Goal: Task Accomplishment & Management: Manage account settings

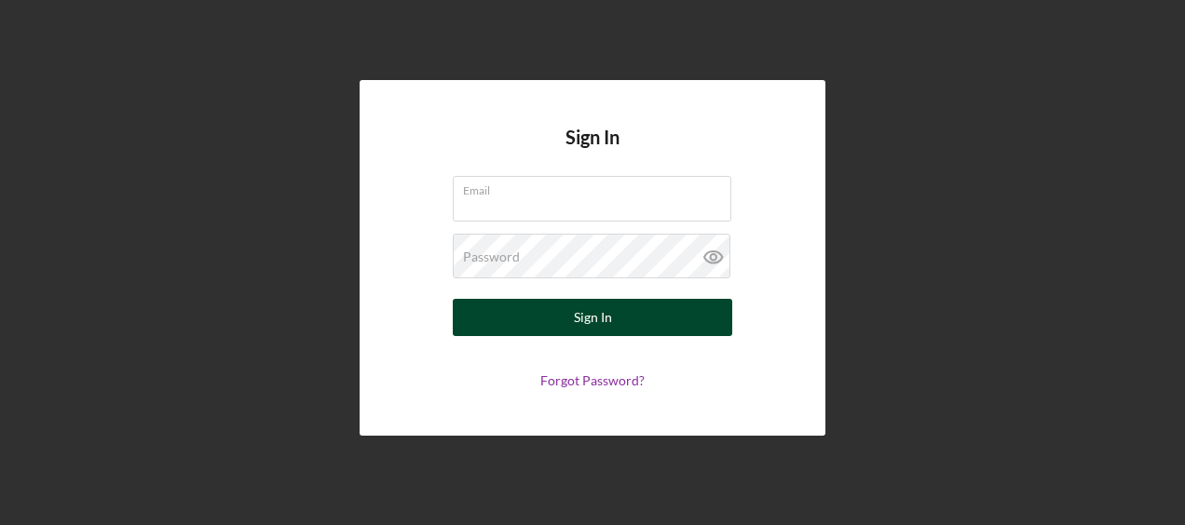
type input "tiffany.dixon-mcguire@hiaseaf.org"
click at [631, 315] on button "Sign In" at bounding box center [592, 317] width 279 height 37
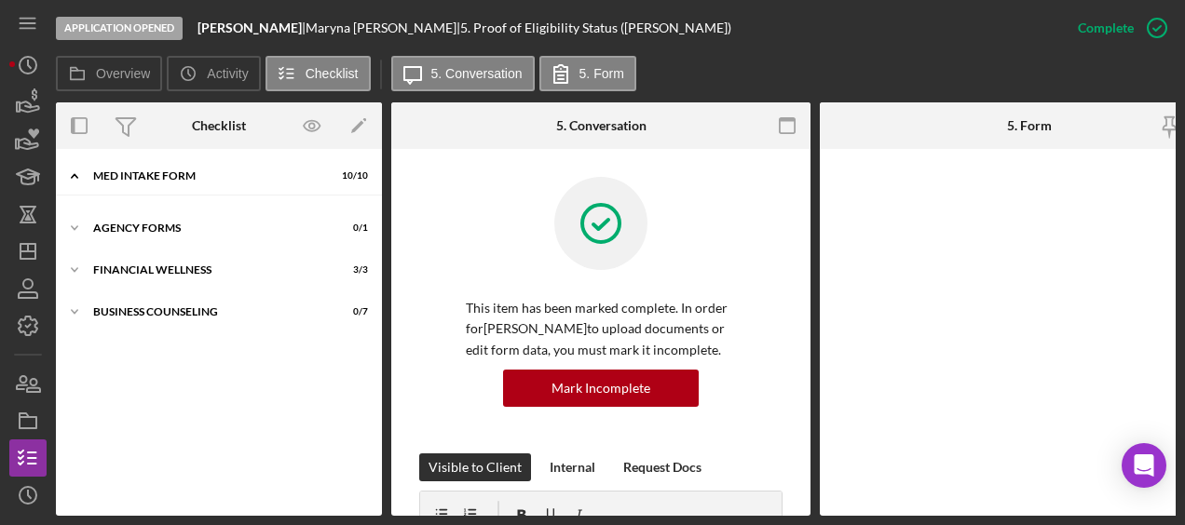
scroll to position [32, 0]
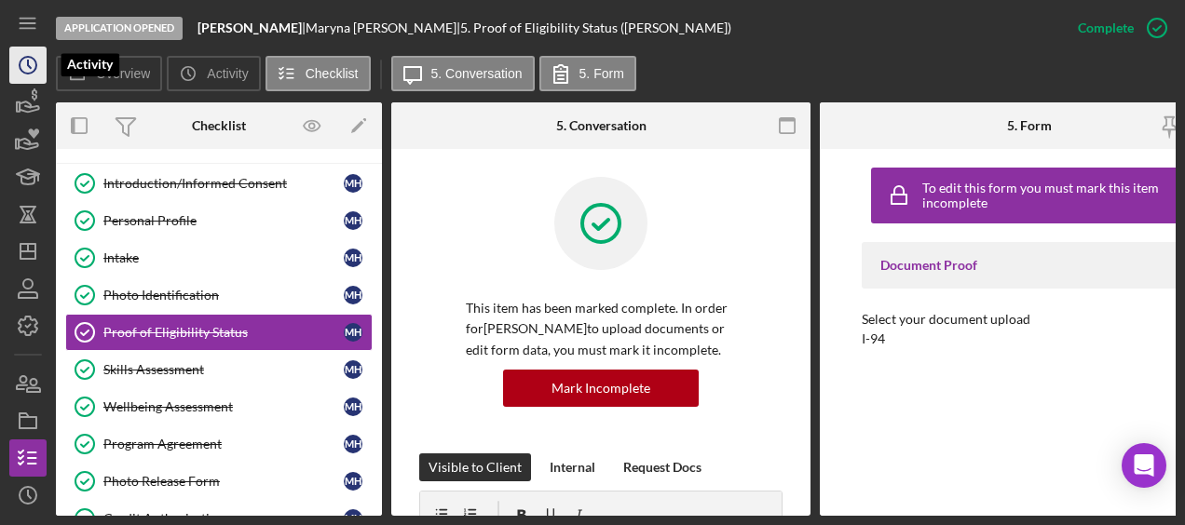
click at [22, 69] on icon "Icon/History" at bounding box center [28, 65] width 47 height 47
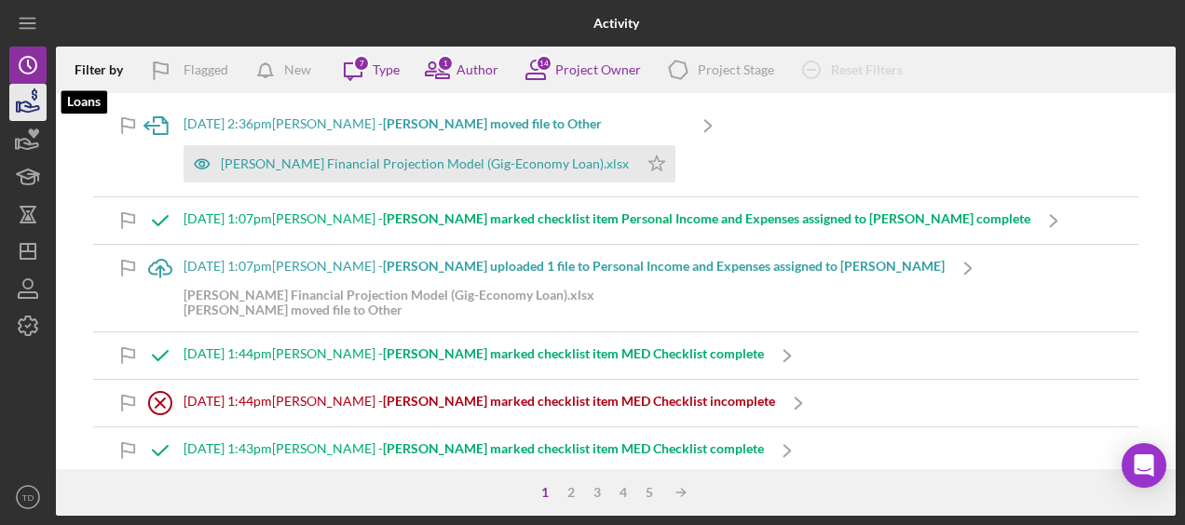
click at [26, 102] on icon "button" at bounding box center [30, 107] width 20 height 10
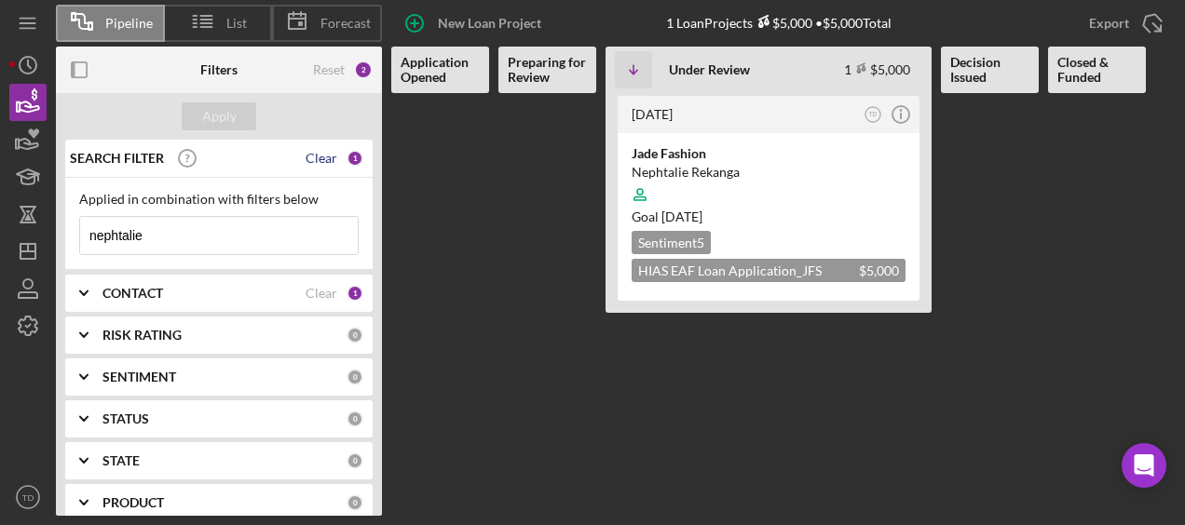
click at [318, 154] on div "Clear" at bounding box center [321, 158] width 32 height 15
click at [297, 297] on div "CONTACT" at bounding box center [203, 293] width 203 height 15
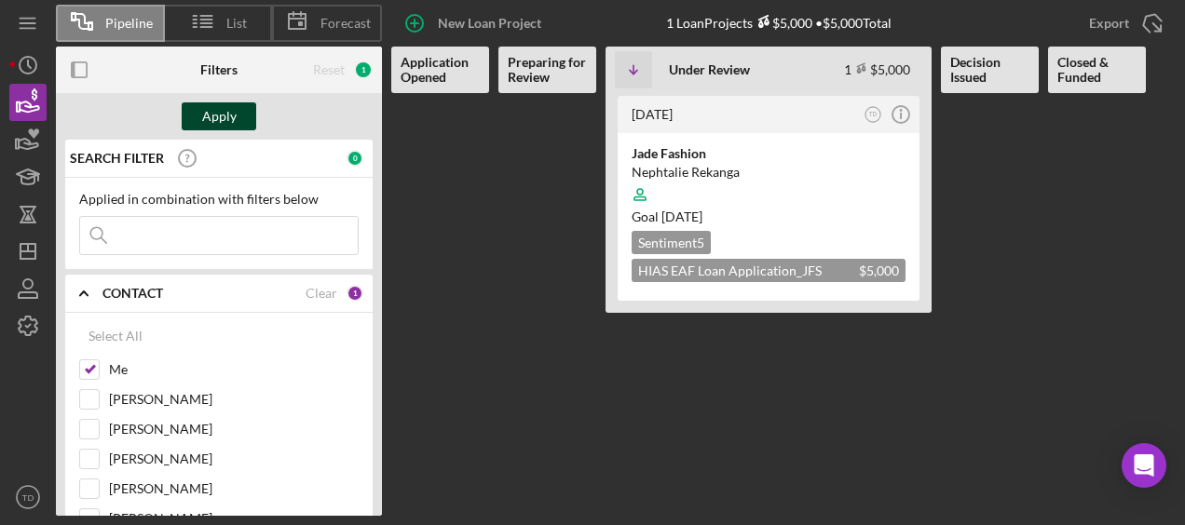
click at [212, 128] on div "Apply" at bounding box center [219, 116] width 34 height 28
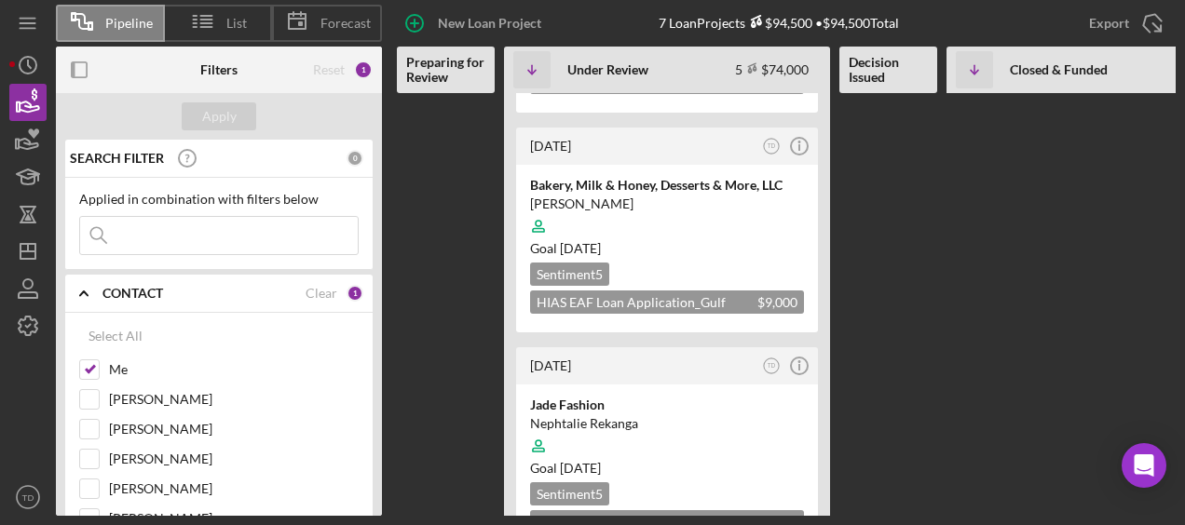
scroll to position [687, 0]
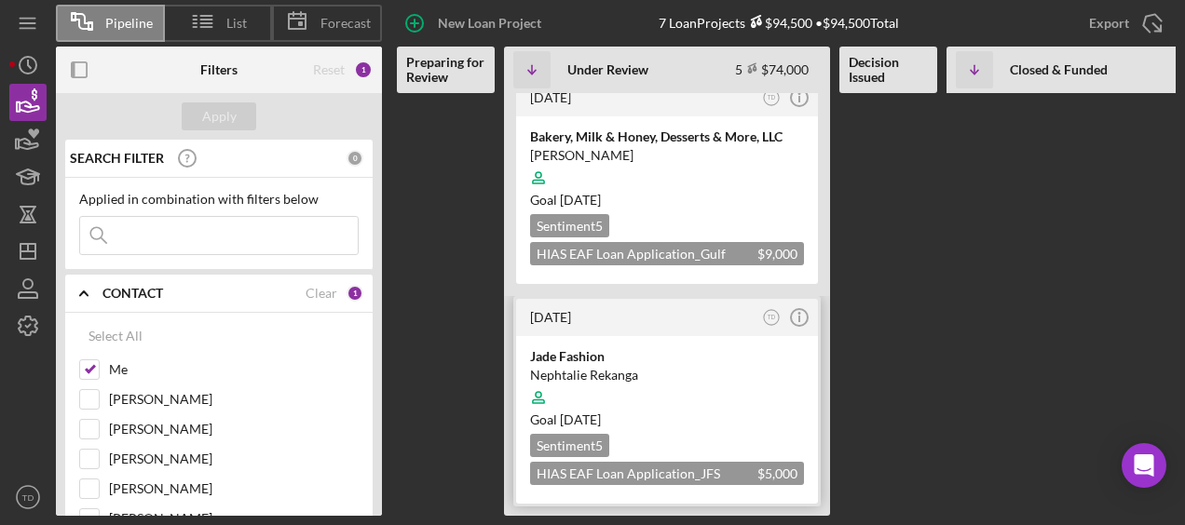
click at [560, 347] on div "Jade Fashion" at bounding box center [667, 356] width 274 height 19
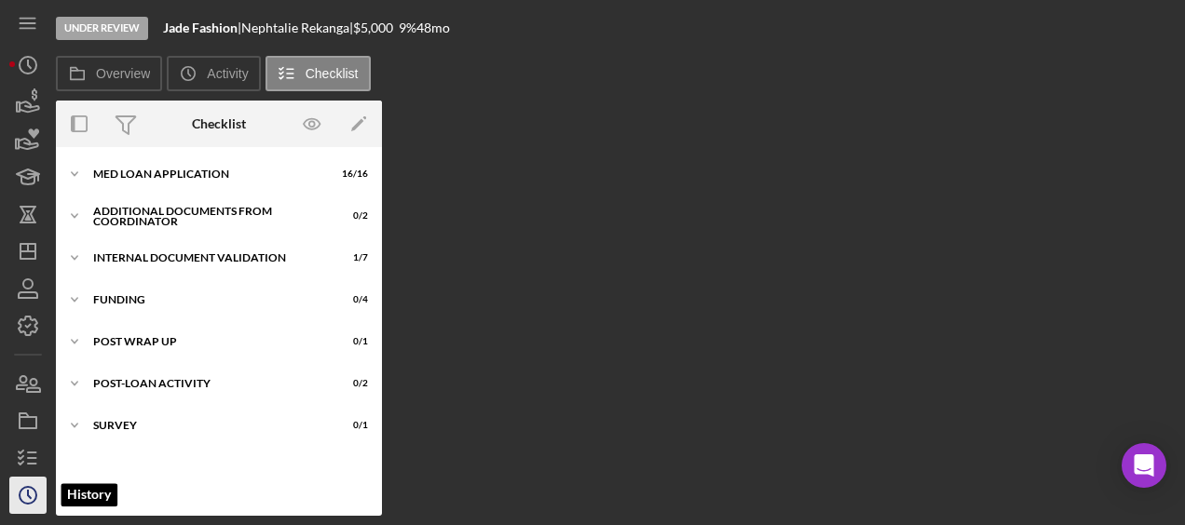
click at [41, 494] on icon "Icon/History" at bounding box center [28, 495] width 47 height 47
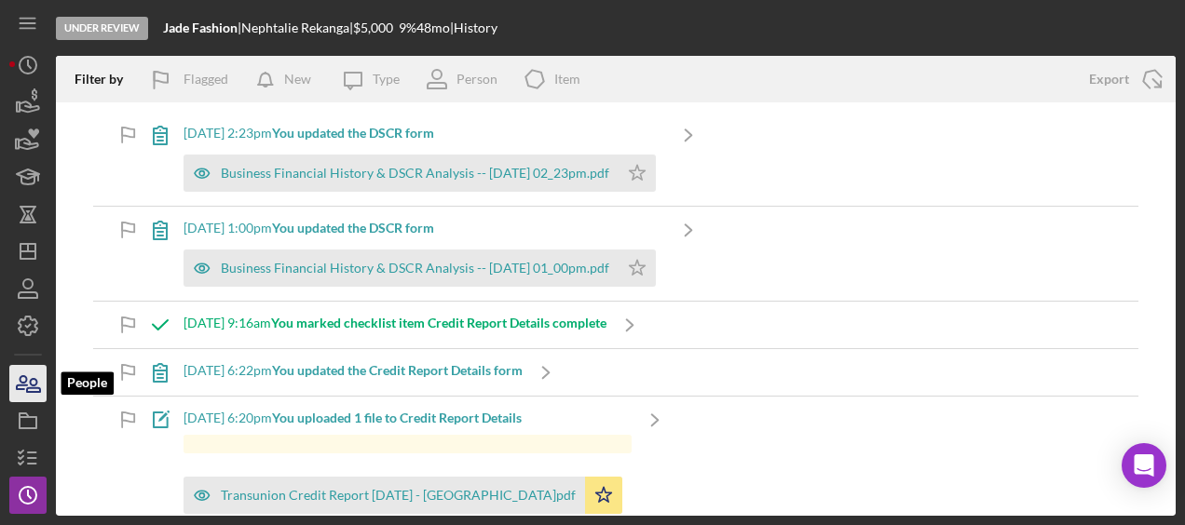
click at [27, 400] on icon "button" at bounding box center [28, 383] width 47 height 47
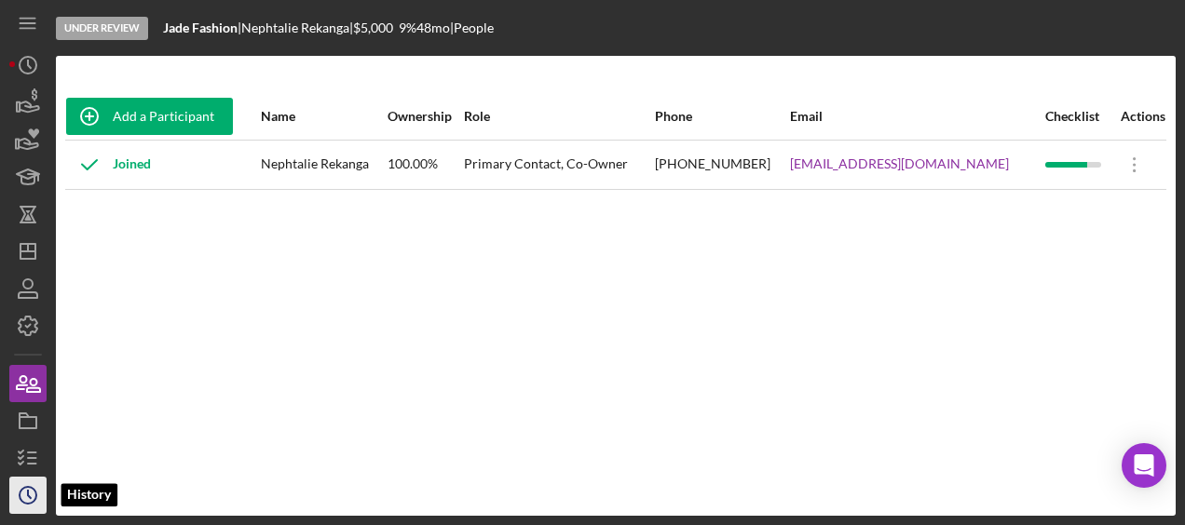
click at [32, 485] on icon "Icon/History" at bounding box center [28, 495] width 47 height 47
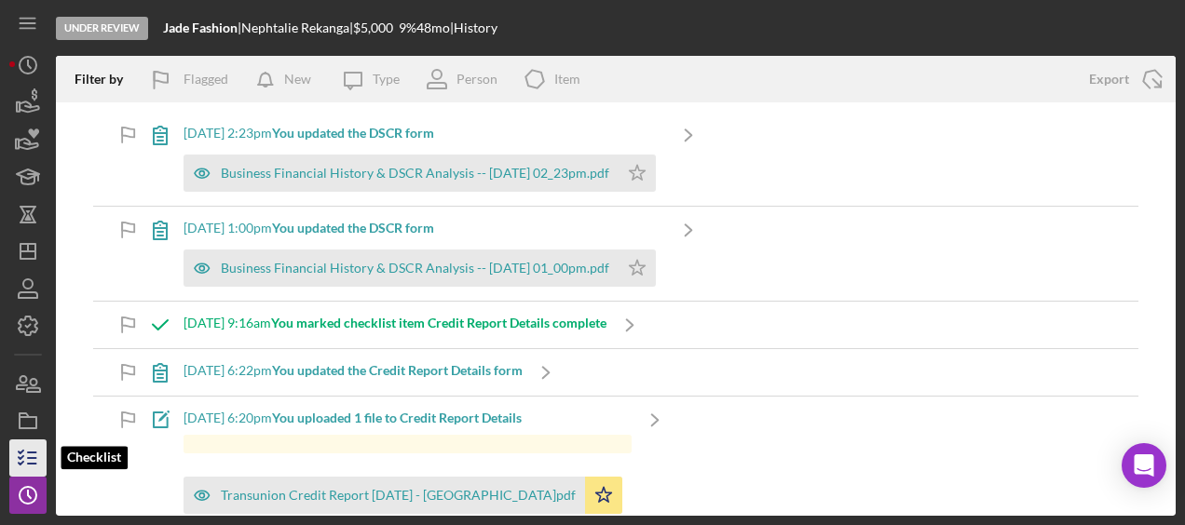
click at [28, 464] on line "button" at bounding box center [32, 464] width 8 height 0
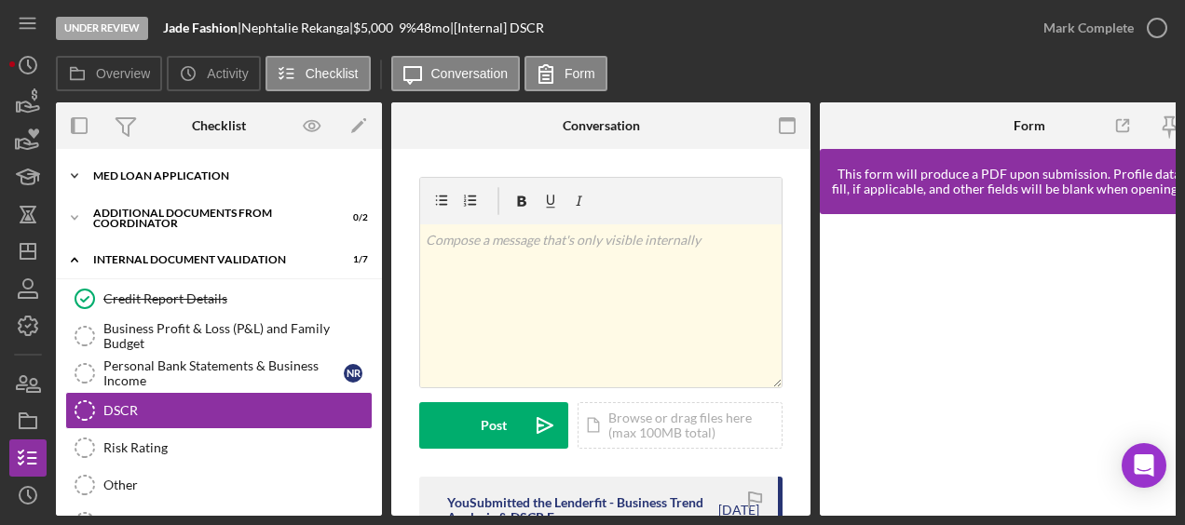
click at [169, 173] on div "MED Loan Application" at bounding box center [225, 175] width 265 height 11
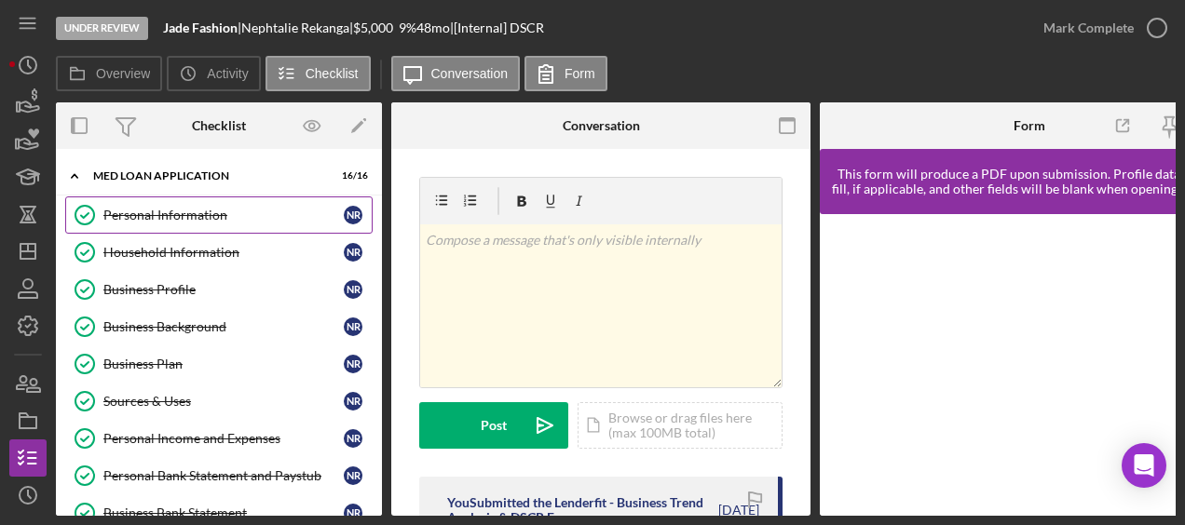
click at [211, 218] on div "Personal Information" at bounding box center [223, 215] width 240 height 15
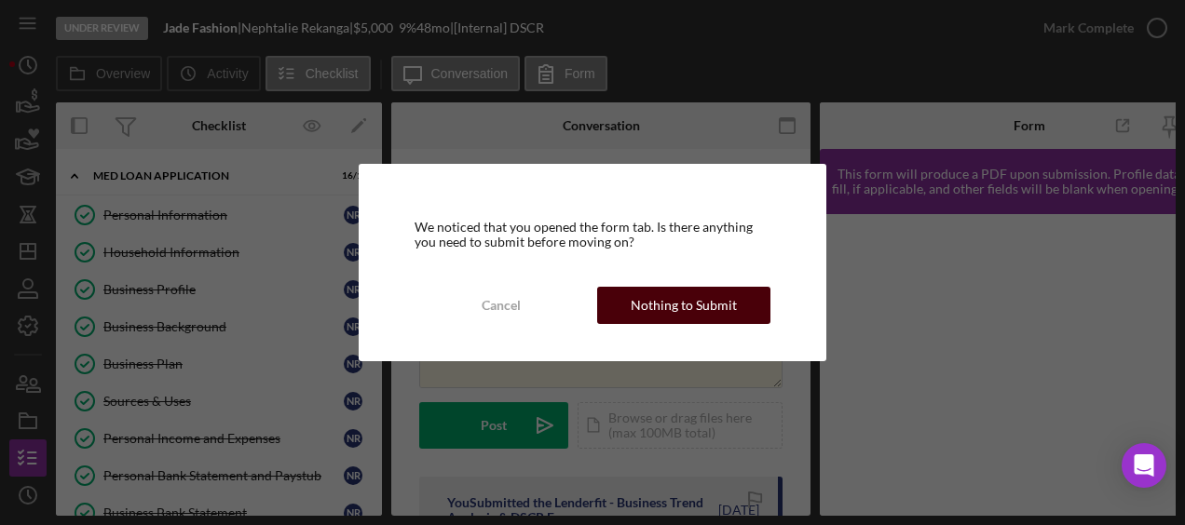
click at [648, 299] on div "Nothing to Submit" at bounding box center [684, 305] width 106 height 37
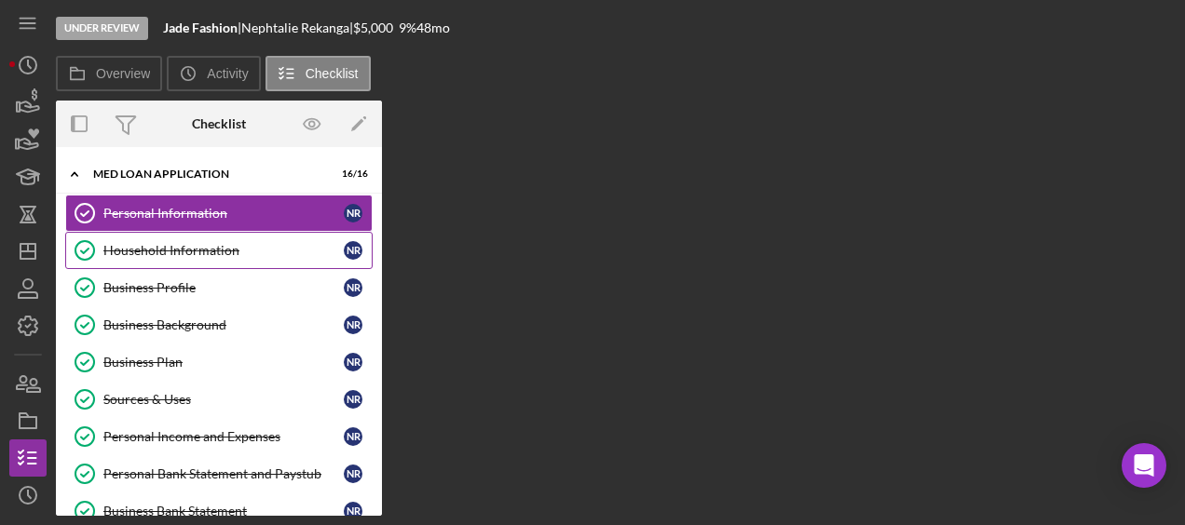
click at [238, 243] on div "Household Information" at bounding box center [223, 250] width 240 height 15
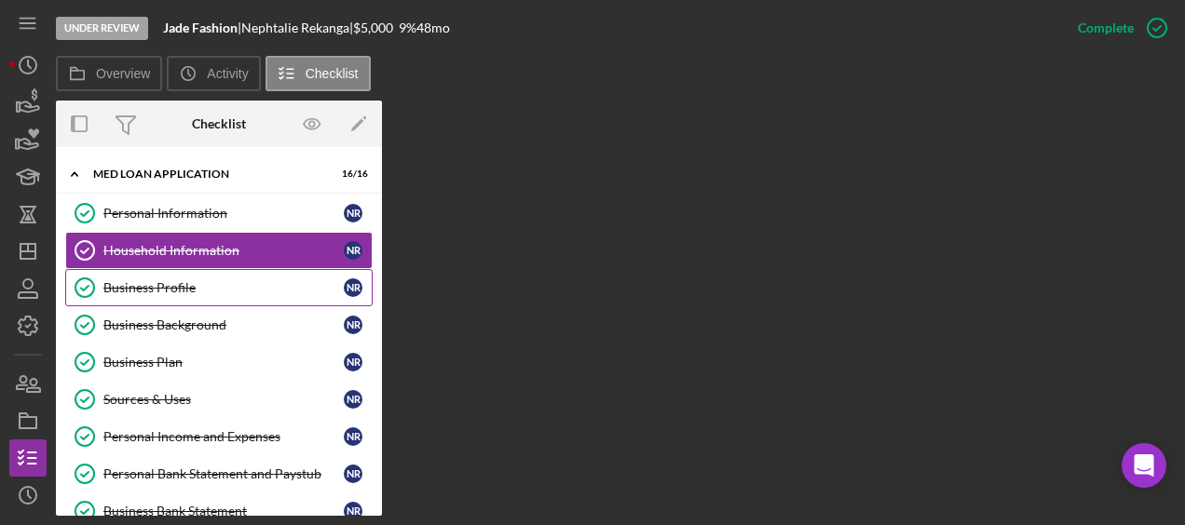
click at [219, 273] on link "Business Profile Business Profile N R" at bounding box center [218, 287] width 307 height 37
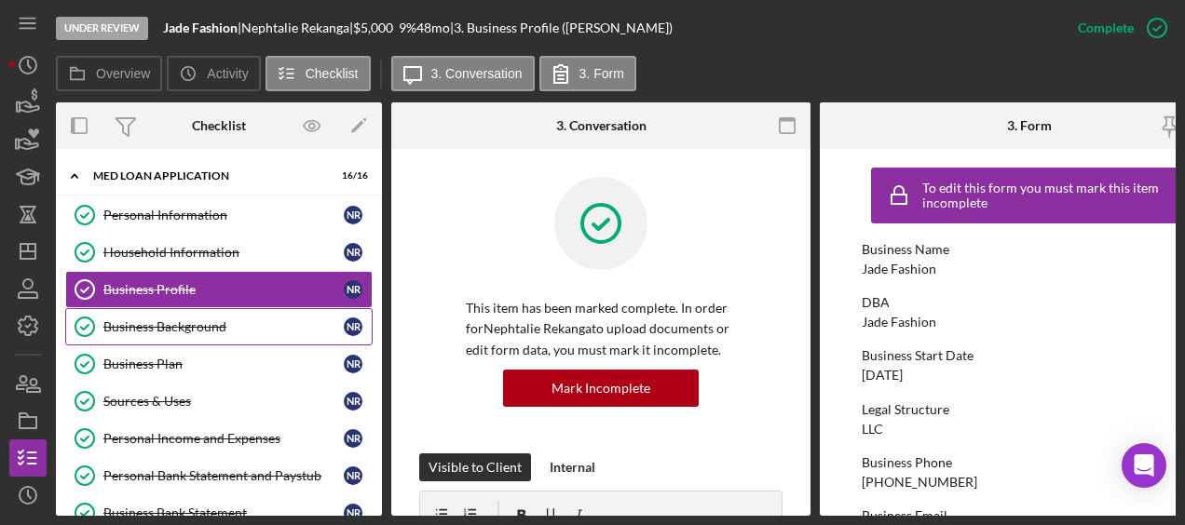
click at [203, 330] on div "Business Background" at bounding box center [223, 326] width 240 height 15
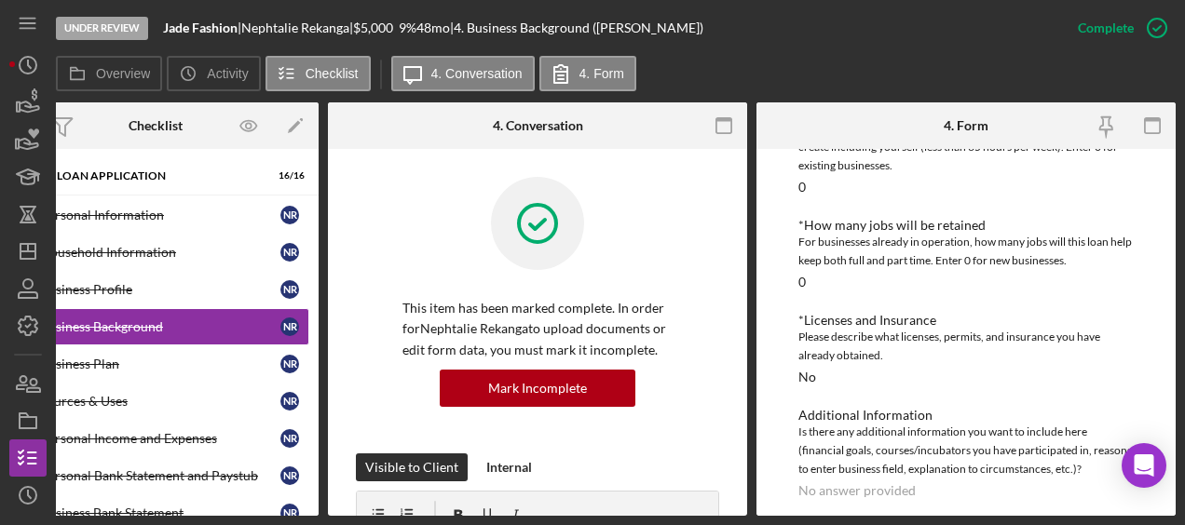
scroll to position [1113, 0]
click at [195, 365] on div "Business Plan" at bounding box center [160, 364] width 240 height 15
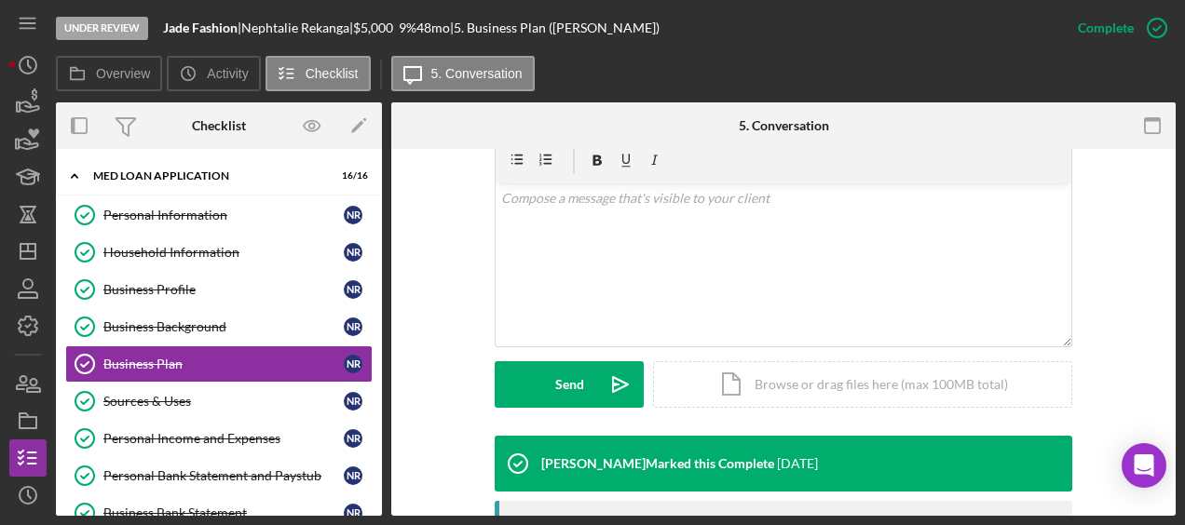
scroll to position [333, 0]
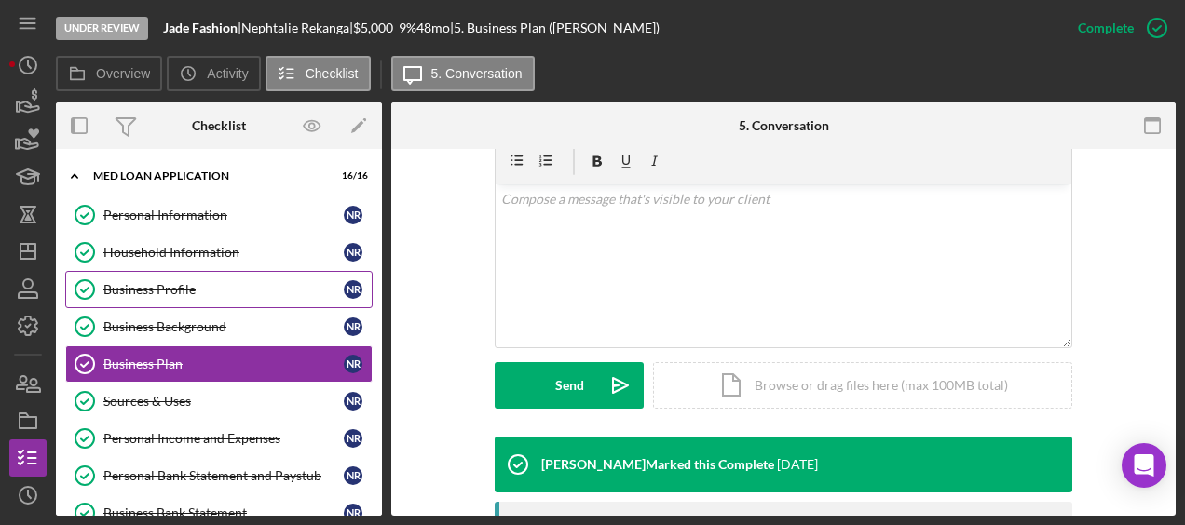
click at [165, 289] on div "Business Profile" at bounding box center [223, 289] width 240 height 15
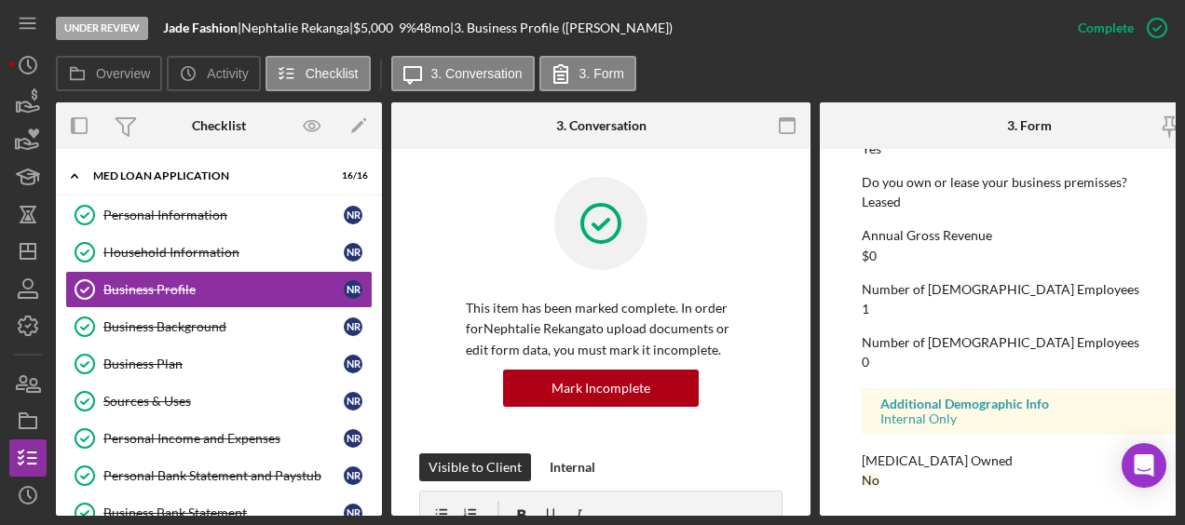
scroll to position [1058, 0]
click at [247, 321] on div "Business Background" at bounding box center [223, 326] width 240 height 15
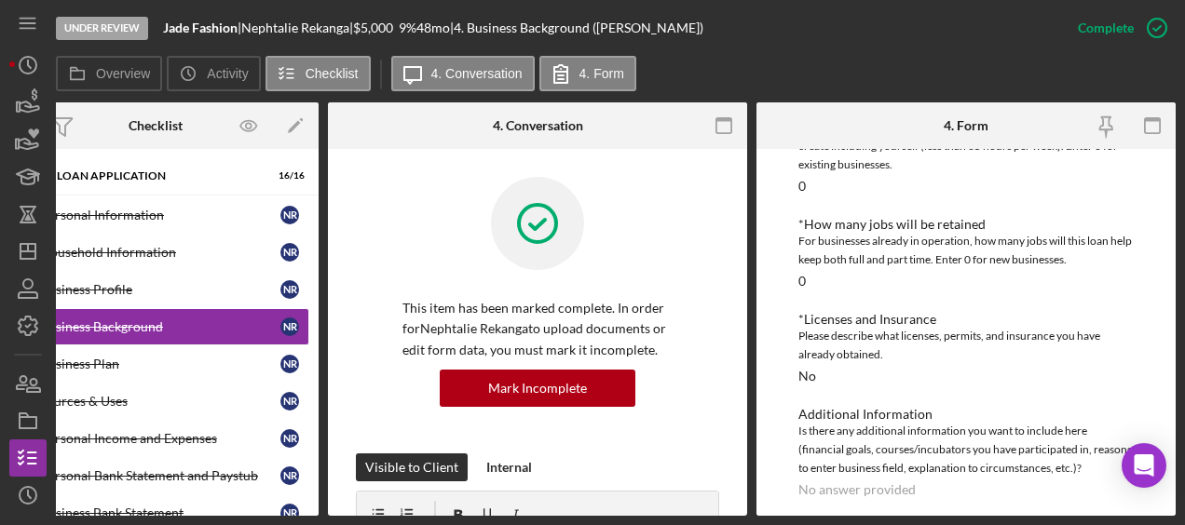
scroll to position [1112, 0]
click at [133, 378] on link "Business Plan Business Plan N R" at bounding box center [155, 364] width 307 height 37
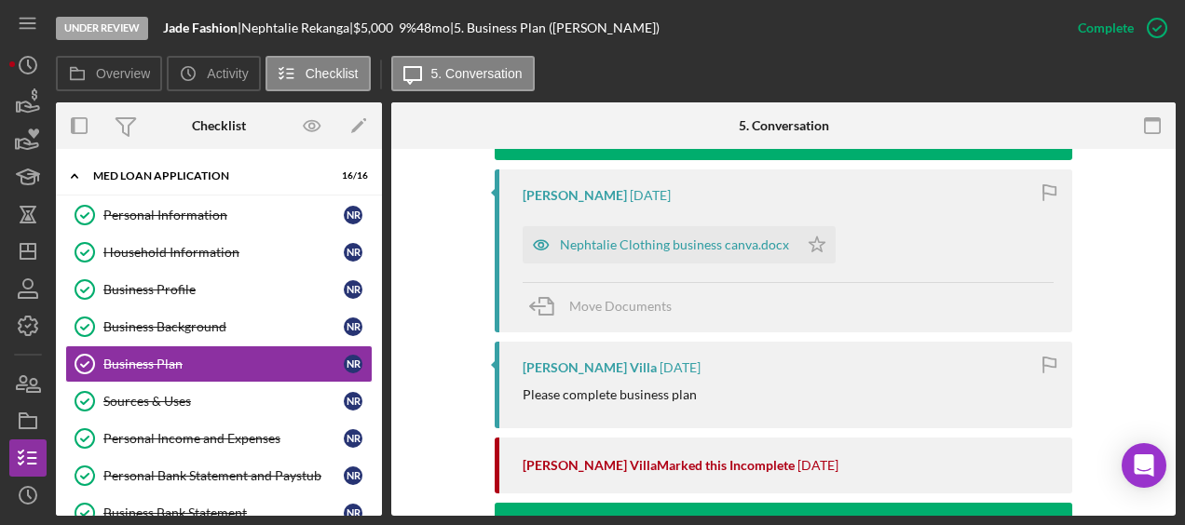
scroll to position [662, 0]
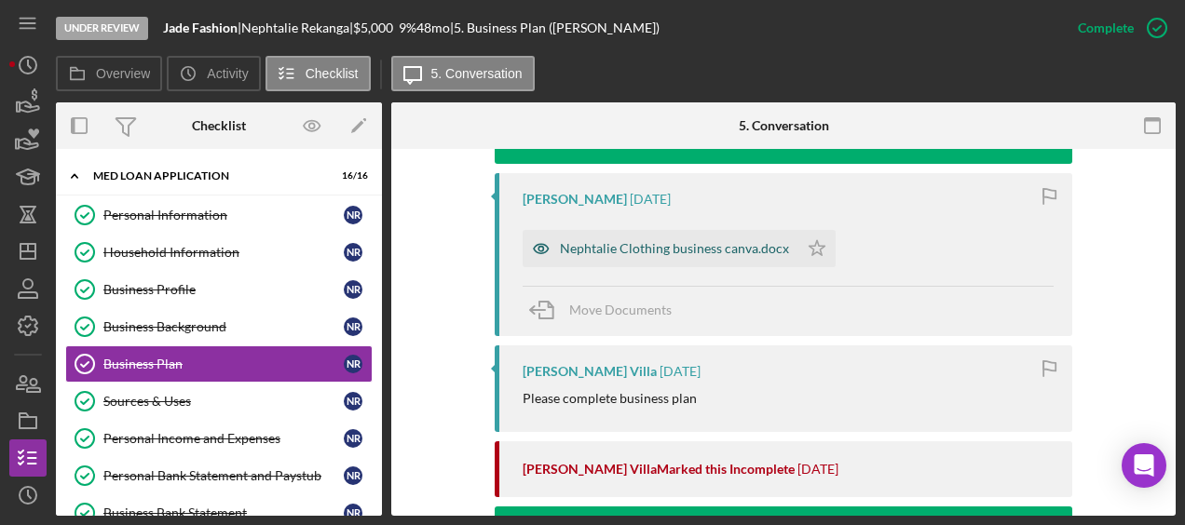
click at [760, 251] on div "Nephtalie Clothing business canva.docx" at bounding box center [674, 248] width 229 height 15
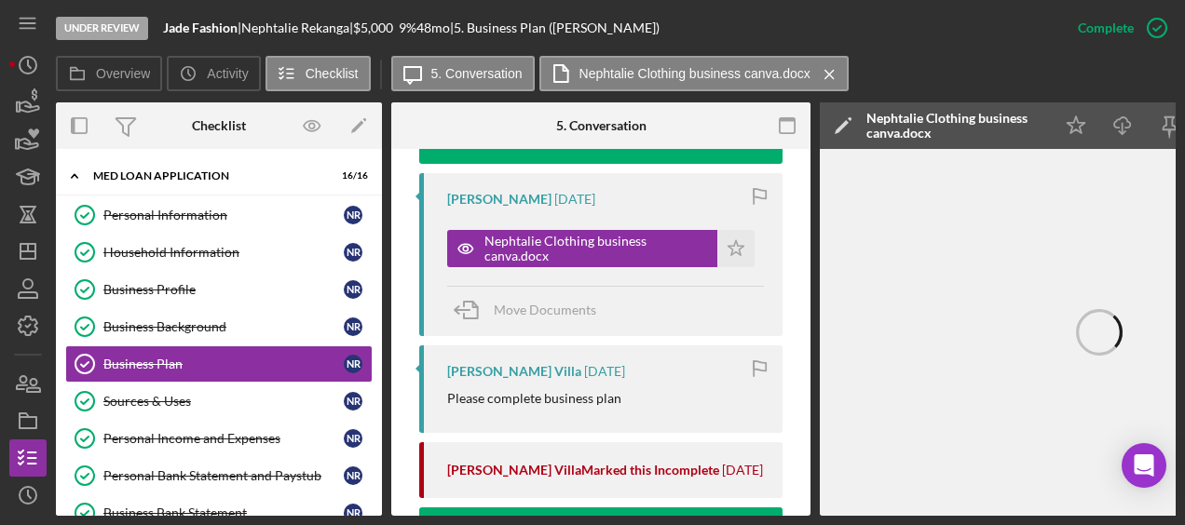
scroll to position [0, 203]
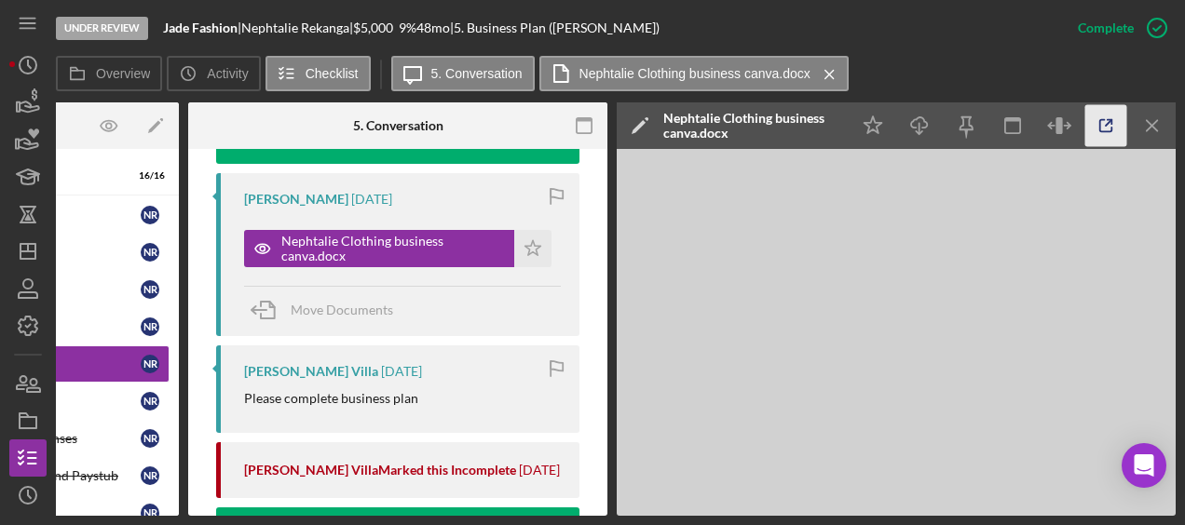
click at [1107, 128] on icon "button" at bounding box center [1106, 126] width 42 height 42
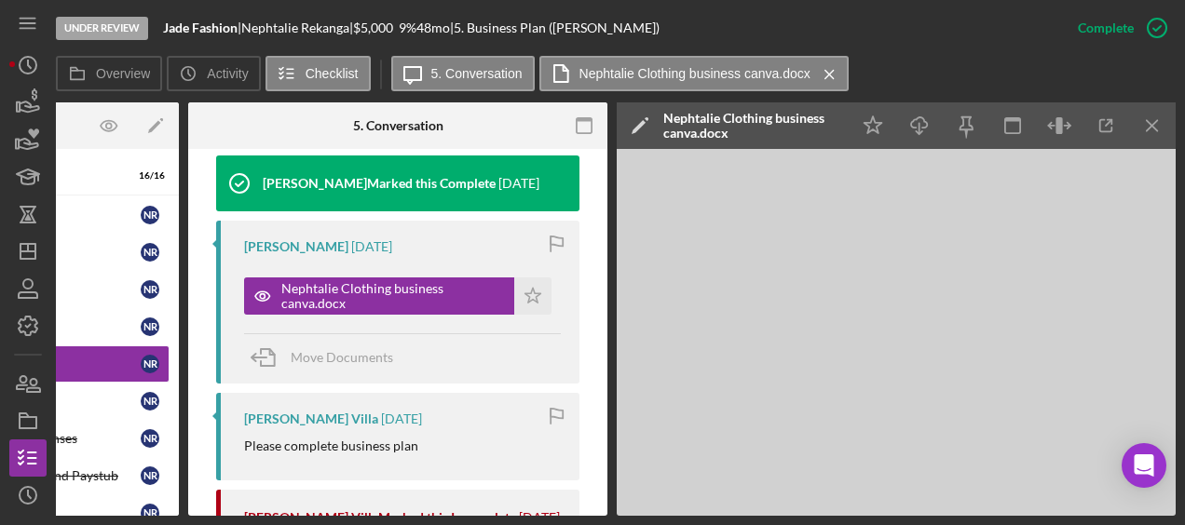
scroll to position [630, 0]
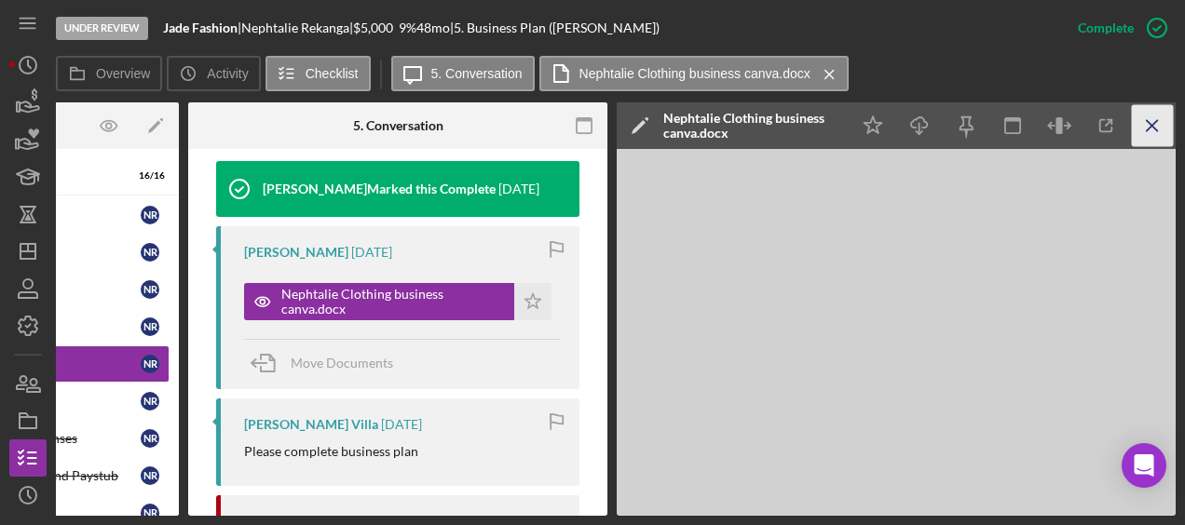
click at [1167, 123] on icon "Icon/Menu Close" at bounding box center [1153, 126] width 42 height 42
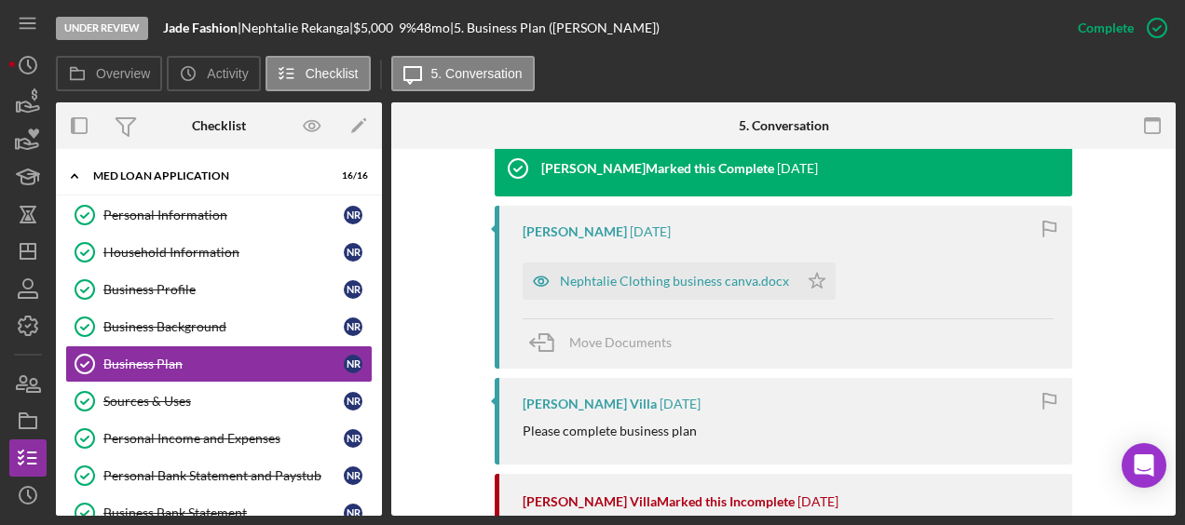
scroll to position [608, 0]
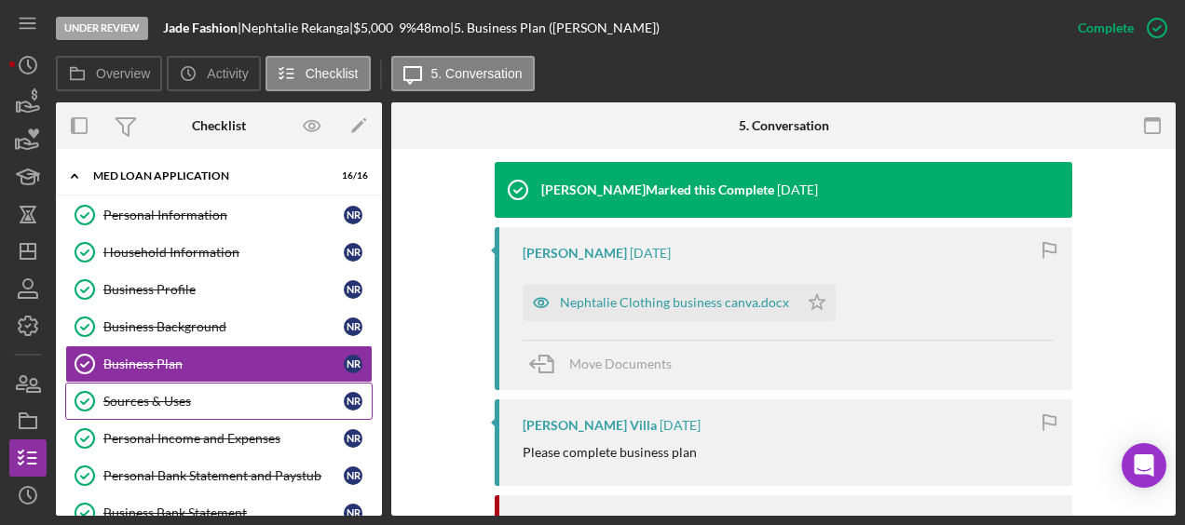
click at [184, 396] on div "Sources & Uses" at bounding box center [223, 401] width 240 height 15
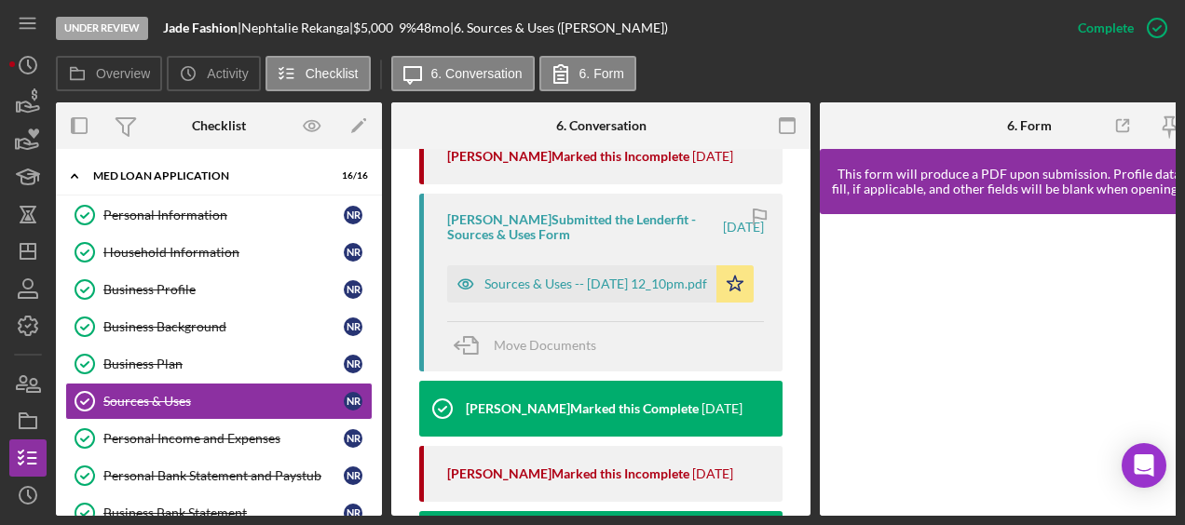
scroll to position [970, 0]
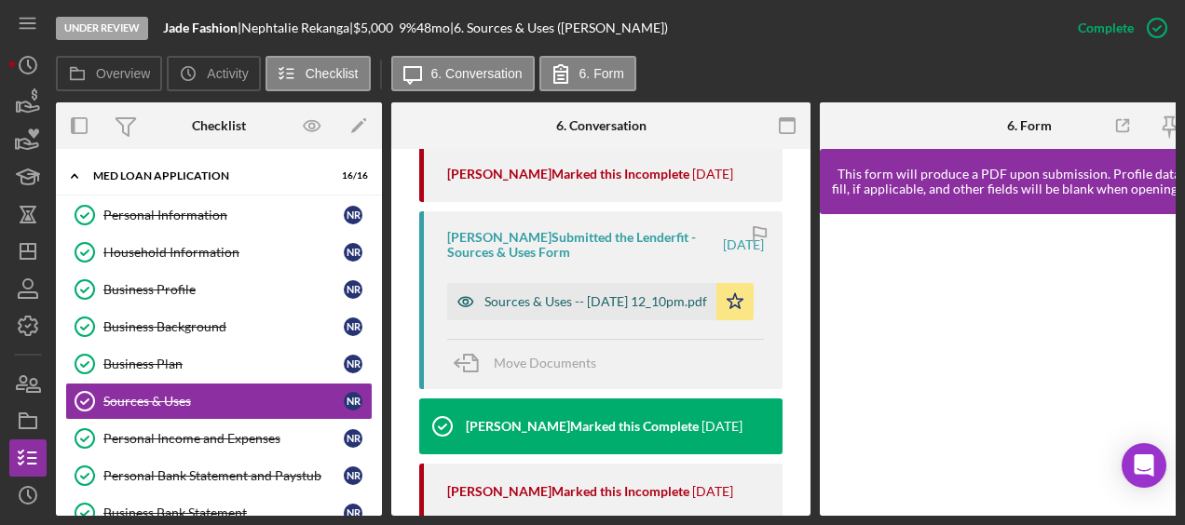
click at [609, 309] on div "Sources & Uses -- 2025-05-15 12_10pm.pdf" at bounding box center [595, 301] width 223 height 15
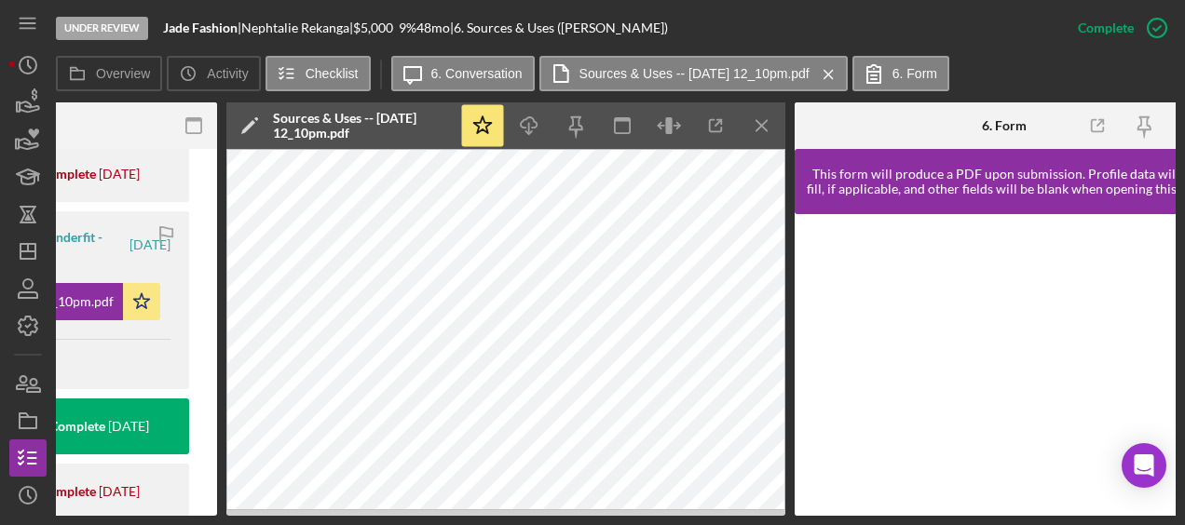
scroll to position [0, 603]
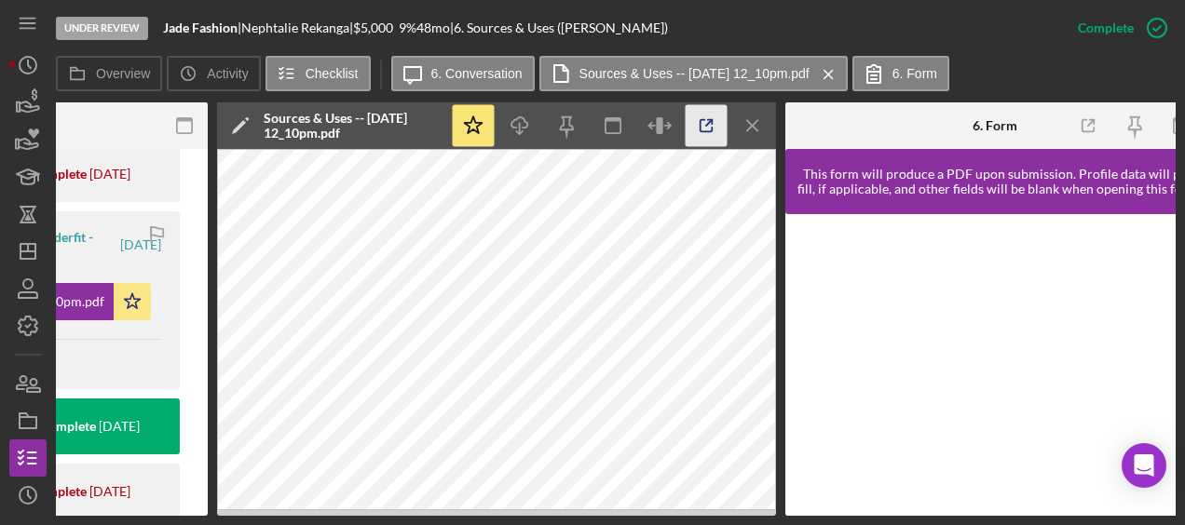
click at [713, 129] on icon "button" at bounding box center [706, 126] width 42 height 42
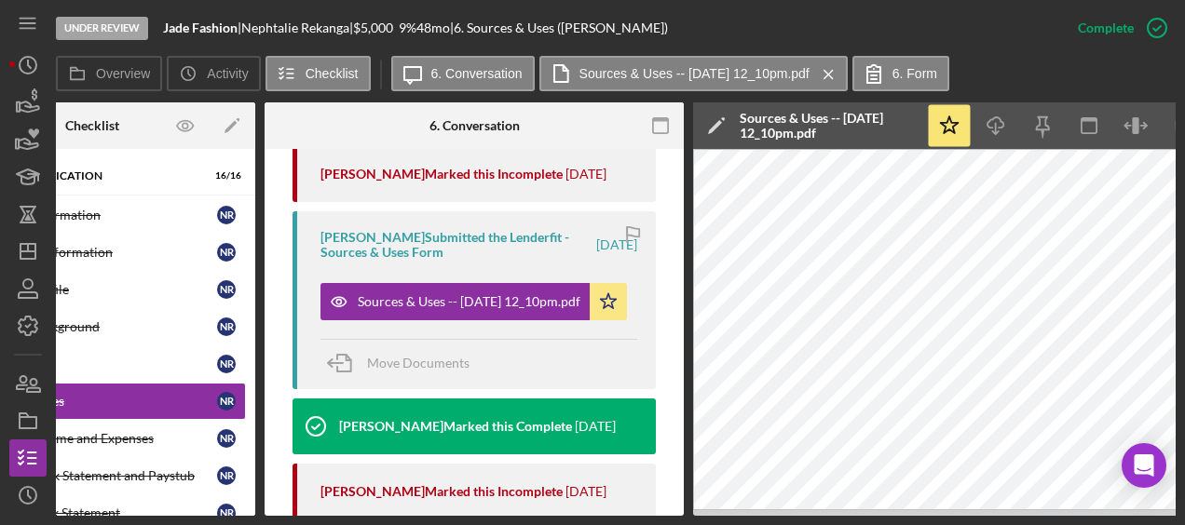
scroll to position [0, 0]
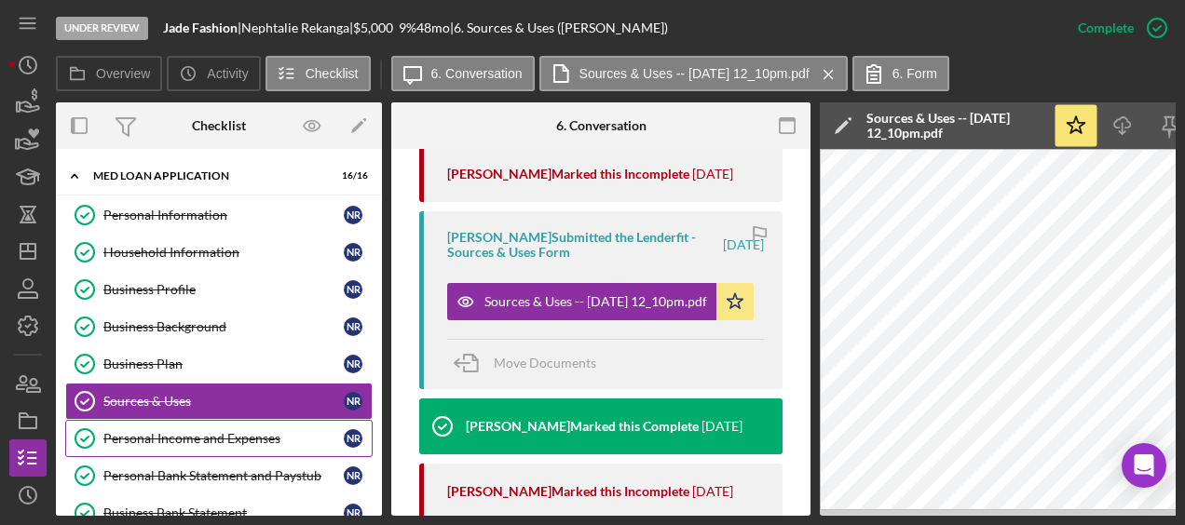
click at [168, 438] on div "Personal Income and Expenses" at bounding box center [223, 438] width 240 height 15
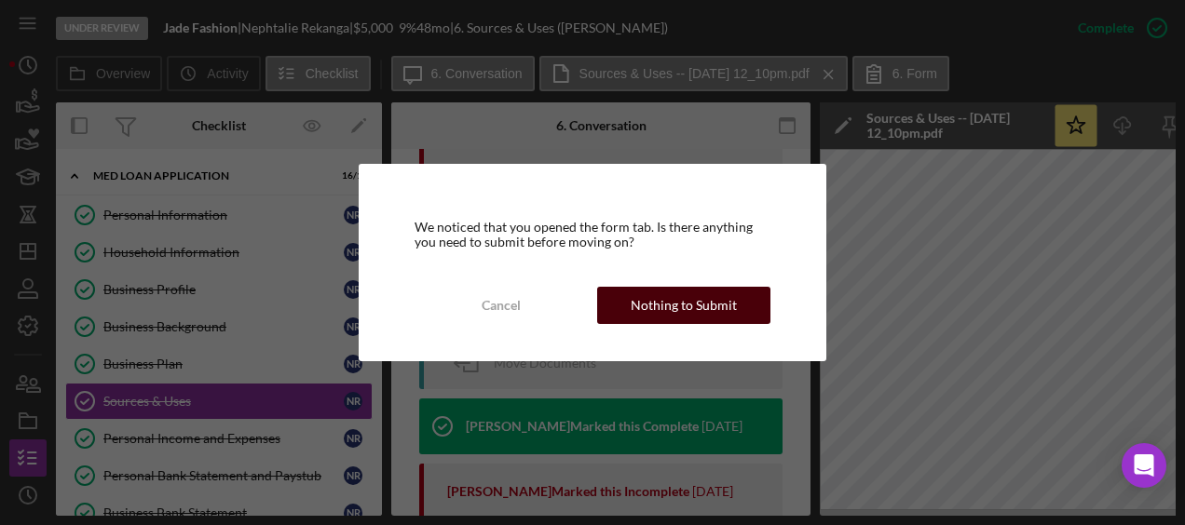
click at [621, 312] on button "Nothing to Submit" at bounding box center [683, 305] width 173 height 37
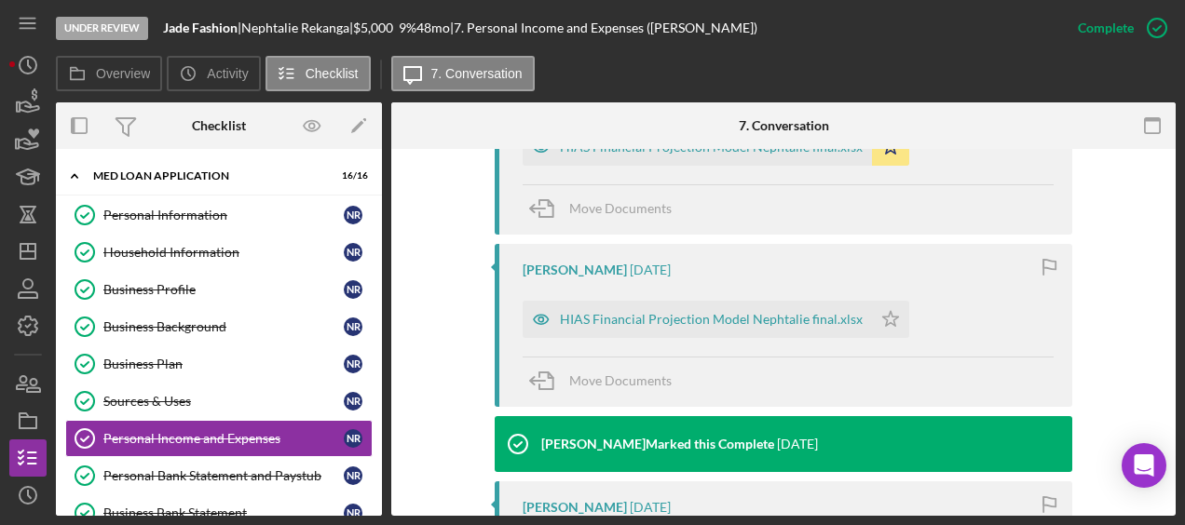
scroll to position [546, 0]
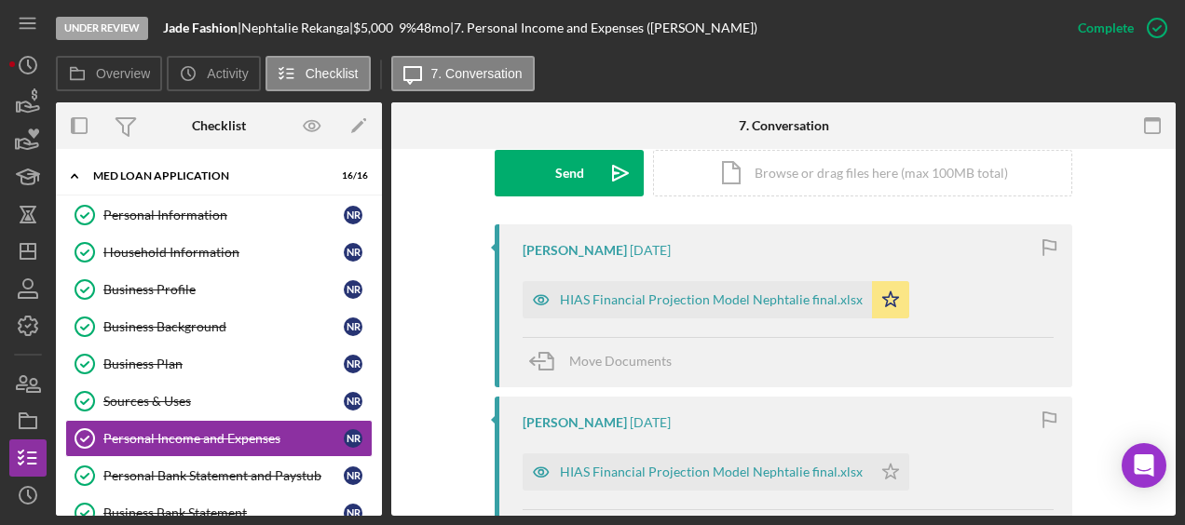
click at [622, 304] on div "HIAS Financial Projection Model Nephtalie final.xlsx" at bounding box center [711, 299] width 303 height 15
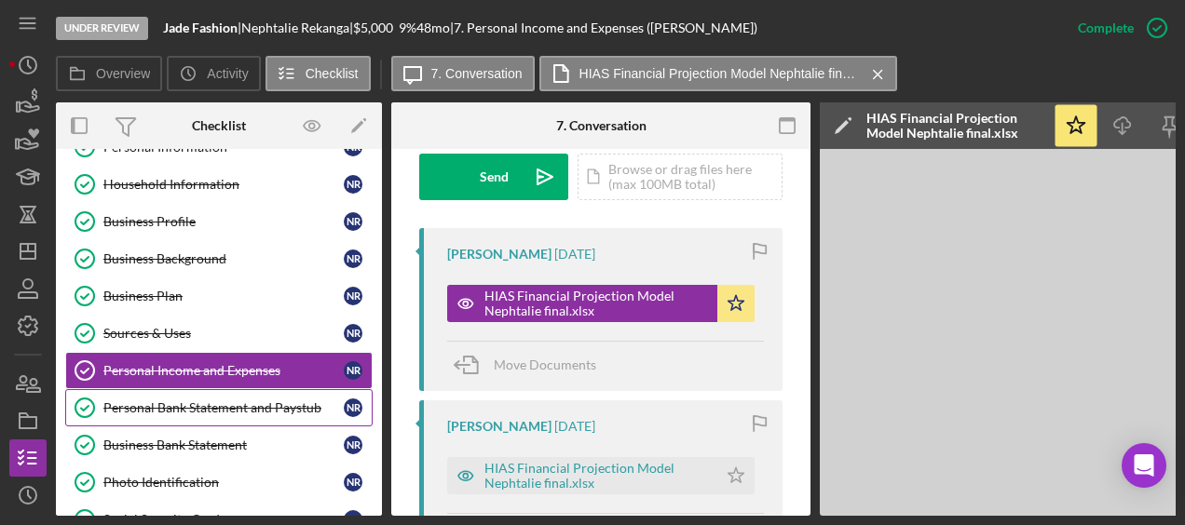
scroll to position [69, 0]
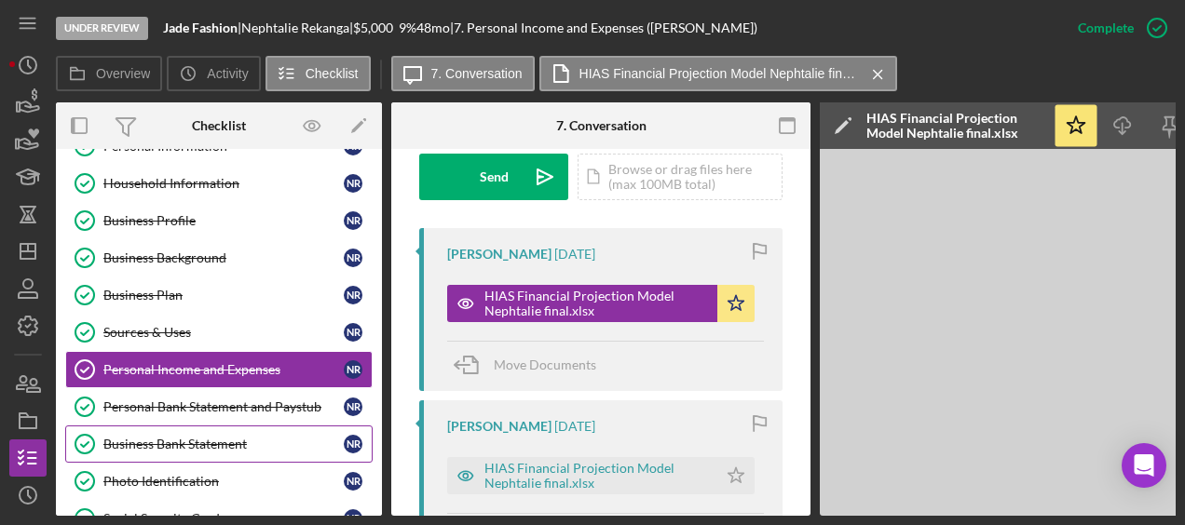
click at [197, 437] on div "Business Bank Statement" at bounding box center [223, 444] width 240 height 15
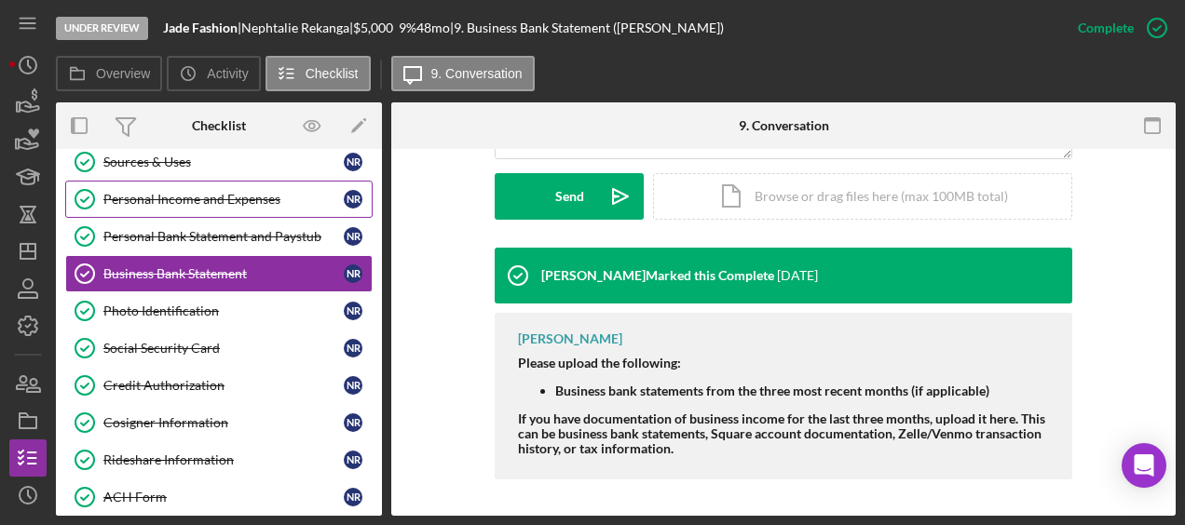
scroll to position [243, 0]
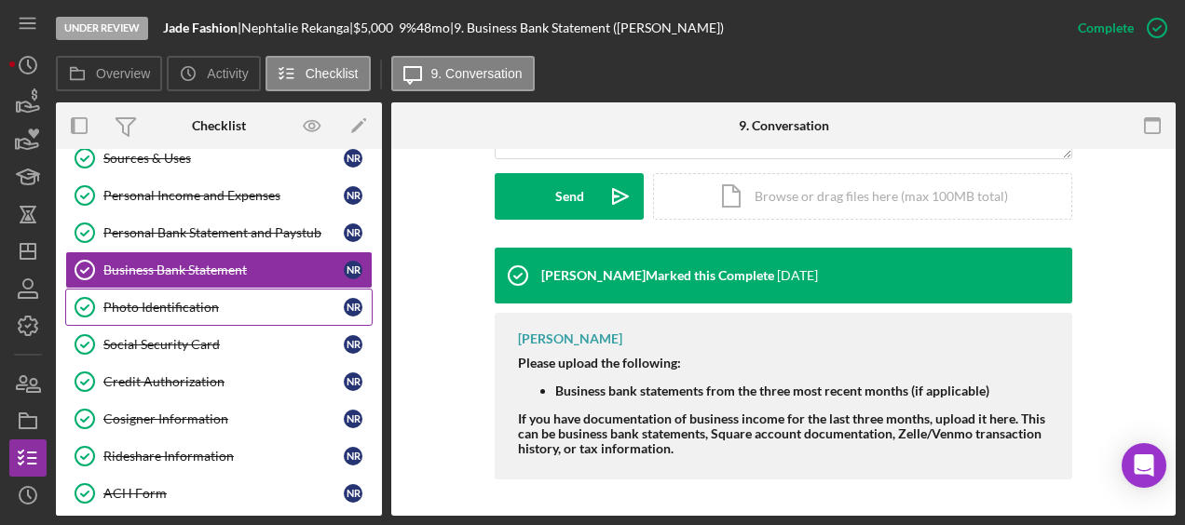
click at [156, 300] on div "Photo Identification" at bounding box center [223, 307] width 240 height 15
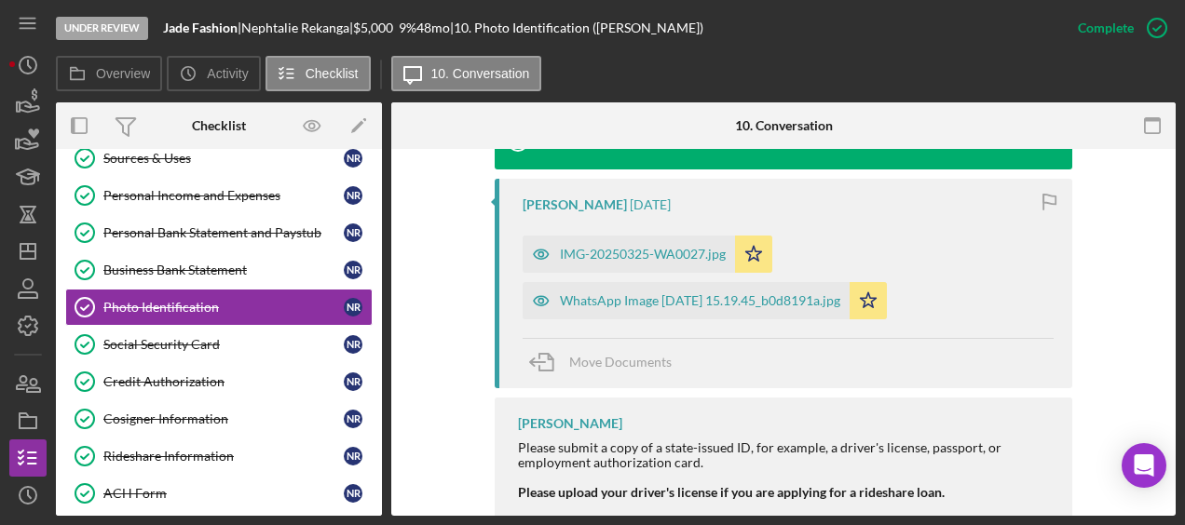
scroll to position [655, 0]
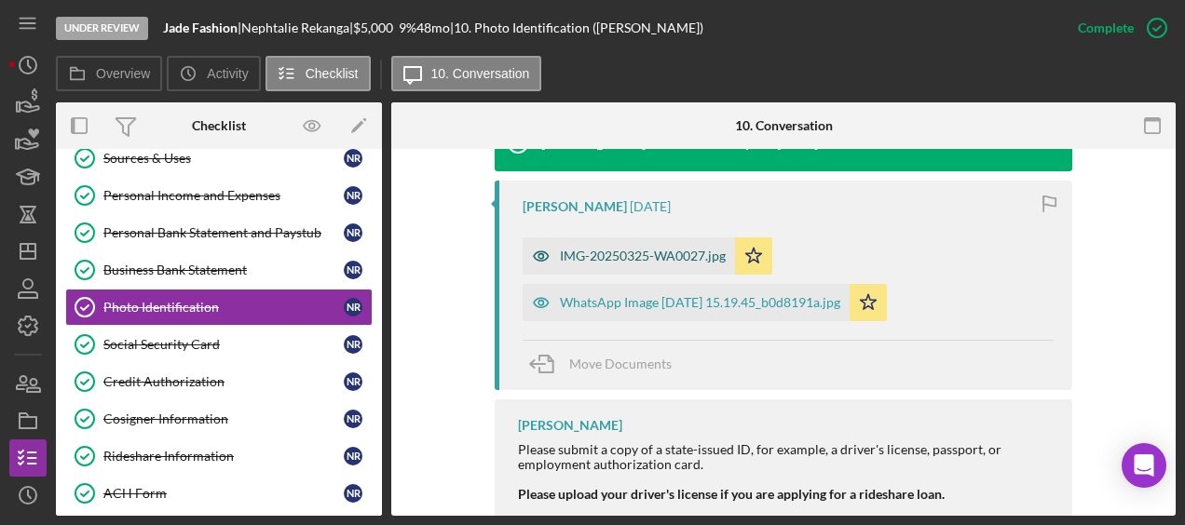
click at [646, 260] on div "IMG-20250325-WA0027.jpg" at bounding box center [643, 256] width 166 height 15
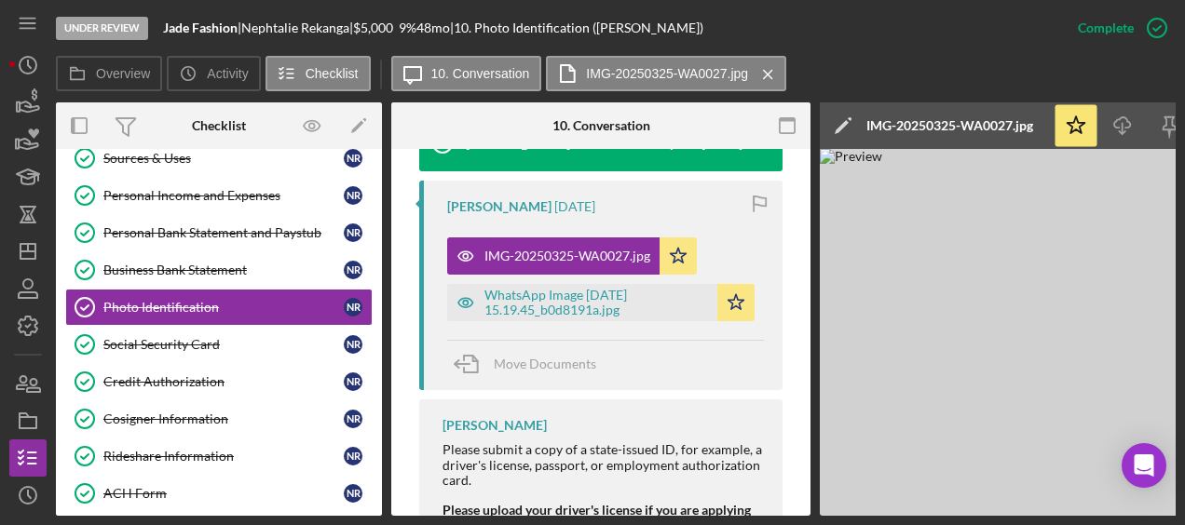
scroll to position [0, 203]
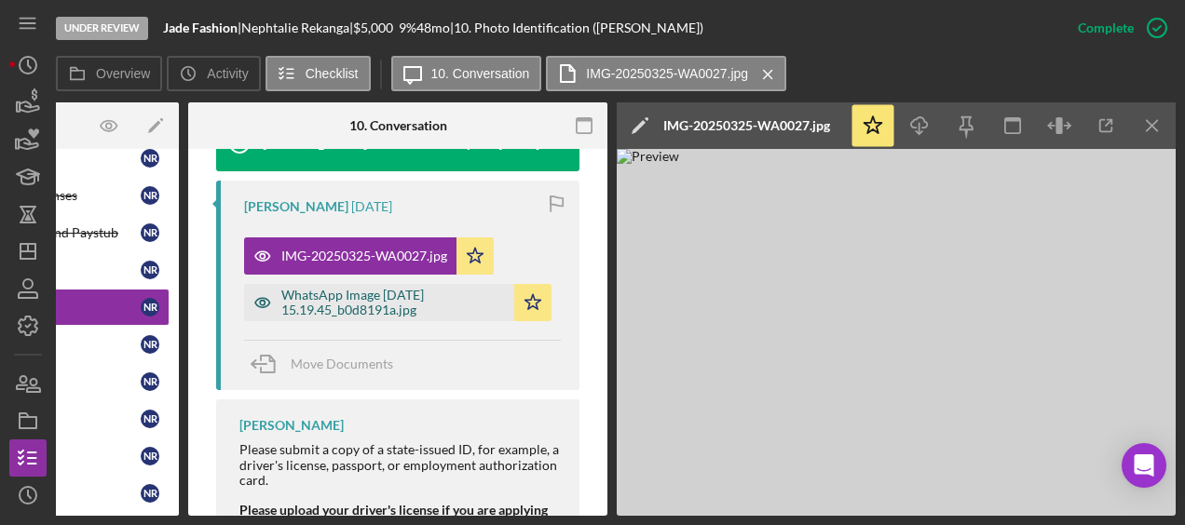
click at [391, 299] on div "WhatsApp Image 2025-03-25 at 15.19.45_b0d8191a.jpg" at bounding box center [393, 303] width 224 height 30
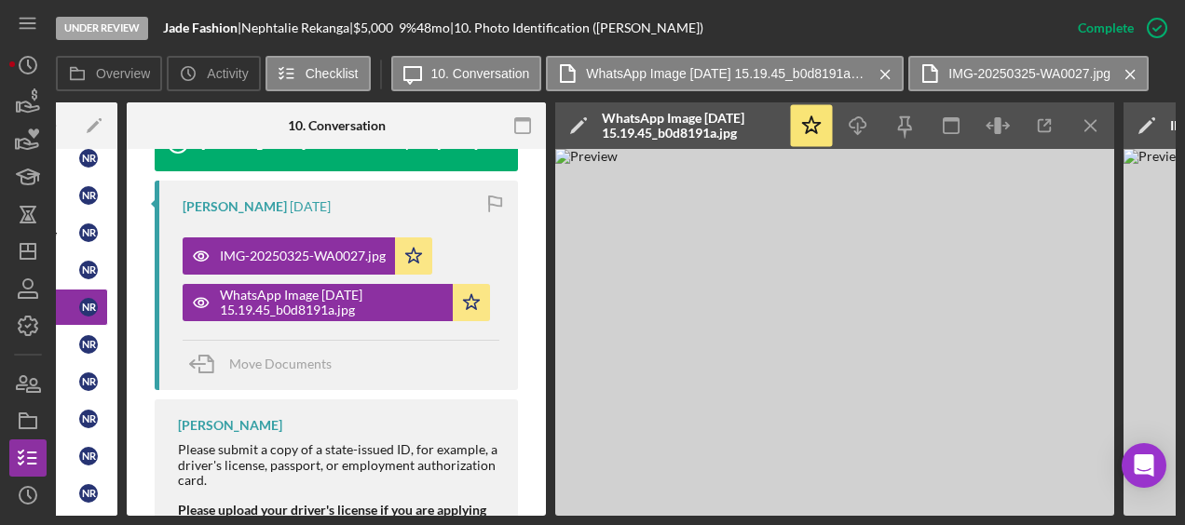
scroll to position [0, 0]
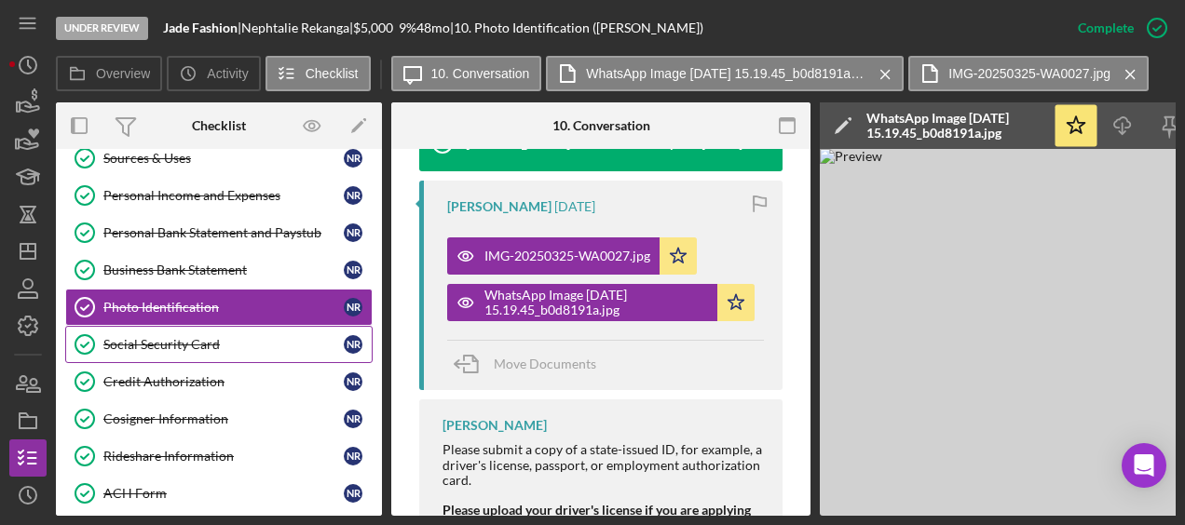
click at [170, 338] on div "Social Security Card" at bounding box center [223, 344] width 240 height 15
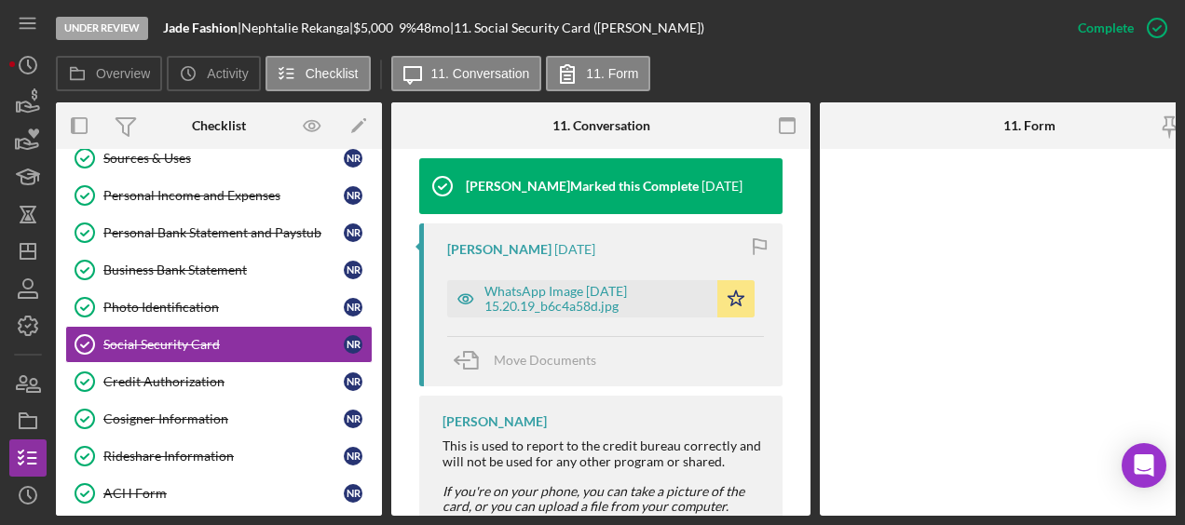
scroll to position [634, 0]
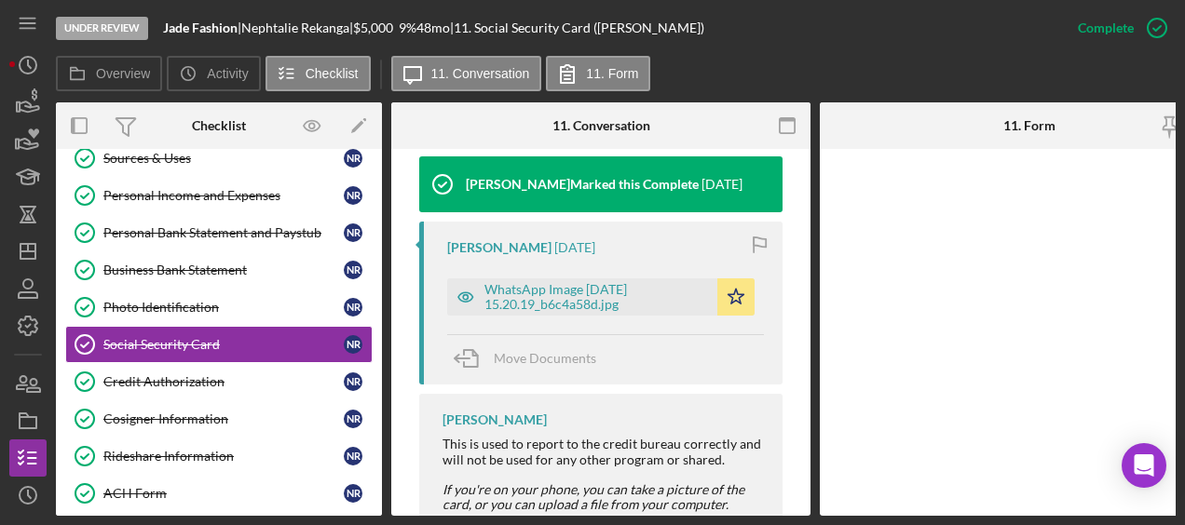
click at [633, 322] on div "Mibrak Tewolde 6 months ago WhatsApp Image 2025-03-25 at 15.20.19_b6c4a58d.jpg …" at bounding box center [600, 303] width 363 height 163
click at [622, 296] on div "WhatsApp Image 2025-03-25 at 15.20.19_b6c4a58d.jpg" at bounding box center [596, 297] width 224 height 30
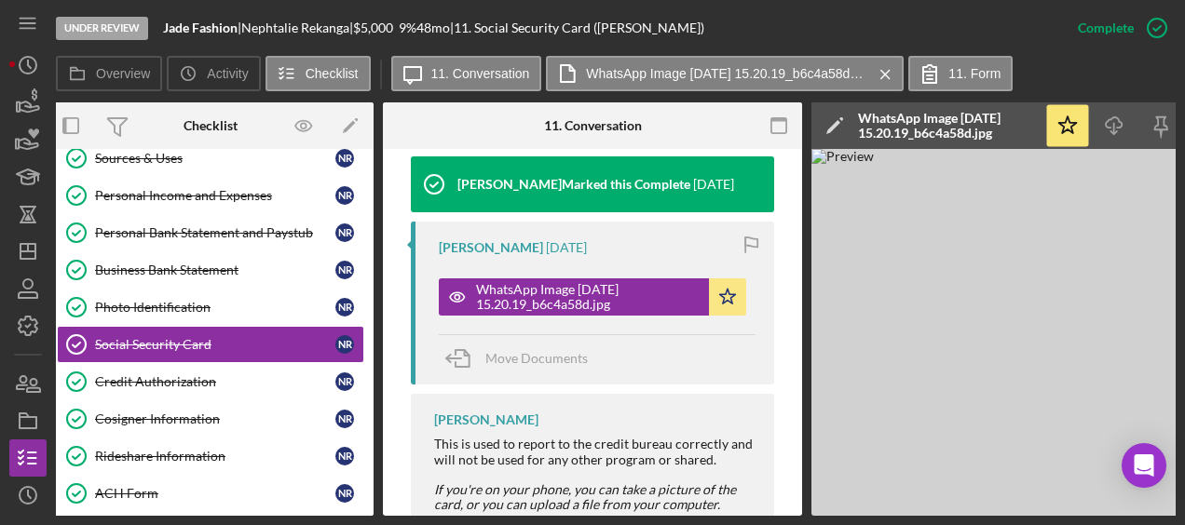
scroll to position [0, 0]
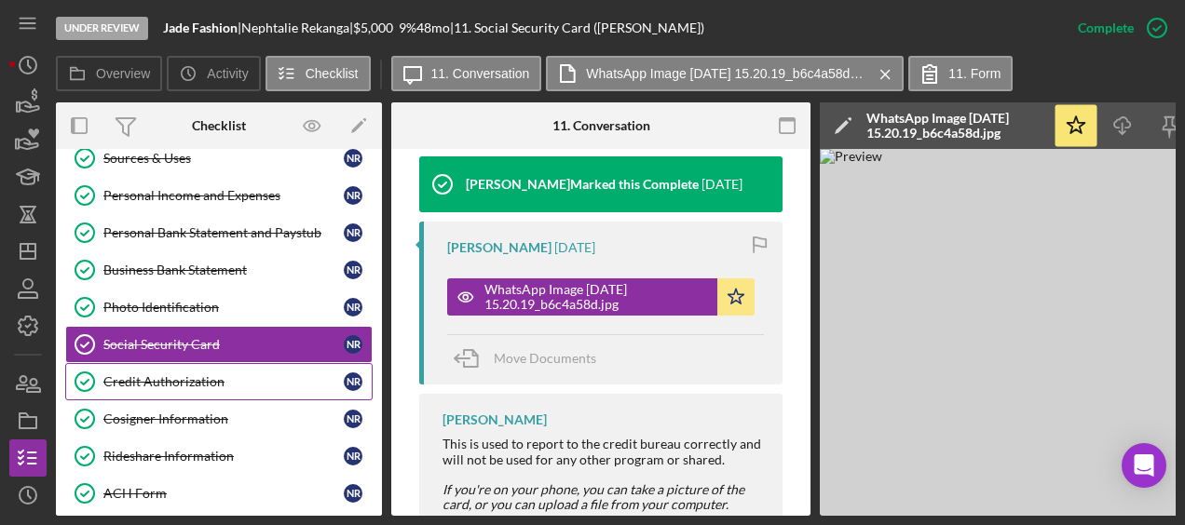
click at [125, 374] on div "Credit Authorization" at bounding box center [223, 381] width 240 height 15
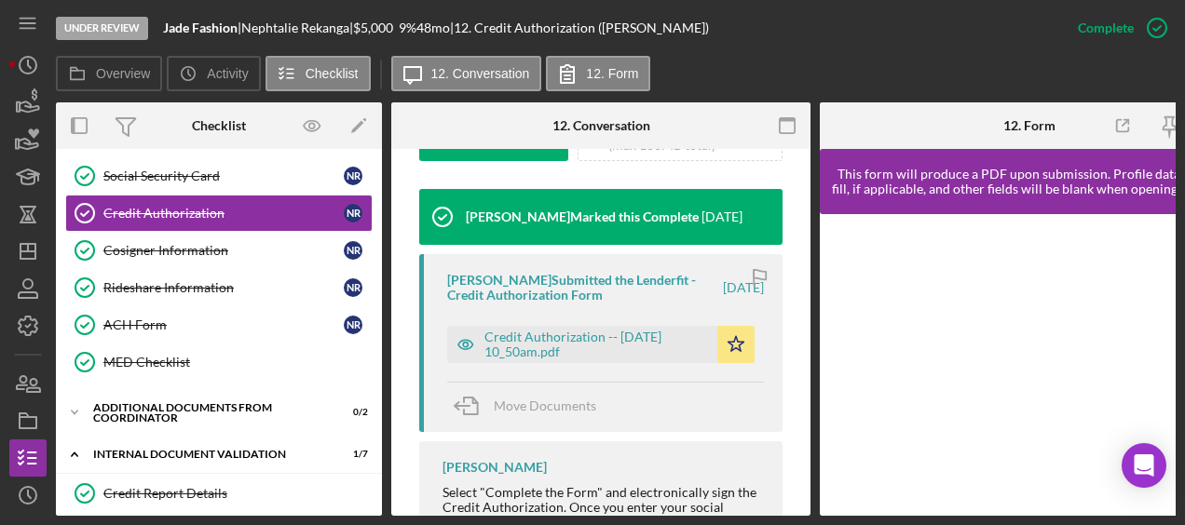
scroll to position [603, 0]
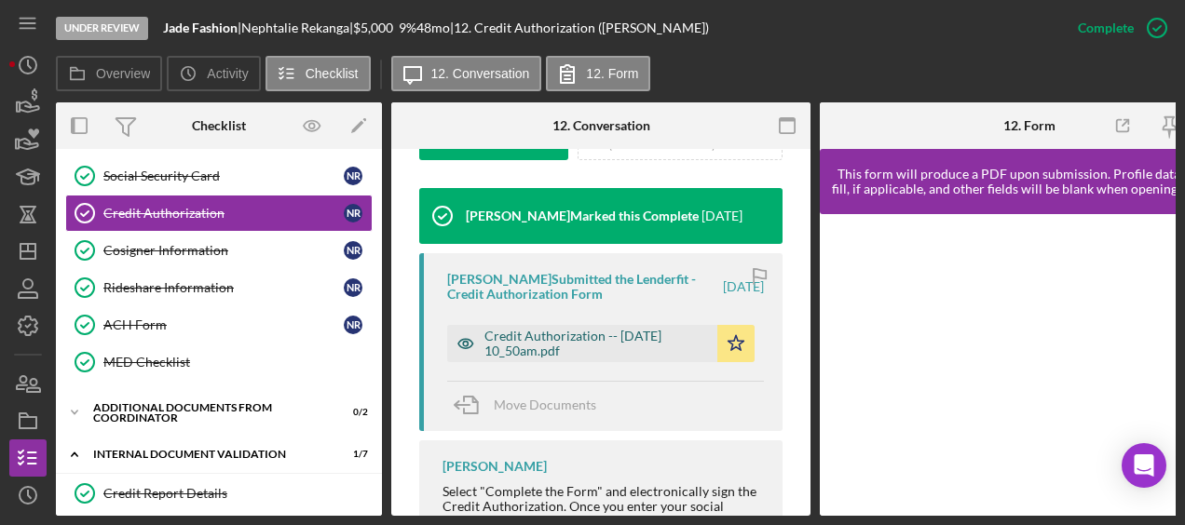
click at [593, 350] on div "Credit Authorization -- 2025-04-04 10_50am.pdf" at bounding box center [596, 344] width 224 height 30
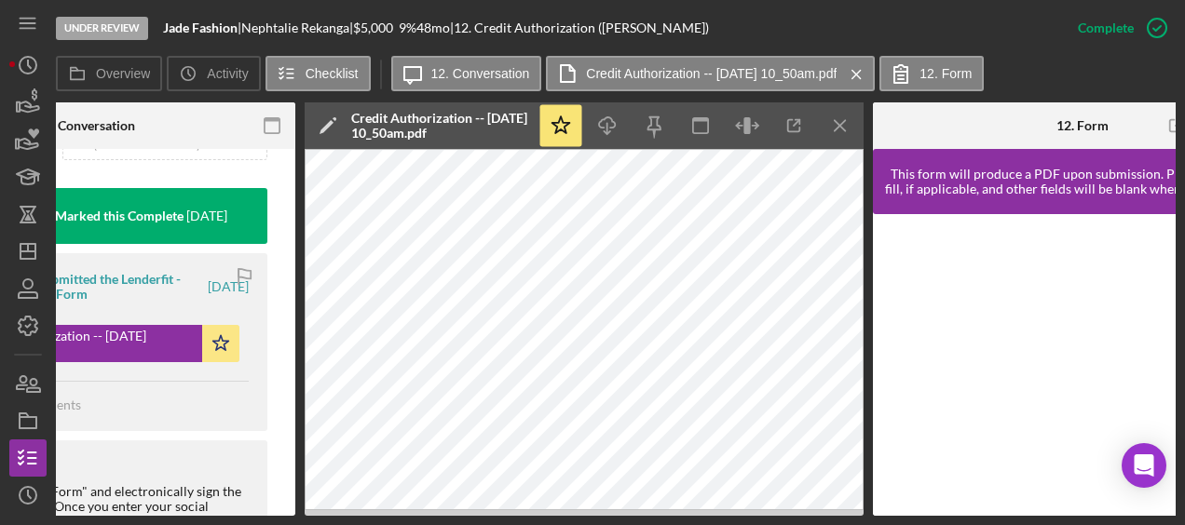
scroll to position [0, 0]
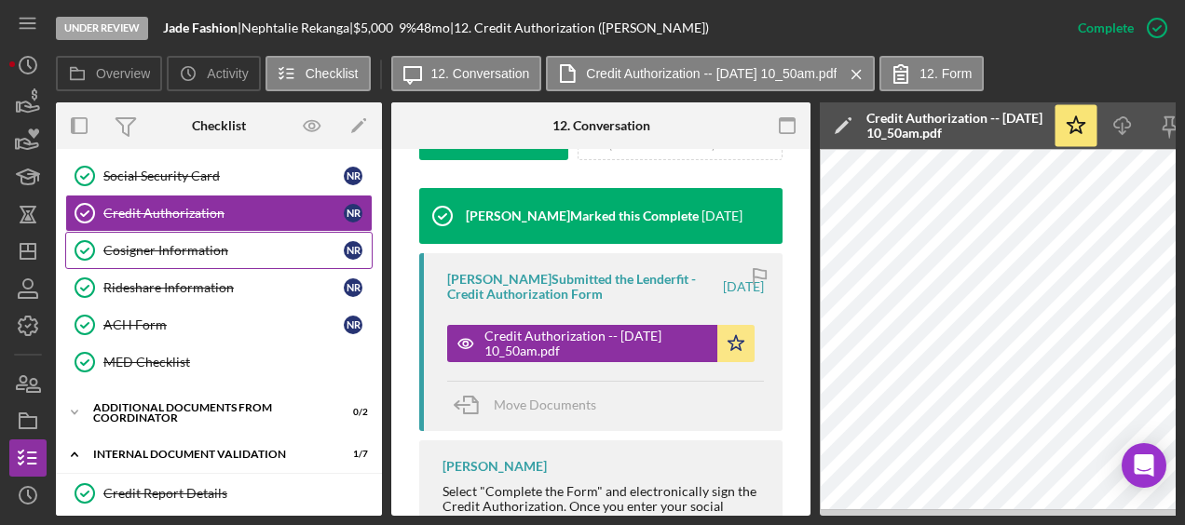
click at [131, 253] on link "Cosigner Information Cosigner Information N R" at bounding box center [218, 250] width 307 height 37
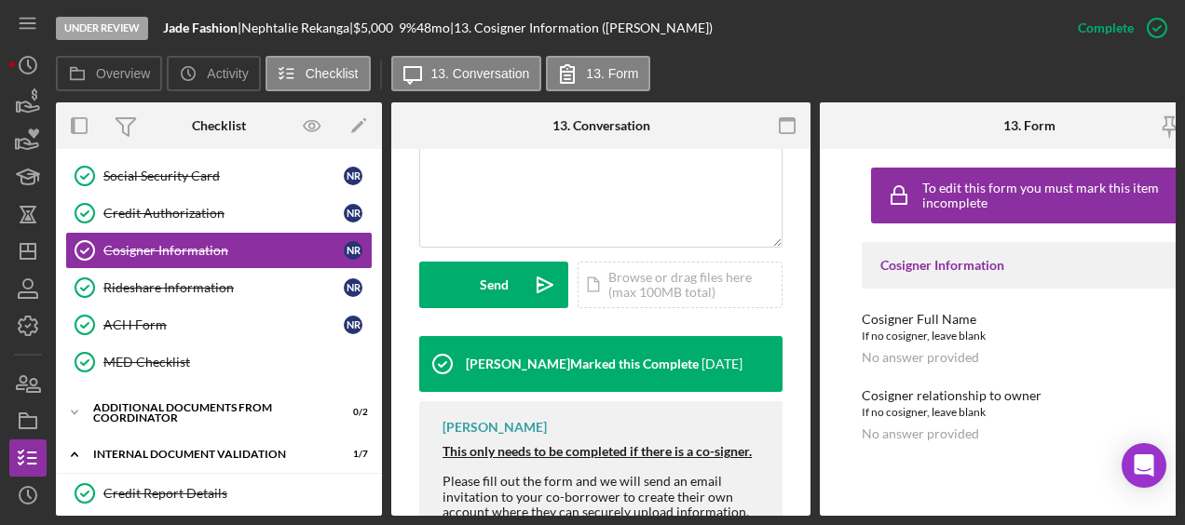
scroll to position [523, 0]
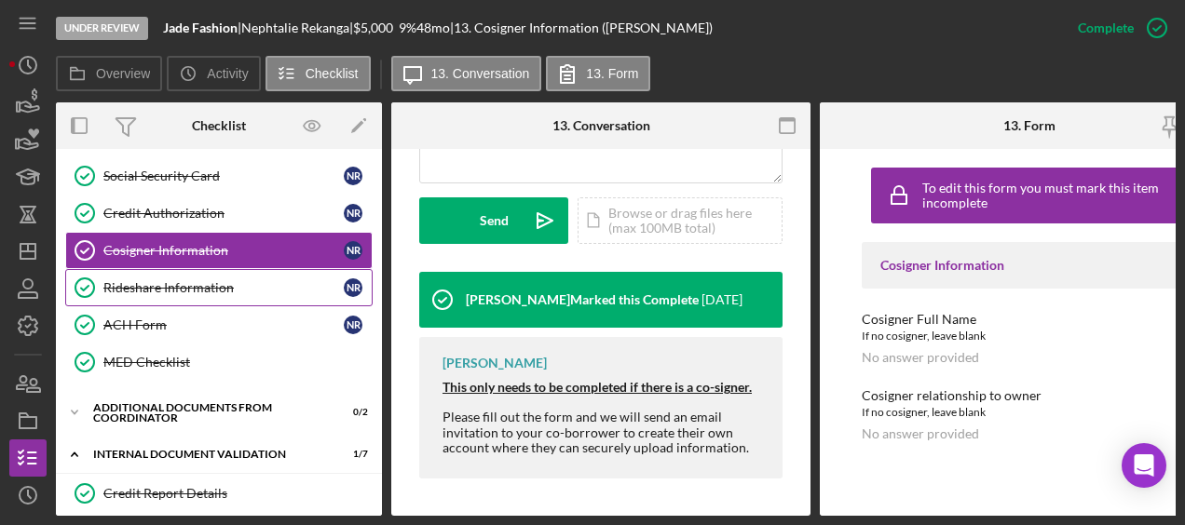
click at [239, 287] on link "Rideshare Information Rideshare Information N R" at bounding box center [218, 287] width 307 height 37
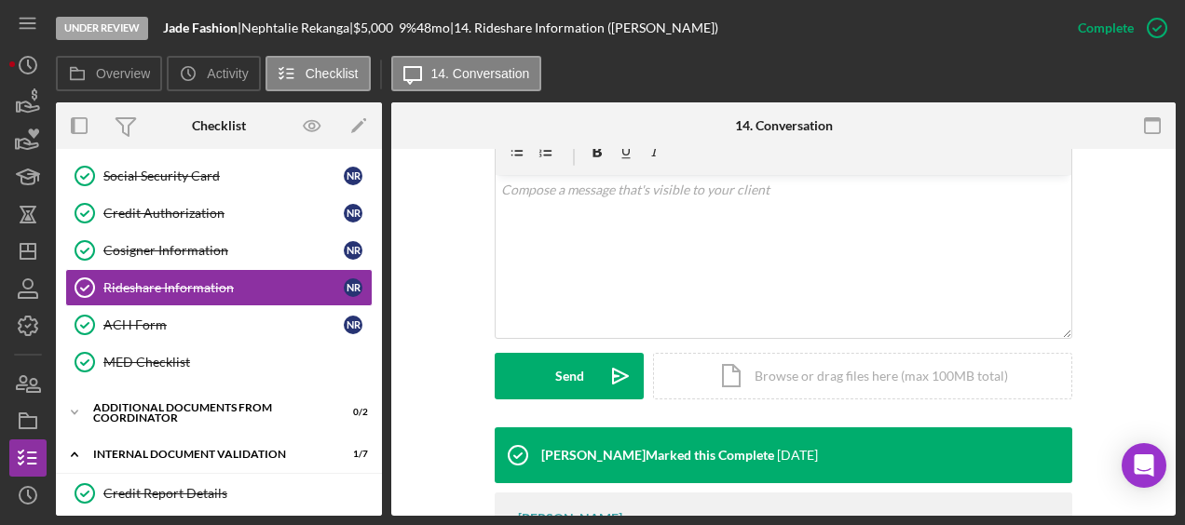
scroll to position [268, 0]
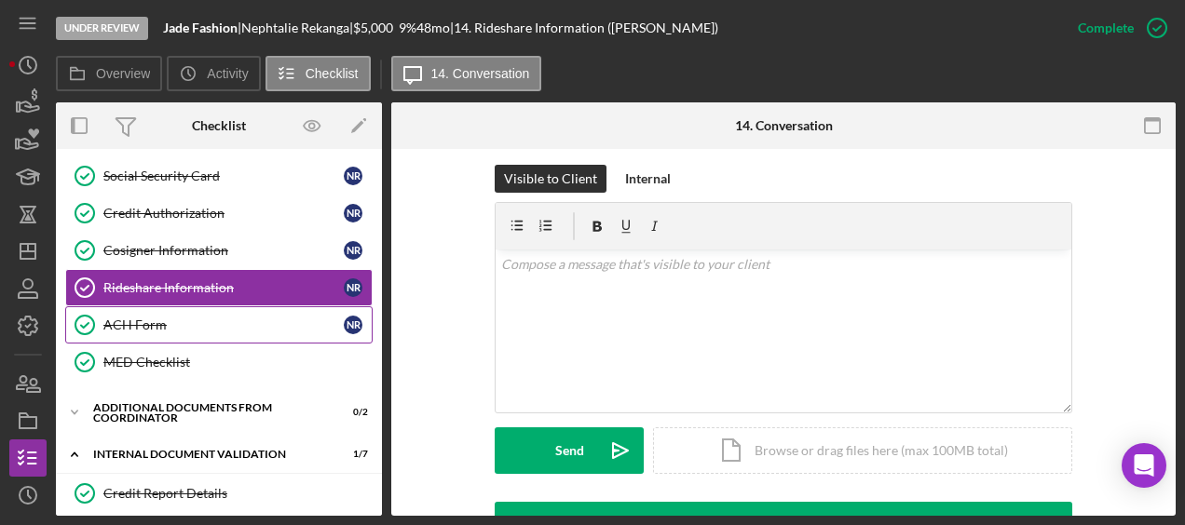
click at [105, 302] on icon "ACH Form" at bounding box center [84, 325] width 47 height 47
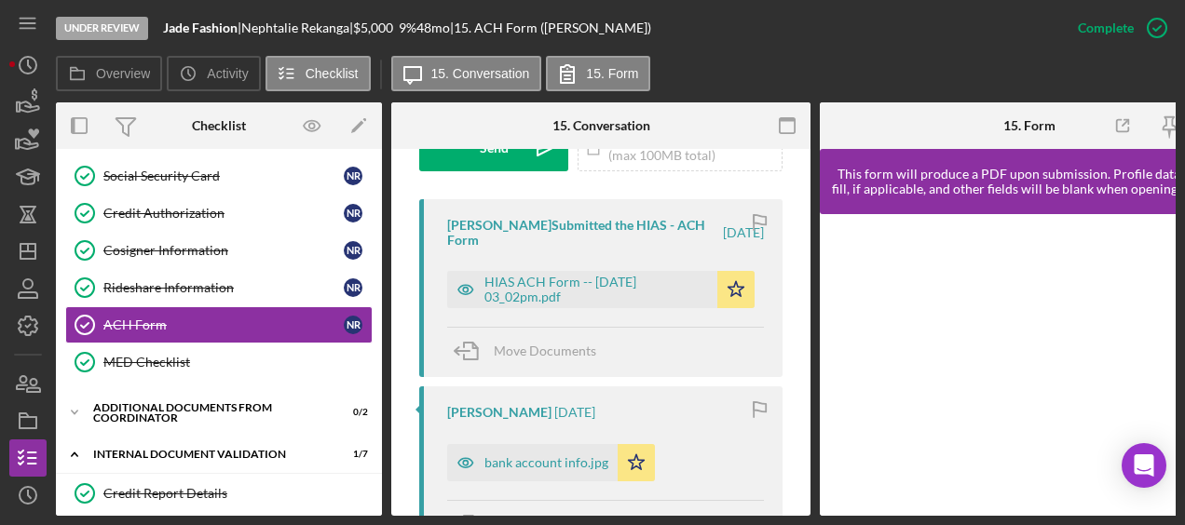
scroll to position [590, 0]
click at [542, 465] on div "bank account info.jpg" at bounding box center [546, 463] width 124 height 15
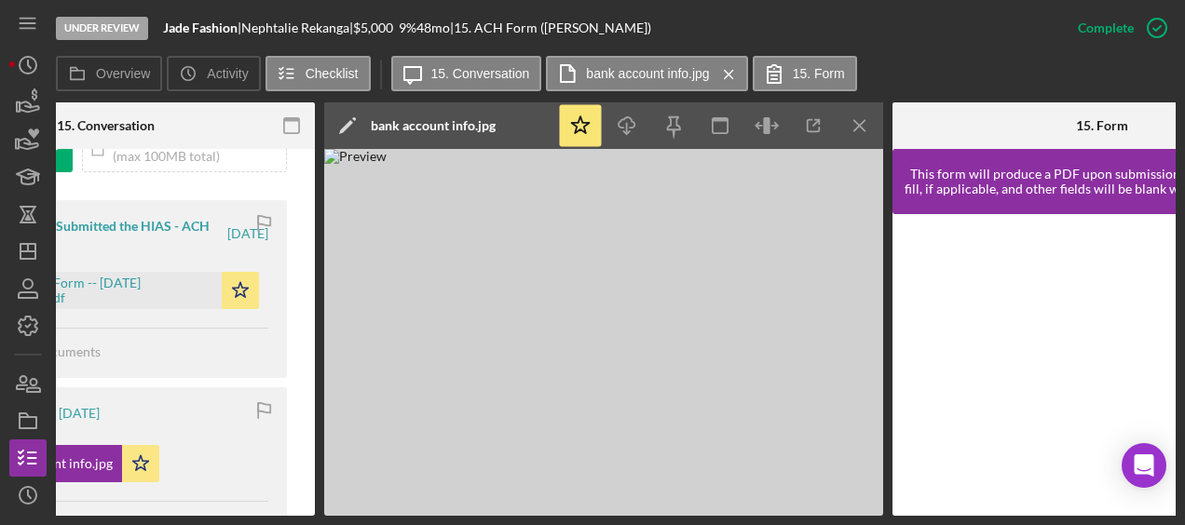
scroll to position [0, 484]
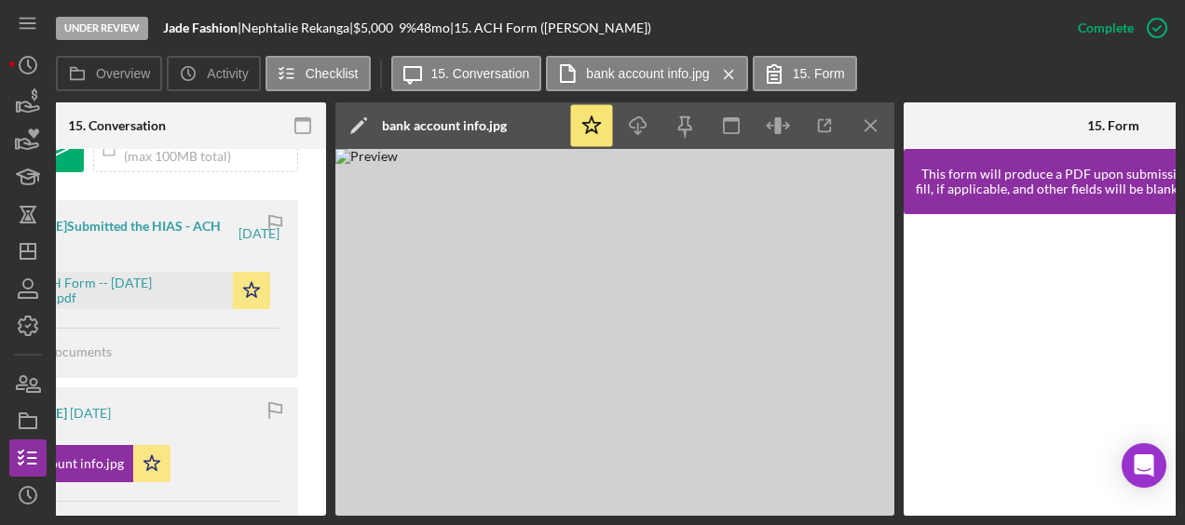
click at [155, 268] on div "HIAS ACH Form -- 2025-08-11 03_02pm.pdf Icon/Star" at bounding box center [121, 286] width 317 height 47
click at [155, 292] on div "HIAS ACH Form -- 2025-08-11 03_02pm.pdf" at bounding box center [112, 291] width 224 height 30
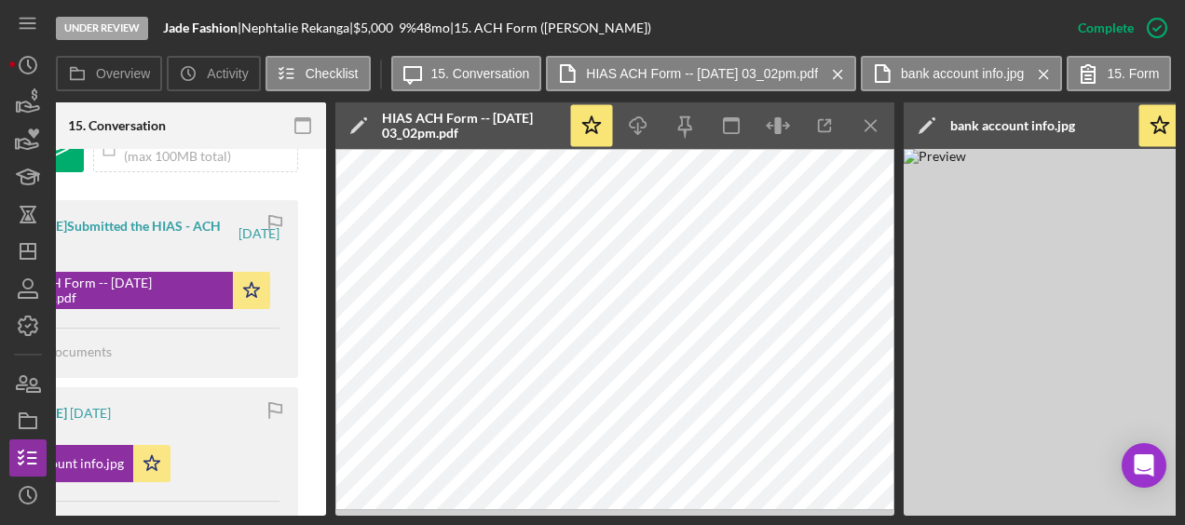
scroll to position [0, 0]
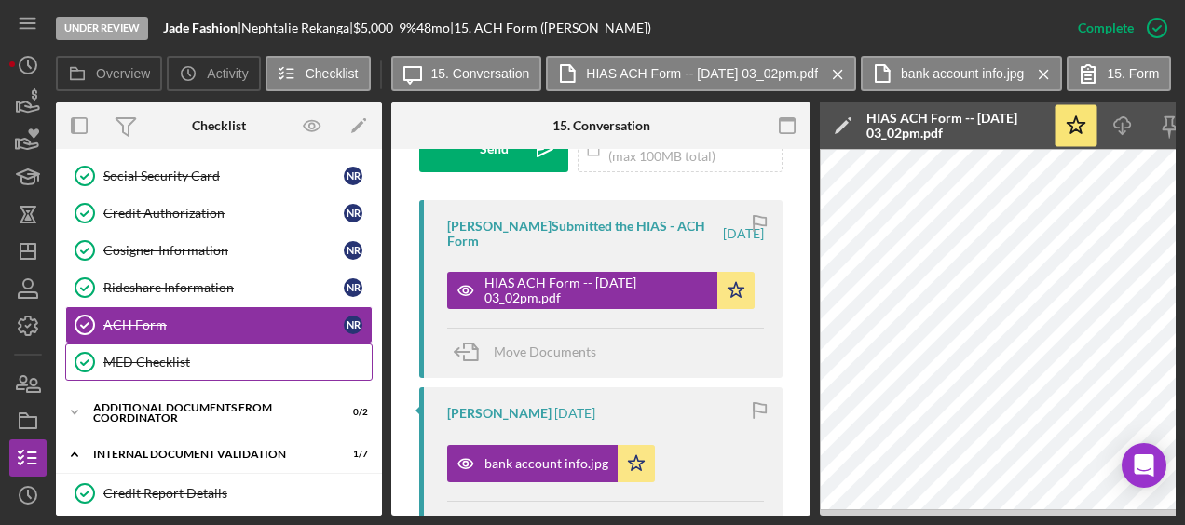
click at [161, 356] on div "MED Checklist" at bounding box center [237, 362] width 268 height 15
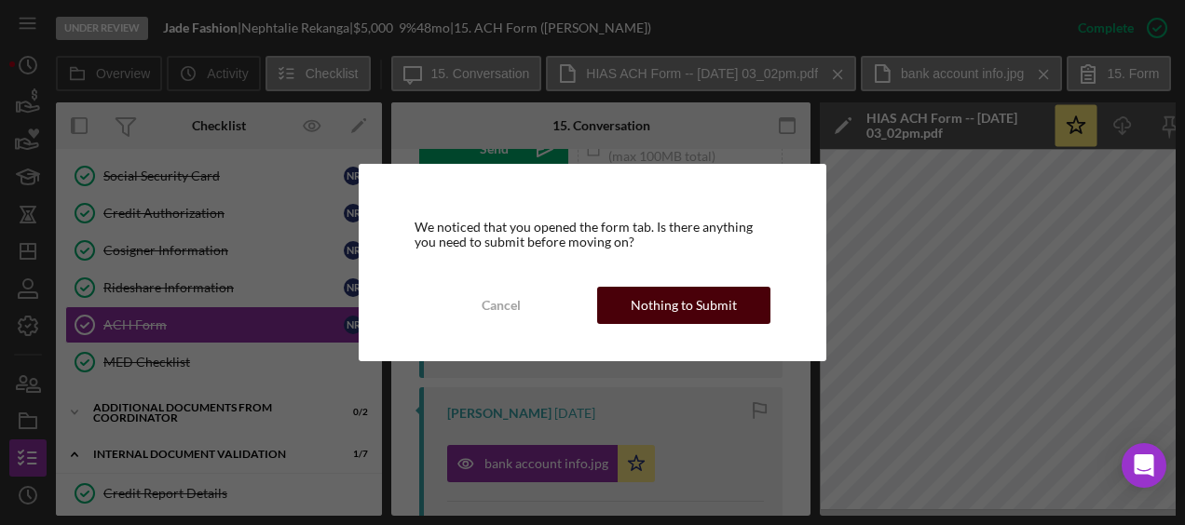
click at [639, 311] on div "Nothing to Submit" at bounding box center [684, 305] width 106 height 37
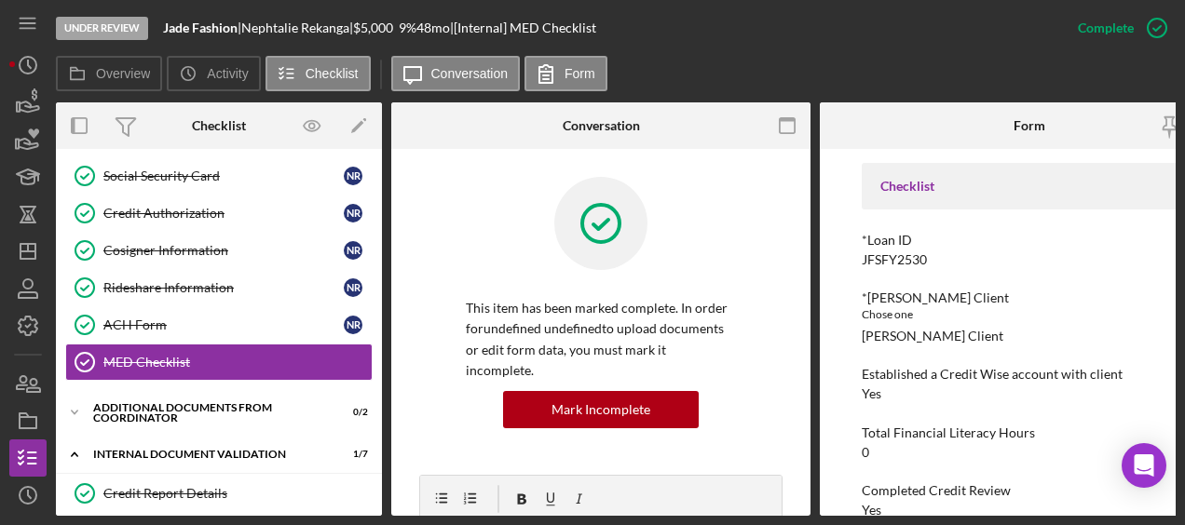
scroll to position [156, 0]
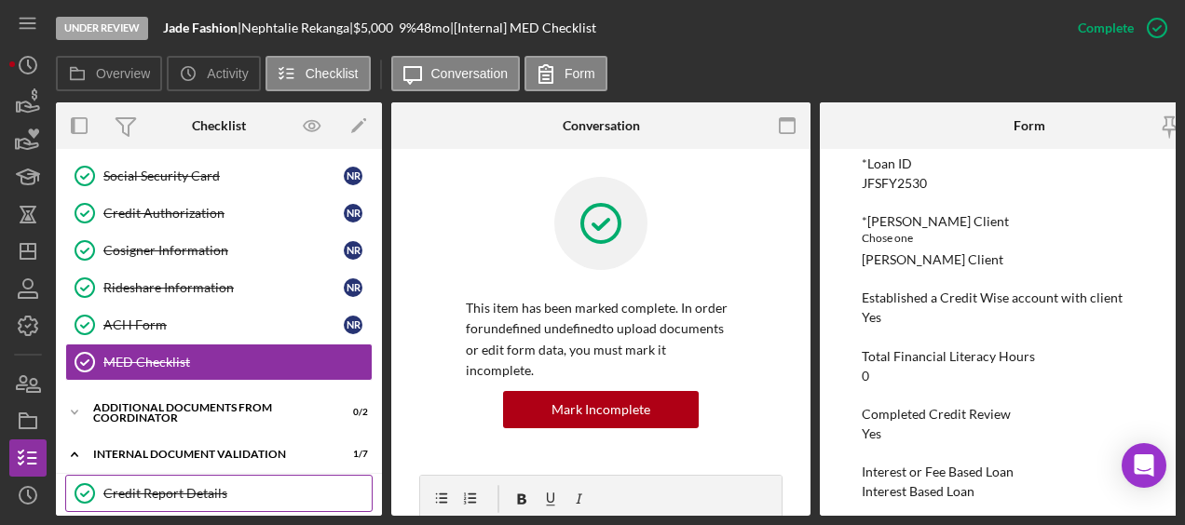
click at [225, 486] on div "Credit Report Details" at bounding box center [237, 493] width 268 height 15
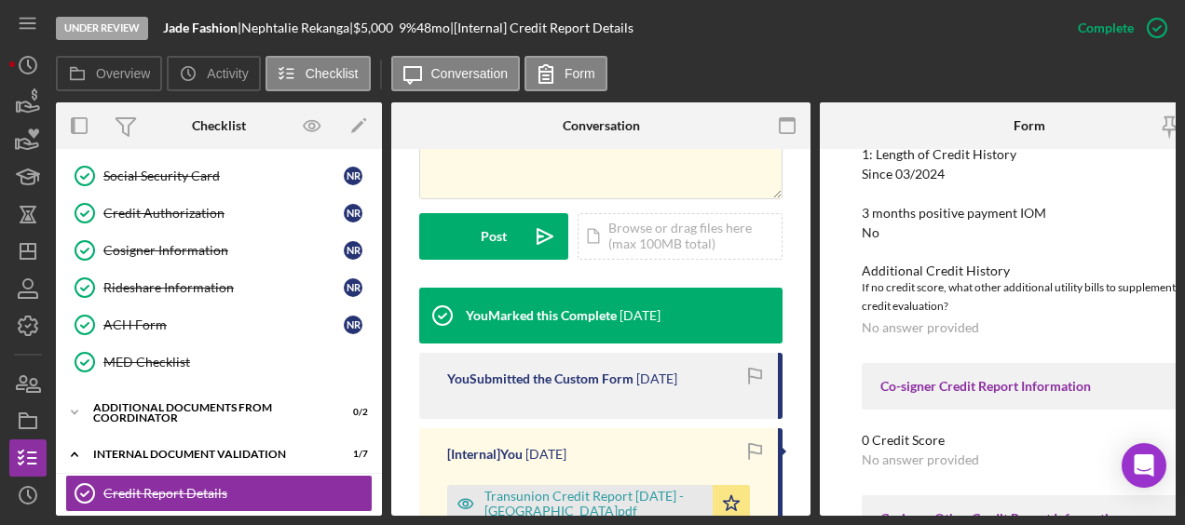
scroll to position [494, 0]
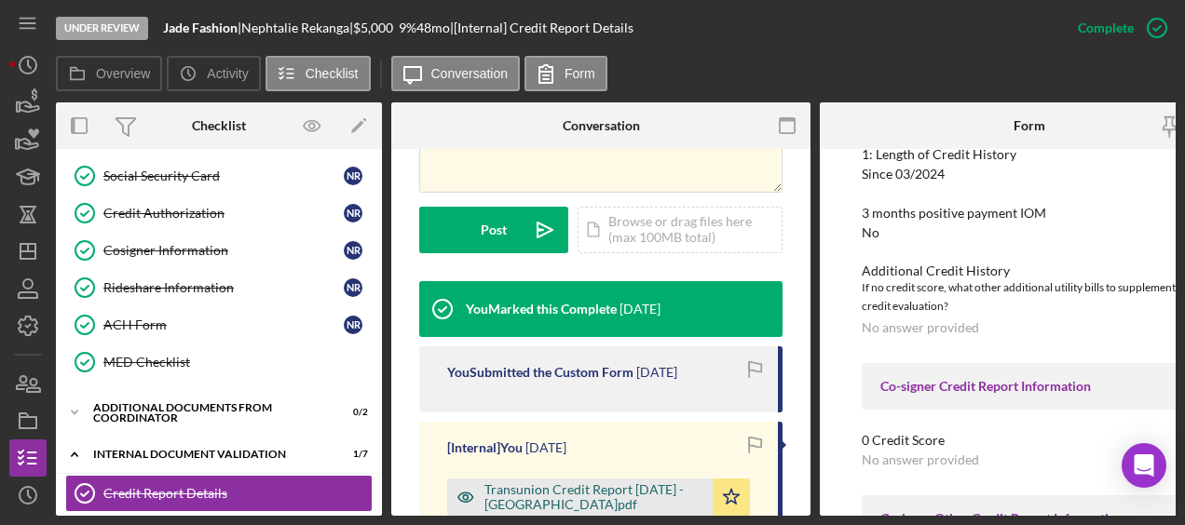
click at [551, 482] on div "Transunion Credit Report 8.27.2025 - Rekanga.pdf" at bounding box center [593, 497] width 219 height 30
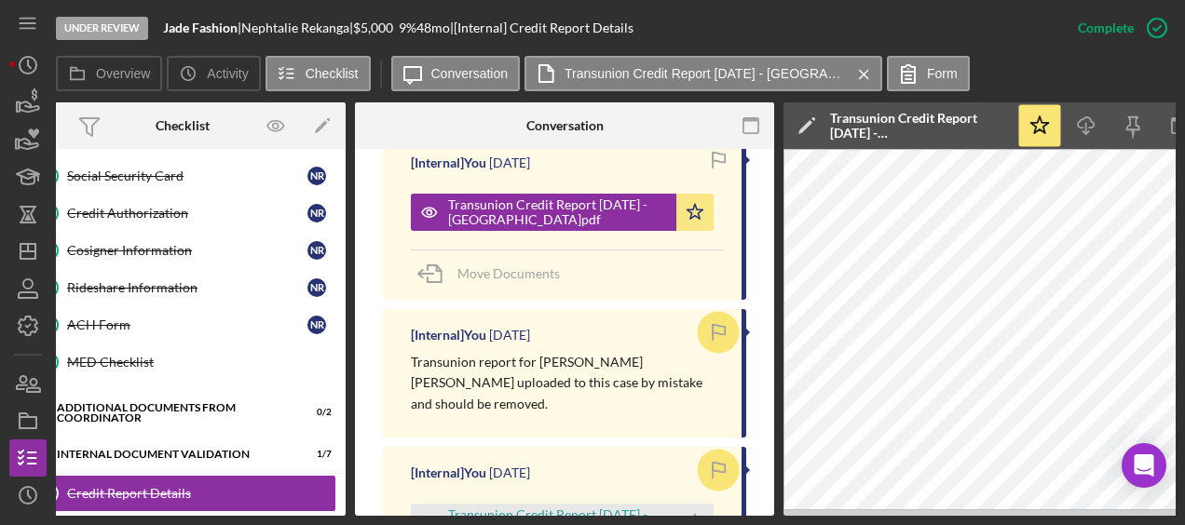
scroll to position [779, 0]
click at [536, 508] on div "Transunion Credit Report [DATE] - [PERSON_NAME] [PERSON_NAME].pdf" at bounding box center [557, 523] width 219 height 30
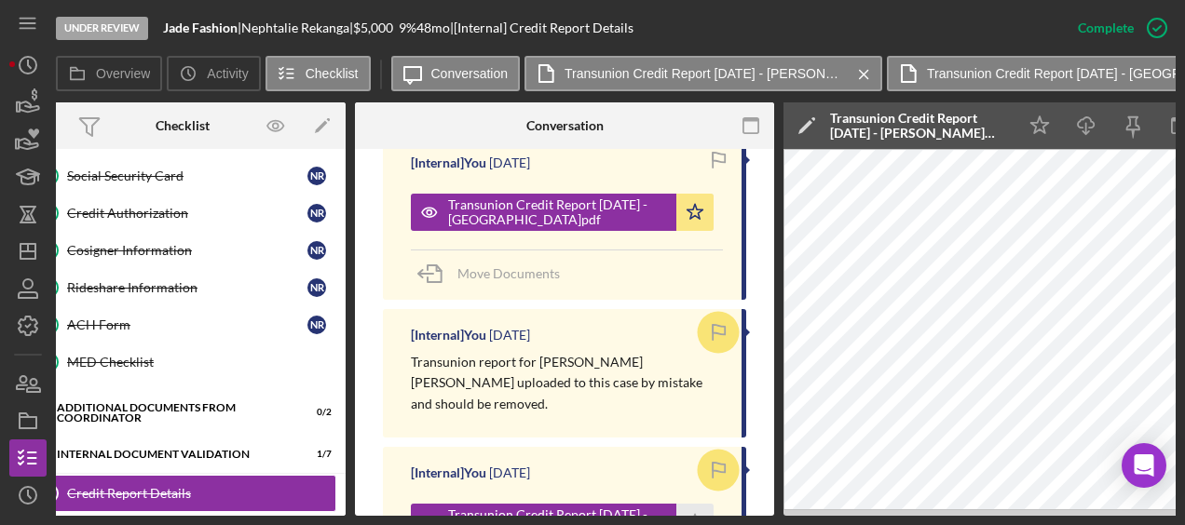
scroll to position [760, 0]
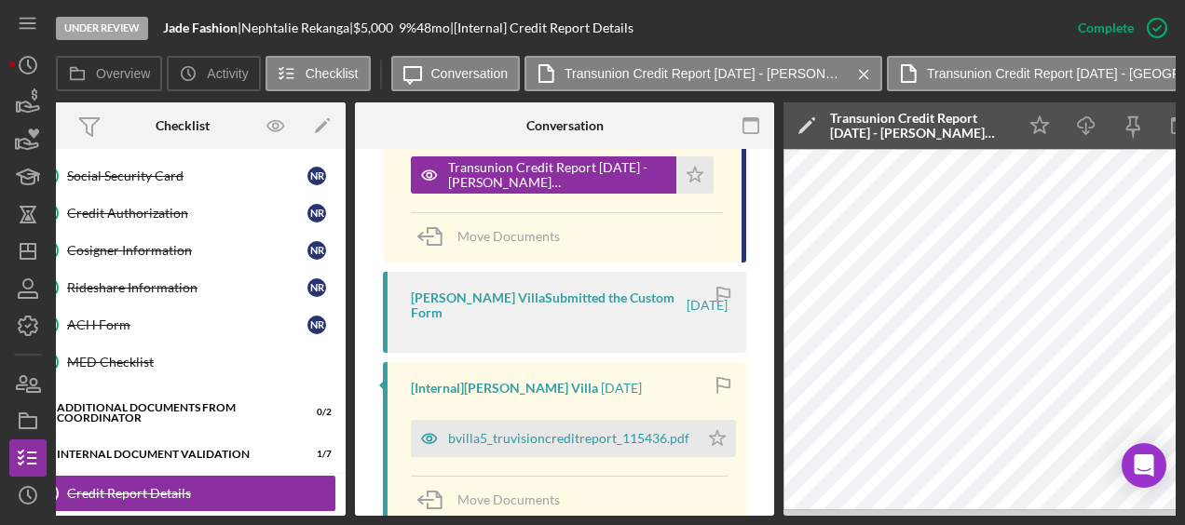
scroll to position [1228, 0]
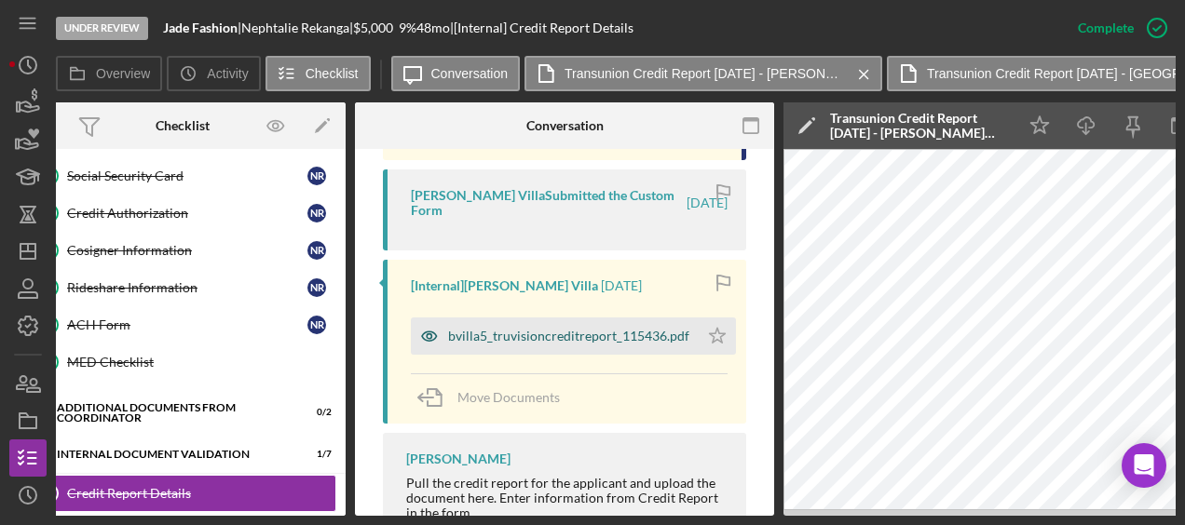
click at [585, 329] on div "bvilla5_truvisioncreditreport_115436.pdf" at bounding box center [568, 336] width 241 height 15
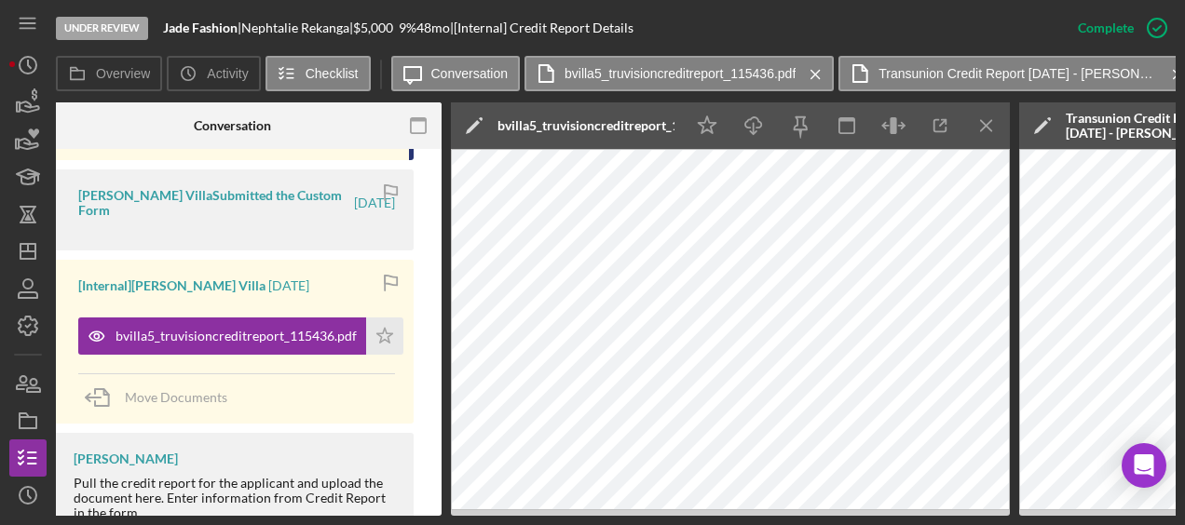
scroll to position [0, 370]
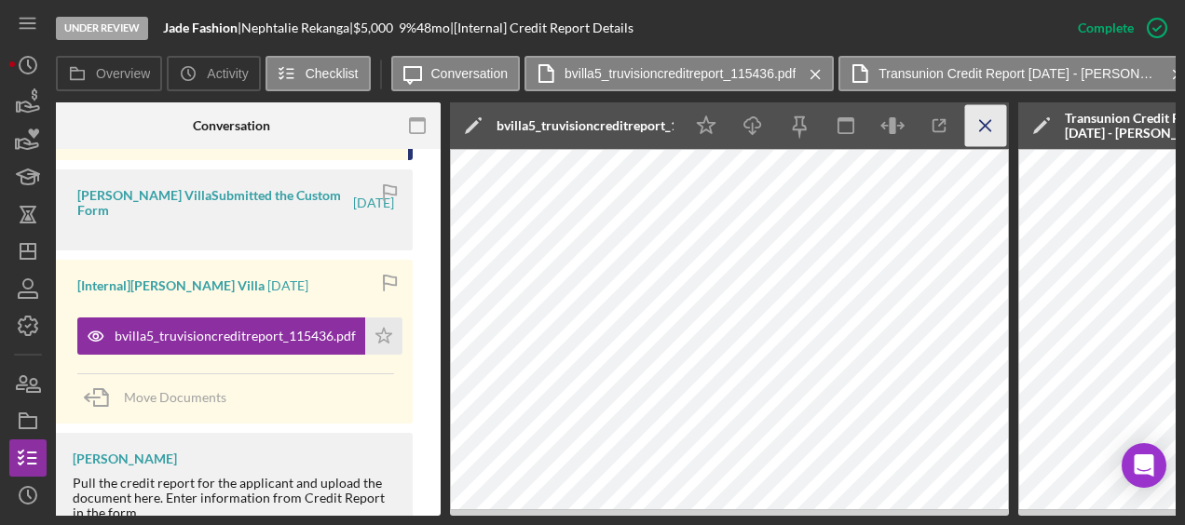
click at [988, 130] on line "button" at bounding box center [985, 125] width 10 height 10
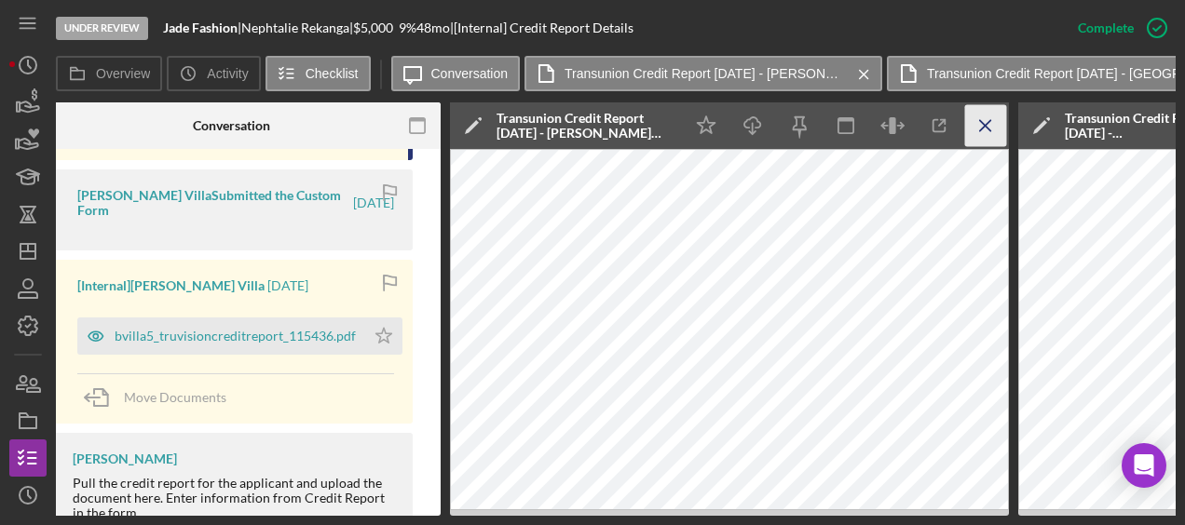
click at [988, 130] on line "button" at bounding box center [985, 125] width 10 height 10
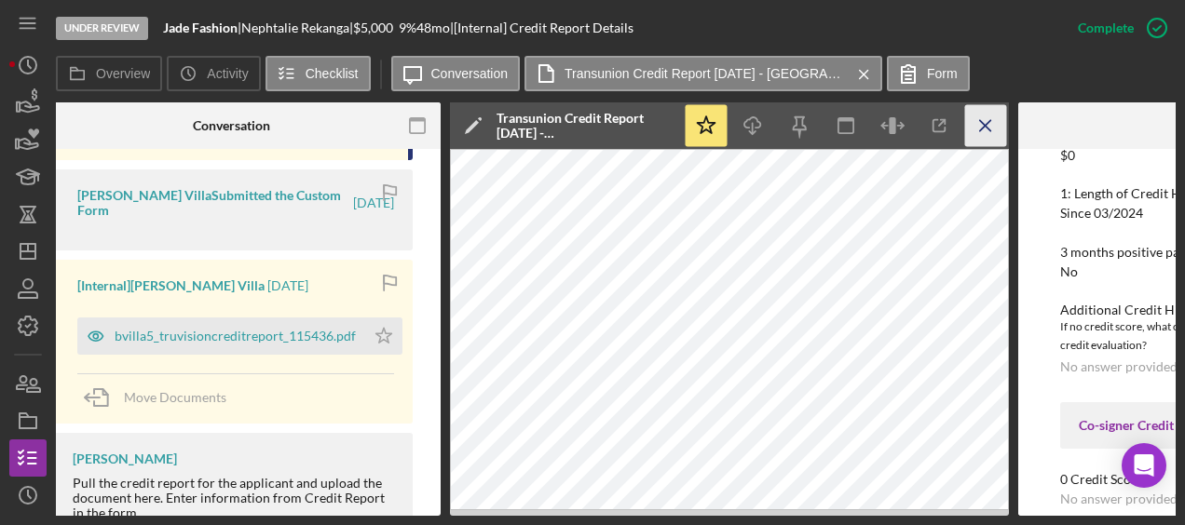
click at [977, 133] on icon "Icon/Menu Close" at bounding box center [986, 126] width 42 height 42
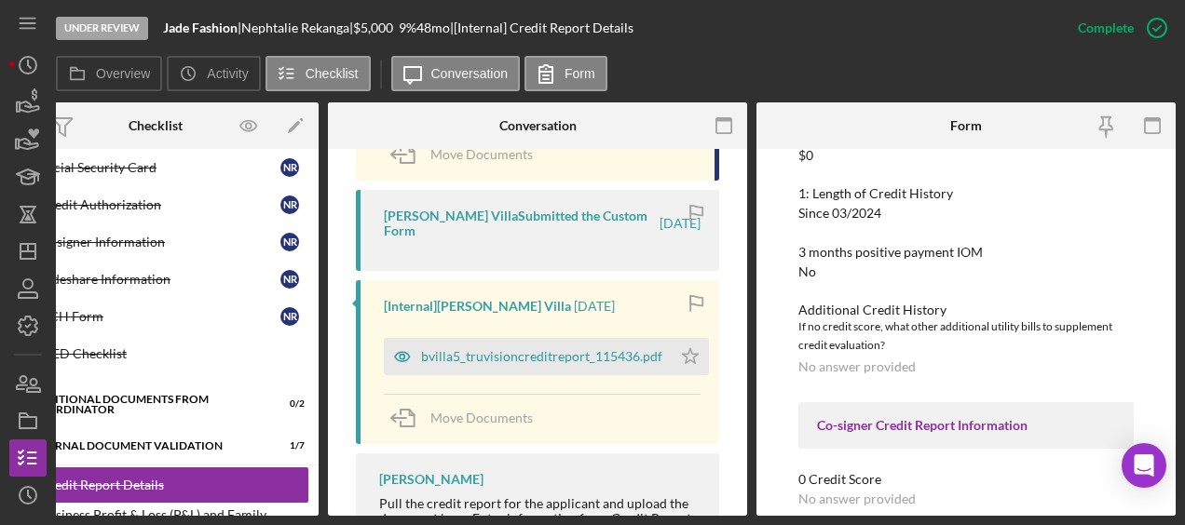
scroll to position [627, 0]
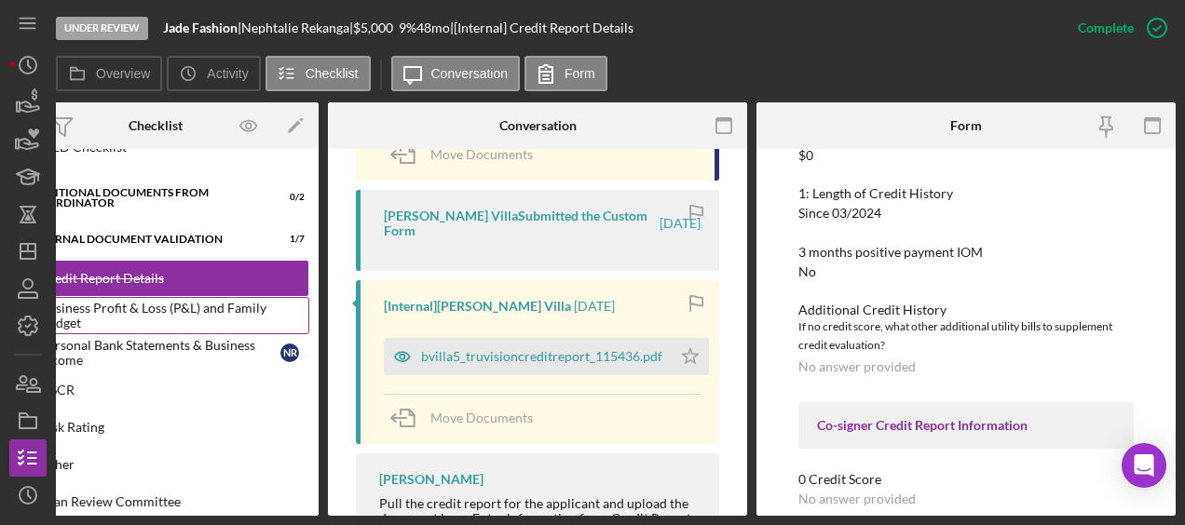
click at [188, 311] on div "Business Profit & Loss (P&L) and Family Budget" at bounding box center [174, 316] width 268 height 30
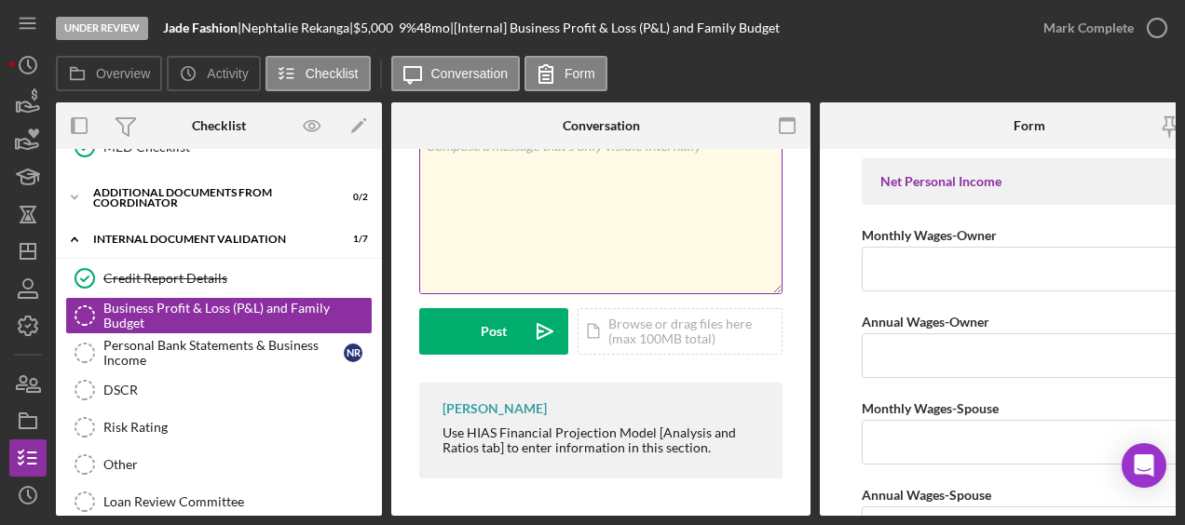
scroll to position [99, 0]
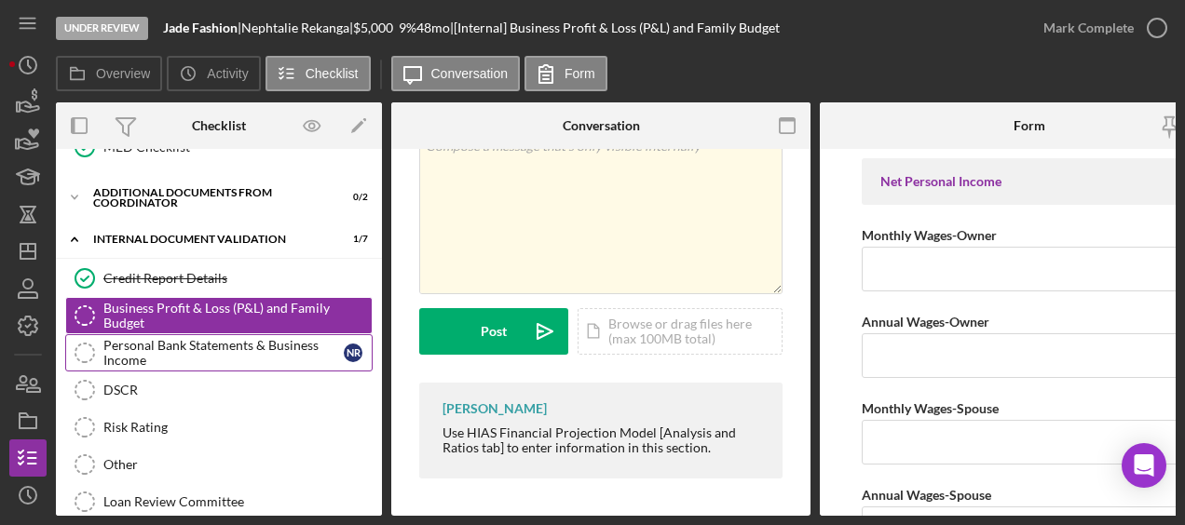
click at [210, 347] on div "Personal Bank Statements & Business Income" at bounding box center [223, 353] width 240 height 30
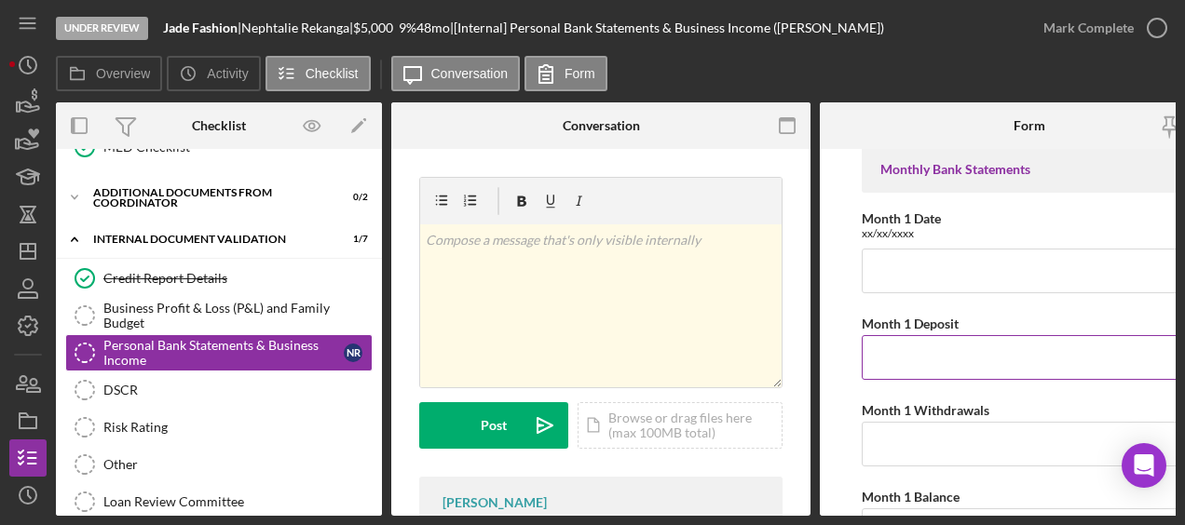
scroll to position [9, 0]
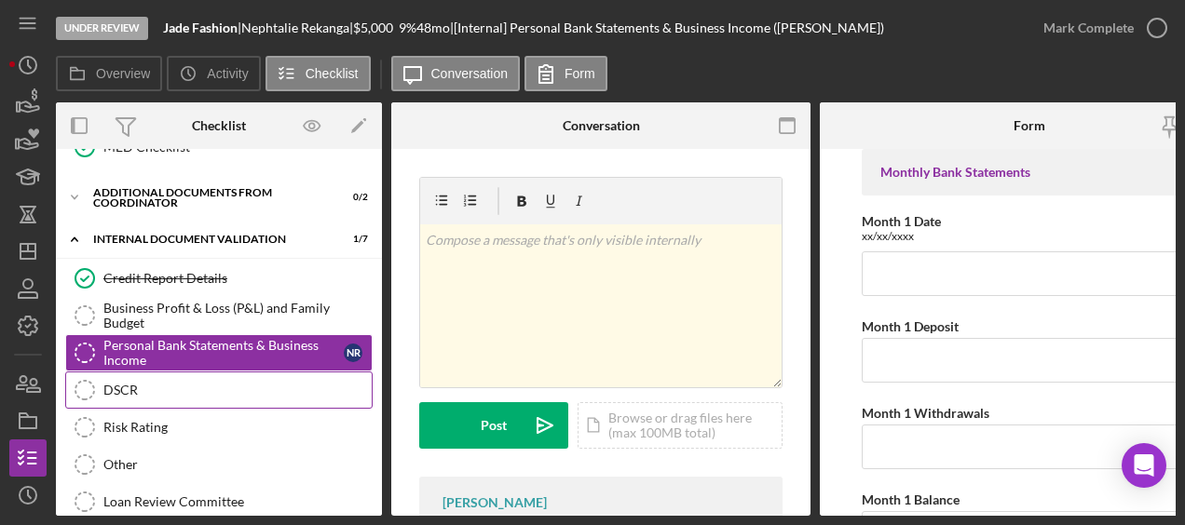
click at [229, 383] on div "DSCR" at bounding box center [237, 390] width 268 height 15
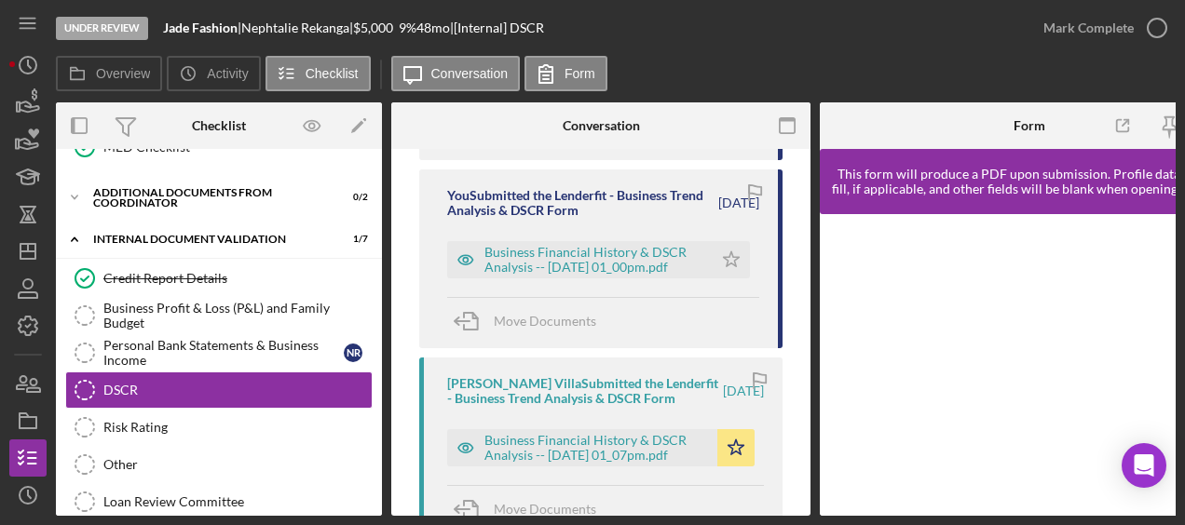
scroll to position [497, 0]
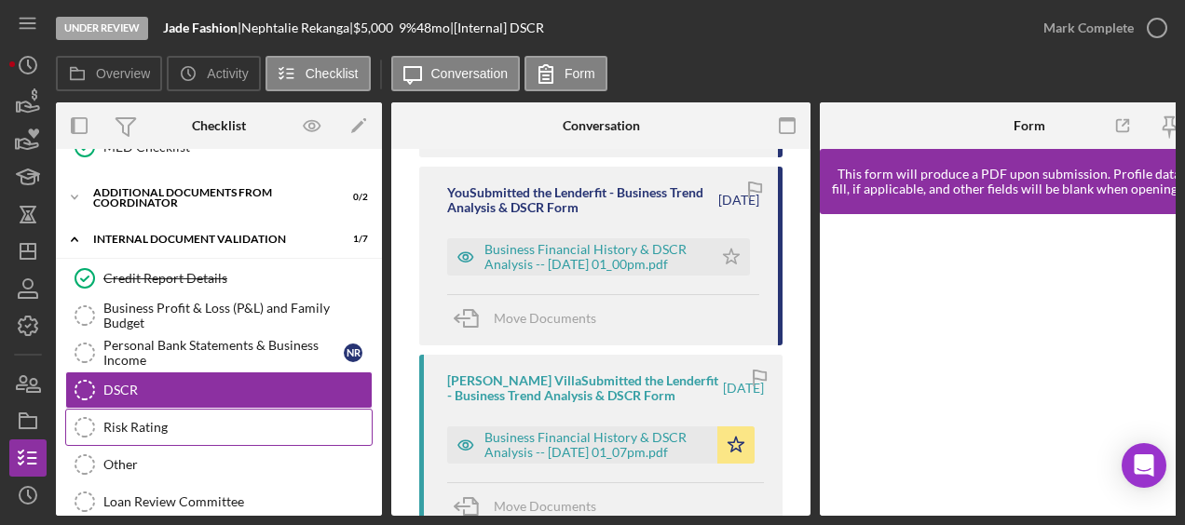
click at [225, 420] on div "Risk Rating" at bounding box center [237, 427] width 268 height 15
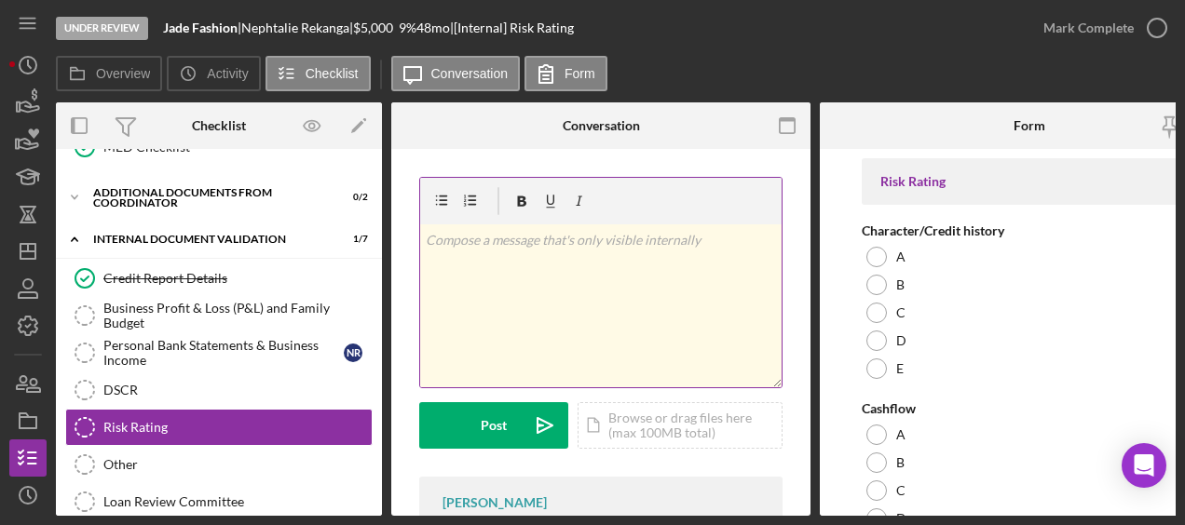
scroll to position [160, 0]
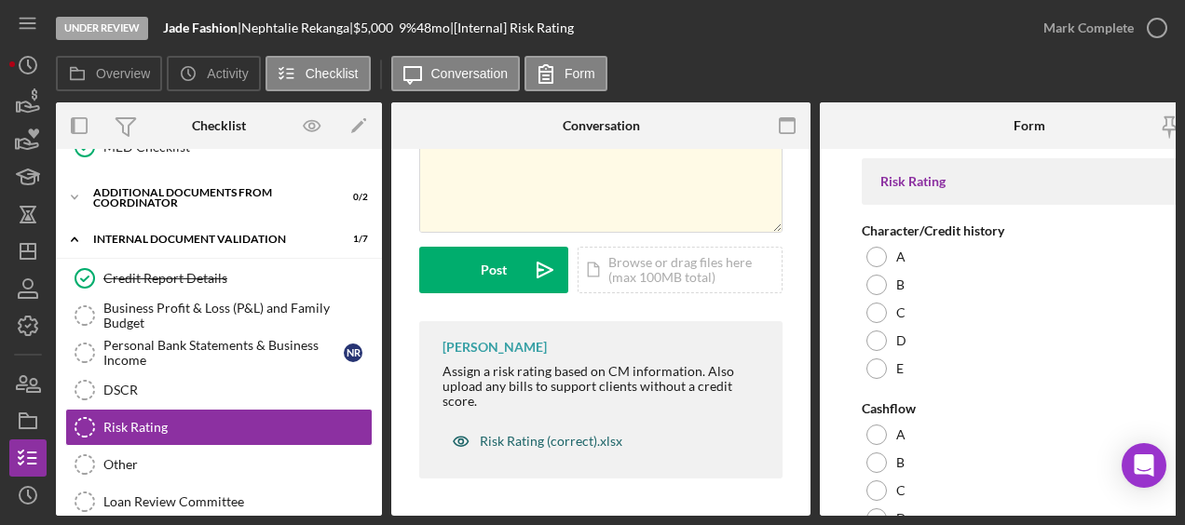
click at [568, 436] on div "Risk Rating (correct).xlsx" at bounding box center [551, 441] width 143 height 15
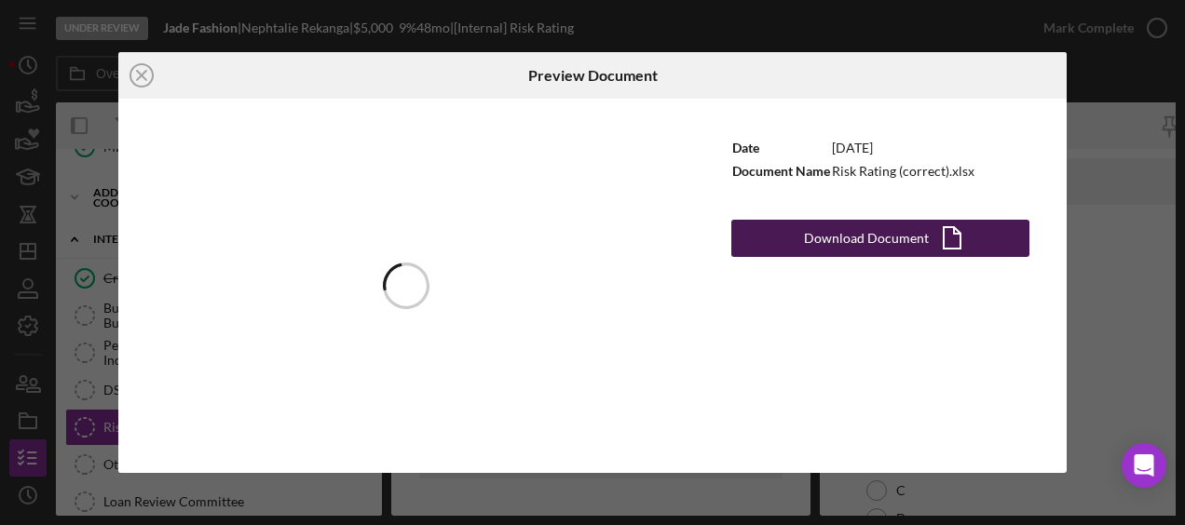
click at [834, 246] on div "Download Document" at bounding box center [866, 238] width 125 height 37
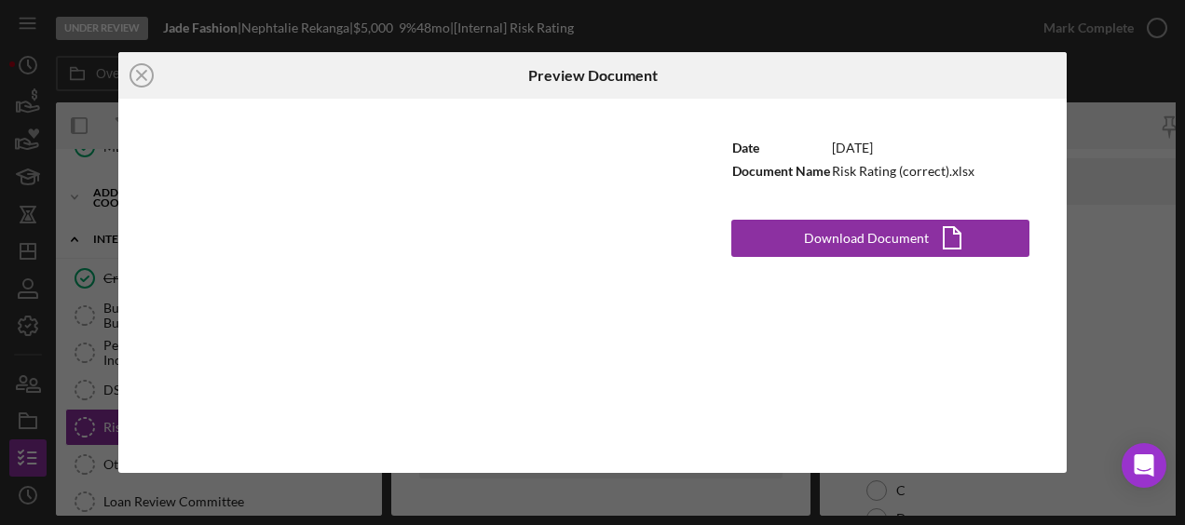
click at [278, 75] on div "Icon/Close" at bounding box center [276, 75] width 316 height 47
click at [132, 84] on icon "Icon/Close" at bounding box center [141, 75] width 47 height 47
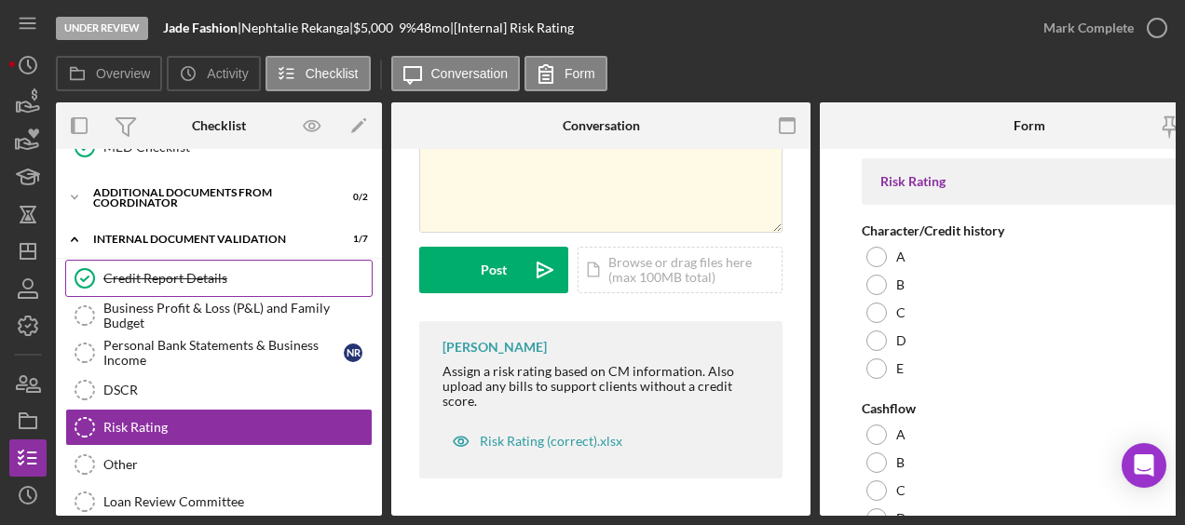
click at [182, 277] on link "Credit Report Details Credit Report Details" at bounding box center [218, 278] width 307 height 37
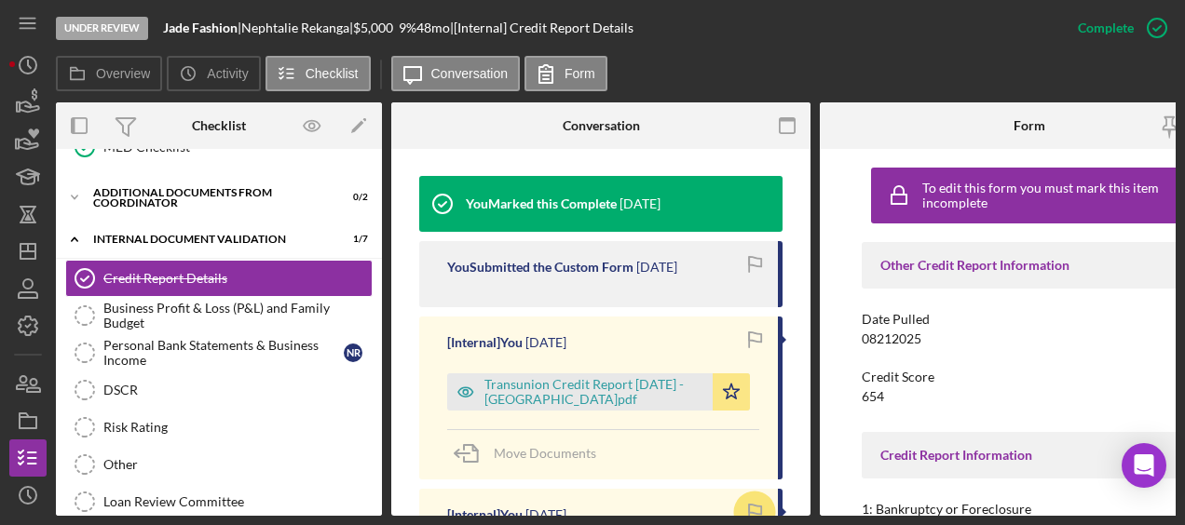
scroll to position [598, 0]
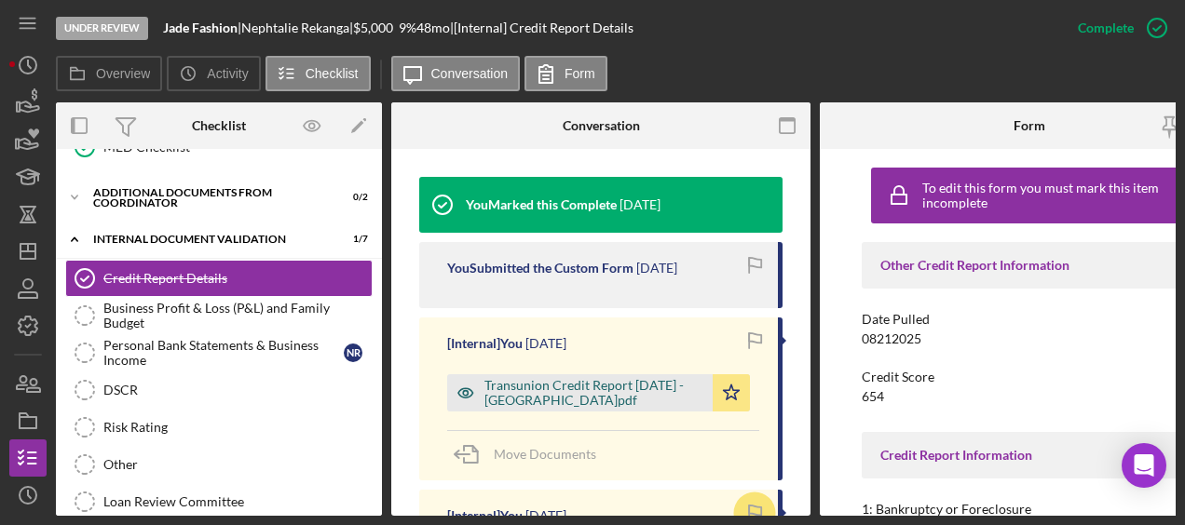
click at [536, 386] on div "Transunion Credit Report 8.27.2025 - Rekanga.pdf" at bounding box center [593, 393] width 219 height 30
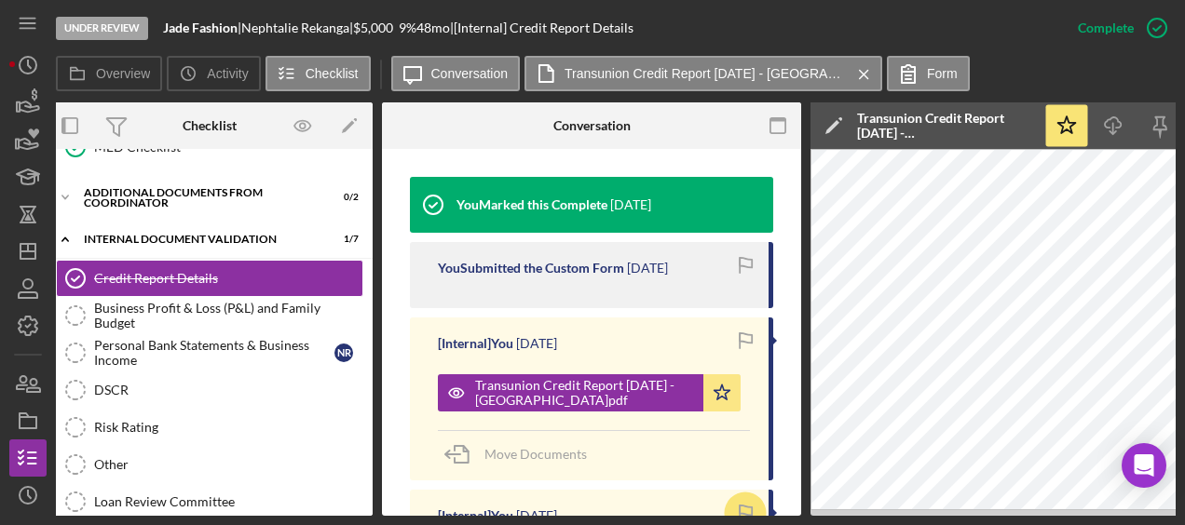
scroll to position [0, 0]
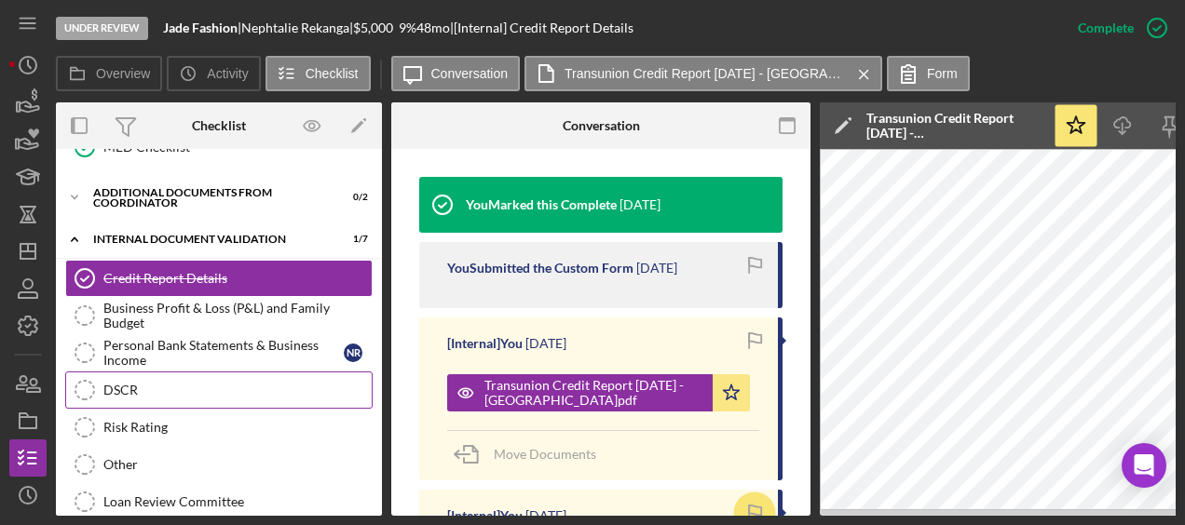
click at [179, 383] on div "DSCR" at bounding box center [237, 390] width 268 height 15
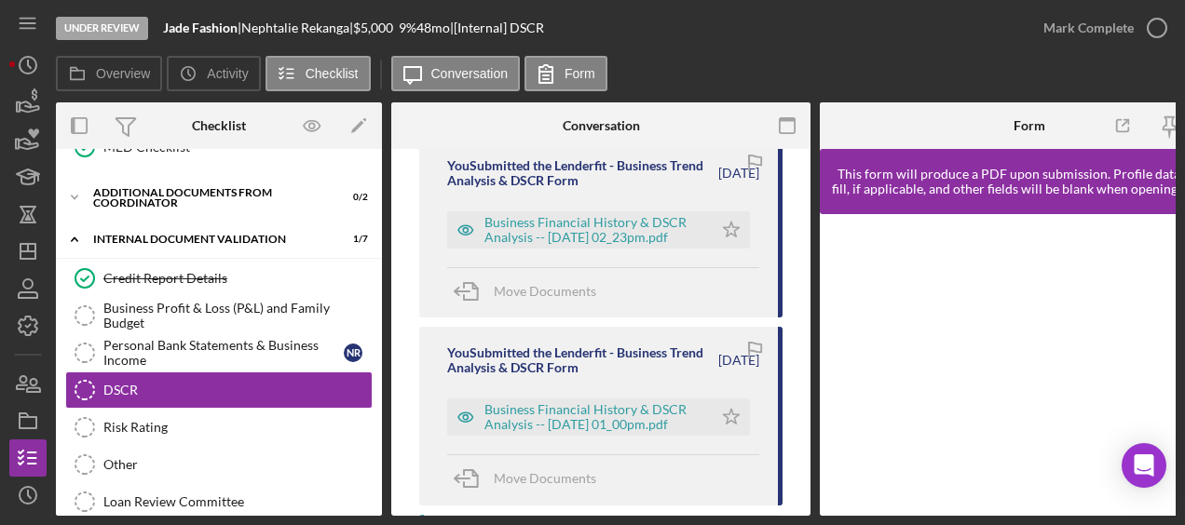
scroll to position [363, 0]
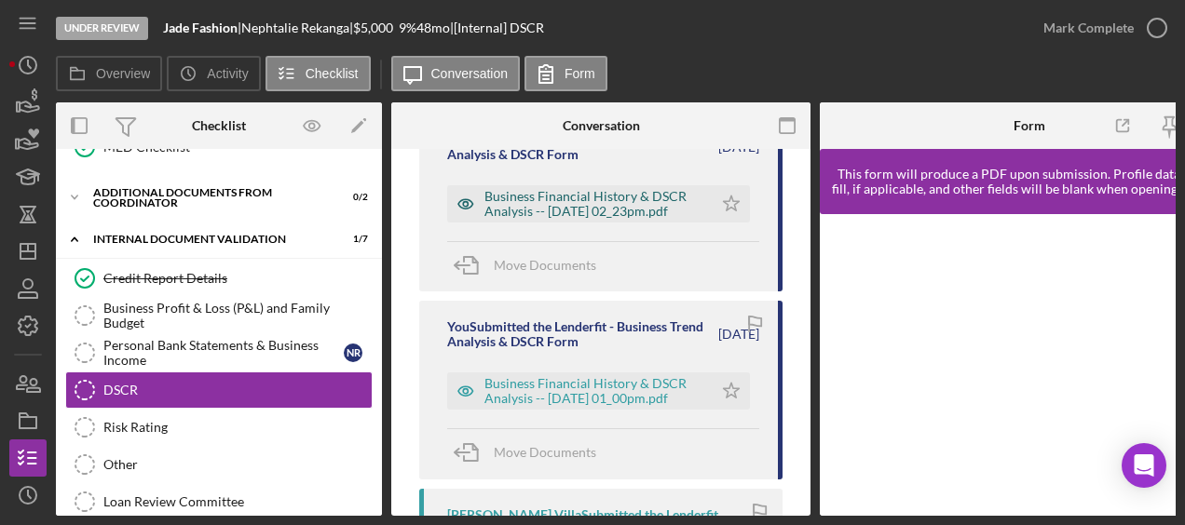
click at [597, 205] on div "Business Financial History & DSCR Analysis -- 2025-09-05 02_23pm.pdf" at bounding box center [593, 204] width 219 height 30
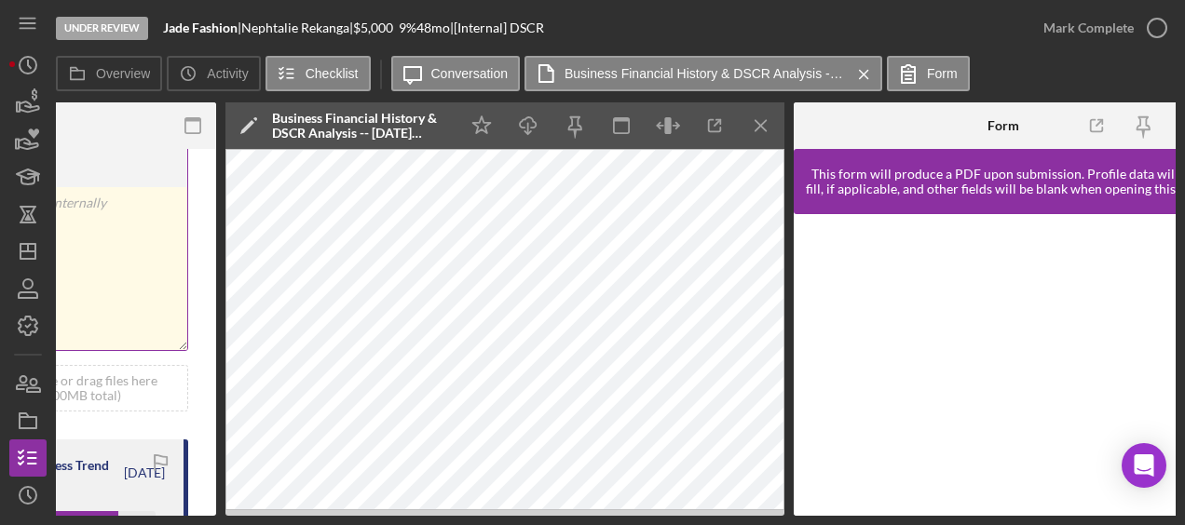
scroll to position [0, 631]
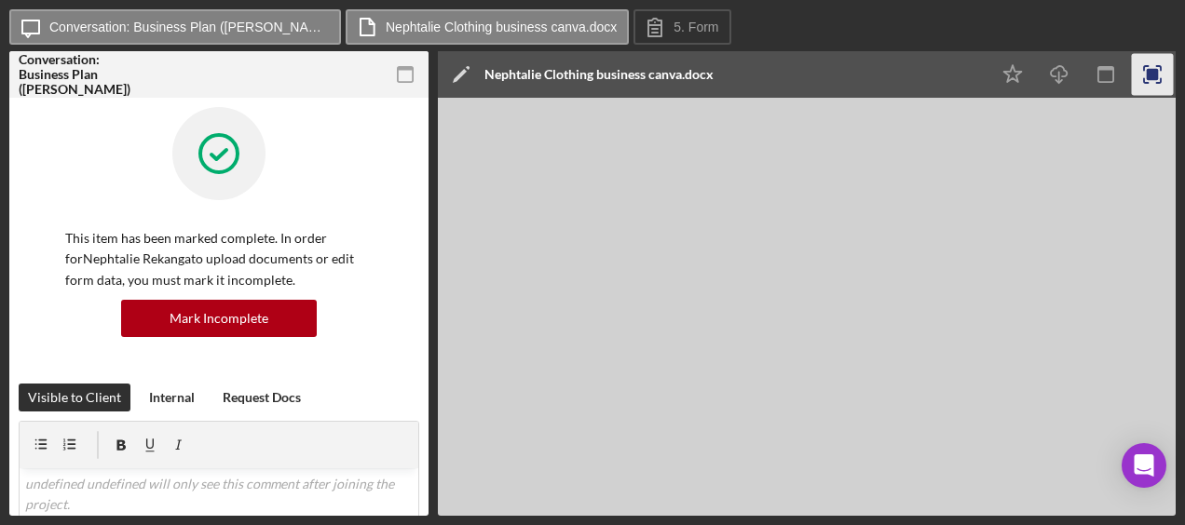
click at [1142, 75] on icon "button" at bounding box center [1153, 75] width 42 height 42
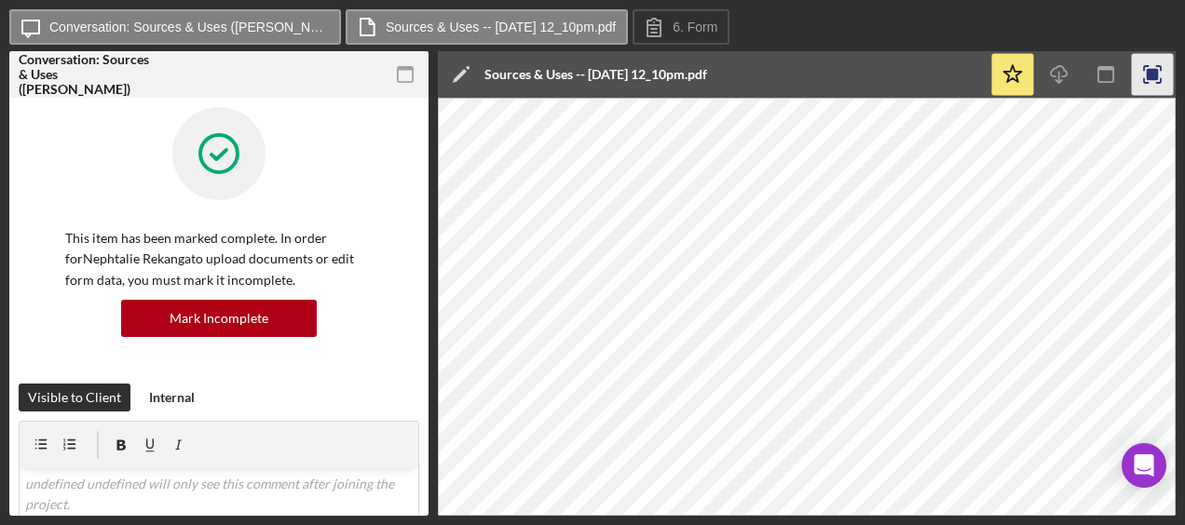
click at [1159, 77] on icon "button" at bounding box center [1153, 75] width 42 height 42
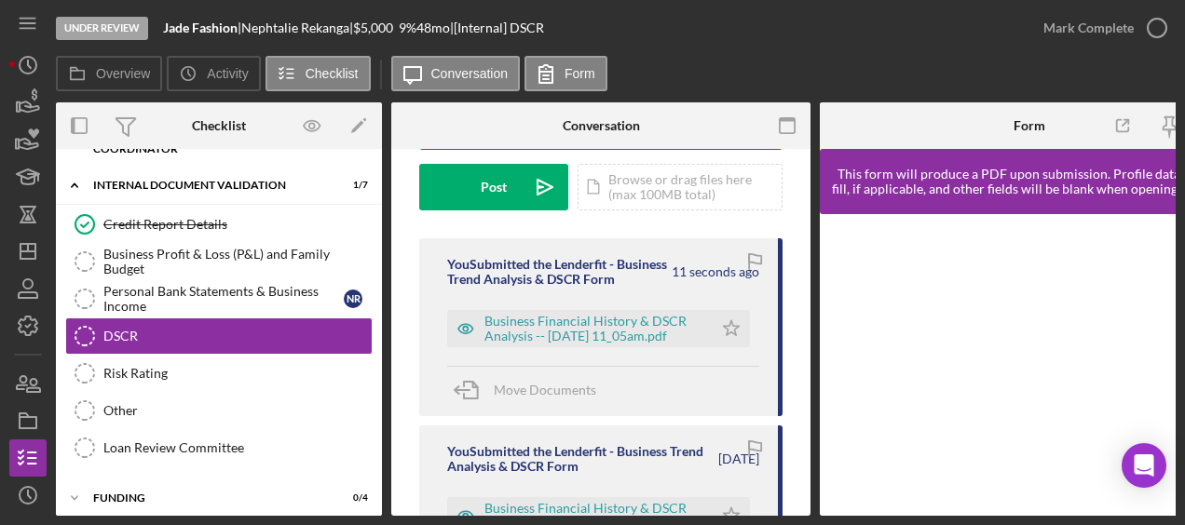
scroll to position [239, 0]
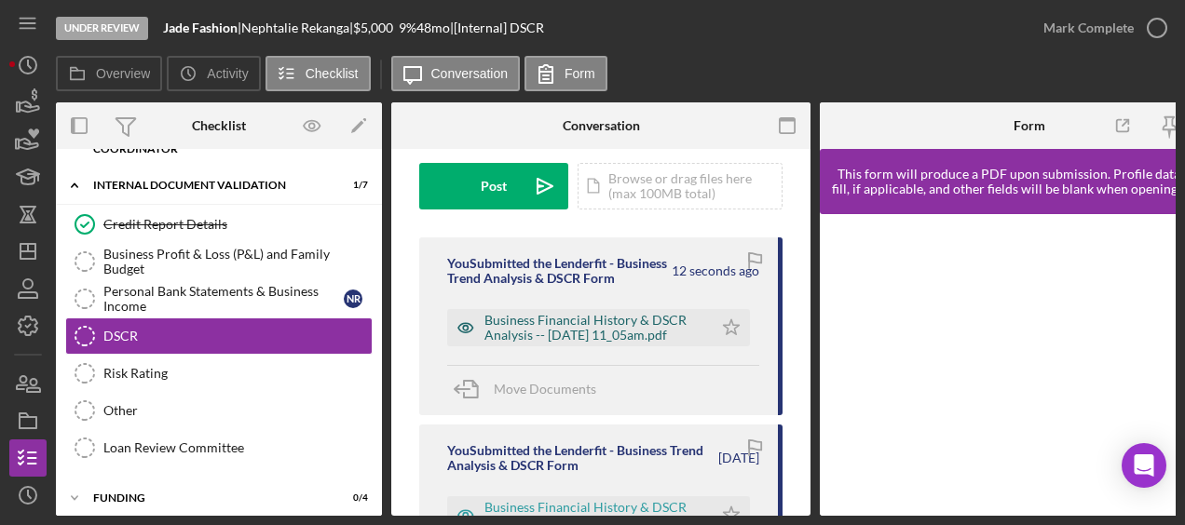
click at [617, 333] on div "Business Financial History & DSCR Analysis -- [DATE] 11_05am.pdf" at bounding box center [593, 328] width 219 height 30
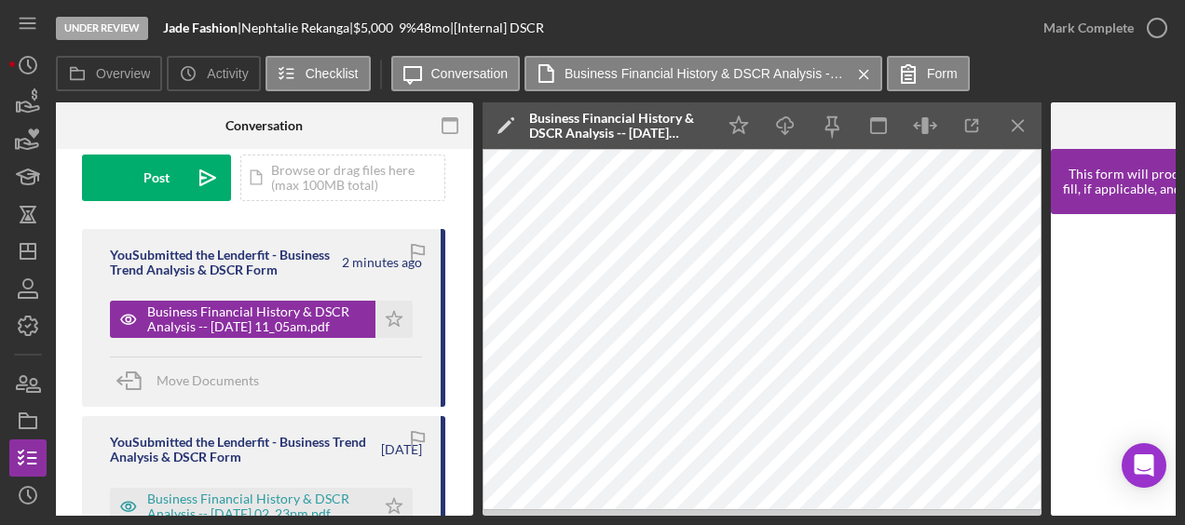
scroll to position [220, 0]
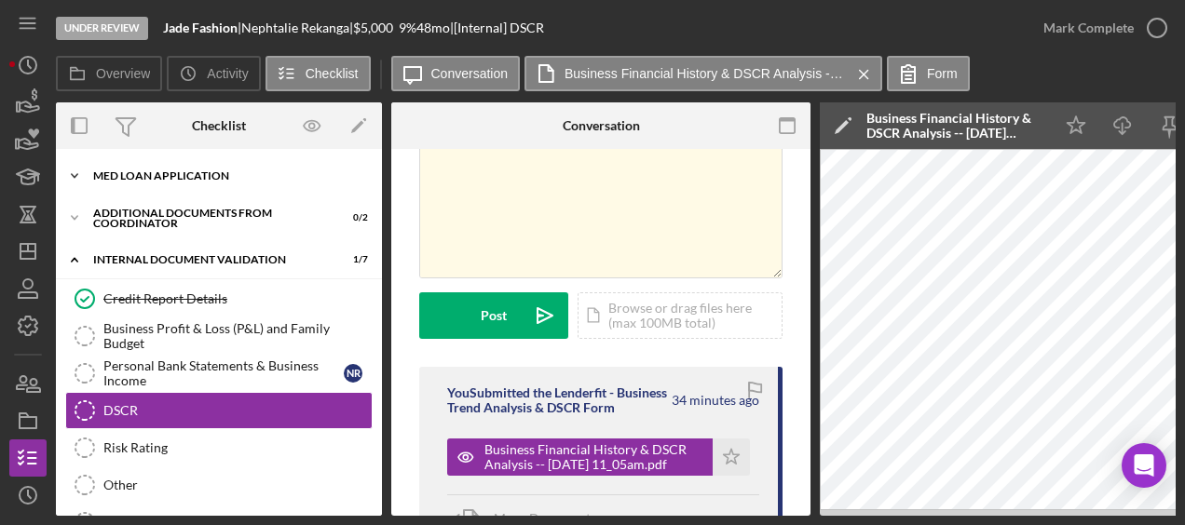
click at [213, 180] on div "MED Loan Application" at bounding box center [225, 175] width 265 height 11
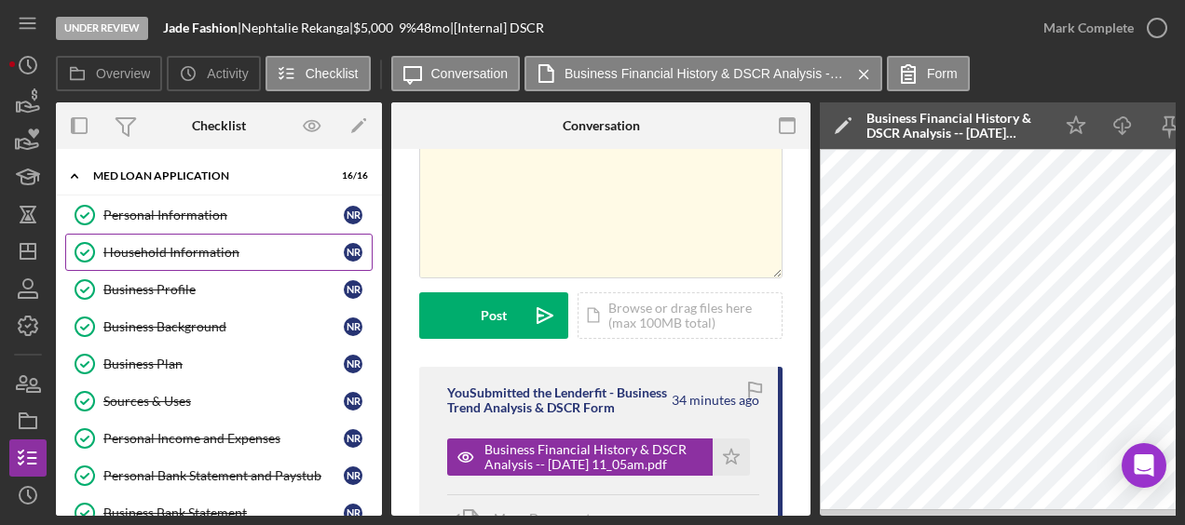
click at [188, 249] on div "Household Information" at bounding box center [223, 252] width 240 height 15
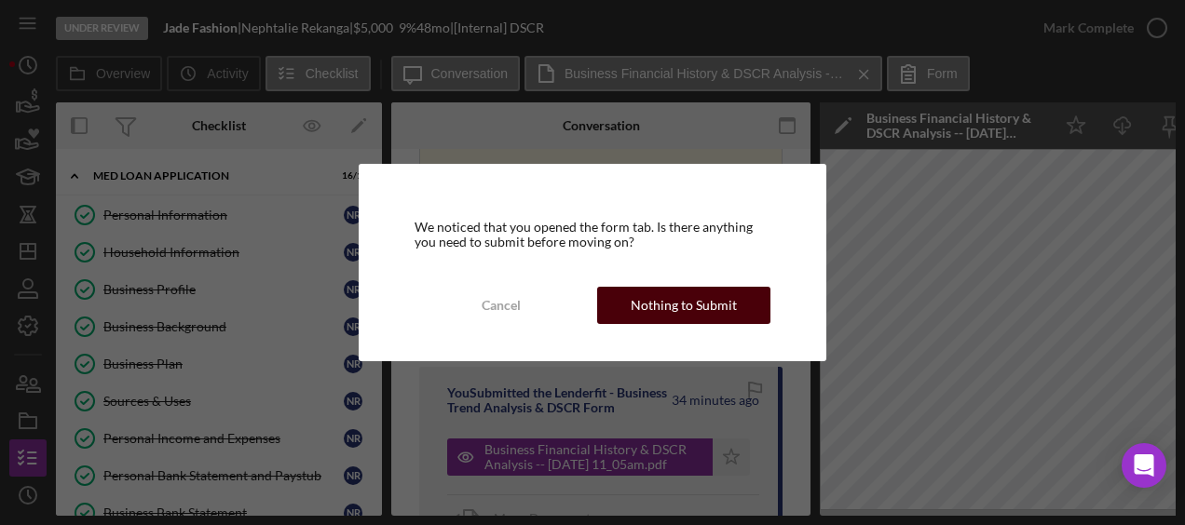
click at [713, 302] on div "Nothing to Submit" at bounding box center [684, 305] width 106 height 37
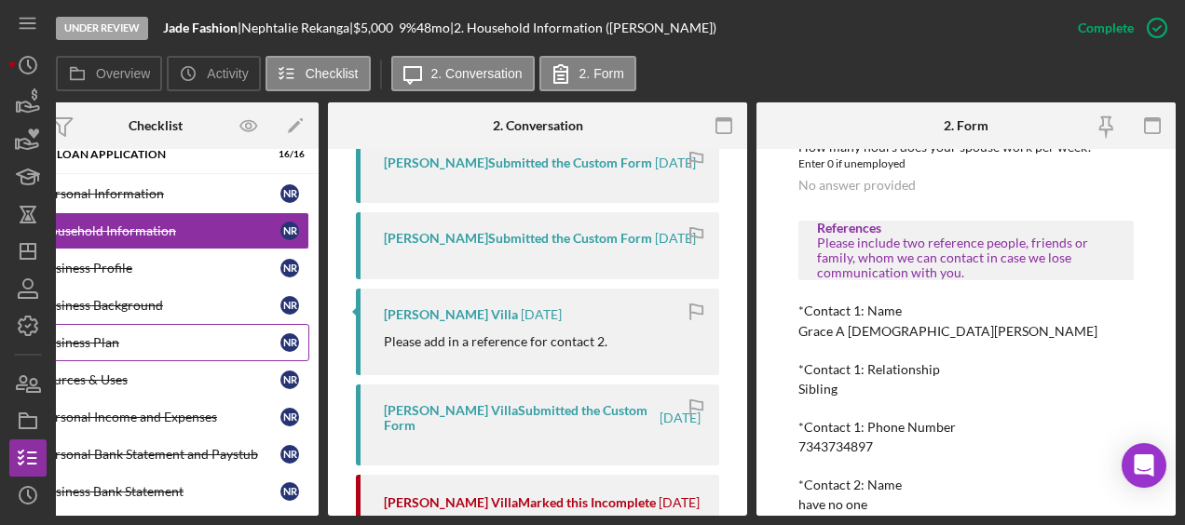
scroll to position [185, 0]
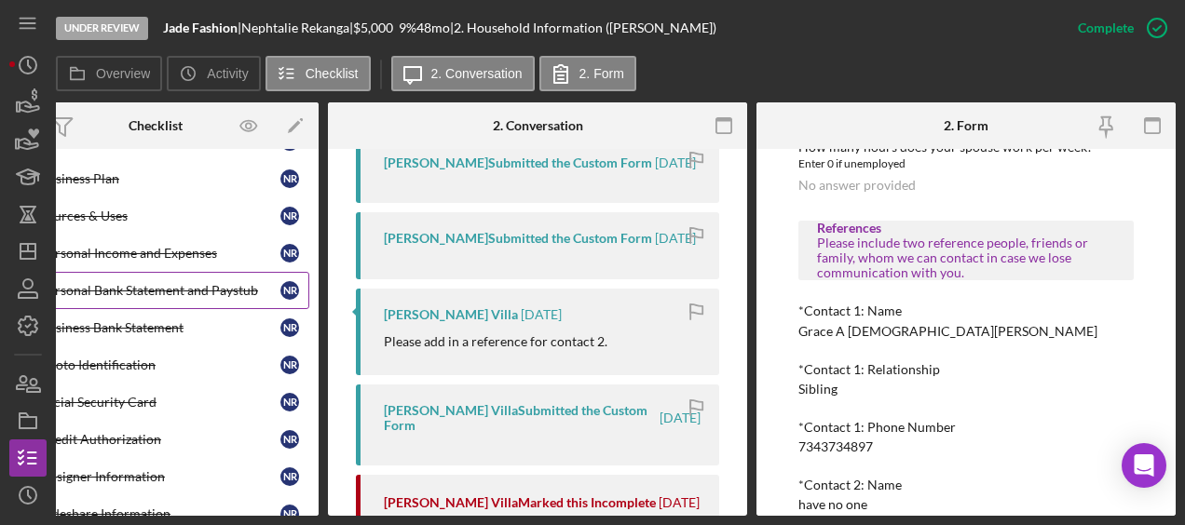
click at [147, 288] on div "Personal Bank Statement and Paystub" at bounding box center [160, 290] width 240 height 15
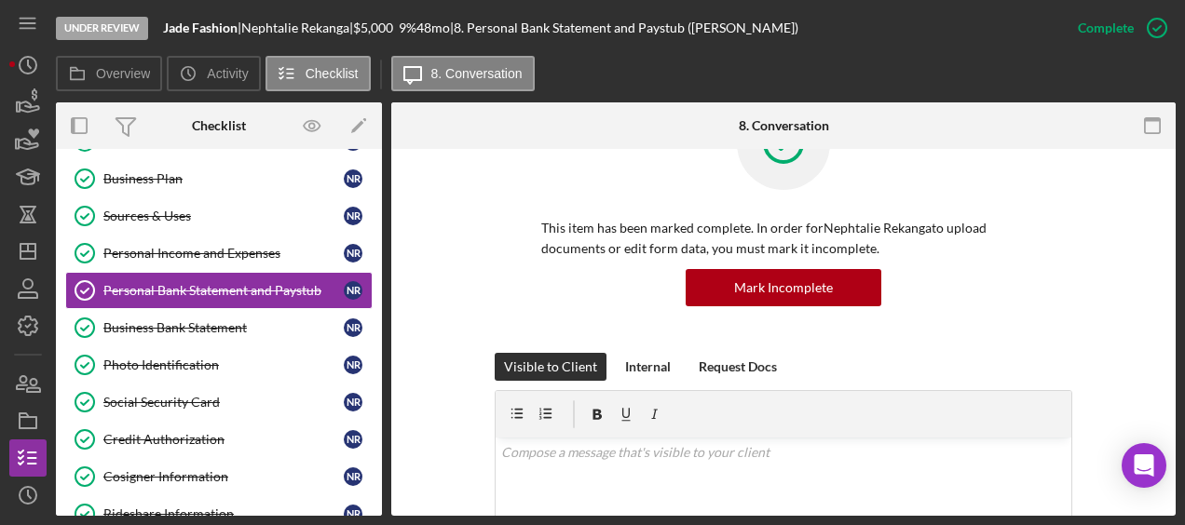
scroll to position [30, 0]
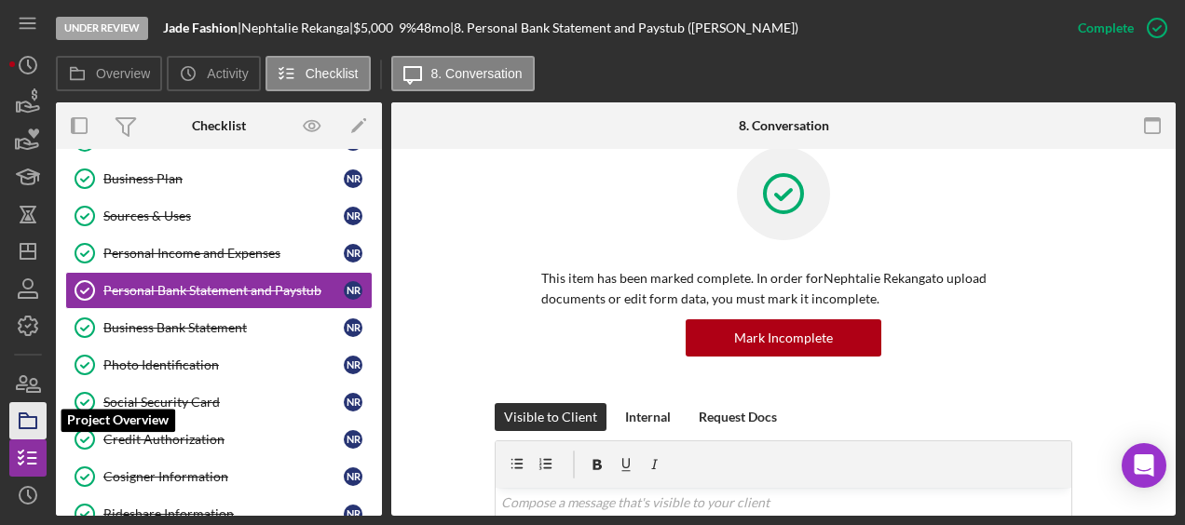
click at [28, 421] on icon "button" at bounding box center [28, 421] width 47 height 47
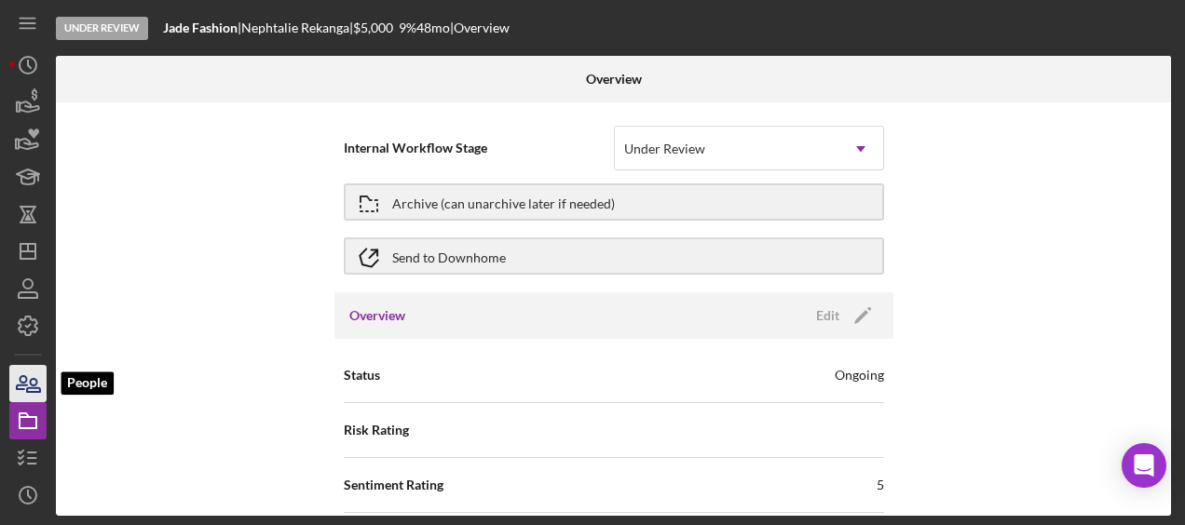
click at [26, 387] on icon "button" at bounding box center [28, 383] width 47 height 47
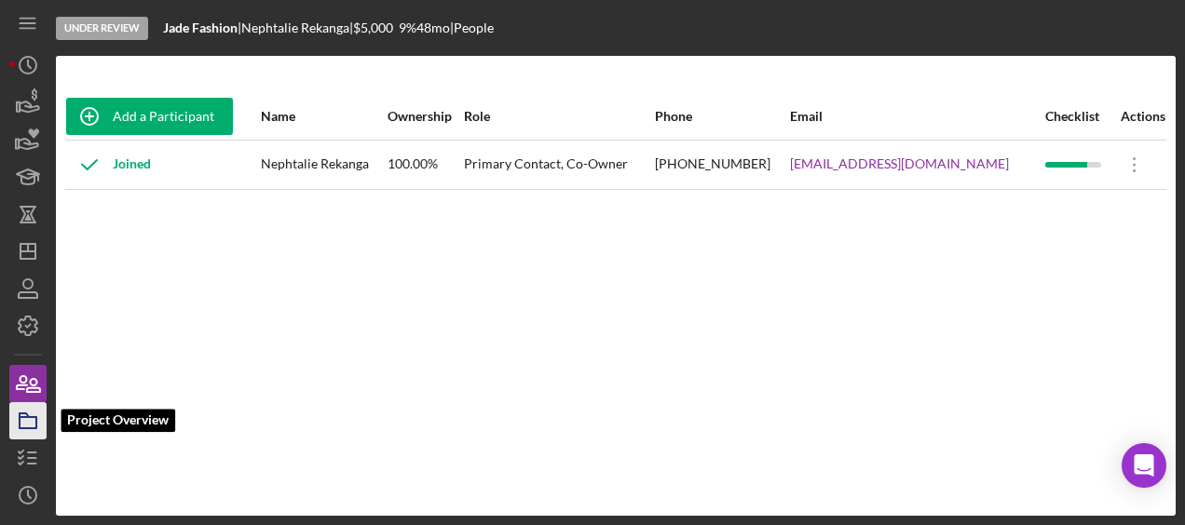
click at [25, 435] on icon "button" at bounding box center [28, 421] width 47 height 47
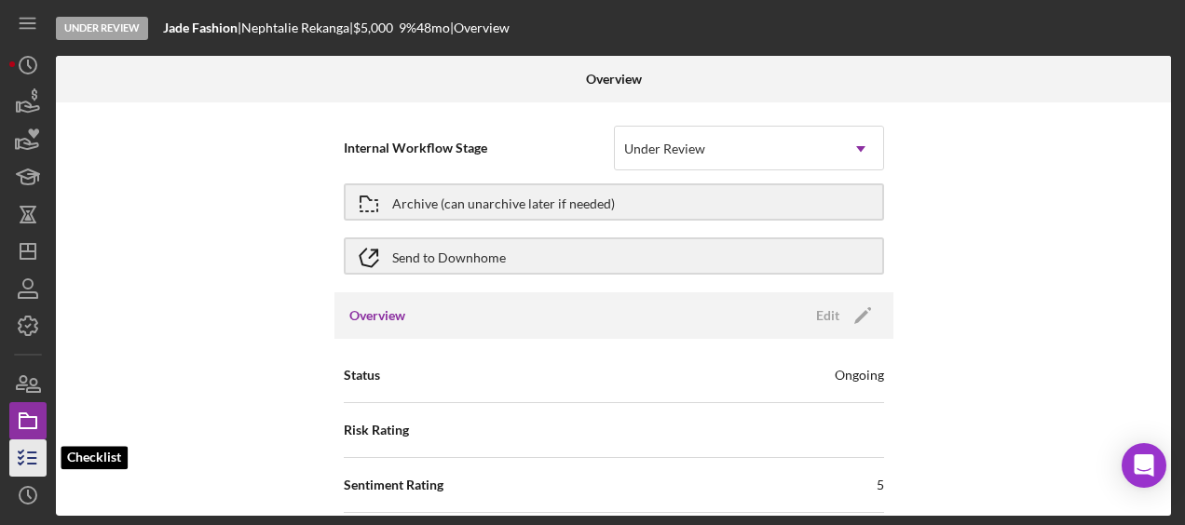
click at [24, 455] on icon "button" at bounding box center [28, 458] width 47 height 47
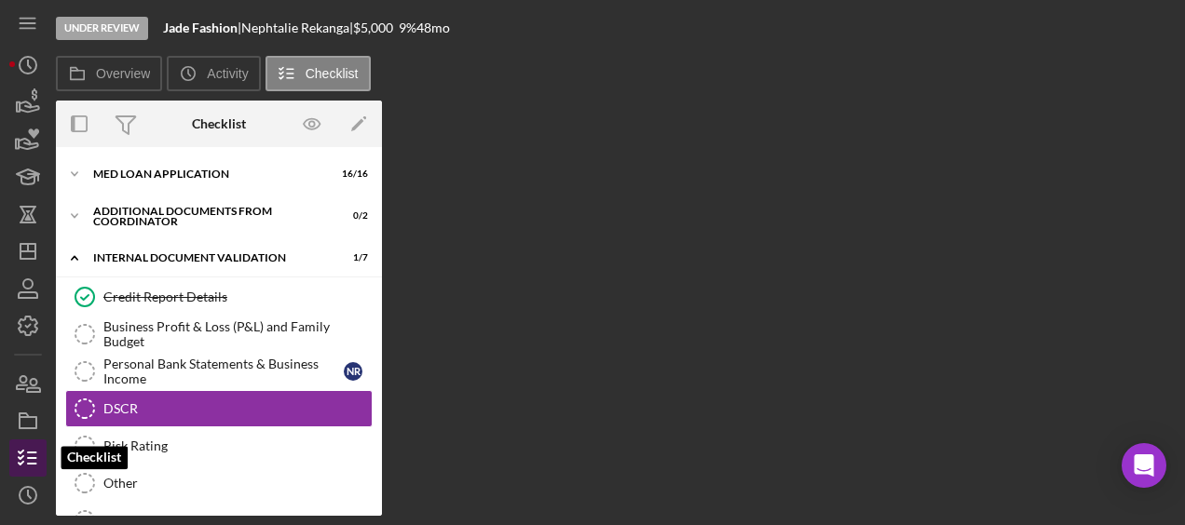
scroll to position [75, 0]
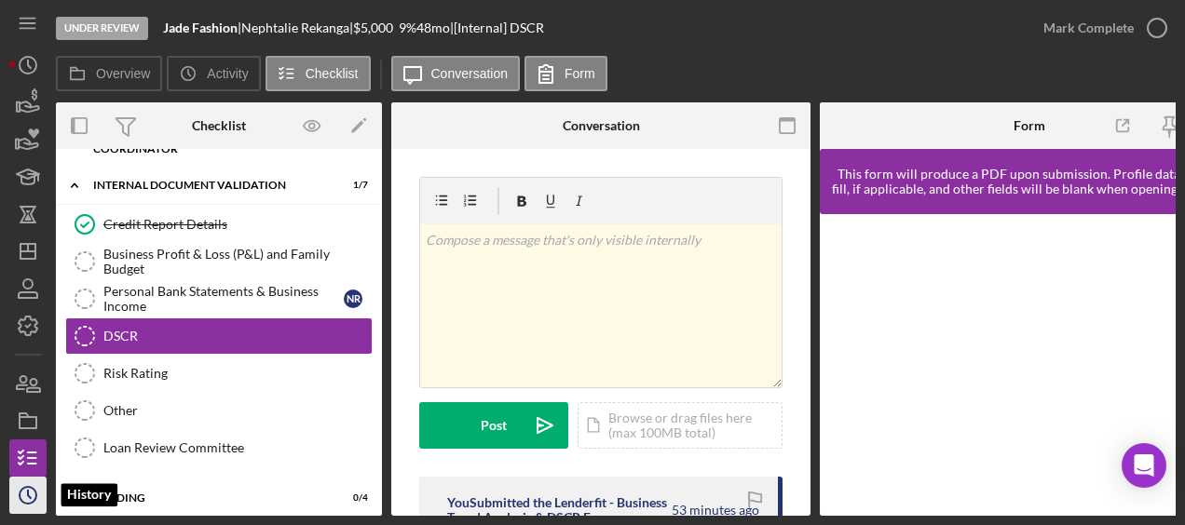
click at [29, 485] on icon "Icon/History" at bounding box center [28, 495] width 47 height 47
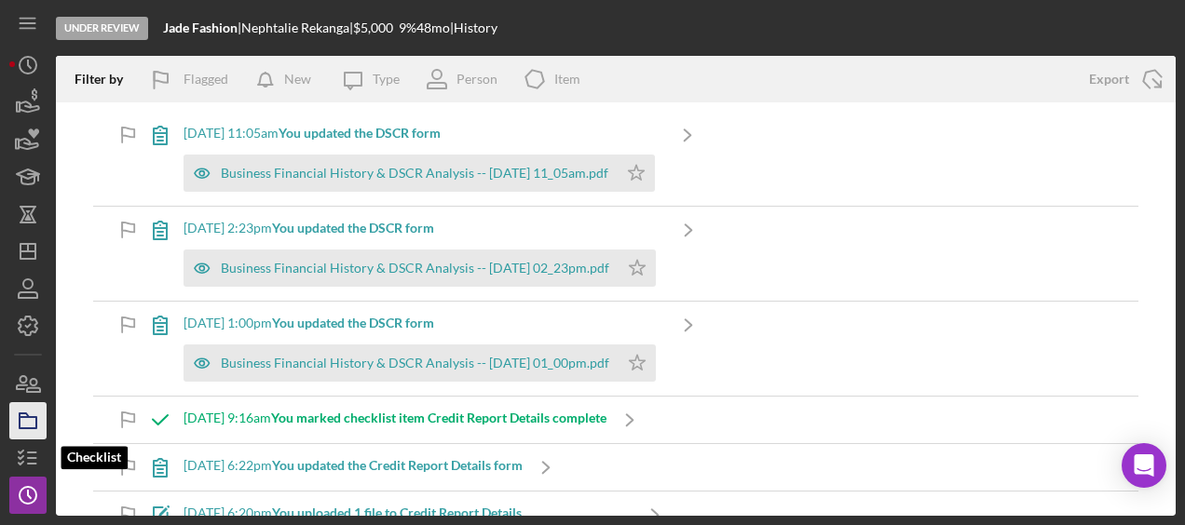
click at [19, 436] on icon "button" at bounding box center [28, 421] width 47 height 47
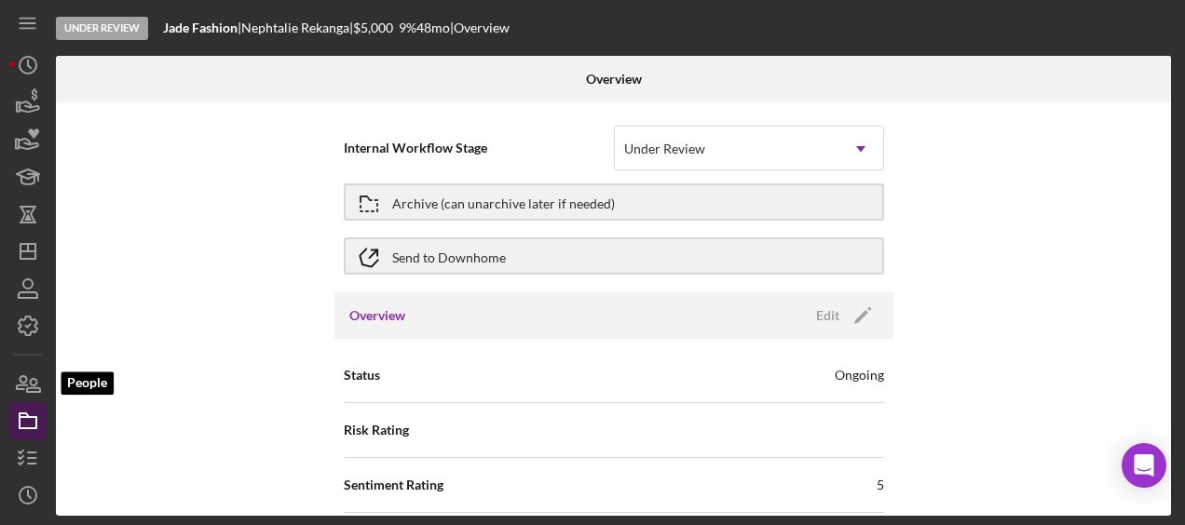
drag, startPoint x: 19, startPoint y: 436, endPoint x: 28, endPoint y: 402, distance: 34.8
click at [28, 402] on icon "button" at bounding box center [28, 421] width 47 height 47
click at [27, 391] on icon "button" at bounding box center [33, 385] width 13 height 13
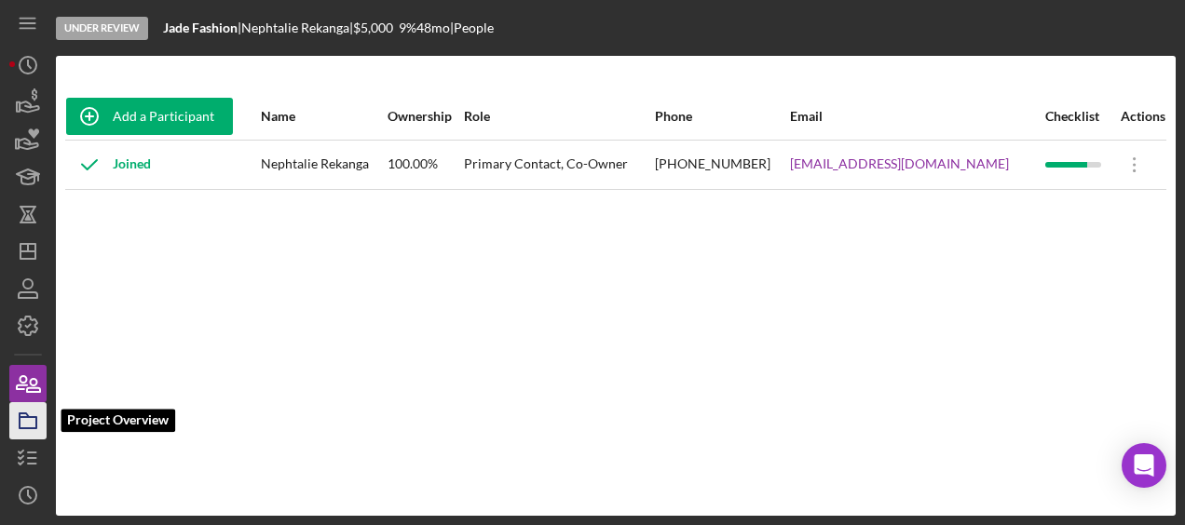
click at [30, 415] on icon "button" at bounding box center [28, 421] width 47 height 47
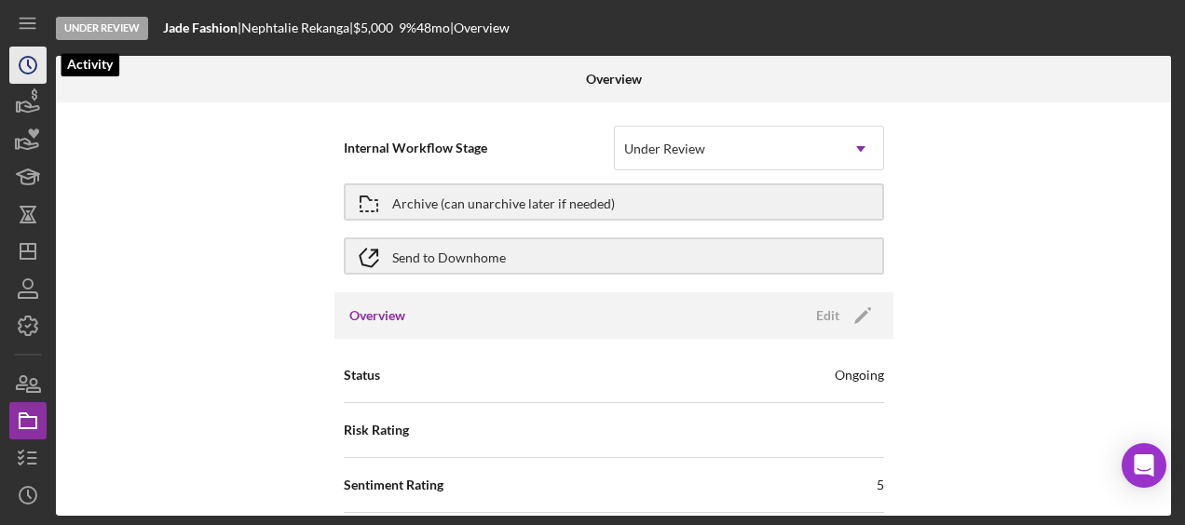
click at [30, 68] on polyline "button" at bounding box center [29, 64] width 3 height 7
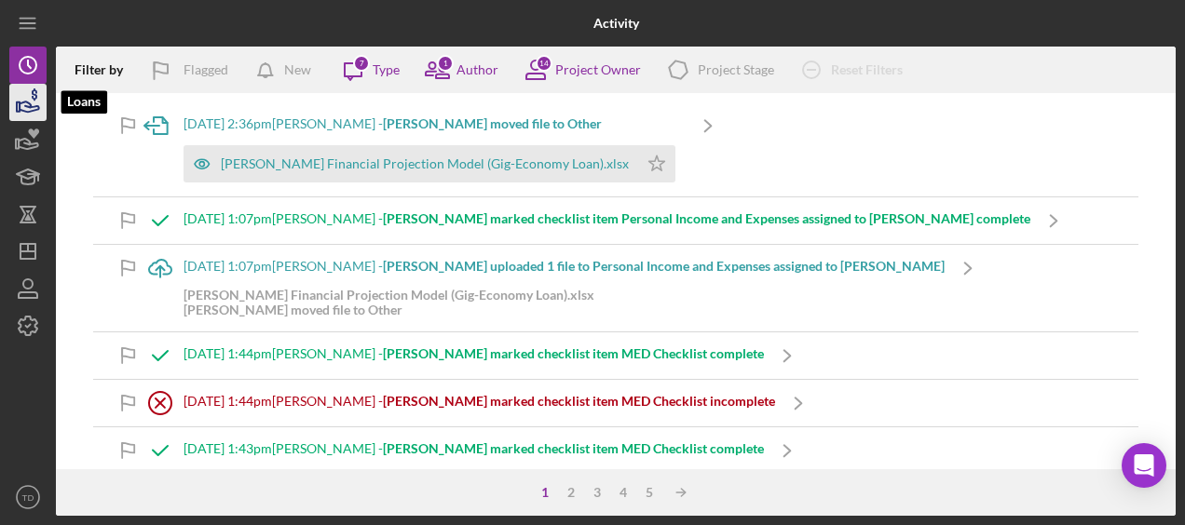
click at [37, 109] on icon "button" at bounding box center [30, 107] width 20 height 10
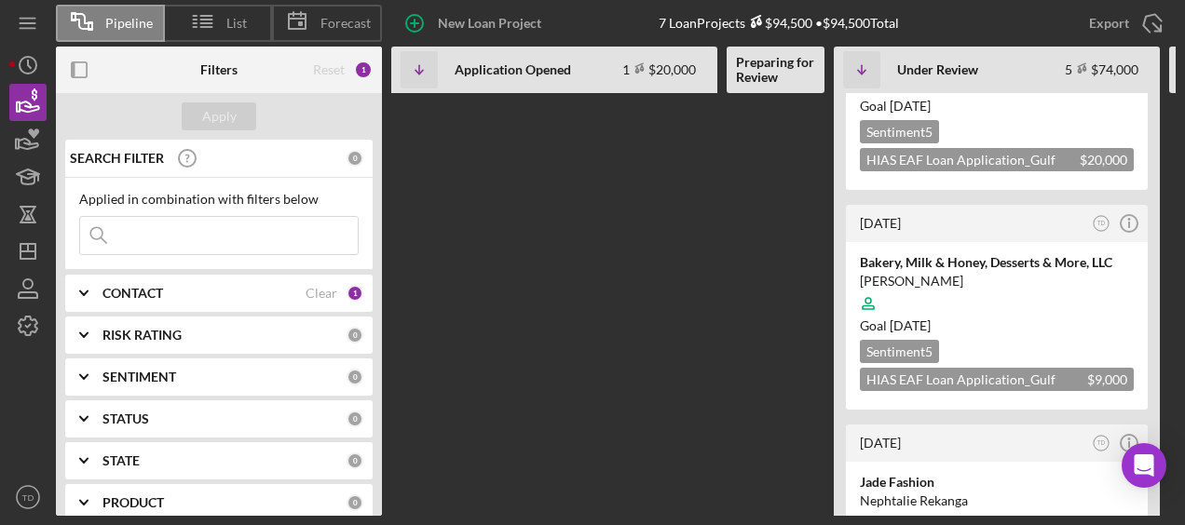
scroll to position [687, 0]
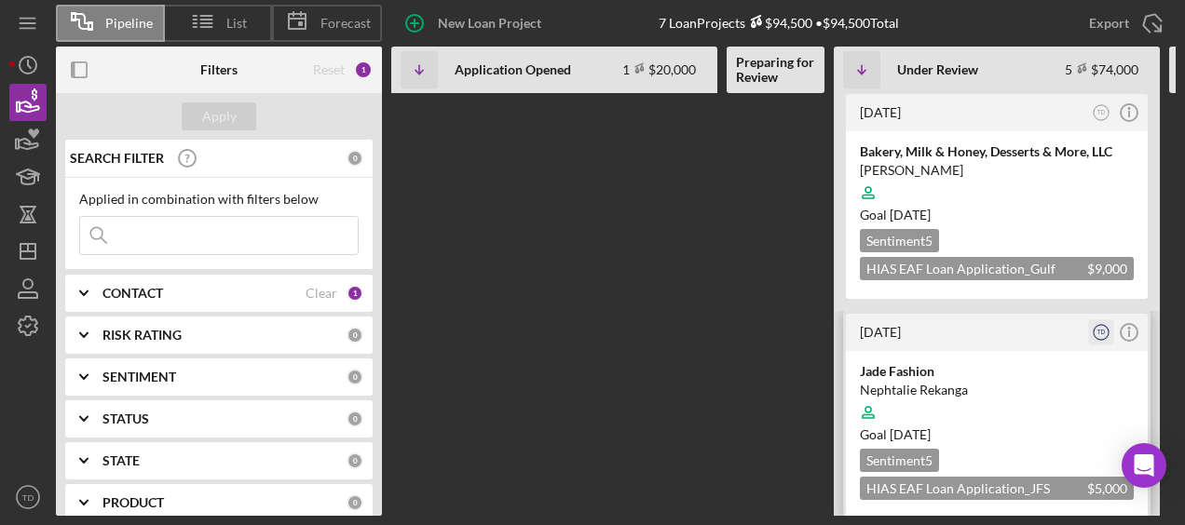
click at [1111, 320] on icon "TD" at bounding box center [1101, 332] width 25 height 25
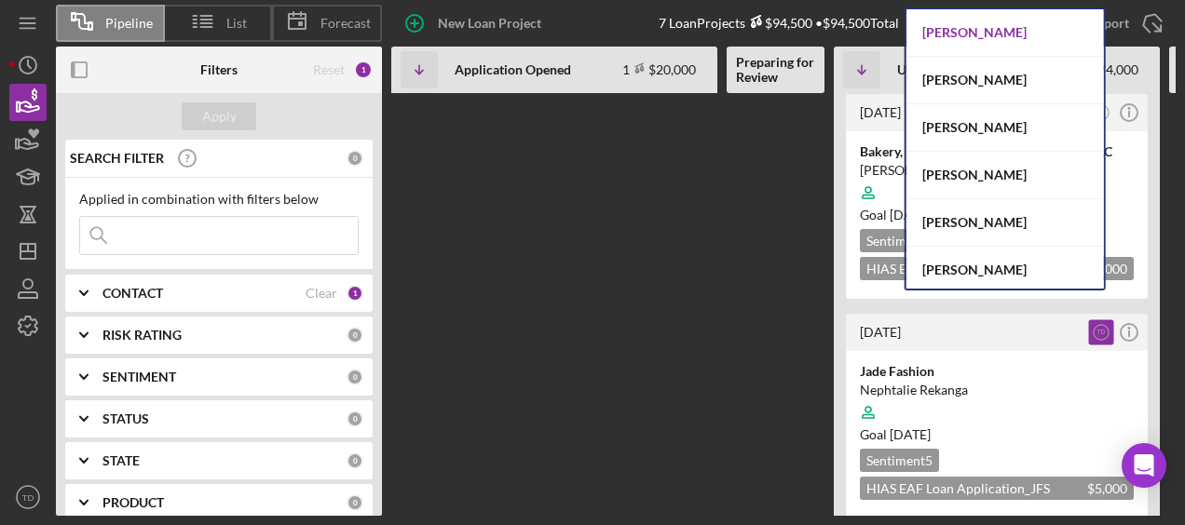
click at [935, 26] on div "[PERSON_NAME]" at bounding box center [1004, 33] width 197 height 48
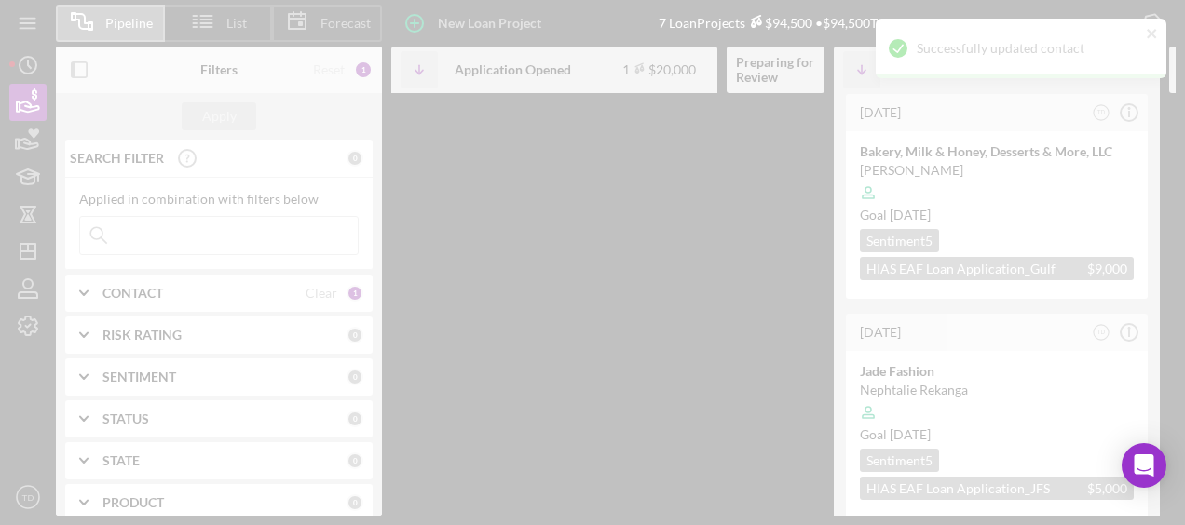
scroll to position [468, 0]
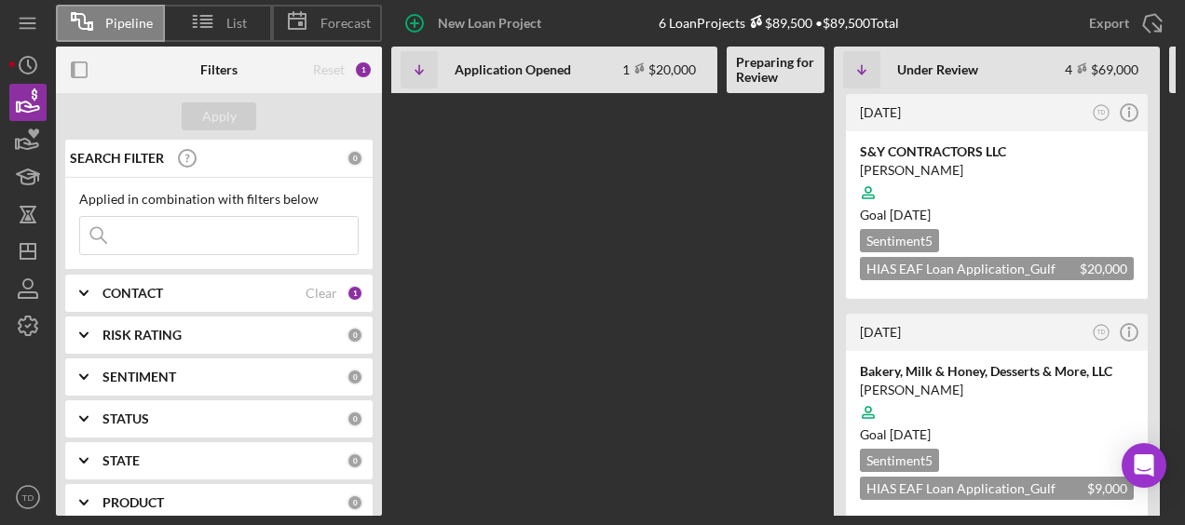
click at [181, 305] on div "CONTACT Clear 1" at bounding box center [232, 293] width 261 height 37
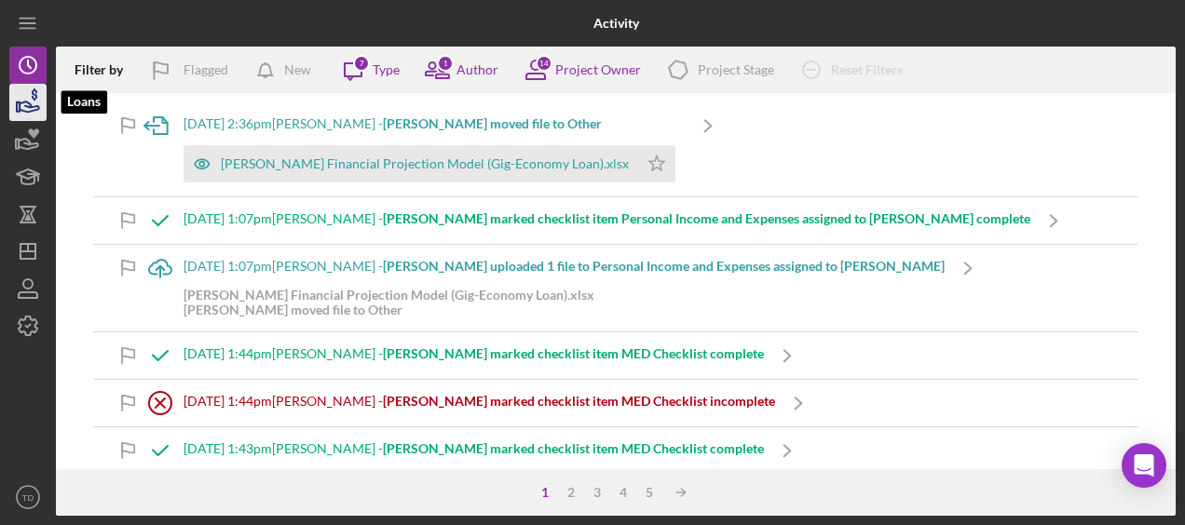
click at [31, 92] on icon "button" at bounding box center [28, 102] width 47 height 47
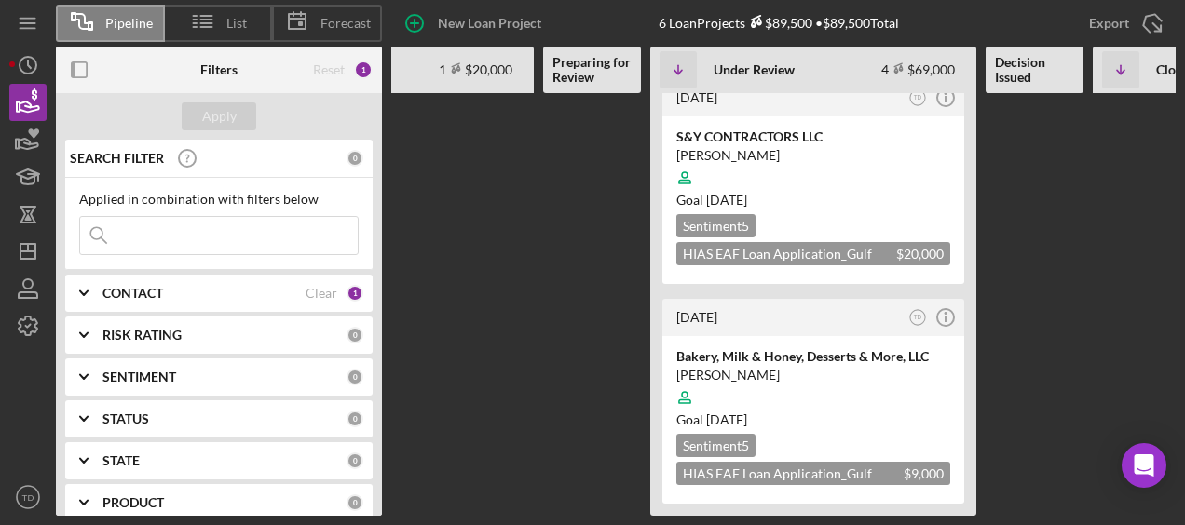
scroll to position [466, 0]
click at [296, 246] on input at bounding box center [219, 235] width 278 height 37
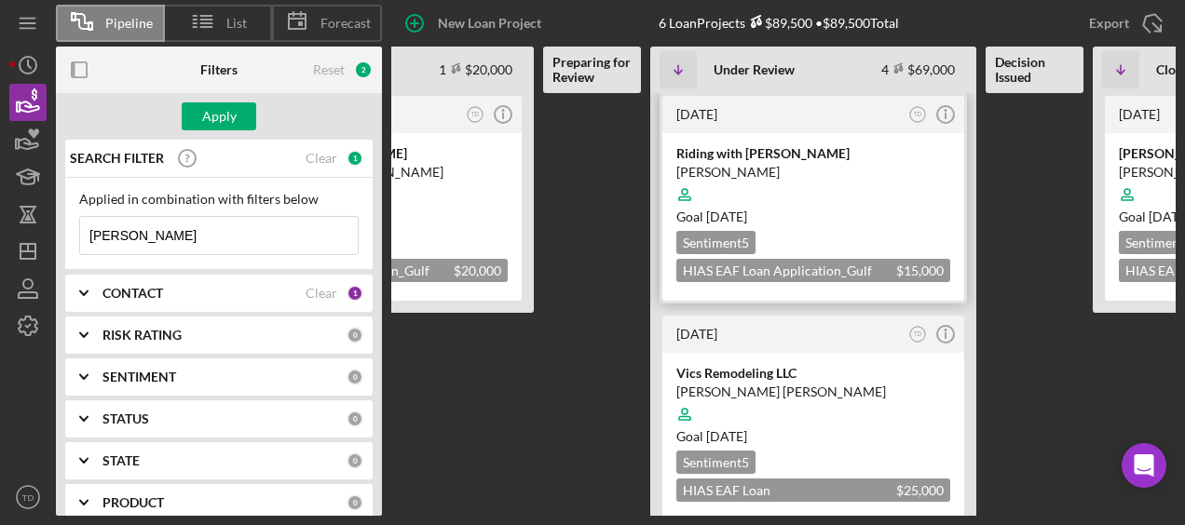
scroll to position [1, 0]
type input "mahdian"
click at [731, 149] on div "Riding with [PERSON_NAME]" at bounding box center [813, 152] width 274 height 19
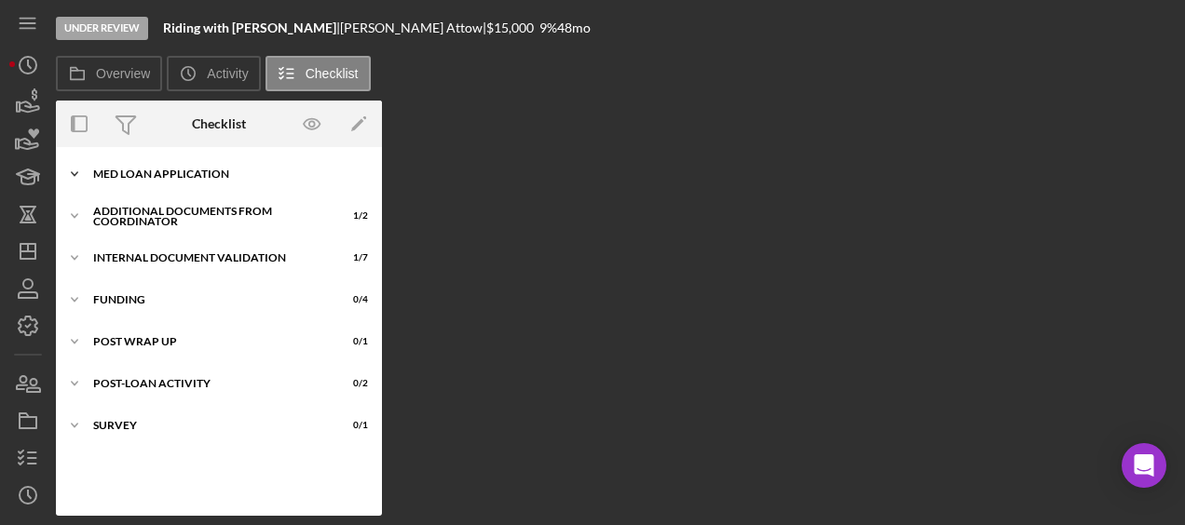
click at [162, 166] on div "Icon/Expander MED Loan Application 16 / 16" at bounding box center [219, 174] width 326 height 37
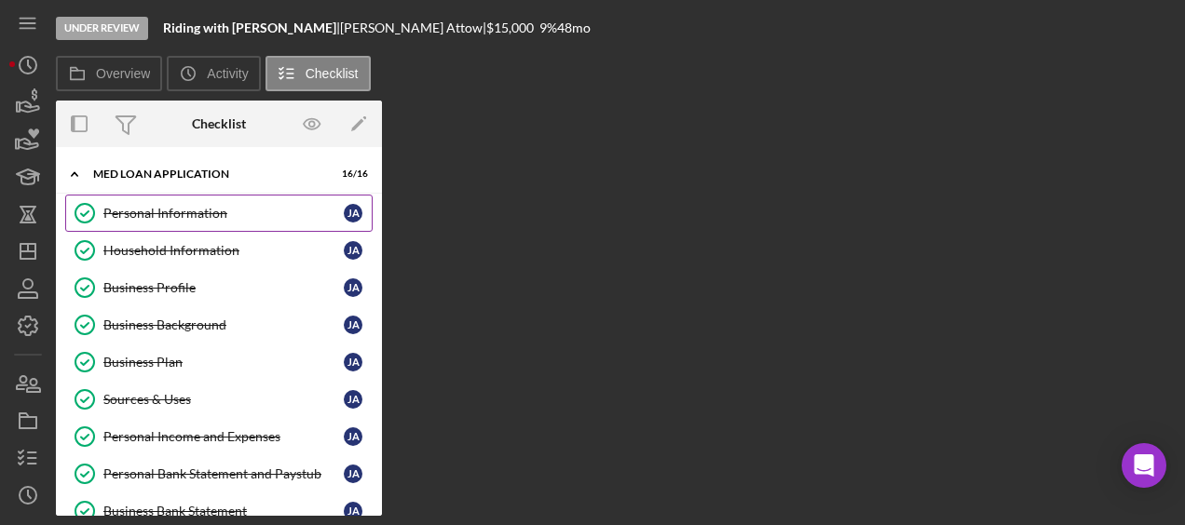
click at [250, 204] on link "Personal Information Personal Information J A" at bounding box center [218, 213] width 307 height 37
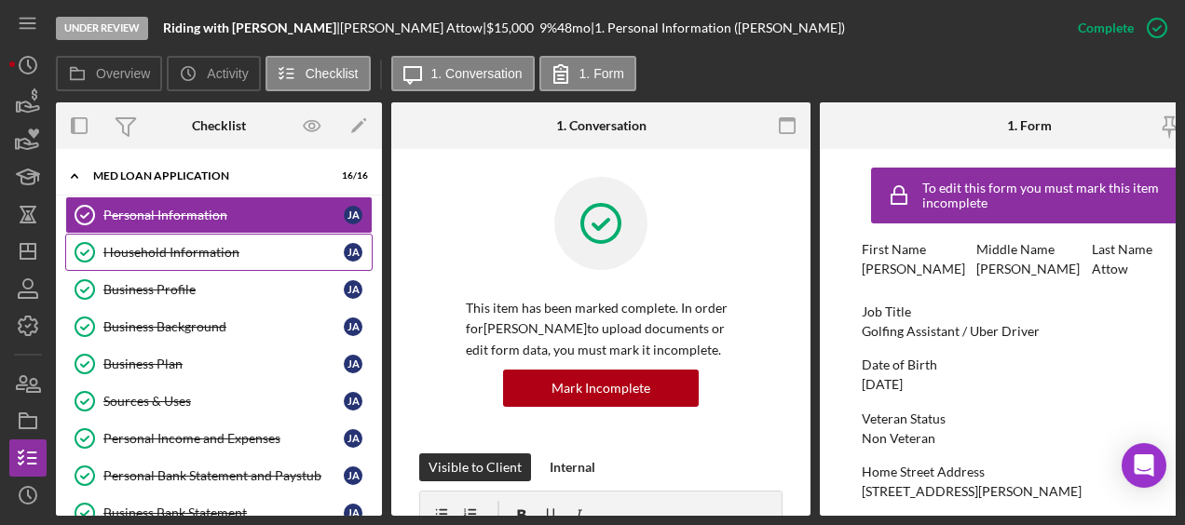
click at [175, 251] on div "Household Information" at bounding box center [223, 252] width 240 height 15
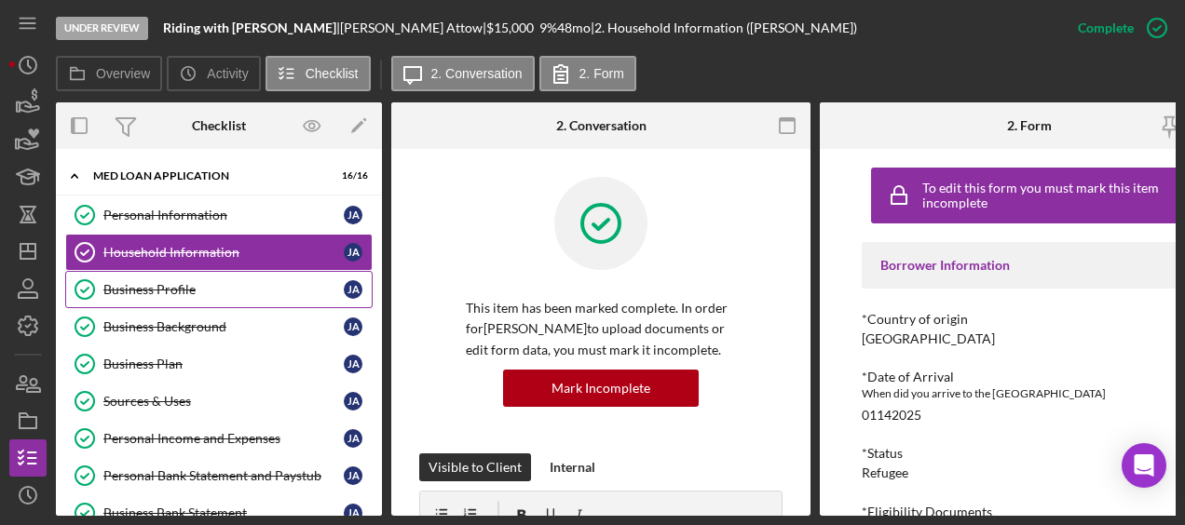
click at [177, 282] on div "Business Profile" at bounding box center [223, 289] width 240 height 15
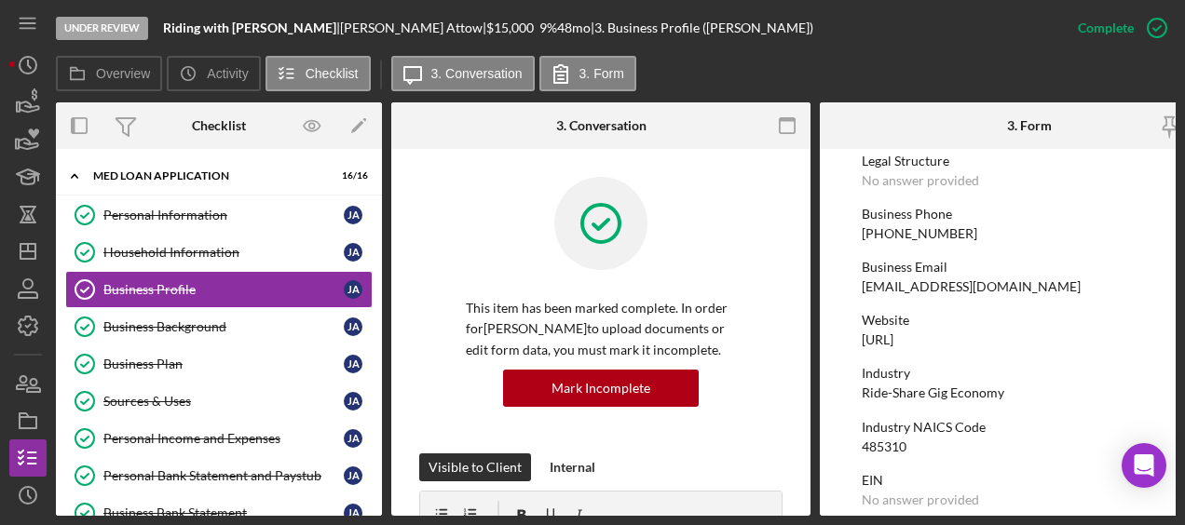
scroll to position [248, 0]
click at [237, 320] on div "Business Background" at bounding box center [223, 326] width 240 height 15
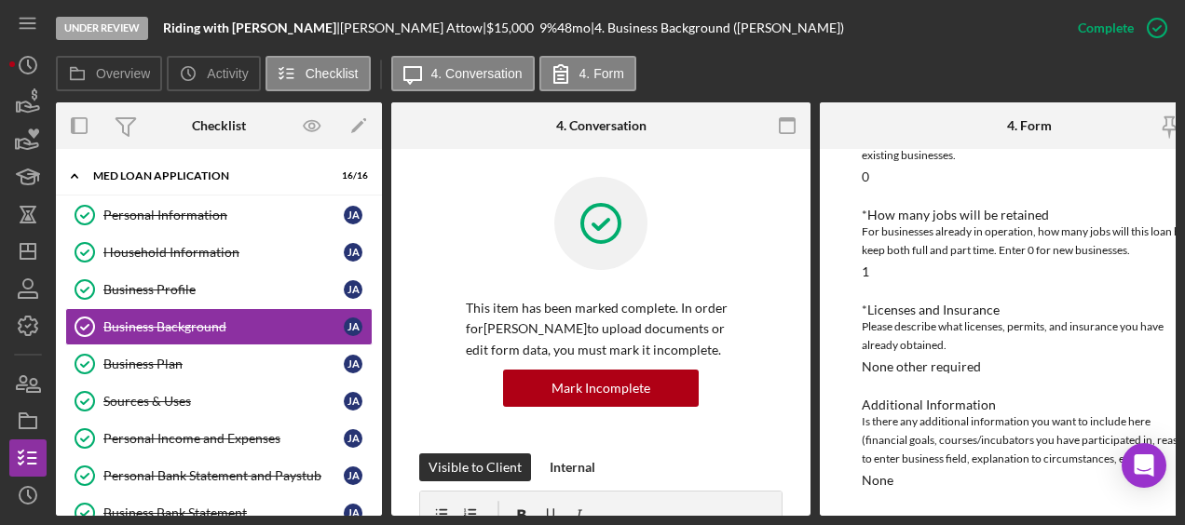
scroll to position [963, 0]
click at [143, 357] on div "Business Plan" at bounding box center [223, 364] width 240 height 15
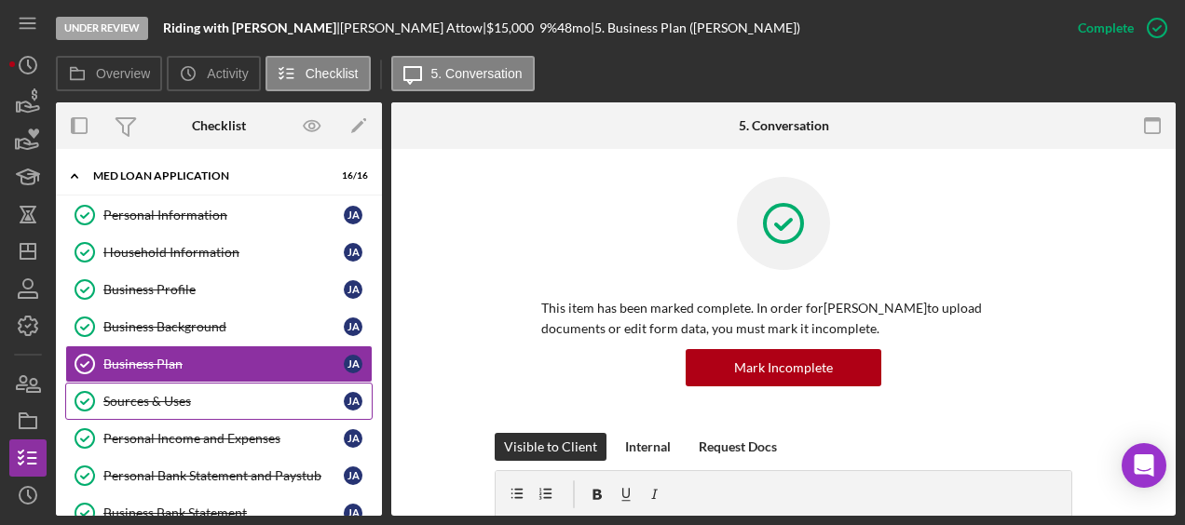
click at [156, 408] on link "Sources & Uses Sources & Uses J A" at bounding box center [218, 401] width 307 height 37
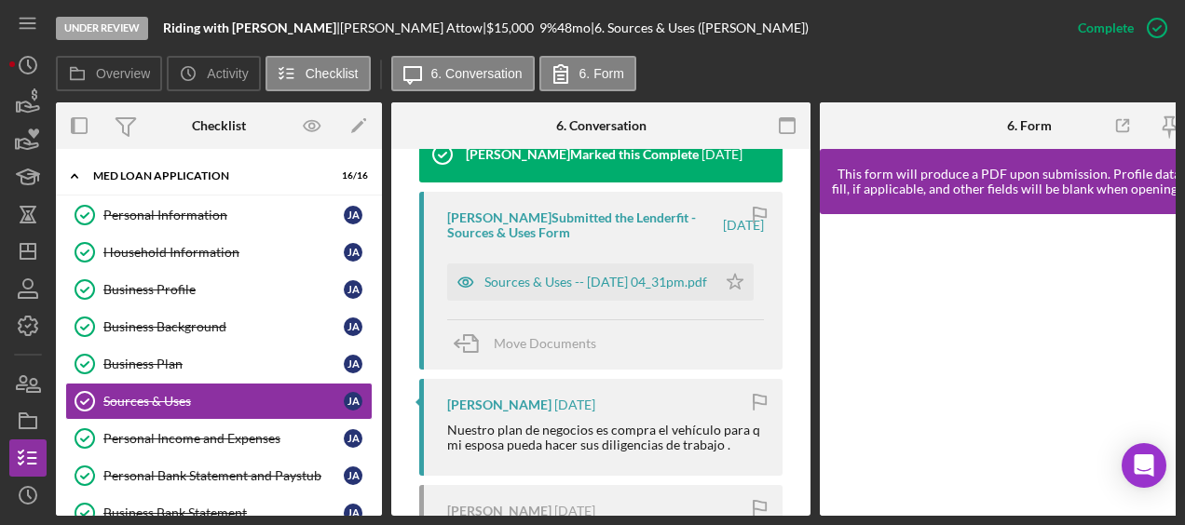
scroll to position [662, 0]
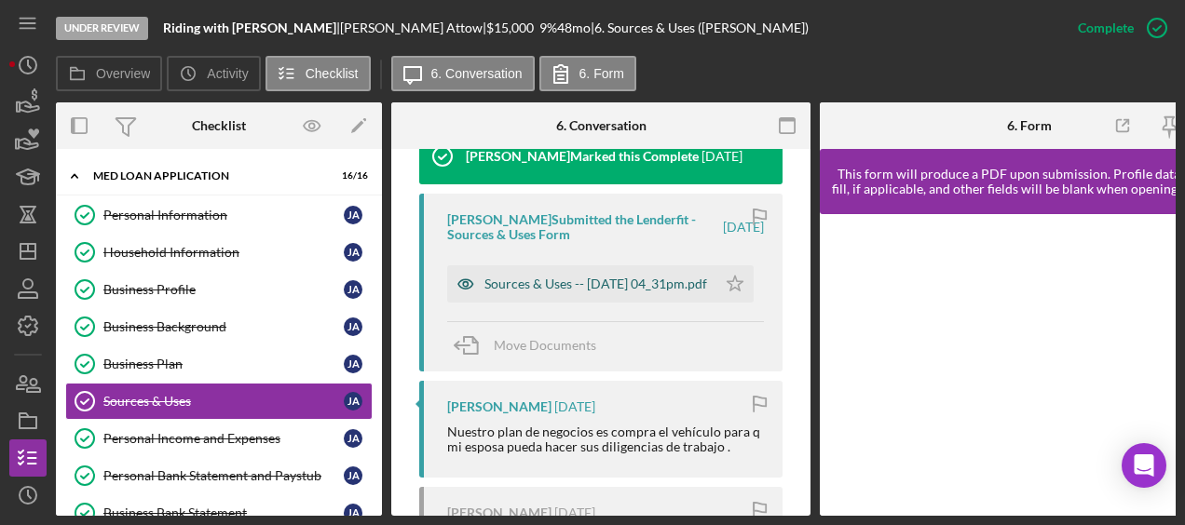
click at [632, 283] on div "Sources & Uses -- [DATE] 04_31pm.pdf" at bounding box center [595, 284] width 223 height 15
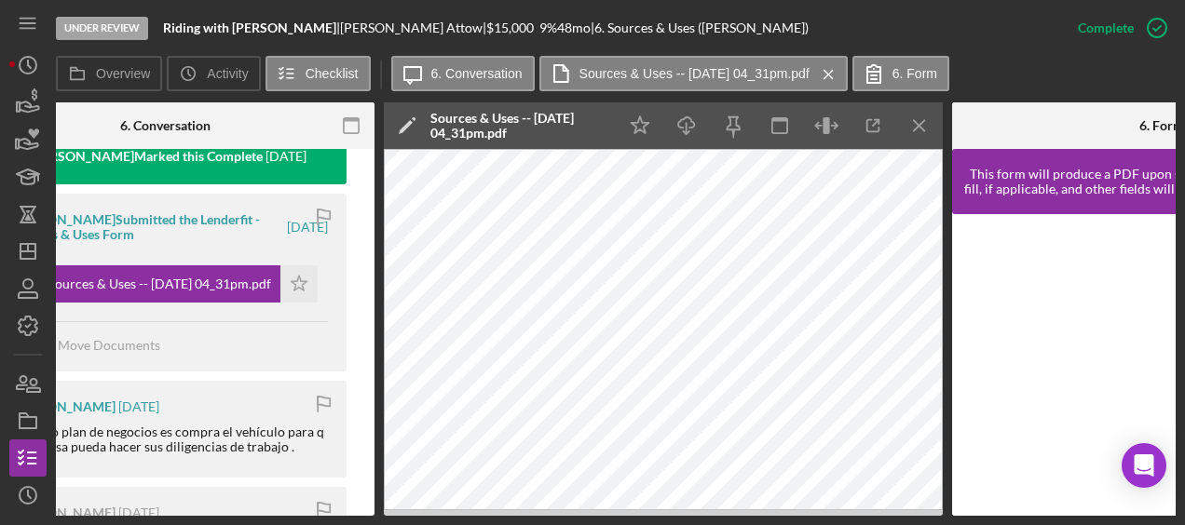
scroll to position [0, 0]
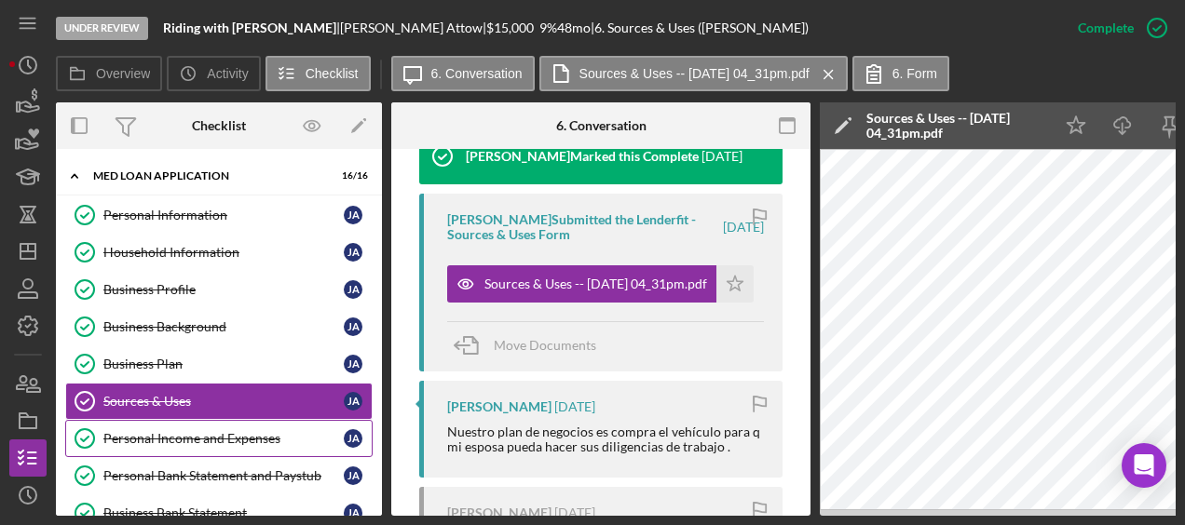
click at [185, 434] on div "Personal Income and Expenses" at bounding box center [223, 438] width 240 height 15
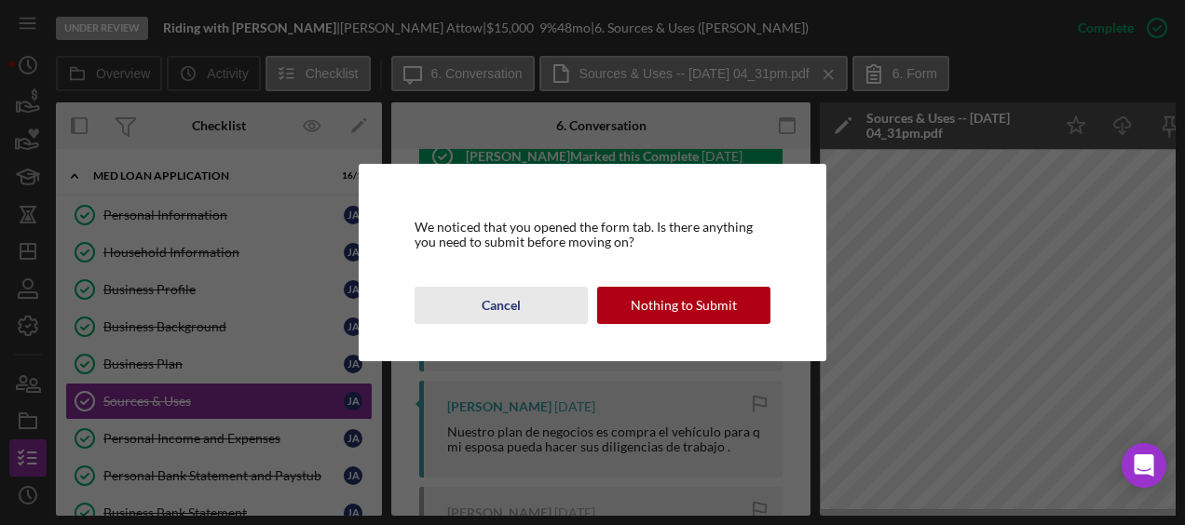
click at [512, 305] on div "Cancel" at bounding box center [501, 305] width 39 height 37
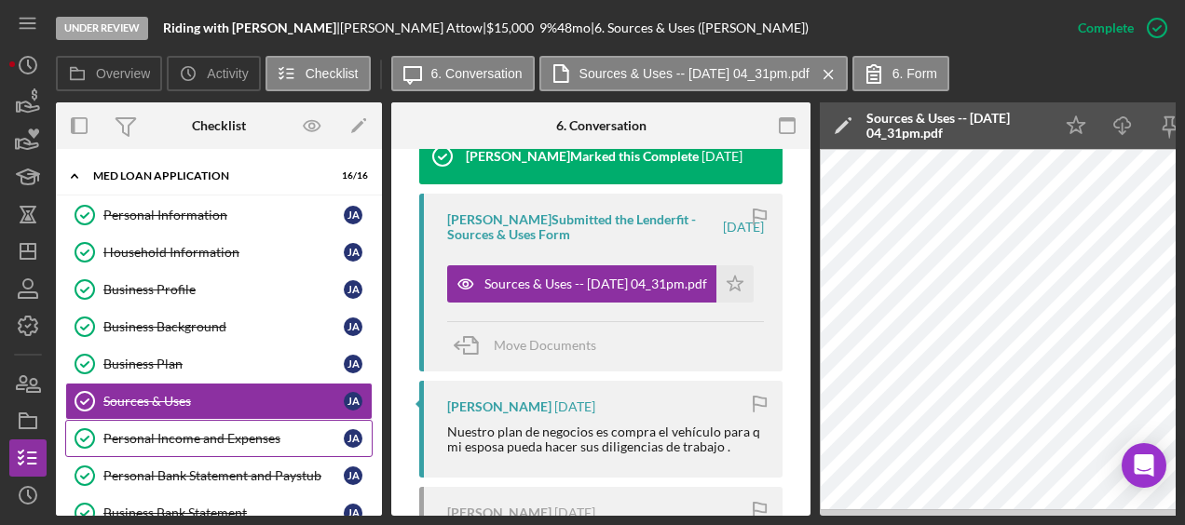
click at [243, 437] on div "Personal Income and Expenses" at bounding box center [223, 438] width 240 height 15
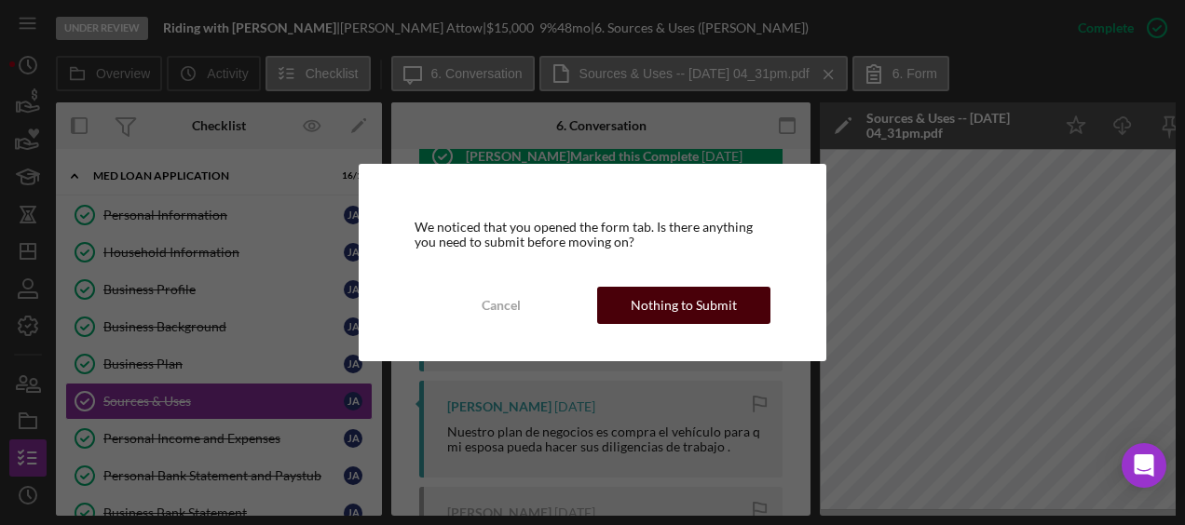
click at [685, 311] on div "Nothing to Submit" at bounding box center [684, 305] width 106 height 37
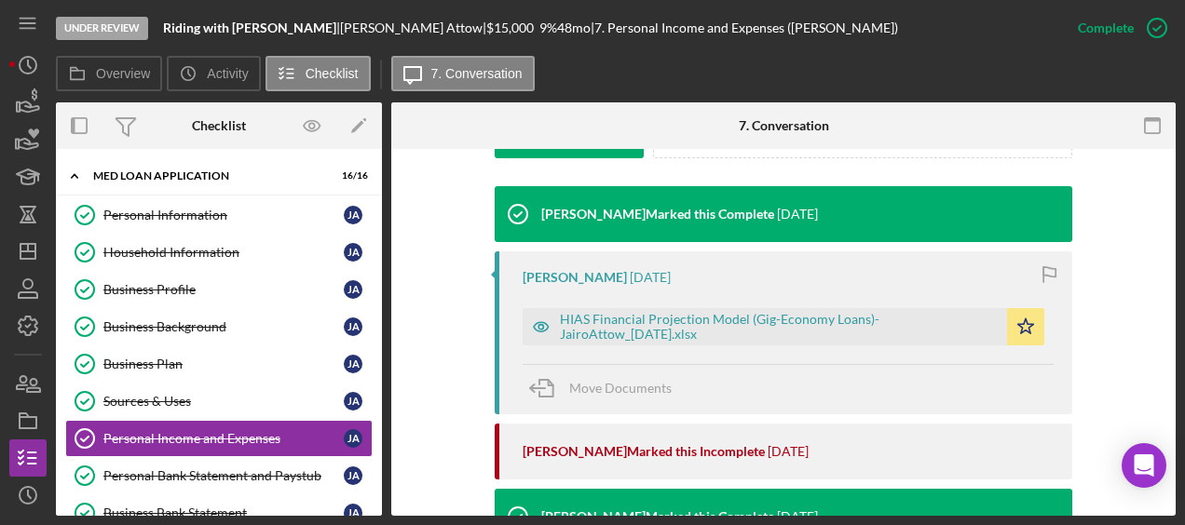
scroll to position [583, 0]
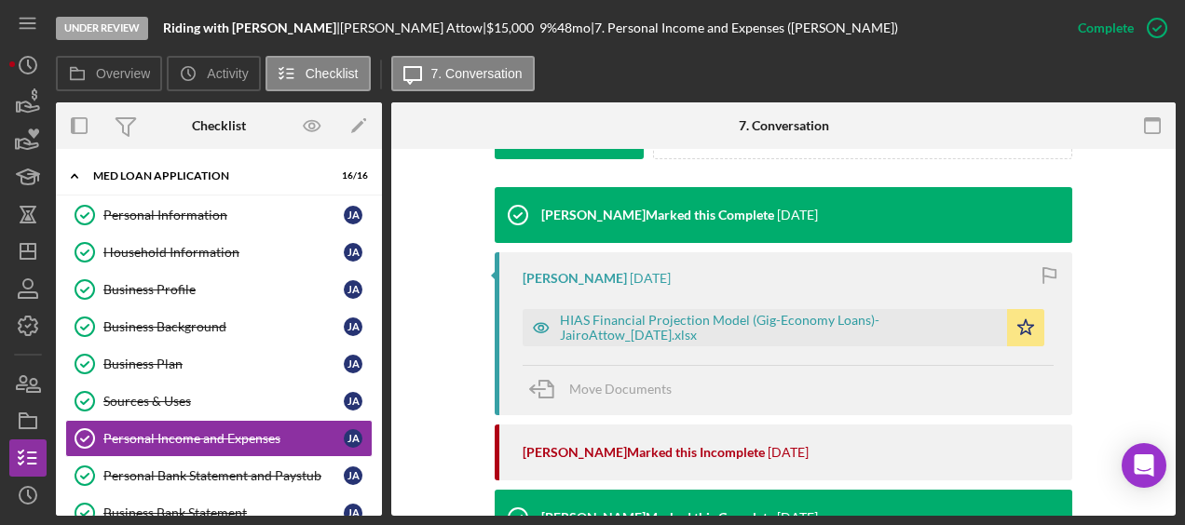
click at [667, 330] on div "HIAS Financial Projection Model (Gig-Economy Loans)-JairoAttow_[DATE].xlsx" at bounding box center [779, 328] width 438 height 30
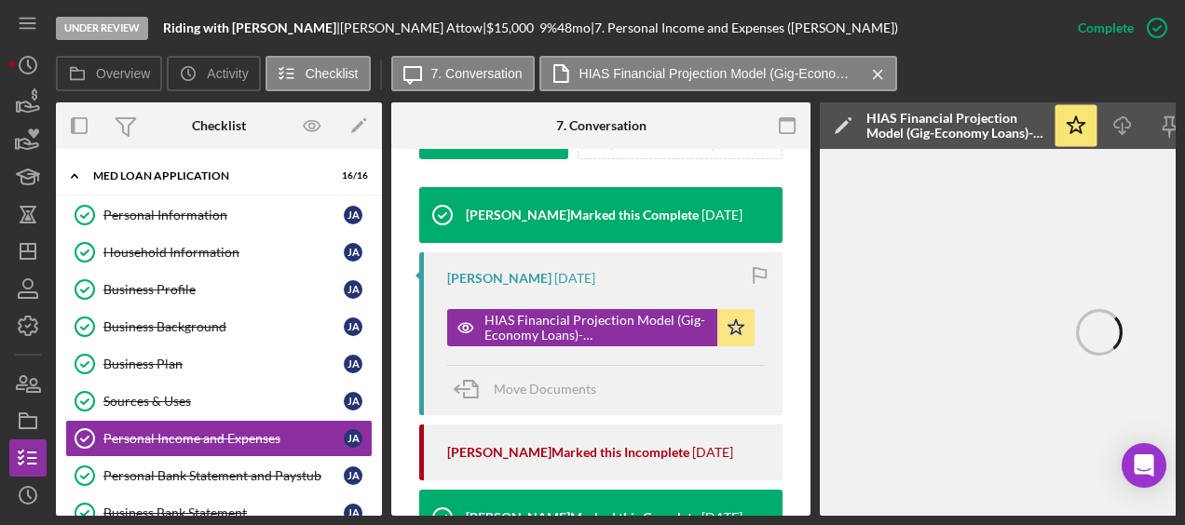
scroll to position [0, 203]
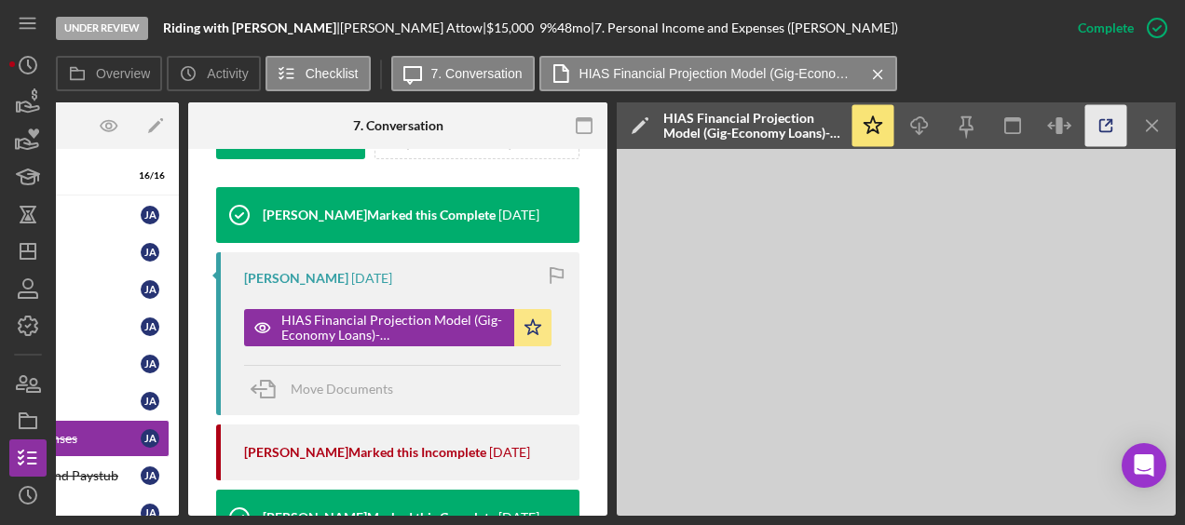
click at [1098, 125] on icon "button" at bounding box center [1106, 126] width 42 height 42
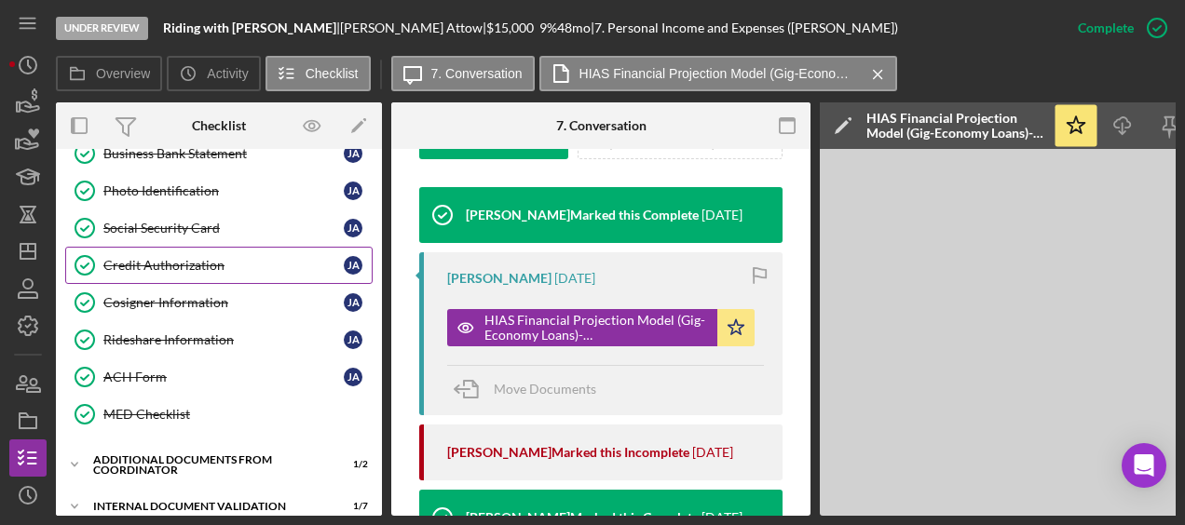
scroll to position [542, 0]
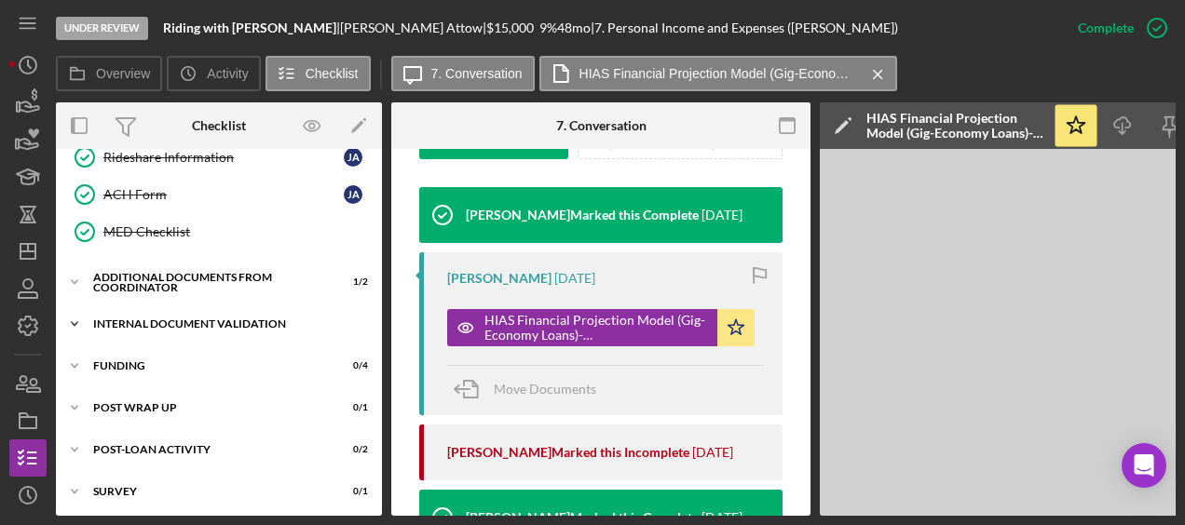
click at [181, 319] on div "Internal Document Validation" at bounding box center [225, 324] width 265 height 11
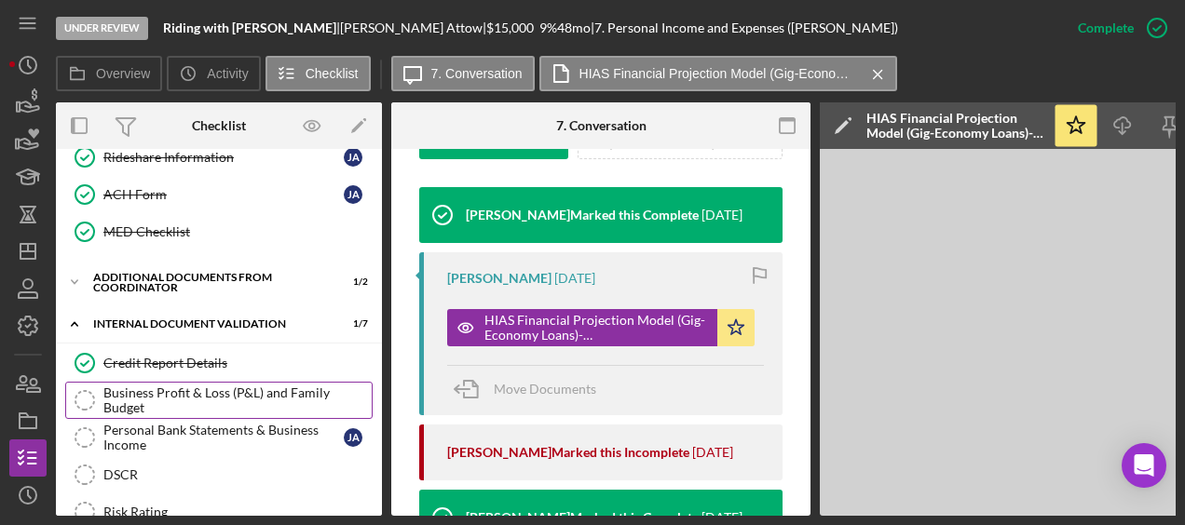
click at [156, 387] on div "Business Profit & Loss (P&L) and Family Budget" at bounding box center [237, 401] width 268 height 30
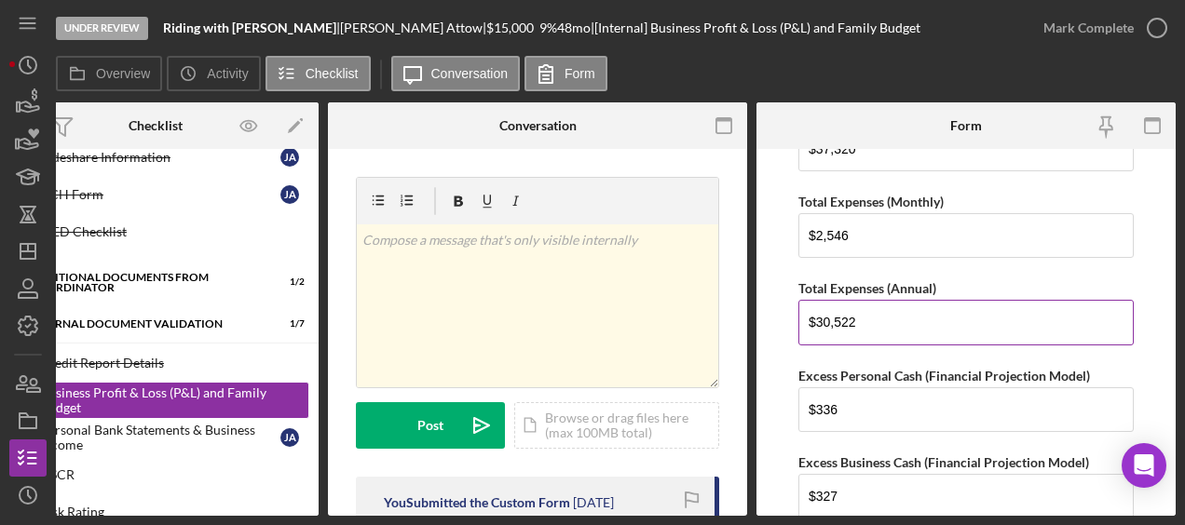
scroll to position [1218, 0]
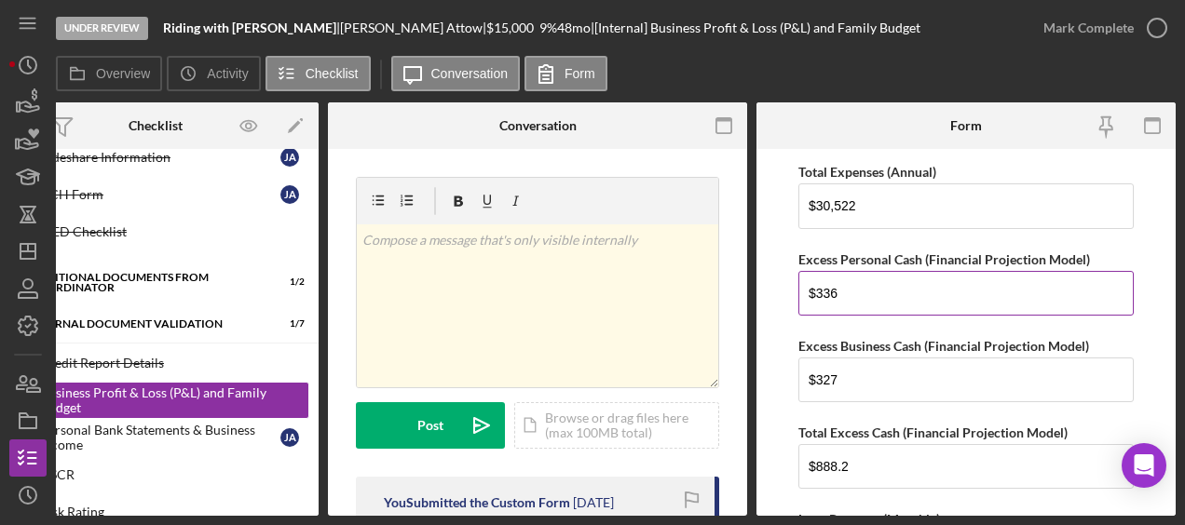
drag, startPoint x: 898, startPoint y: 296, endPoint x: 842, endPoint y: 279, distance: 58.3
click at [842, 279] on input "$336" at bounding box center [965, 293] width 335 height 45
drag, startPoint x: 862, startPoint y: 291, endPoint x: 826, endPoint y: 288, distance: 36.4
click at [826, 288] on input "$336" at bounding box center [965, 293] width 335 height 45
type input "$345"
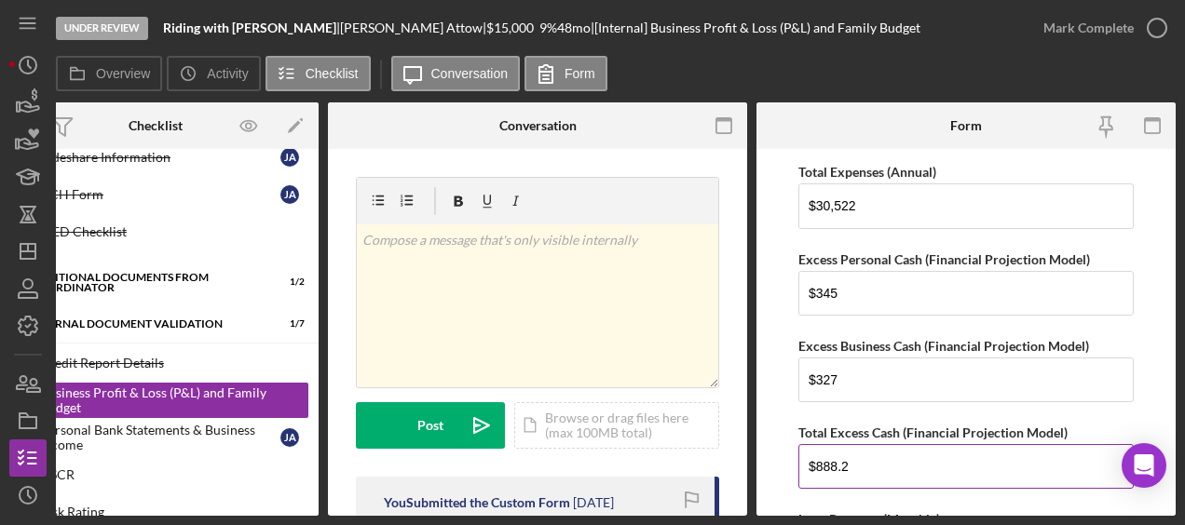
click at [859, 474] on input "$888.2" at bounding box center [965, 466] width 335 height 45
type input "$888"
click at [766, 423] on form "Net Personal Income Monthly Wages-Owner $2,485 Annual Wages-Owner $29,820 Month…" at bounding box center [965, 332] width 419 height 367
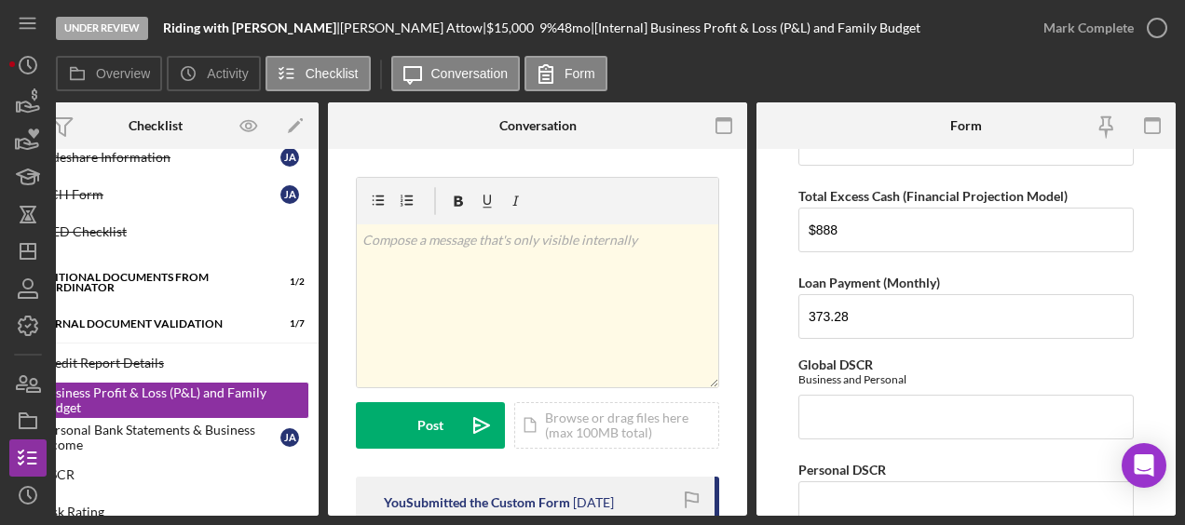
scroll to position [1485, 0]
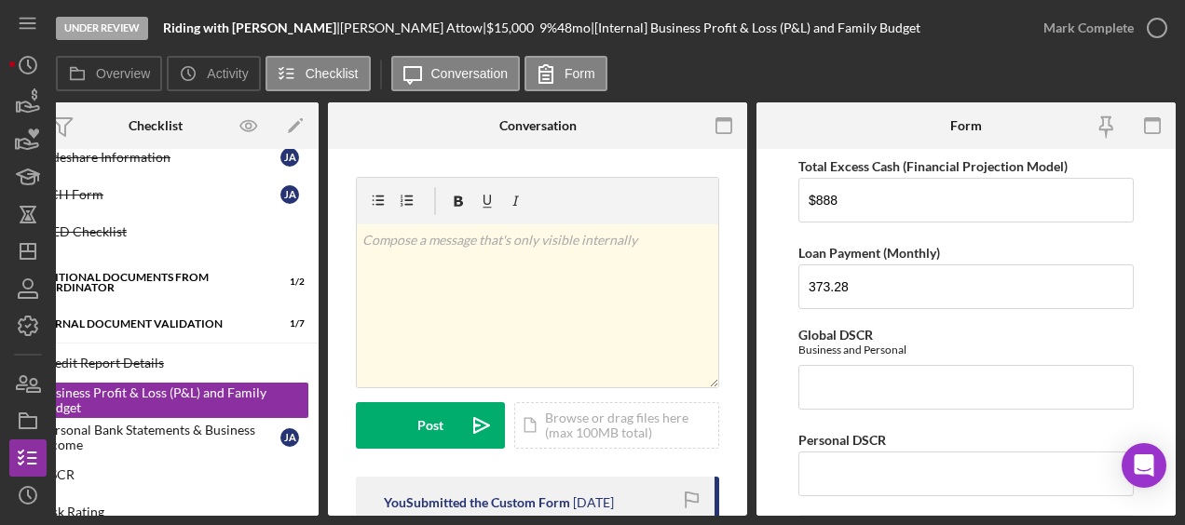
click at [672, 2] on div "Under Review Riding with Jairo Attow | Jairo Attow | $15,000 $15,000 9 % 48 mo …" at bounding box center [540, 28] width 969 height 56
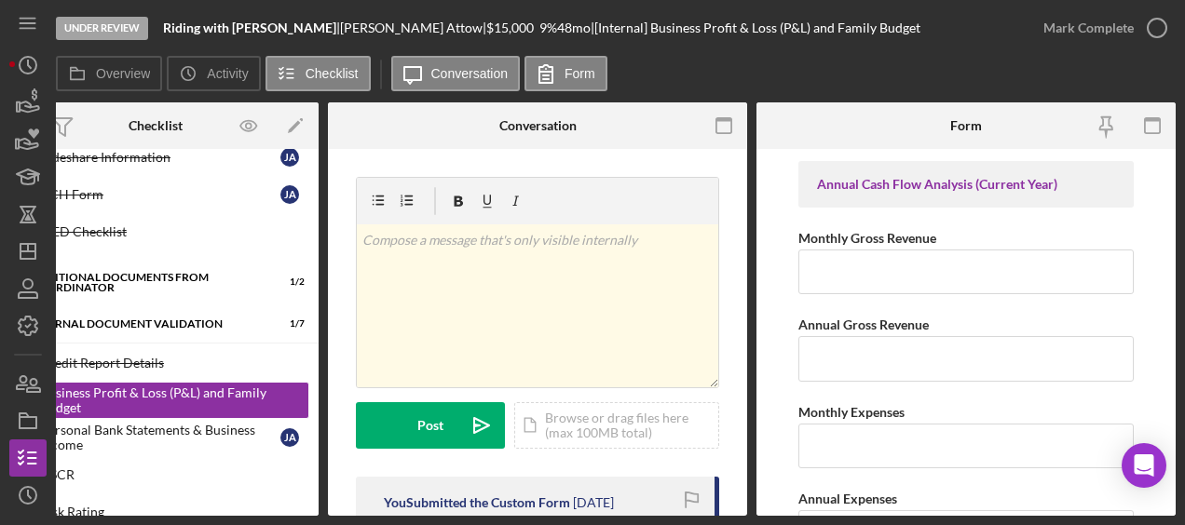
scroll to position [2076, 0]
click at [898, 252] on input "Monthly Gross Revenue" at bounding box center [965, 273] width 335 height 45
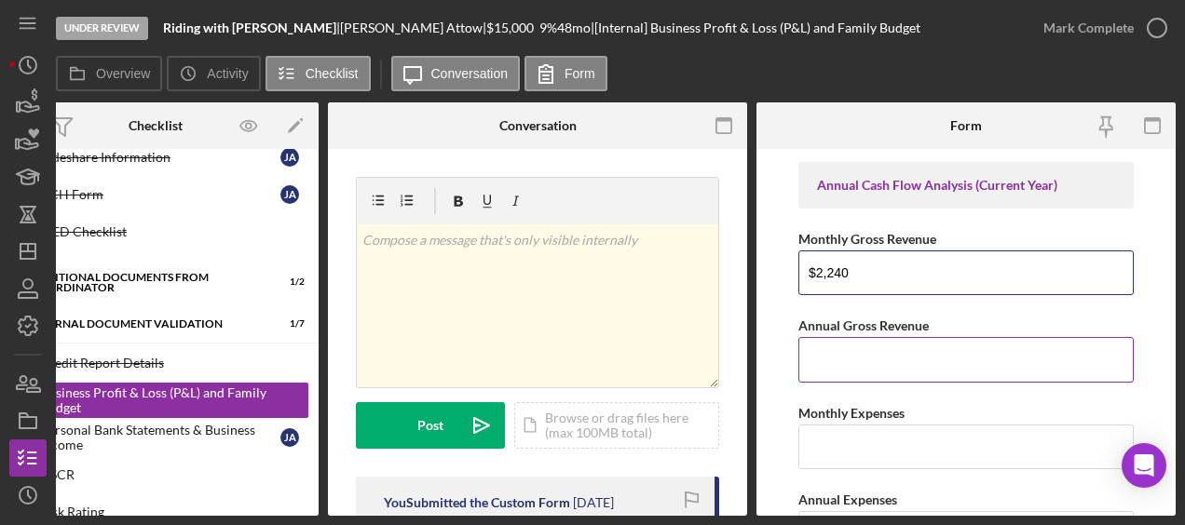
type input "$2,240"
click at [870, 360] on input "Annual Gross Revenue" at bounding box center [965, 359] width 335 height 45
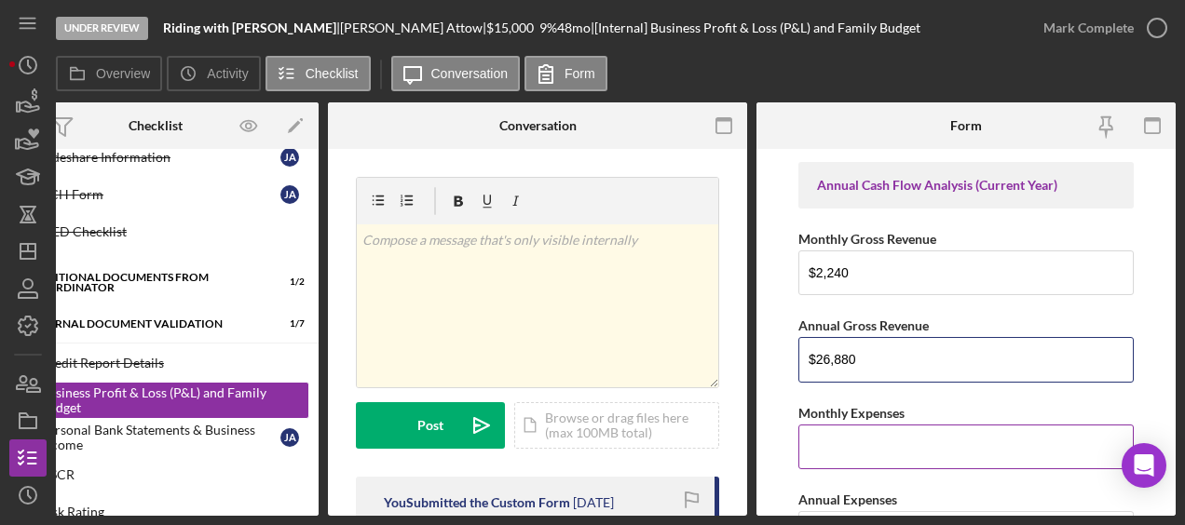
type input "$26,880"
click at [862, 425] on input "Monthly Expenses" at bounding box center [965, 447] width 335 height 45
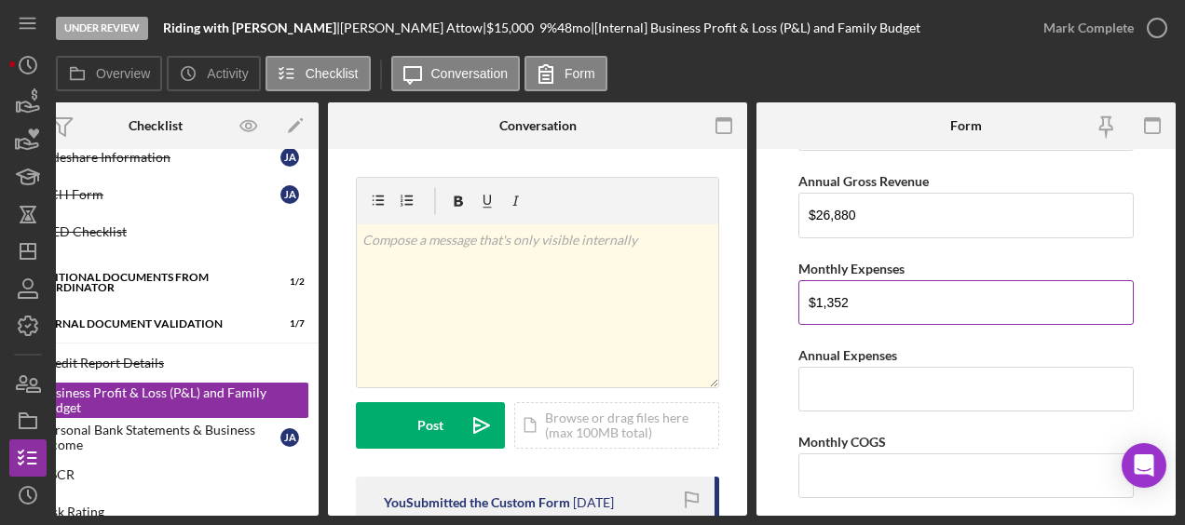
scroll to position [2221, 0]
type input "$1,352"
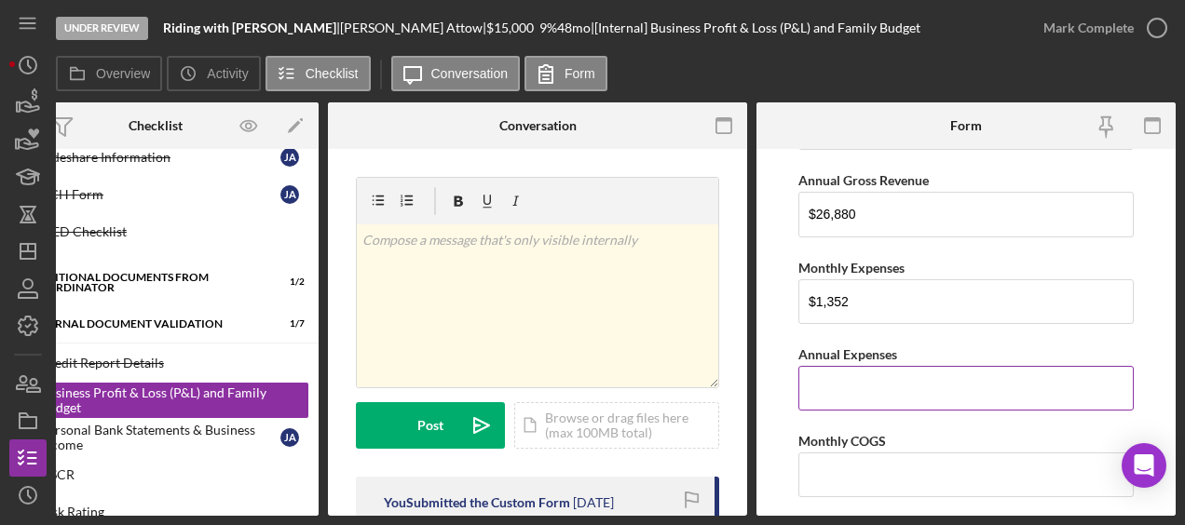
click at [861, 375] on input "Annual Expenses" at bounding box center [965, 388] width 335 height 45
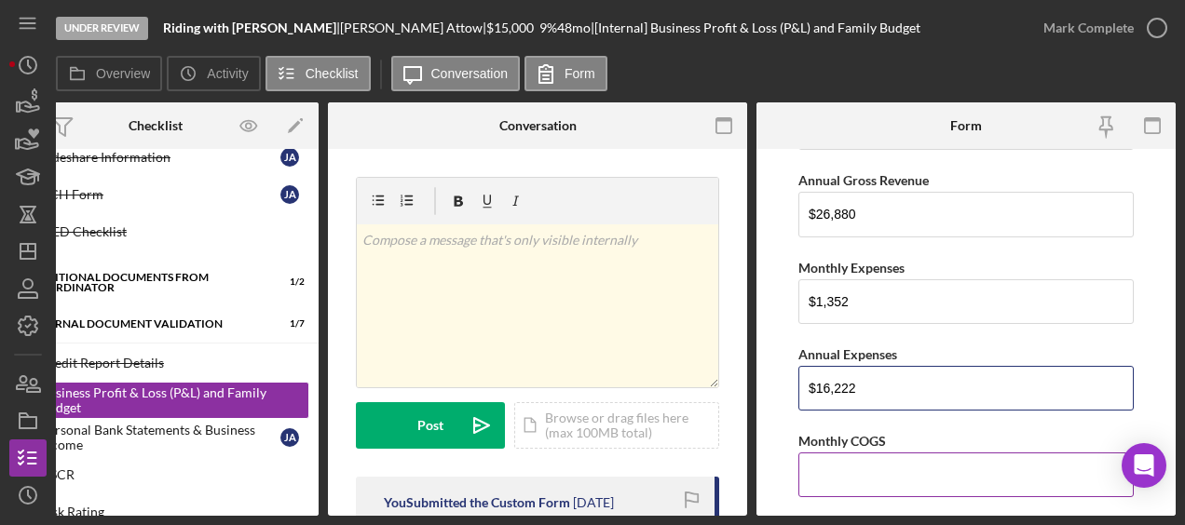
type input "$16,222"
click at [851, 457] on input "Monthly COGS" at bounding box center [965, 475] width 335 height 45
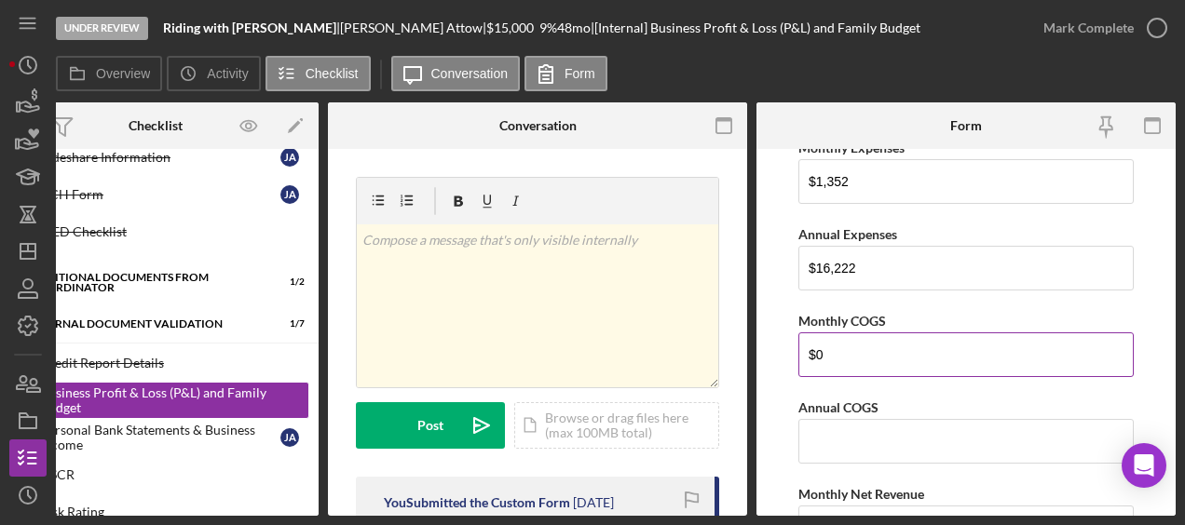
scroll to position [2342, 0]
type input "$0"
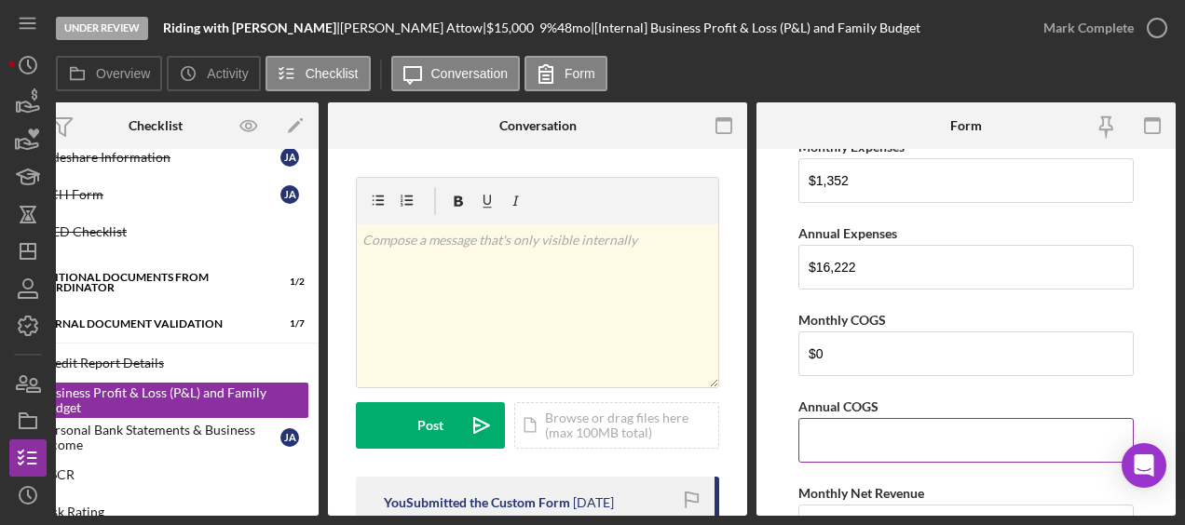
click at [854, 432] on input "Annual COGS" at bounding box center [965, 440] width 335 height 45
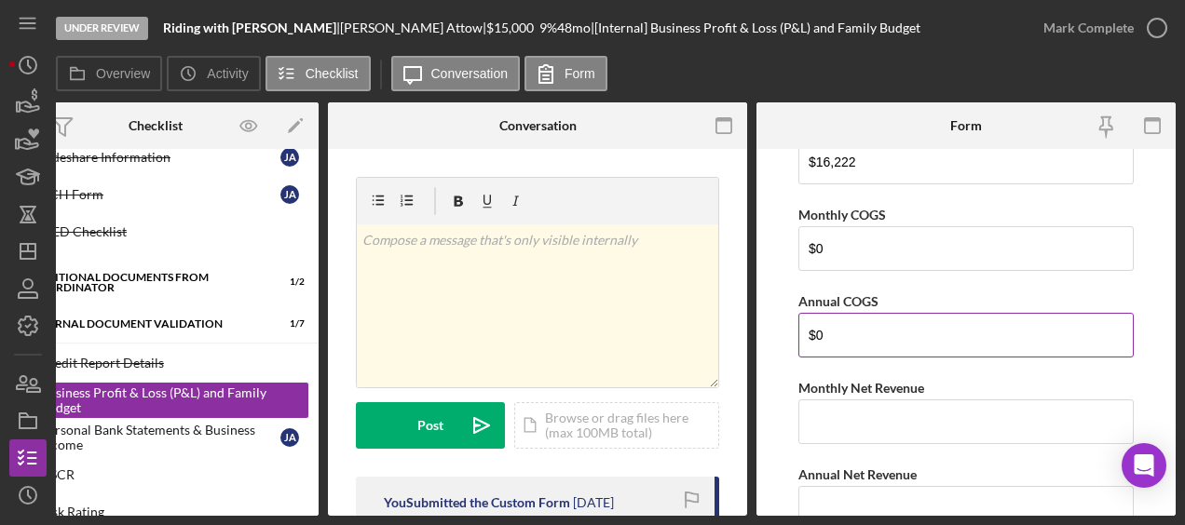
scroll to position [2449, 0]
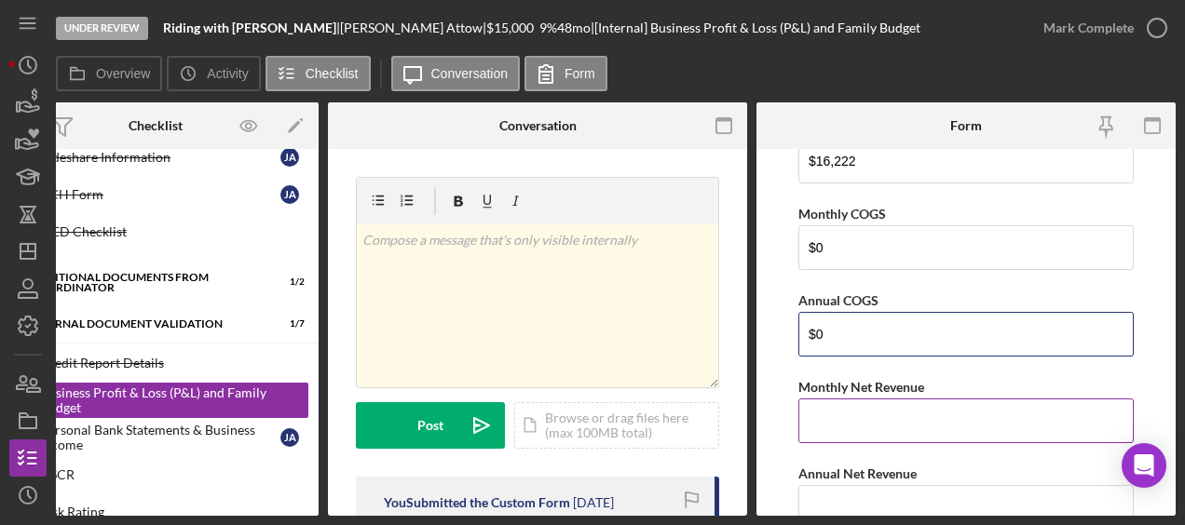
type input "$0"
click at [857, 399] on input "Monthly Net Revenue" at bounding box center [965, 421] width 335 height 45
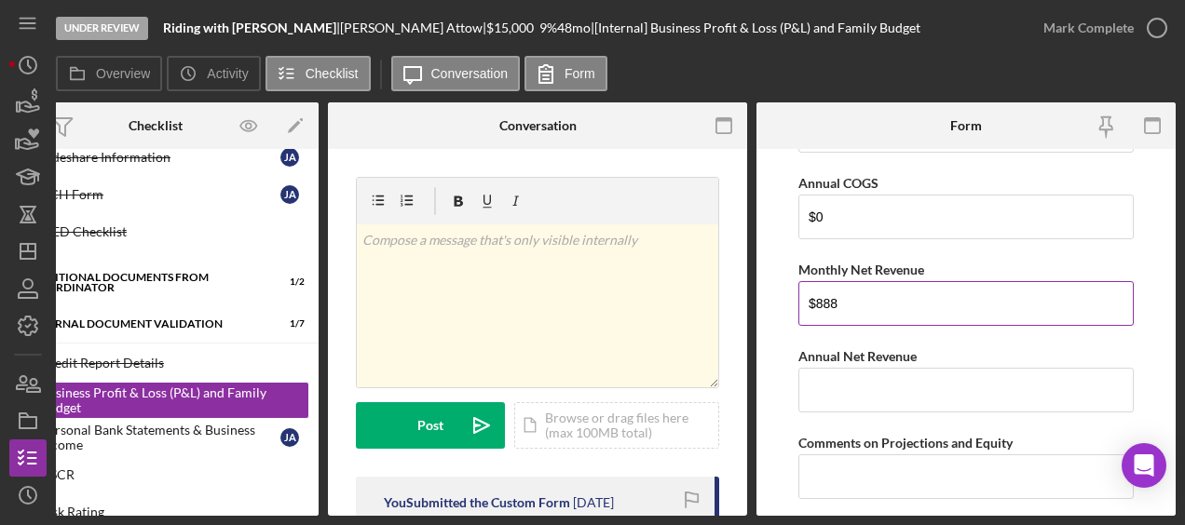
scroll to position [2566, 0]
type input "$888"
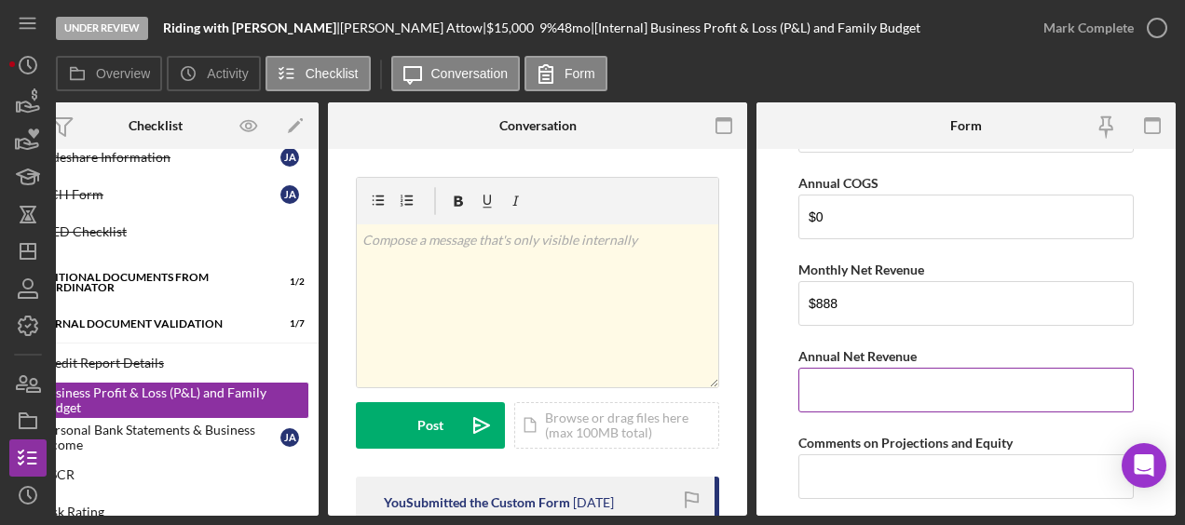
click at [841, 371] on input "Annual Net Revenue" at bounding box center [965, 390] width 335 height 45
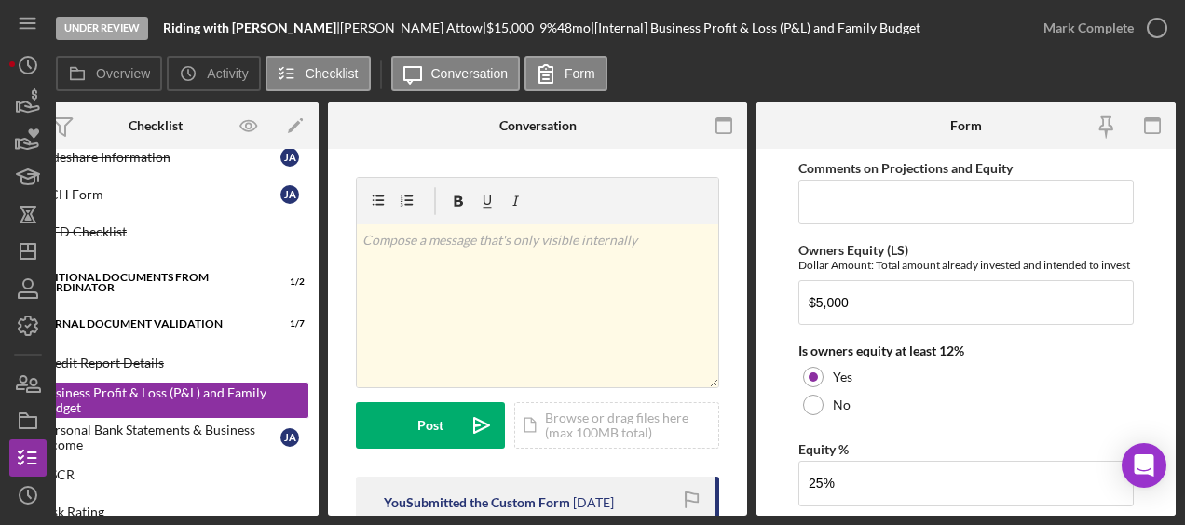
scroll to position [2898, 0]
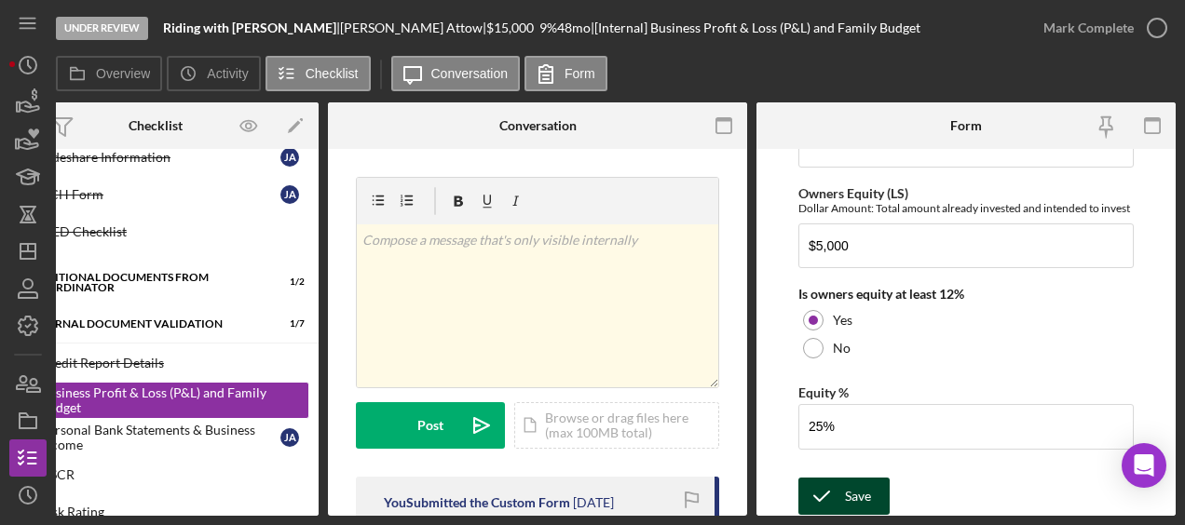
type input "$10,658"
click at [838, 490] on icon "submit" at bounding box center [821, 496] width 47 height 47
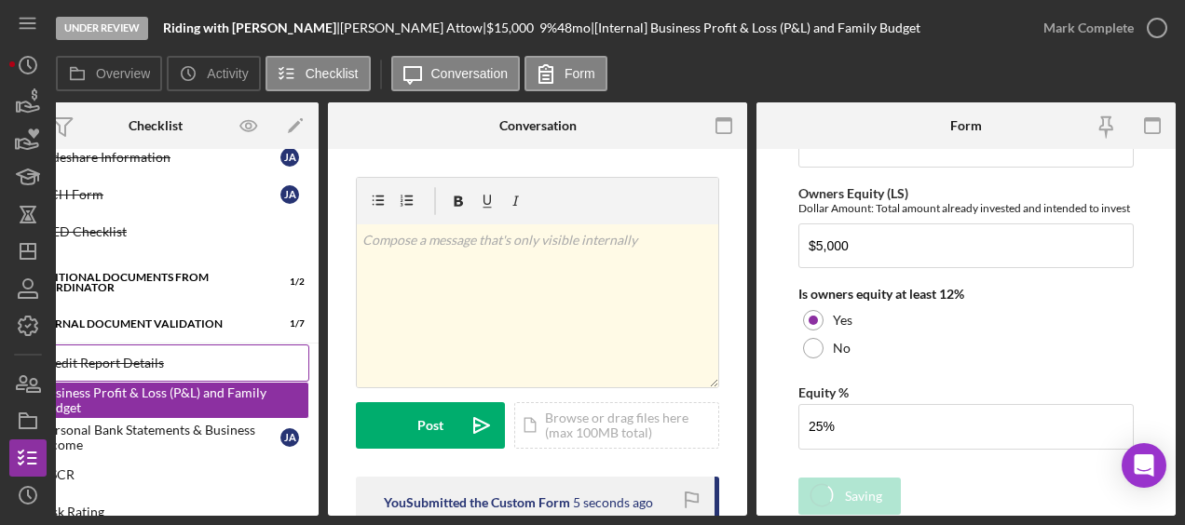
scroll to position [0, 0]
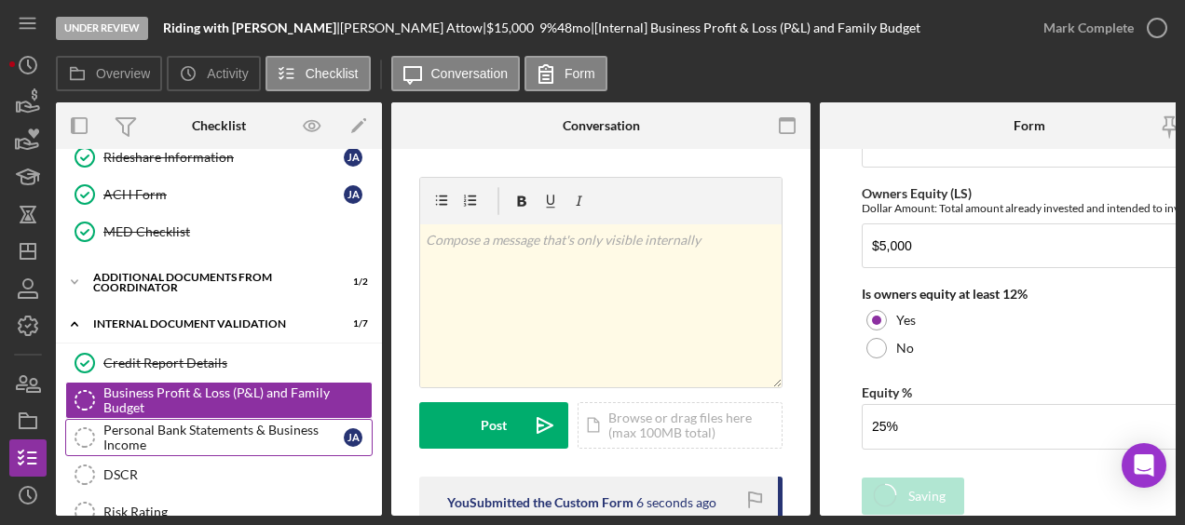
click at [238, 424] on div "Personal Bank Statements & Business Income" at bounding box center [223, 438] width 240 height 30
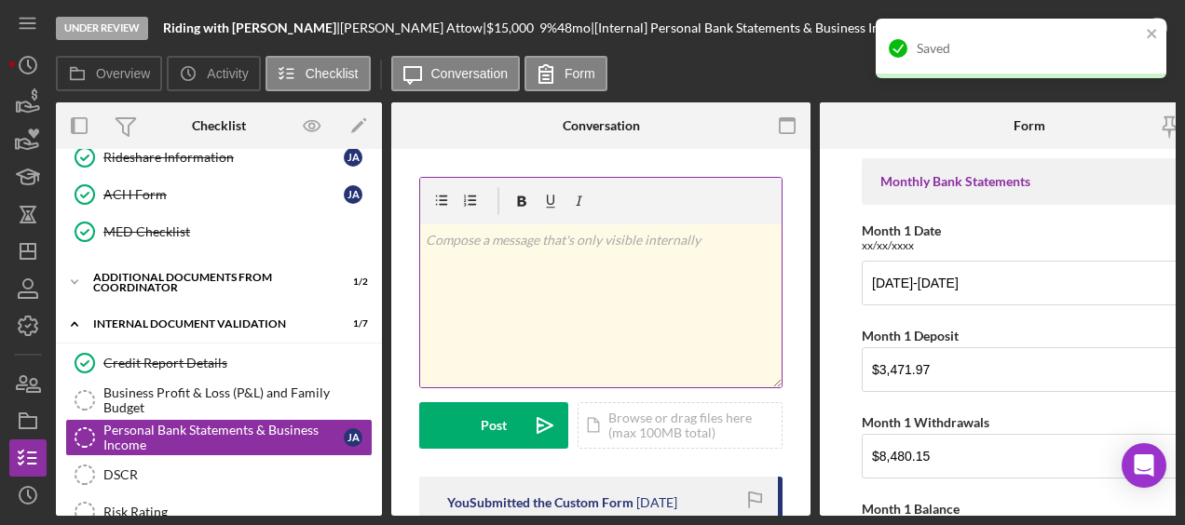
scroll to position [0, 63]
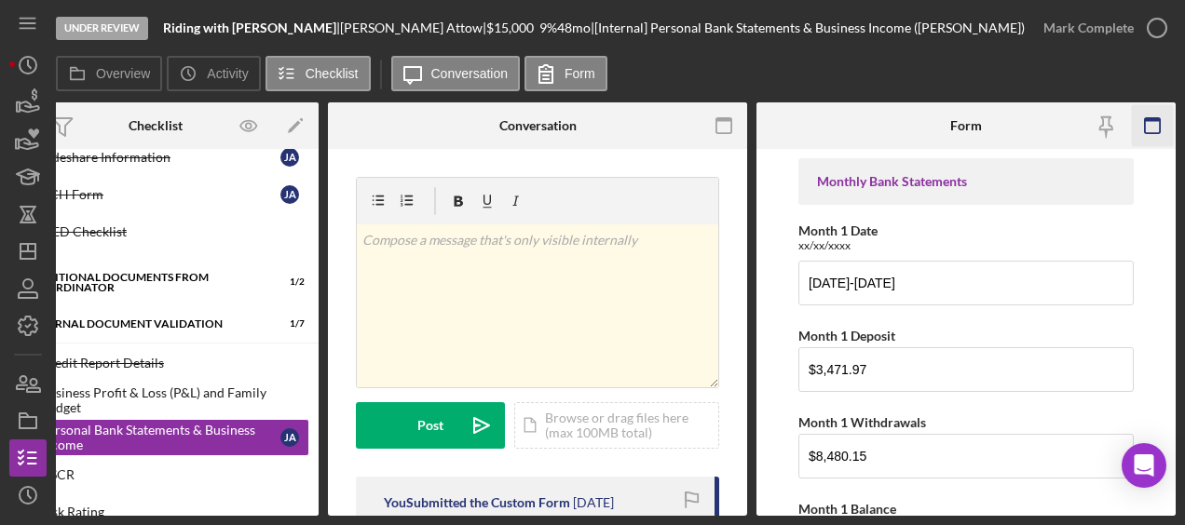
click at [1153, 133] on rect "button" at bounding box center [1152, 125] width 15 height 15
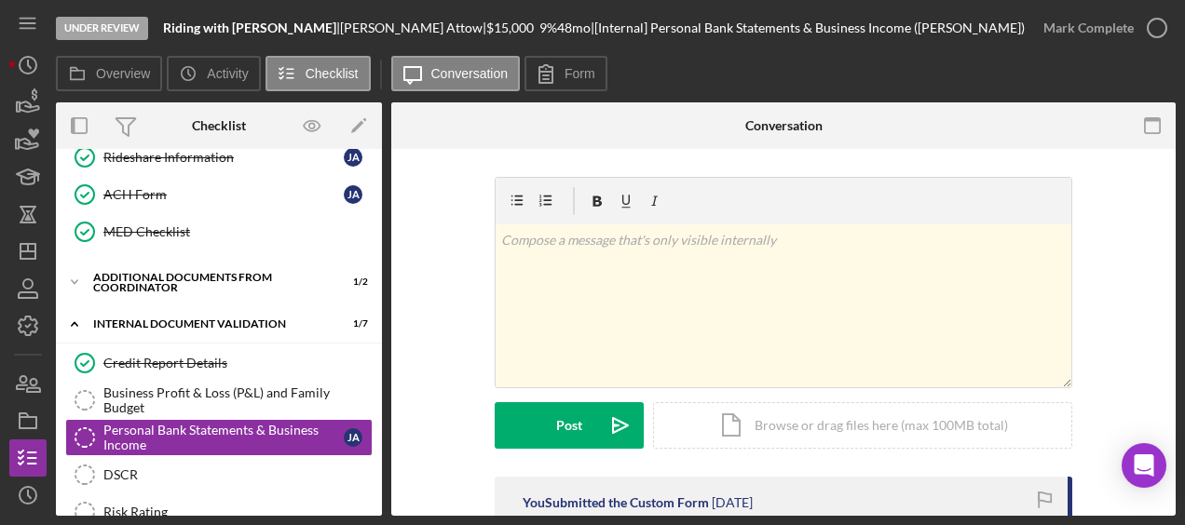
scroll to position [0, 0]
click at [553, 78] on icon at bounding box center [546, 73] width 47 height 47
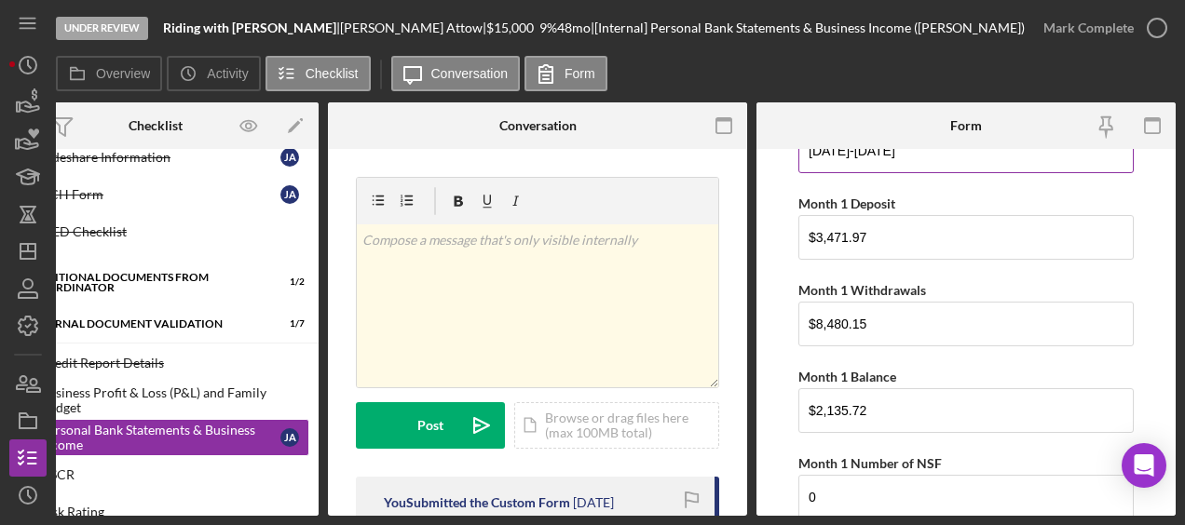
scroll to position [137, 0]
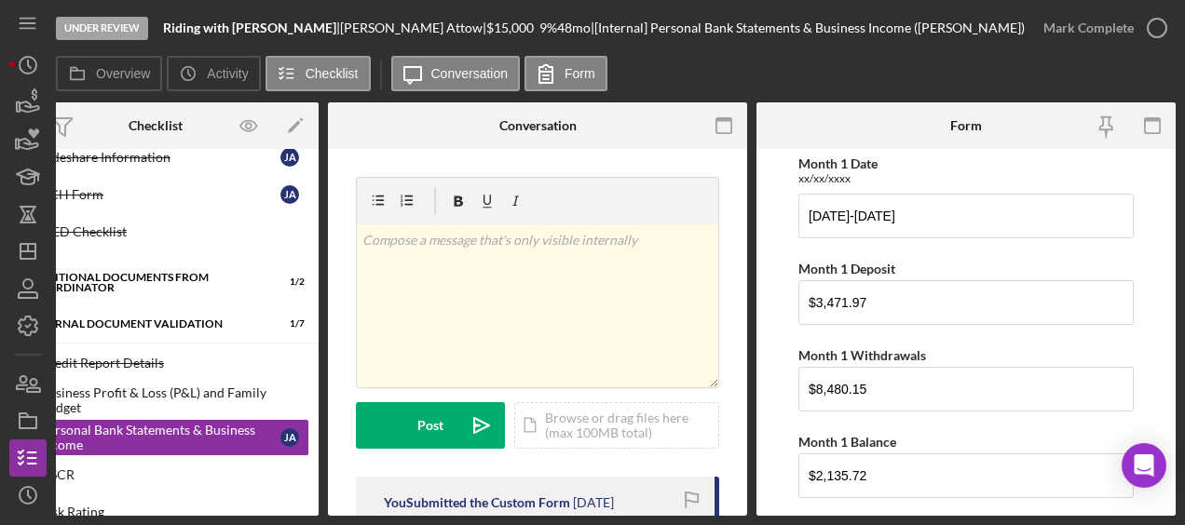
scroll to position [60, 0]
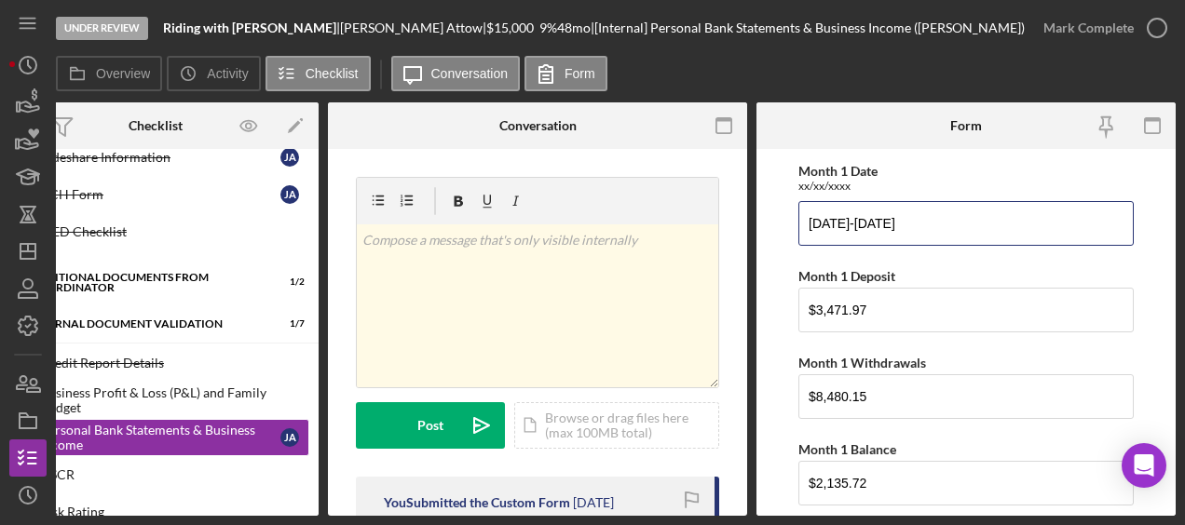
drag, startPoint x: 944, startPoint y: 224, endPoint x: 796, endPoint y: 219, distance: 148.2
click at [796, 219] on form "Monthly Bank Statements Month 1 Date xx/xx/xxxx 05/16/2025-6/16/2025 Month 1 De…" at bounding box center [965, 332] width 419 height 367
click at [905, 379] on input "$8,480.15" at bounding box center [965, 396] width 335 height 45
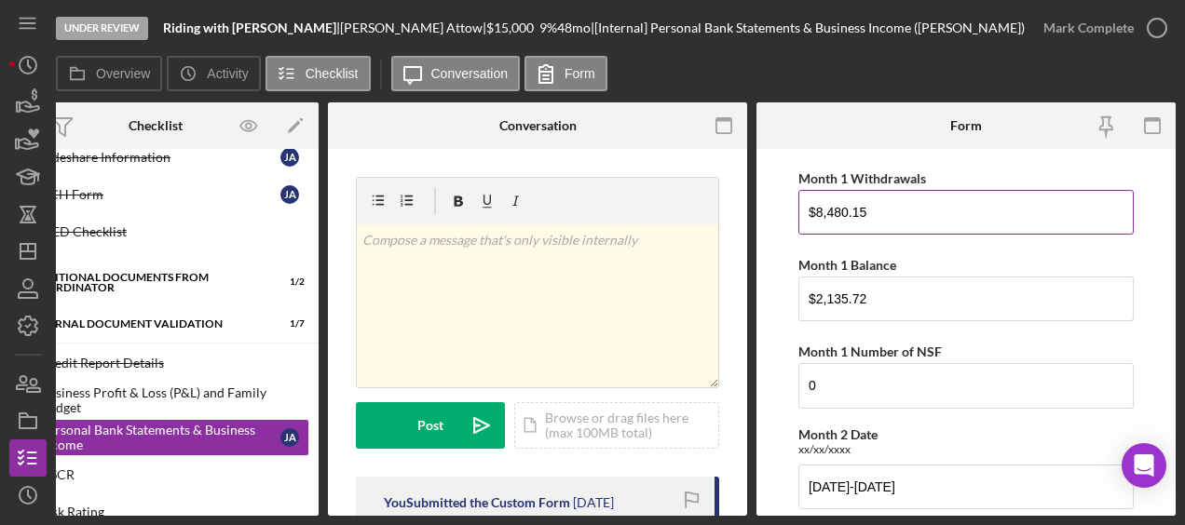
scroll to position [243, 0]
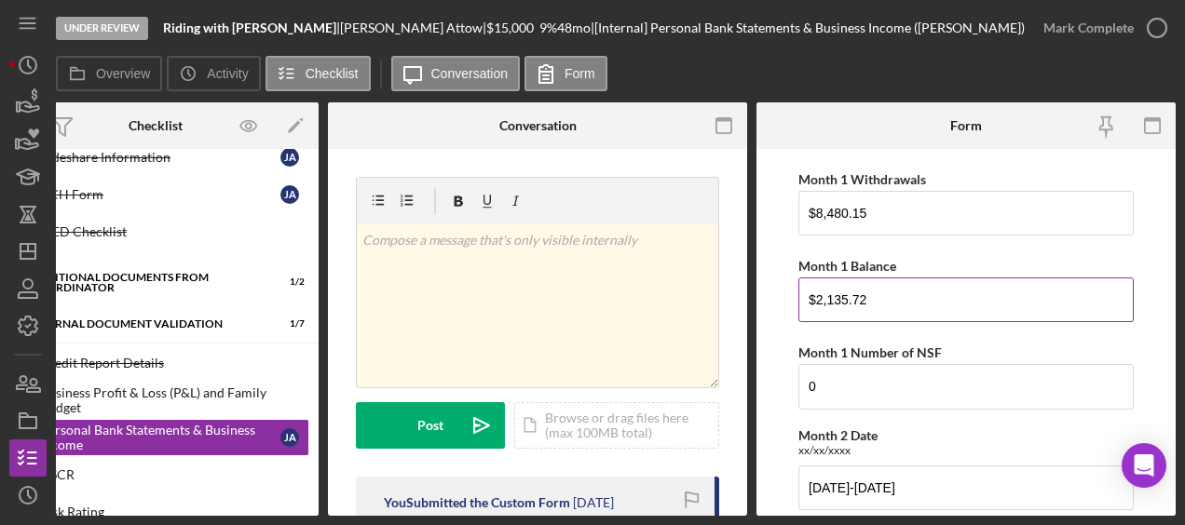
drag, startPoint x: 886, startPoint y: 287, endPoint x: 801, endPoint y: 291, distance: 84.8
click at [801, 291] on input "$2,135.72" at bounding box center [965, 300] width 335 height 45
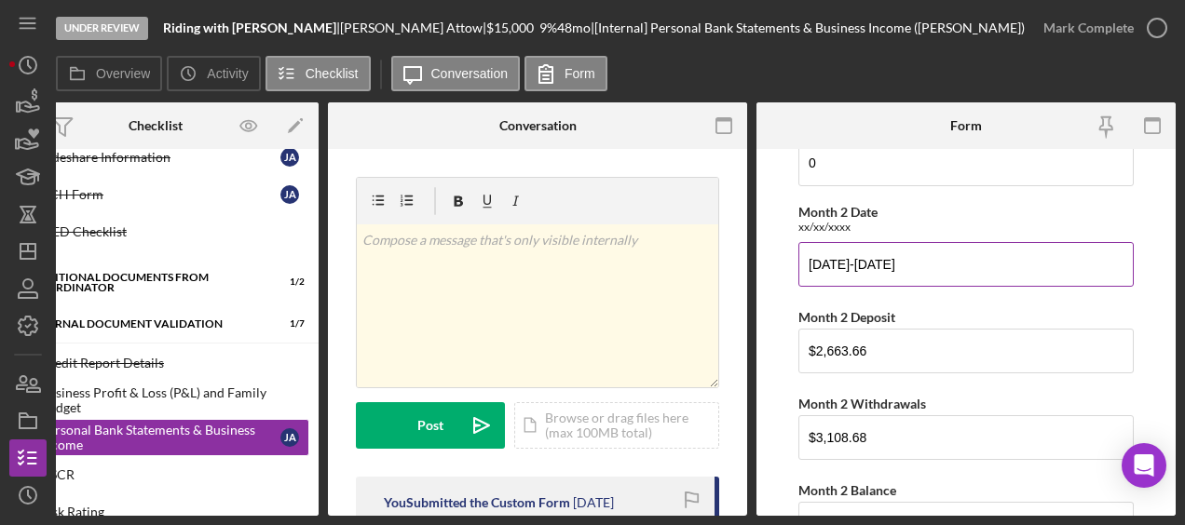
scroll to position [468, 0]
drag, startPoint x: 963, startPoint y: 265, endPoint x: 773, endPoint y: 271, distance: 190.1
click at [773, 271] on form "Monthly Bank Statements Month 1 Date xx/xx/xxxx 05/16/2025-6/16/2025 Month 1 De…" at bounding box center [965, 332] width 419 height 367
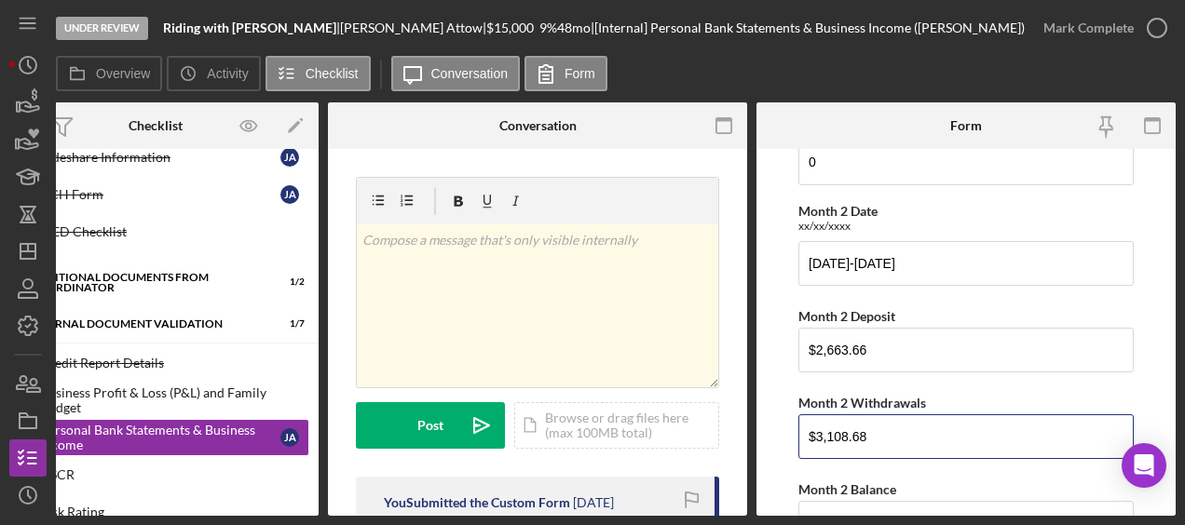
drag, startPoint x: 890, startPoint y: 441, endPoint x: 772, endPoint y: 439, distance: 118.3
click at [772, 439] on form "Monthly Bank Statements Month 1 Date xx/xx/xxxx 05/16/2025-6/16/2025 Month 1 De…" at bounding box center [965, 332] width 419 height 367
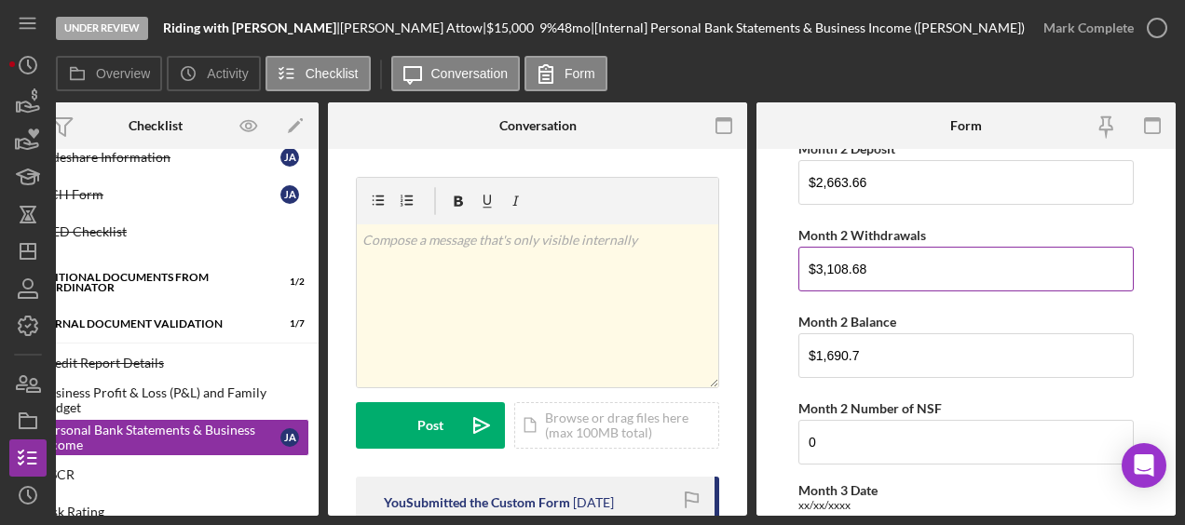
scroll to position [636, 0]
drag, startPoint x: 875, startPoint y: 354, endPoint x: 767, endPoint y: 347, distance: 107.3
click at [767, 347] on form "Monthly Bank Statements Month 1 Date xx/xx/xxxx 05/16/2025-6/16/2025 Month 1 De…" at bounding box center [965, 332] width 419 height 367
click at [934, 353] on input "$1,690.7" at bounding box center [965, 355] width 335 height 45
drag, startPoint x: 879, startPoint y: 346, endPoint x: 773, endPoint y: 344, distance: 106.2
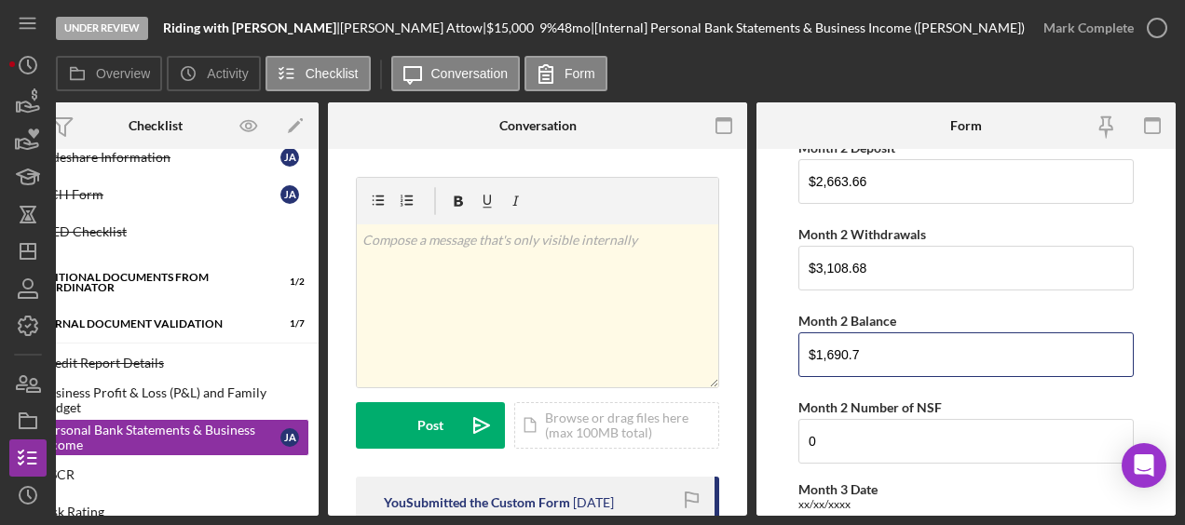
click at [773, 344] on form "Monthly Bank Statements Month 1 Date xx/xx/xxxx 05/16/2025-6/16/2025 Month 1 De…" at bounding box center [965, 332] width 419 height 367
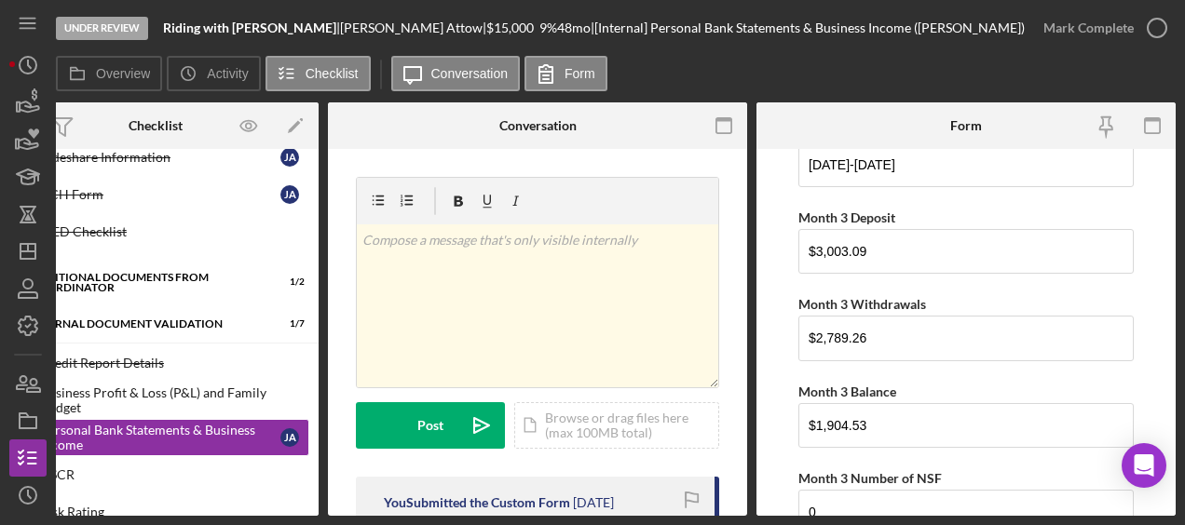
scroll to position [1017, 0]
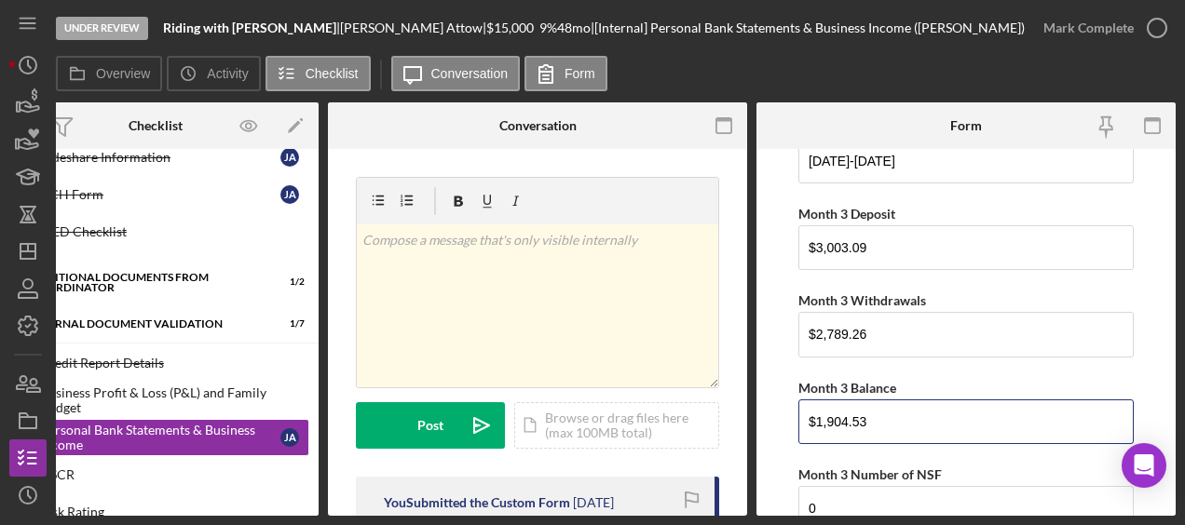
drag, startPoint x: 881, startPoint y: 417, endPoint x: 777, endPoint y: 414, distance: 104.4
click at [777, 414] on form "Monthly Bank Statements Month 1 Date xx/xx/xxxx 05/16/2025-6/16/2025 Month 1 De…" at bounding box center [965, 332] width 419 height 367
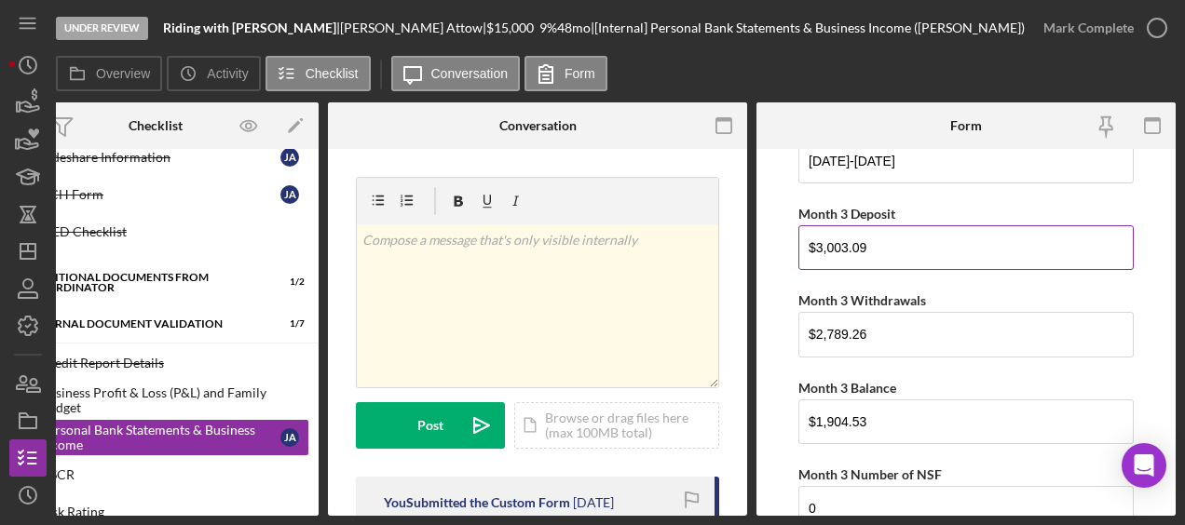
click at [1029, 244] on input "$3,003.09" at bounding box center [965, 247] width 335 height 45
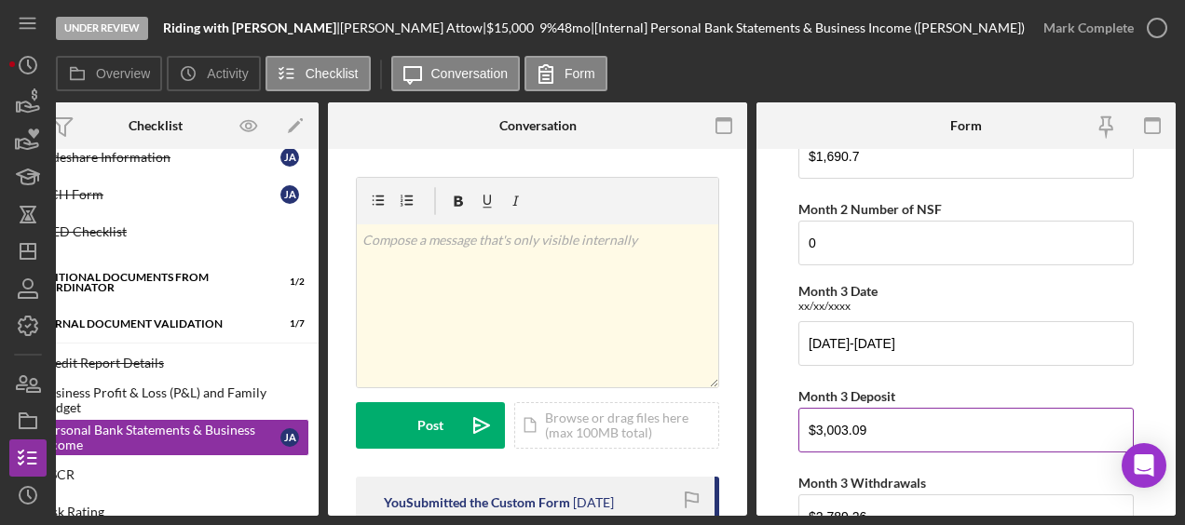
scroll to position [835, 0]
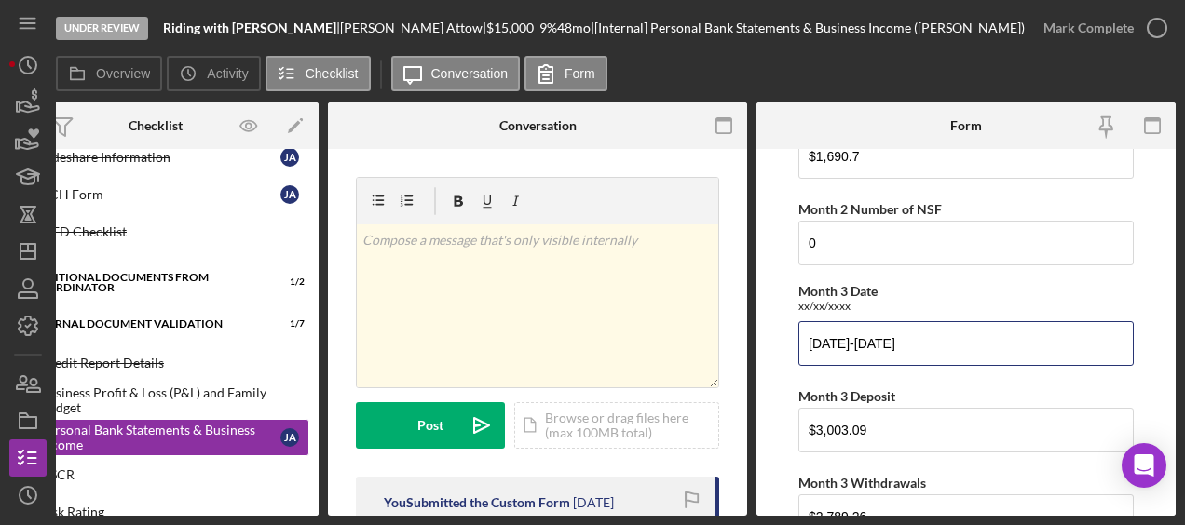
drag, startPoint x: 967, startPoint y: 332, endPoint x: 778, endPoint y: 335, distance: 189.1
click at [778, 335] on form "Monthly Bank Statements Month 1 Date xx/xx/xxxx 05/16/2025-6/16/2025 Month 1 De…" at bounding box center [965, 332] width 419 height 367
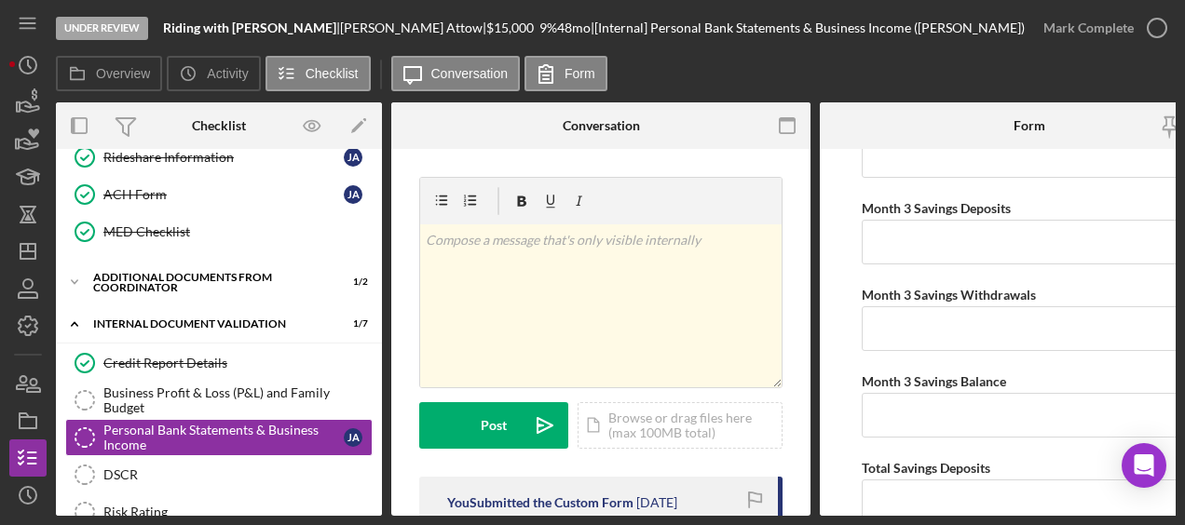
scroll to position [3378, 0]
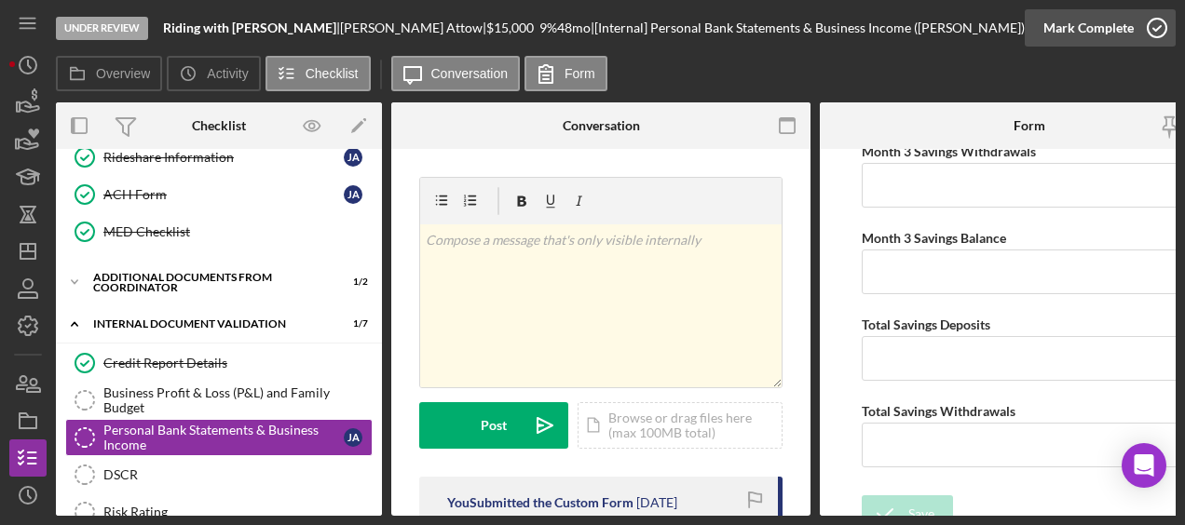
click at [1151, 25] on icon "button" at bounding box center [1156, 28] width 47 height 47
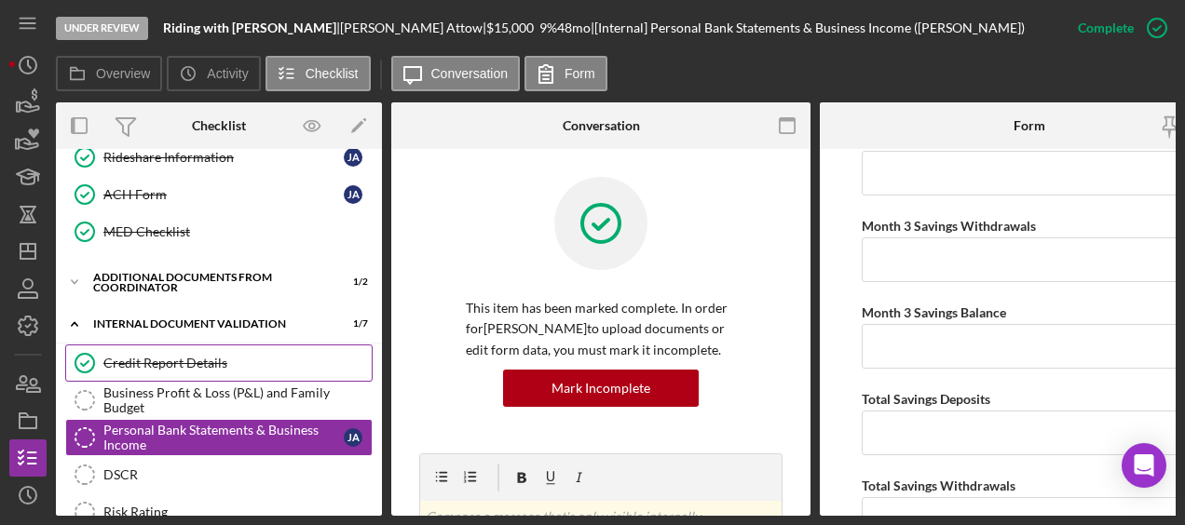
scroll to position [3453, 0]
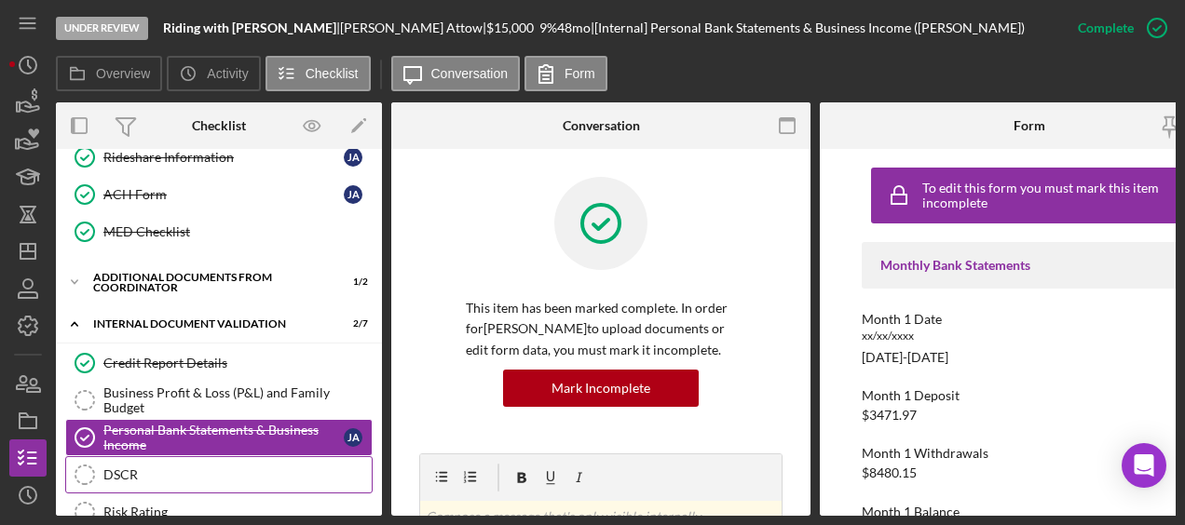
click at [205, 456] on link "DSCR DSCR" at bounding box center [218, 474] width 307 height 37
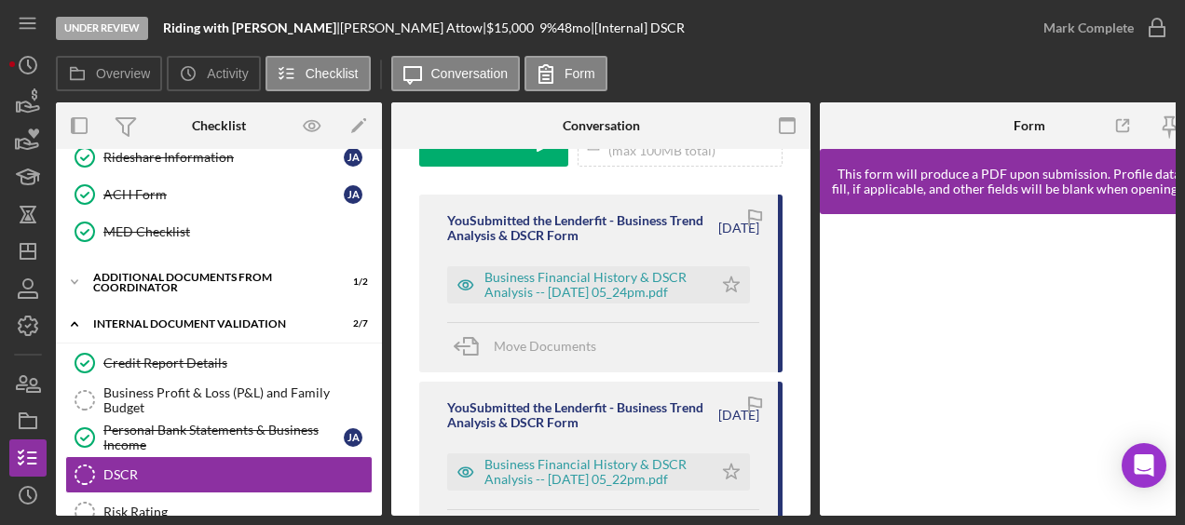
scroll to position [281, 0]
click at [659, 301] on div "Business Financial History & DSCR Analysis -- 2025-09-03 05_24pm.pdf" at bounding box center [579, 285] width 265 height 37
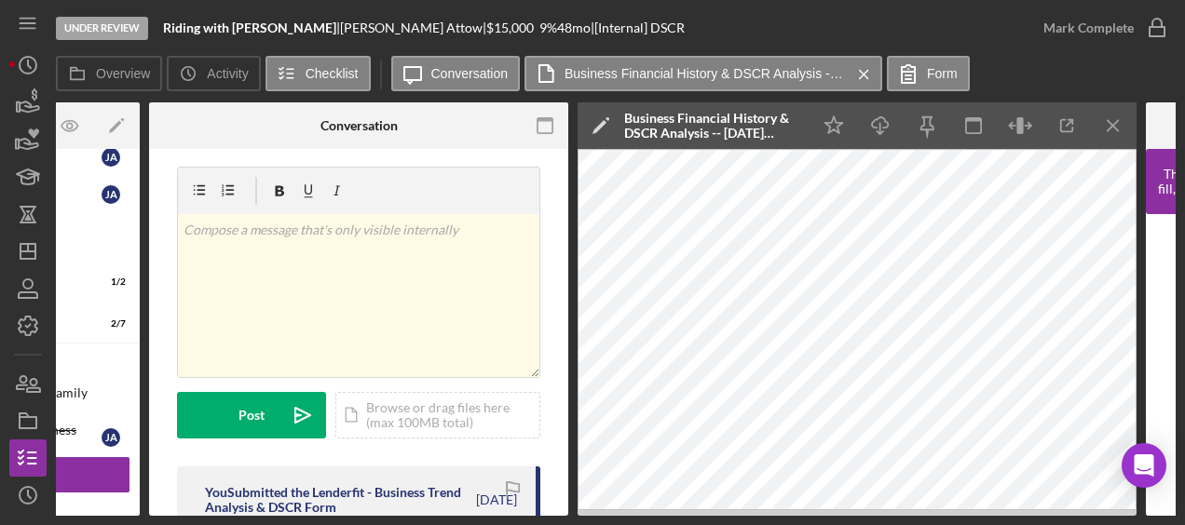
scroll to position [0, 631]
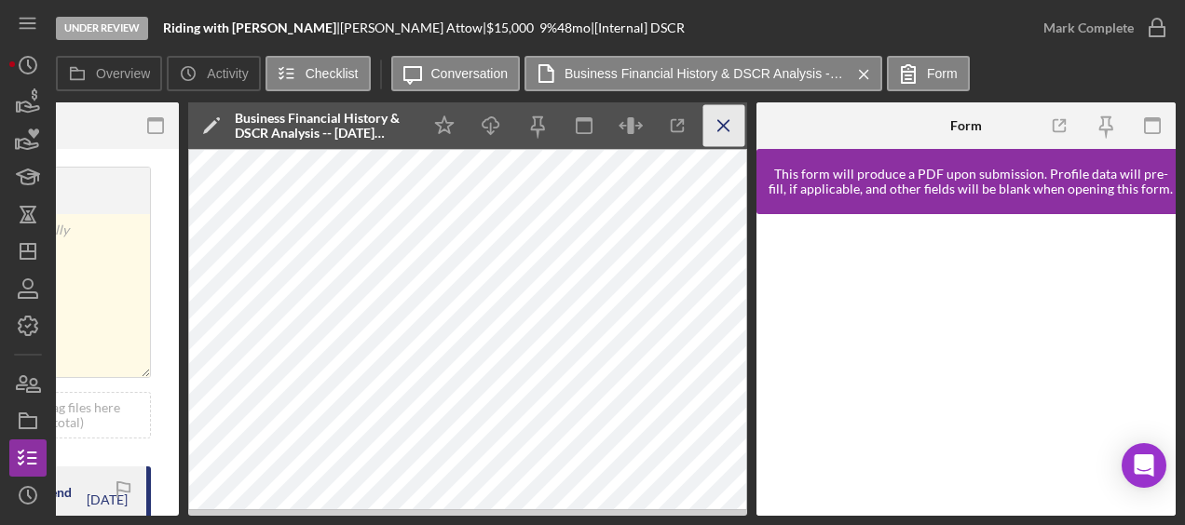
click at [719, 129] on line "button" at bounding box center [723, 125] width 10 height 10
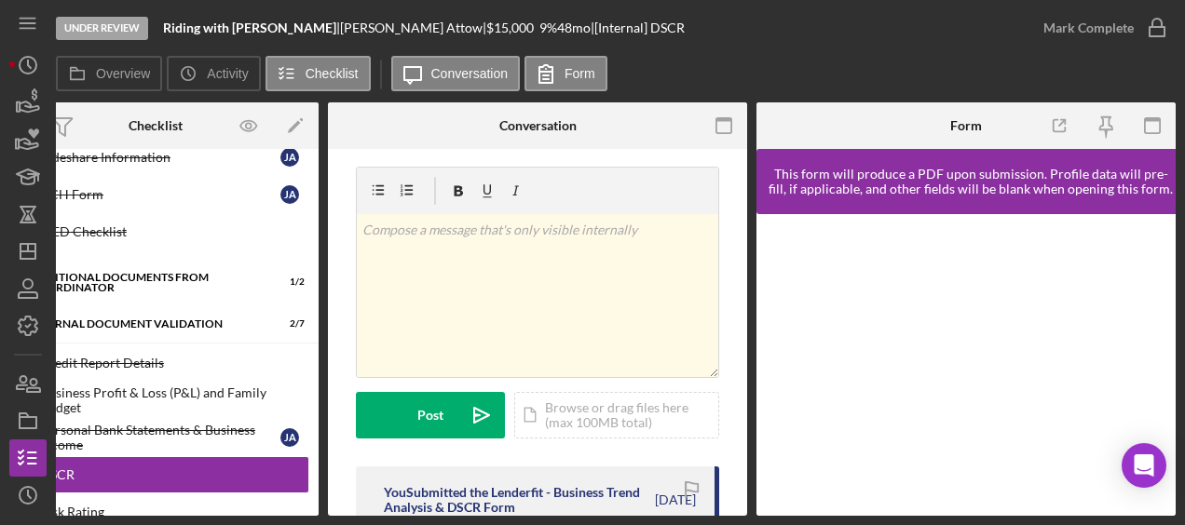
scroll to position [0, 63]
click at [718, 134] on icon "button" at bounding box center [724, 126] width 42 height 42
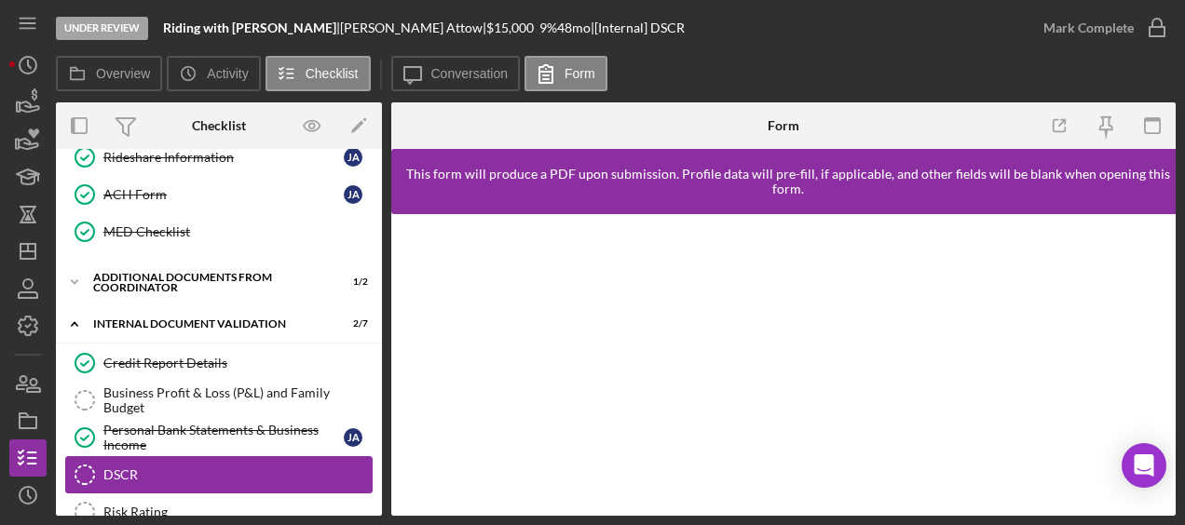
click at [224, 468] on div "DSCR" at bounding box center [237, 475] width 268 height 15
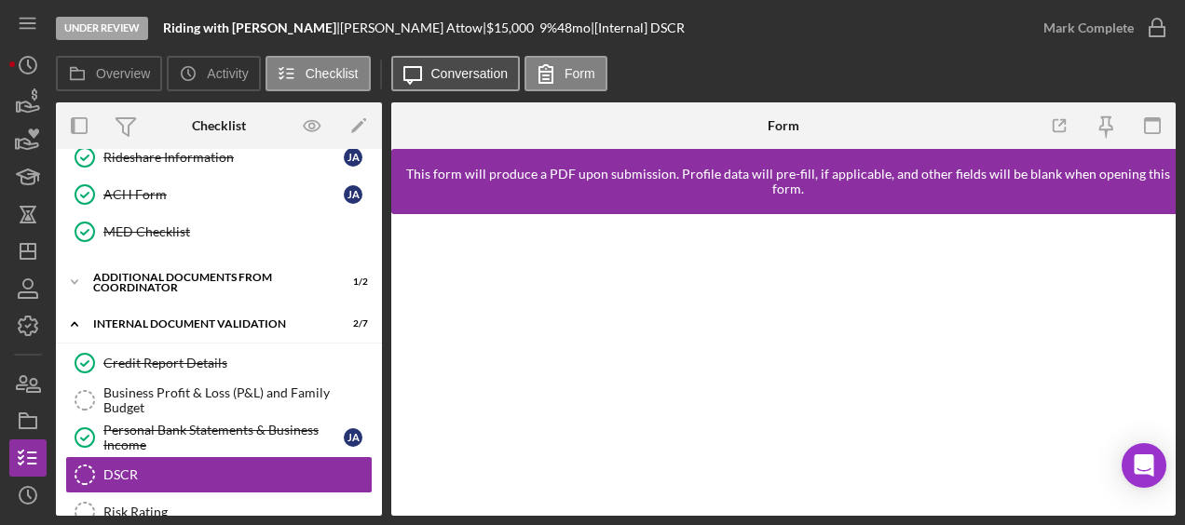
click at [428, 89] on icon "Icon/Message" at bounding box center [412, 73] width 47 height 47
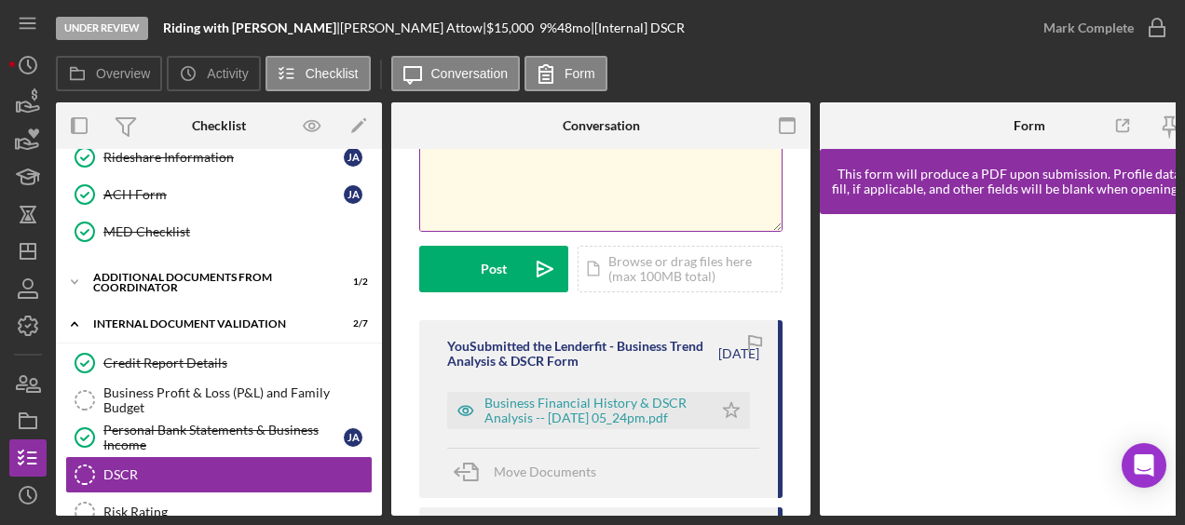
scroll to position [157, 0]
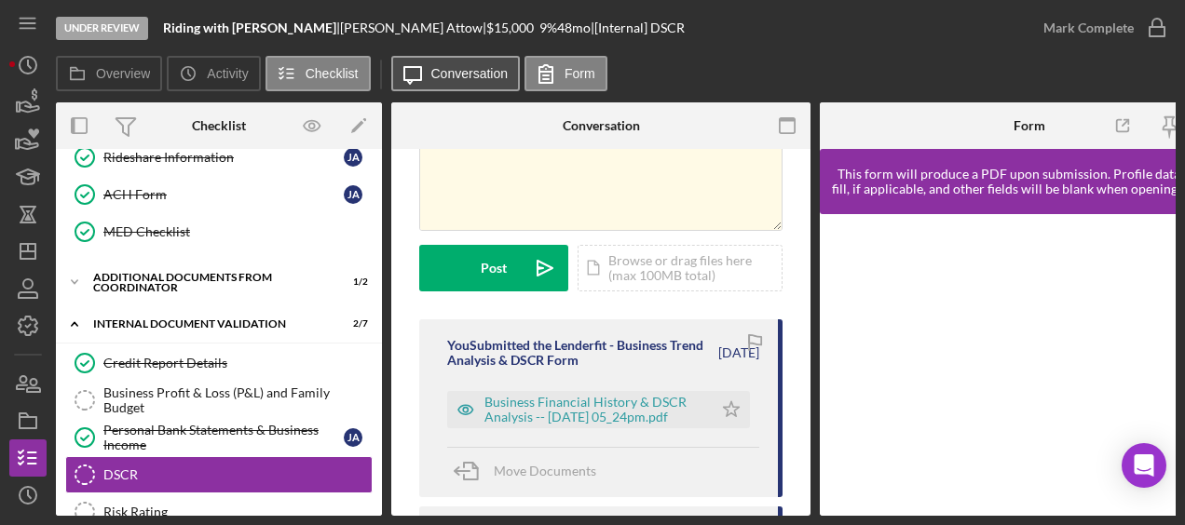
click at [460, 73] on label "Conversation" at bounding box center [469, 73] width 77 height 15
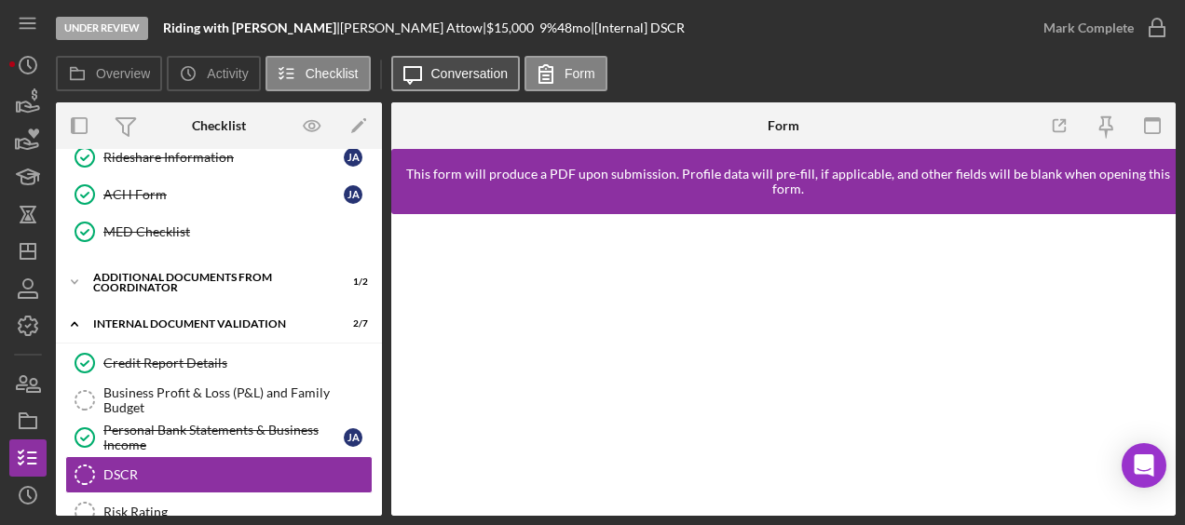
click at [474, 84] on button "Icon/Message Conversation" at bounding box center [455, 73] width 129 height 35
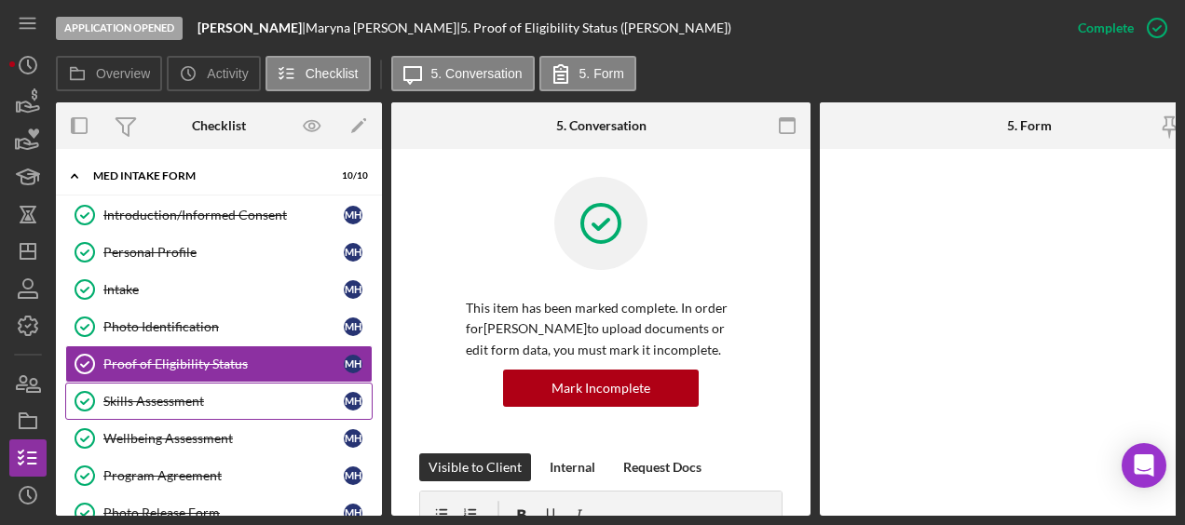
scroll to position [32, 0]
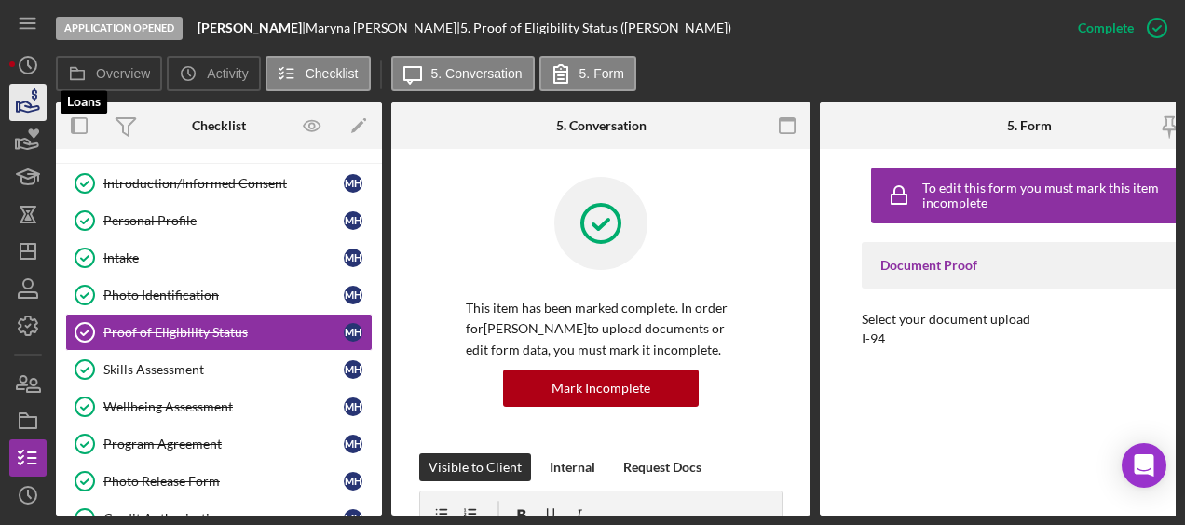
click at [28, 102] on icon "button" at bounding box center [30, 107] width 20 height 10
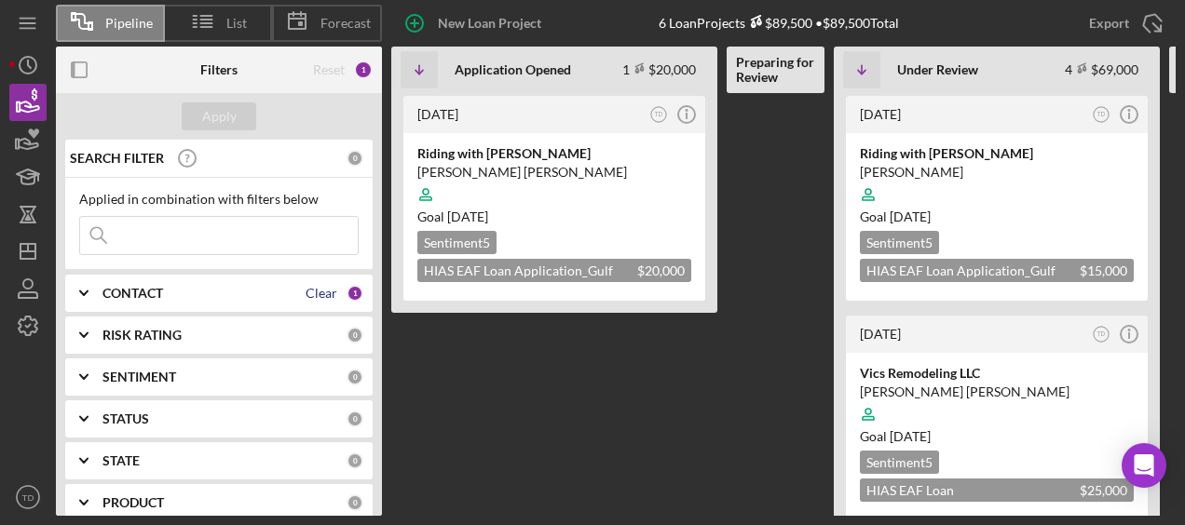
click at [305, 286] on div "Clear" at bounding box center [321, 293] width 32 height 15
click at [234, 230] on input at bounding box center [219, 235] width 278 height 37
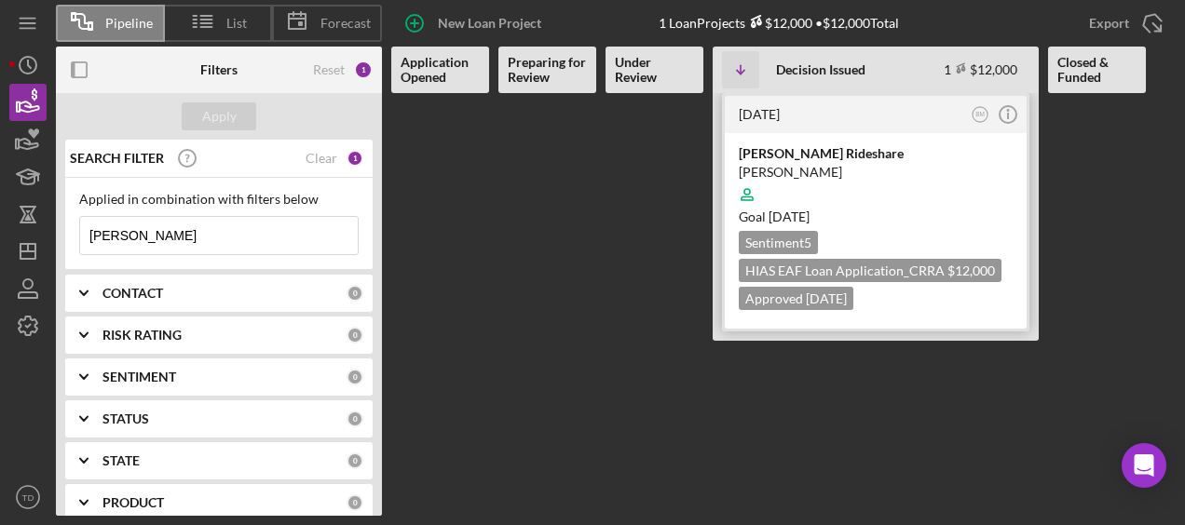
type input "[PERSON_NAME]"
click at [769, 151] on div "[PERSON_NAME] Rideshare" at bounding box center [876, 153] width 274 height 19
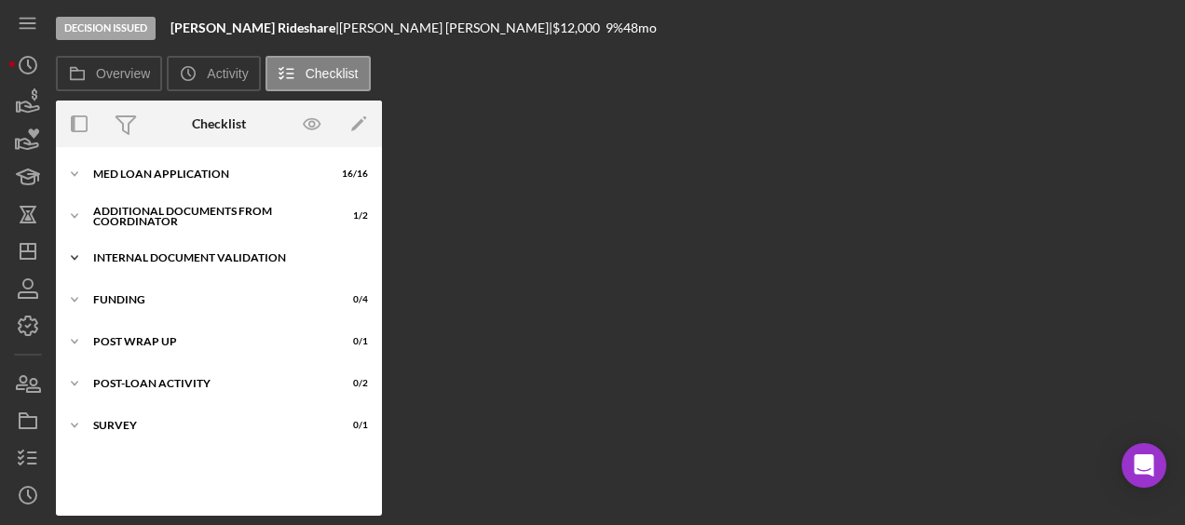
click at [145, 274] on div "Icon/Expander Internal Document Validation 5 / 7" at bounding box center [219, 257] width 326 height 37
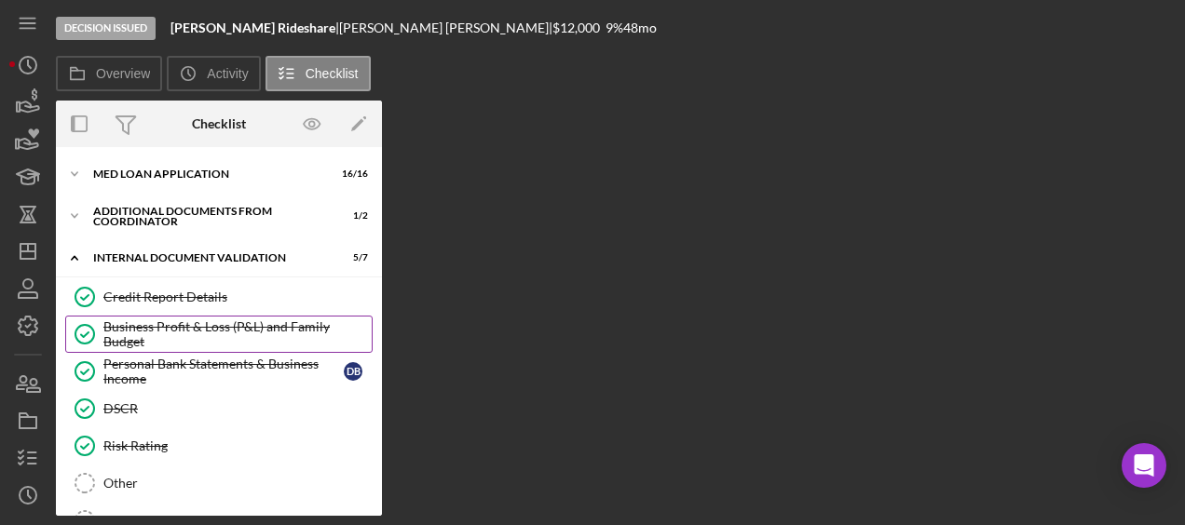
click at [152, 328] on div "Business Profit & Loss (P&L) and Family Budget" at bounding box center [237, 334] width 268 height 30
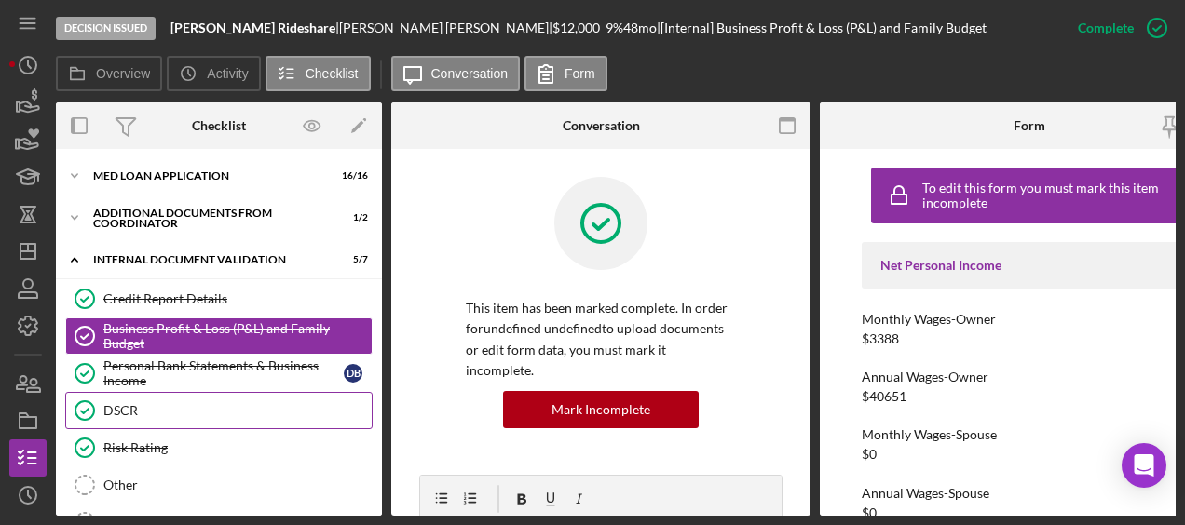
click at [155, 414] on div "DSCR" at bounding box center [237, 410] width 268 height 15
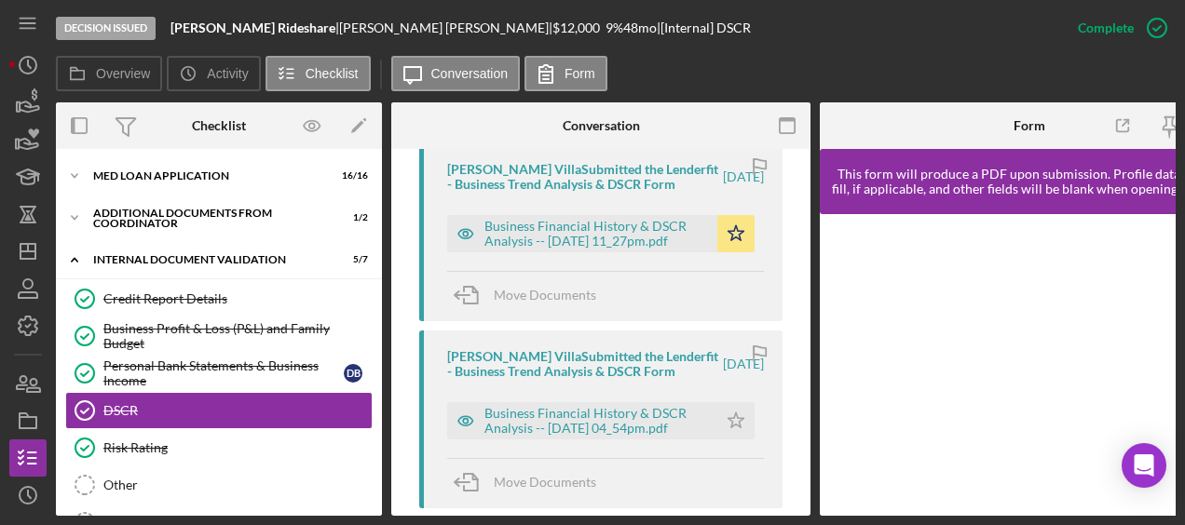
scroll to position [697, 0]
click at [605, 233] on div "Business Financial History & DSCR Analysis -- 2025-08-28 11_27pm.pdf" at bounding box center [596, 234] width 224 height 30
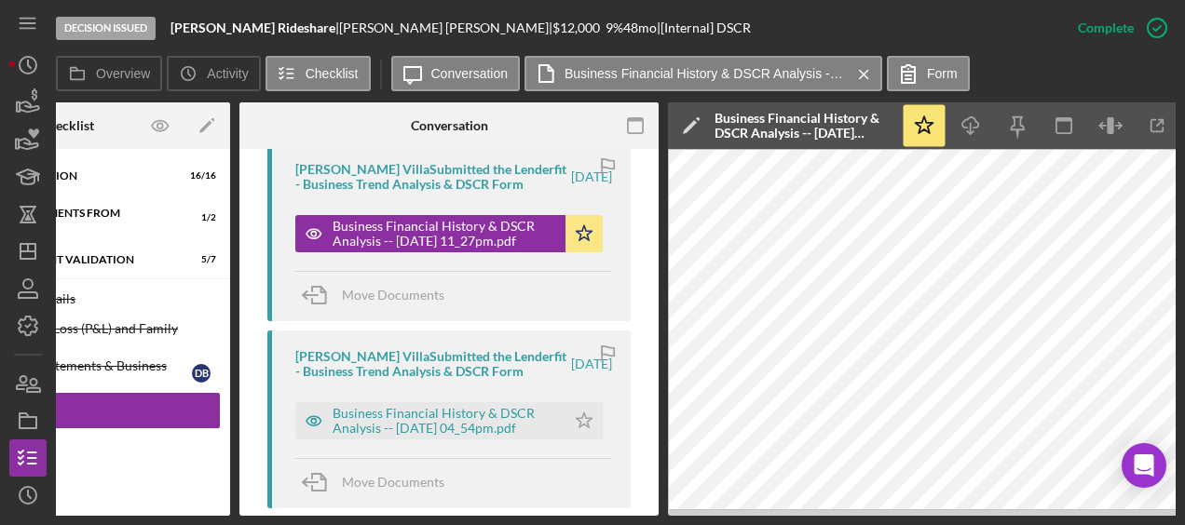
scroll to position [0, 147]
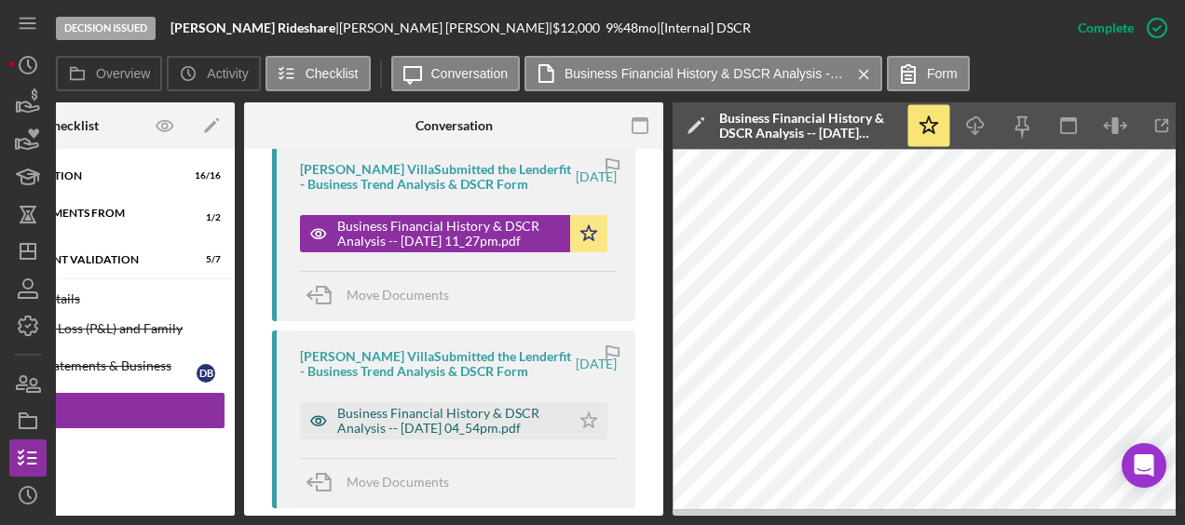
click at [467, 428] on div "Business Financial History & DSCR Analysis -- 2025-08-28 04_54pm.pdf" at bounding box center [449, 421] width 224 height 30
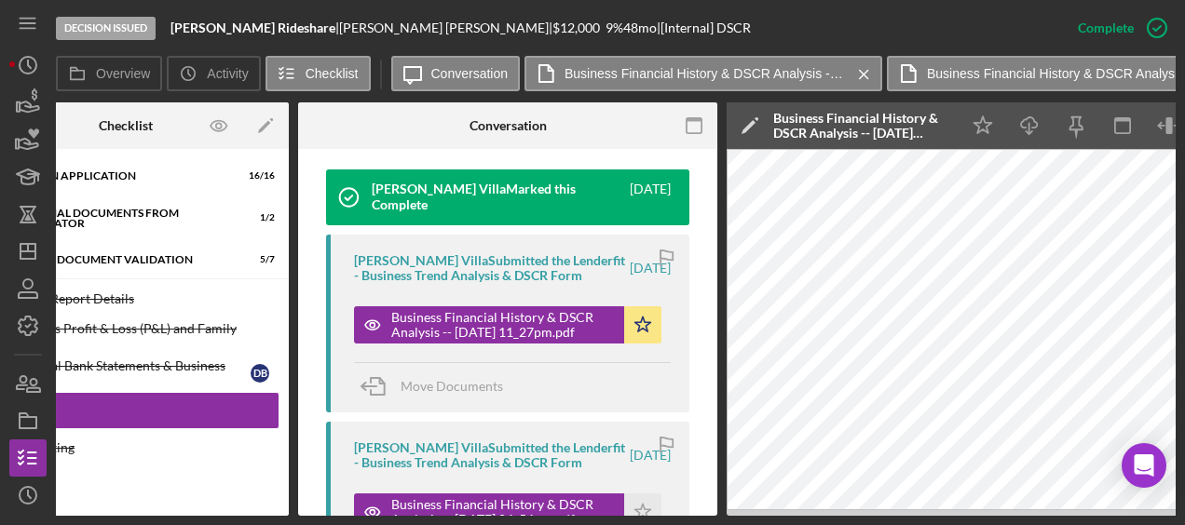
scroll to position [0, 0]
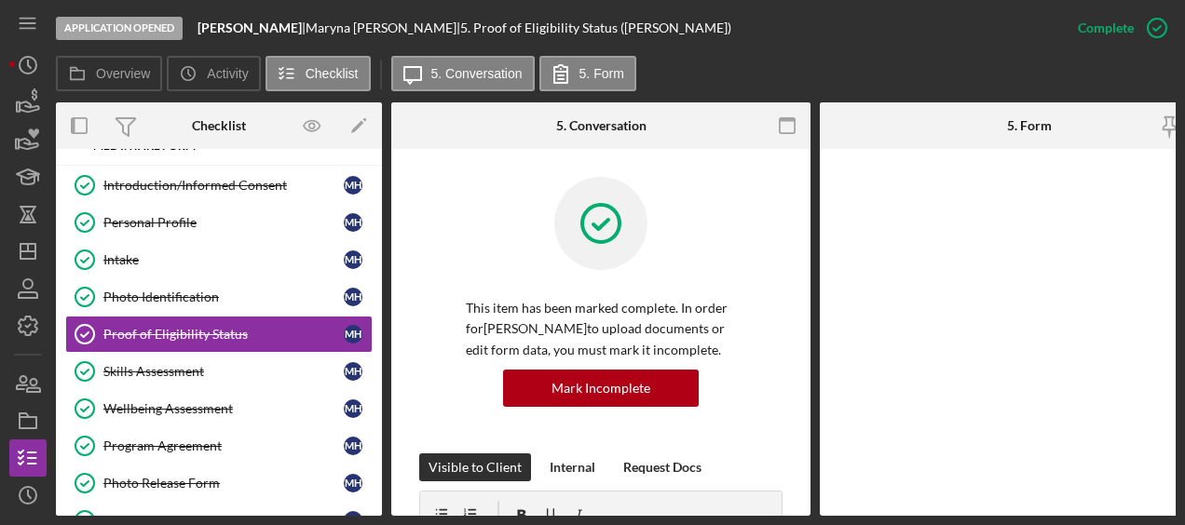
scroll to position [32, 0]
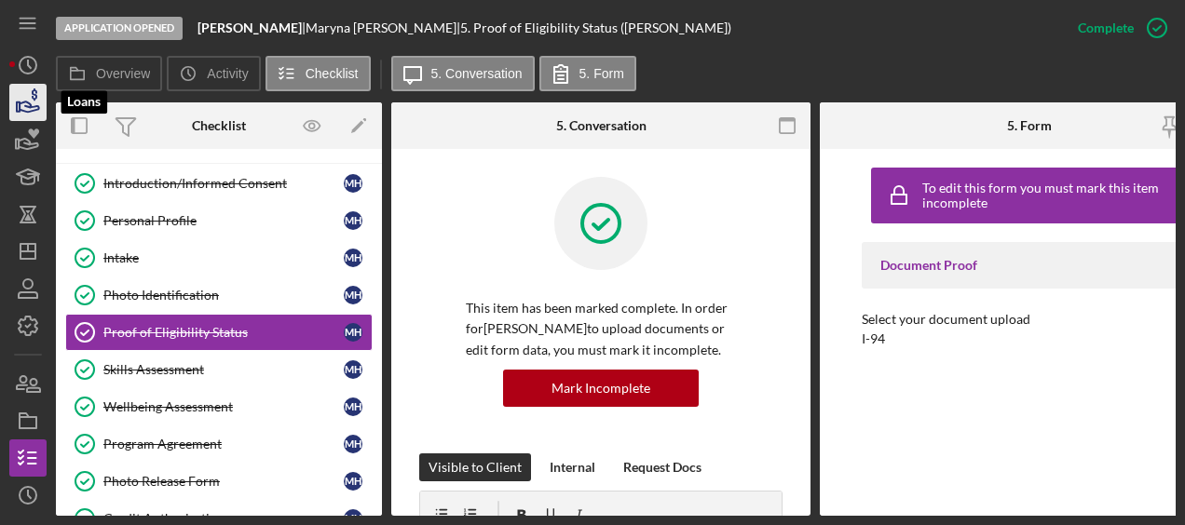
click at [34, 108] on icon "button" at bounding box center [28, 102] width 47 height 47
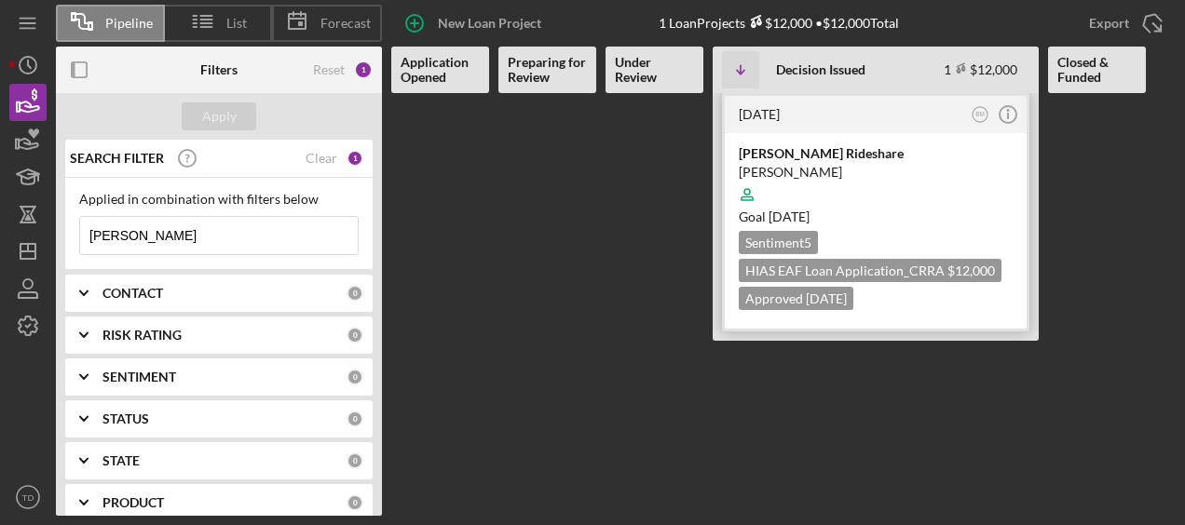
click at [794, 166] on div "[PERSON_NAME]" at bounding box center [876, 172] width 274 height 19
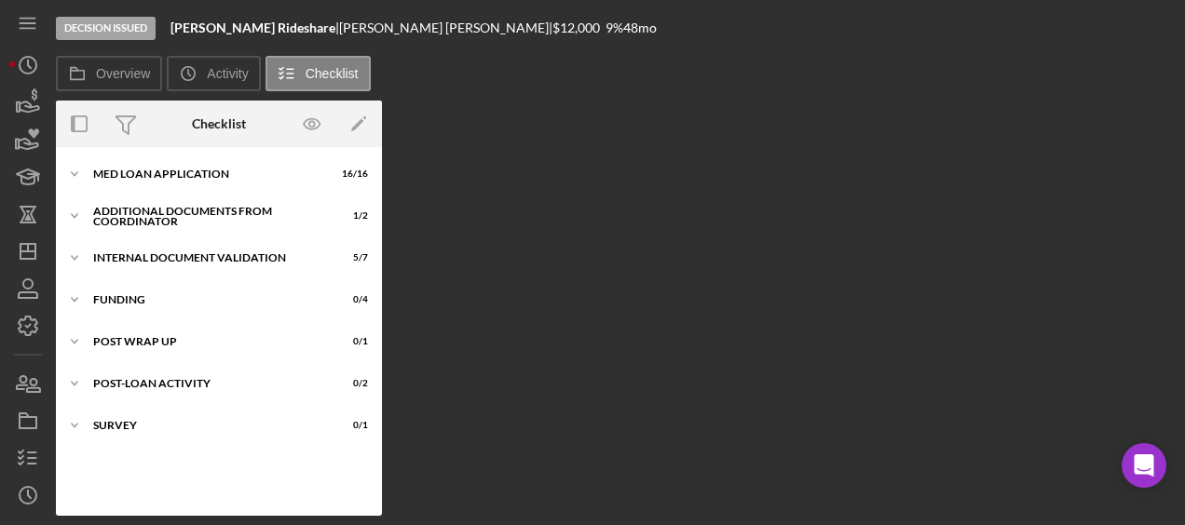
click at [515, 293] on div "Overview Internal Workflow Stage Decision Issued Icon/Dropdown Arrow Archive (c…" at bounding box center [616, 308] width 1120 height 415
click at [207, 181] on div "Icon/Expander MED Loan Application 16 / 16" at bounding box center [219, 174] width 326 height 37
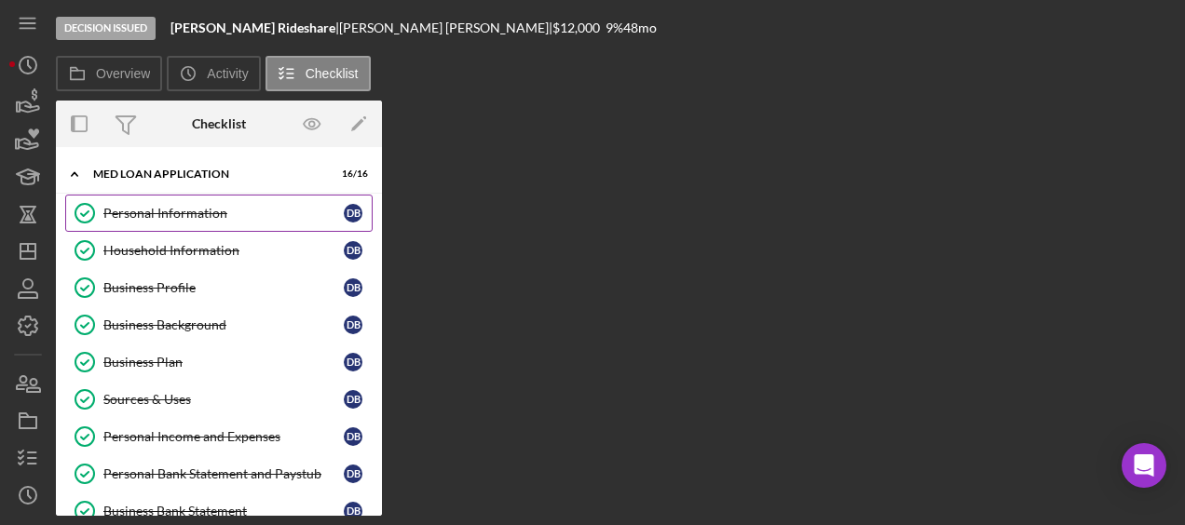
click at [192, 229] on link "Personal Information Personal Information D B" at bounding box center [218, 213] width 307 height 37
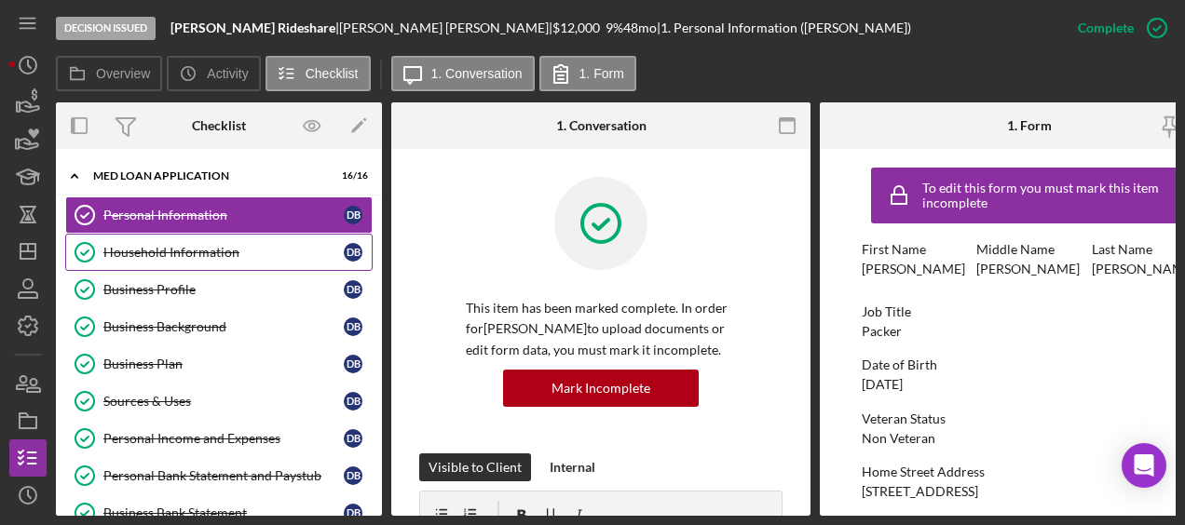
click at [190, 245] on div "Household Information" at bounding box center [223, 252] width 240 height 15
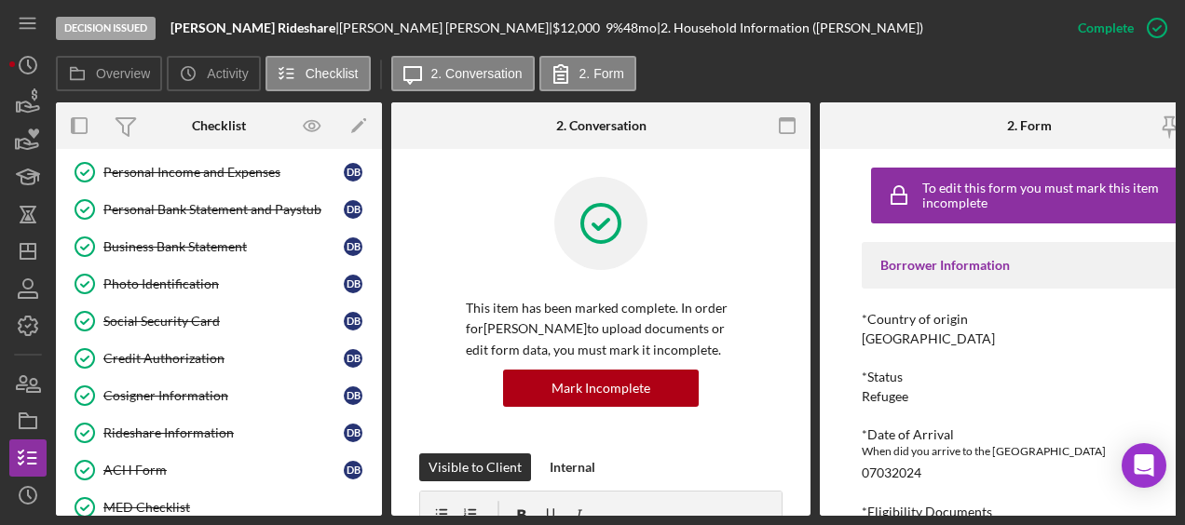
scroll to position [542, 0]
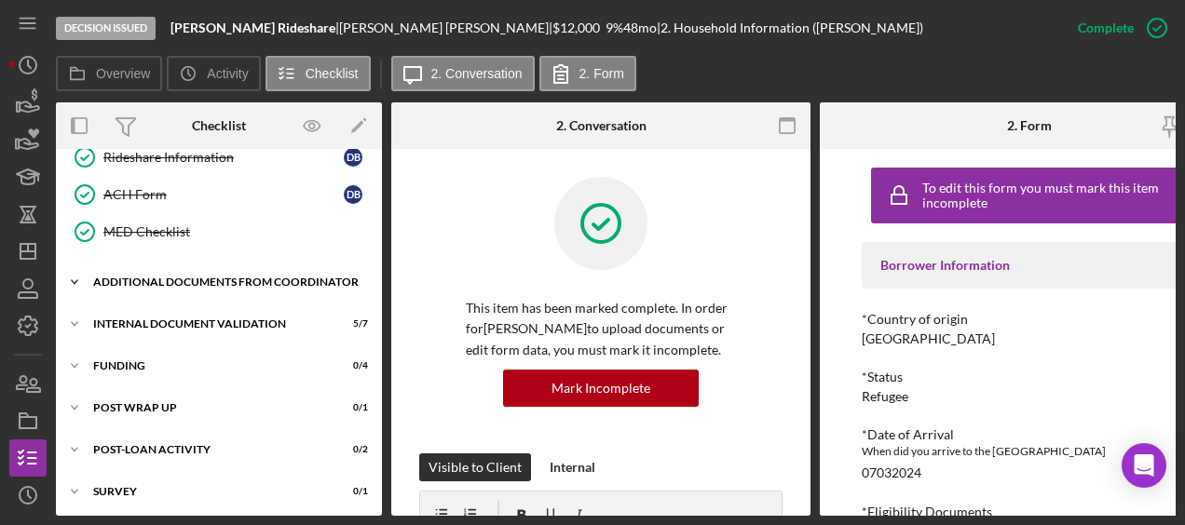
click at [169, 277] on div "Additional Documents from Coordinator" at bounding box center [225, 282] width 265 height 11
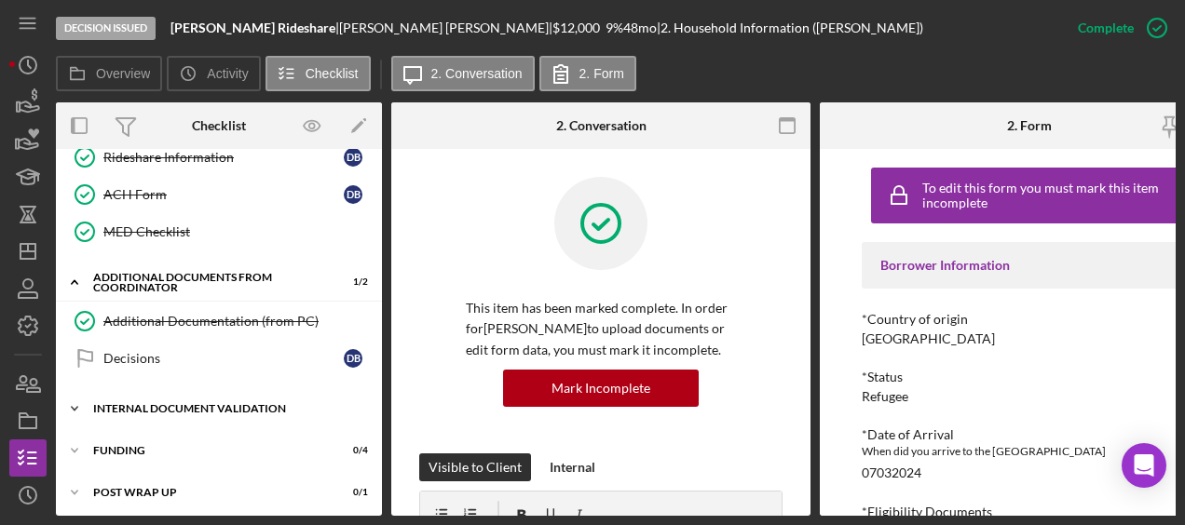
click at [179, 390] on div "Icon/Expander Internal Document Validation 5 / 7" at bounding box center [219, 408] width 326 height 37
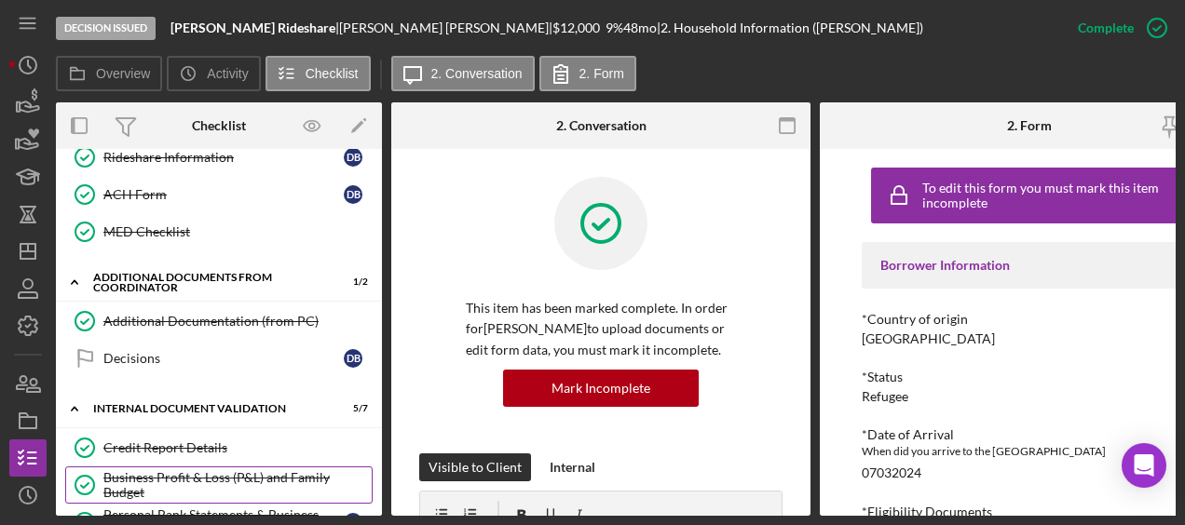
click at [196, 470] on div "Business Profit & Loss (P&L) and Family Budget" at bounding box center [237, 485] width 268 height 30
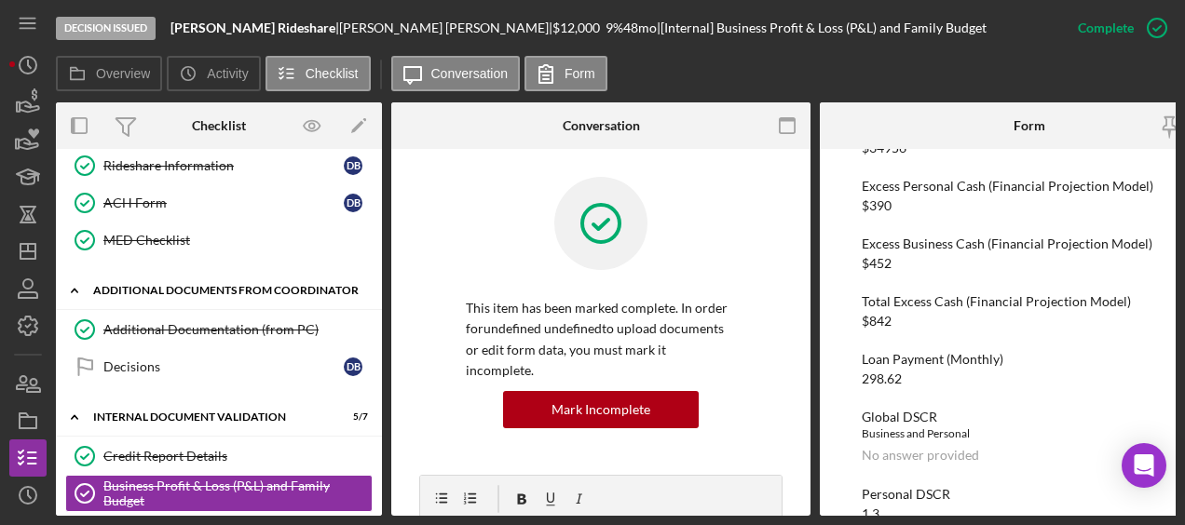
scroll to position [535, 0]
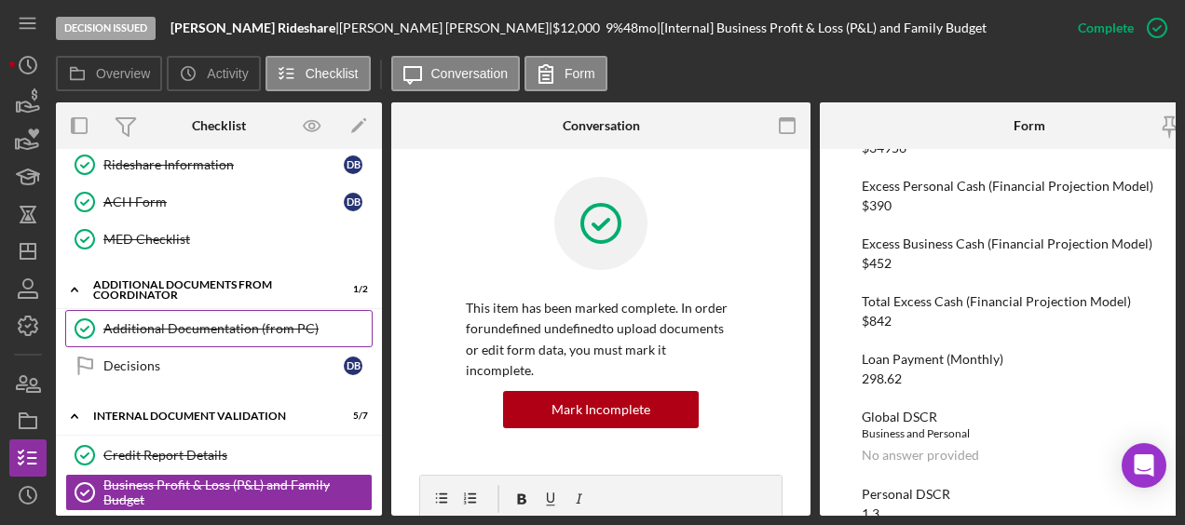
click at [230, 331] on link "Additional Documentation (from PC) Additional Documentation (from PC)" at bounding box center [218, 328] width 307 height 37
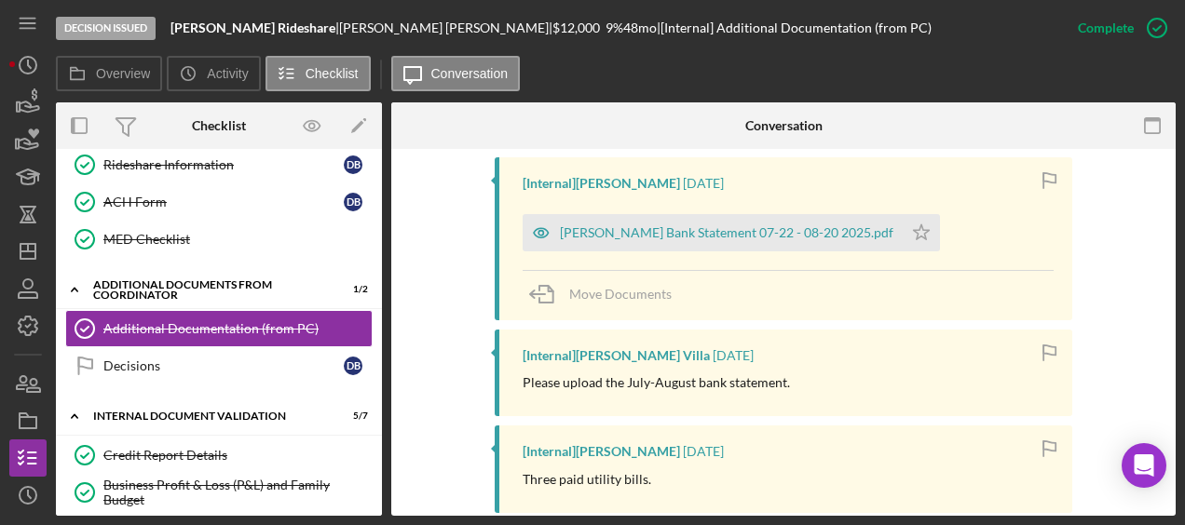
scroll to position [677, 0]
click at [687, 226] on div "Borjas Guzman Bank Statement 07-22 - 08-20 2025.pdf" at bounding box center [726, 233] width 333 height 15
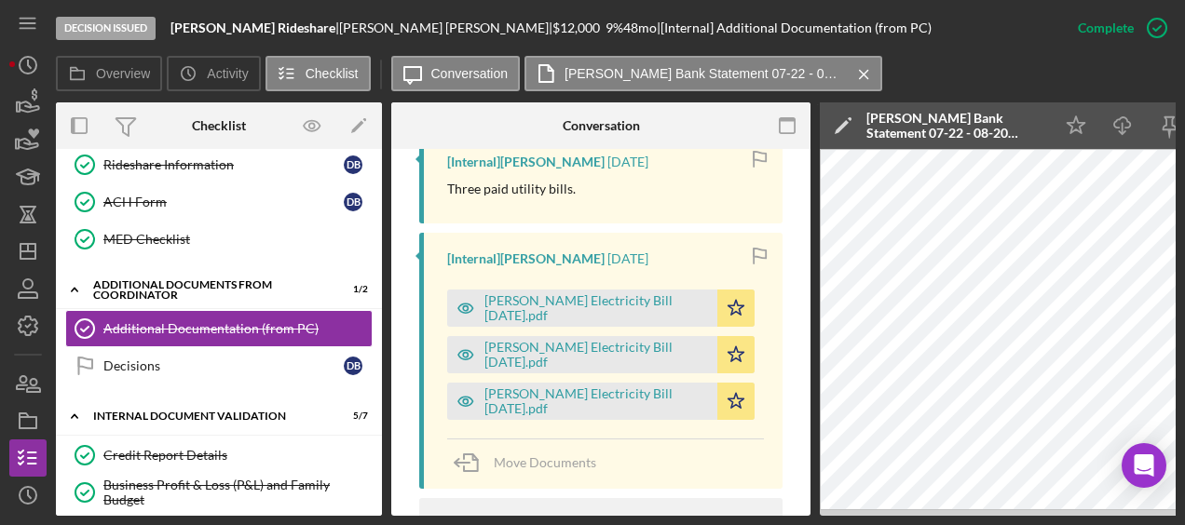
scroll to position [1010, 0]
click at [39, 112] on icon "button" at bounding box center [28, 102] width 47 height 47
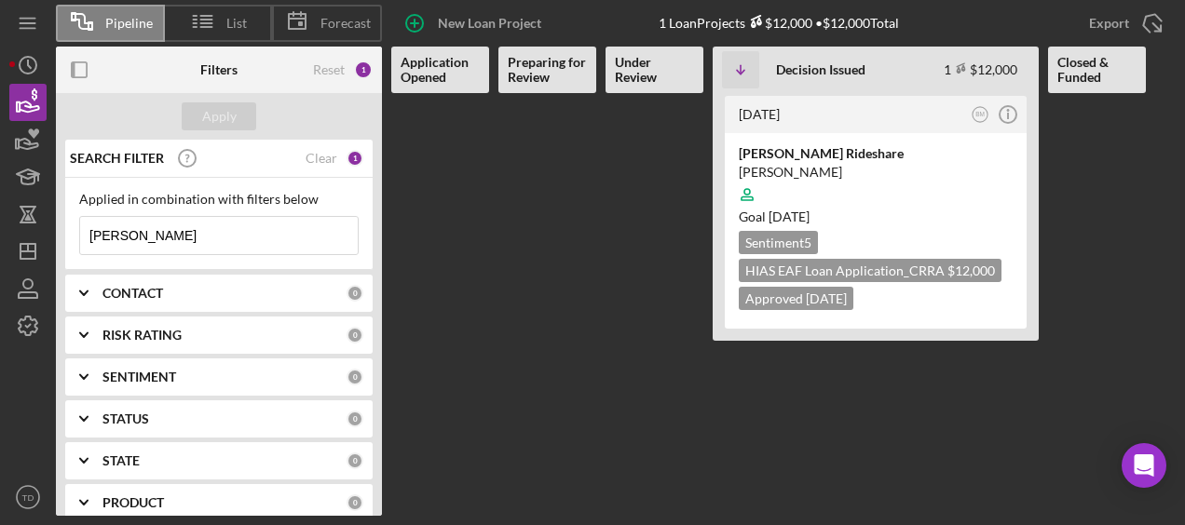
click at [188, 260] on div "Applied in combination with filters below daniel Icon/Menu Close" at bounding box center [218, 224] width 307 height 92
click at [183, 236] on input "daniel" at bounding box center [219, 235] width 278 height 37
drag, startPoint x: 183, startPoint y: 236, endPoint x: 52, endPoint y: 219, distance: 131.5
click at [52, 219] on div "Pipeline List Forecast New Loan Project 1 Loan Projects $12,000 • $12,000 Total…" at bounding box center [592, 258] width 1166 height 516
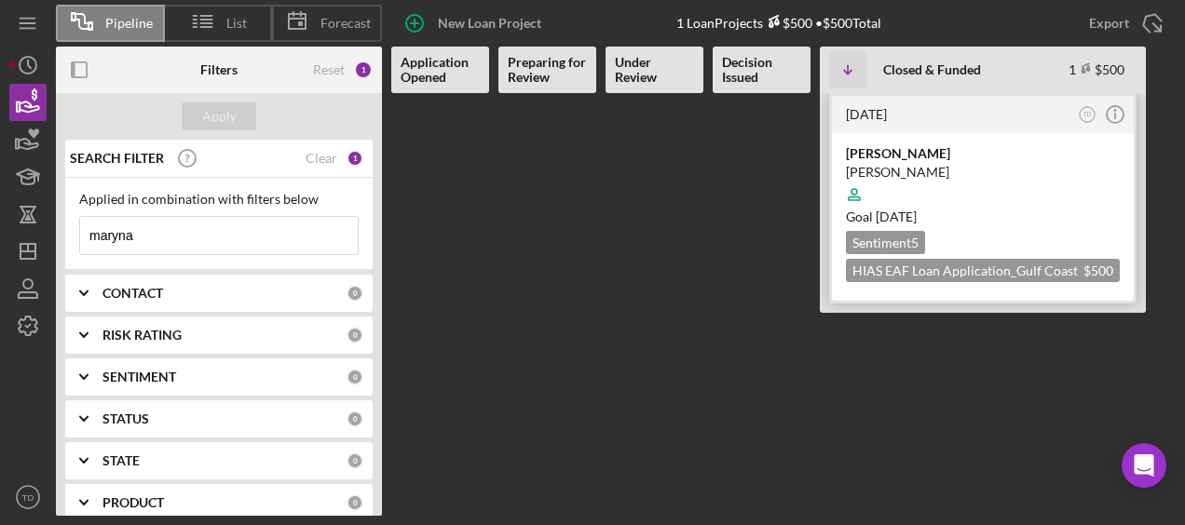
type input "maryna"
click at [907, 155] on div "Sweet Mary Bakery" at bounding box center [983, 153] width 274 height 19
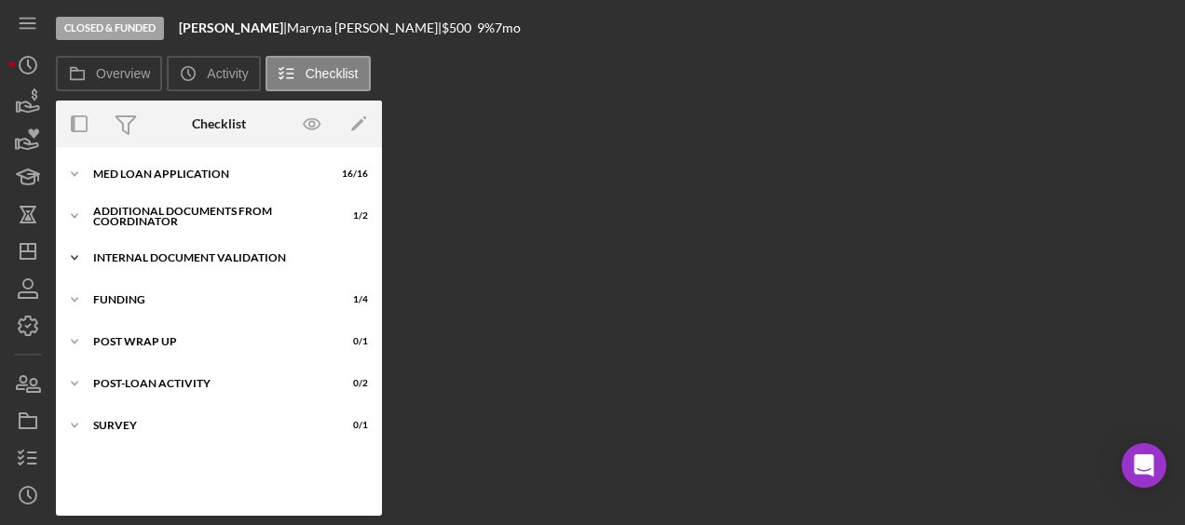
click at [175, 260] on div "Internal Document Validation" at bounding box center [225, 257] width 265 height 11
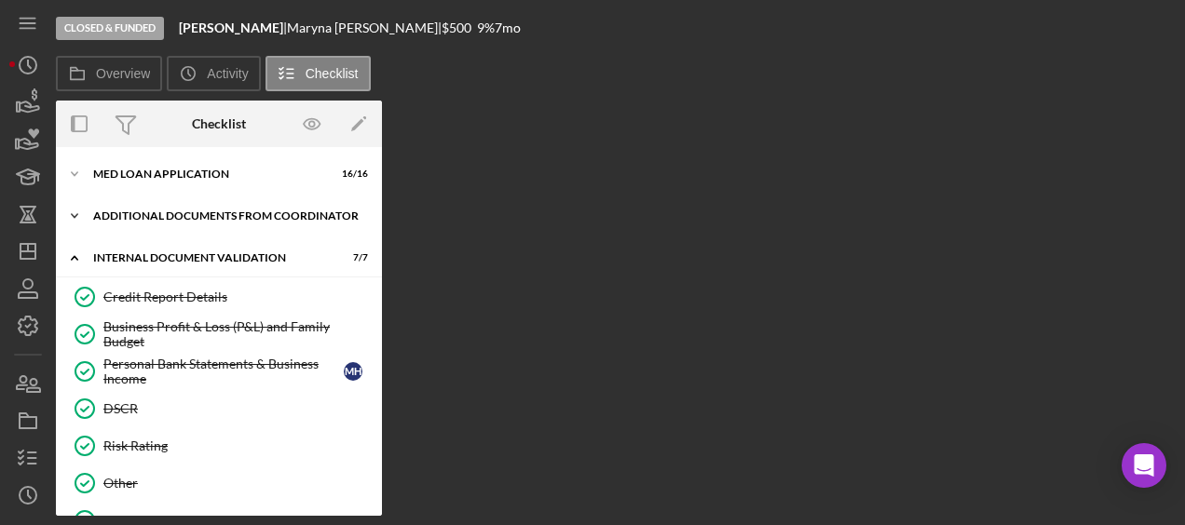
click at [183, 210] on div "Additional Documents from Coordinator" at bounding box center [225, 215] width 265 height 11
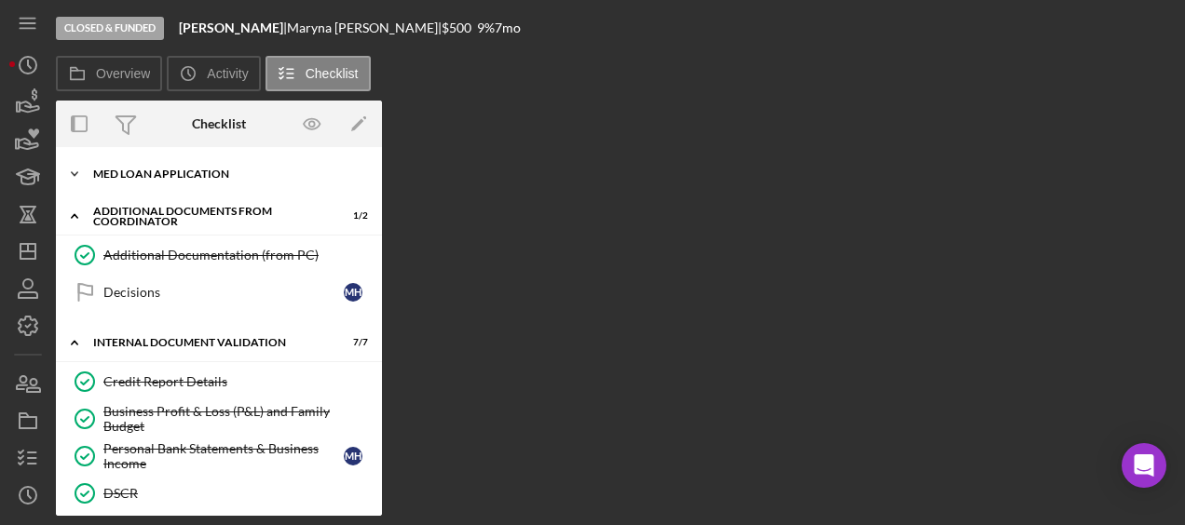
click at [149, 169] on div "MED Loan Application" at bounding box center [225, 174] width 265 height 11
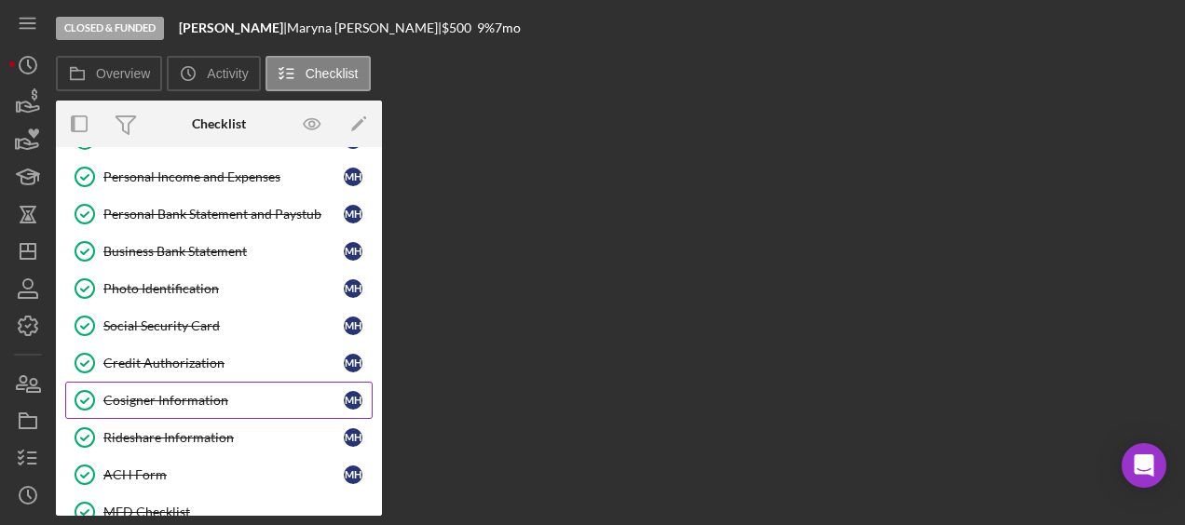
scroll to position [247, 0]
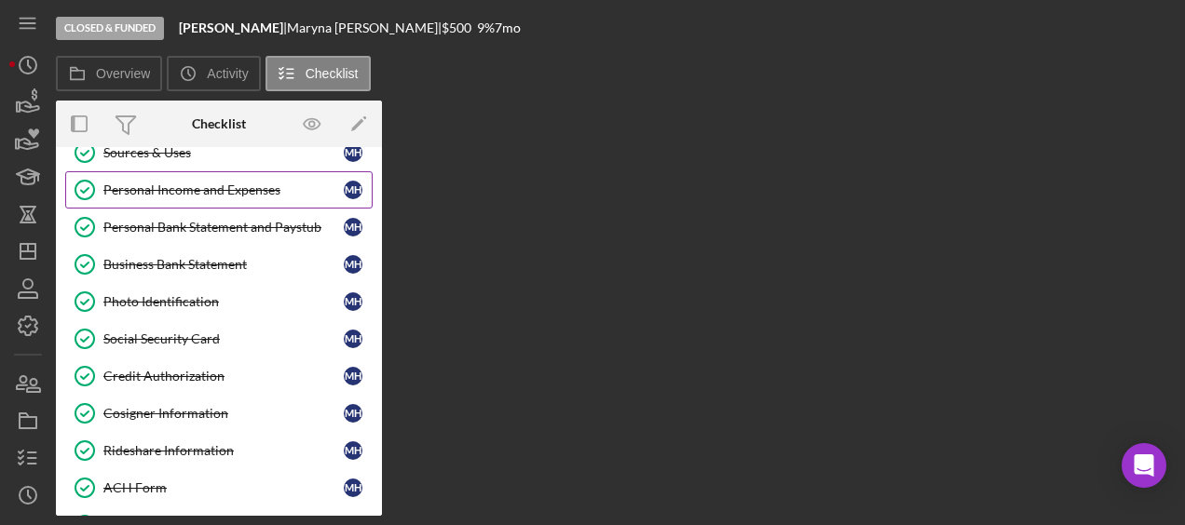
click at [220, 188] on div "Personal Income and Expenses" at bounding box center [223, 190] width 240 height 15
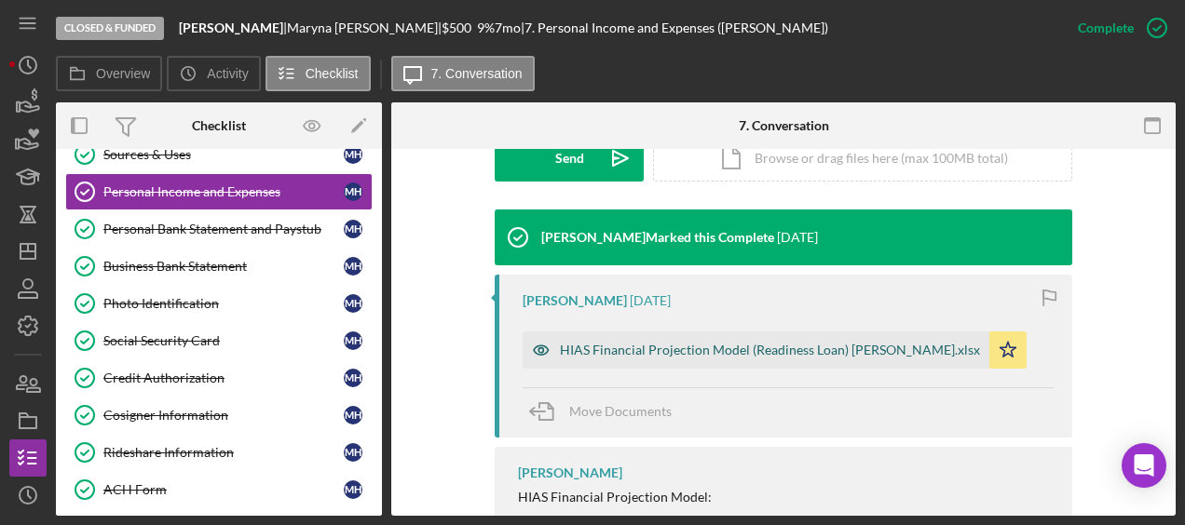
click at [695, 354] on div "HIAS Financial Projection Model (Readiness Loan) Maryna Hryshyna.xlsx" at bounding box center [770, 350] width 420 height 15
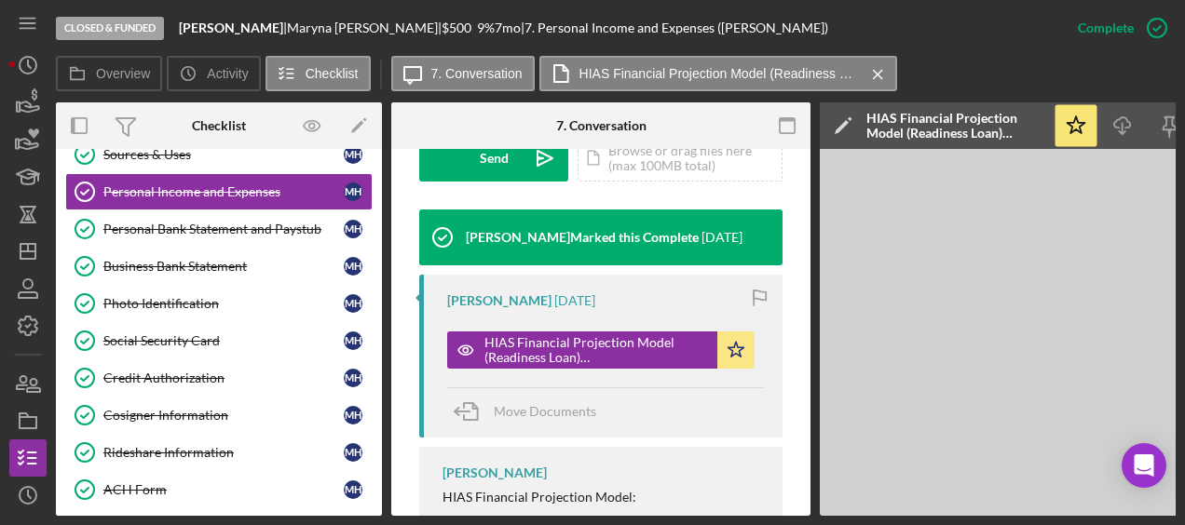
scroll to position [0, 203]
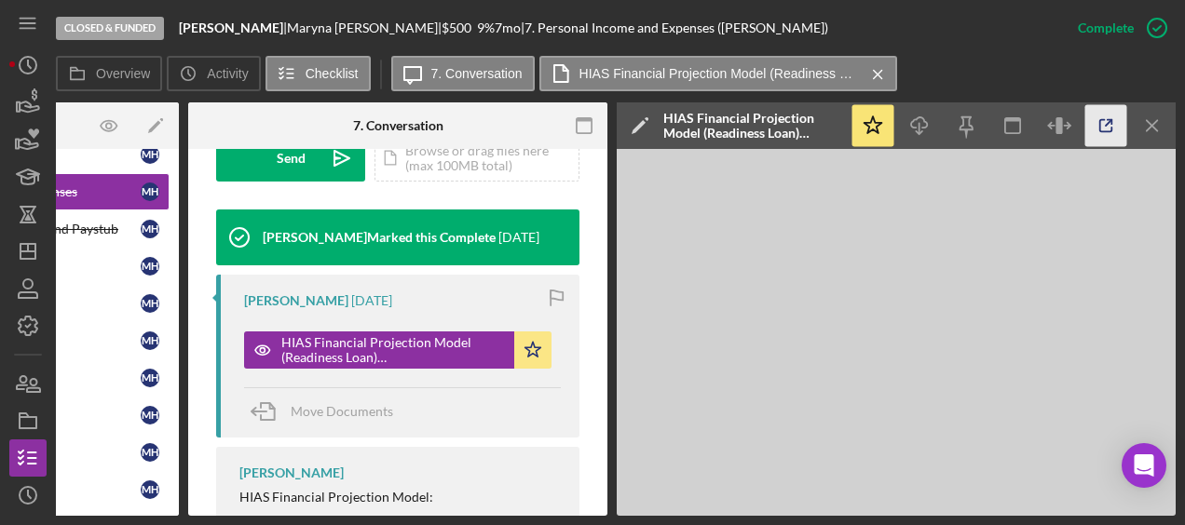
click at [1114, 130] on icon "button" at bounding box center [1106, 126] width 42 height 42
click at [15, 104] on icon "button" at bounding box center [28, 102] width 47 height 47
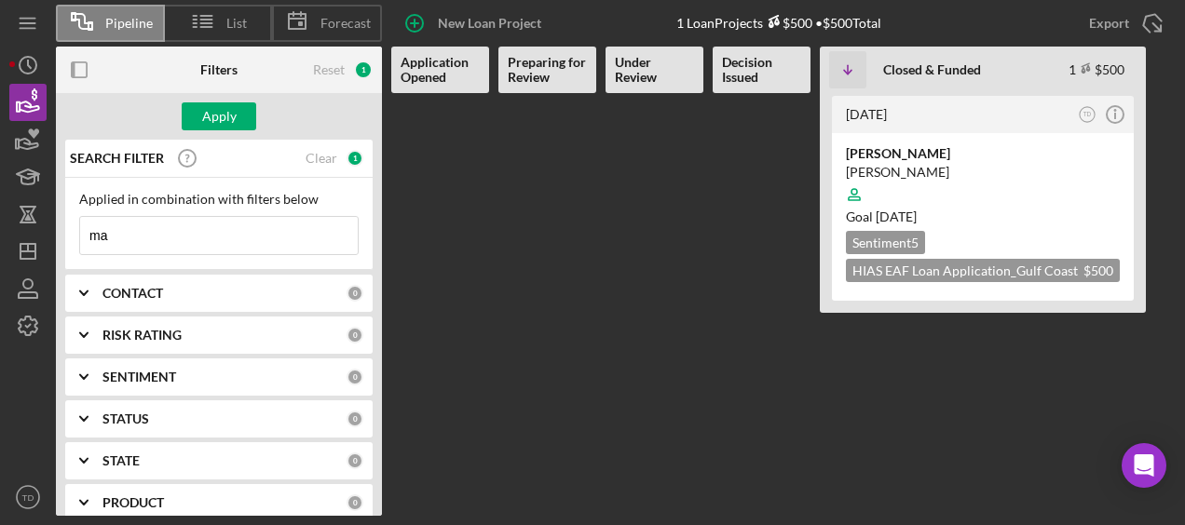
type input "m"
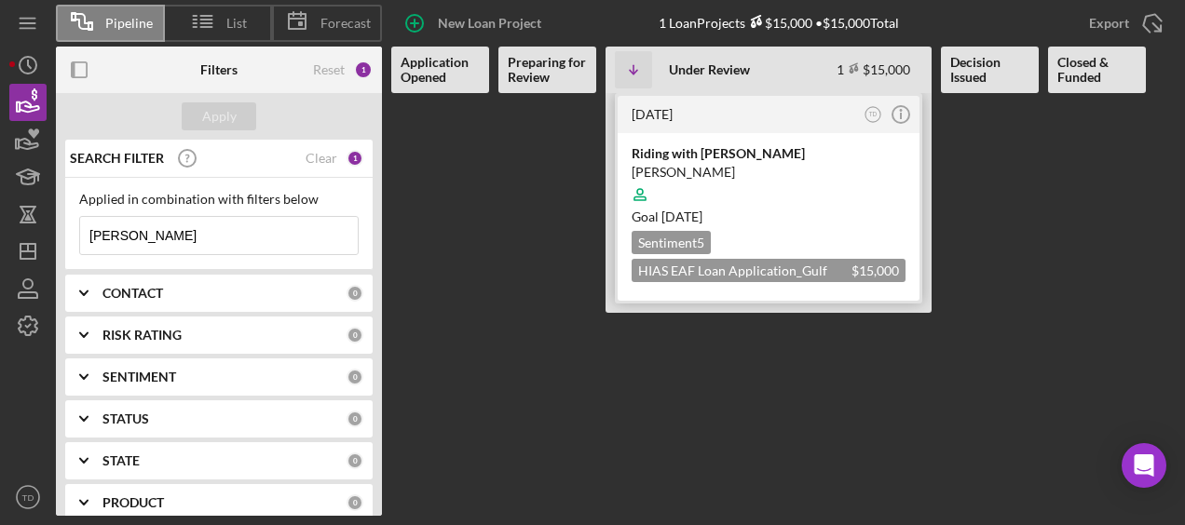
type input "jairo"
click at [668, 166] on div "Jairo Attow" at bounding box center [768, 172] width 274 height 19
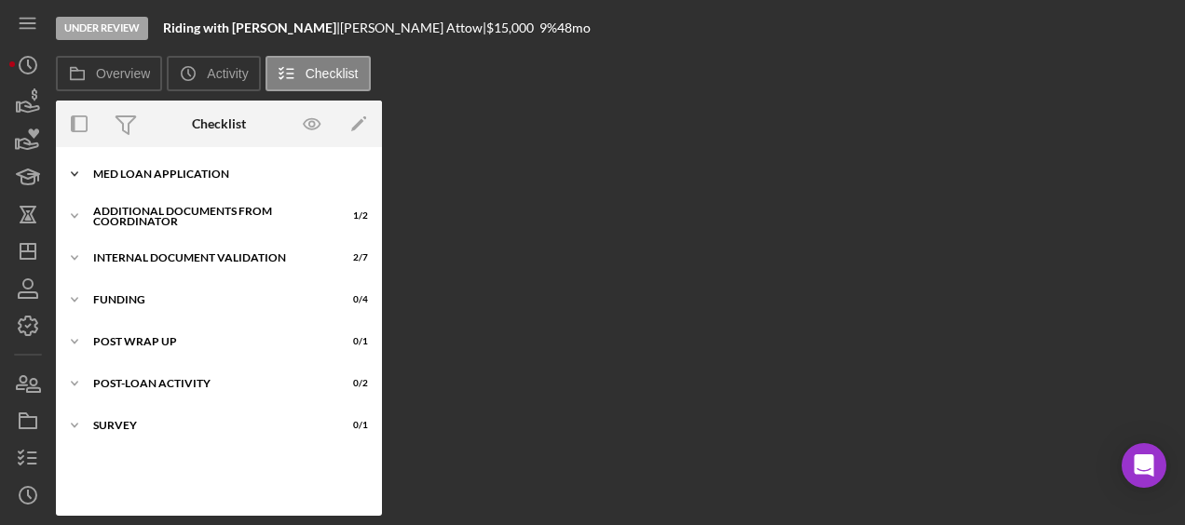
click at [160, 165] on div "Icon/Expander MED Loan Application 16 / 16" at bounding box center [219, 174] width 326 height 37
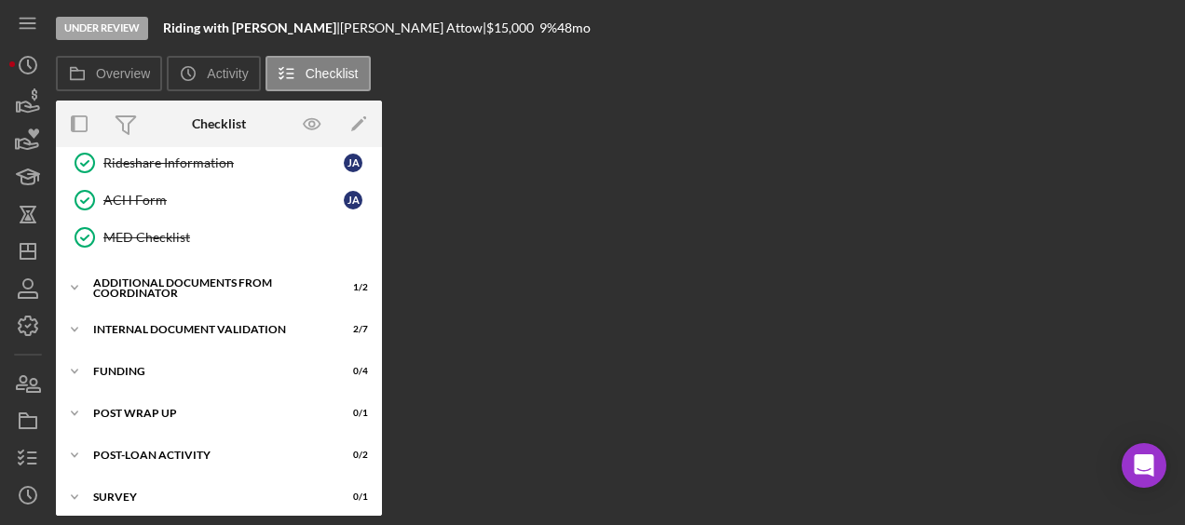
scroll to position [534, 0]
click at [163, 283] on div "Additional Documents from Coordinator" at bounding box center [225, 288] width 265 height 11
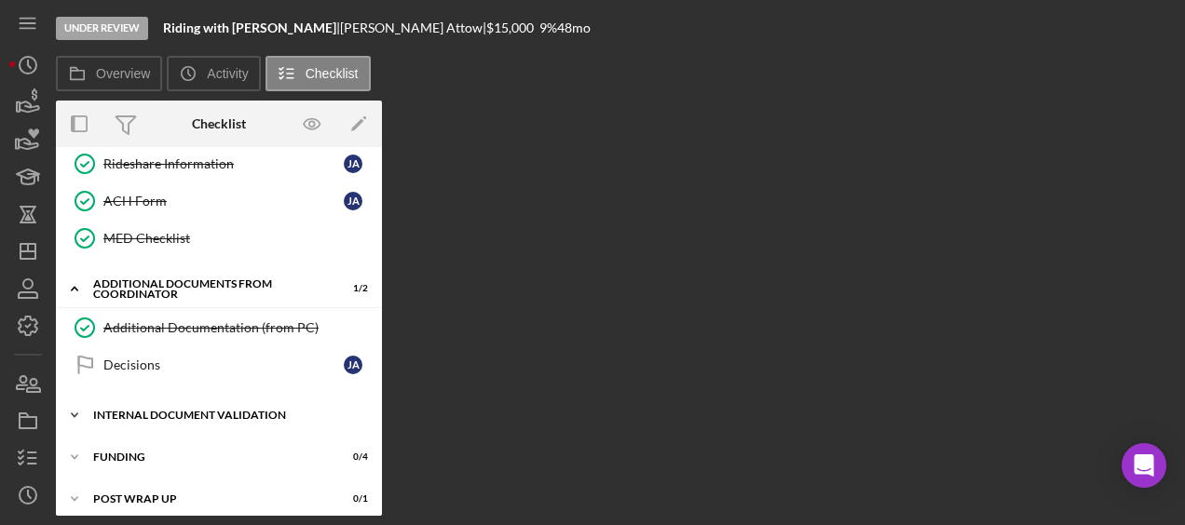
click at [205, 397] on div "Icon/Expander Internal Document Validation 2 / 7" at bounding box center [219, 415] width 326 height 37
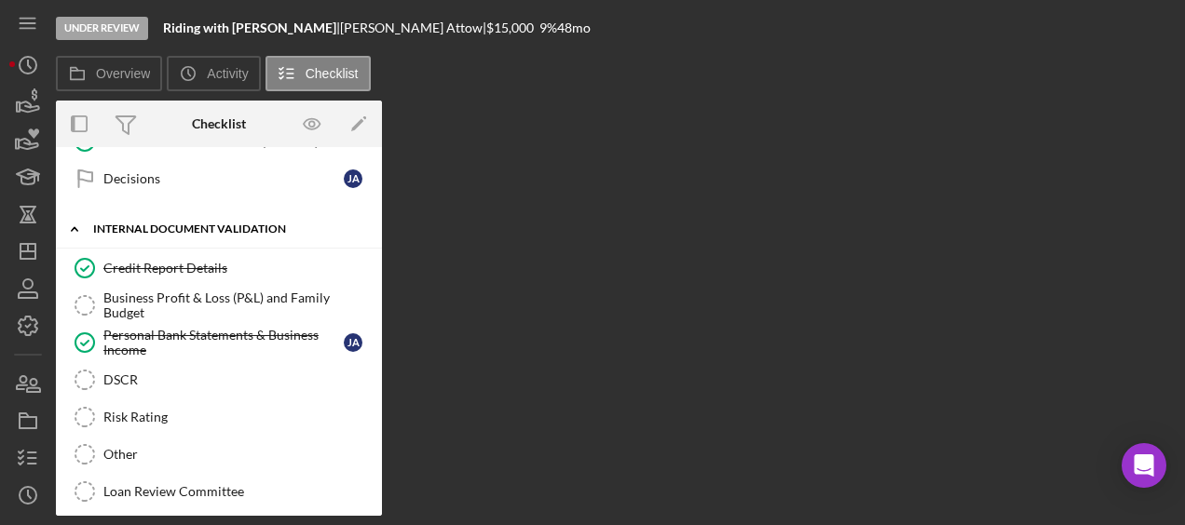
scroll to position [721, 0]
click at [162, 261] on div "Credit Report Details" at bounding box center [237, 267] width 268 height 15
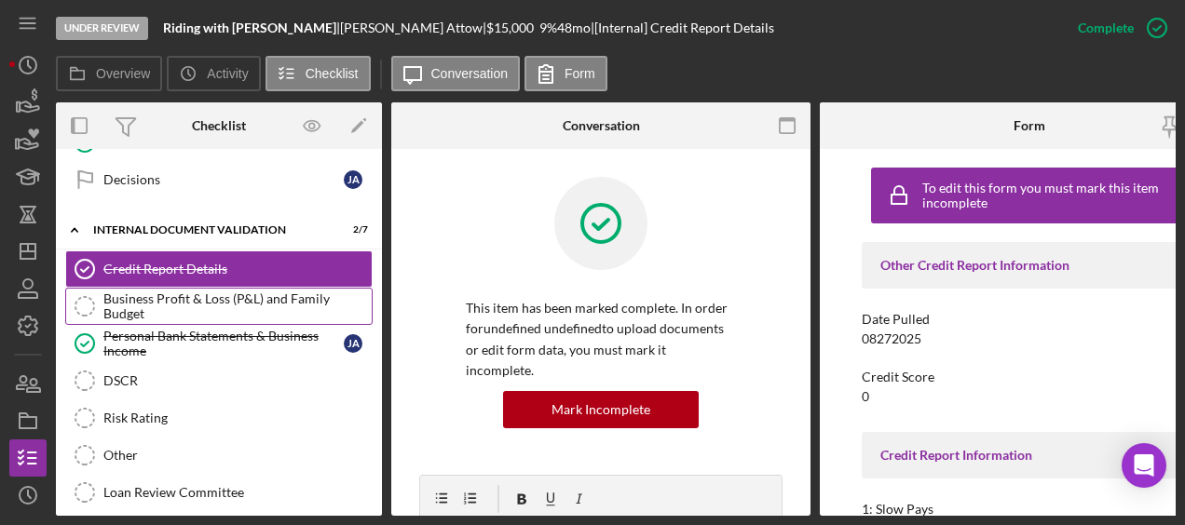
click at [162, 292] on div "Business Profit & Loss (P&L) and Family Budget" at bounding box center [237, 307] width 268 height 30
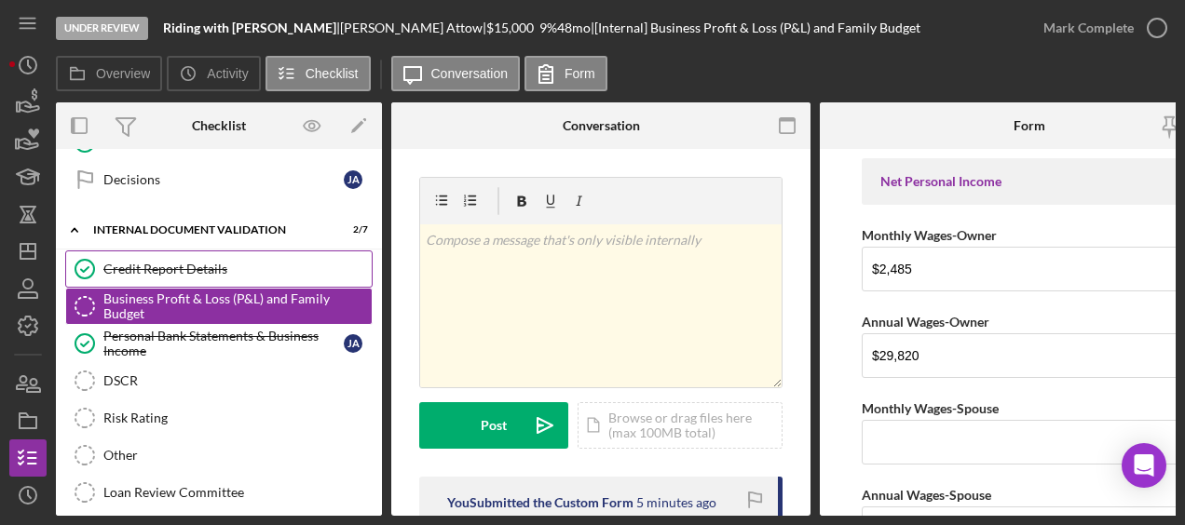
click at [159, 264] on div "Credit Report Details" at bounding box center [237, 269] width 268 height 15
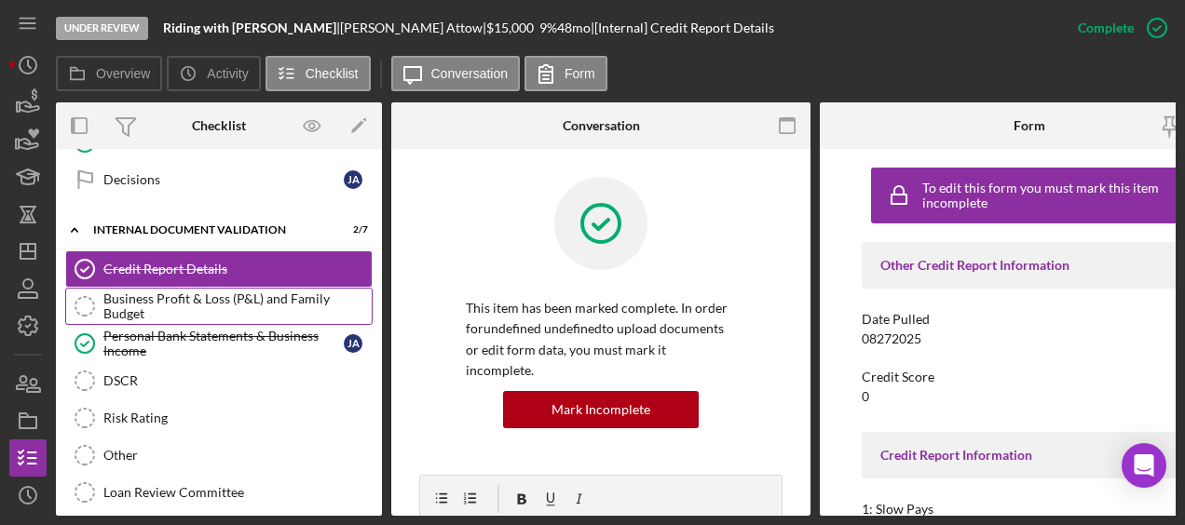
click at [161, 298] on div "Business Profit & Loss (P&L) and Family Budget" at bounding box center [237, 307] width 268 height 30
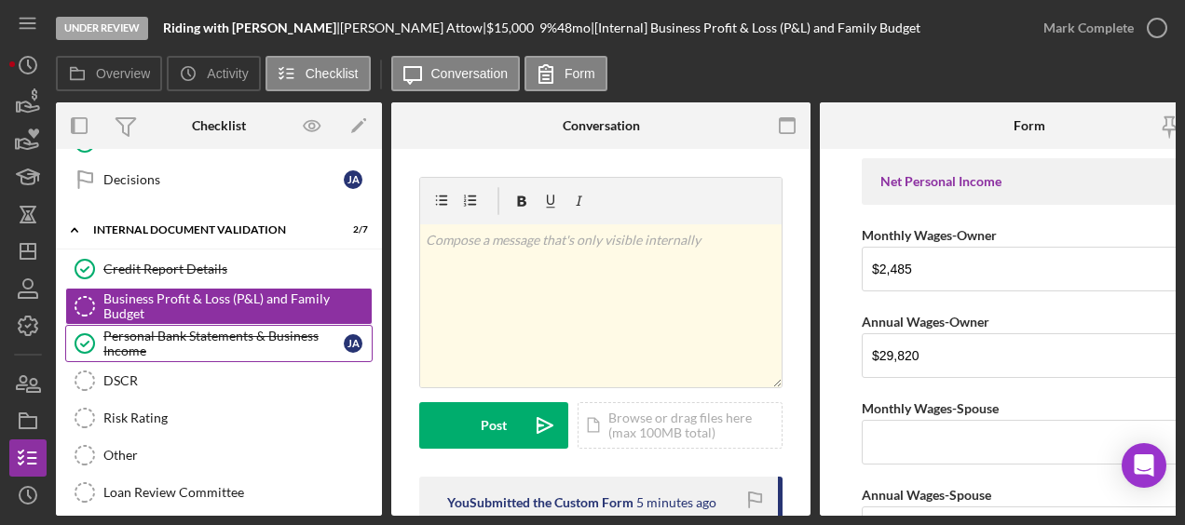
click at [158, 329] on div "Personal Bank Statements & Business Income" at bounding box center [223, 344] width 240 height 30
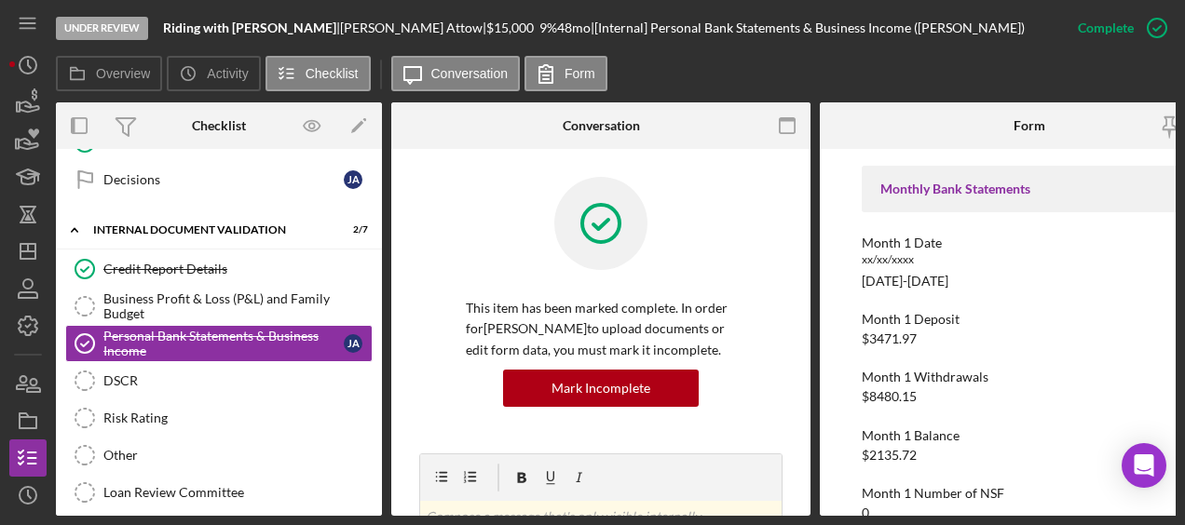
scroll to position [78, 0]
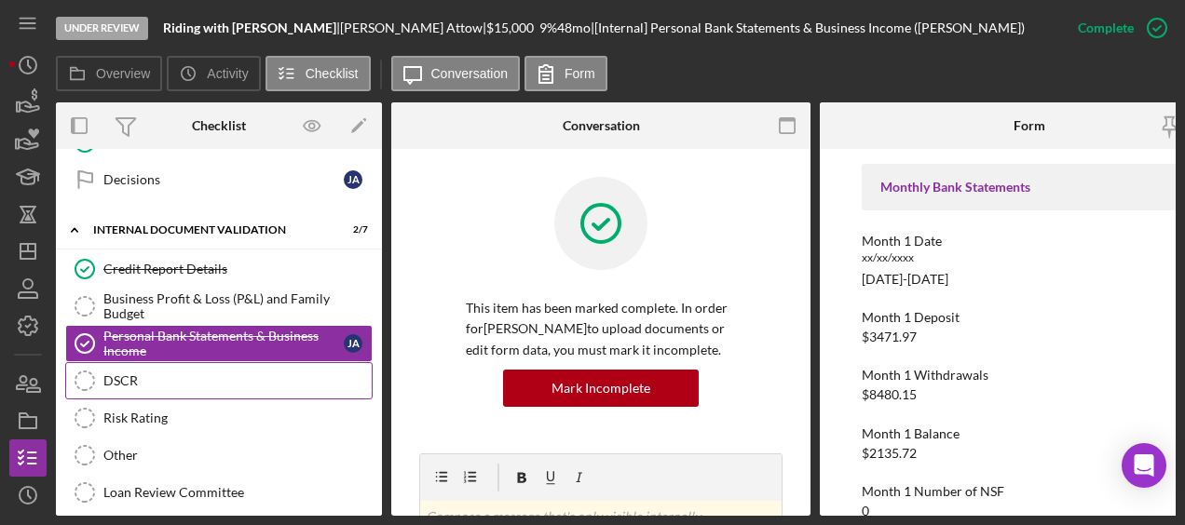
click at [201, 362] on link "DSCR DSCR" at bounding box center [218, 380] width 307 height 37
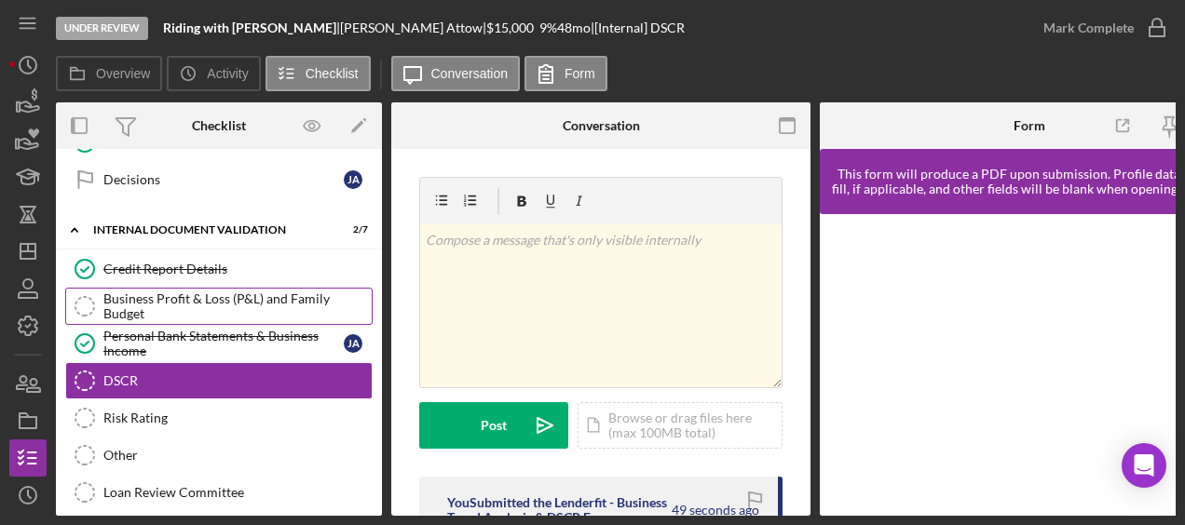
click at [174, 288] on link "Business Profit & Loss (P&L) and Family Budget Business Profit & Loss (P&L) and…" at bounding box center [218, 306] width 307 height 37
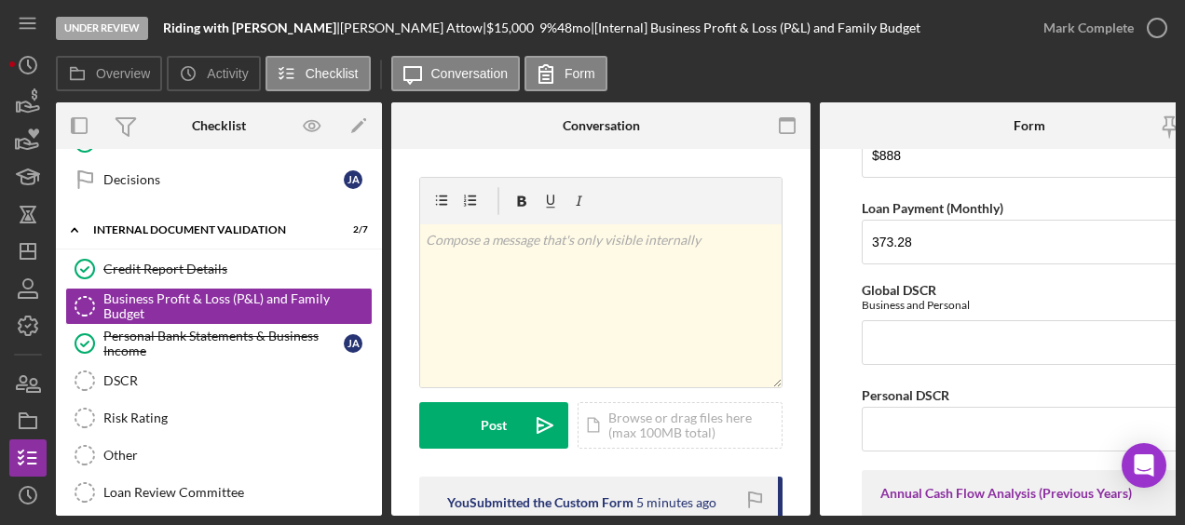
scroll to position [1532, 0]
drag, startPoint x: 950, startPoint y: 380, endPoint x: 850, endPoint y: 378, distance: 99.7
click at [850, 378] on form "Net Personal Income Monthly Wages-Owner $2,485 Annual Wages-Owner $29,820 Month…" at bounding box center [1029, 332] width 419 height 367
copy label "Personal DSCR"
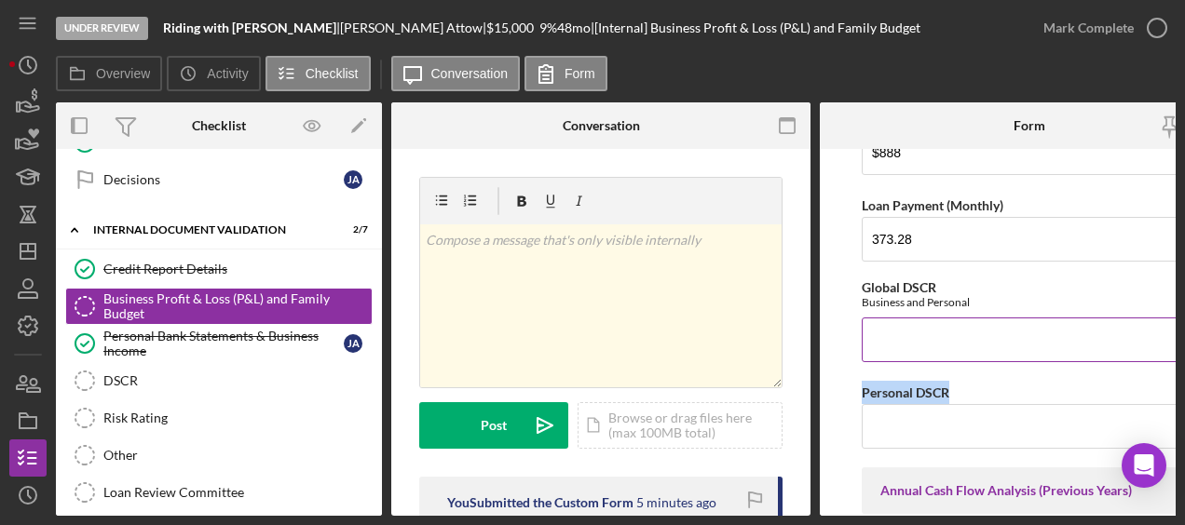
click at [947, 323] on input "Global DSCR" at bounding box center [1029, 340] width 335 height 45
type input "1"
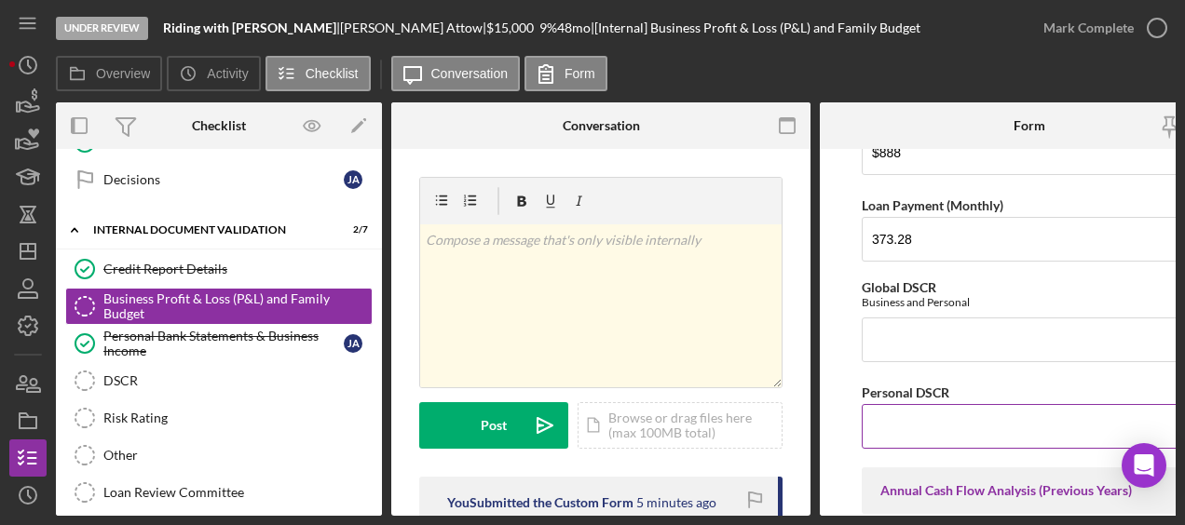
click at [925, 423] on input "Personal DSCR" at bounding box center [1029, 426] width 335 height 45
type input "1.4"
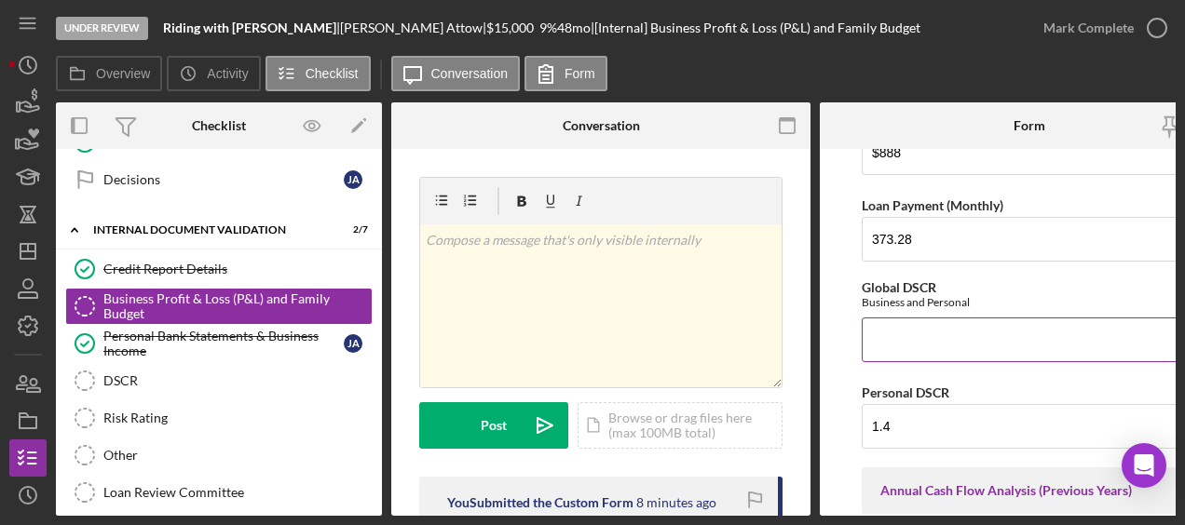
click at [955, 280] on div "Global DSCR Business and Personal" at bounding box center [1029, 294] width 335 height 29
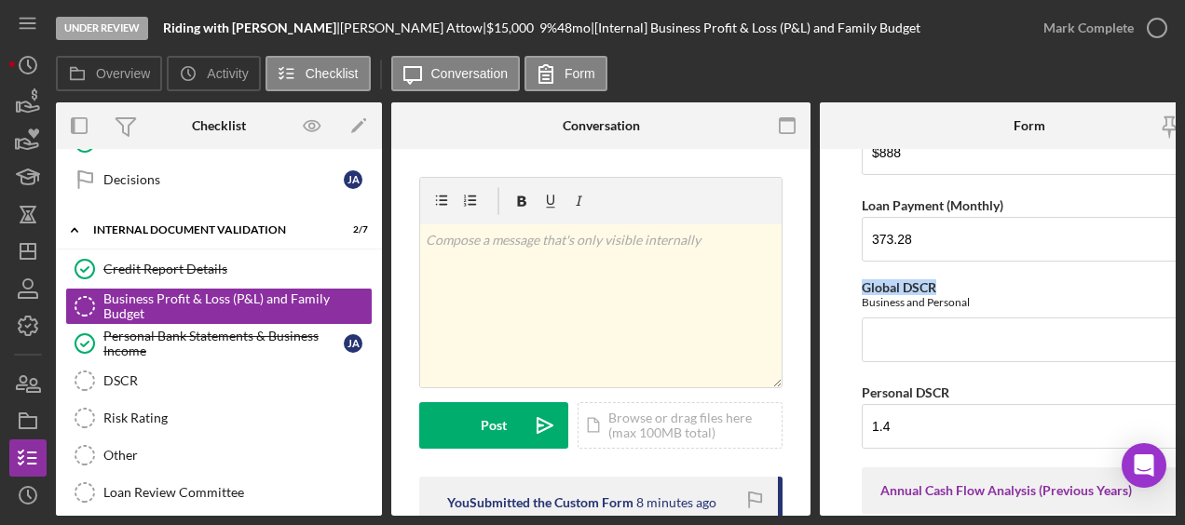
drag, startPoint x: 937, startPoint y: 272, endPoint x: 838, endPoint y: 272, distance: 98.7
click at [838, 272] on form "Net Personal Income Monthly Wages-Owner $2,485 Annual Wages-Owner $29,820 Month…" at bounding box center [1029, 332] width 419 height 367
copy label "Global DSCR"
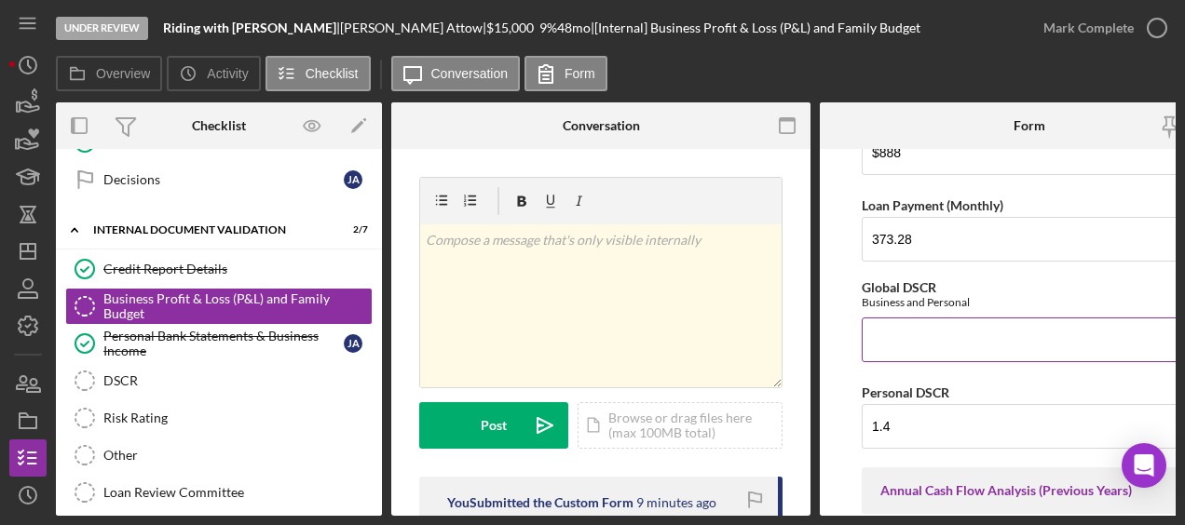
click at [930, 337] on input "Global DSCR" at bounding box center [1029, 340] width 335 height 45
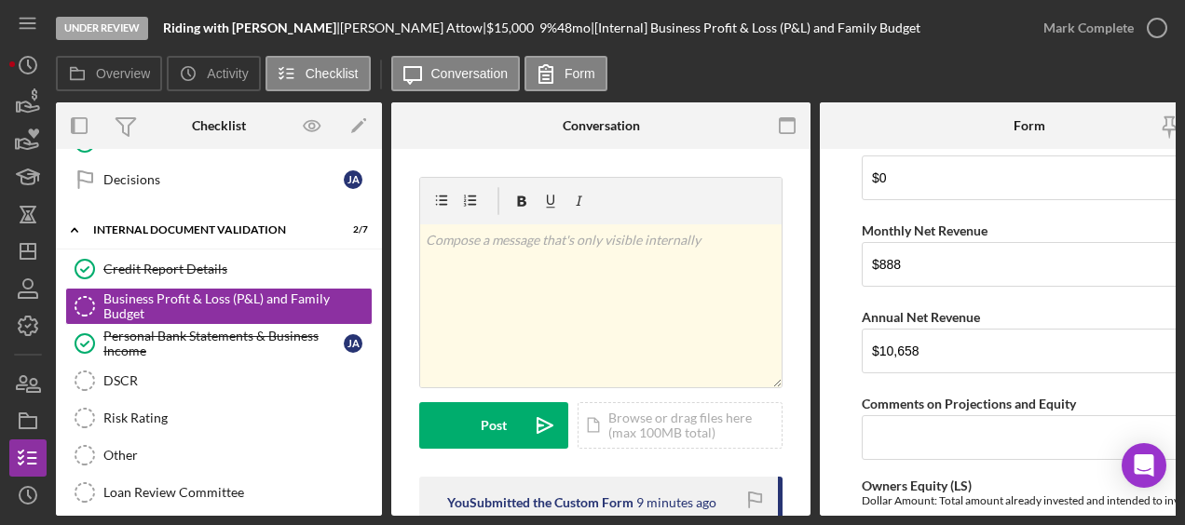
scroll to position [2898, 0]
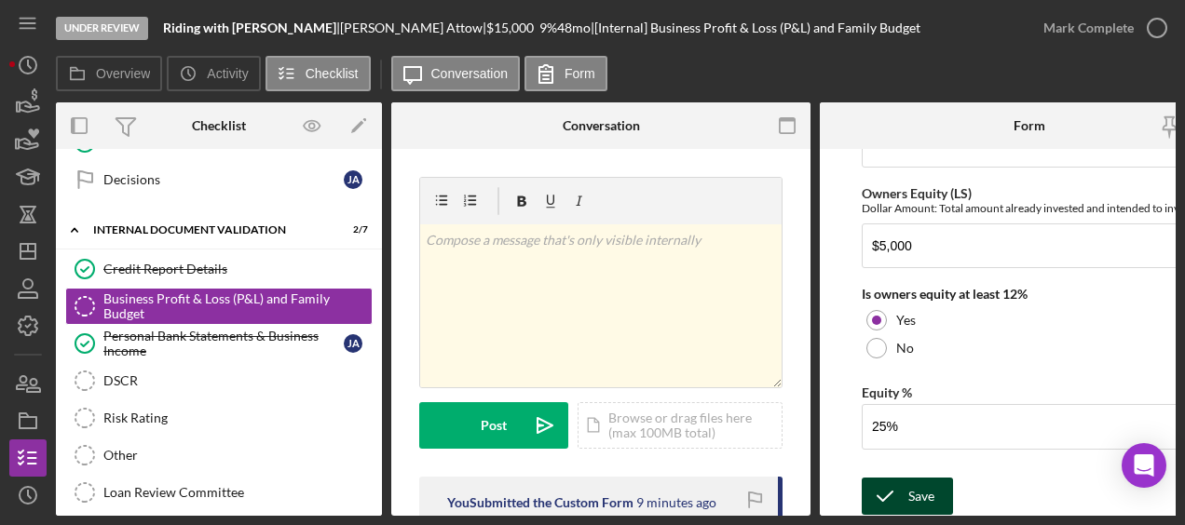
type input "2"
click at [918, 478] on div "Save" at bounding box center [921, 496] width 26 height 37
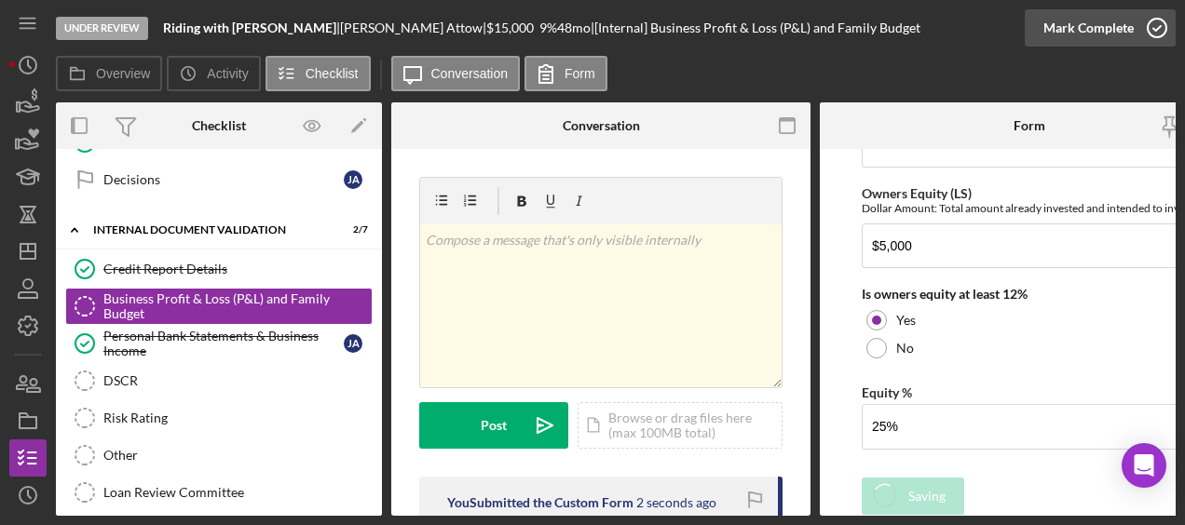
click at [1154, 35] on icon "button" at bounding box center [1156, 28] width 47 height 47
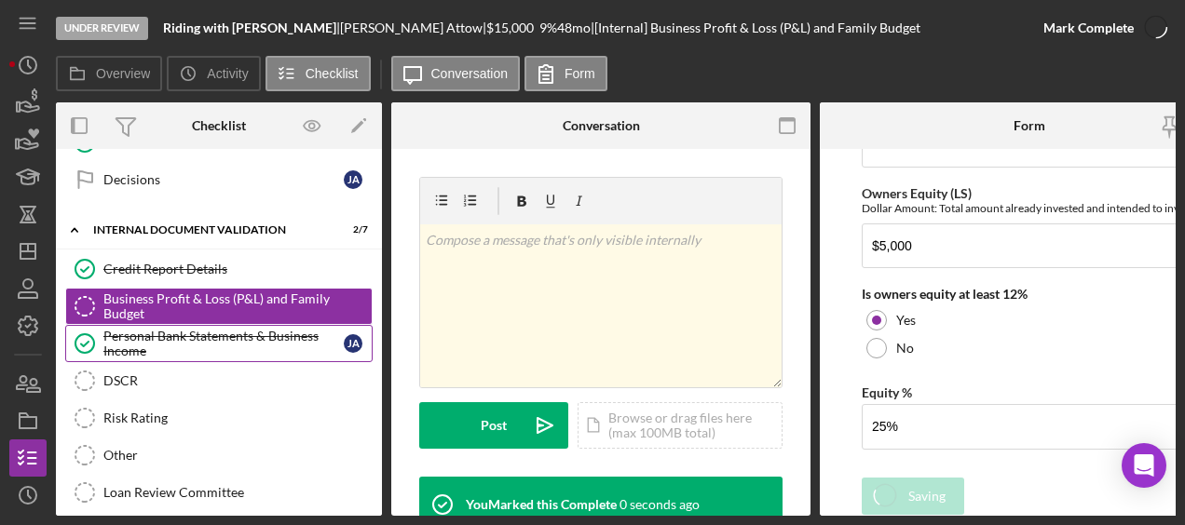
scroll to position [2972, 0]
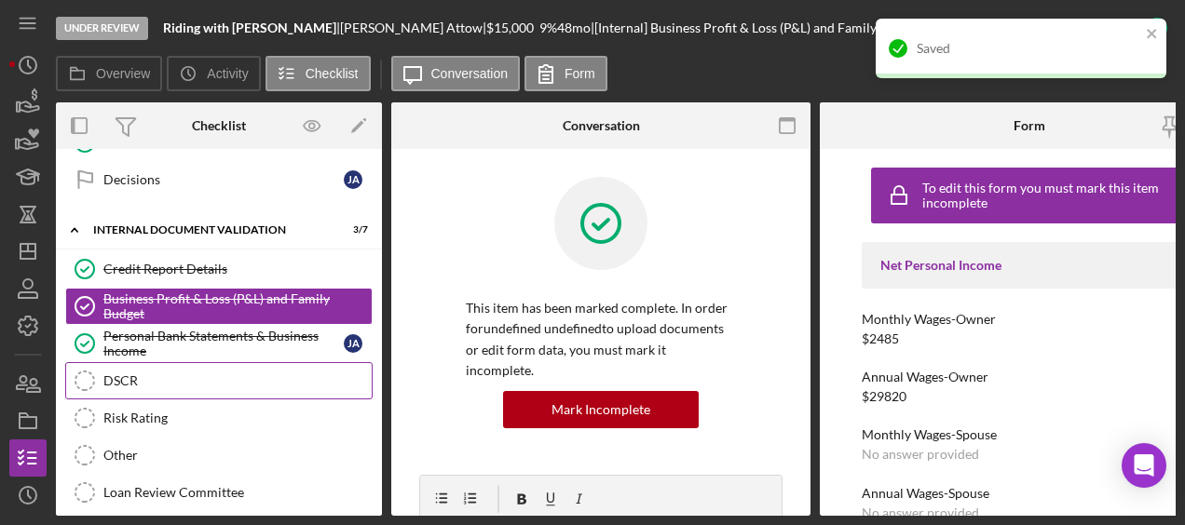
click at [220, 373] on div "DSCR" at bounding box center [237, 380] width 268 height 15
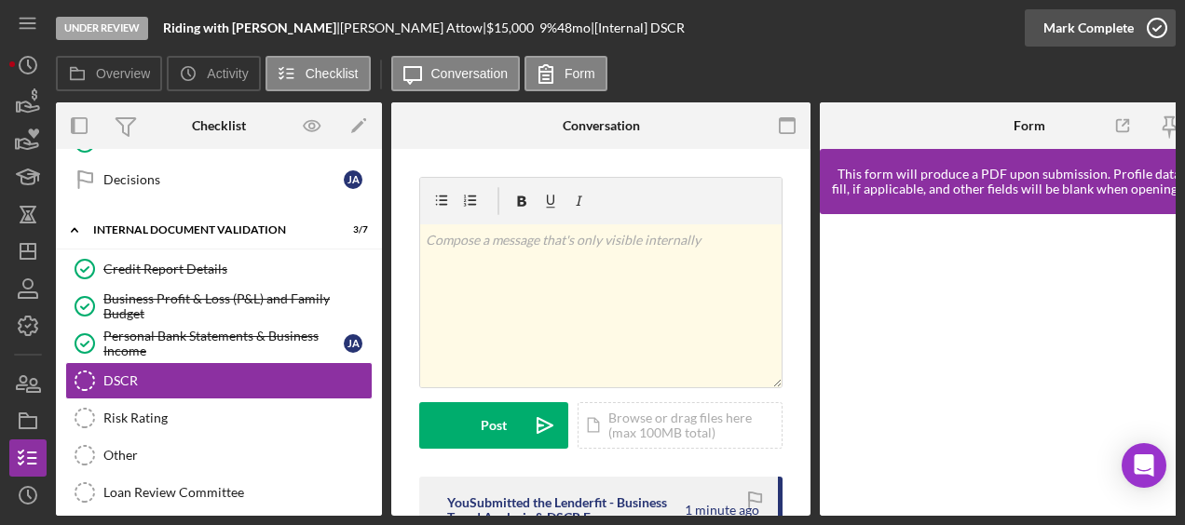
click at [1158, 32] on icon "button" at bounding box center [1156, 28] width 47 height 47
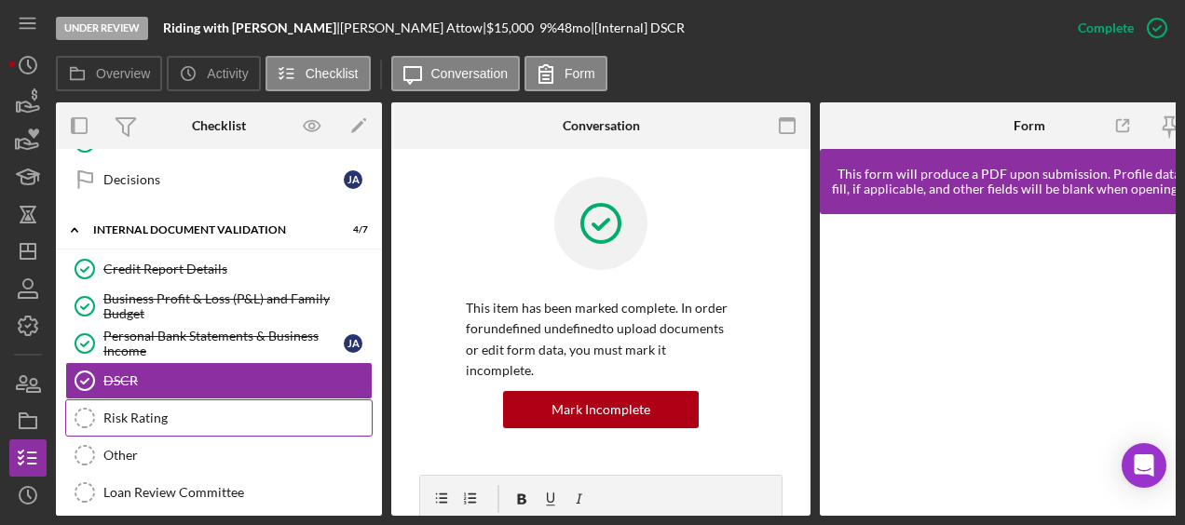
click at [141, 411] on div "Risk Rating" at bounding box center [237, 418] width 268 height 15
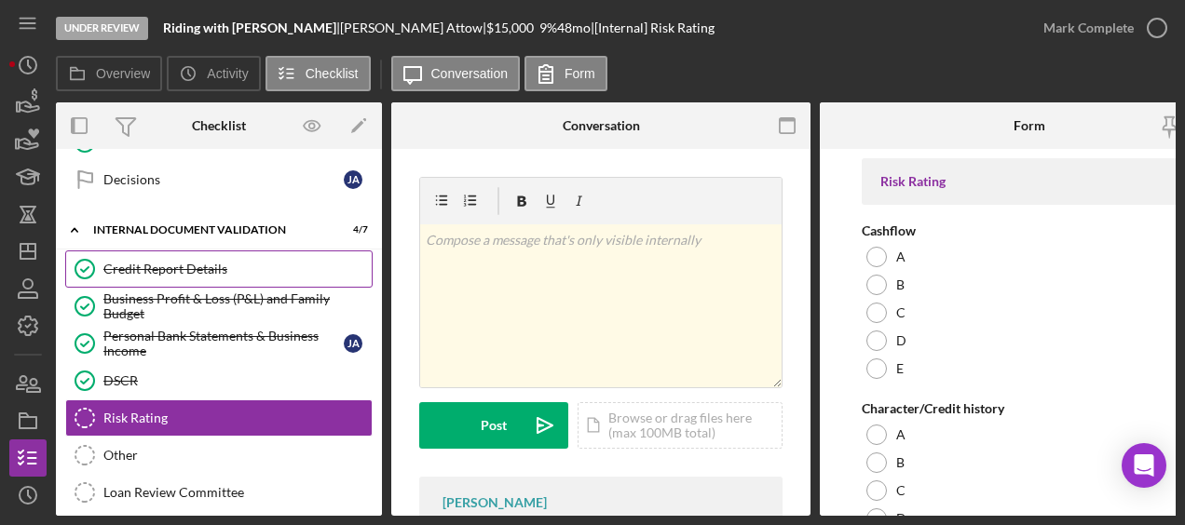
click at [199, 251] on link "Credit Report Details Credit Report Details" at bounding box center [218, 269] width 307 height 37
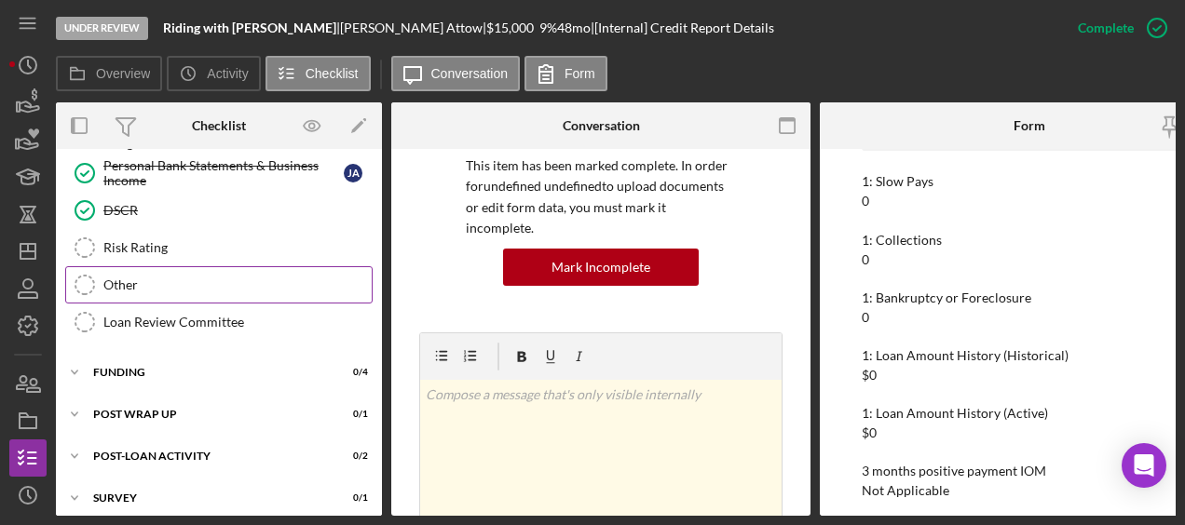
scroll to position [890, 0]
click at [249, 230] on link "Risk Rating Risk Rating" at bounding box center [218, 248] width 307 height 37
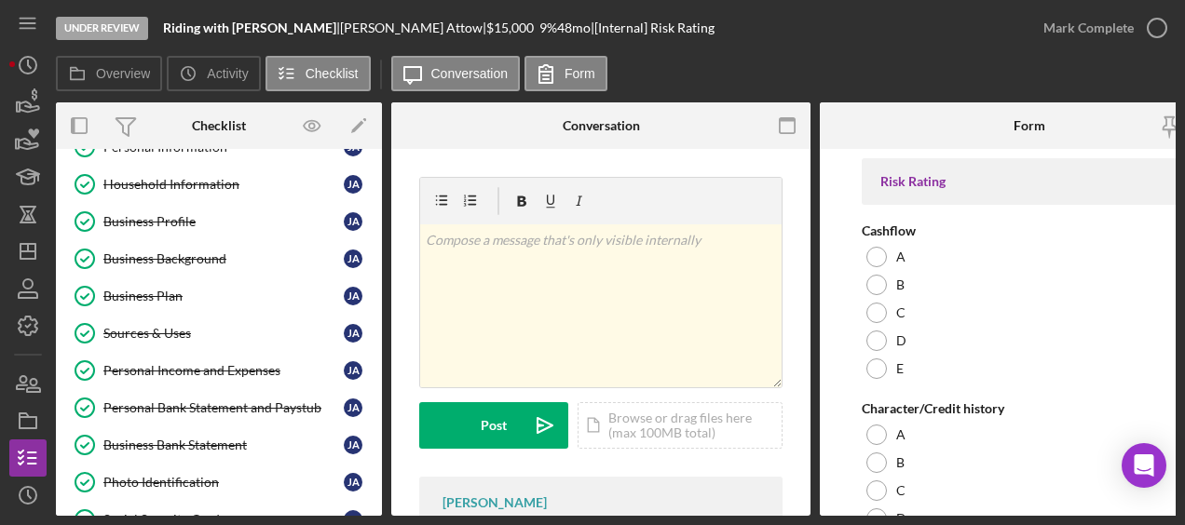
scroll to position [50, 0]
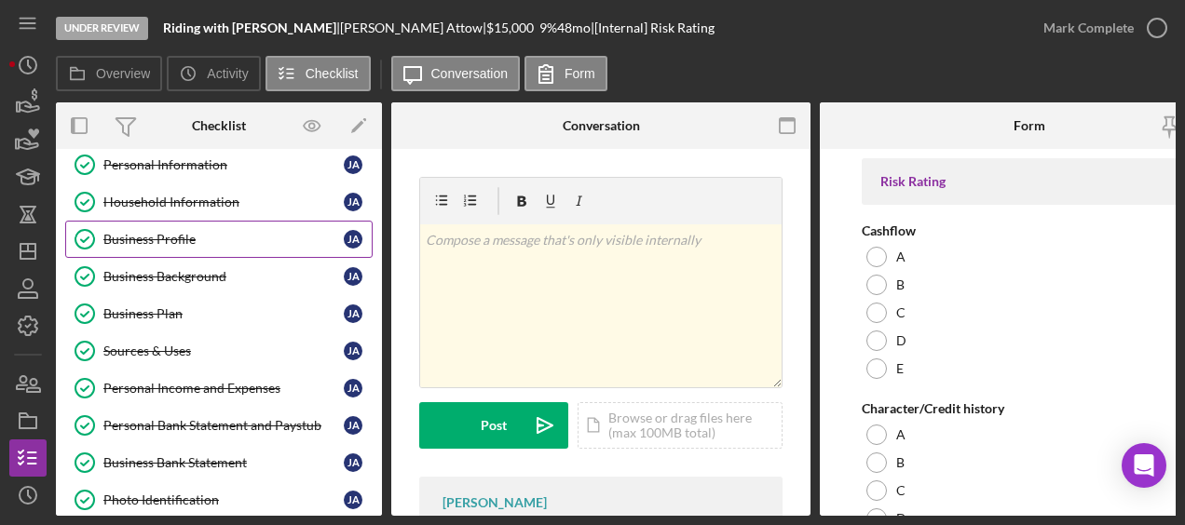
click at [176, 232] on div "Business Profile" at bounding box center [223, 239] width 240 height 15
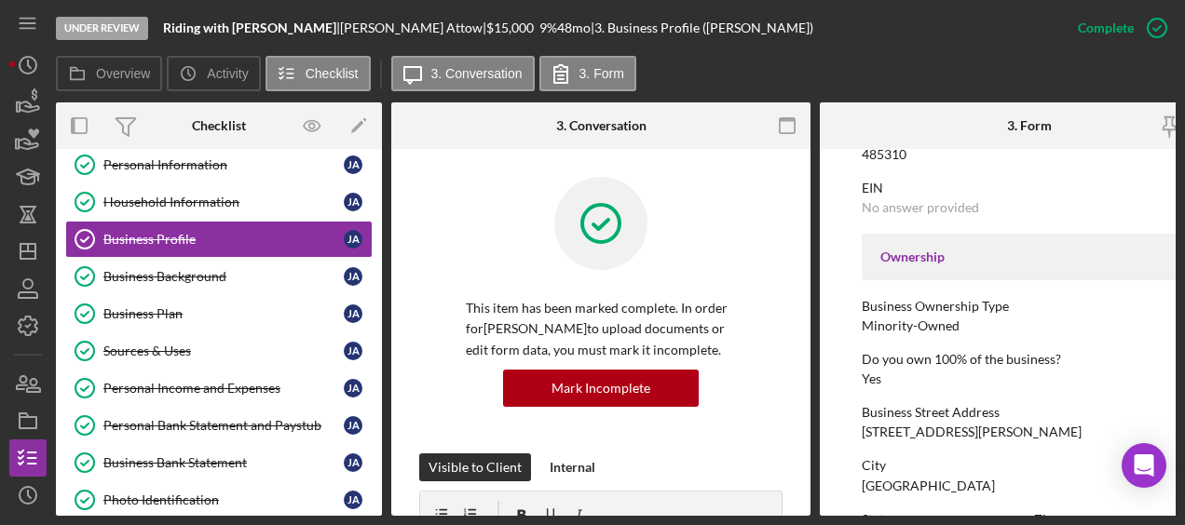
scroll to position [541, 0]
click at [177, 206] on div "Household Information" at bounding box center [223, 202] width 240 height 15
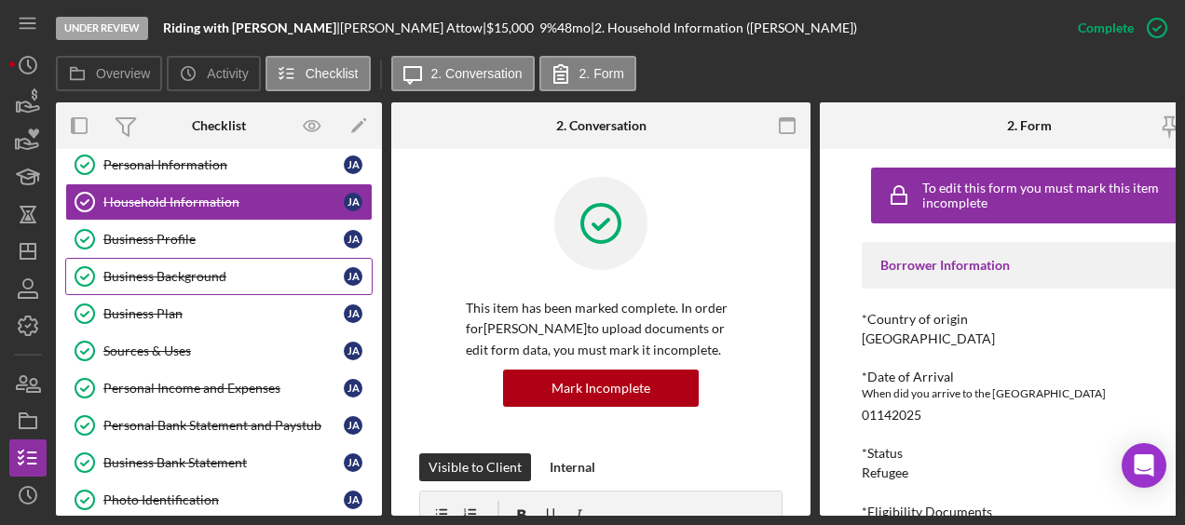
click at [186, 278] on div "Business Background" at bounding box center [223, 276] width 240 height 15
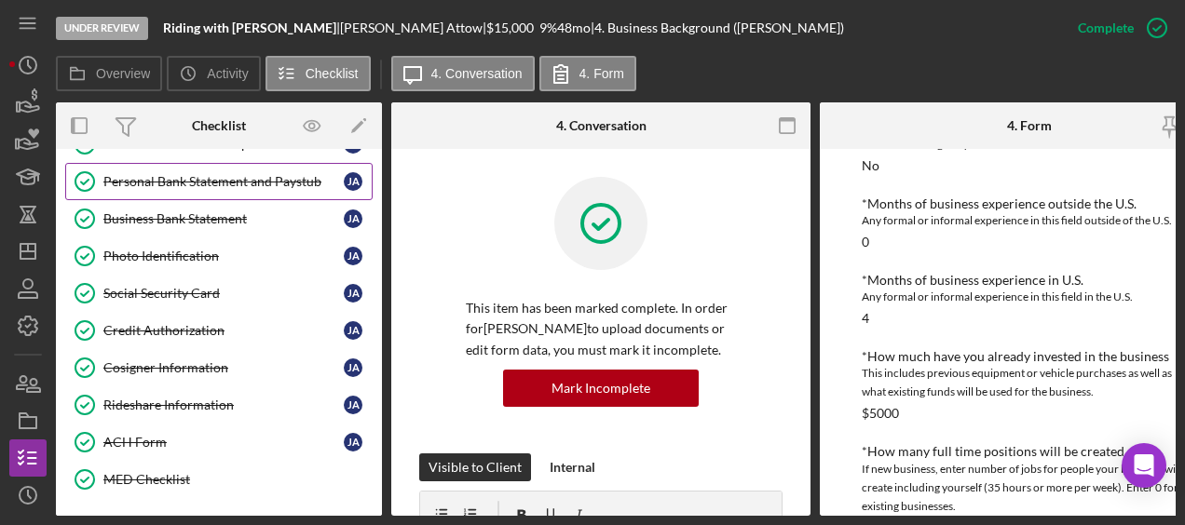
scroll to position [294, 0]
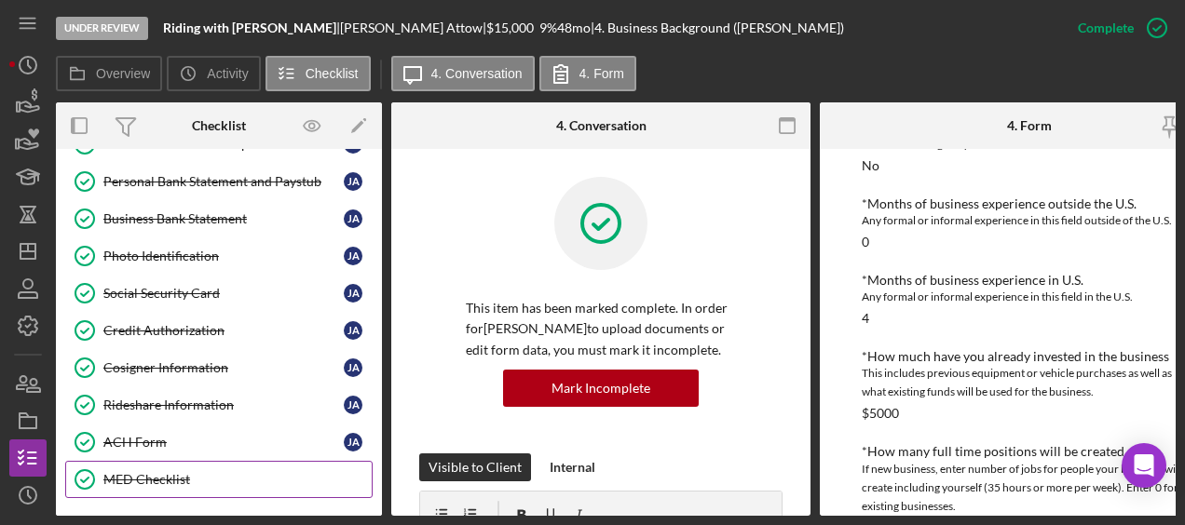
click at [184, 477] on link "MED Checklist MED Checklist" at bounding box center [218, 479] width 307 height 37
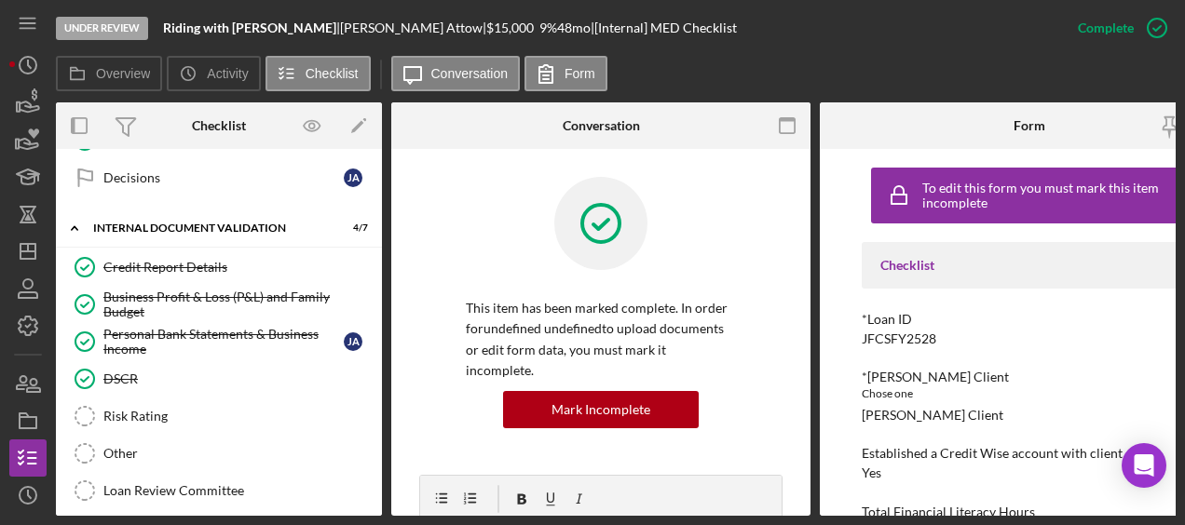
scroll to position [726, 0]
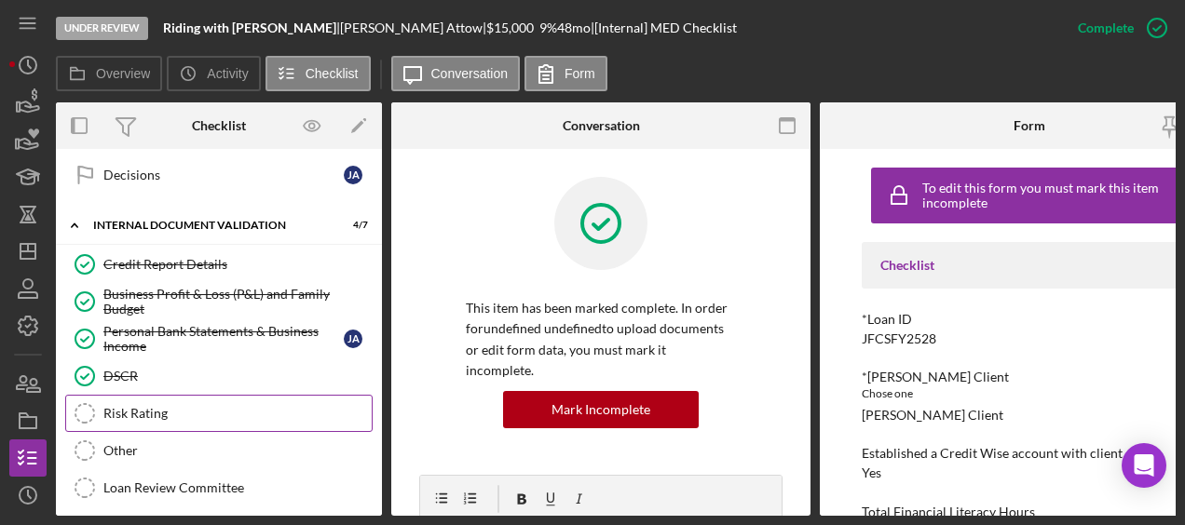
click at [187, 406] on div "Risk Rating" at bounding box center [237, 413] width 268 height 15
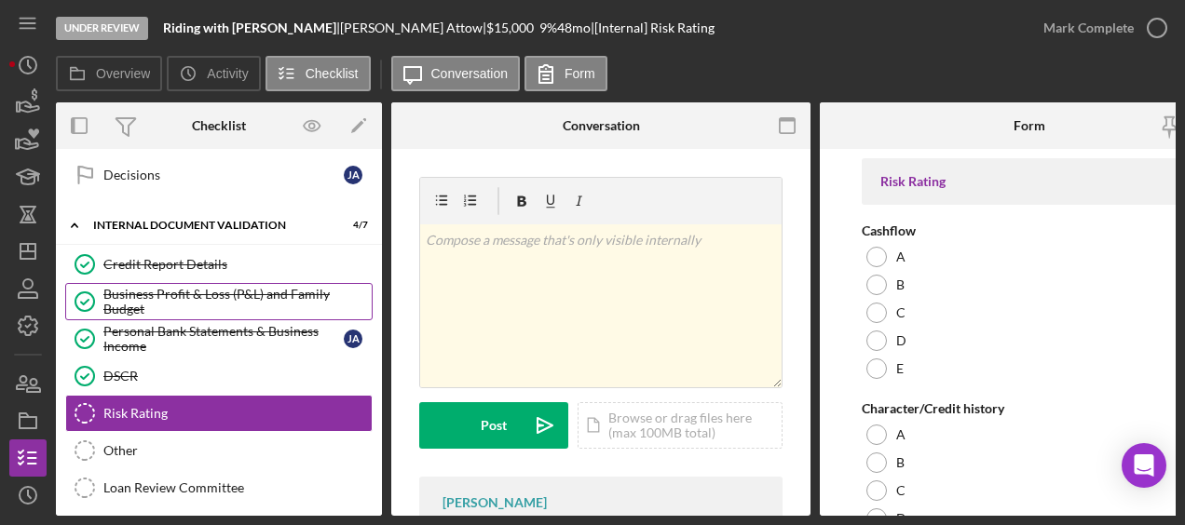
click at [175, 292] on div "Business Profit & Loss (P&L) and Family Budget" at bounding box center [237, 302] width 268 height 30
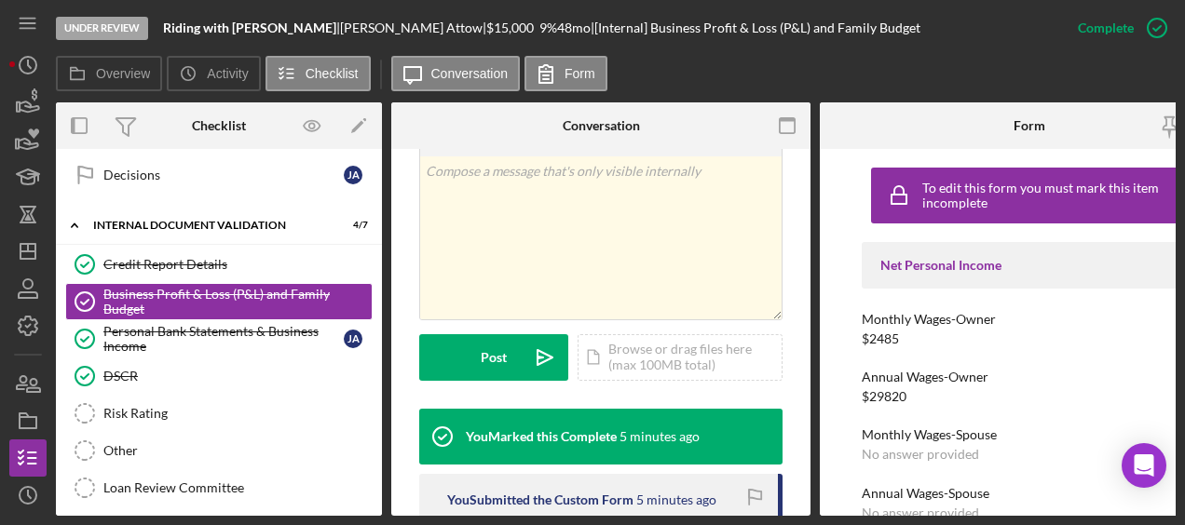
scroll to position [371, 0]
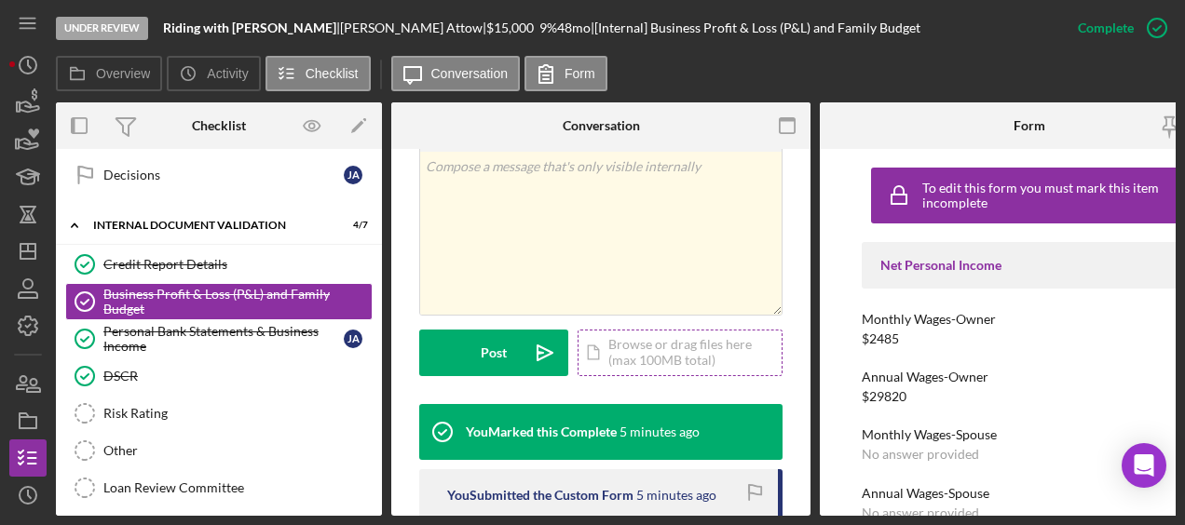
click at [618, 331] on div "Icon/Document Browse or drag files here (max 100MB total) Tap to choose files o…" at bounding box center [679, 353] width 205 height 47
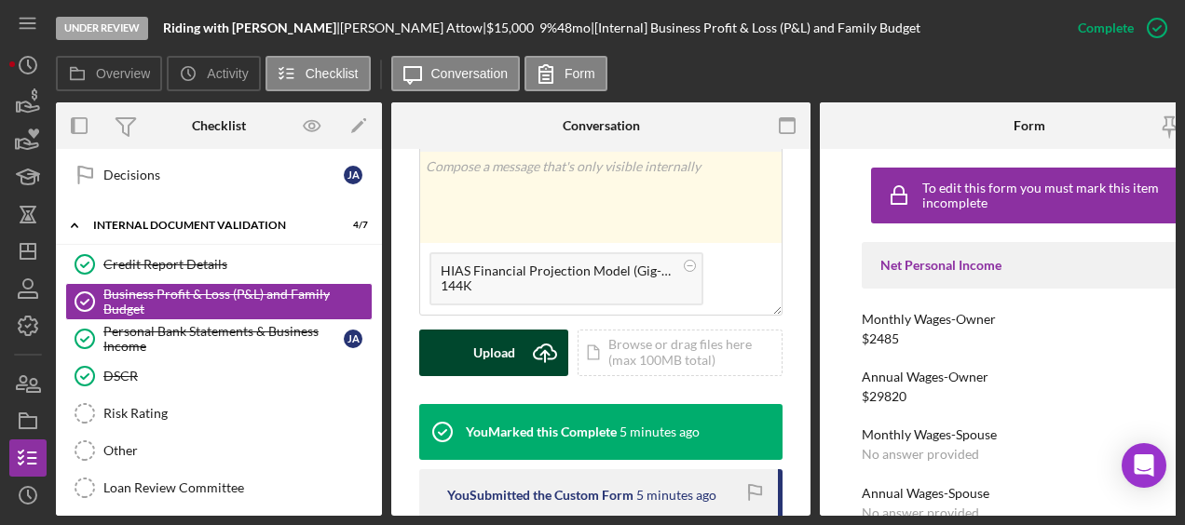
click at [523, 330] on icon "Icon/Upload" at bounding box center [545, 353] width 47 height 47
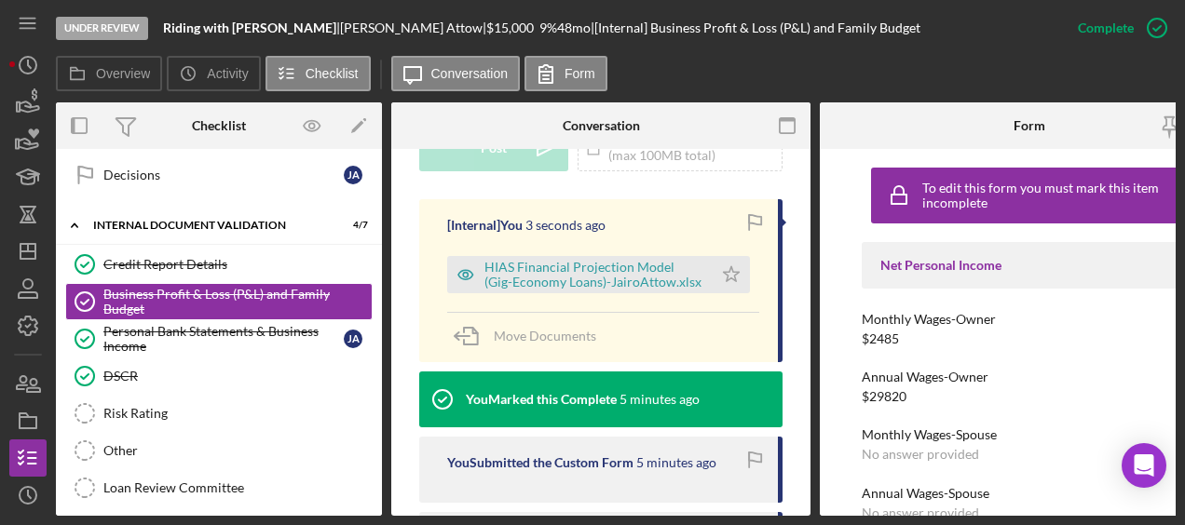
scroll to position [574, 0]
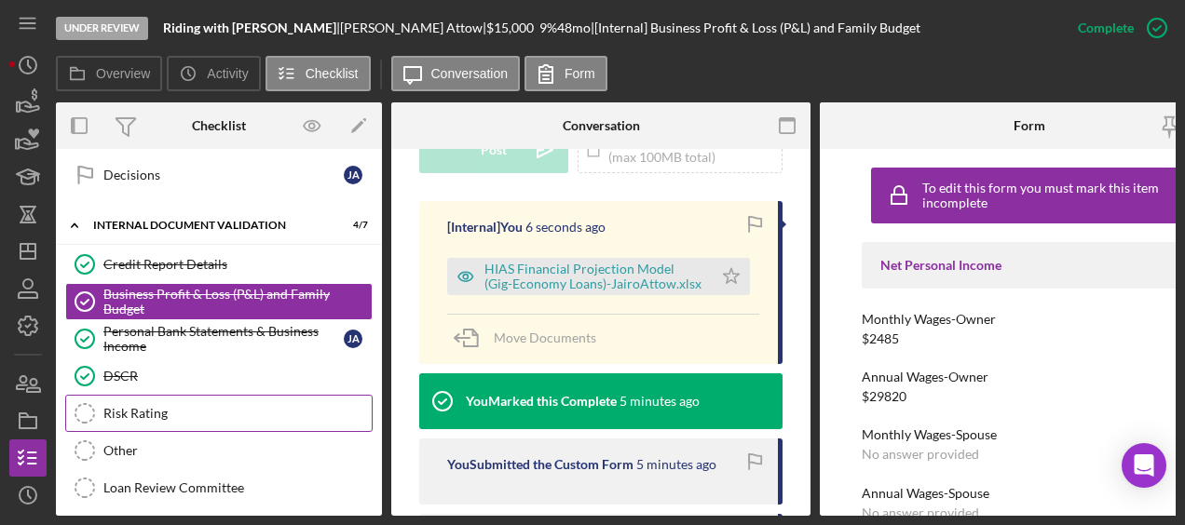
click at [229, 395] on link "Risk Rating Risk Rating" at bounding box center [218, 413] width 307 height 37
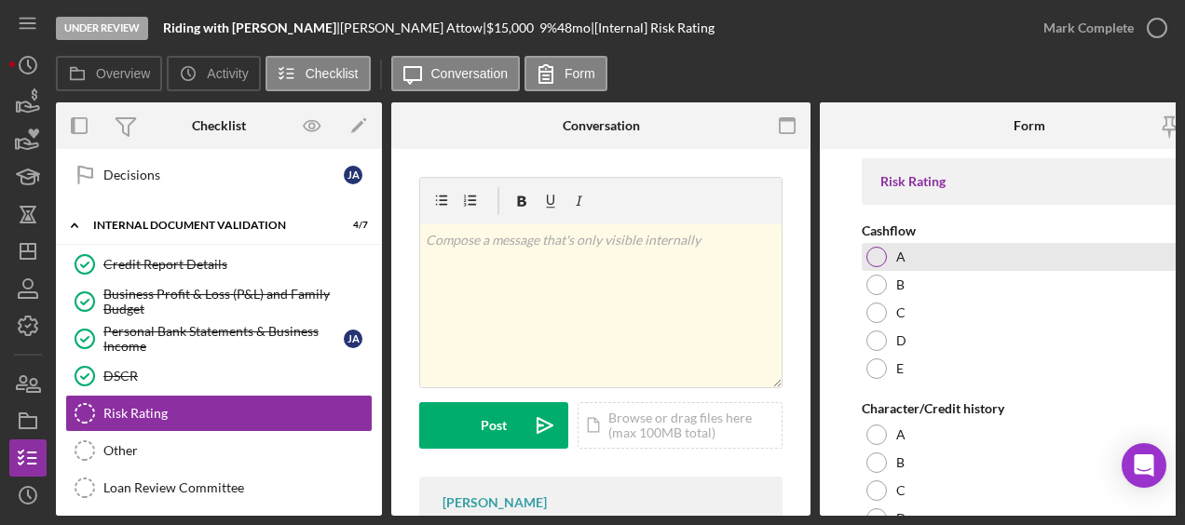
click at [863, 261] on div "A" at bounding box center [1029, 257] width 335 height 28
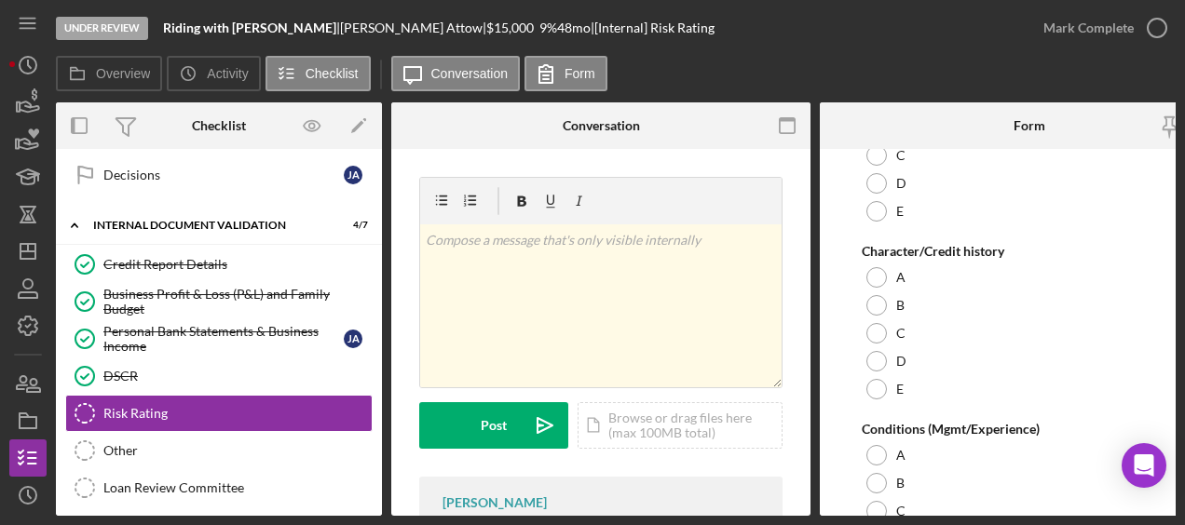
scroll to position [92, 0]
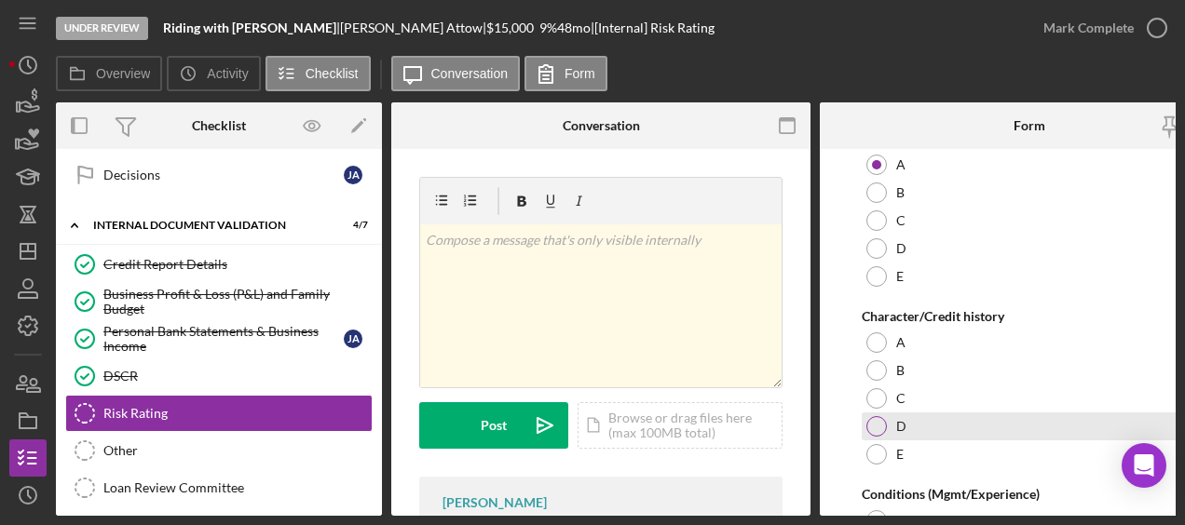
click at [878, 429] on div at bounding box center [876, 426] width 20 height 20
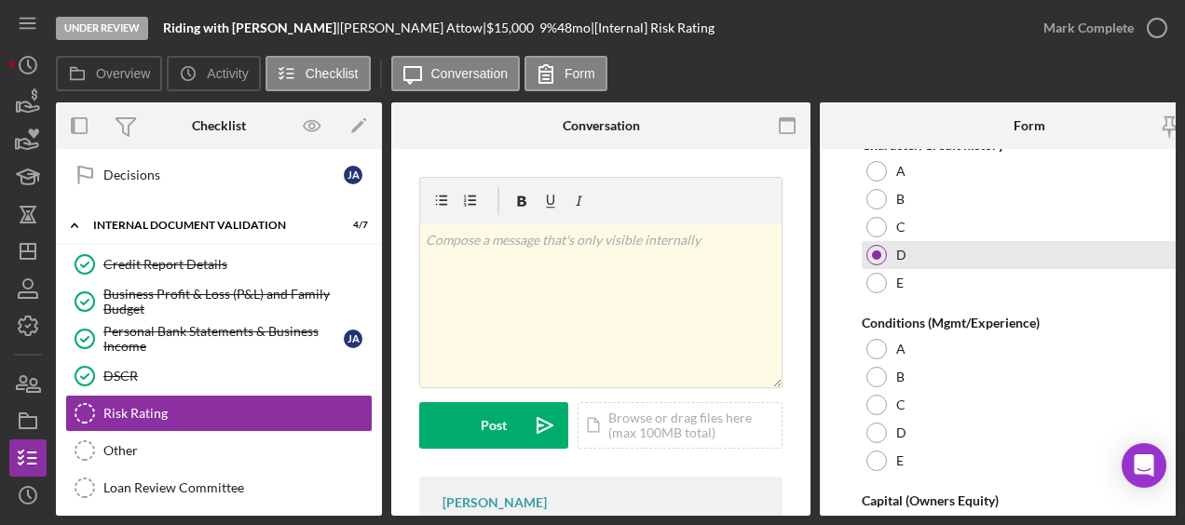
scroll to position [263, 0]
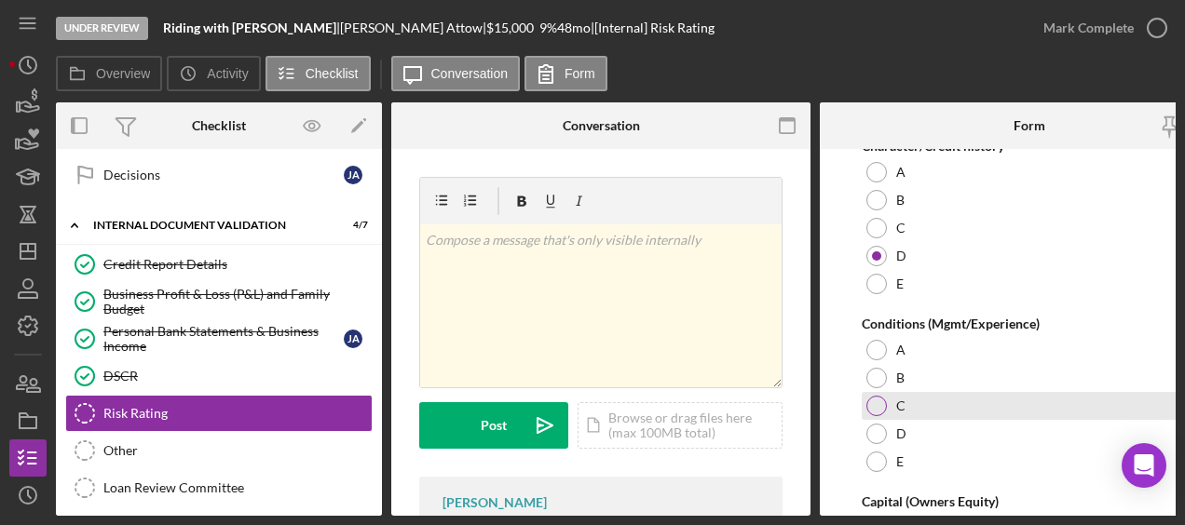
click at [868, 404] on div at bounding box center [876, 406] width 20 height 20
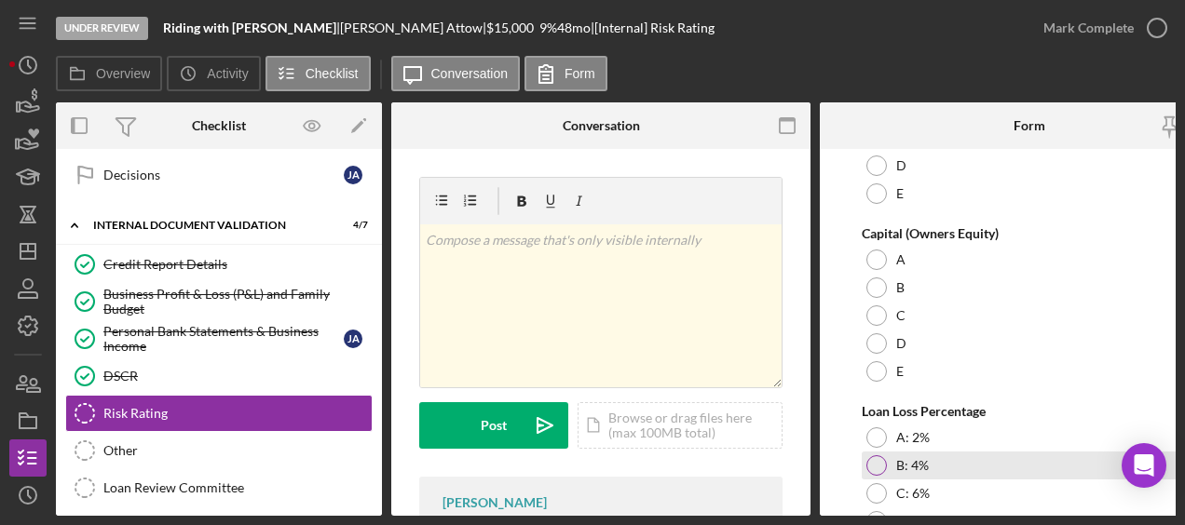
scroll to position [643, 0]
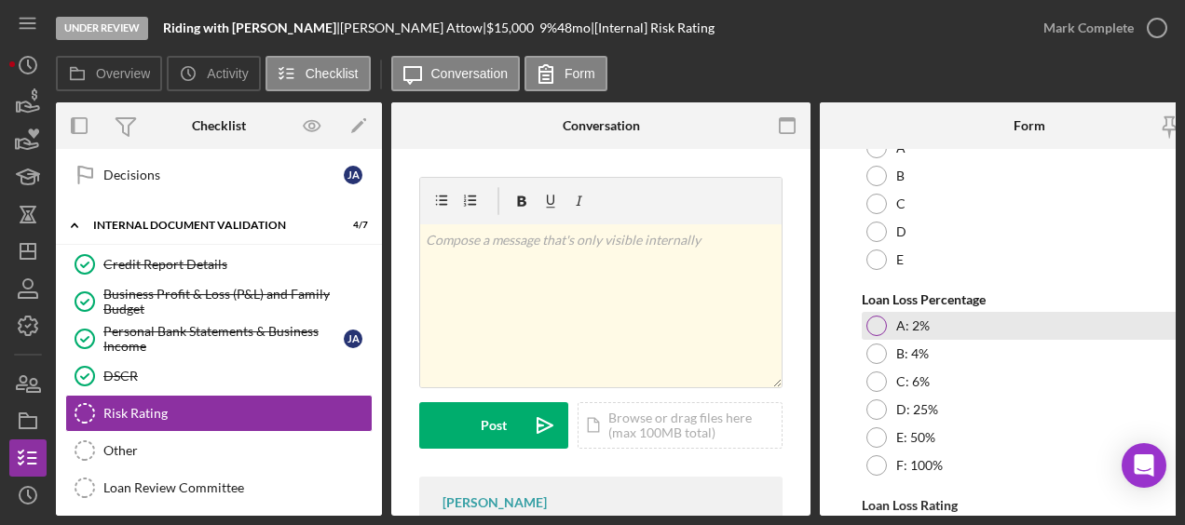
click at [877, 328] on div at bounding box center [876, 326] width 20 height 20
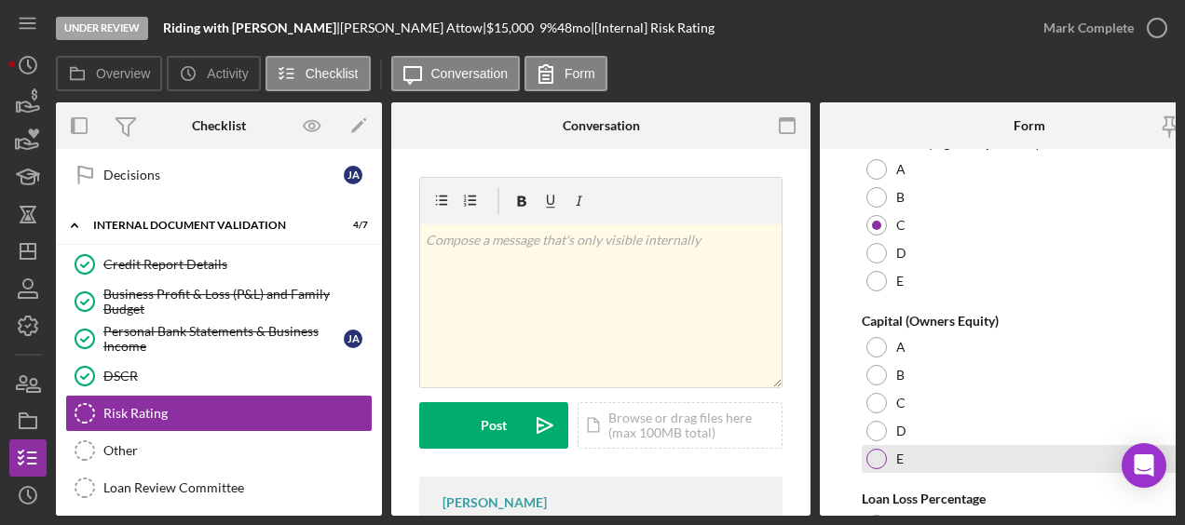
scroll to position [443, 0]
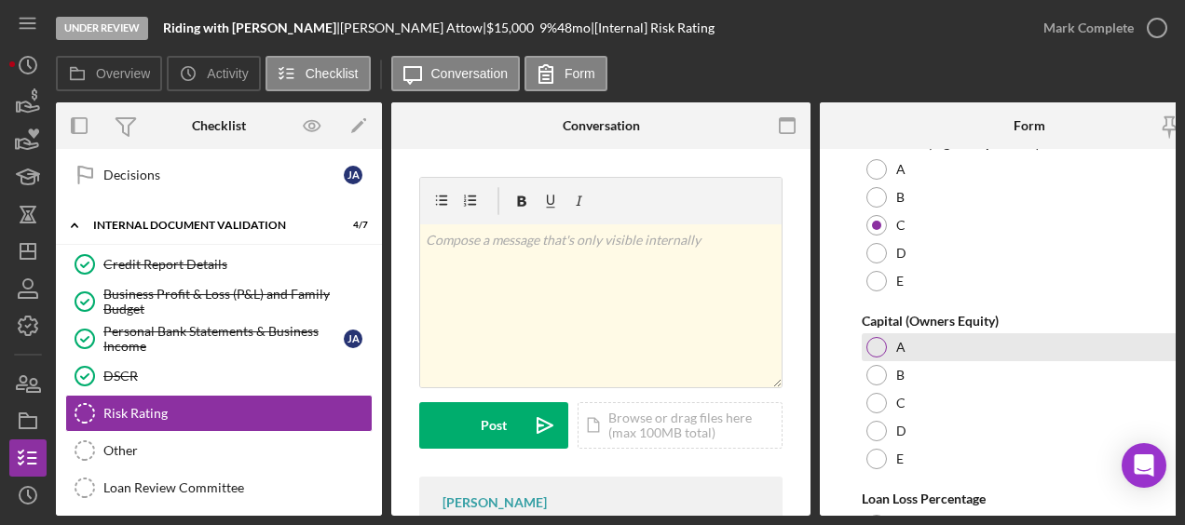
click at [889, 343] on div "A" at bounding box center [1029, 347] width 335 height 28
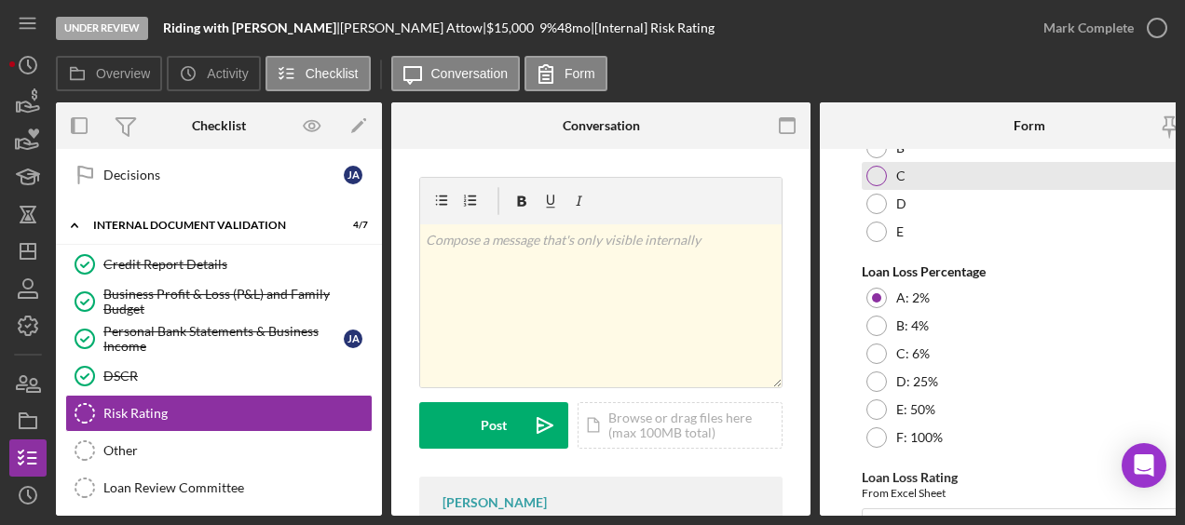
scroll to position [671, 0]
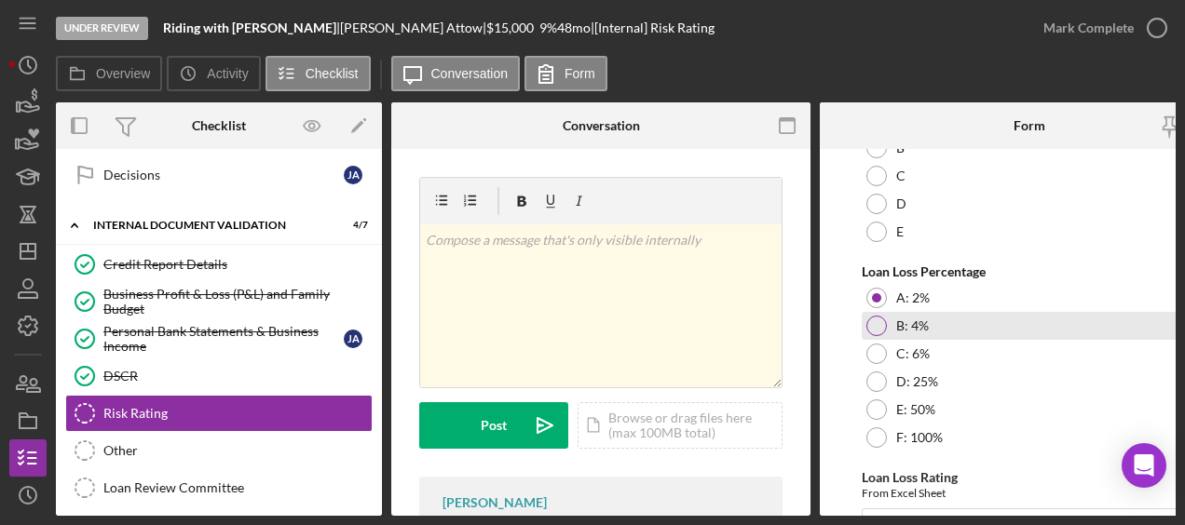
click at [879, 328] on div at bounding box center [876, 326] width 20 height 20
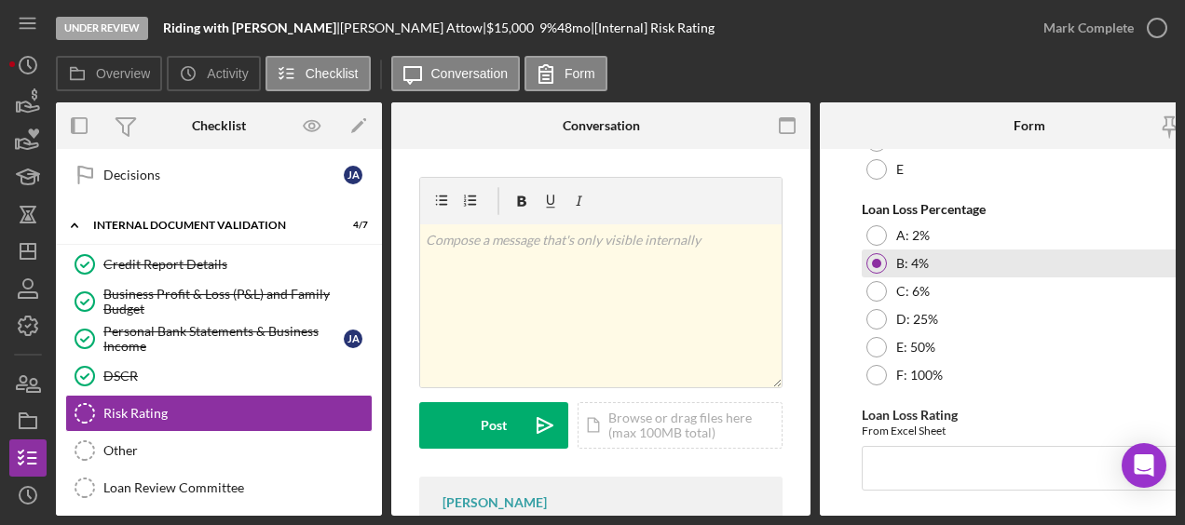
scroll to position [767, 0]
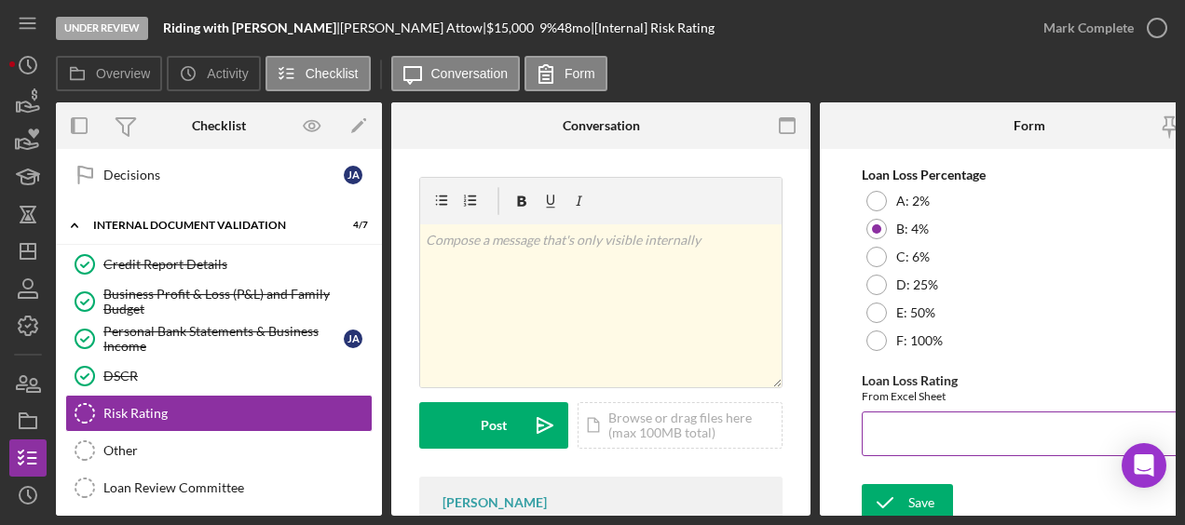
click at [926, 442] on input "Loan Loss Rating" at bounding box center [1029, 434] width 335 height 45
type input "4.05"
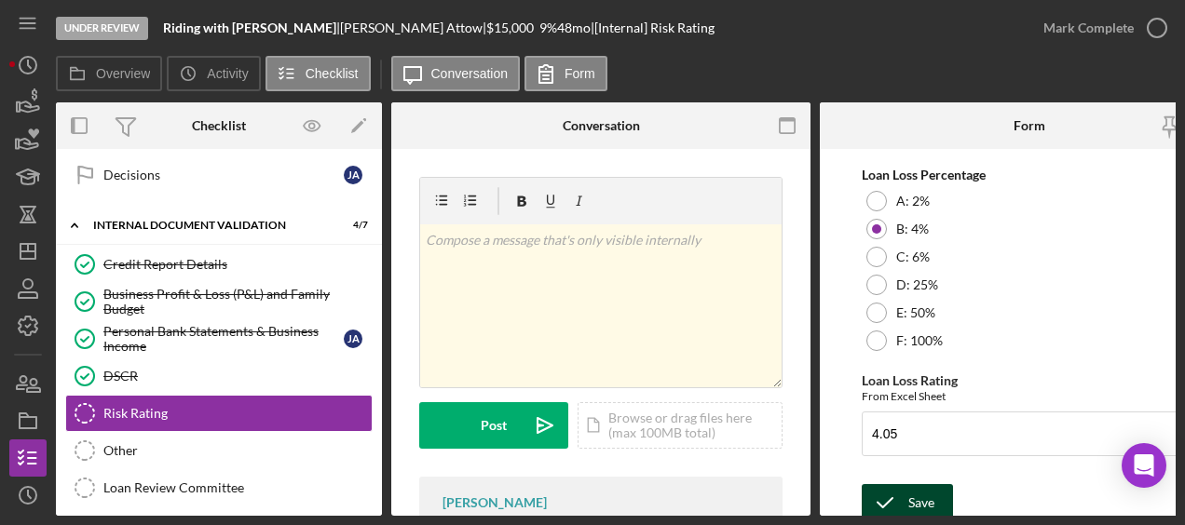
click at [908, 494] on div "Save" at bounding box center [921, 502] width 26 height 37
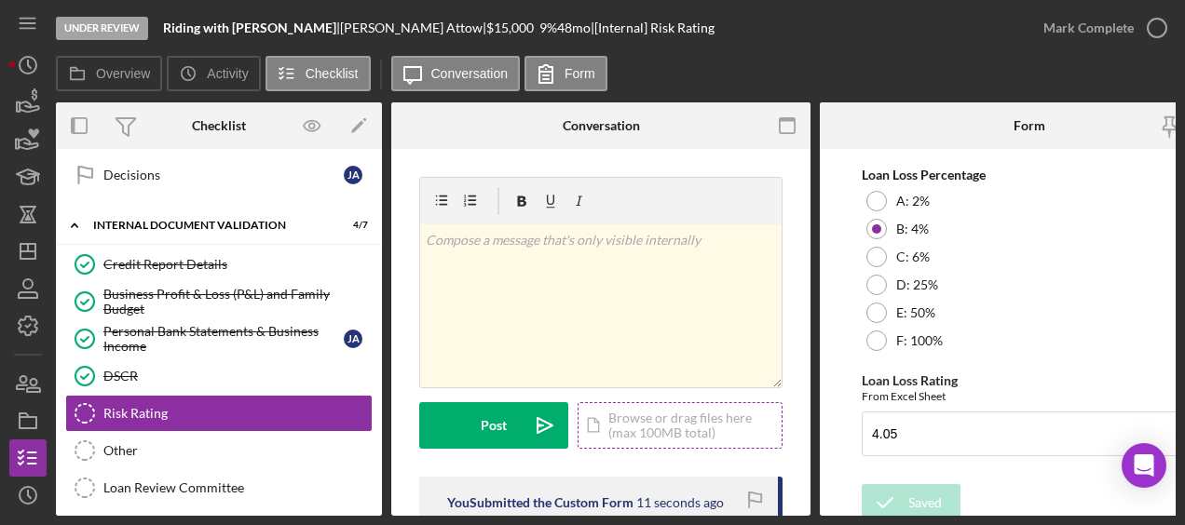
click at [691, 419] on div "Icon/Document Browse or drag files here (max 100MB total) Tap to choose files o…" at bounding box center [679, 425] width 205 height 47
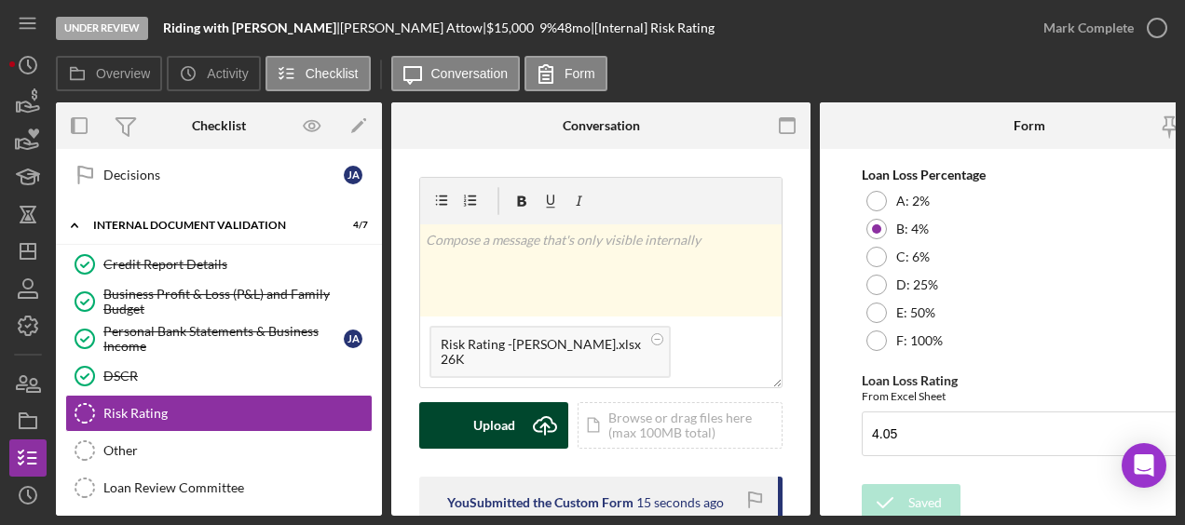
click at [516, 418] on button "Upload Icon/Upload" at bounding box center [493, 425] width 149 height 47
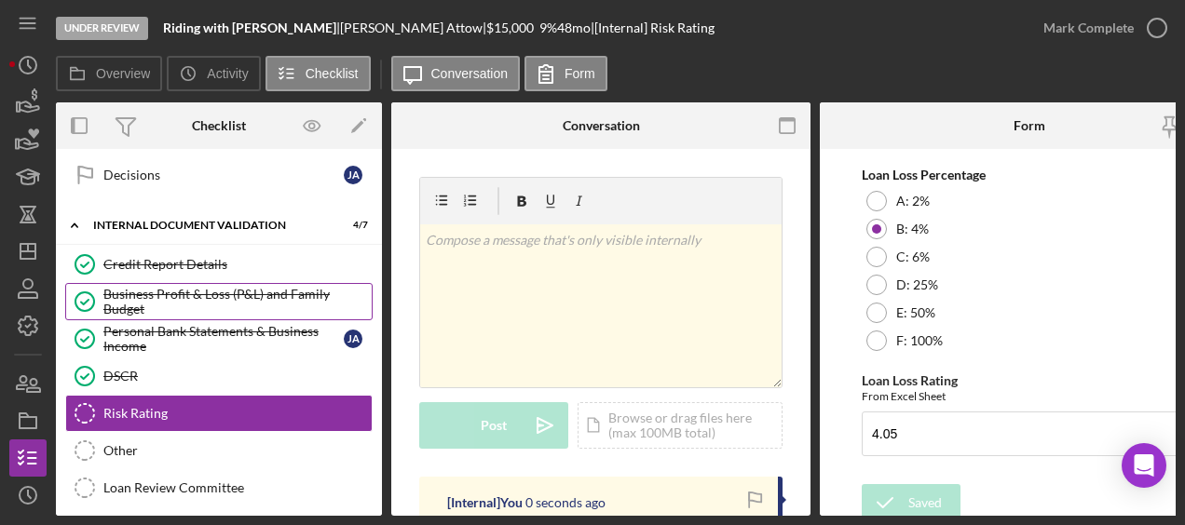
click at [169, 287] on div "Business Profit & Loss (P&L) and Family Budget" at bounding box center [237, 302] width 268 height 30
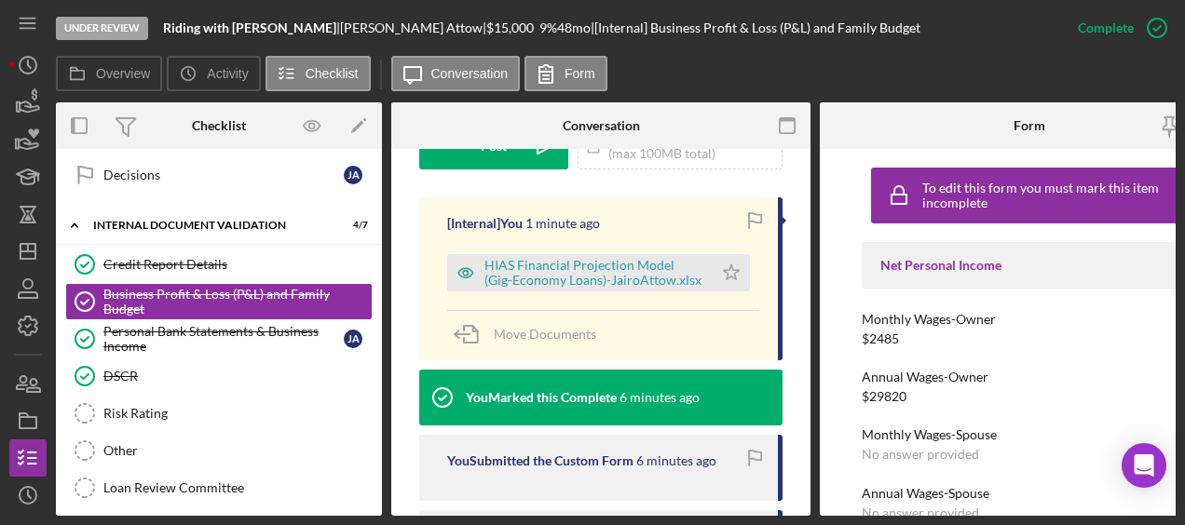
scroll to position [577, 0]
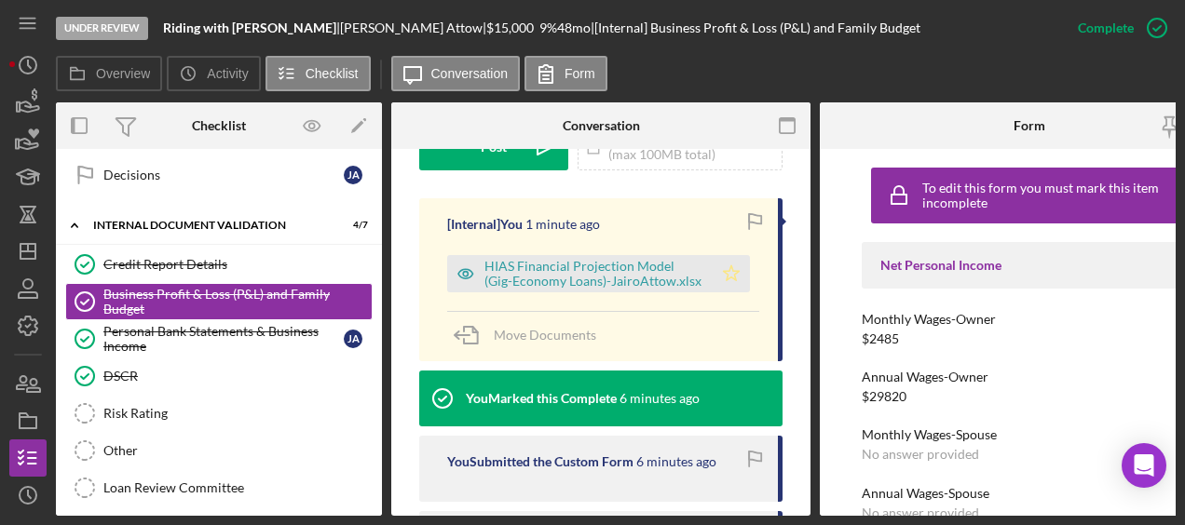
click at [730, 255] on icon "Icon/Star" at bounding box center [731, 273] width 37 height 37
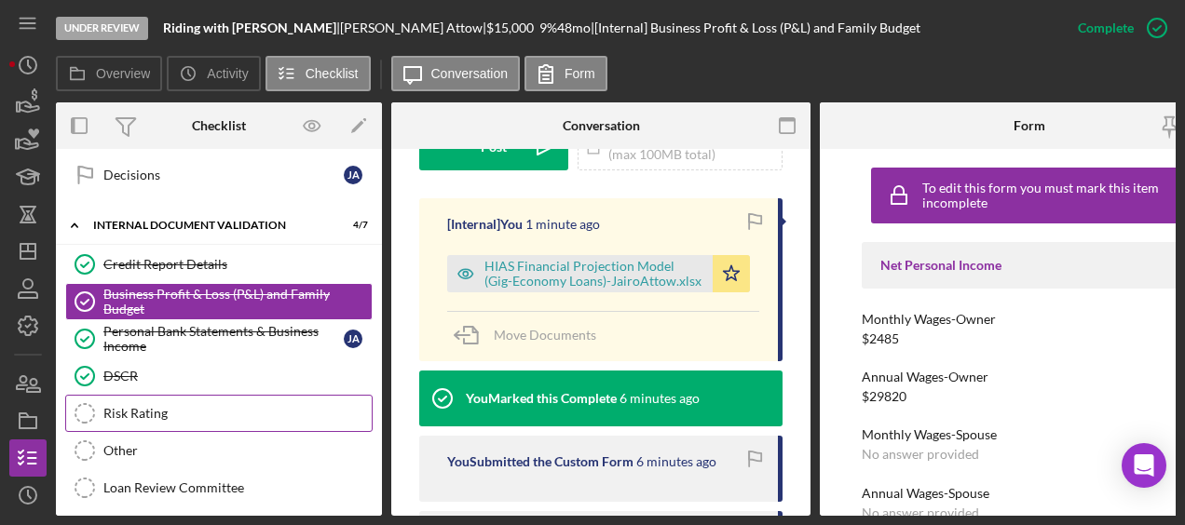
click at [236, 406] on div "Risk Rating" at bounding box center [237, 413] width 268 height 15
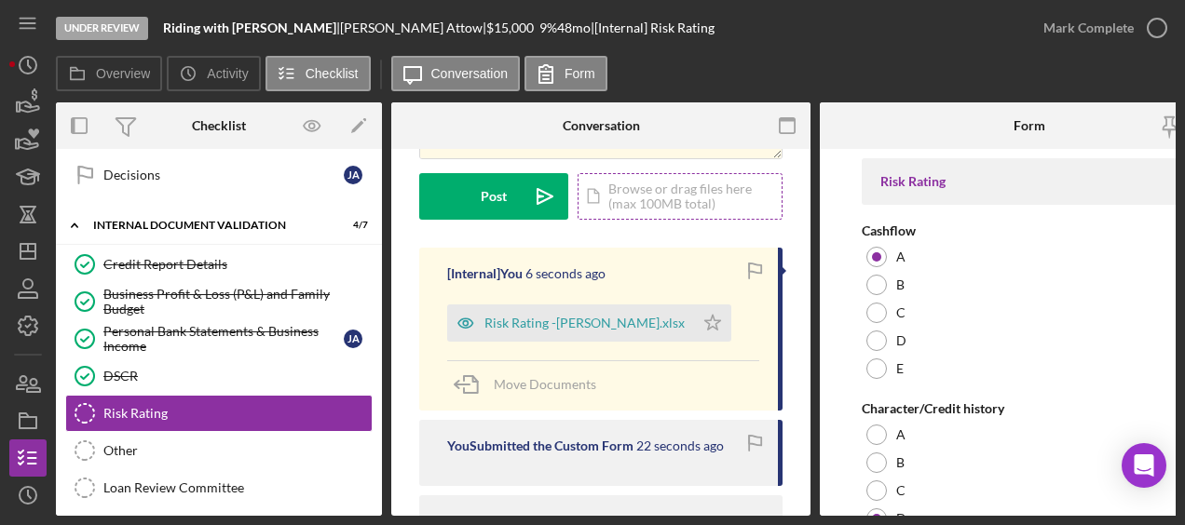
scroll to position [229, 0]
click at [694, 322] on icon "Icon/Star" at bounding box center [712, 323] width 37 height 37
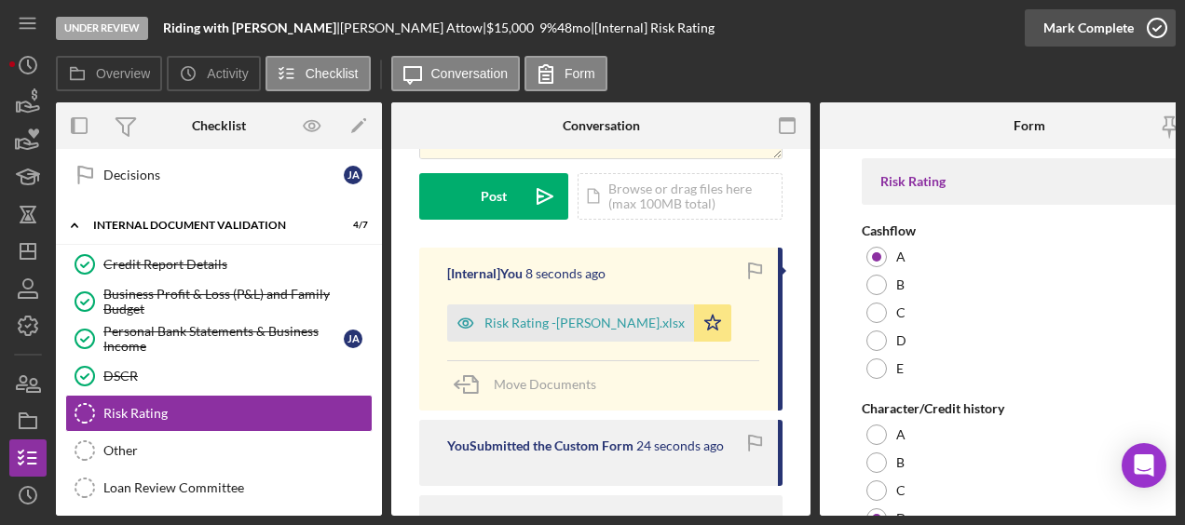
click at [1162, 11] on icon "button" at bounding box center [1156, 28] width 47 height 47
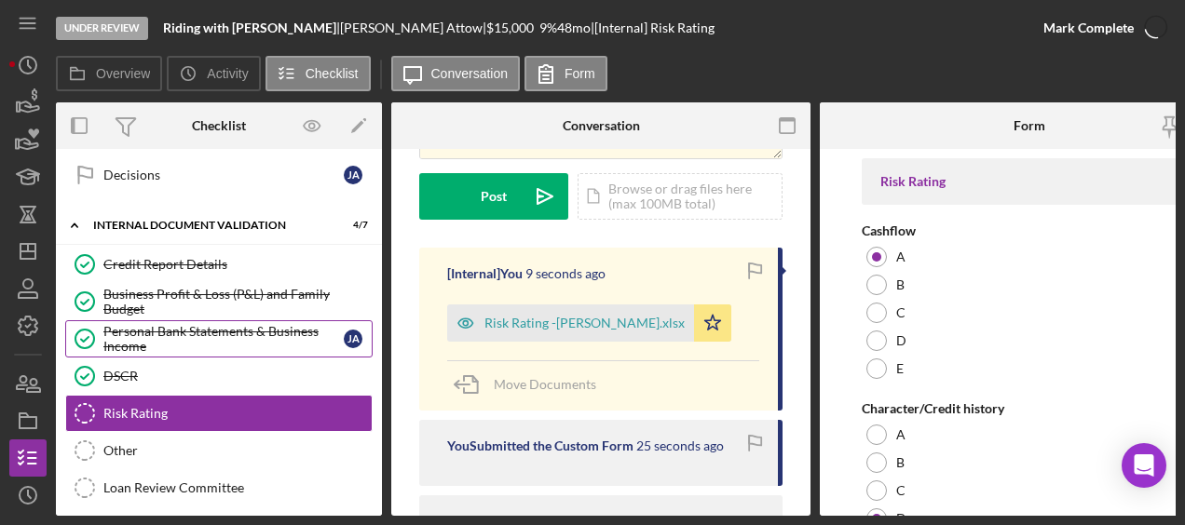
scroll to position [506, 0]
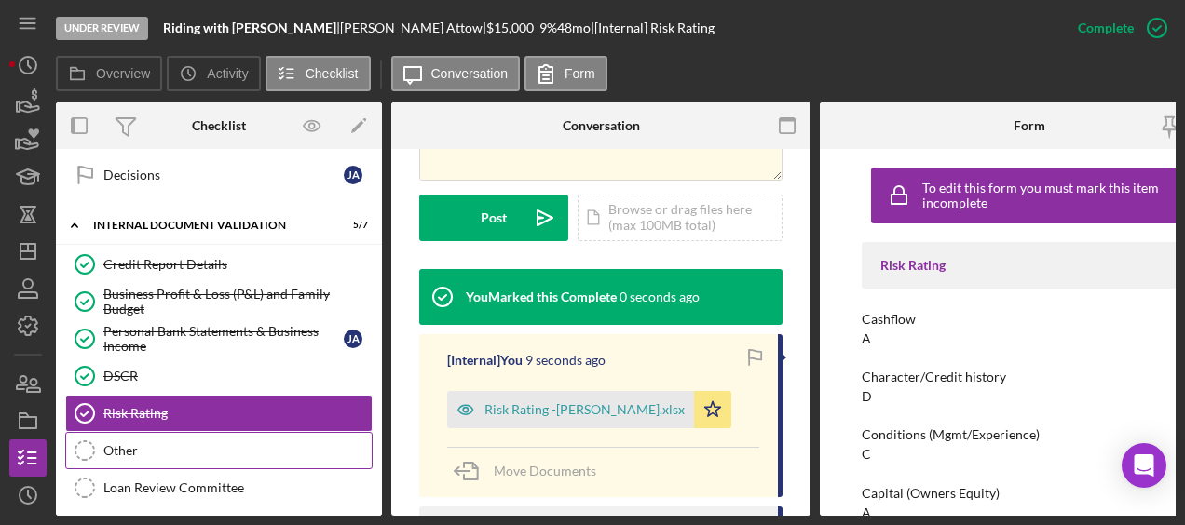
click at [190, 443] on div "Other" at bounding box center [237, 450] width 268 height 15
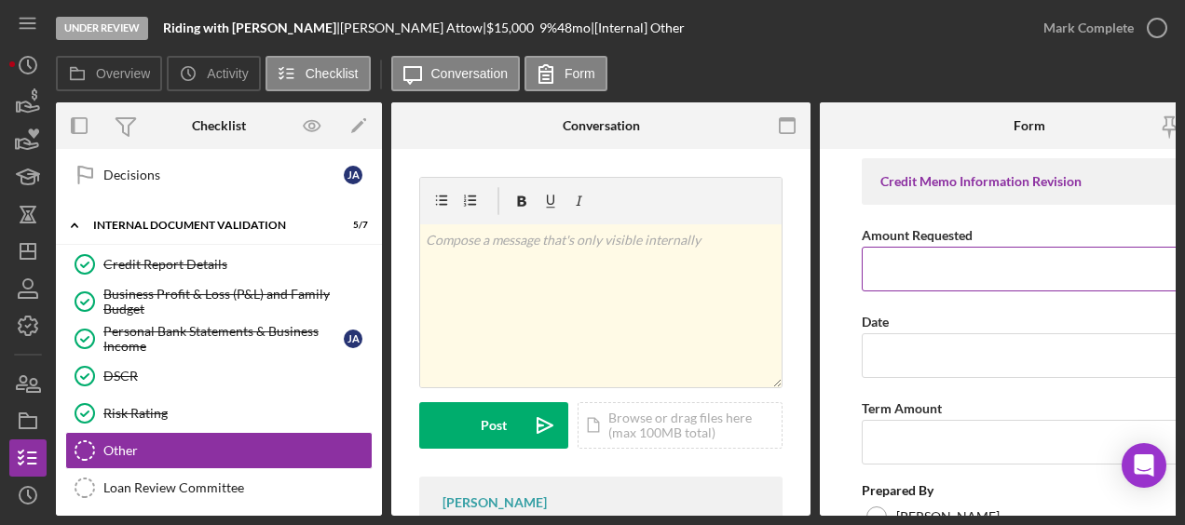
click at [905, 248] on input "Amount Requested" at bounding box center [1029, 269] width 335 height 45
type input "$15,000"
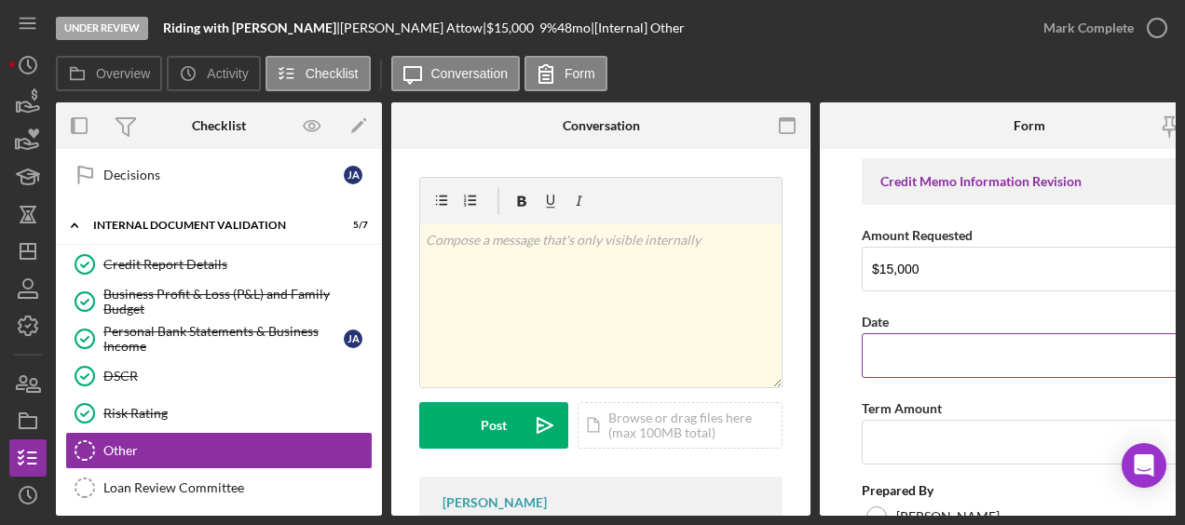
click at [903, 365] on input "Date" at bounding box center [1029, 355] width 335 height 45
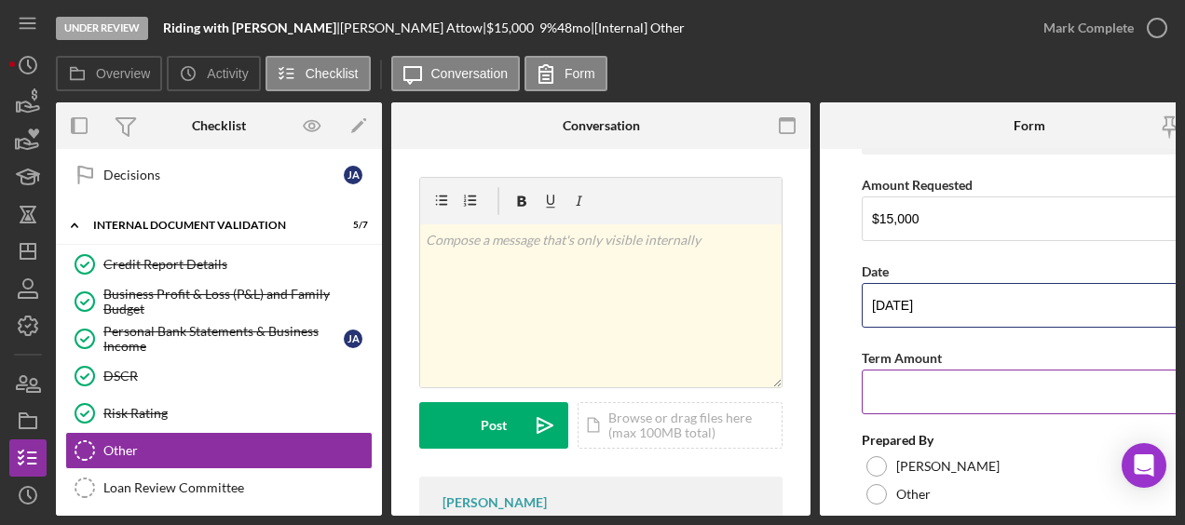
type input "09/08/2025"
click at [898, 382] on input "Term Amount" at bounding box center [1029, 392] width 335 height 45
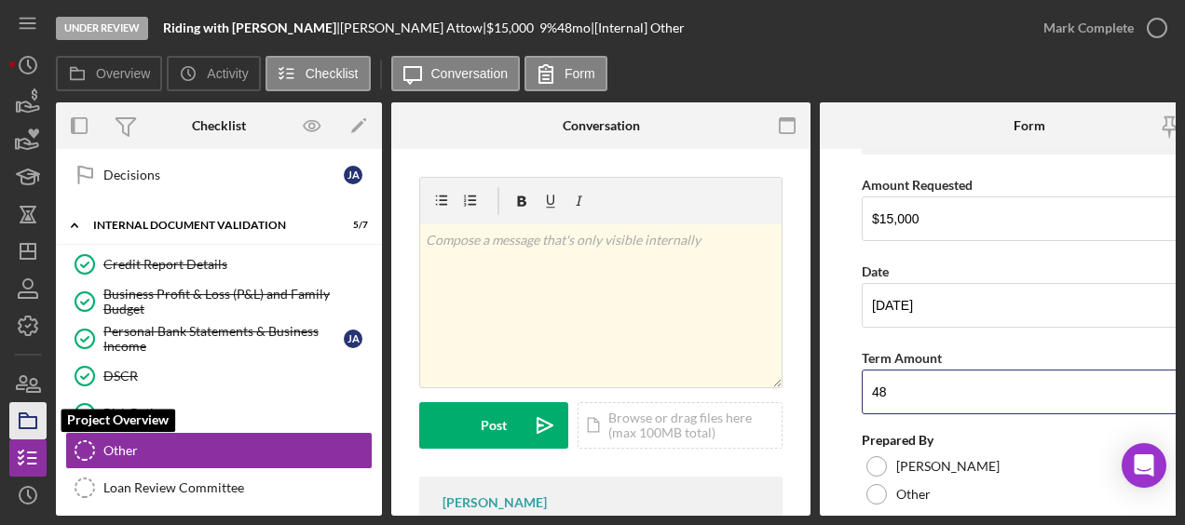
type input "48"
click at [32, 428] on rect "button" at bounding box center [28, 422] width 17 height 11
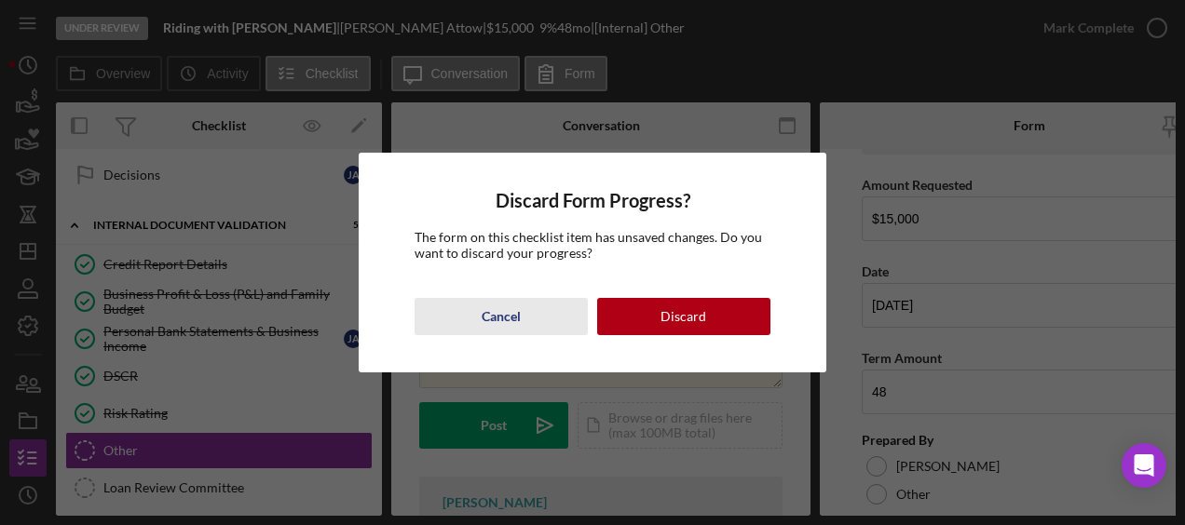
click at [512, 320] on div "Cancel" at bounding box center [501, 316] width 39 height 37
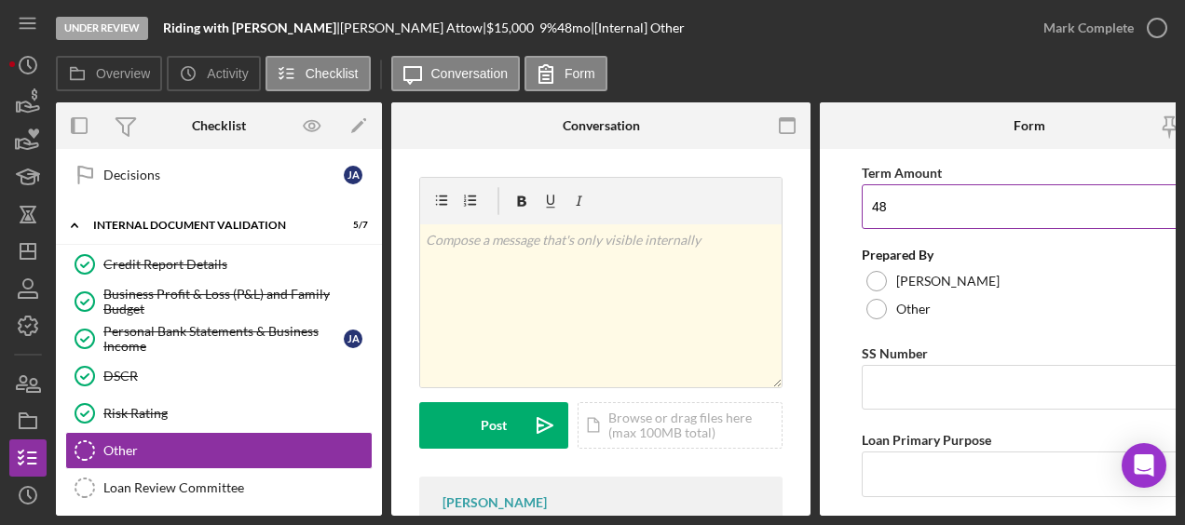
scroll to position [237, 0]
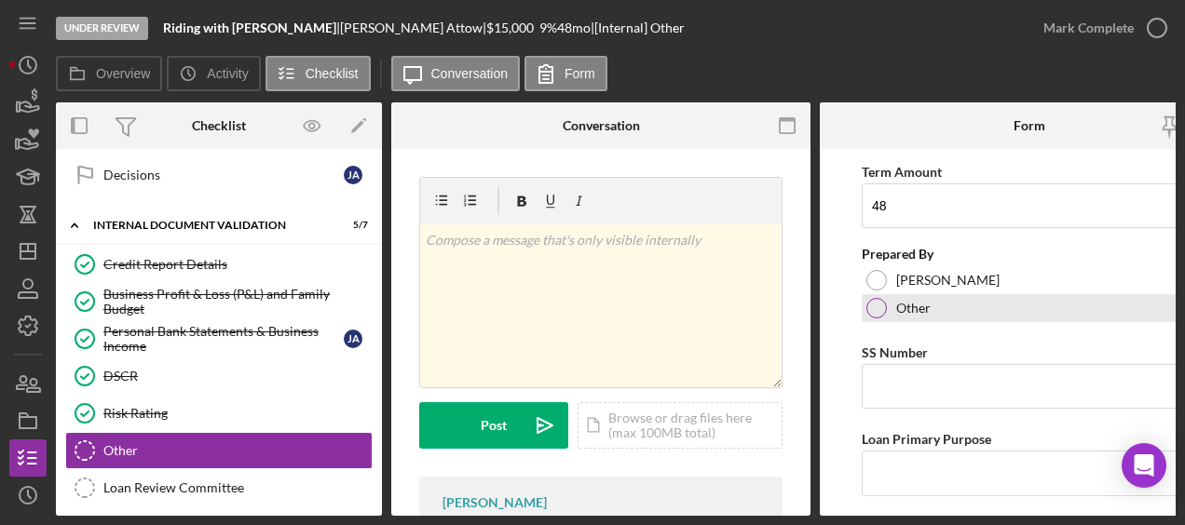
click at [870, 298] on div at bounding box center [876, 308] width 20 height 20
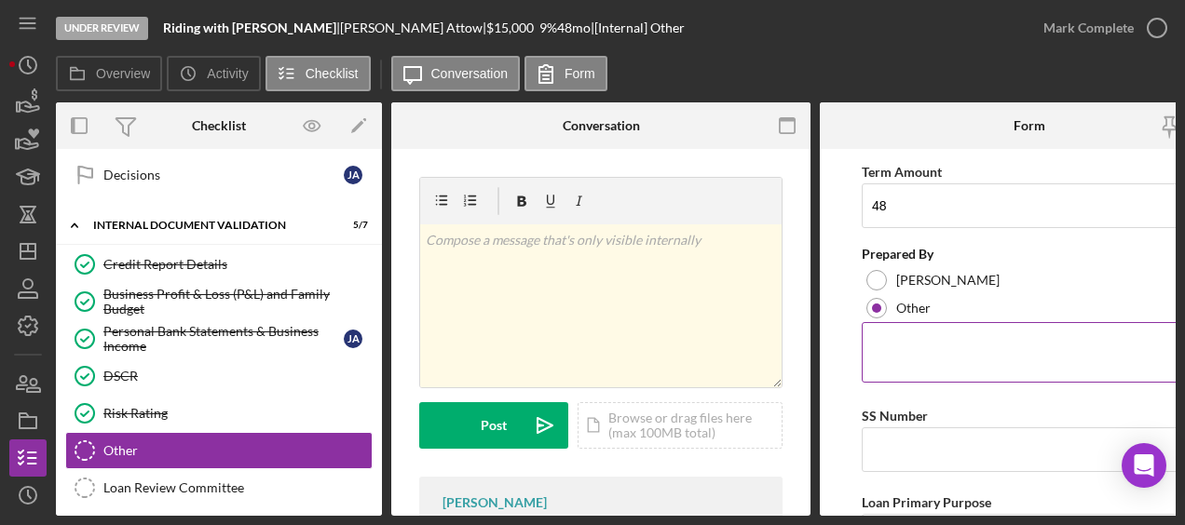
click at [905, 360] on textarea at bounding box center [1029, 352] width 335 height 60
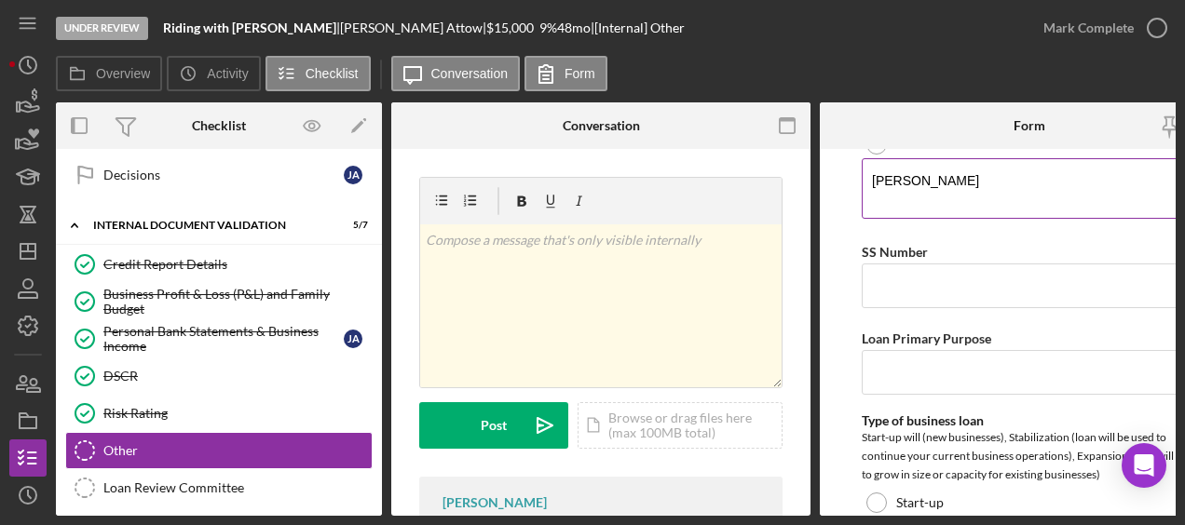
scroll to position [400, 0]
type textarea "[PERSON_NAME]"
click at [903, 361] on input "Loan Primary Purpose" at bounding box center [1029, 372] width 335 height 45
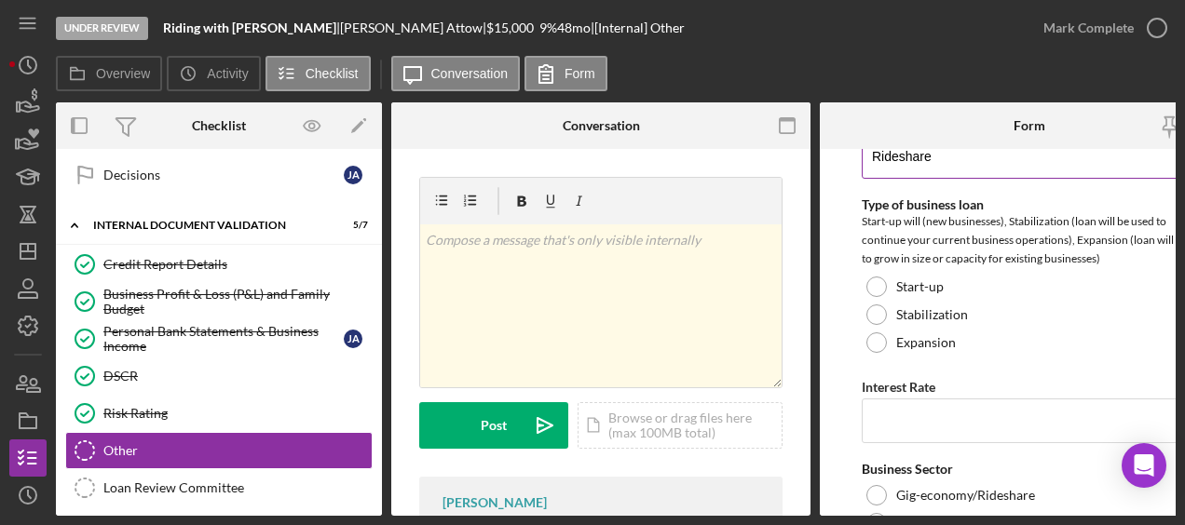
scroll to position [617, 0]
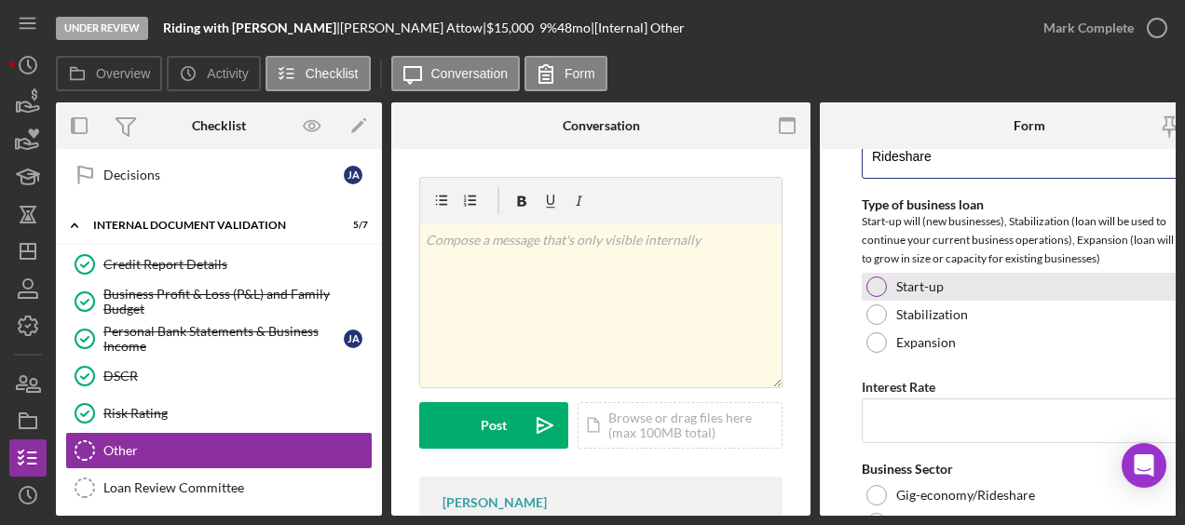
type input "Rideshare"
click at [880, 287] on div at bounding box center [876, 287] width 20 height 20
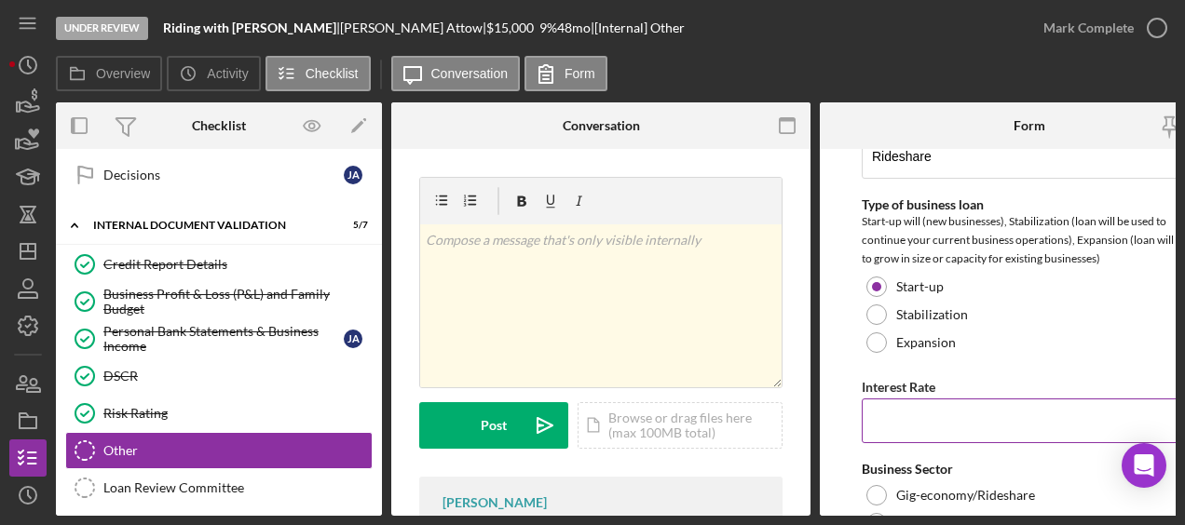
click at [943, 419] on input "Interest Rate" at bounding box center [1029, 421] width 335 height 45
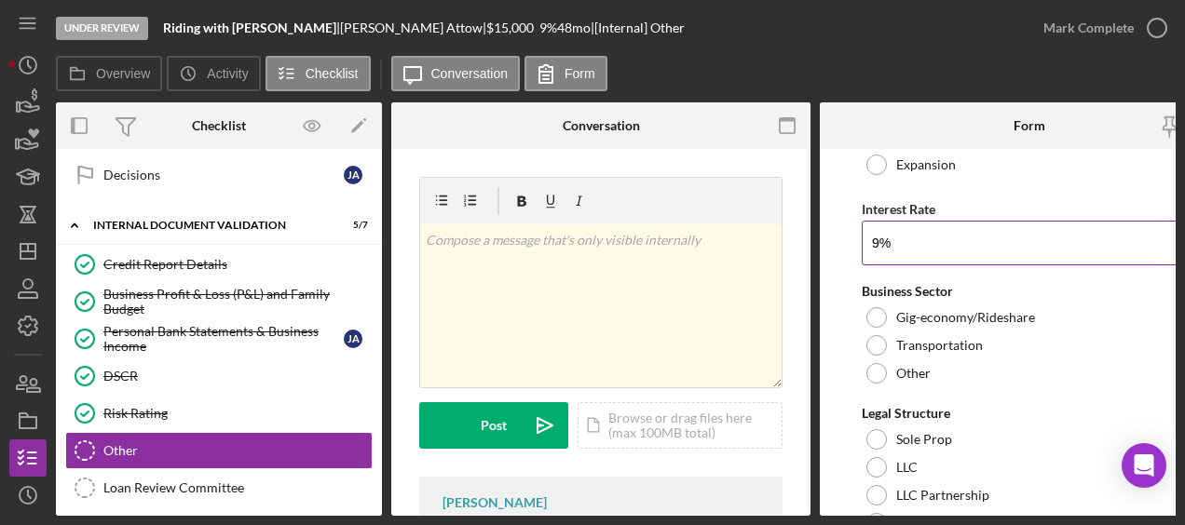
scroll to position [795, 0]
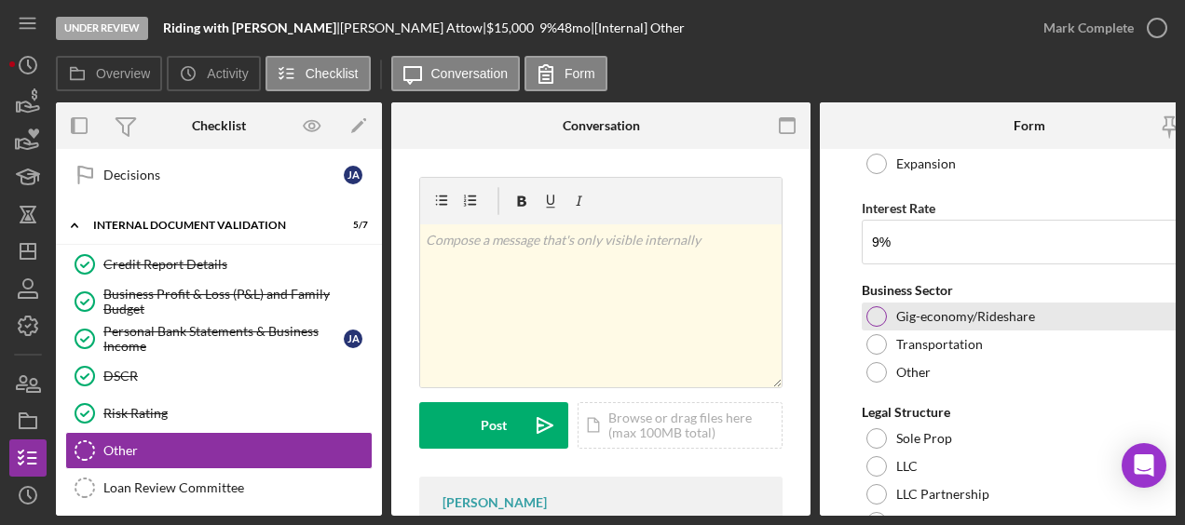
type input "9.00000%"
click at [877, 309] on div at bounding box center [876, 316] width 20 height 20
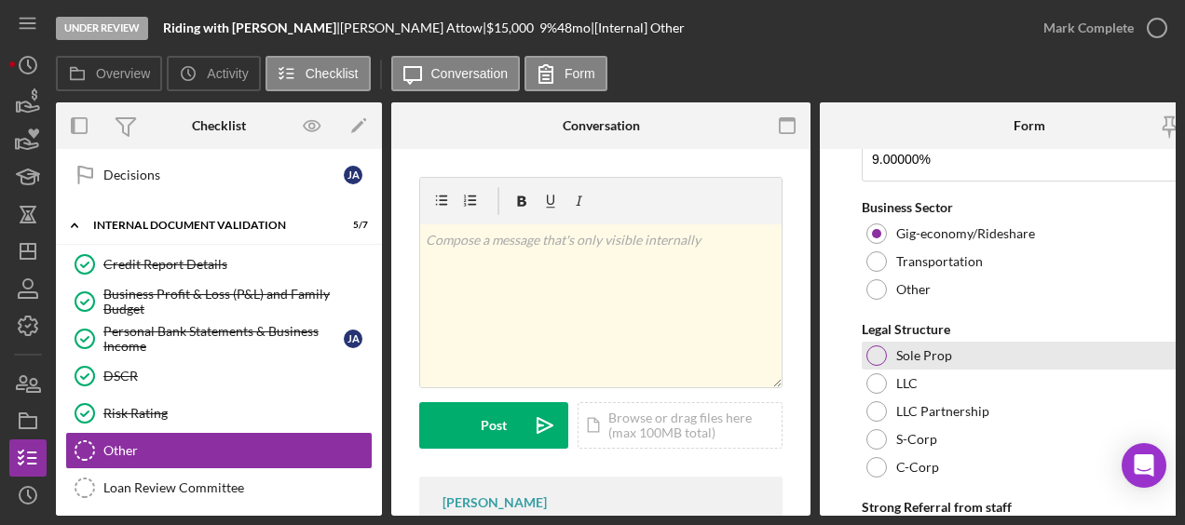
scroll to position [879, 0]
click at [857, 333] on form "Credit Memo Information Revision Amount Requested $15,000 Date 09/08/2025 Term …" at bounding box center [1029, 332] width 419 height 367
click at [871, 351] on div at bounding box center [876, 355] width 20 height 20
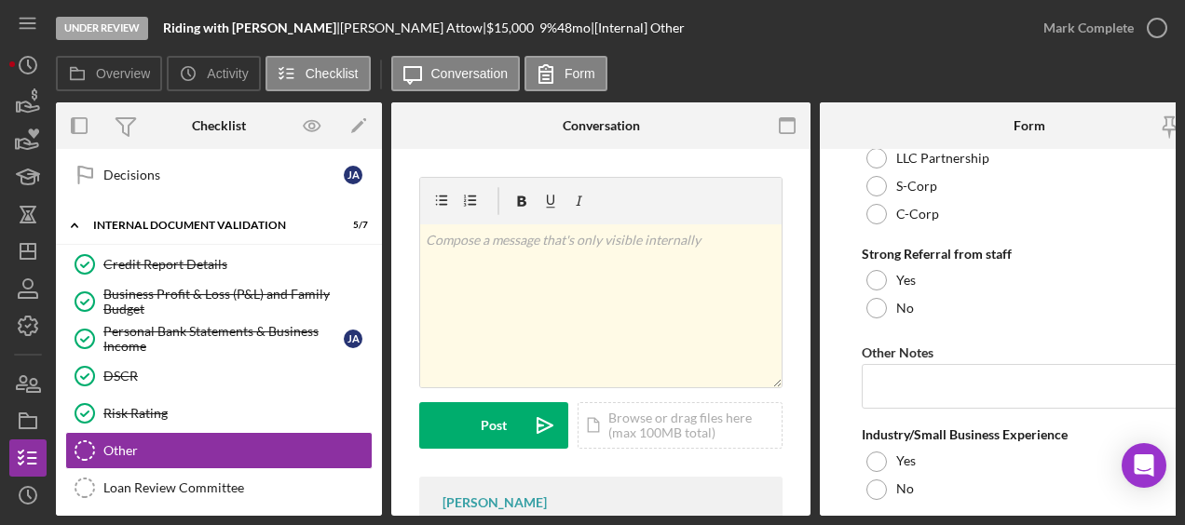
scroll to position [1134, 0]
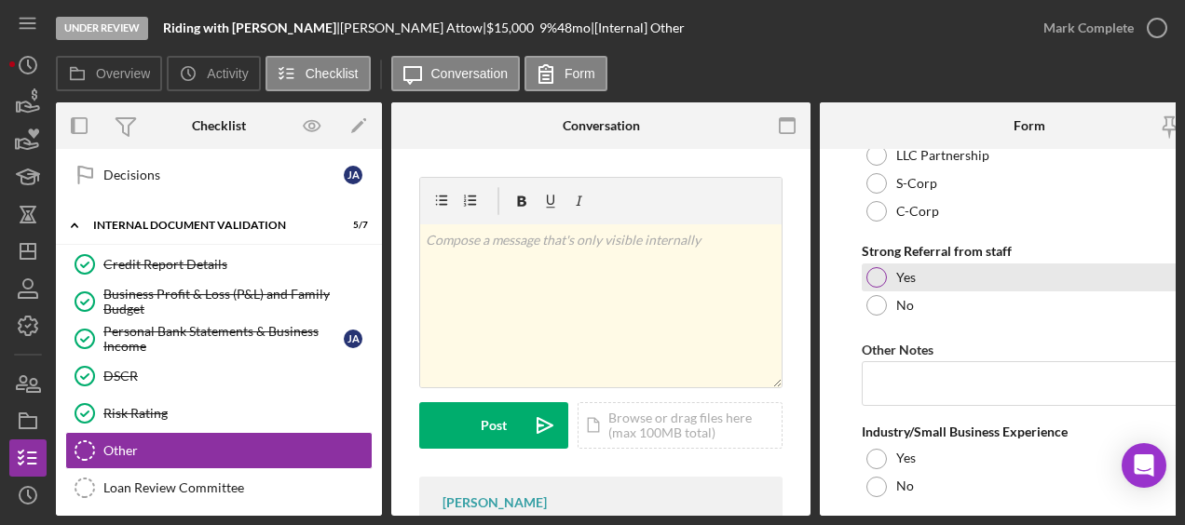
click at [872, 270] on div at bounding box center [876, 277] width 20 height 20
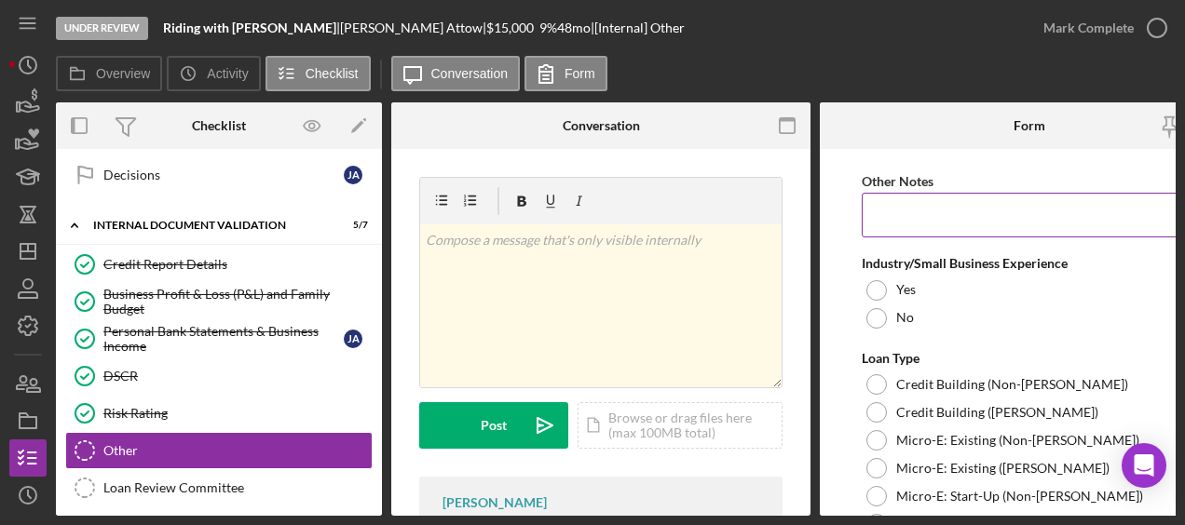
scroll to position [1302, 0]
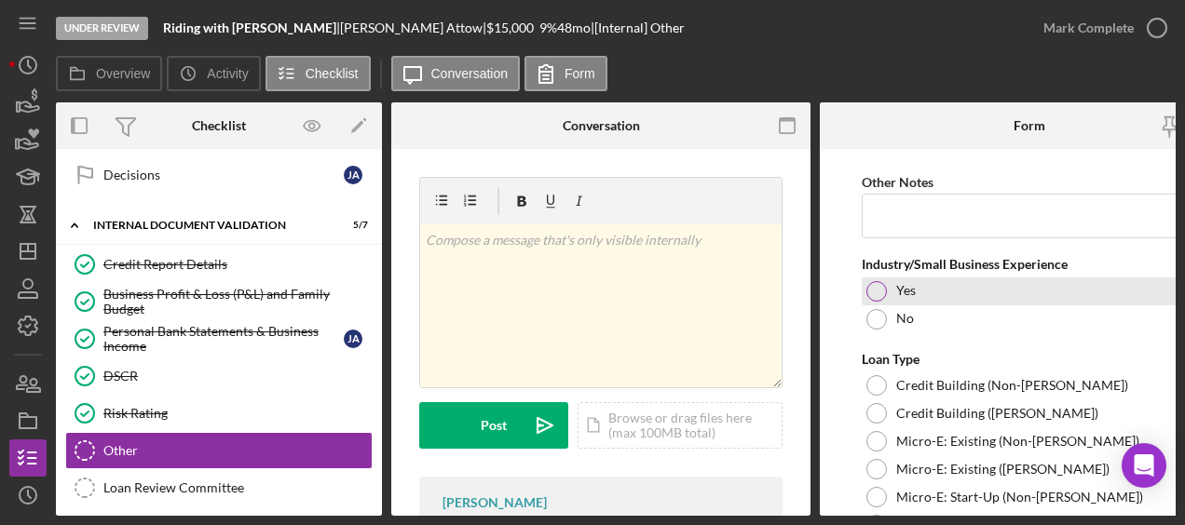
click at [880, 289] on div at bounding box center [876, 291] width 20 height 20
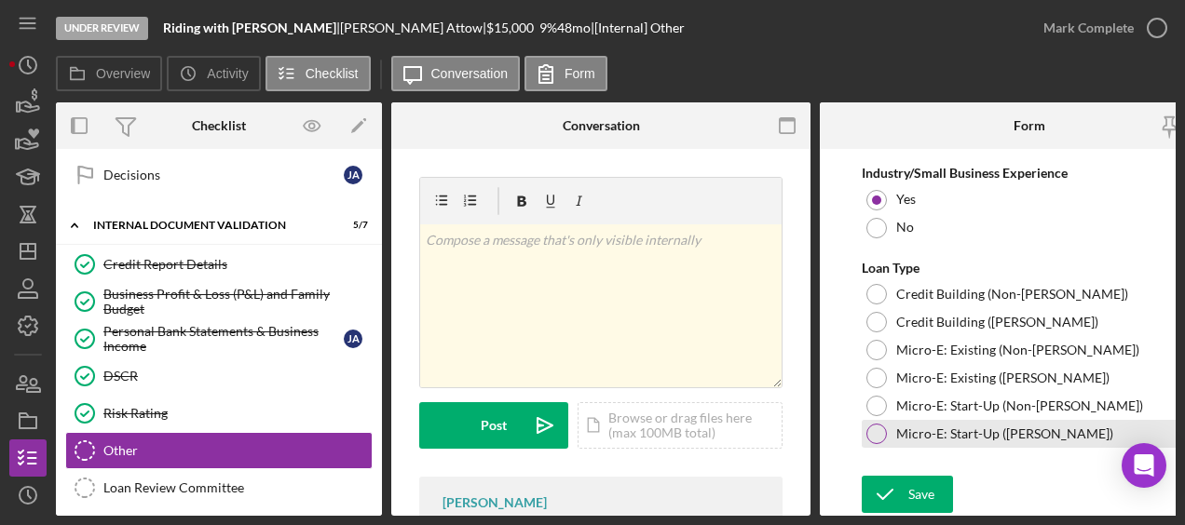
click at [869, 424] on div at bounding box center [876, 434] width 20 height 20
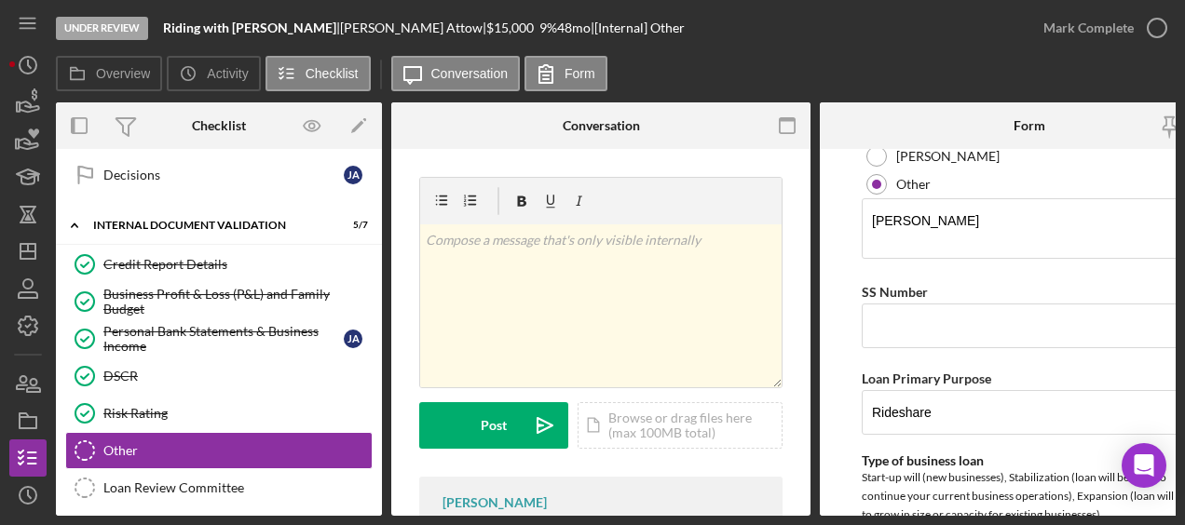
scroll to position [361, 0]
click at [922, 321] on input "SS Number" at bounding box center [1029, 325] width 335 height 45
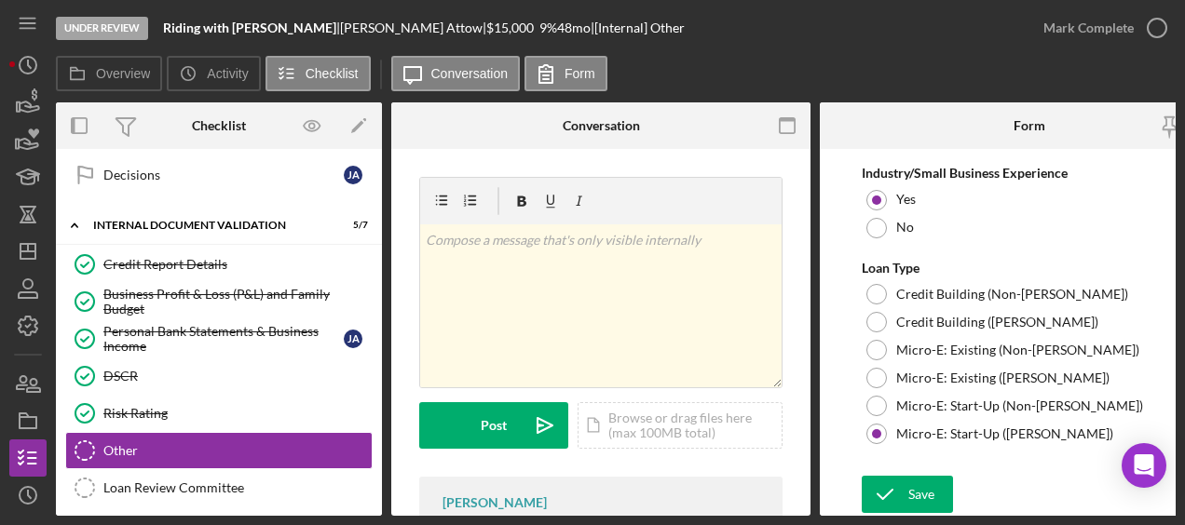
scroll to position [1393, 0]
type input "193955387"
click at [922, 481] on div "Save" at bounding box center [921, 494] width 26 height 37
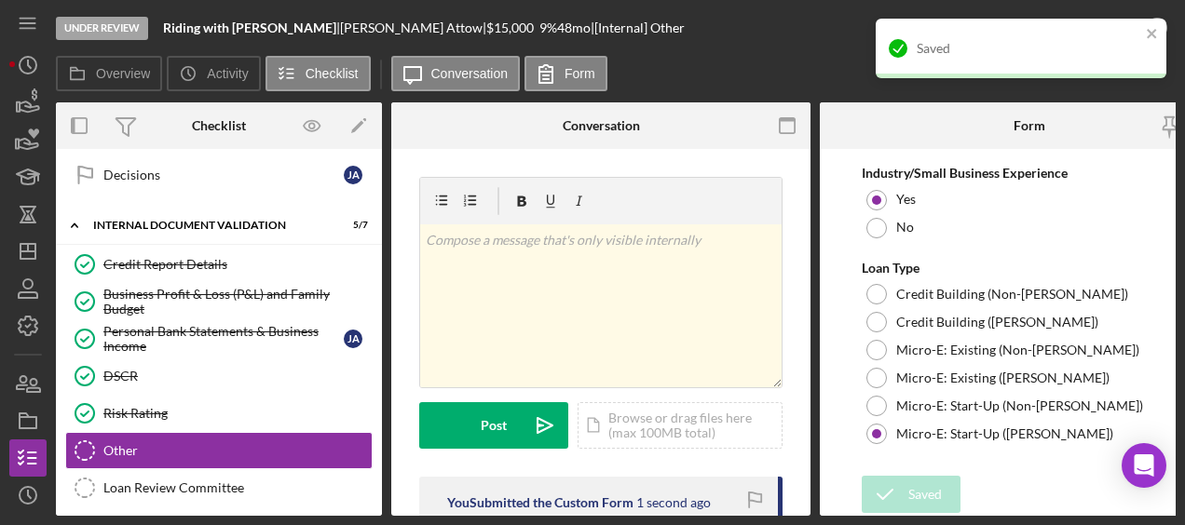
click at [1165, 34] on div "Saved" at bounding box center [1021, 56] width 298 height 82
click at [1148, 30] on icon "close" at bounding box center [1151, 33] width 9 height 9
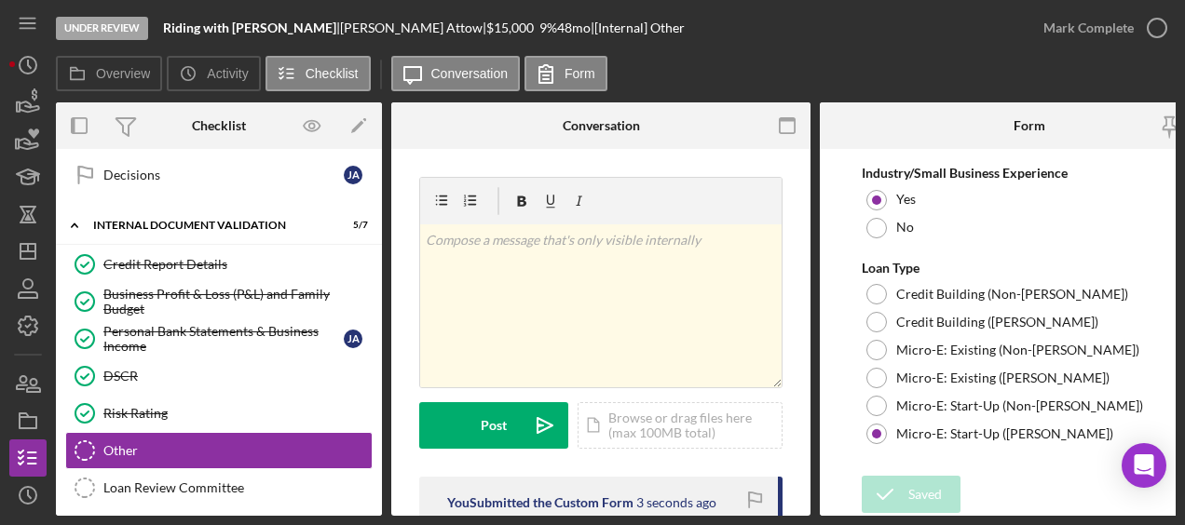
click at [1147, 22] on div "Saved" at bounding box center [1021, 18] width 298 height 7
click at [1153, 30] on icon "button" at bounding box center [1156, 28] width 47 height 47
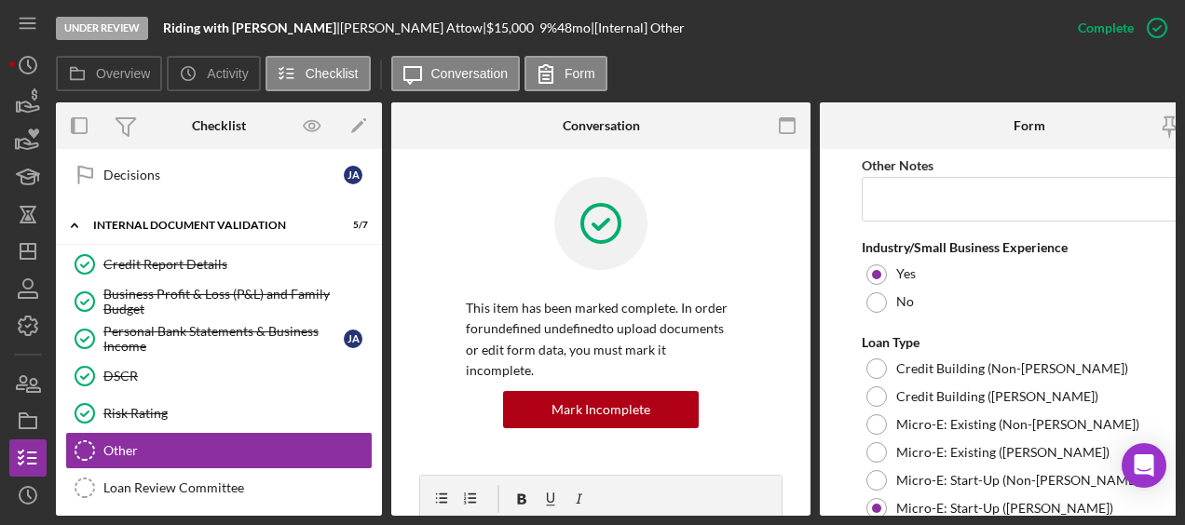
scroll to position [1468, 0]
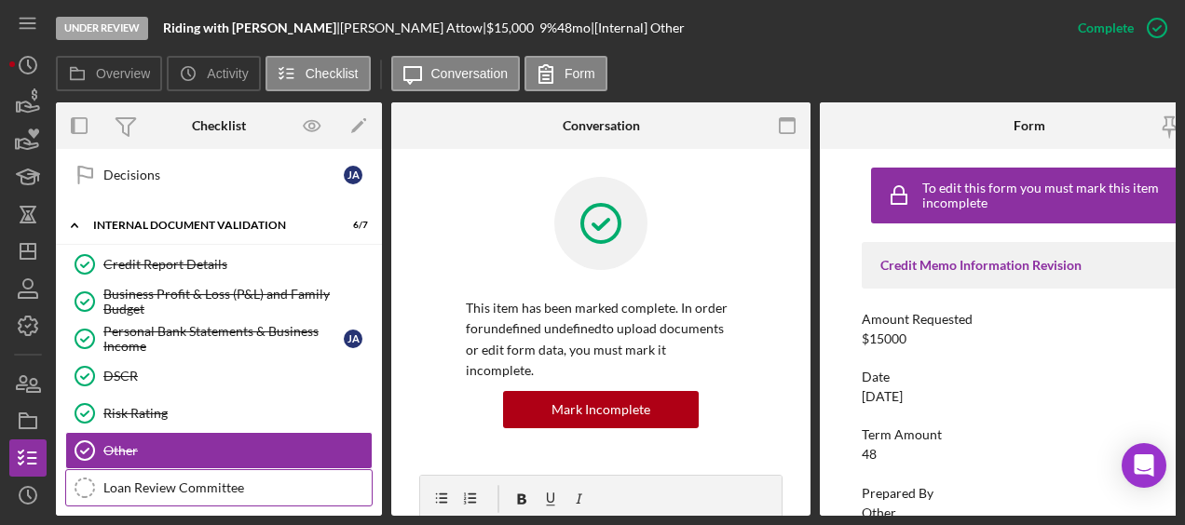
click at [188, 481] on div "Loan Review Committee" at bounding box center [237, 488] width 268 height 15
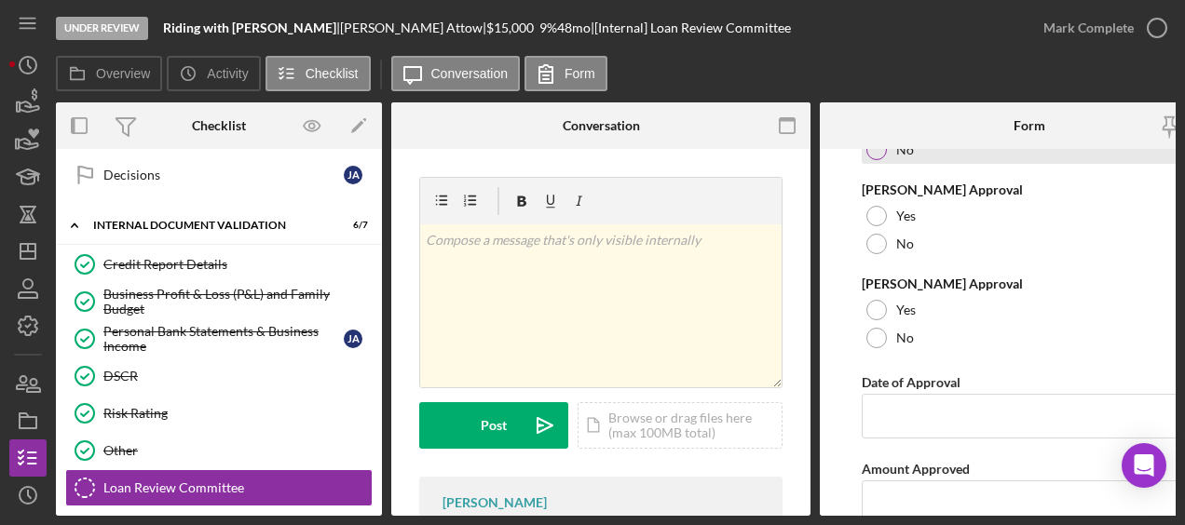
scroll to position [222, 0]
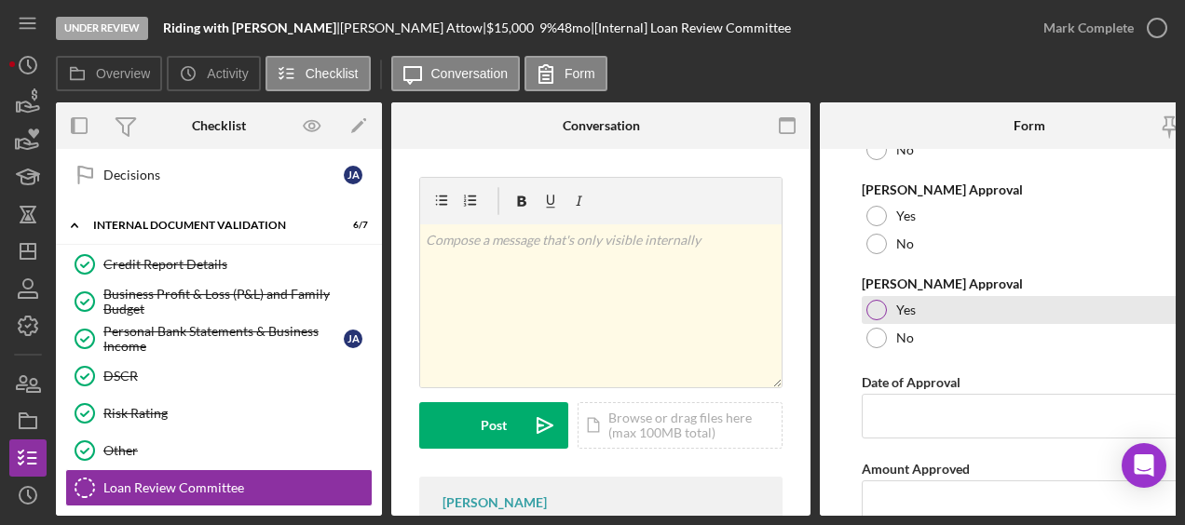
click at [889, 315] on div "Yes" at bounding box center [1029, 310] width 335 height 28
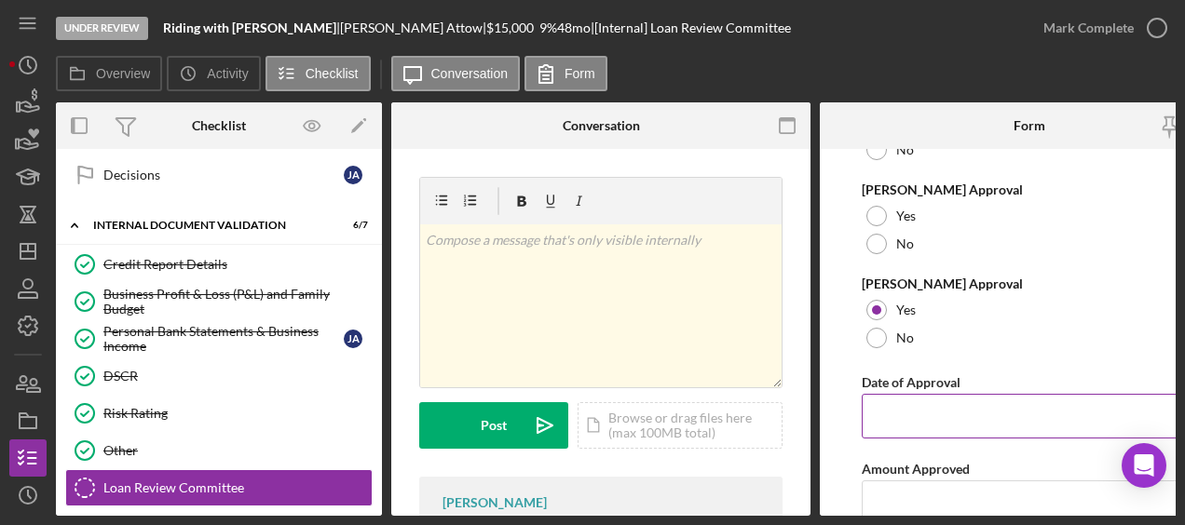
click at [903, 410] on input "Date of Approval" at bounding box center [1029, 416] width 335 height 45
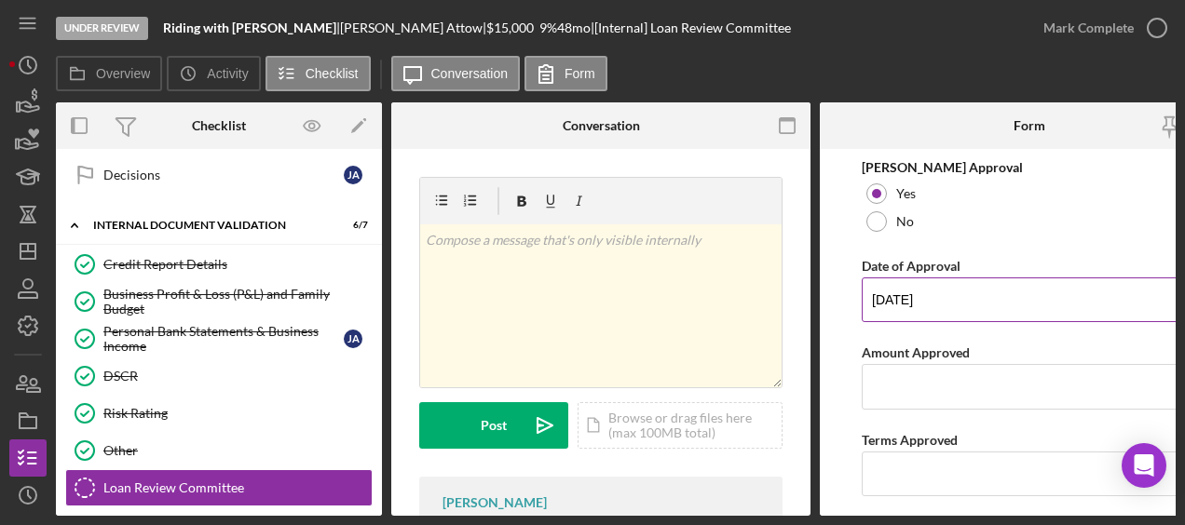
scroll to position [341, 0]
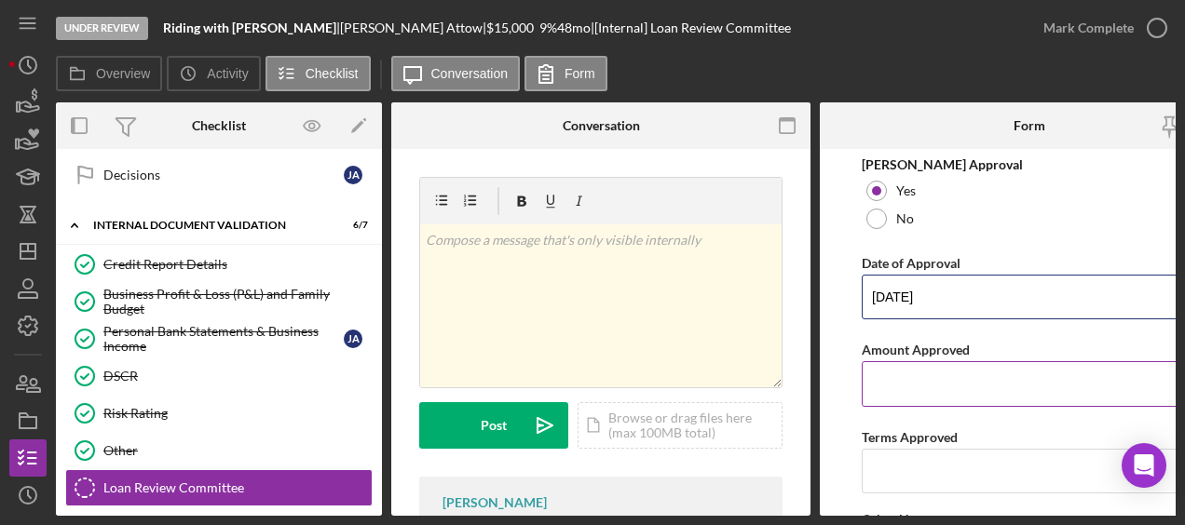
type input "09/08/2025"
click at [907, 388] on input "Amount Approved" at bounding box center [1029, 383] width 335 height 45
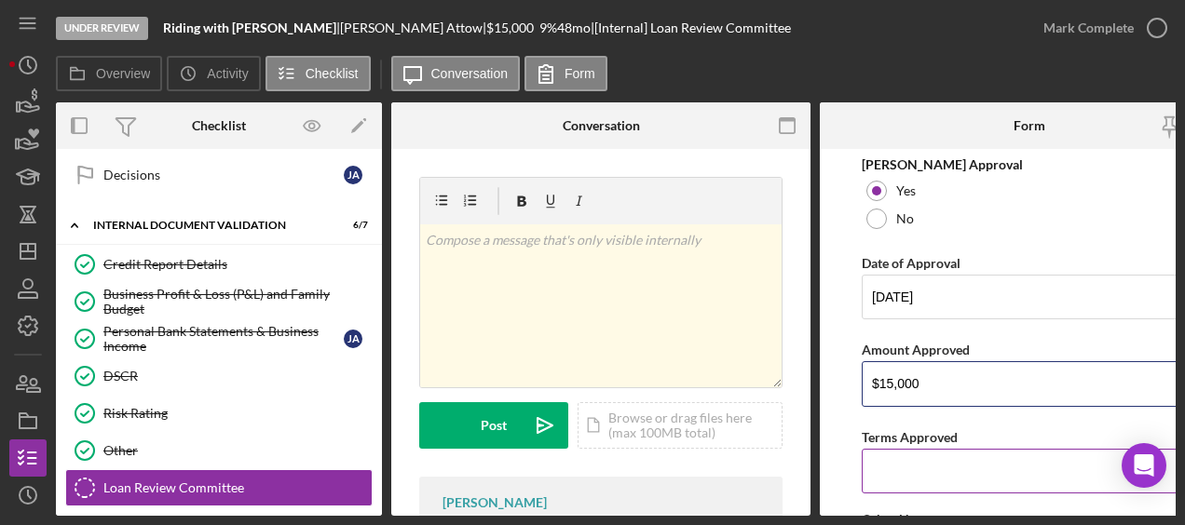
type input "$15,000"
click at [1006, 431] on div "Terms Approved" at bounding box center [1029, 437] width 335 height 23
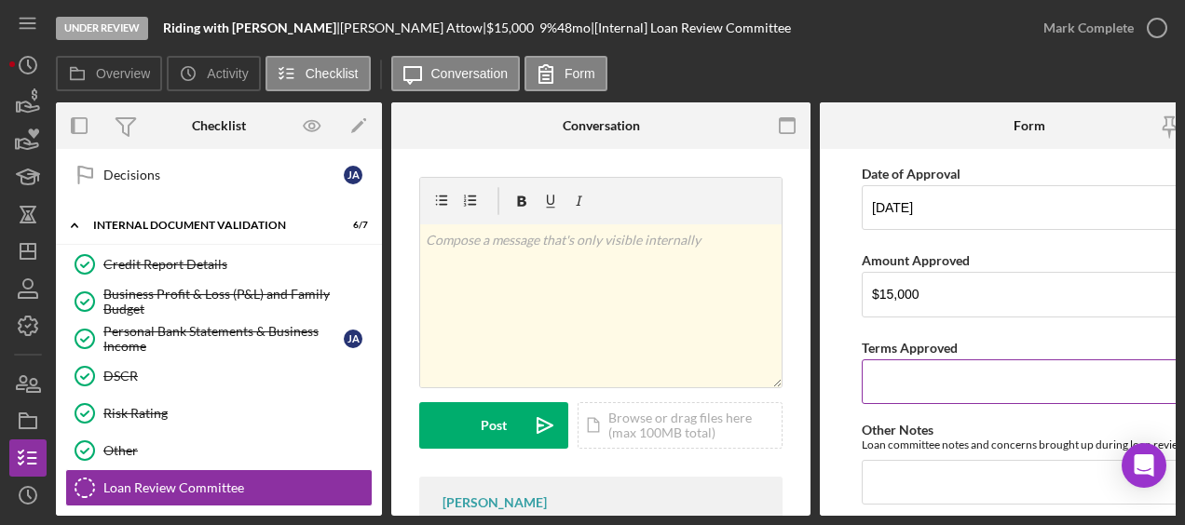
click at [945, 399] on input "Terms Approved" at bounding box center [1029, 382] width 335 height 45
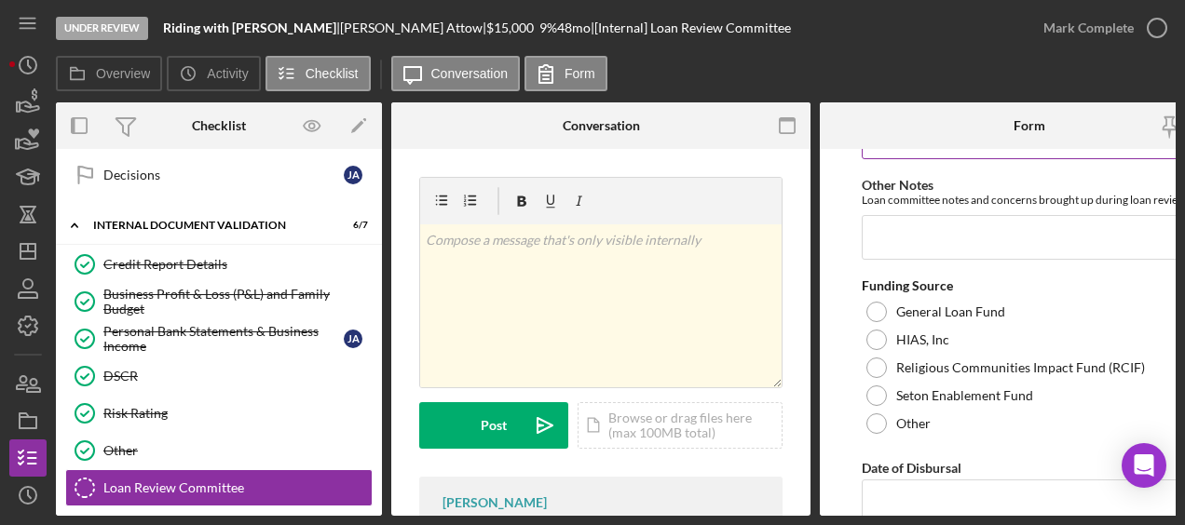
scroll to position [676, 0]
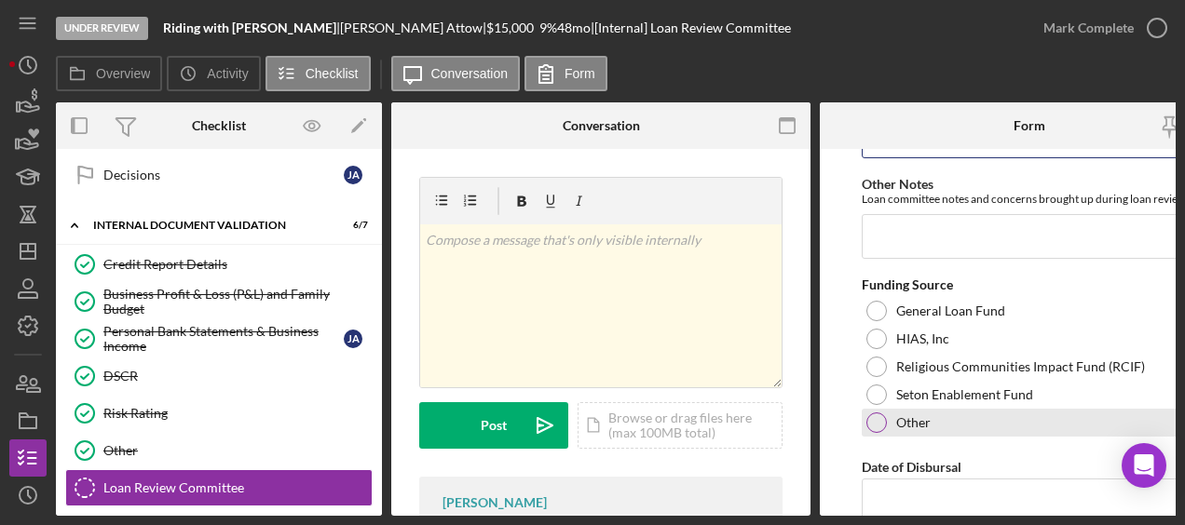
type input "48"
click at [870, 416] on div at bounding box center [876, 423] width 20 height 20
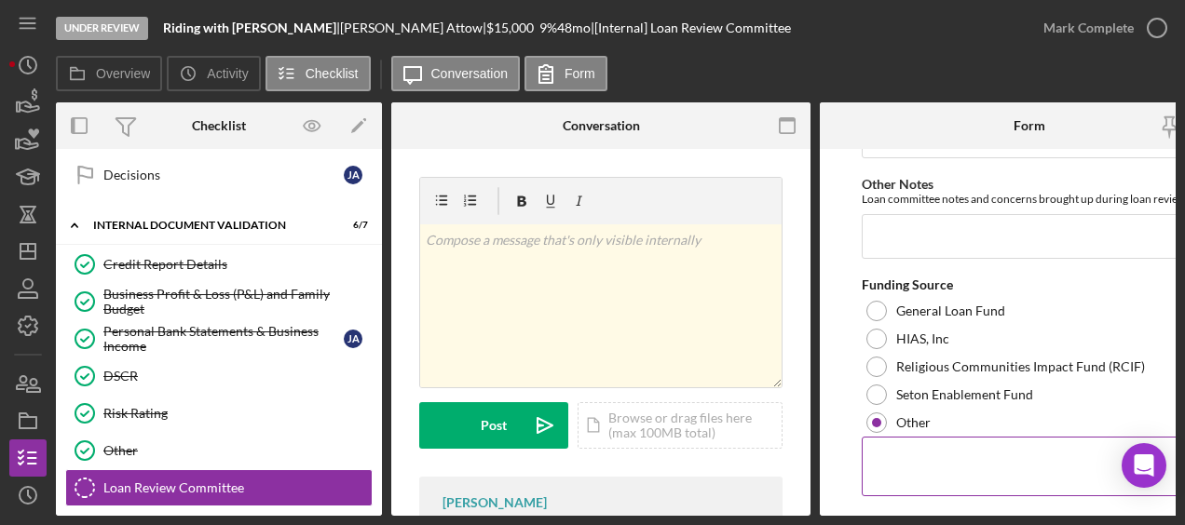
click at [941, 468] on textarea at bounding box center [1029, 467] width 335 height 60
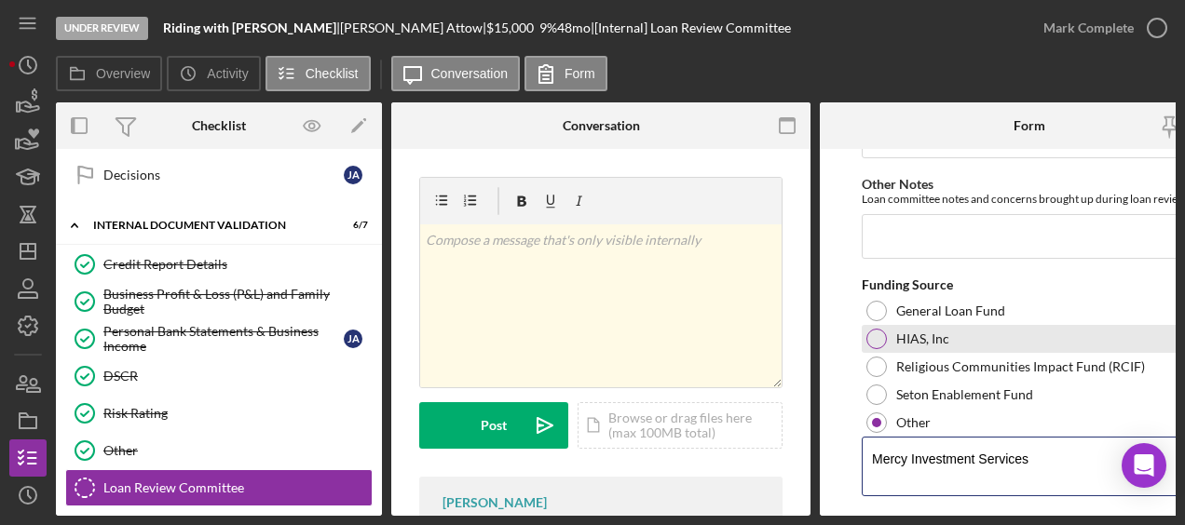
scroll to position [930, 0]
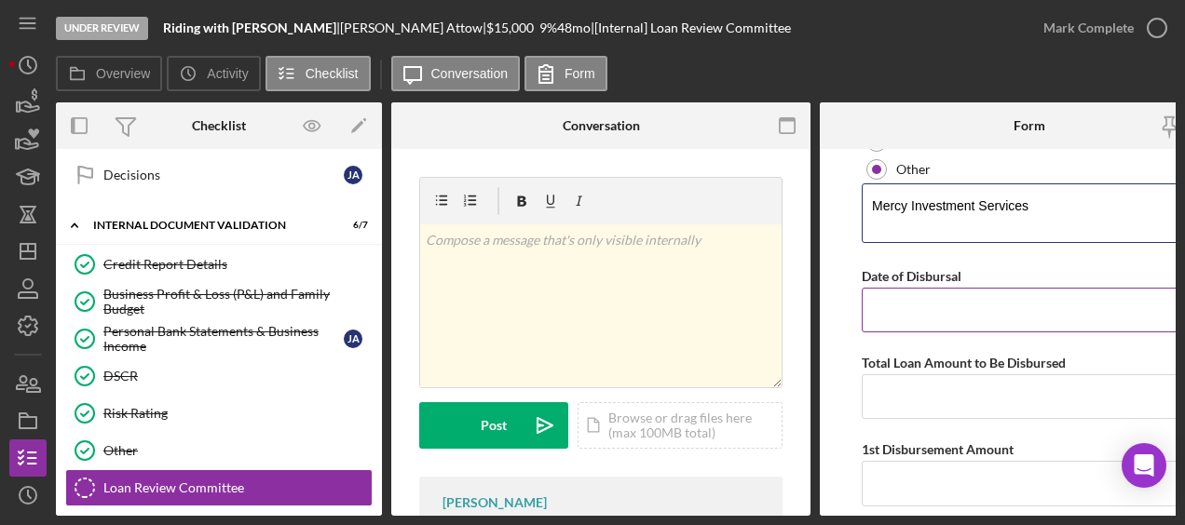
type textarea "Mercy Investment Services"
click at [949, 305] on input "Date of Disbursal" at bounding box center [1029, 310] width 335 height 45
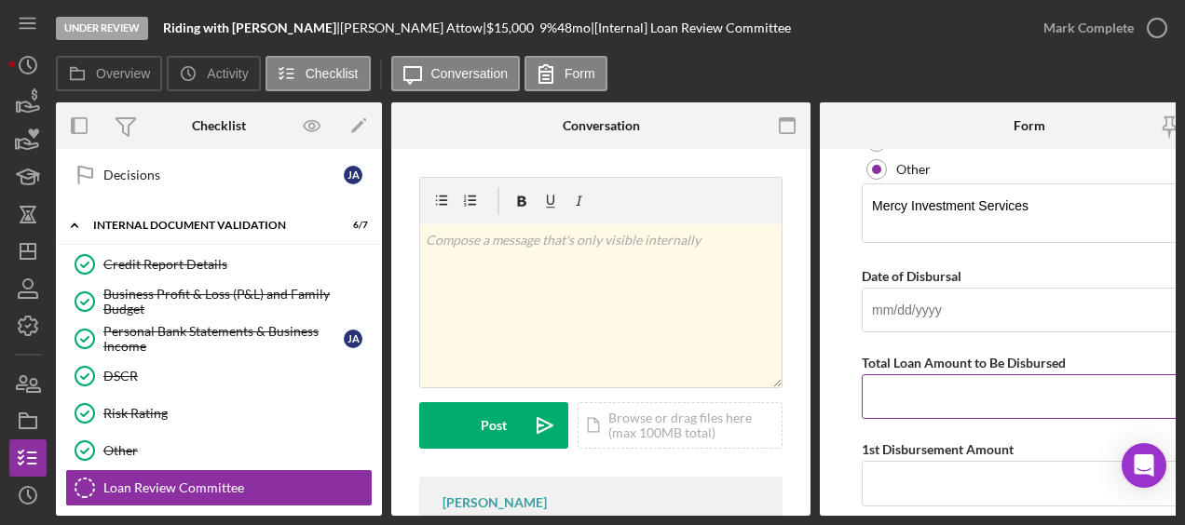
click at [1026, 406] on input "Total Loan Amount to Be Disbursed" at bounding box center [1029, 396] width 335 height 45
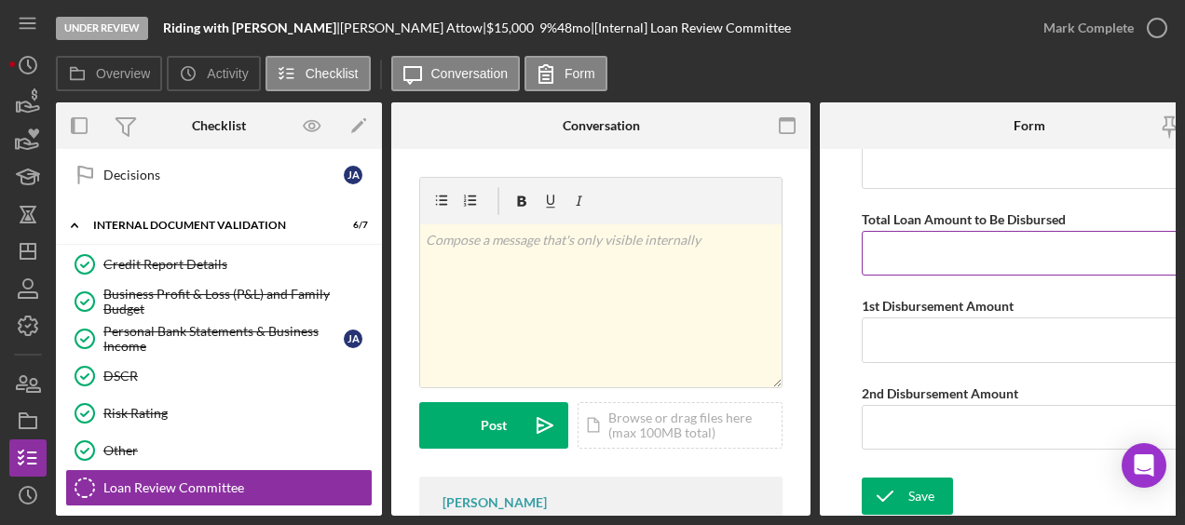
scroll to position [1073, 0]
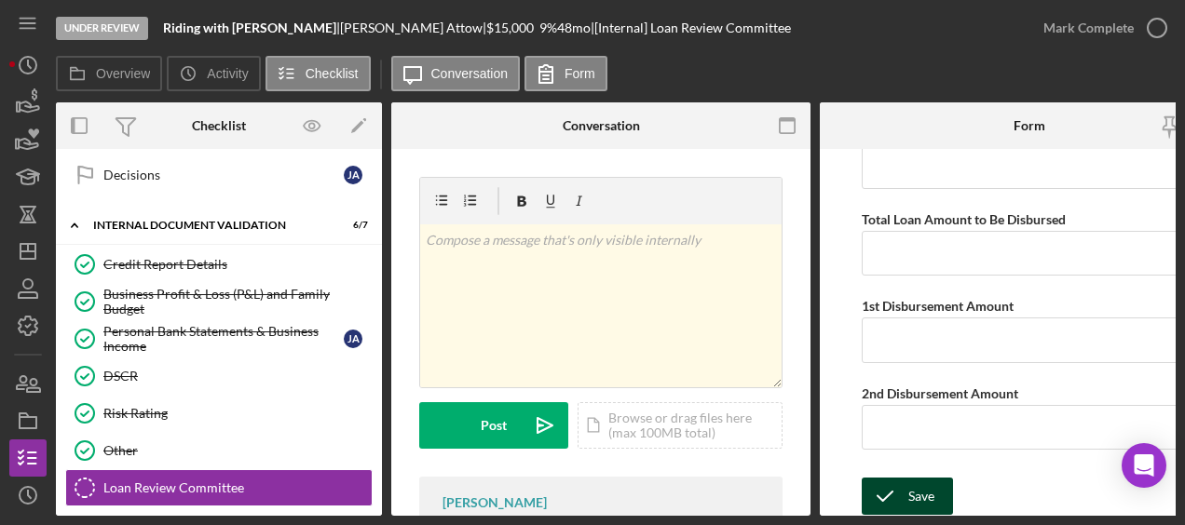
click at [885, 489] on icon "submit" at bounding box center [885, 496] width 47 height 47
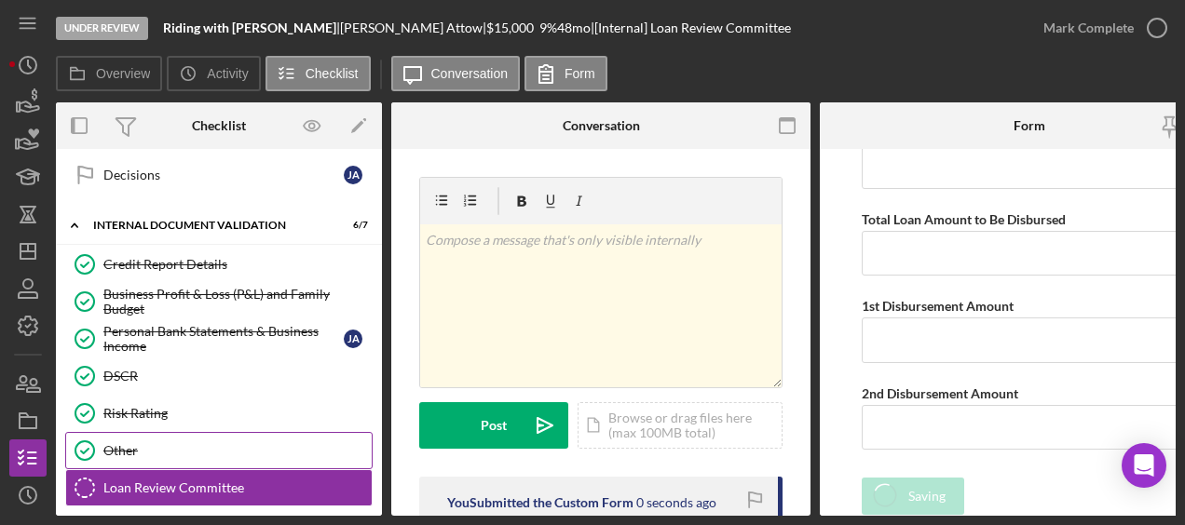
scroll to position [891, 0]
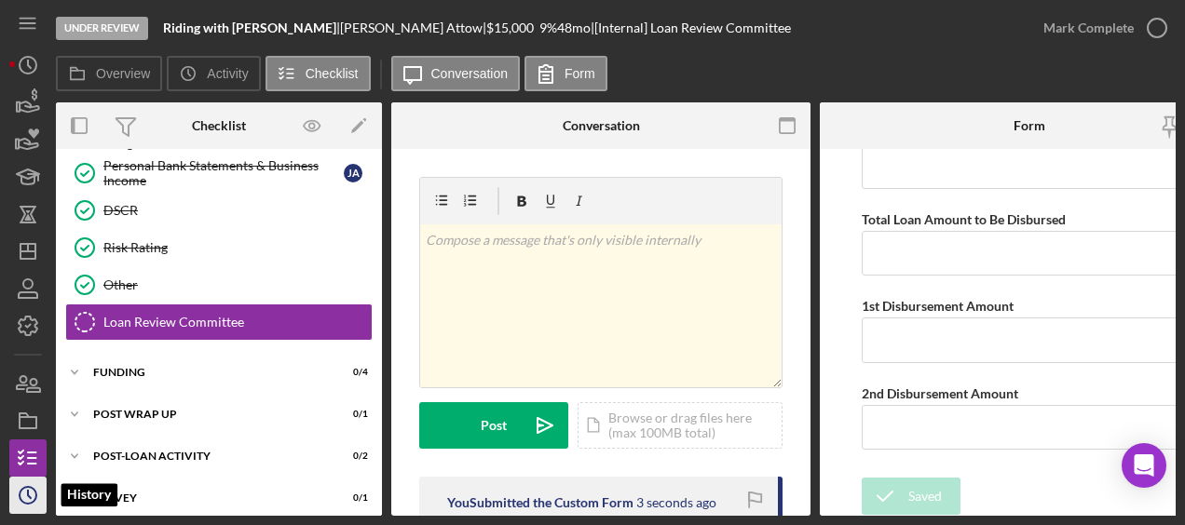
click at [34, 497] on icon "Icon/History" at bounding box center [28, 495] width 47 height 47
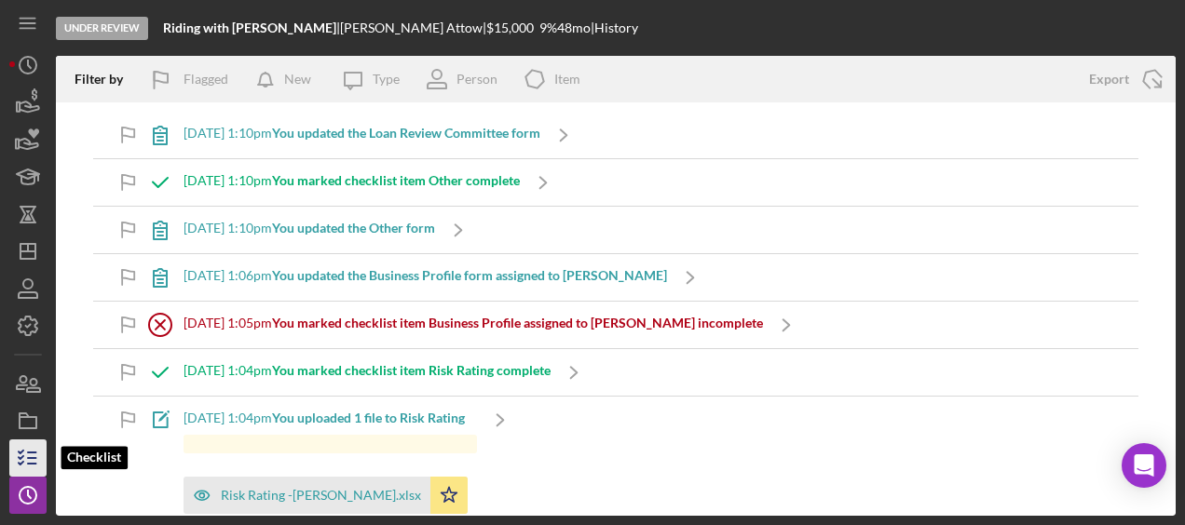
click at [29, 459] on icon "button" at bounding box center [28, 458] width 47 height 47
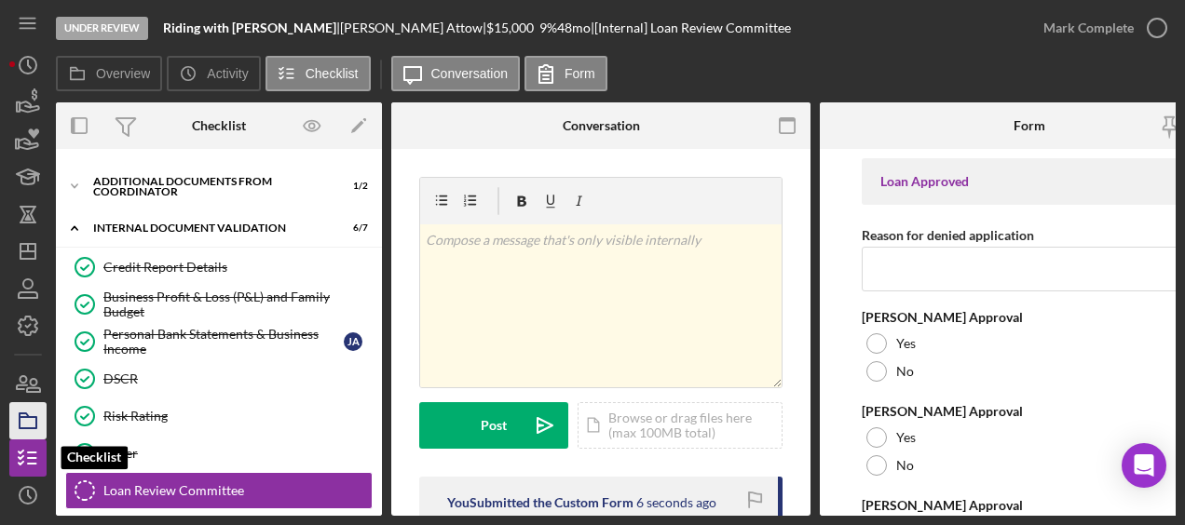
scroll to position [149, 0]
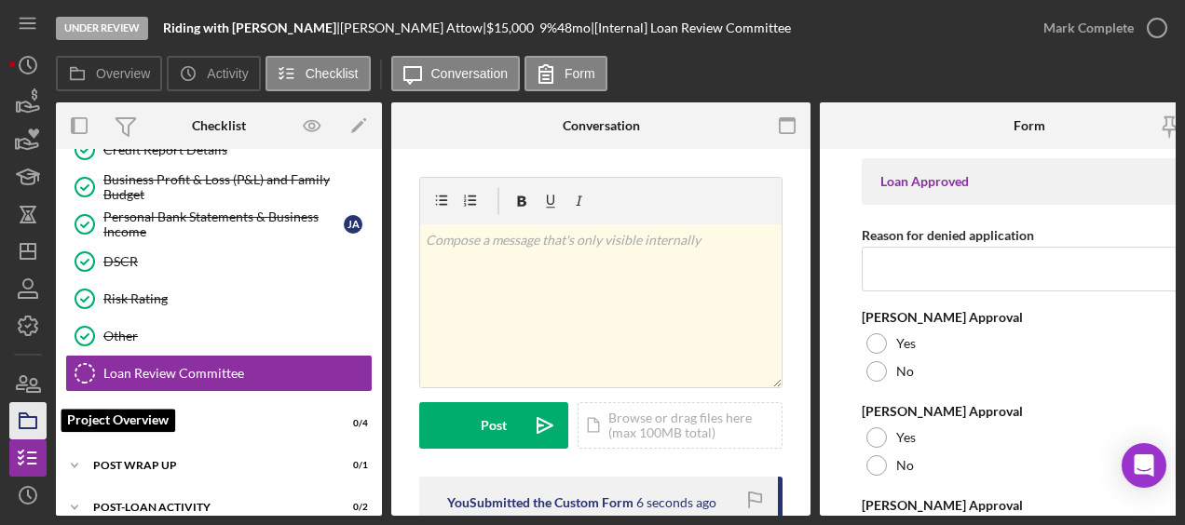
click at [34, 428] on rect "button" at bounding box center [28, 422] width 17 height 11
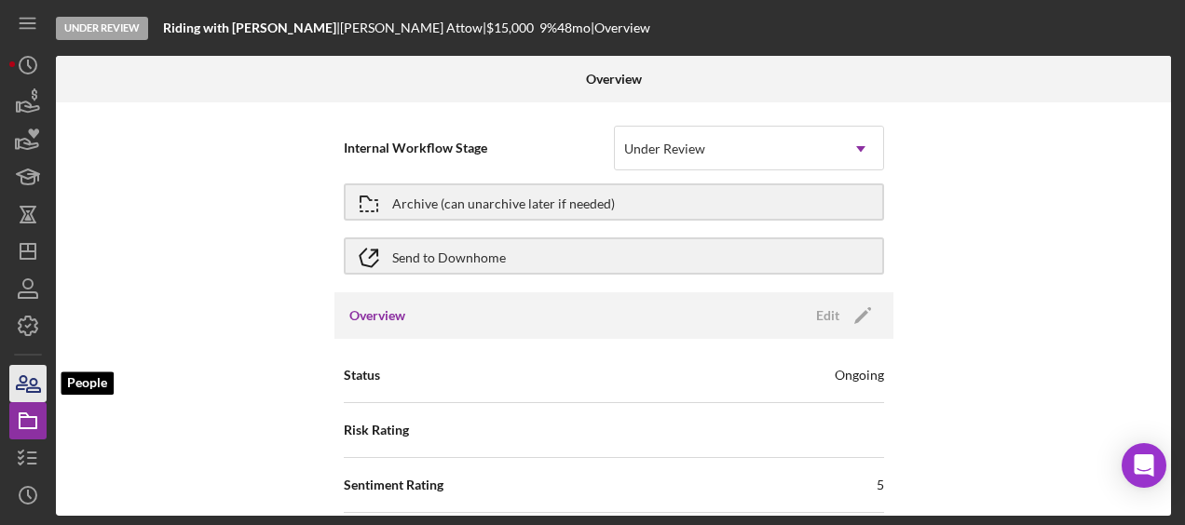
click at [34, 387] on icon "button" at bounding box center [28, 383] width 47 height 47
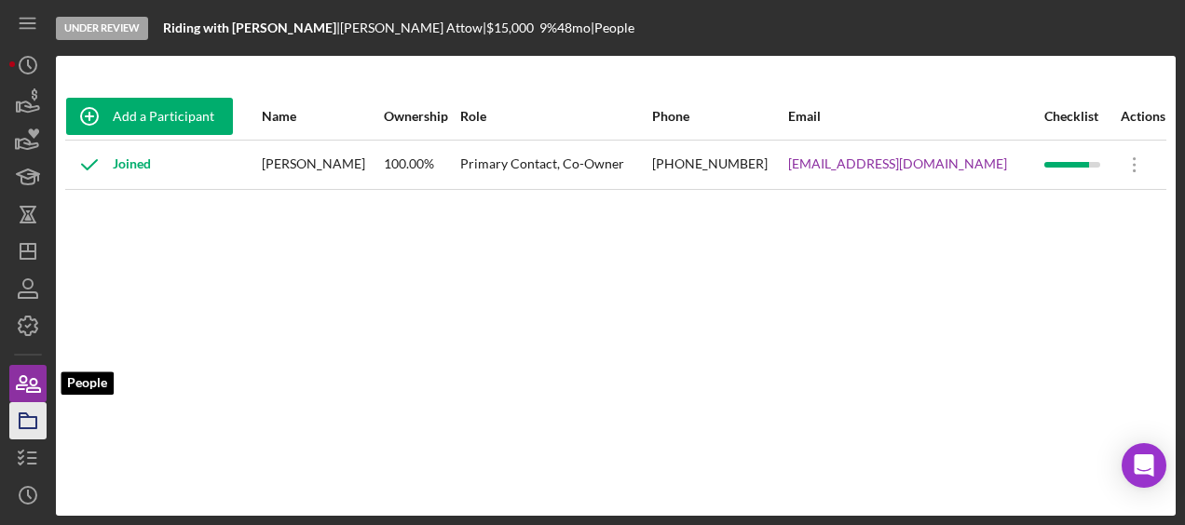
click at [32, 408] on icon "button" at bounding box center [28, 421] width 47 height 47
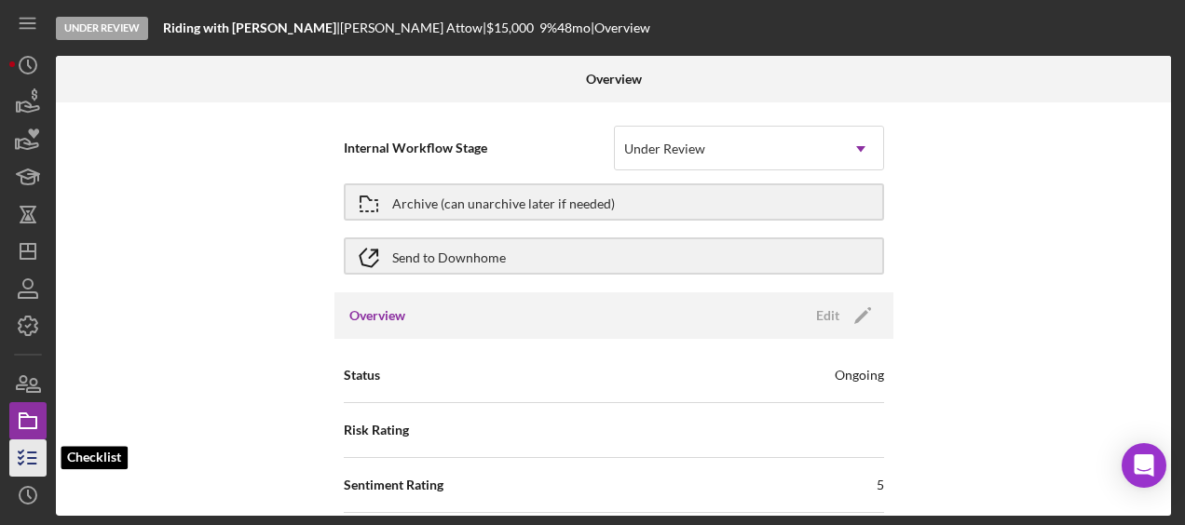
click at [30, 456] on icon "button" at bounding box center [28, 458] width 47 height 47
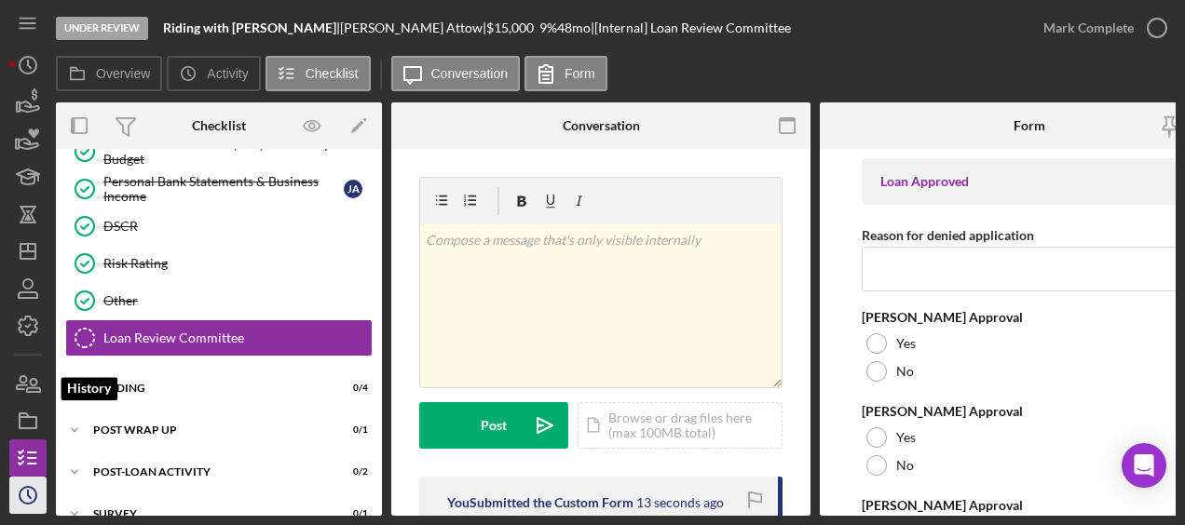
scroll to position [110, 0]
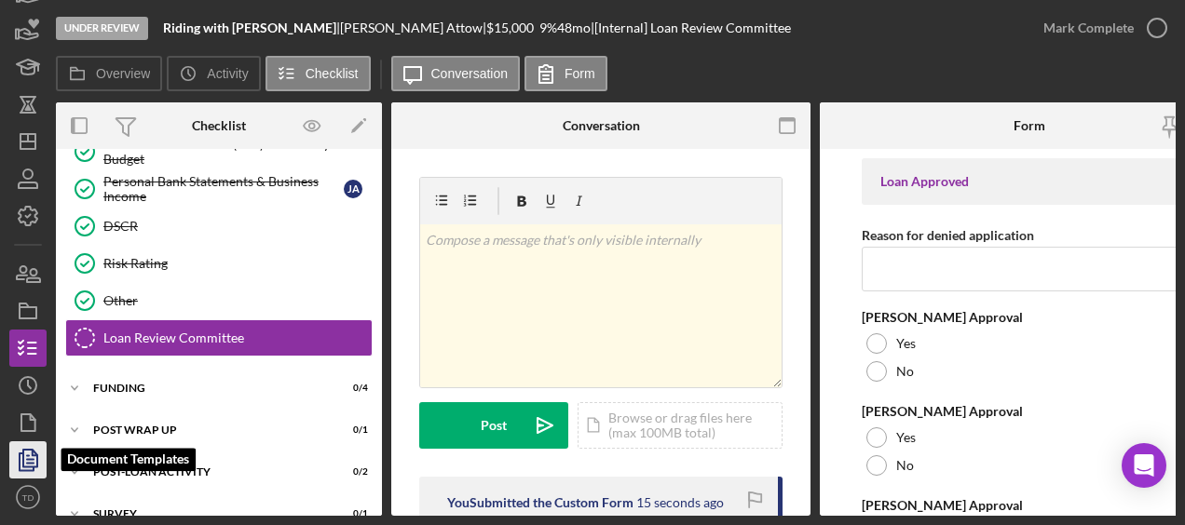
click at [37, 466] on polygon "button" at bounding box center [30, 458] width 14 height 17
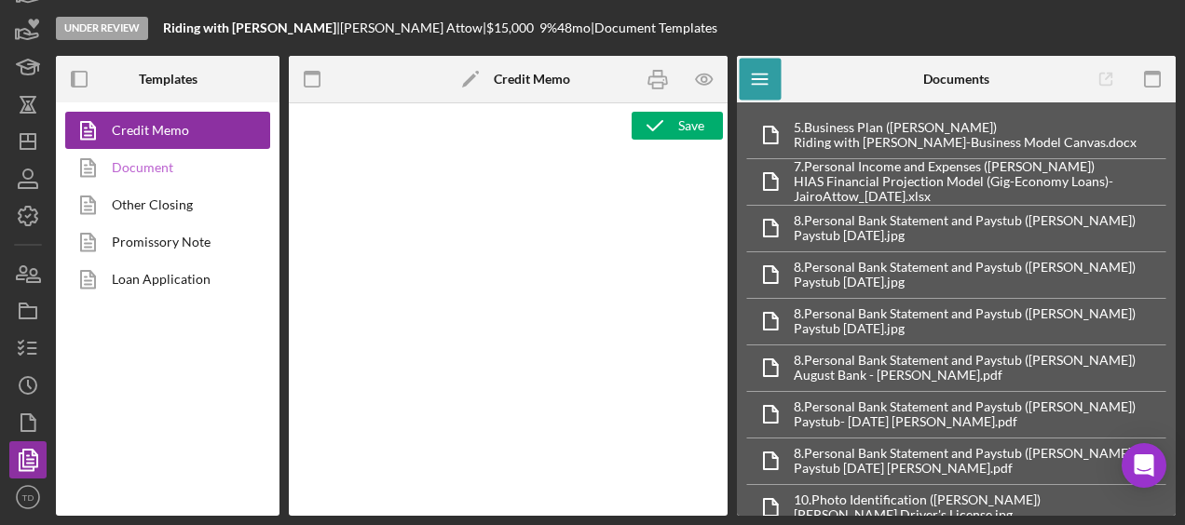
click at [162, 165] on link "Document" at bounding box center [163, 167] width 196 height 37
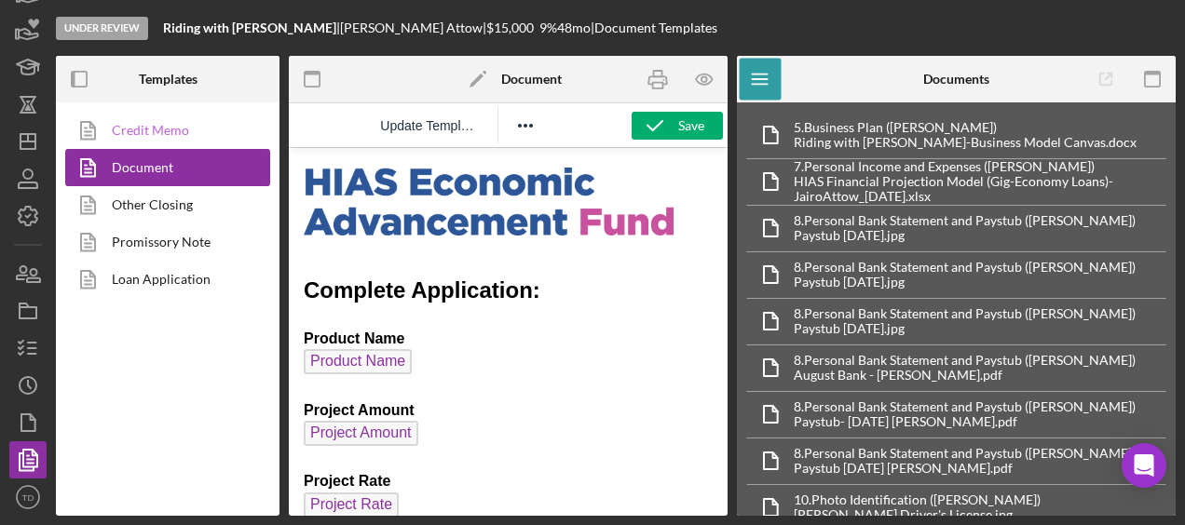
click at [164, 130] on link "Credit Memo" at bounding box center [163, 130] width 196 height 37
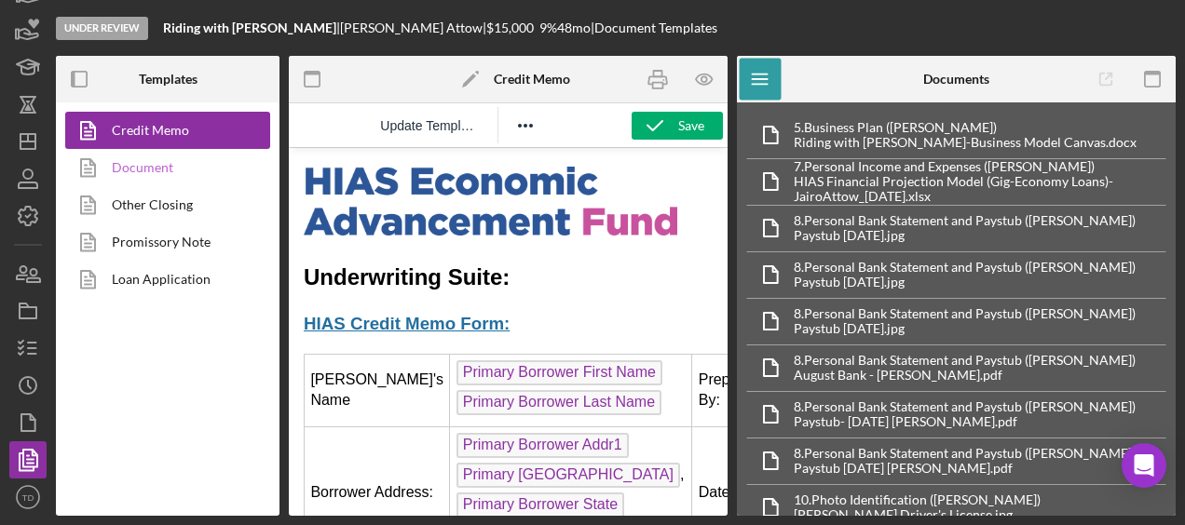
click at [157, 164] on link "Document" at bounding box center [163, 167] width 196 height 37
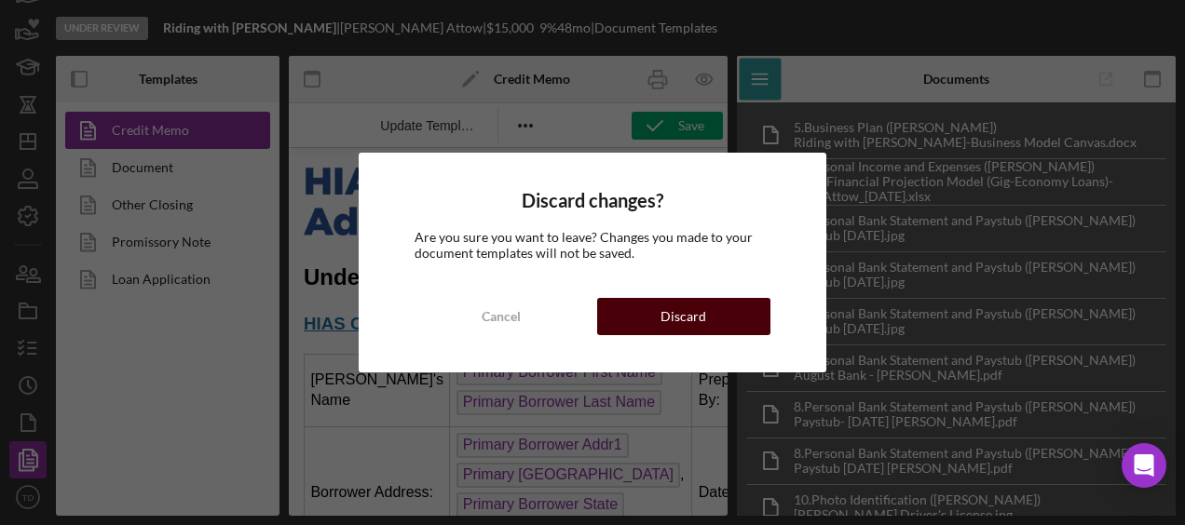
click at [661, 303] on button "Discard" at bounding box center [683, 316] width 173 height 37
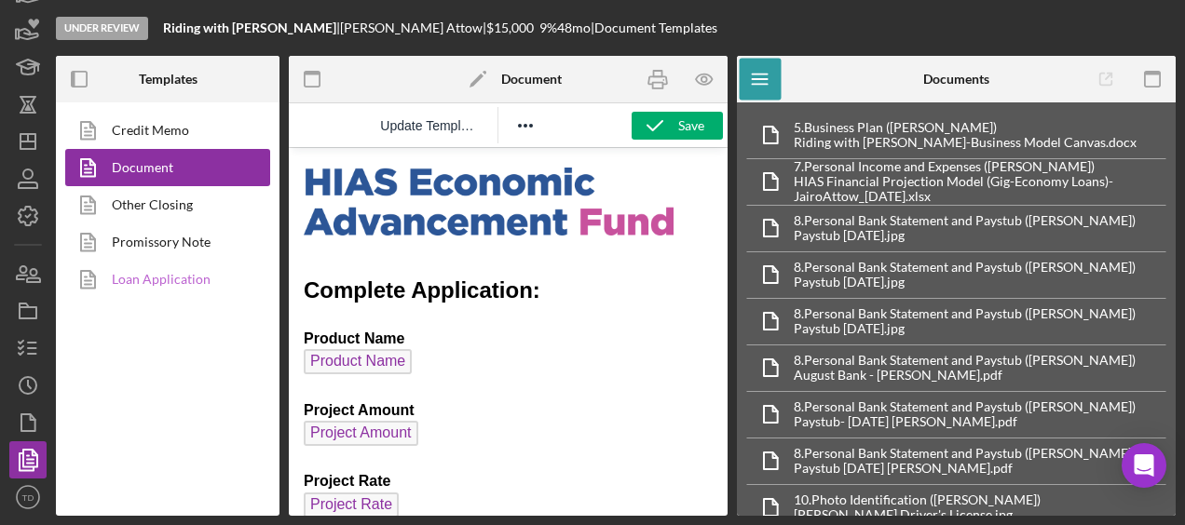
click at [182, 296] on link "Loan Application" at bounding box center [163, 279] width 196 height 37
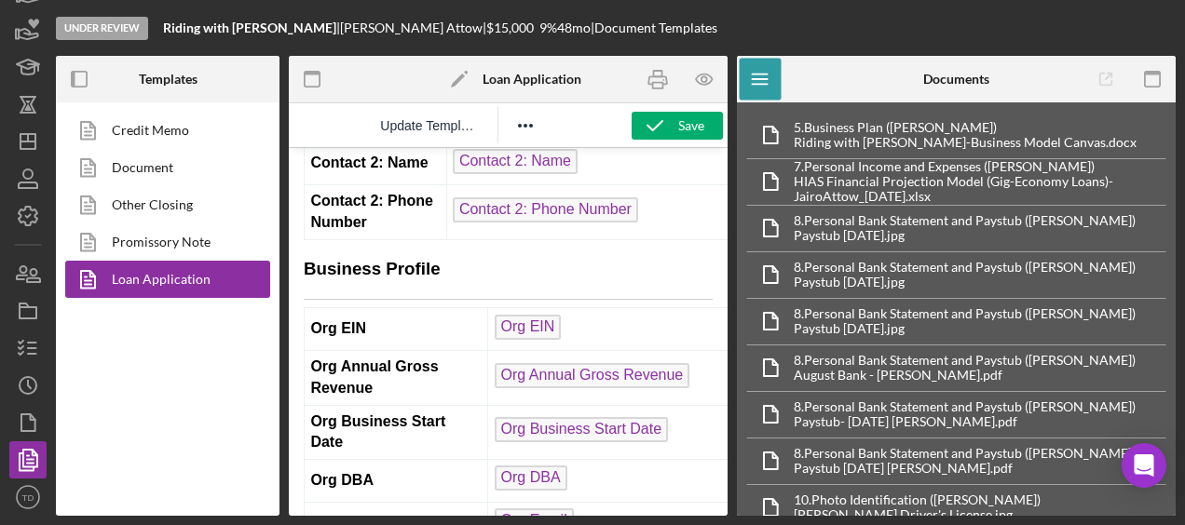
scroll to position [9107, 0]
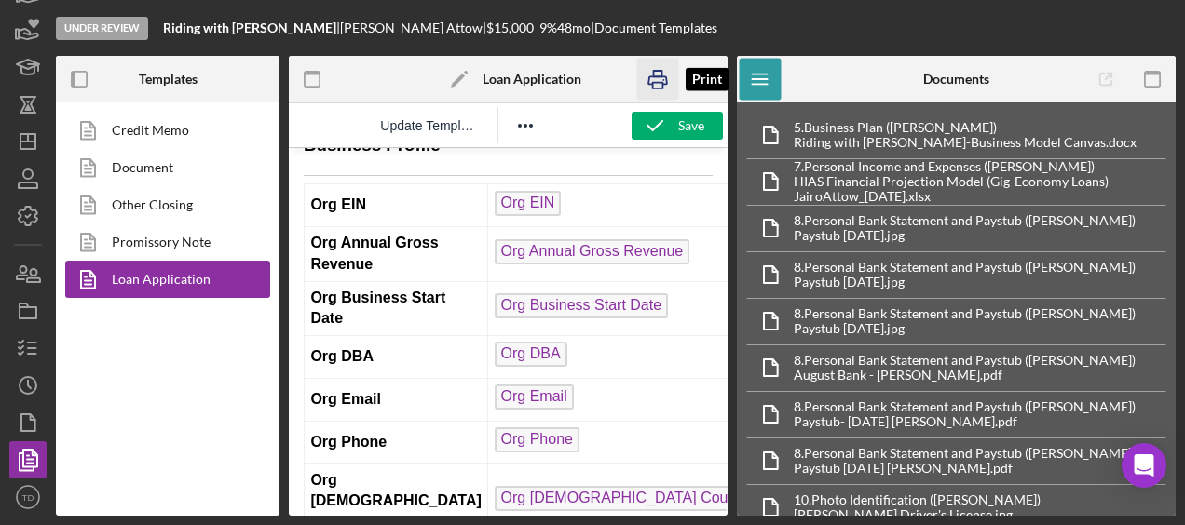
drag, startPoint x: 645, startPoint y: 86, endPoint x: 0, endPoint y: 265, distance: 669.1
click at [645, 86] on icon "button" at bounding box center [658, 80] width 42 height 42
click at [194, 248] on link "Promissory Note" at bounding box center [163, 242] width 196 height 37
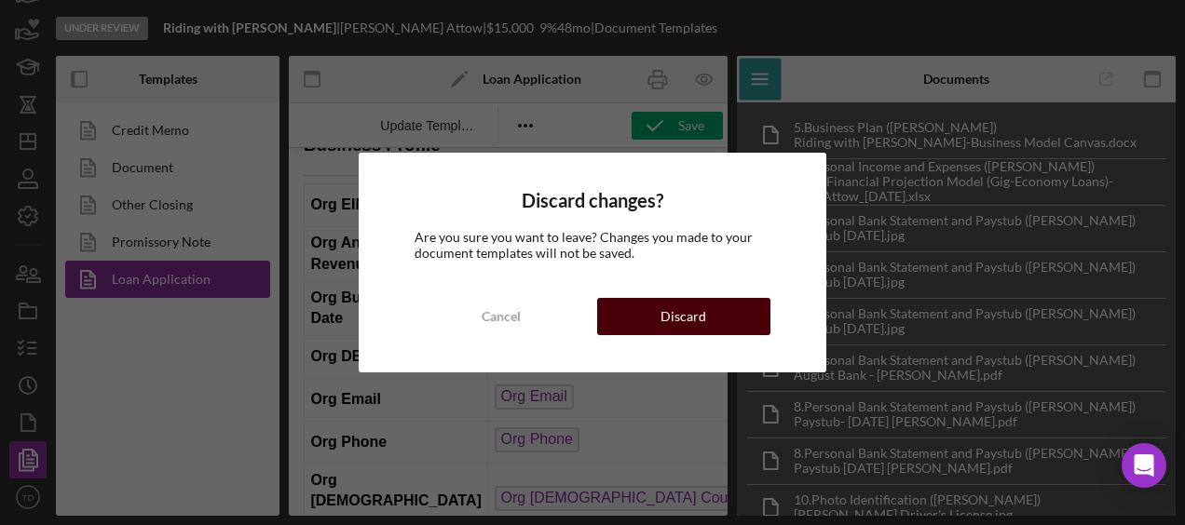
click at [648, 309] on button "Discard" at bounding box center [683, 316] width 173 height 37
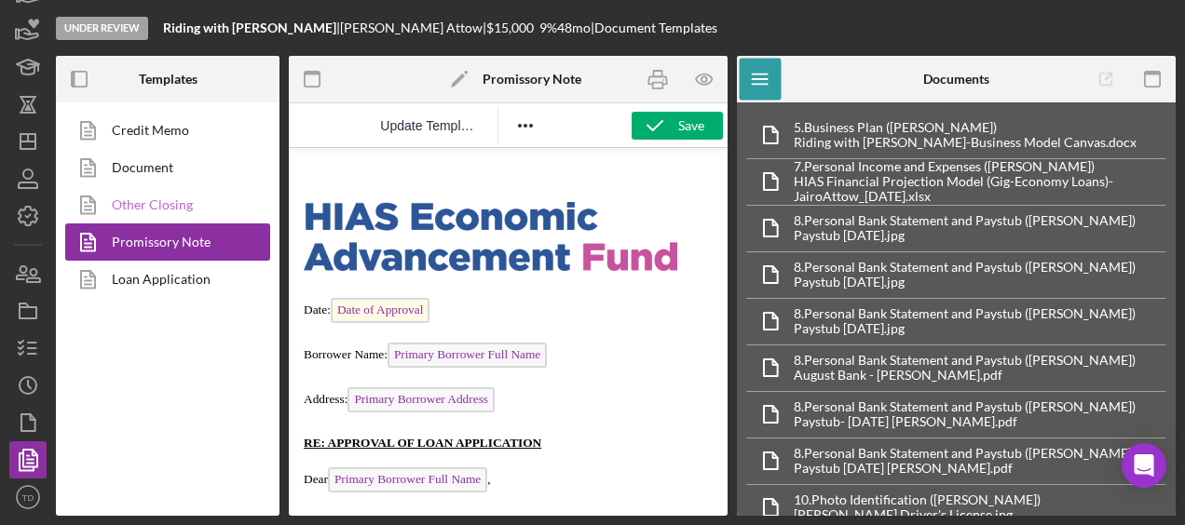
click at [192, 194] on link "Other Closing" at bounding box center [163, 204] width 196 height 37
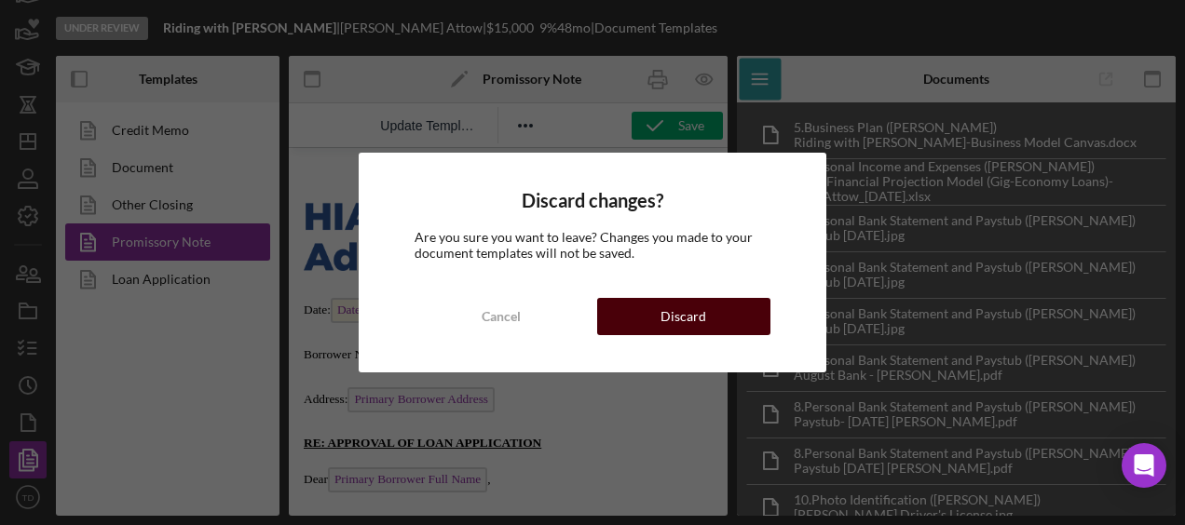
click at [693, 324] on div "Discard" at bounding box center [683, 316] width 46 height 37
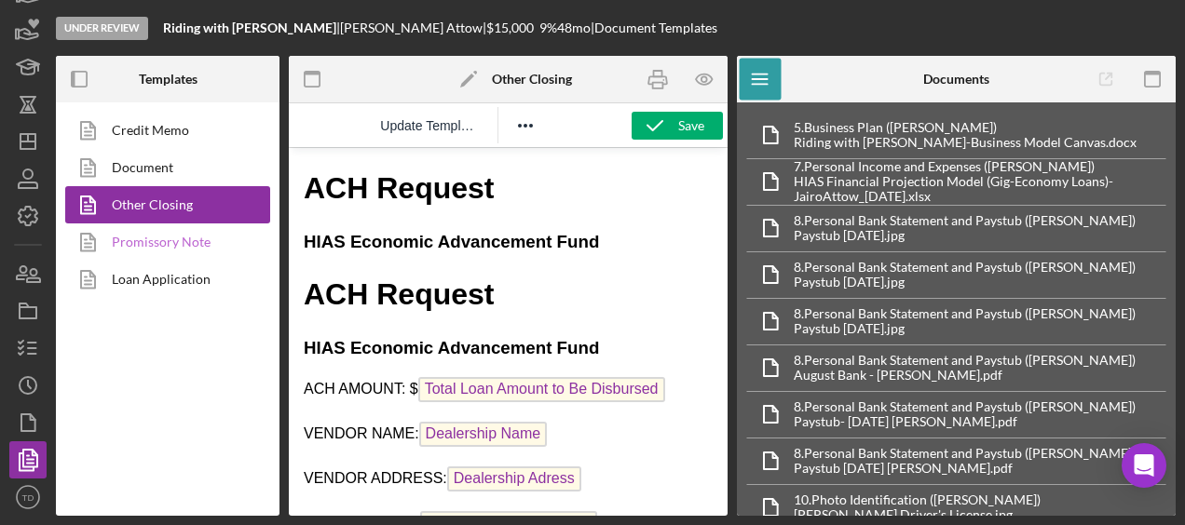
click at [196, 251] on link "Promissory Note" at bounding box center [163, 242] width 196 height 37
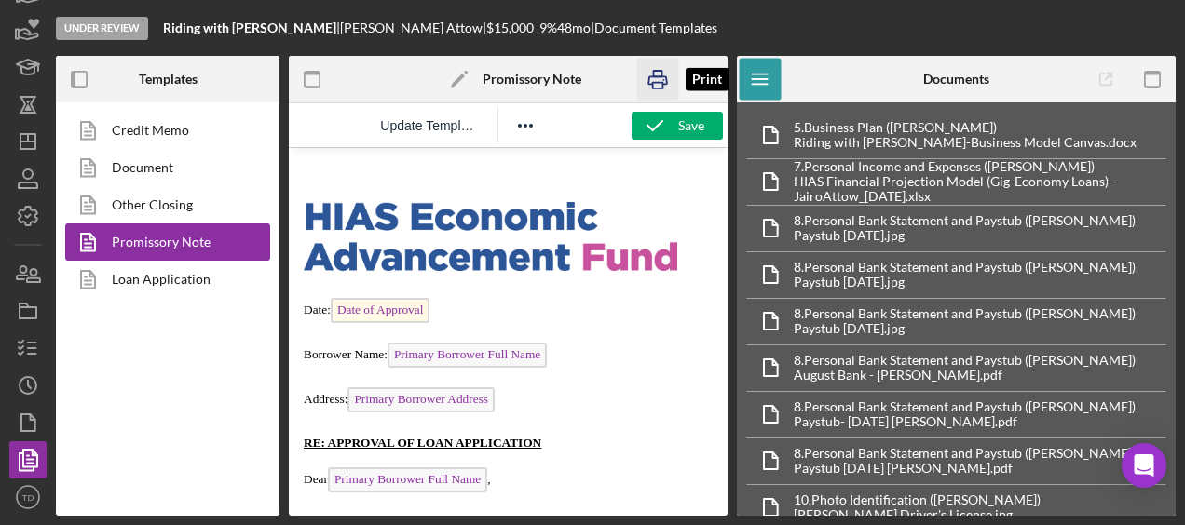
click at [658, 88] on rect "button" at bounding box center [658, 86] width 10 height 6
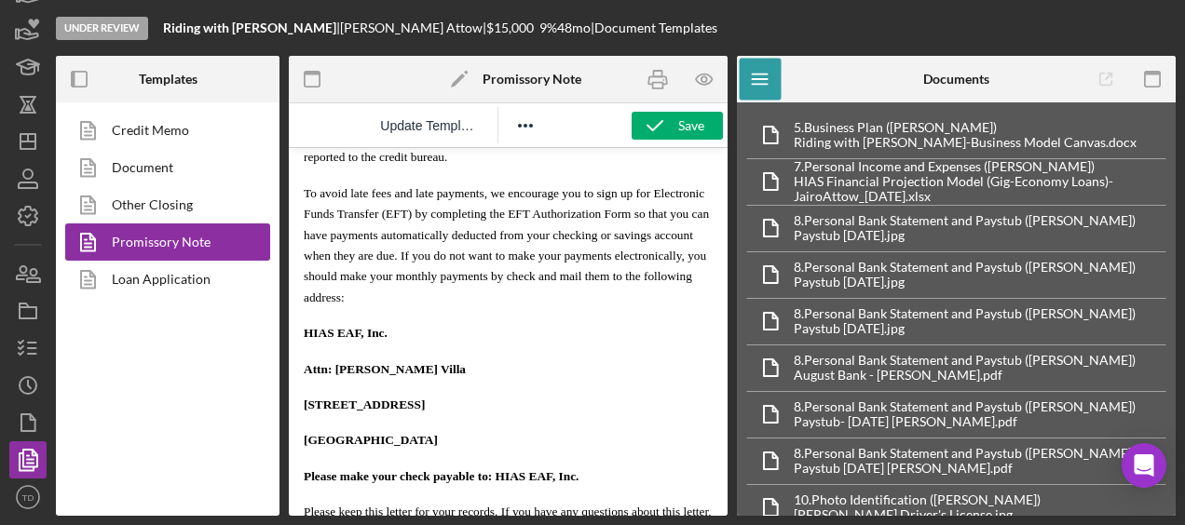
scroll to position [1317, 0]
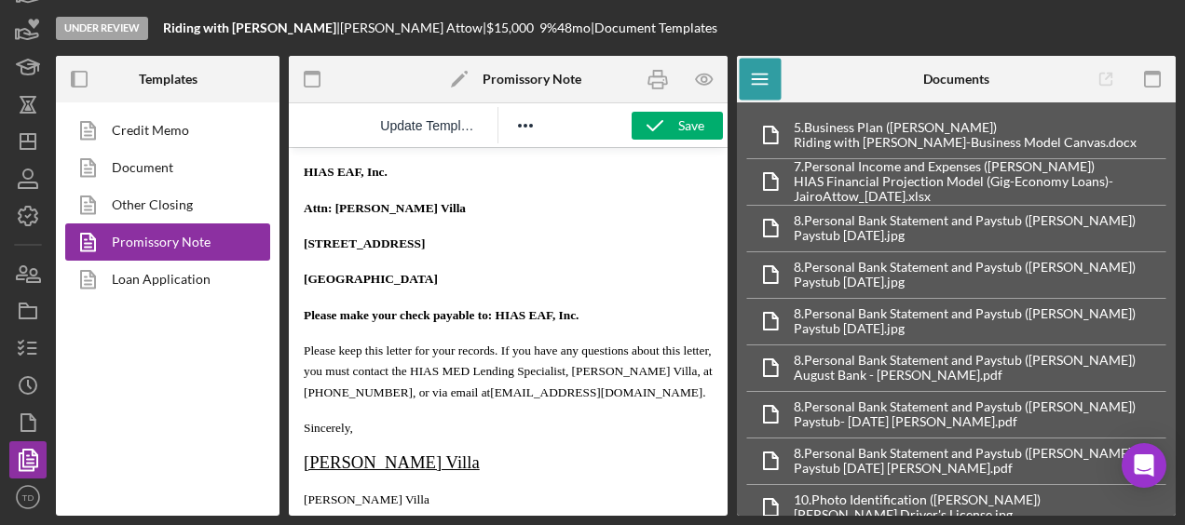
drag, startPoint x: 484, startPoint y: 218, endPoint x: 333, endPoint y: 210, distance: 151.1
click at [333, 210] on p "Attn: Brenda Montecinos Villa" at bounding box center [508, 207] width 409 height 20
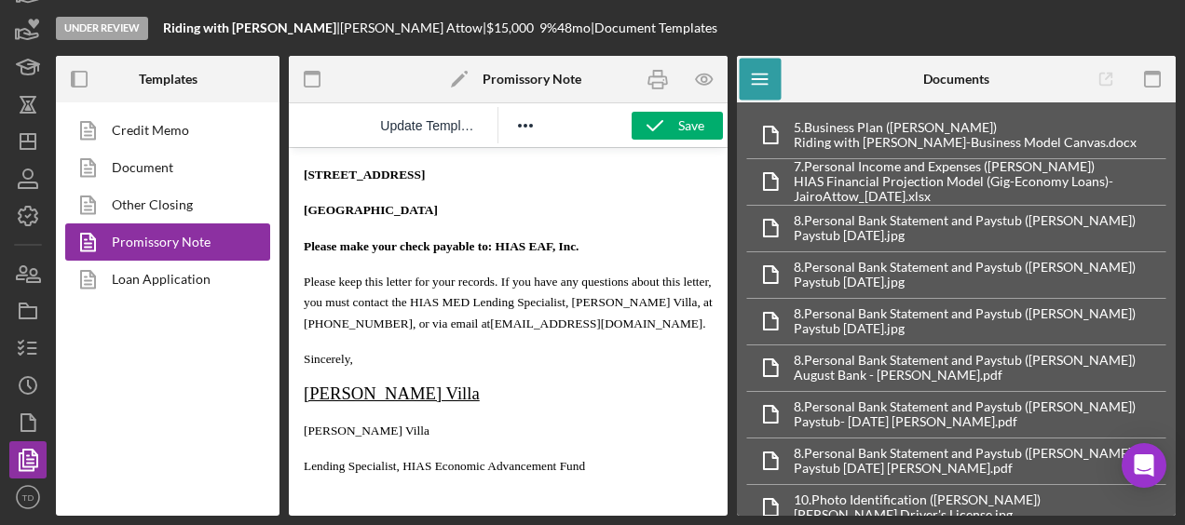
drag, startPoint x: 470, startPoint y: 408, endPoint x: 305, endPoint y: 401, distance: 165.9
click at [305, 401] on p "Brenda Montecinos Villa" at bounding box center [508, 395] width 409 height 20
click at [424, 433] on span "Brenda Montecinos Villa" at bounding box center [367, 431] width 126 height 14
drag, startPoint x: 434, startPoint y: 439, endPoint x: 304, endPoint y: 437, distance: 130.4
click at [304, 437] on p "Brenda Montecinos Villa" at bounding box center [508, 430] width 409 height 20
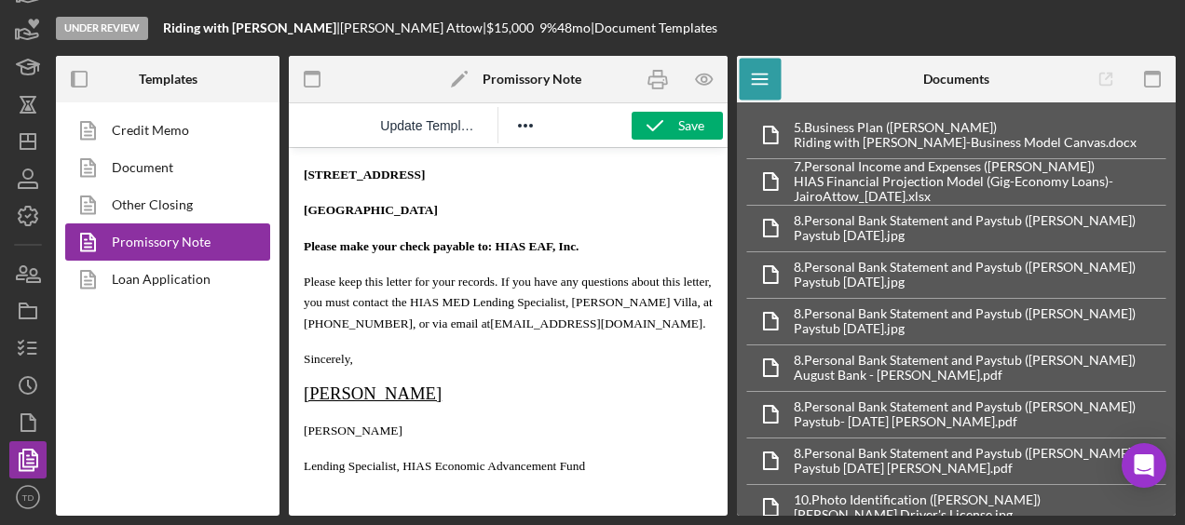
click at [477, 330] on span "Please keep this letter for your records. If you have any questions about this …" at bounding box center [508, 303] width 409 height 56
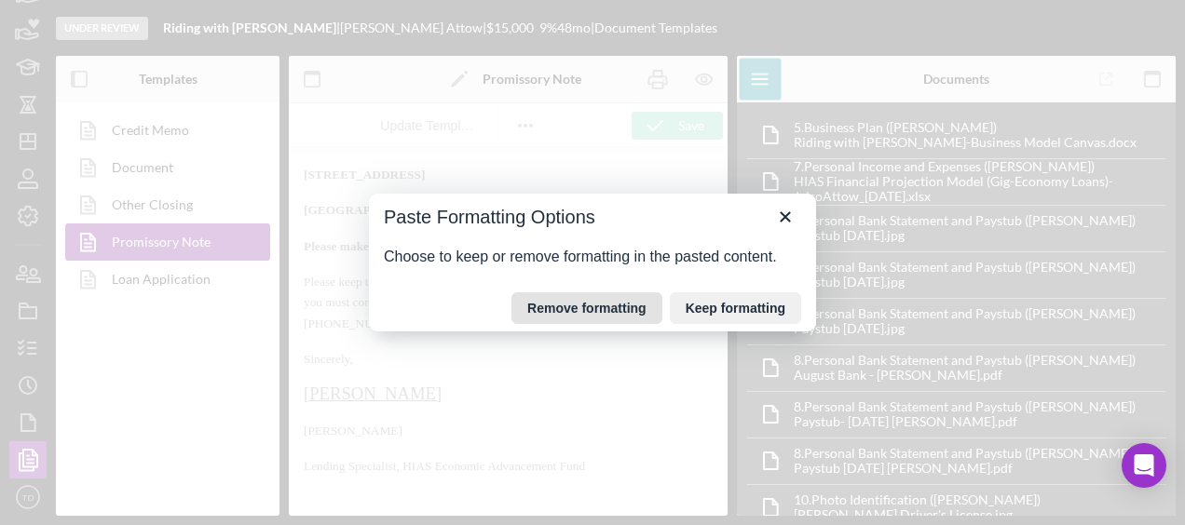
click at [613, 311] on button "Remove formatting" at bounding box center [586, 308] width 151 height 32
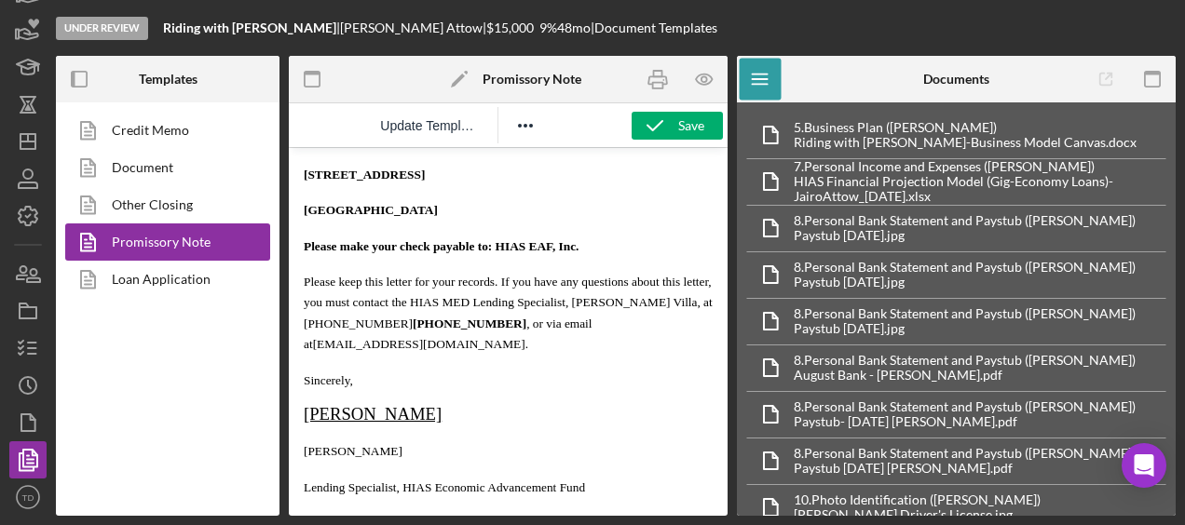
drag, startPoint x: 478, startPoint y: 327, endPoint x: 408, endPoint y: 326, distance: 69.9
click at [408, 326] on span "Please keep this letter for your records. If you have any questions about this …" at bounding box center [508, 313] width 409 height 76
click at [561, 331] on span "Please keep this letter for your records. If you have any questions about this …" at bounding box center [508, 313] width 409 height 76
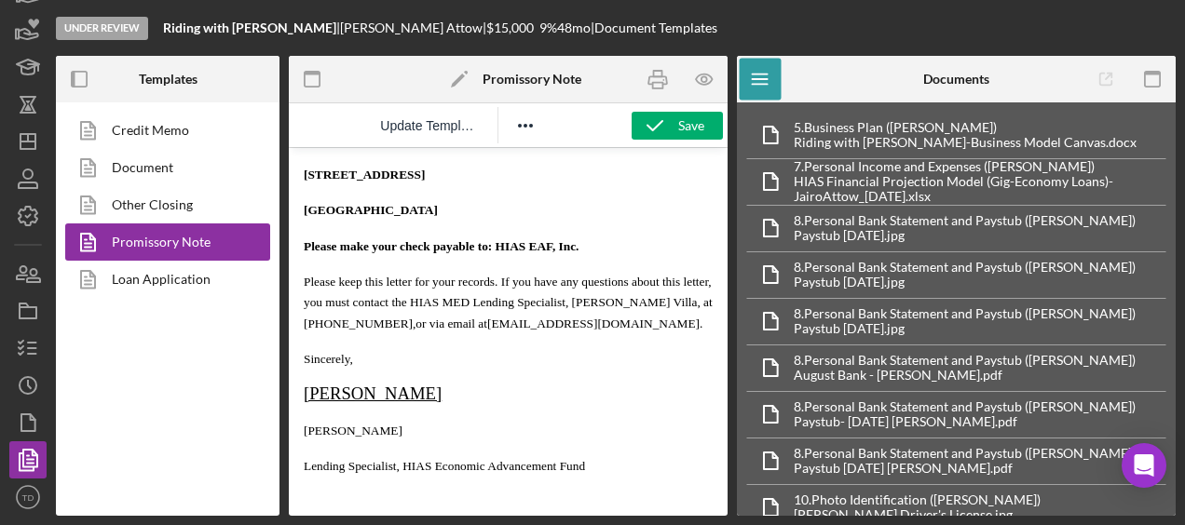
drag, startPoint x: 672, startPoint y: 331, endPoint x: 564, endPoint y: 328, distance: 107.1
click at [564, 328] on span "Please keep this letter for your records. If you have any questions about this …" at bounding box center [508, 303] width 409 height 56
drag, startPoint x: 671, startPoint y: 327, endPoint x: 565, endPoint y: 330, distance: 105.3
click at [565, 330] on span "Please keep this letter for your records. If you have any questions about this …" at bounding box center [508, 303] width 409 height 56
drag, startPoint x: 390, startPoint y: 328, endPoint x: 548, endPoint y: 311, distance: 158.3
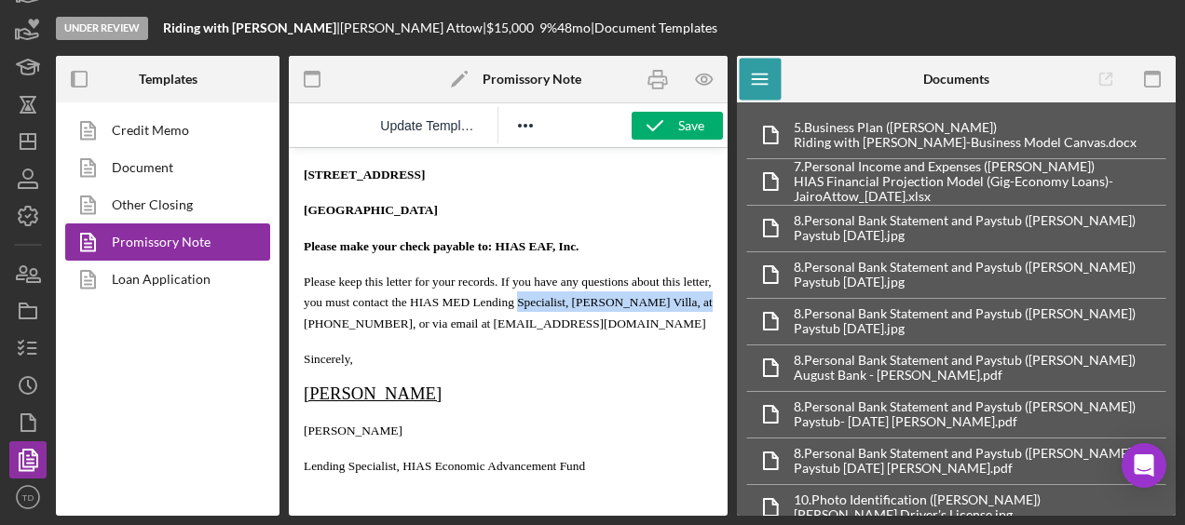
click at [548, 311] on span "Please keep this letter for your records. If you have any questions about this …" at bounding box center [508, 303] width 409 height 56
click at [661, 307] on span "Please keep this letter for your records. If you have any questions about this …" at bounding box center [508, 303] width 408 height 56
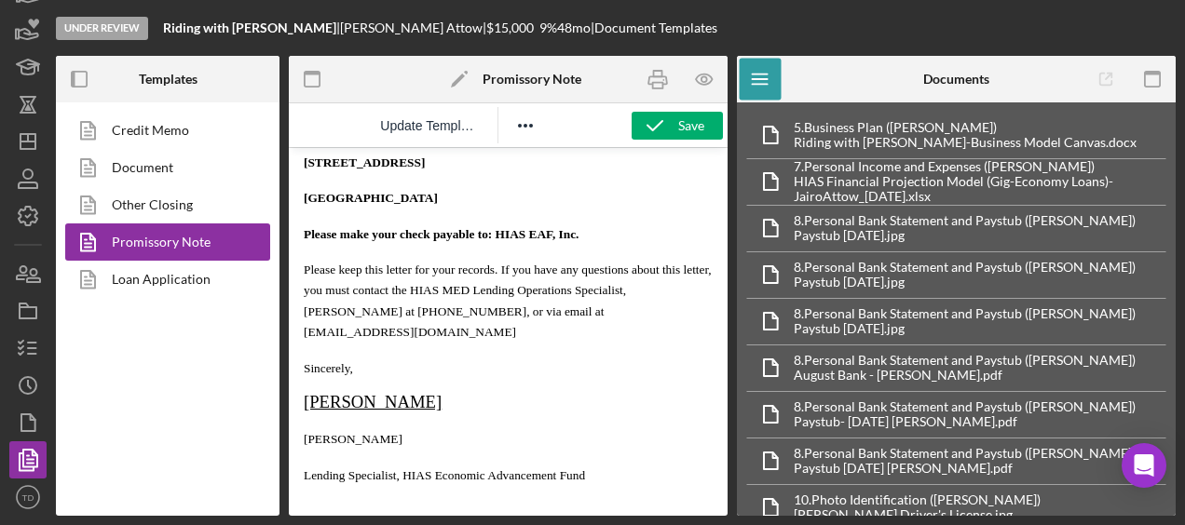
scroll to position [1400, 0]
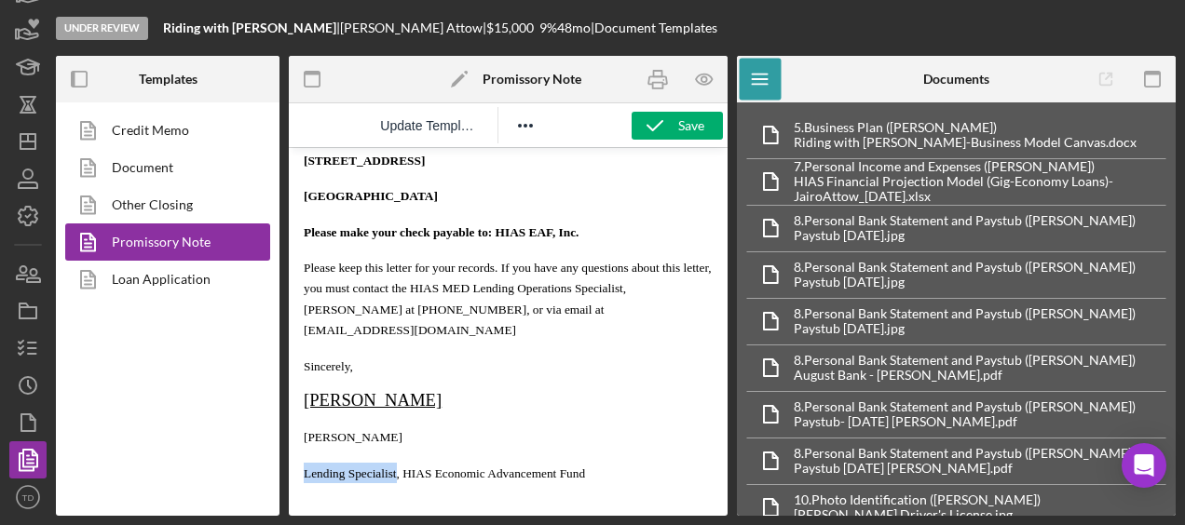
drag, startPoint x: 396, startPoint y: 456, endPoint x: 305, endPoint y: 461, distance: 90.5
click at [305, 467] on span "Lending Specialist, HIAS Economic Advancement Fund" at bounding box center [444, 474] width 281 height 14
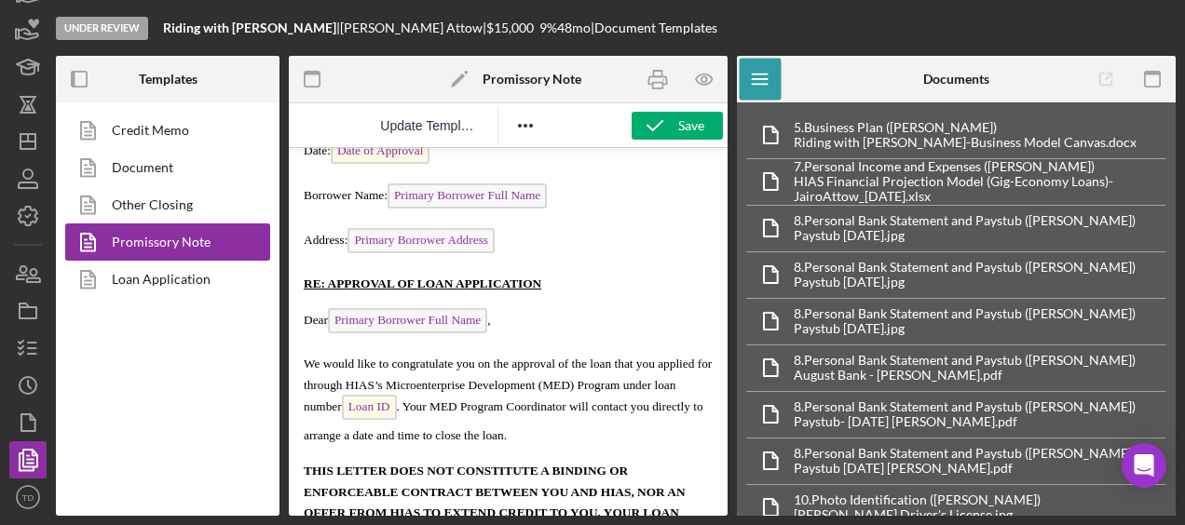
scroll to position [0, 0]
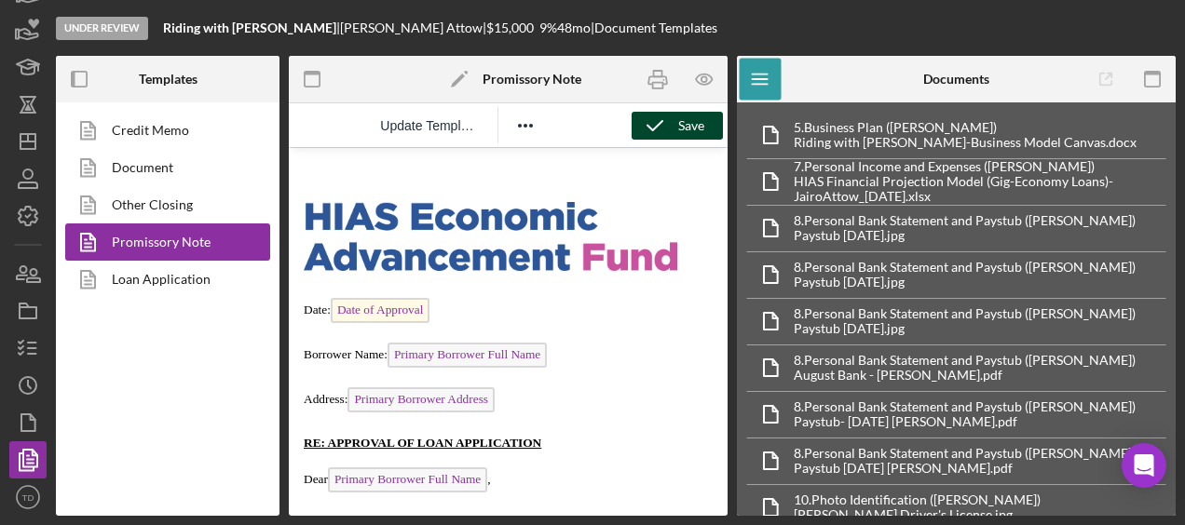
click at [668, 134] on icon "button" at bounding box center [654, 125] width 47 height 47
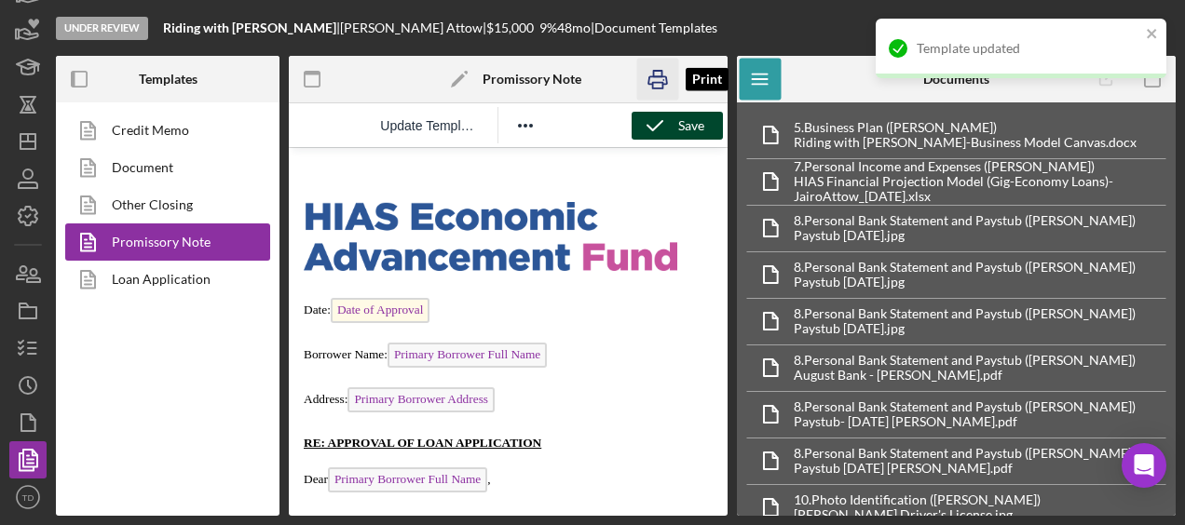
click at [659, 79] on icon "button" at bounding box center [658, 80] width 42 height 42
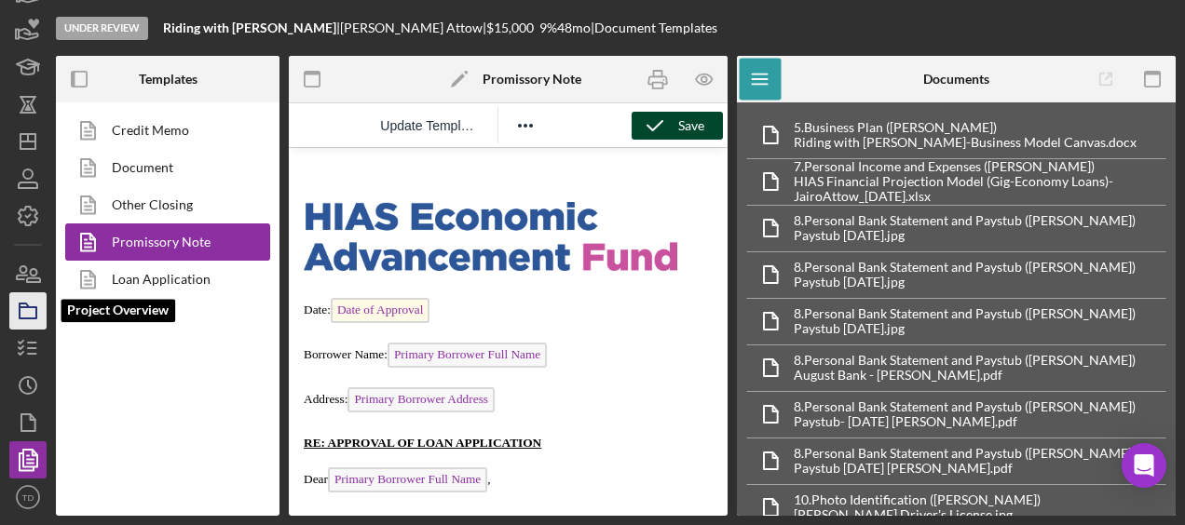
click at [30, 310] on icon "button" at bounding box center [28, 311] width 47 height 47
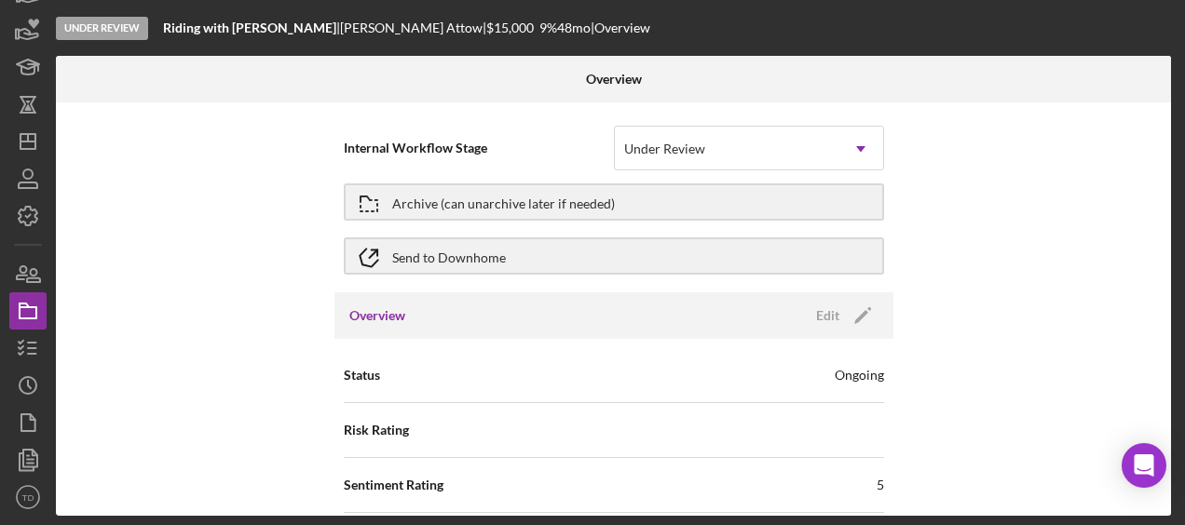
click at [324, 267] on div "Internal Workflow Stage Under Review Icon/Dropdown Arrow Archive (can unarchive…" at bounding box center [613, 309] width 1115 height 414
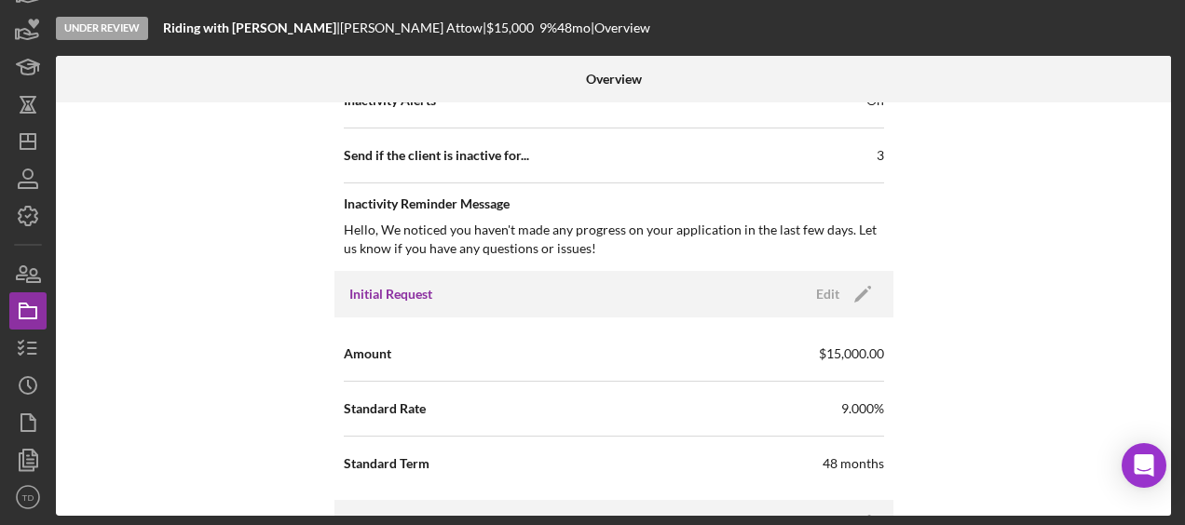
scroll to position [923, 0]
click at [30, 68] on polygon "button" at bounding box center [28, 64] width 22 height 9
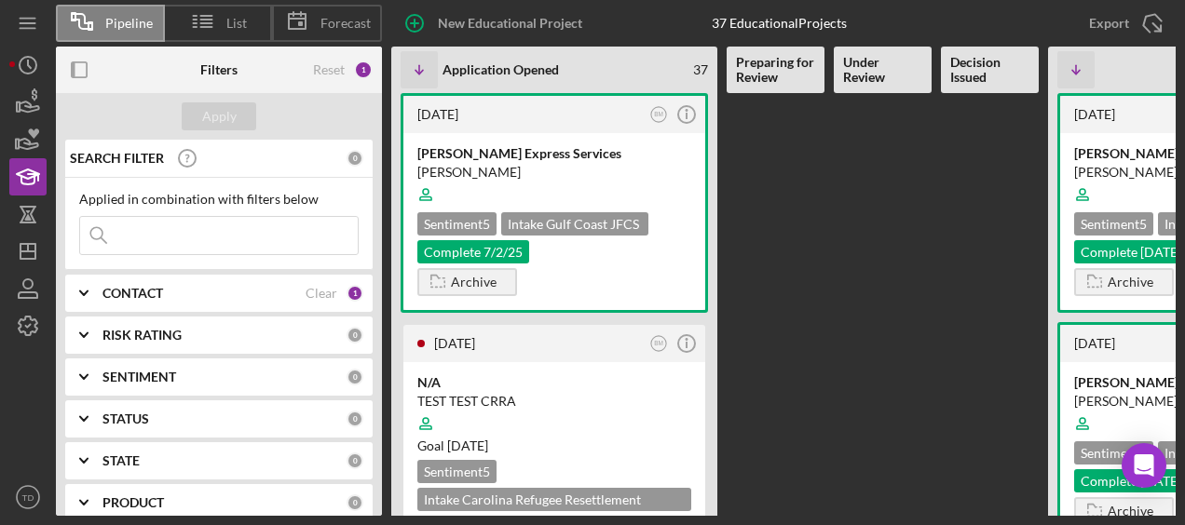
click at [166, 237] on input at bounding box center [219, 235] width 278 height 37
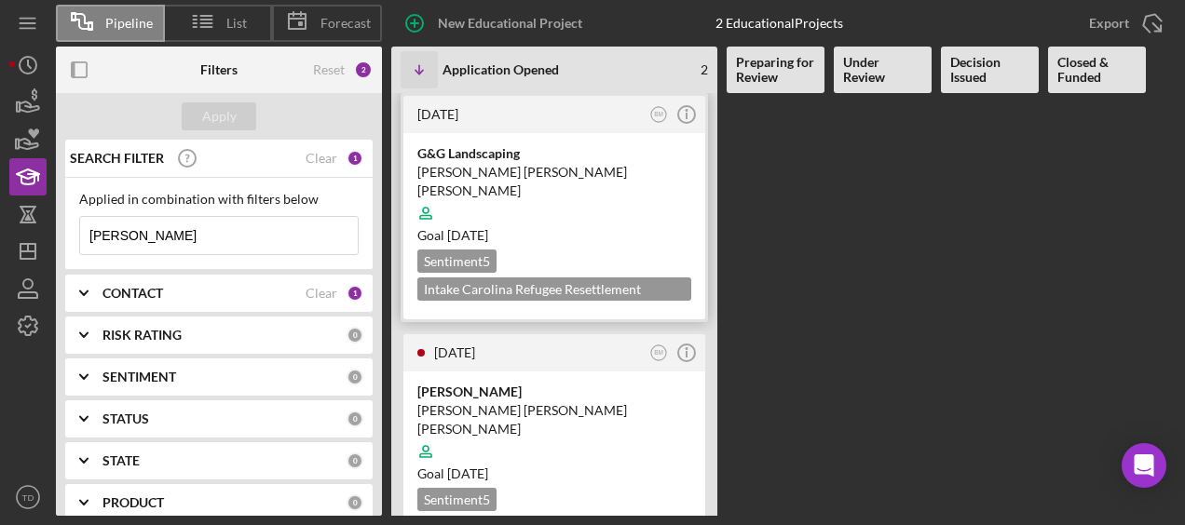
scroll to position [15, 0]
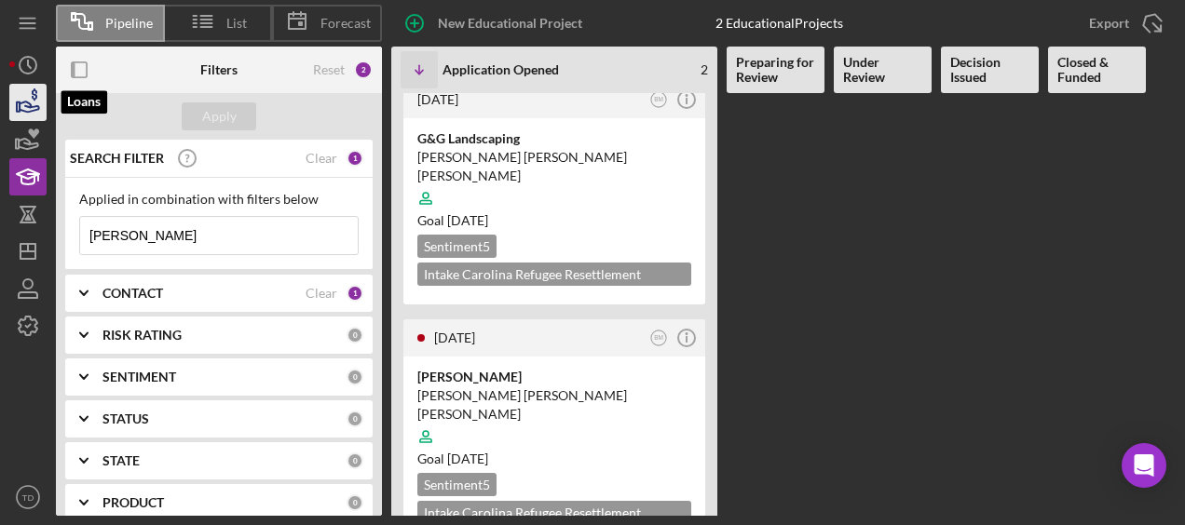
type input "luis"
click at [19, 99] on icon "button" at bounding box center [28, 102] width 47 height 47
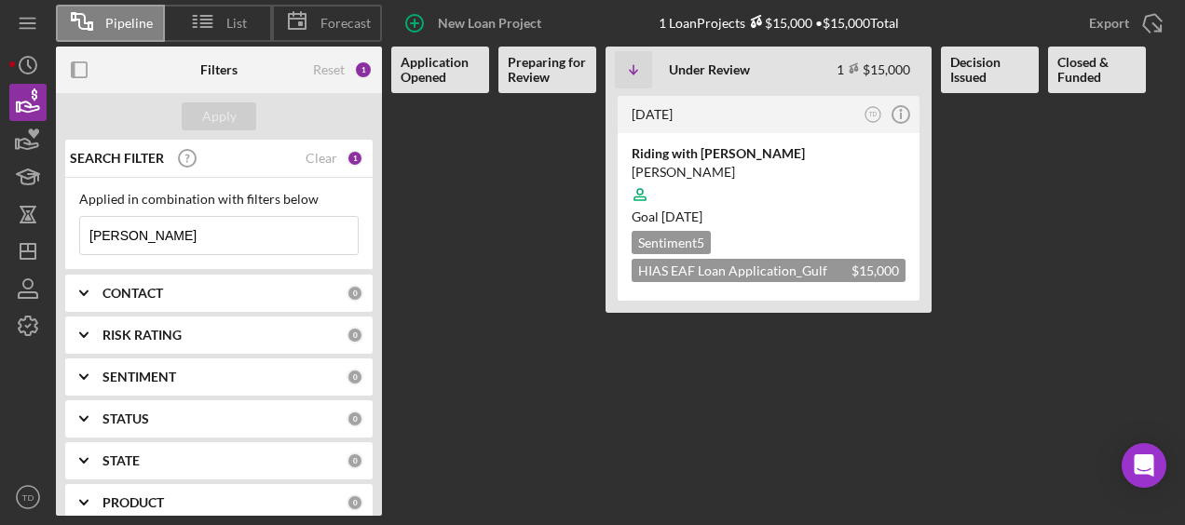
click at [203, 251] on input "jairo" at bounding box center [219, 235] width 278 height 37
type input "j"
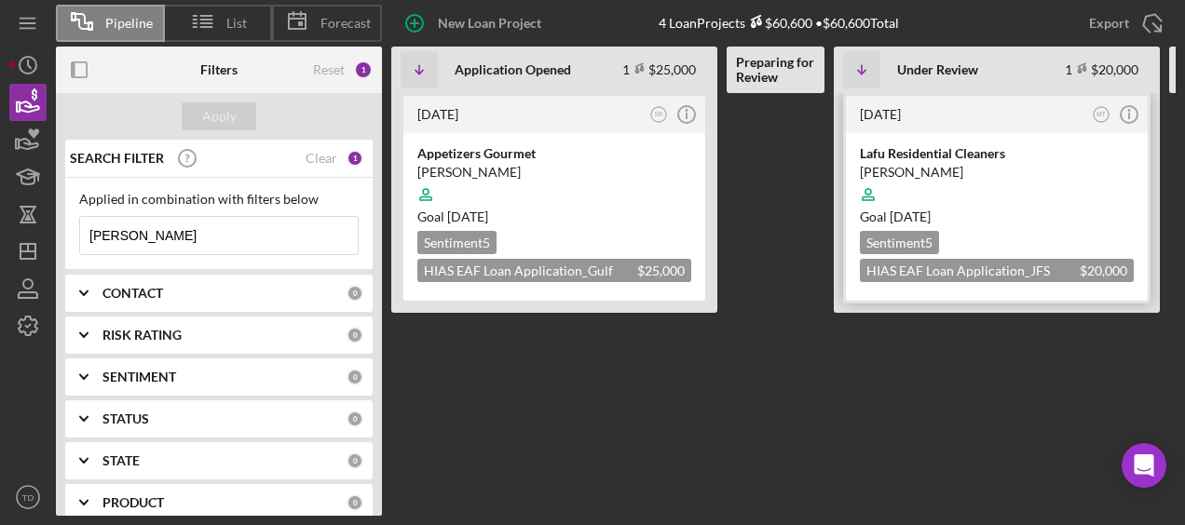
type input "luis"
click at [894, 147] on div "Lafu Residential Cleaners" at bounding box center [997, 153] width 274 height 19
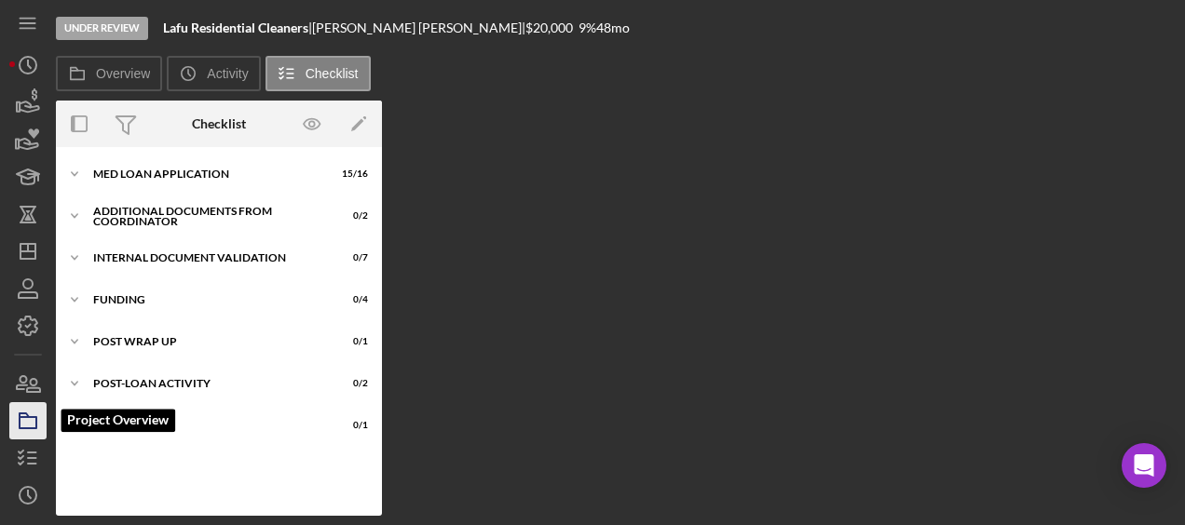
click at [20, 419] on rect "button" at bounding box center [28, 422] width 17 height 11
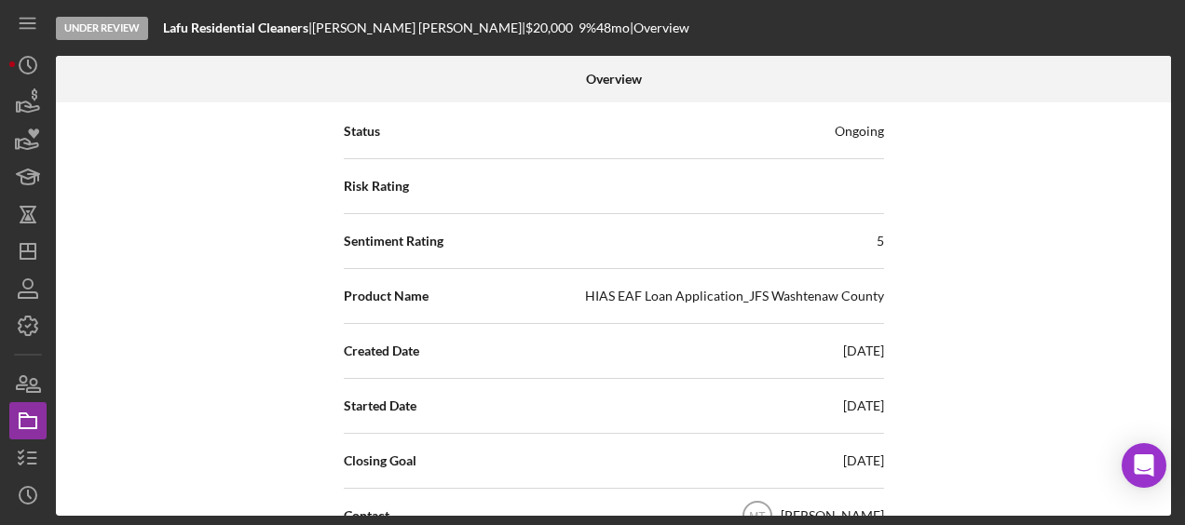
scroll to position [88, 0]
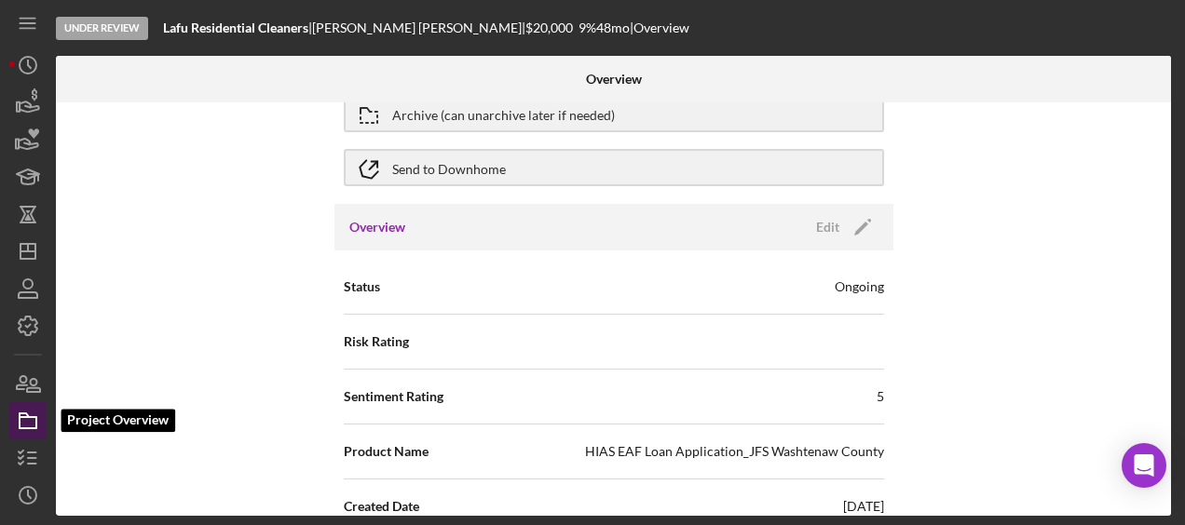
click at [17, 402] on icon "button" at bounding box center [28, 421] width 47 height 47
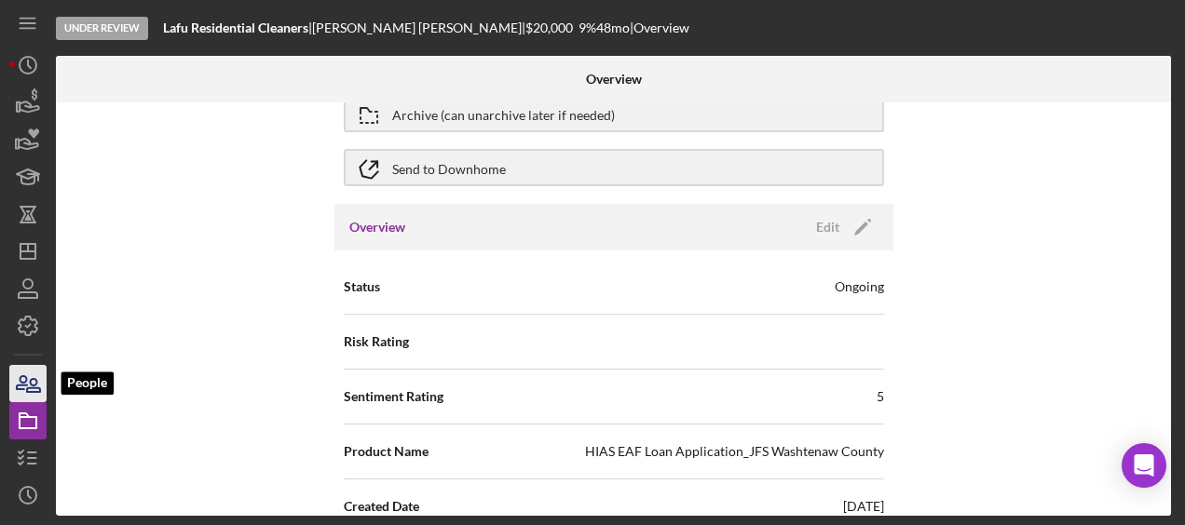
click at [28, 381] on icon "button" at bounding box center [28, 383] width 47 height 47
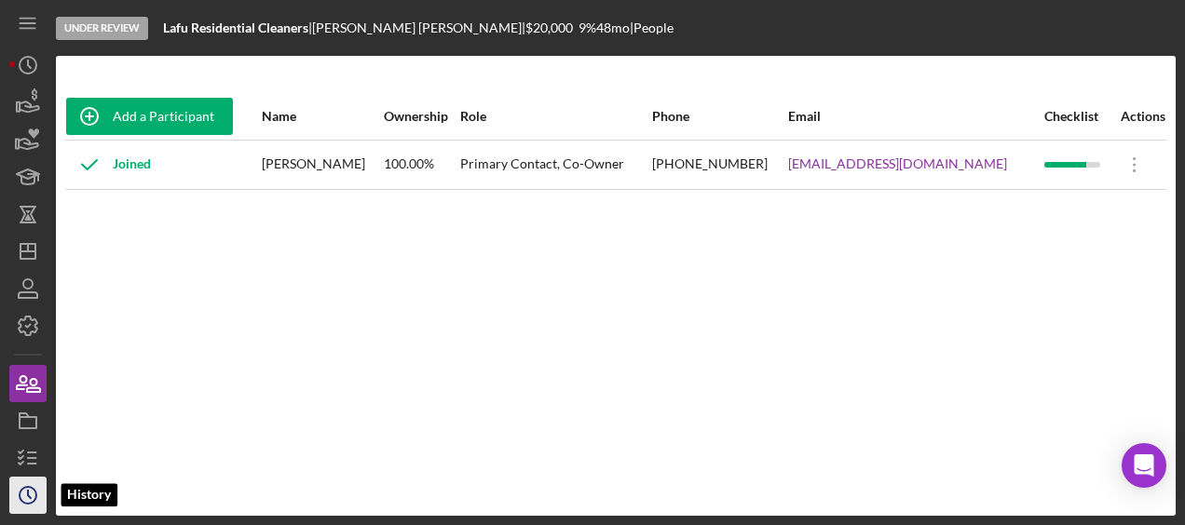
click at [35, 482] on icon "Icon/History" at bounding box center [28, 495] width 47 height 47
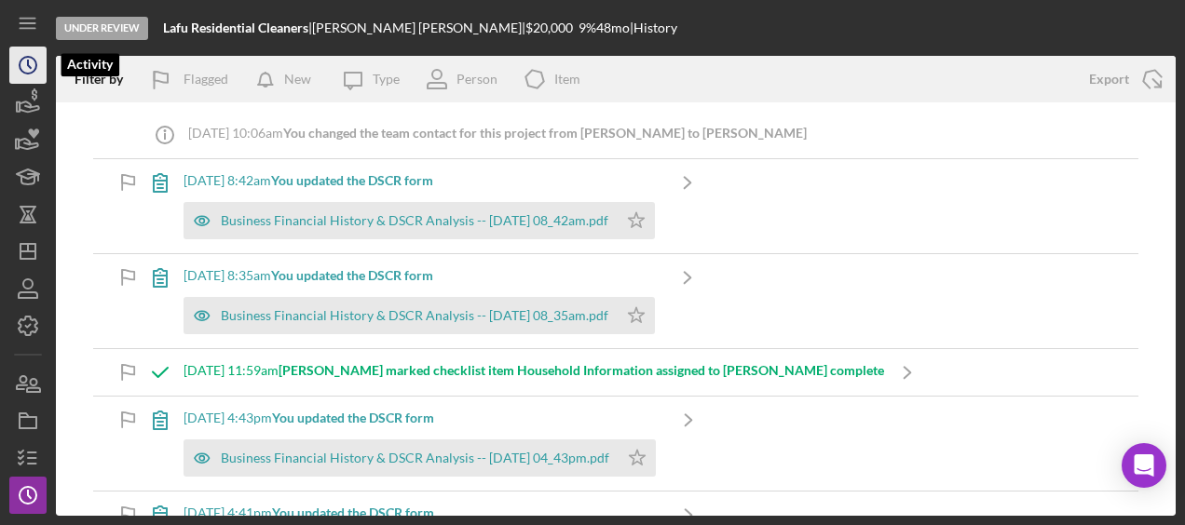
click at [42, 75] on icon "Icon/History" at bounding box center [28, 65] width 47 height 47
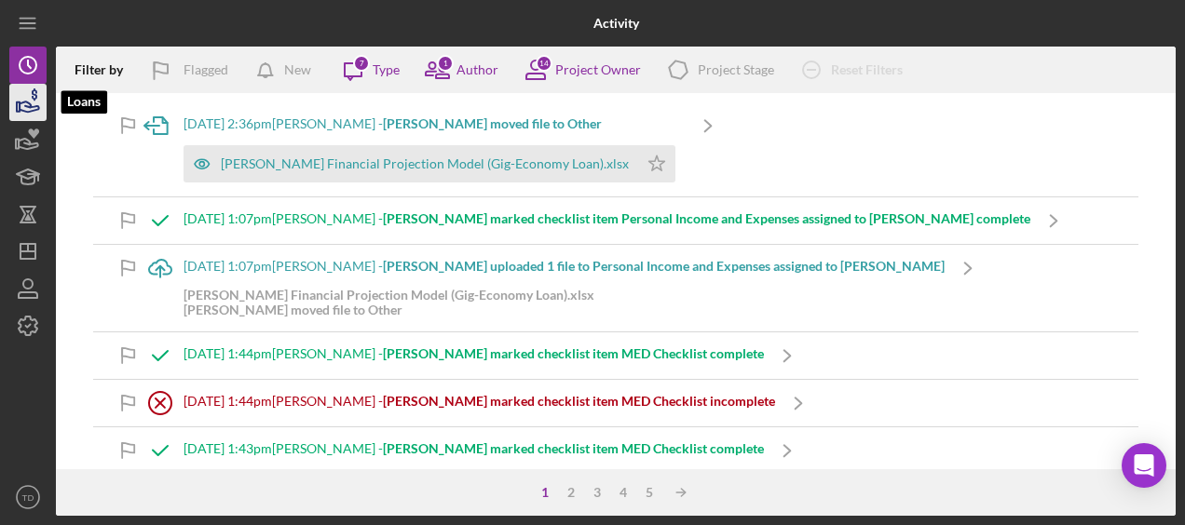
click at [40, 102] on icon "button" at bounding box center [28, 102] width 47 height 47
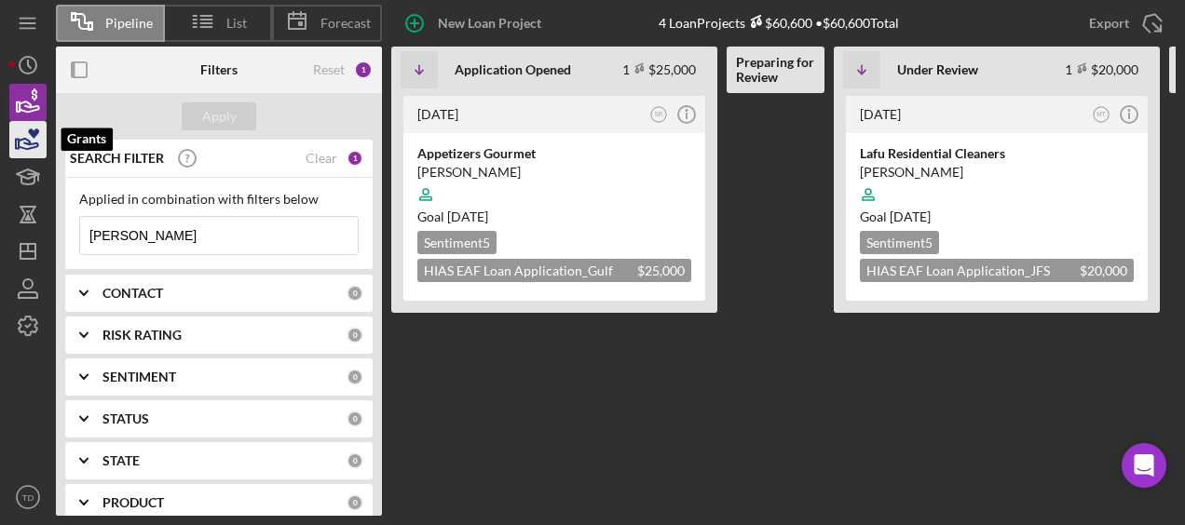
click at [25, 139] on icon "button" at bounding box center [29, 144] width 20 height 10
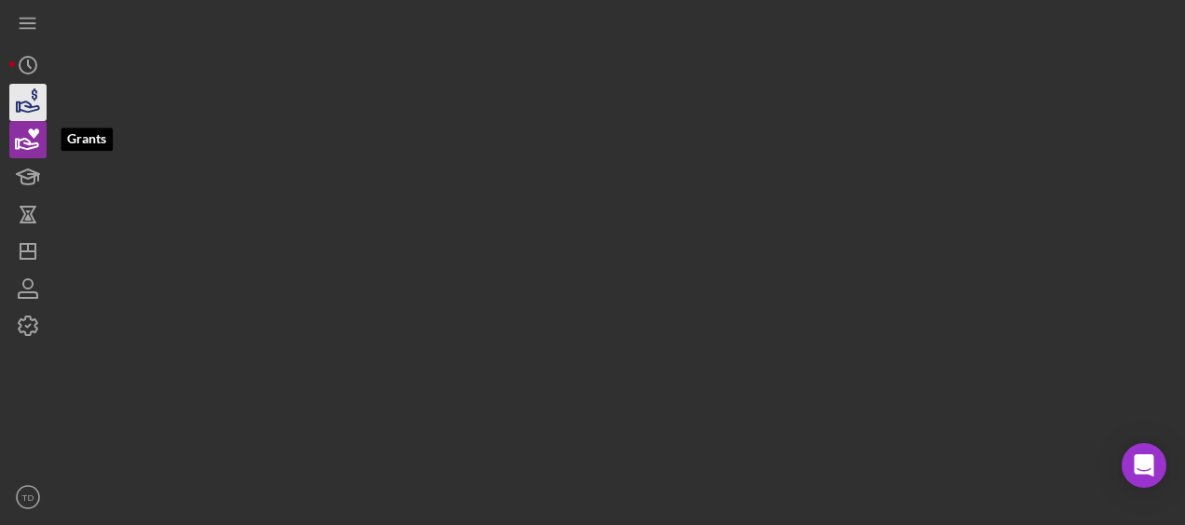
click at [24, 105] on icon "button" at bounding box center [30, 107] width 20 height 10
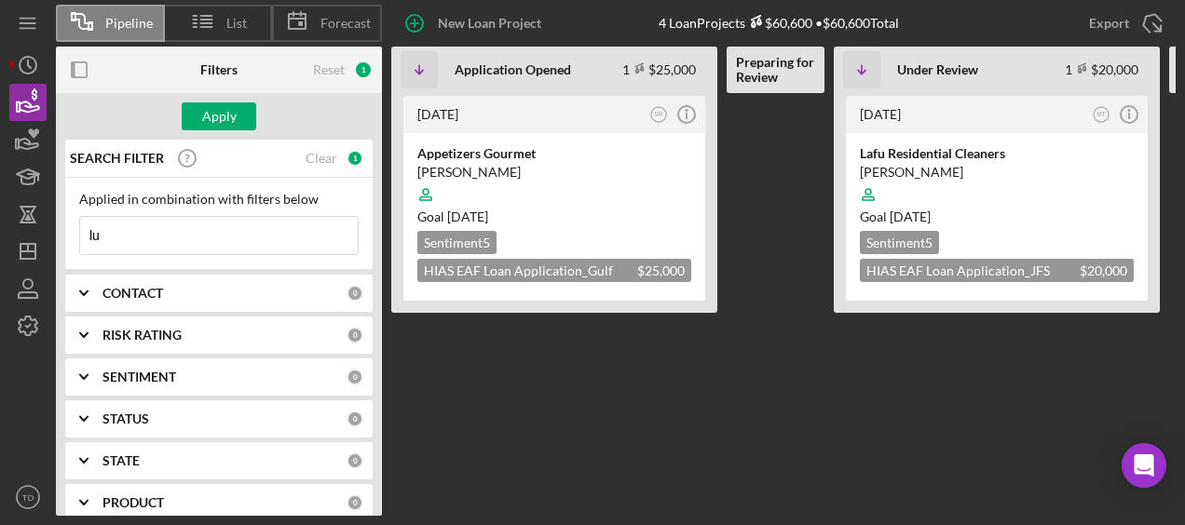
type input "l"
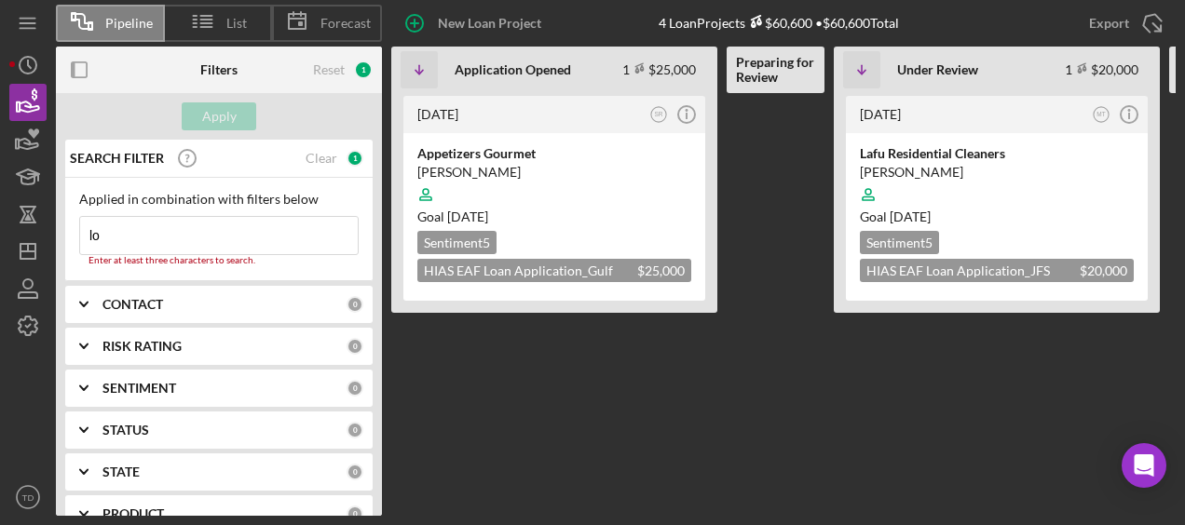
type input "l"
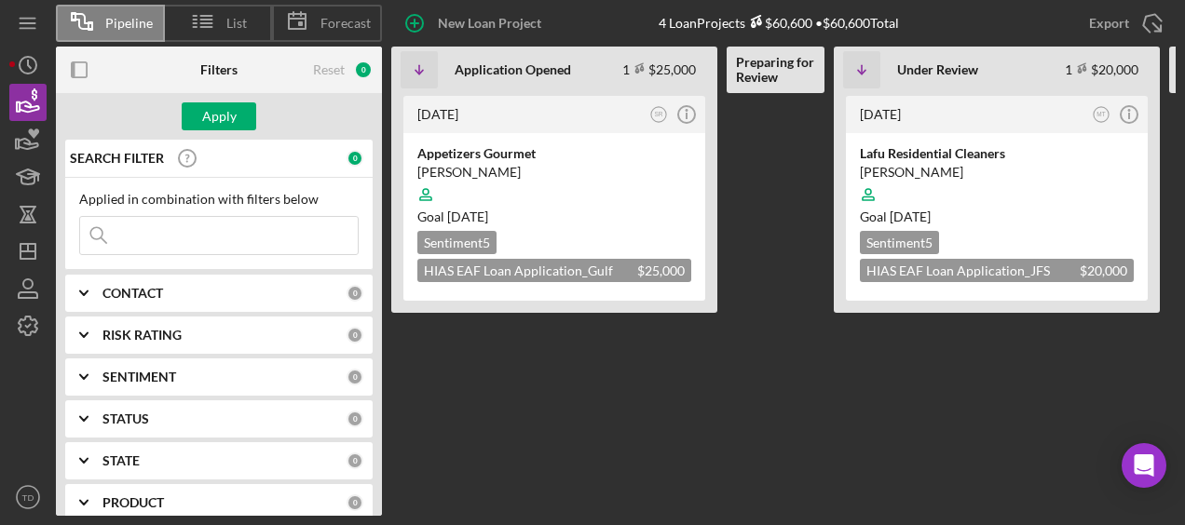
click at [176, 294] on div "CONTACT" at bounding box center [224, 293] width 244 height 15
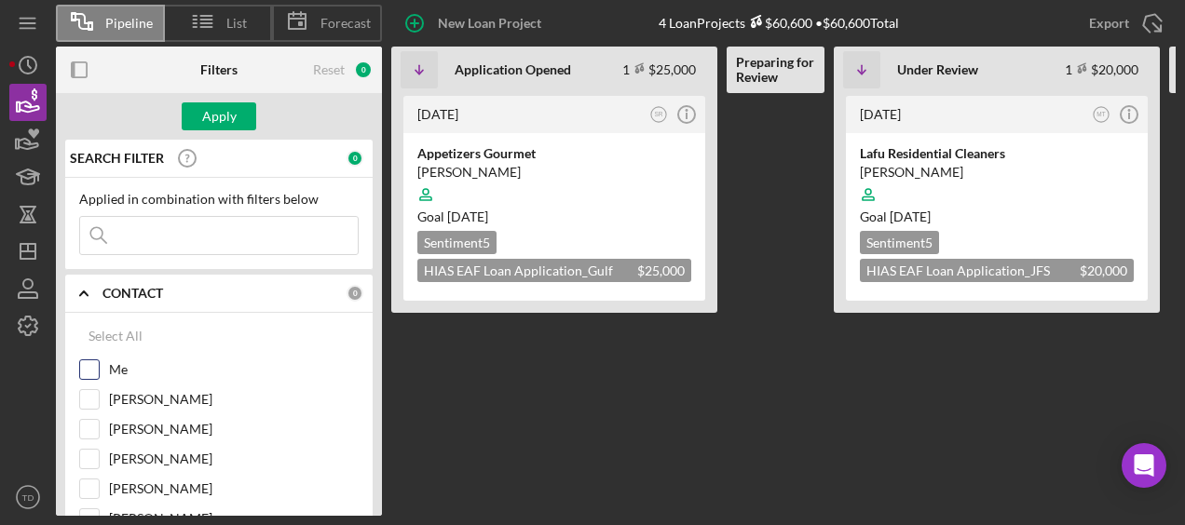
click at [142, 360] on label "Me" at bounding box center [234, 369] width 250 height 19
click at [99, 360] on input "Me" at bounding box center [89, 369] width 19 height 19
checkbox input "true"
click at [235, 115] on button "Apply" at bounding box center [219, 116] width 75 height 28
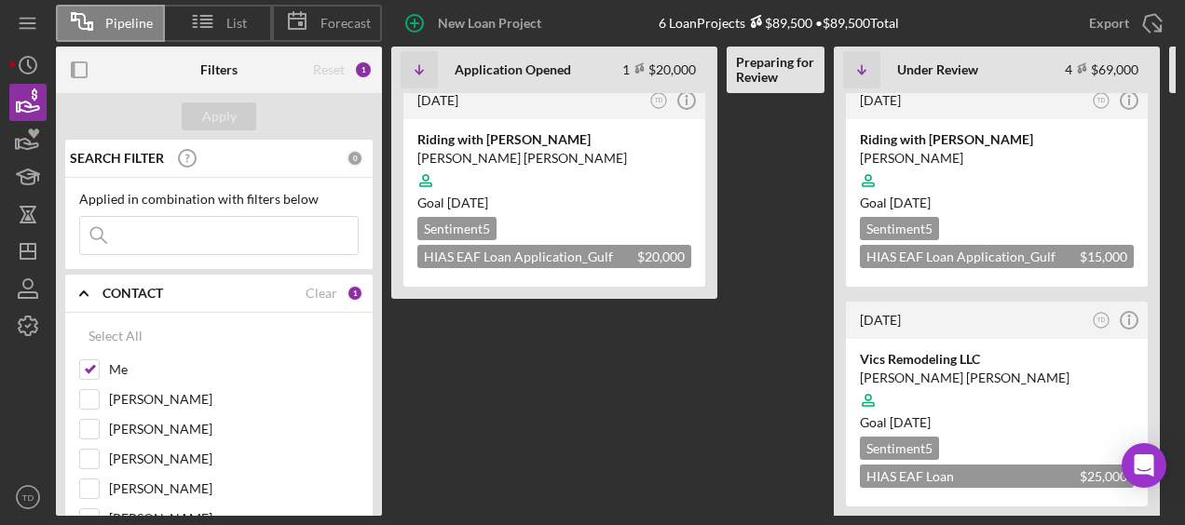
scroll to position [15, 0]
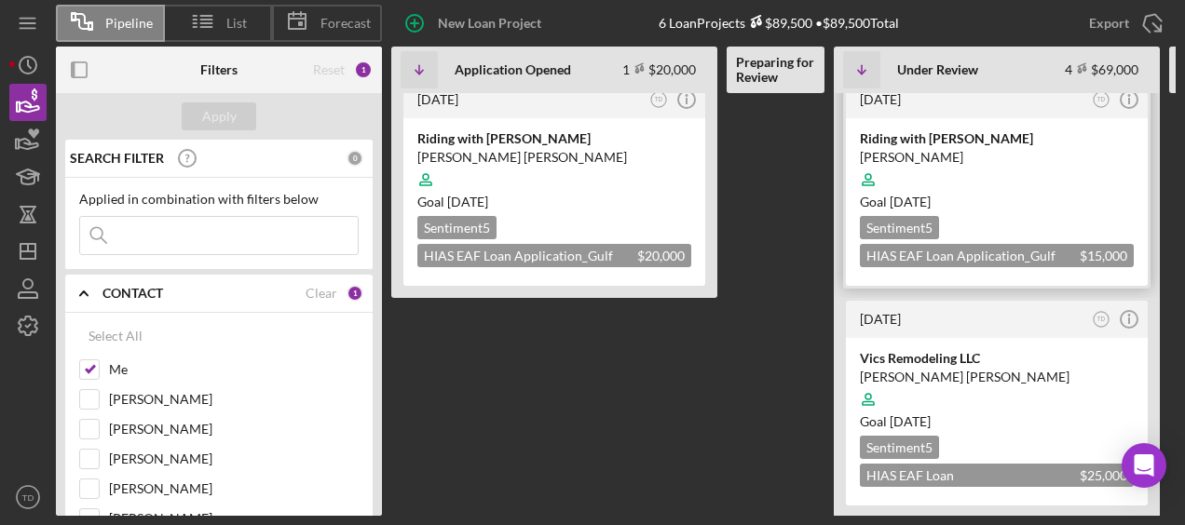
click at [938, 163] on div at bounding box center [997, 179] width 274 height 35
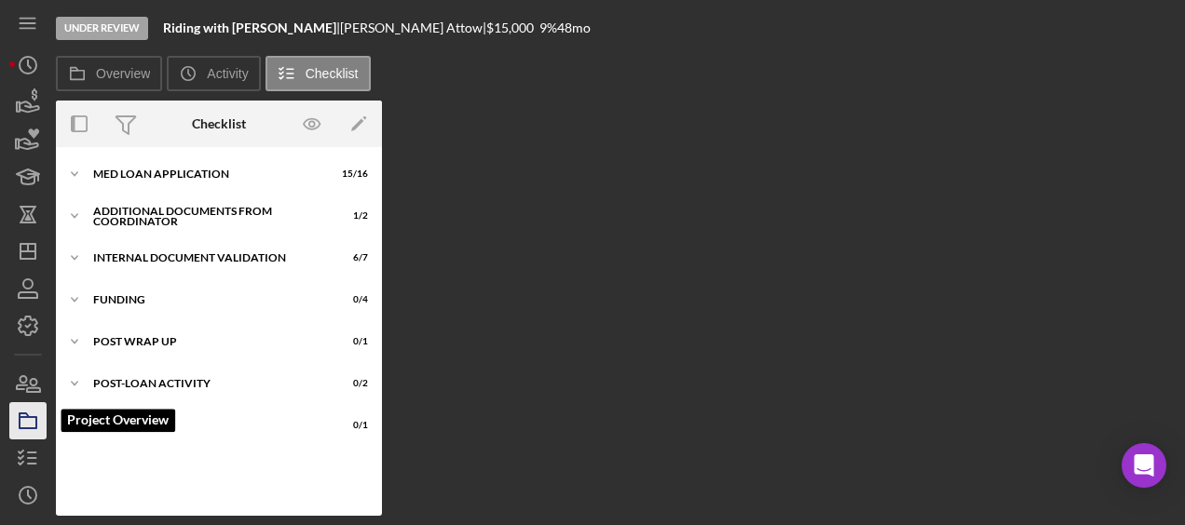
click at [22, 422] on icon "button" at bounding box center [28, 421] width 47 height 47
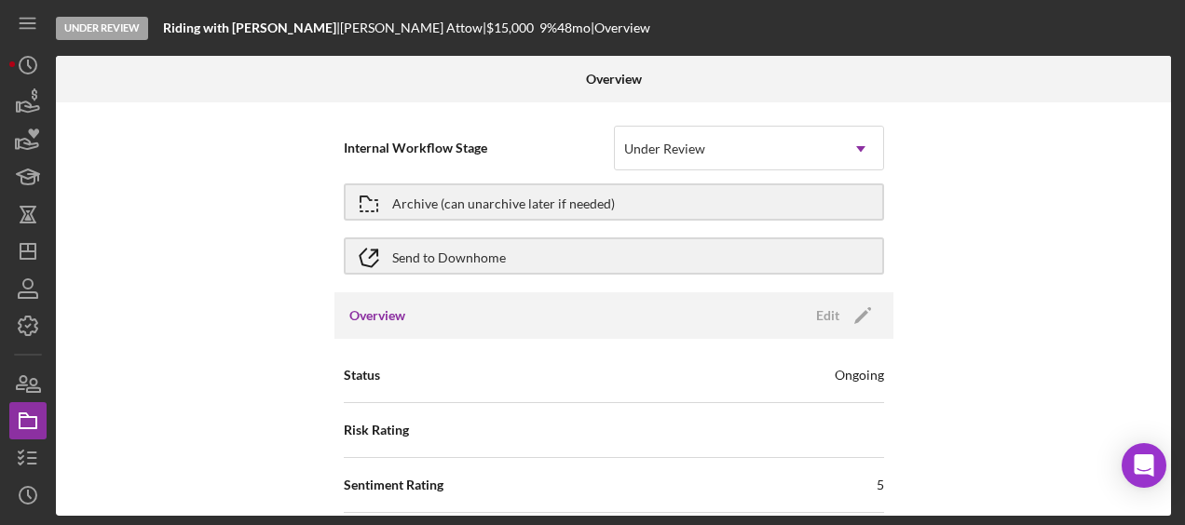
click at [842, 110] on div "Internal Workflow Stage Under Review Icon/Dropdown Arrow Archive (can unarchive…" at bounding box center [613, 309] width 1115 height 414
click at [813, 143] on div "Under Review" at bounding box center [727, 149] width 224 height 43
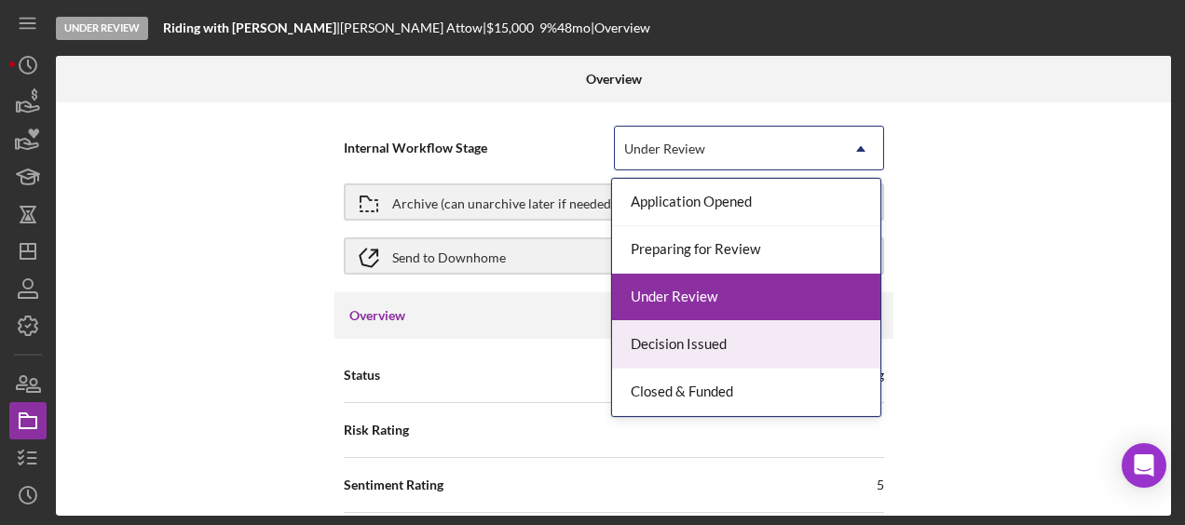
click at [704, 334] on div "Decision Issued" at bounding box center [746, 345] width 268 height 48
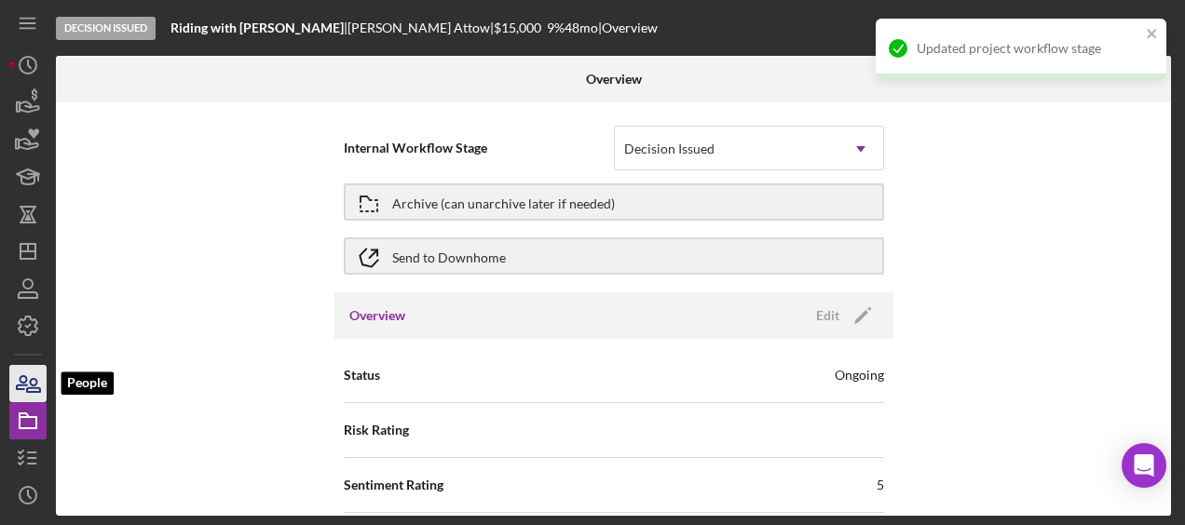
click at [32, 386] on icon "button" at bounding box center [33, 385] width 13 height 13
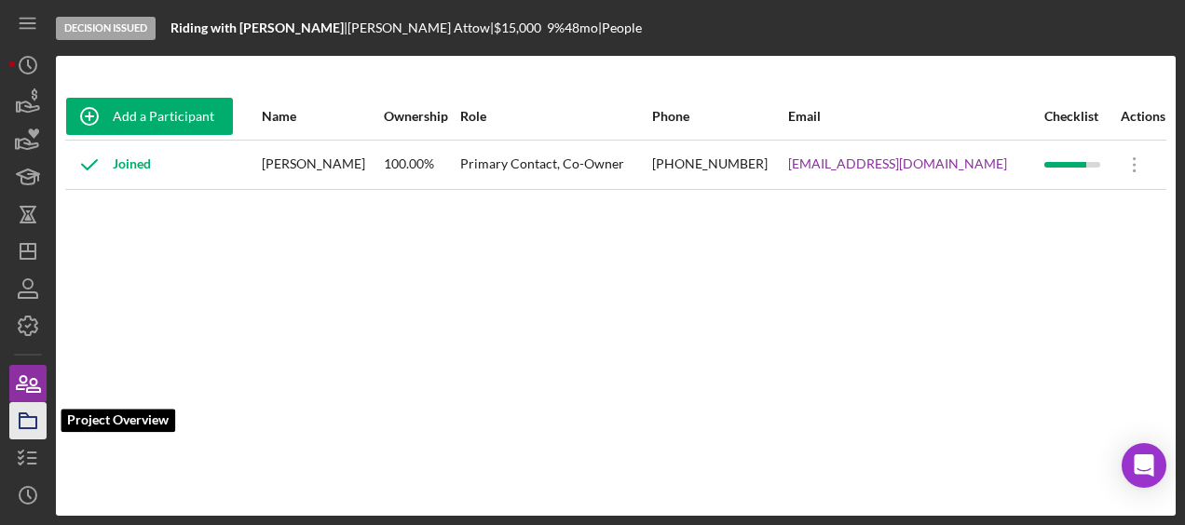
click at [24, 424] on icon "button" at bounding box center [28, 421] width 47 height 47
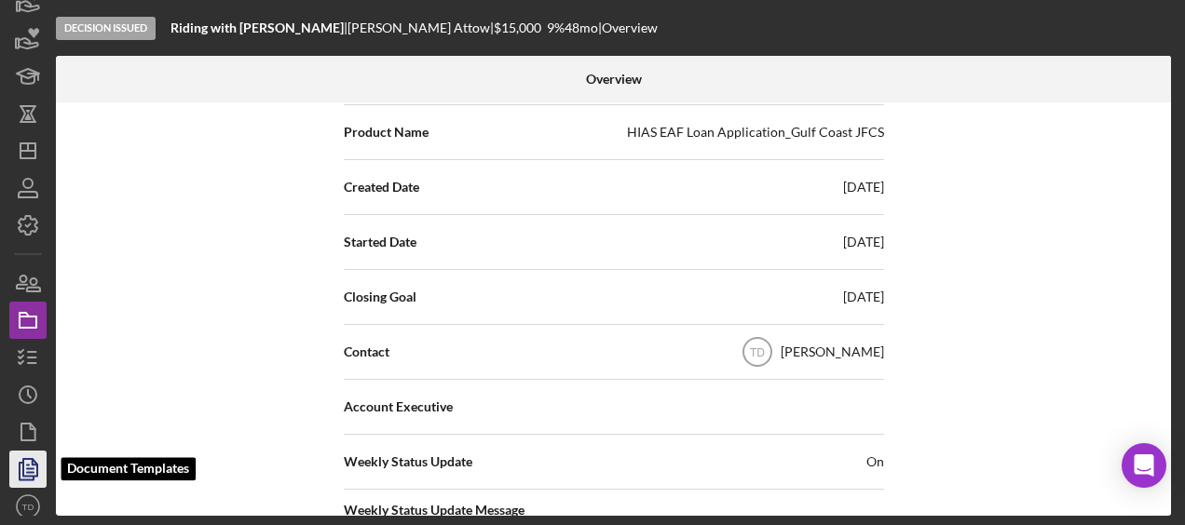
scroll to position [110, 0]
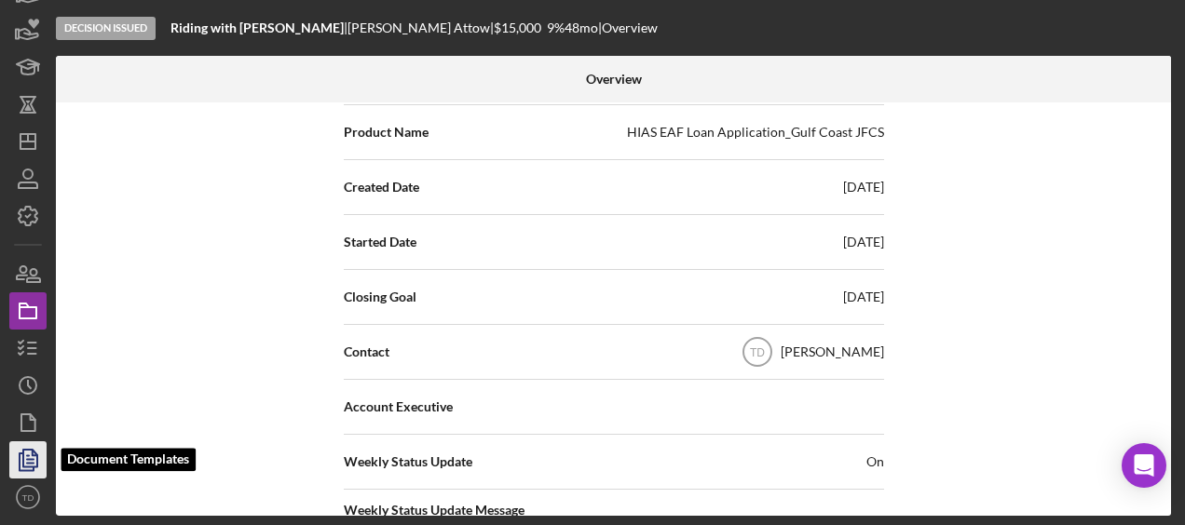
click at [33, 462] on icon "button" at bounding box center [30, 459] width 7 height 7
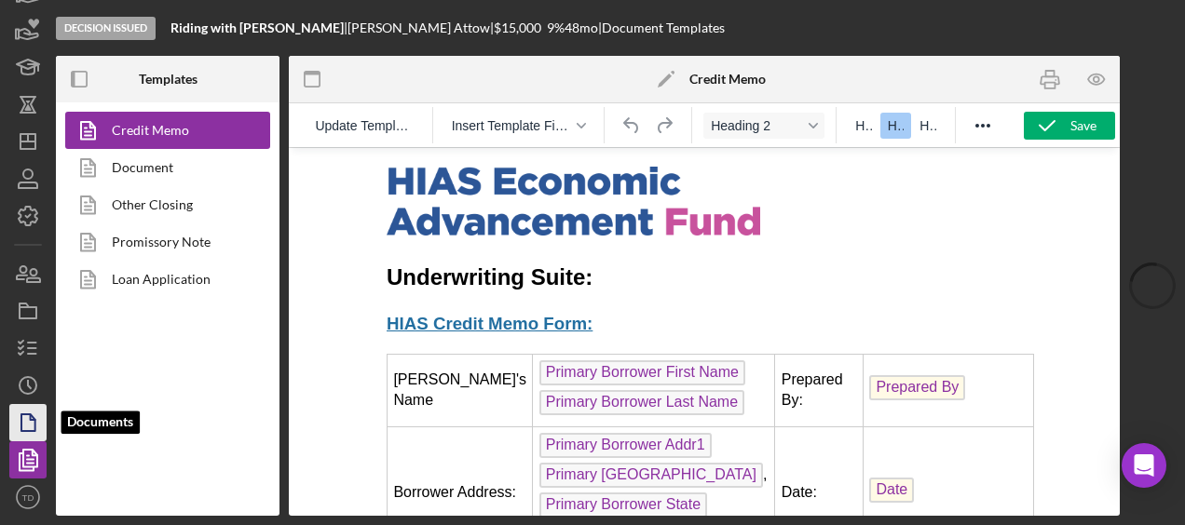
click at [33, 427] on icon "button" at bounding box center [28, 423] width 47 height 47
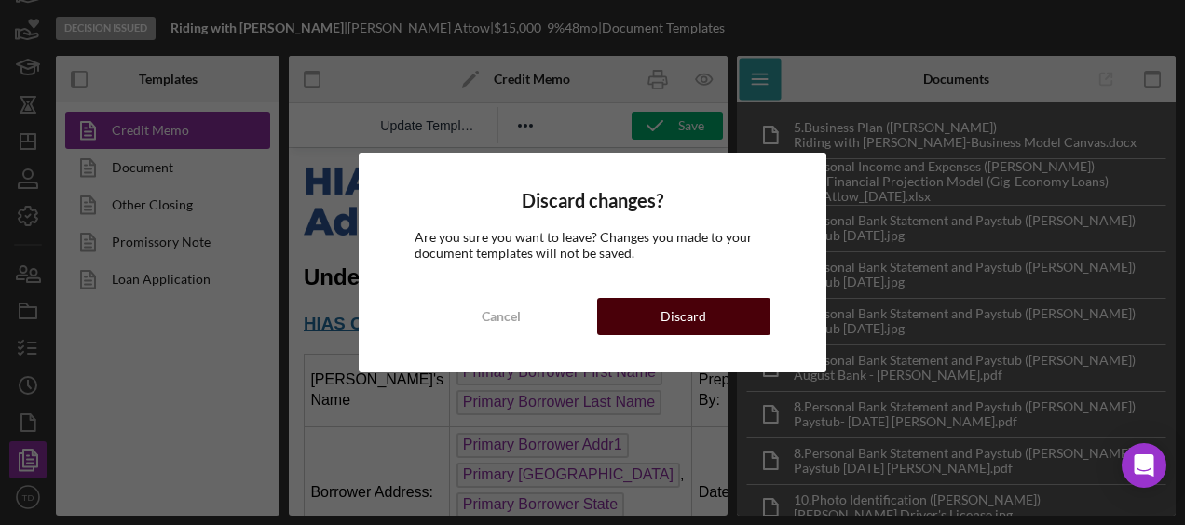
click at [680, 310] on div "Discard" at bounding box center [683, 316] width 46 height 37
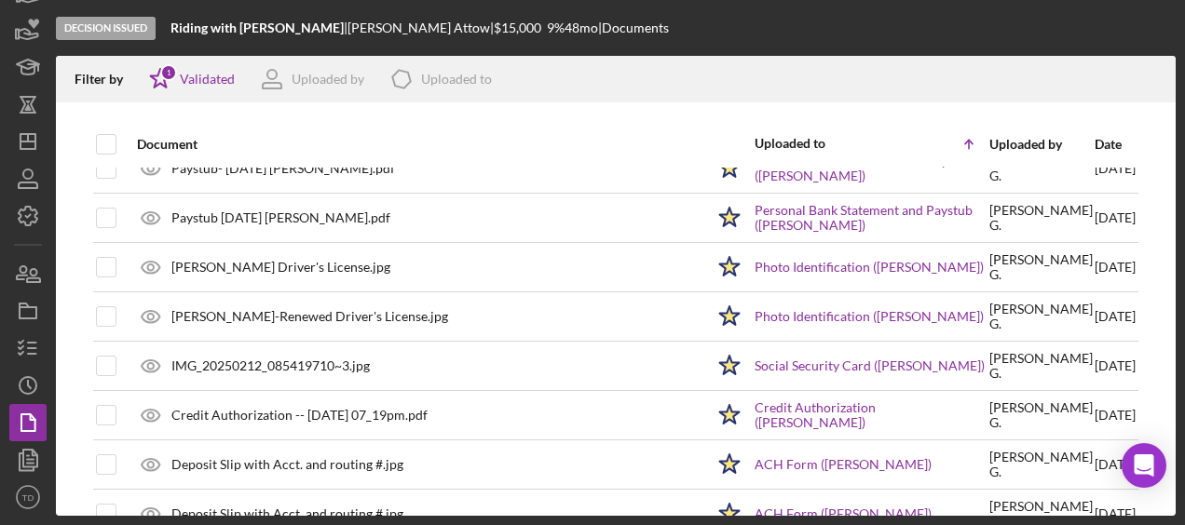
scroll to position [319, 0]
click at [34, 330] on icon "button" at bounding box center [28, 348] width 47 height 47
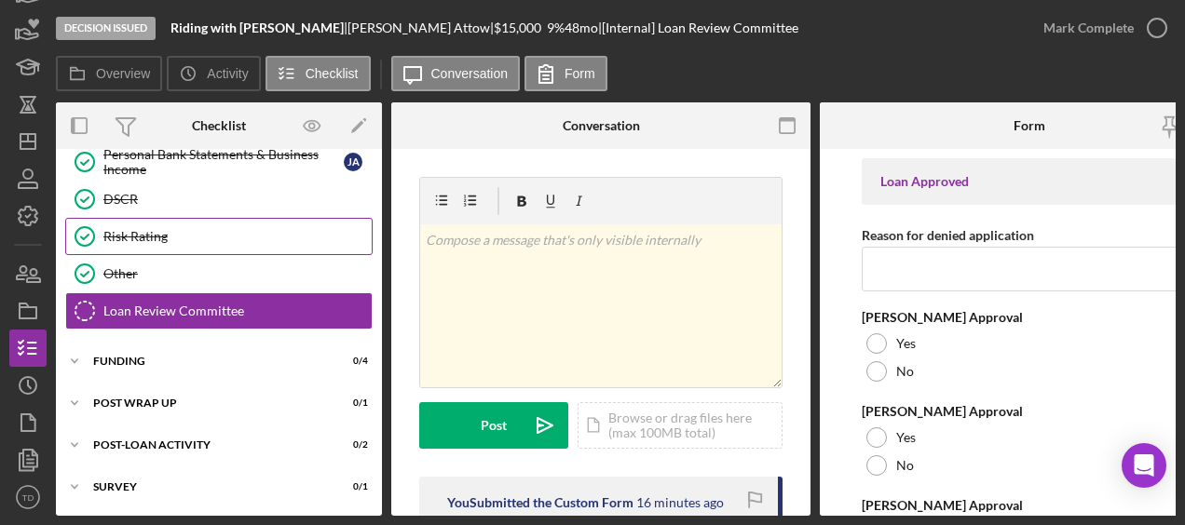
scroll to position [211, 0]
click at [158, 365] on div "Icon/Expander Funding 0 / 4" at bounding box center [219, 361] width 326 height 37
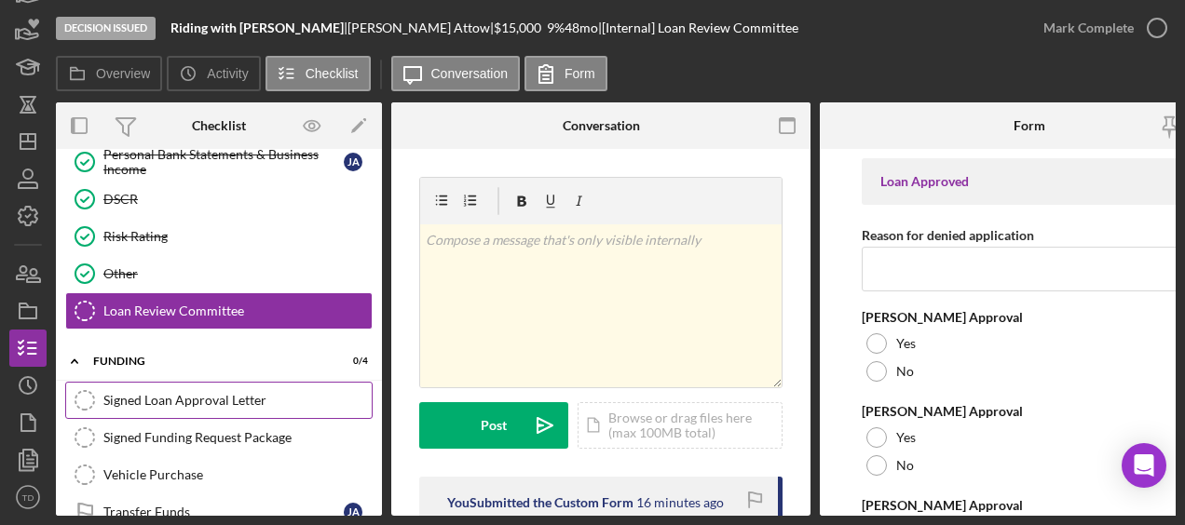
click at [162, 393] on div "Signed Loan Approval Letter" at bounding box center [237, 400] width 268 height 15
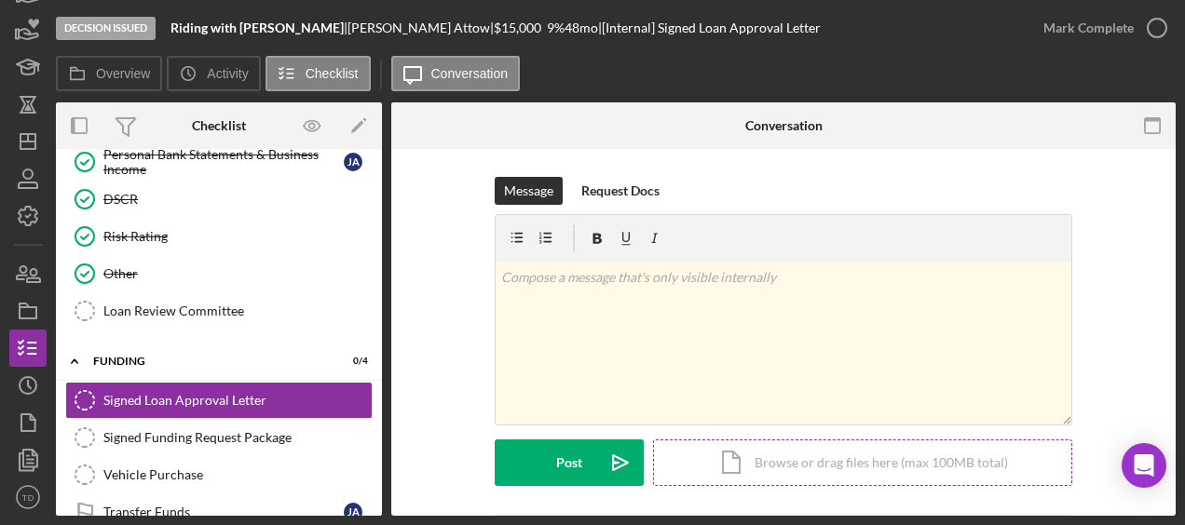
click at [767, 465] on div "Icon/Document Browse or drag files here (max 100MB total) Tap to choose files o…" at bounding box center [862, 463] width 419 height 47
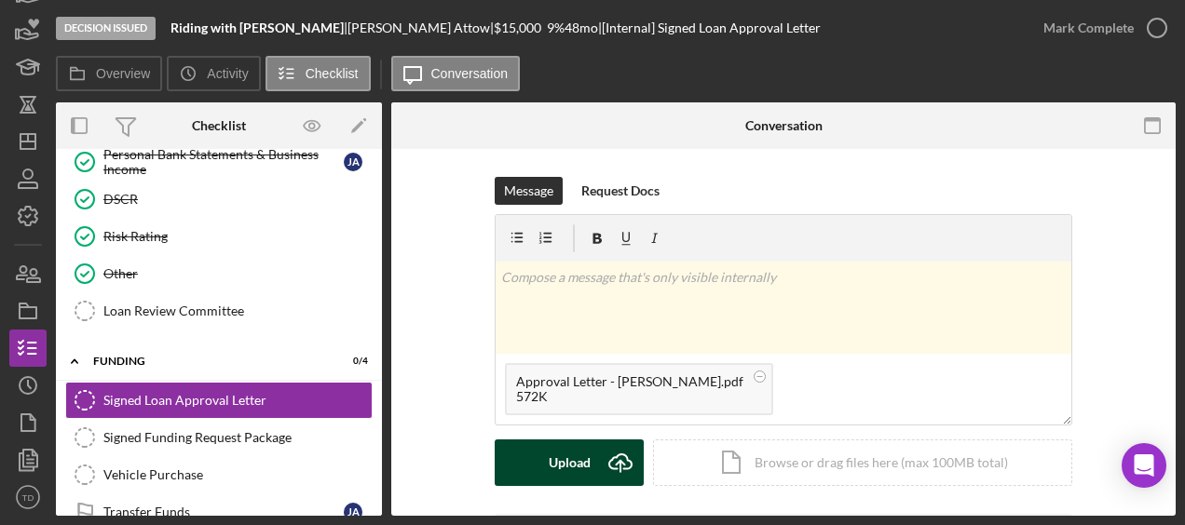
click at [589, 451] on button "Upload Icon/Upload" at bounding box center [569, 463] width 149 height 47
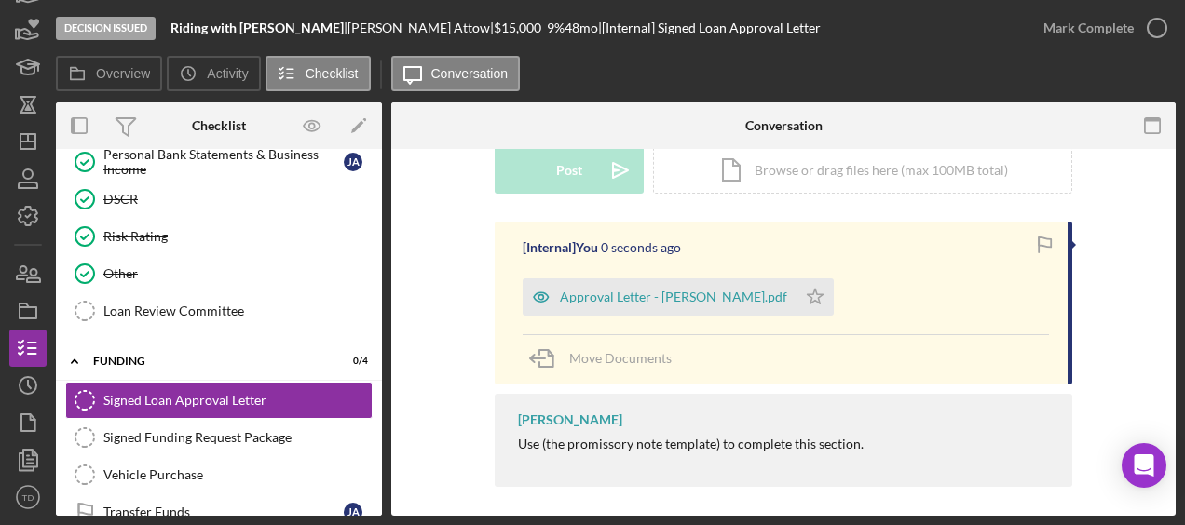
scroll to position [293, 0]
click at [796, 298] on icon "Icon/Star" at bounding box center [814, 296] width 37 height 37
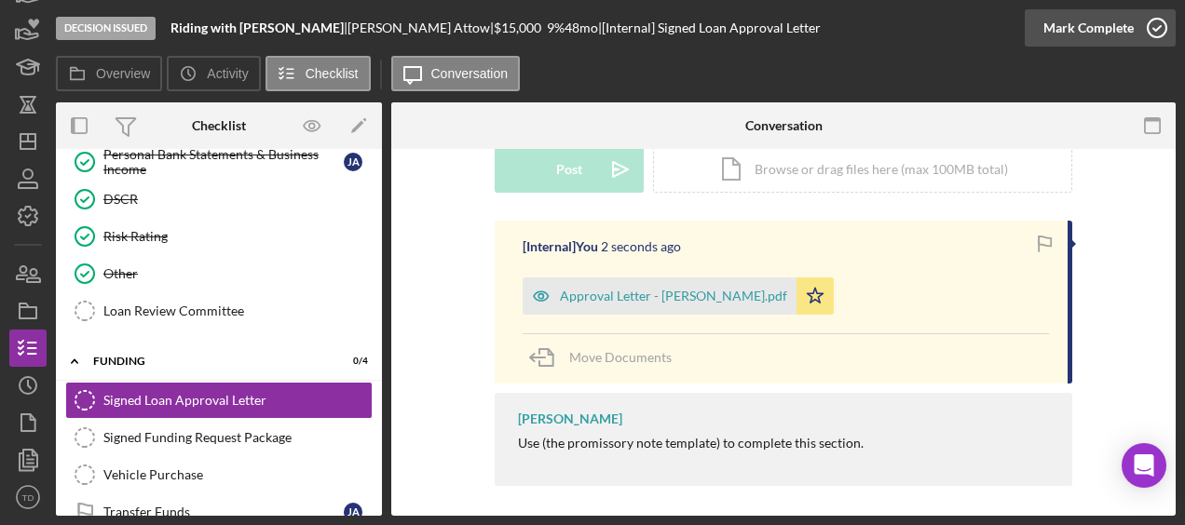
click at [1162, 31] on icon "button" at bounding box center [1156, 28] width 47 height 47
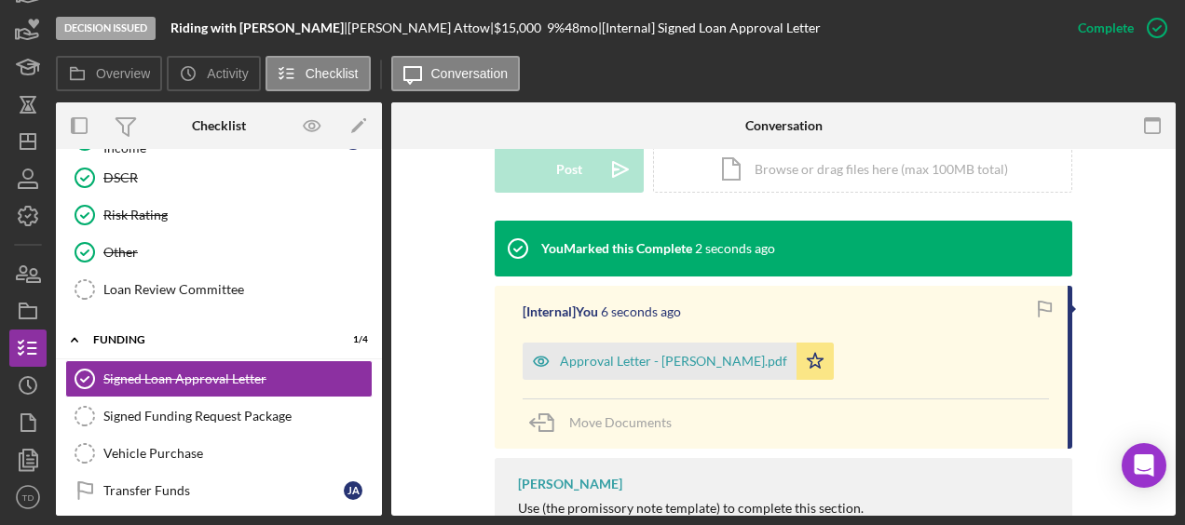
scroll to position [218, 0]
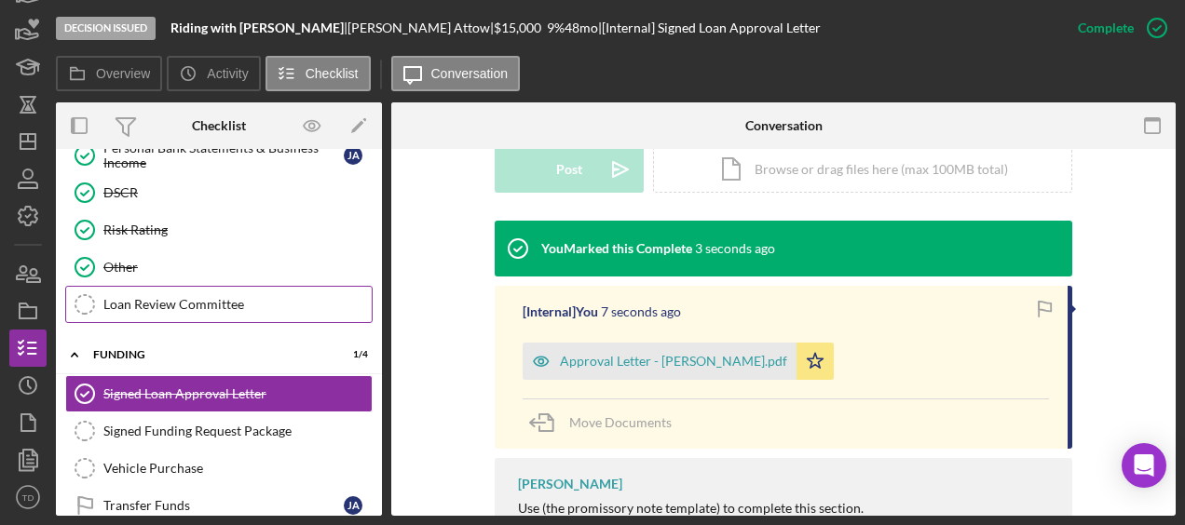
click at [209, 300] on div "Loan Review Committee" at bounding box center [237, 304] width 268 height 15
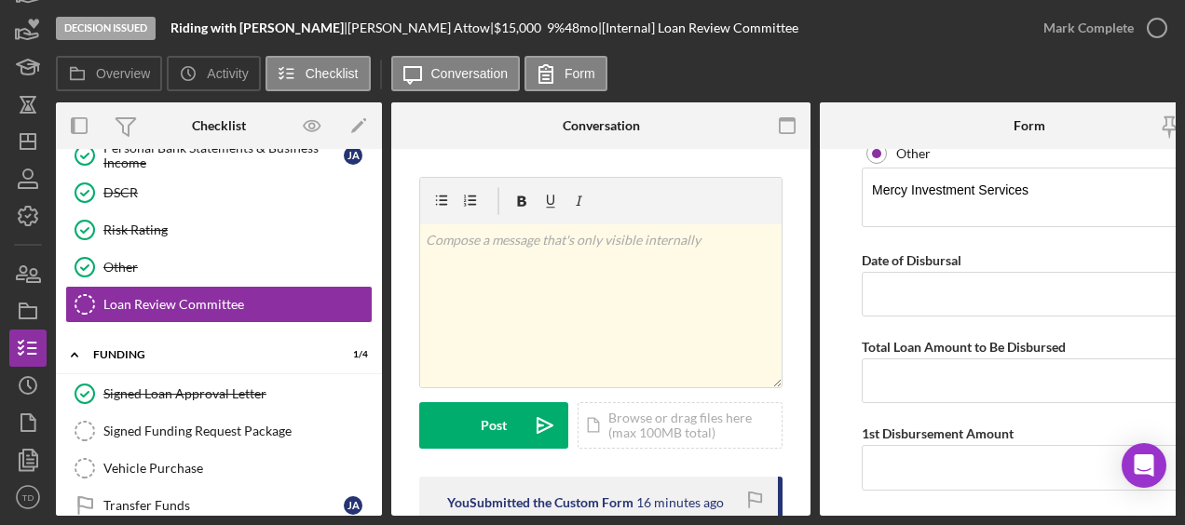
scroll to position [1073, 0]
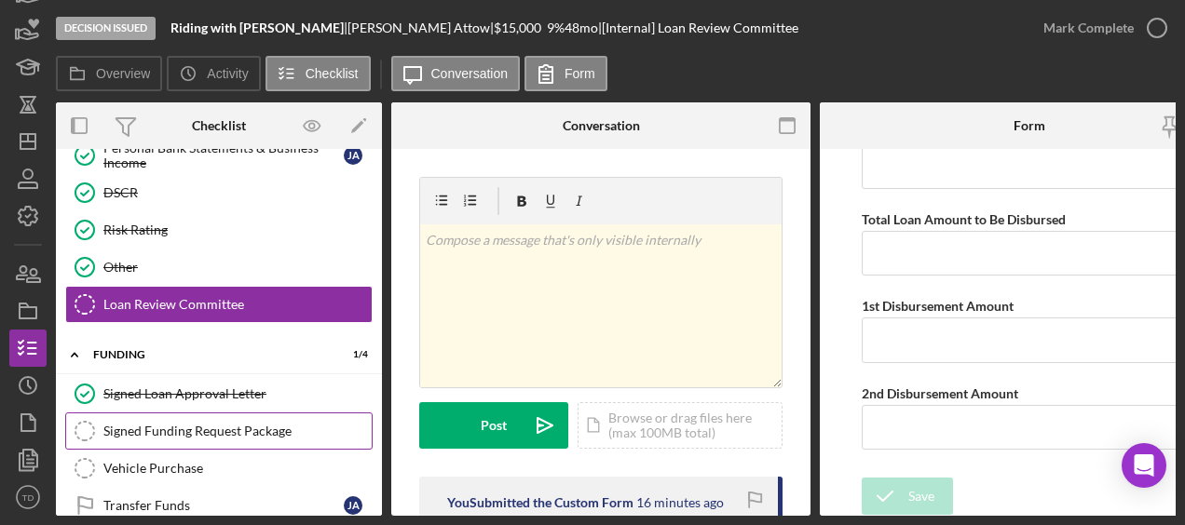
click at [271, 424] on div "Signed Funding Request Package" at bounding box center [237, 431] width 268 height 15
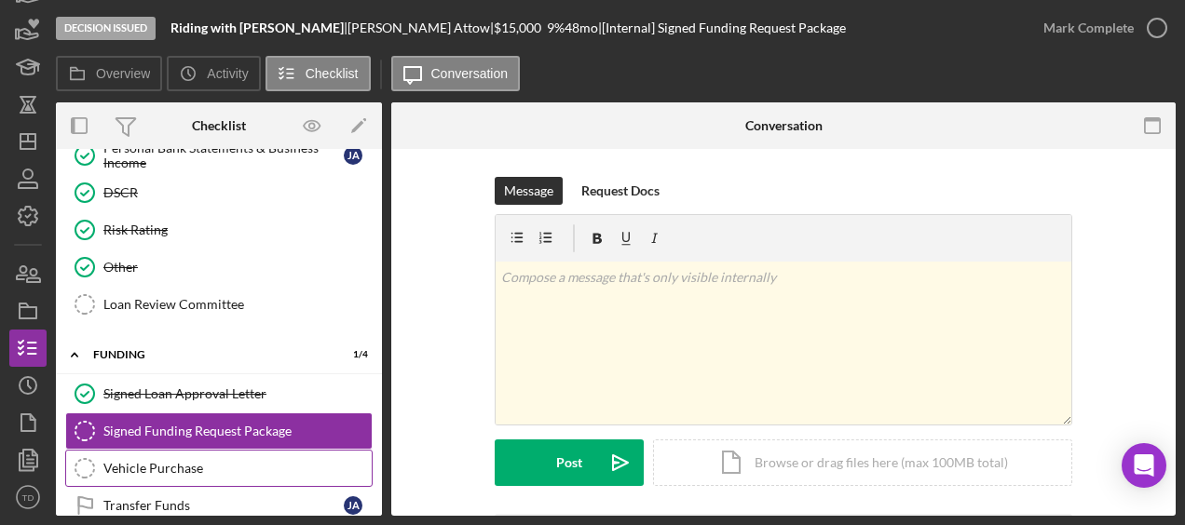
click at [212, 461] on div "Vehicle Purchase" at bounding box center [237, 468] width 268 height 15
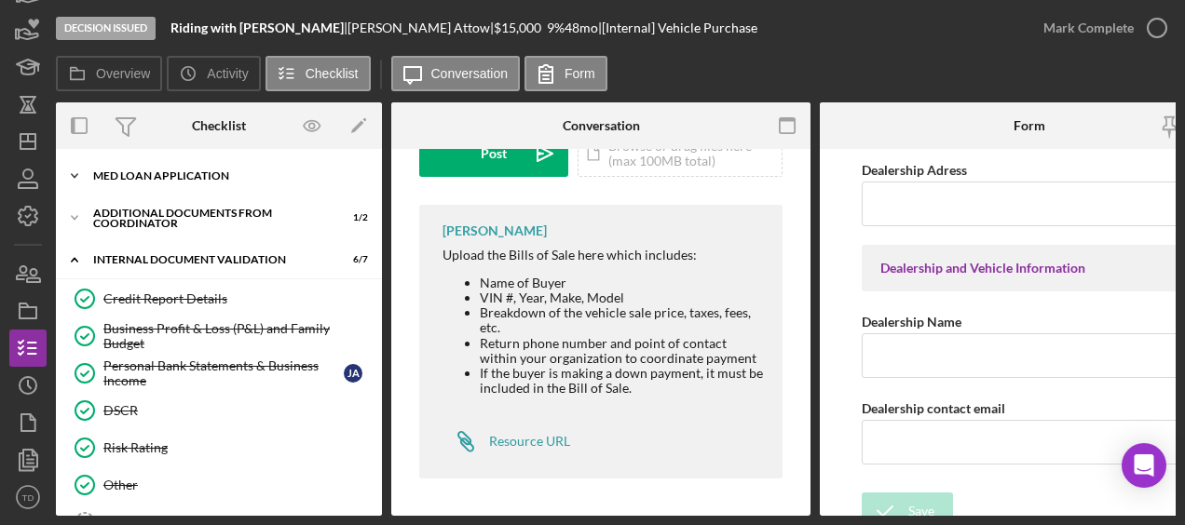
click at [168, 179] on div "MED Loan Application" at bounding box center [225, 175] width 265 height 11
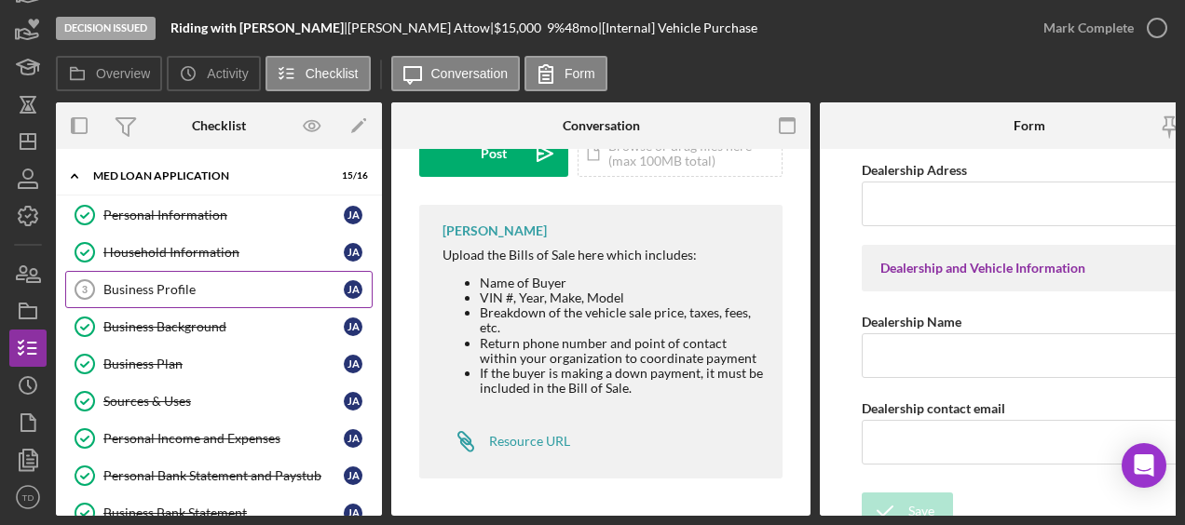
scroll to position [1, 0]
click at [161, 289] on div "Business Profile" at bounding box center [223, 288] width 240 height 15
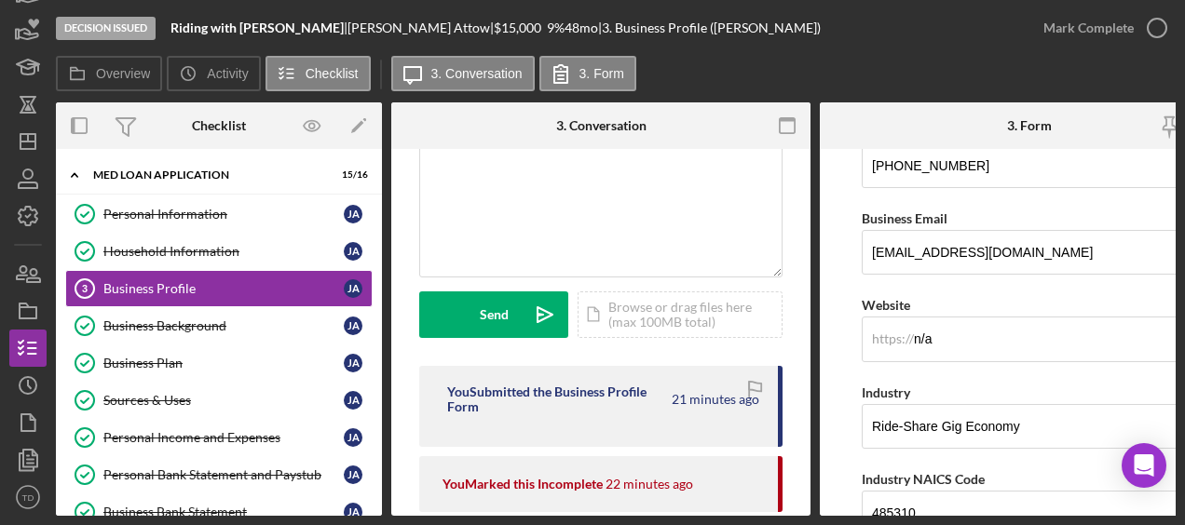
scroll to position [410, 0]
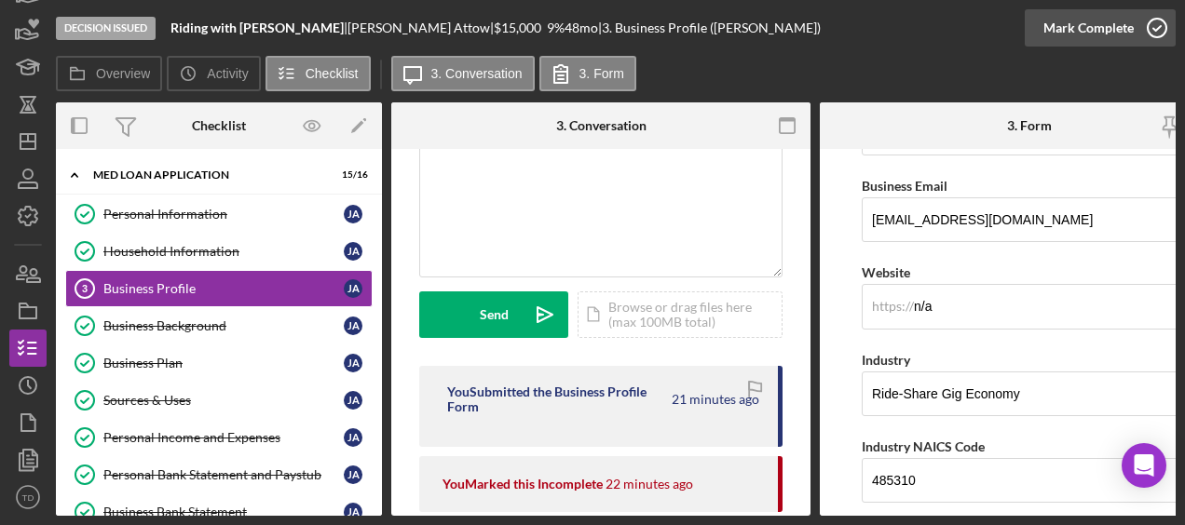
click at [1157, 41] on icon "button" at bounding box center [1156, 28] width 47 height 47
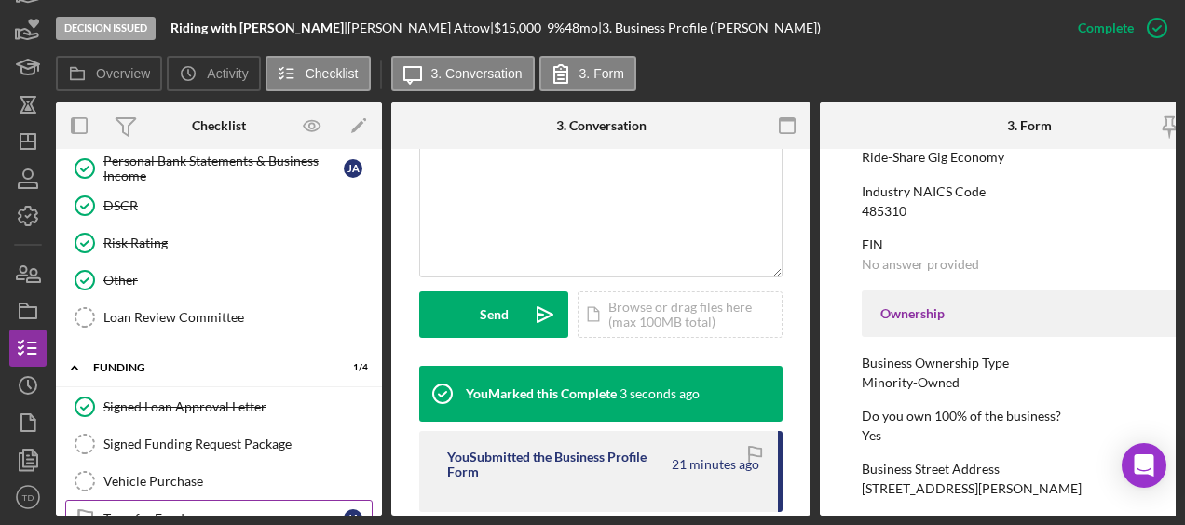
scroll to position [835, 0]
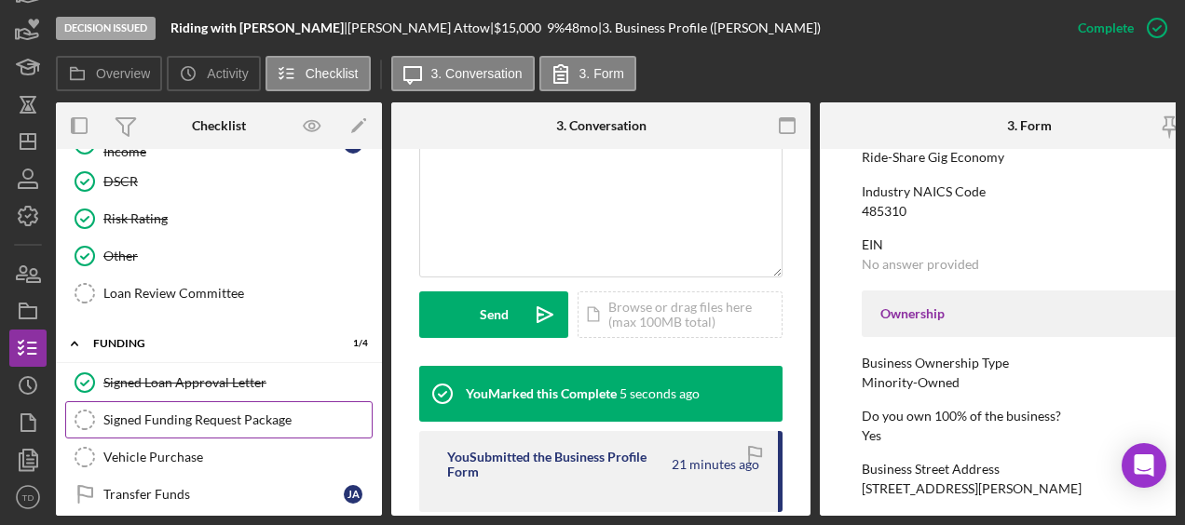
drag, startPoint x: 209, startPoint y: 415, endPoint x: 134, endPoint y: 412, distance: 74.6
click at [134, 412] on link "Signed Funding Request Package Signed Funding Request Package" at bounding box center [218, 419] width 307 height 37
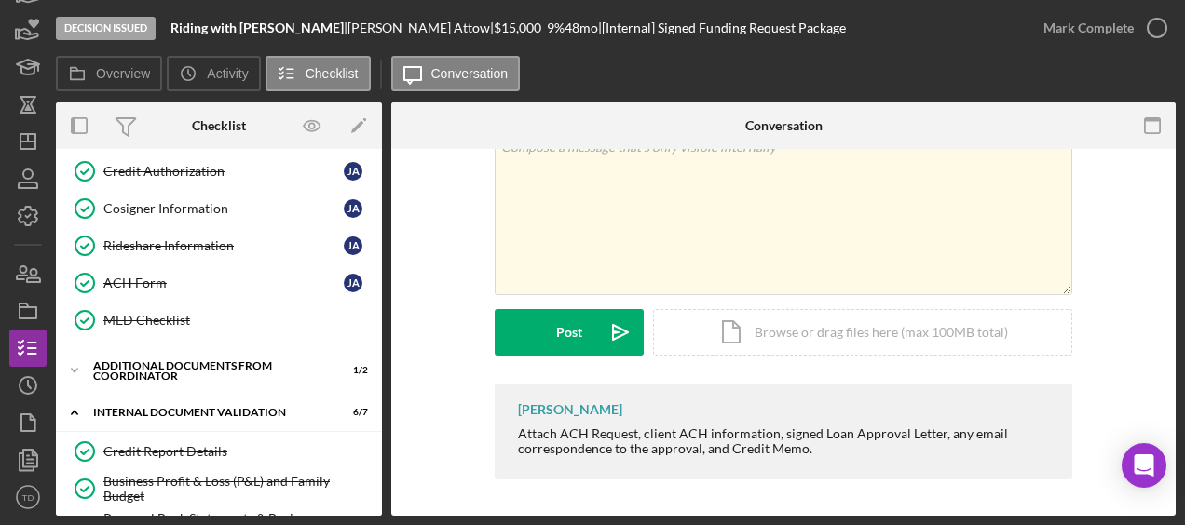
scroll to position [365, 0]
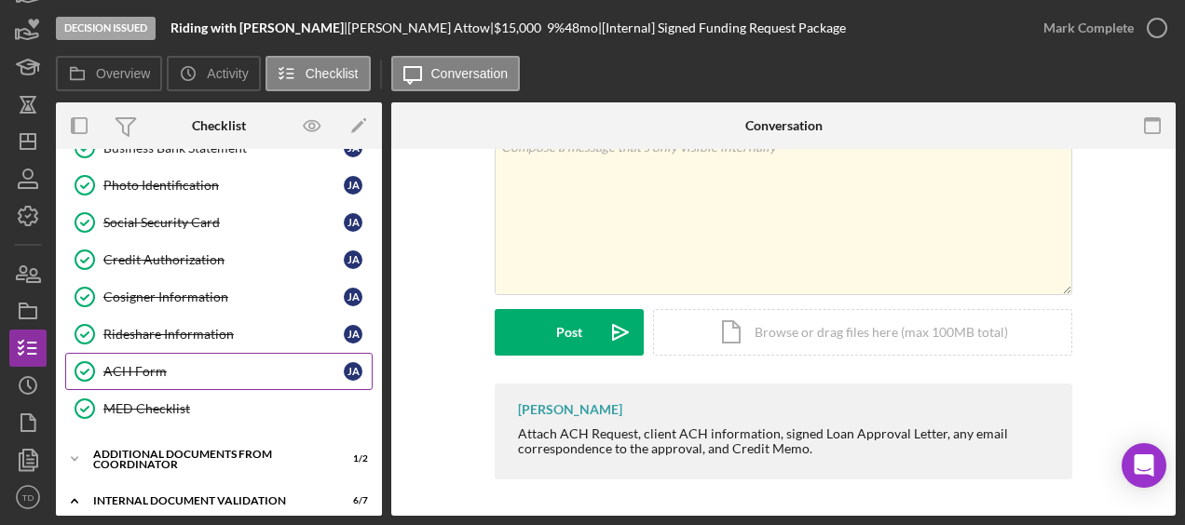
click at [240, 364] on div "ACH Form" at bounding box center [223, 371] width 240 height 15
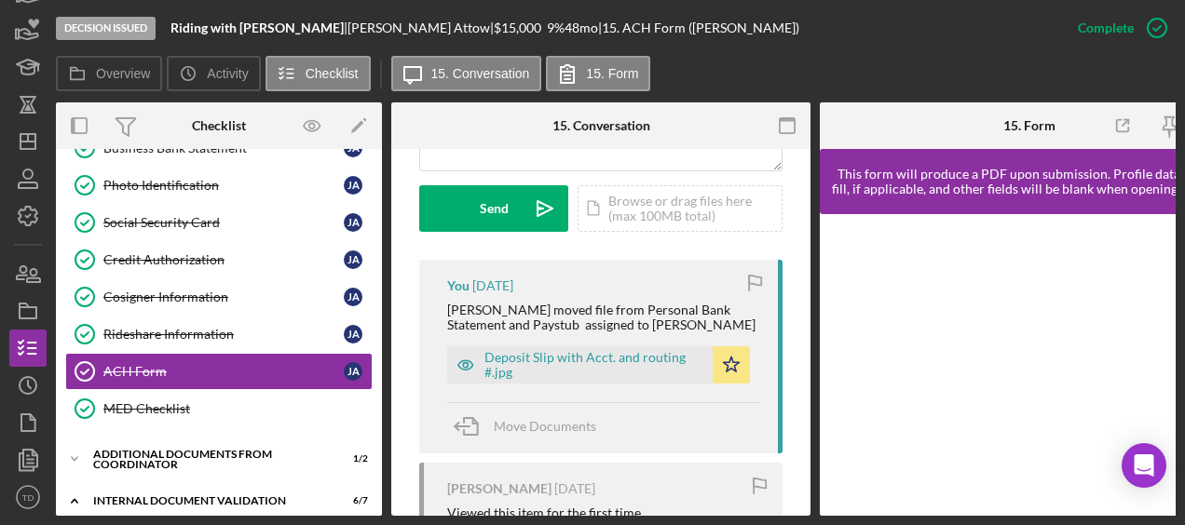
scroll to position [546, 0]
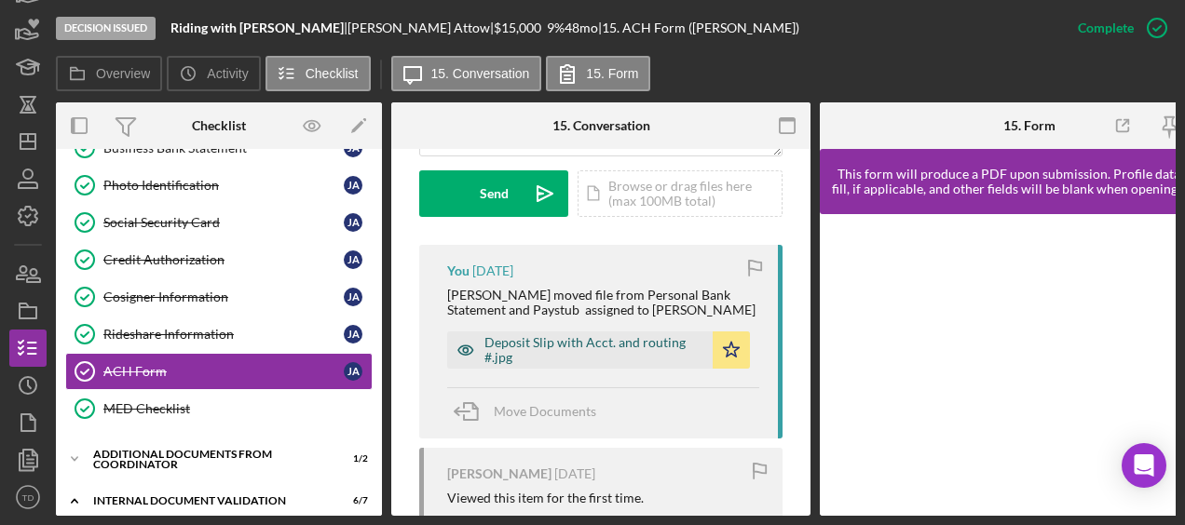
click at [679, 364] on div "Deposit Slip with Acct. and routing #.jpg" at bounding box center [593, 350] width 219 height 30
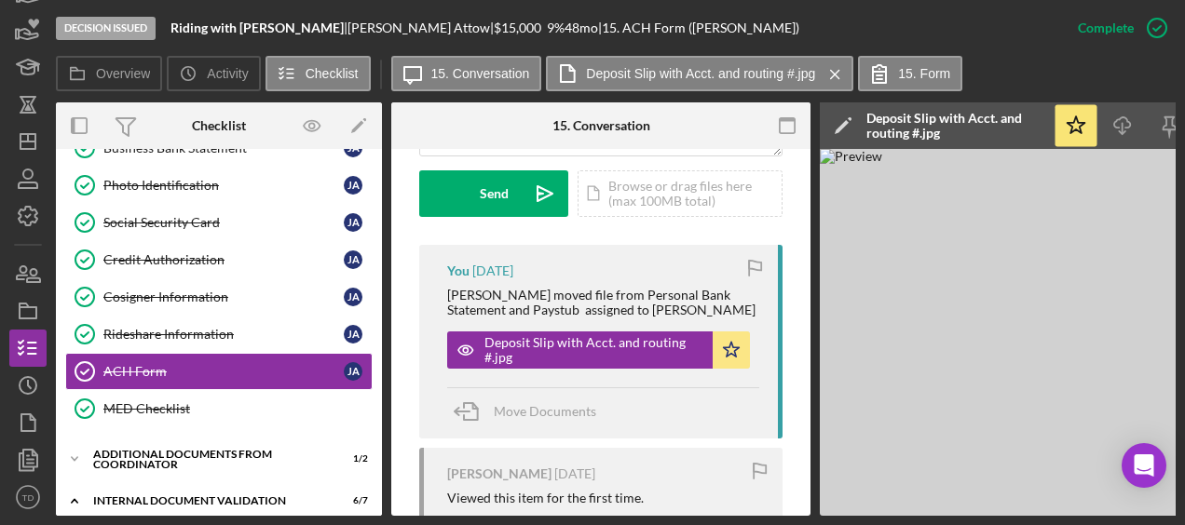
scroll to position [841, 0]
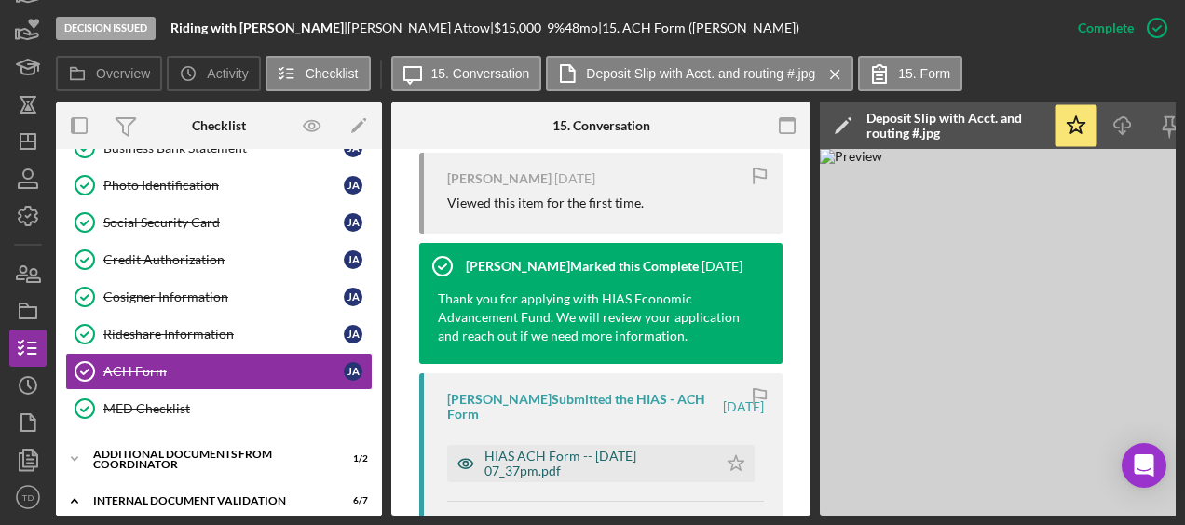
click at [581, 468] on div "HIAS ACH Form -- 2025-08-07 07_37pm.pdf" at bounding box center [596, 464] width 224 height 30
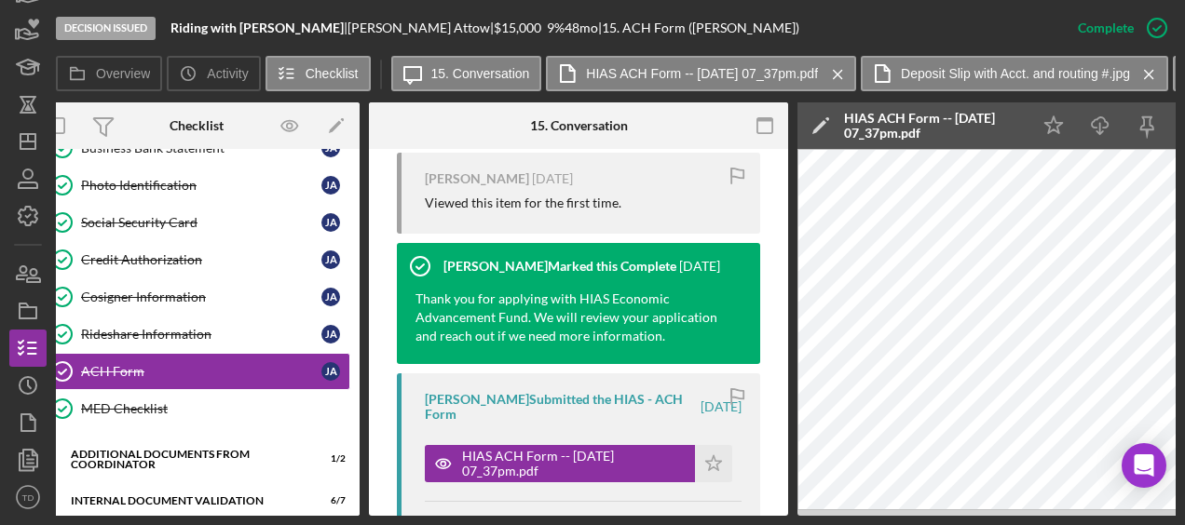
scroll to position [0, 0]
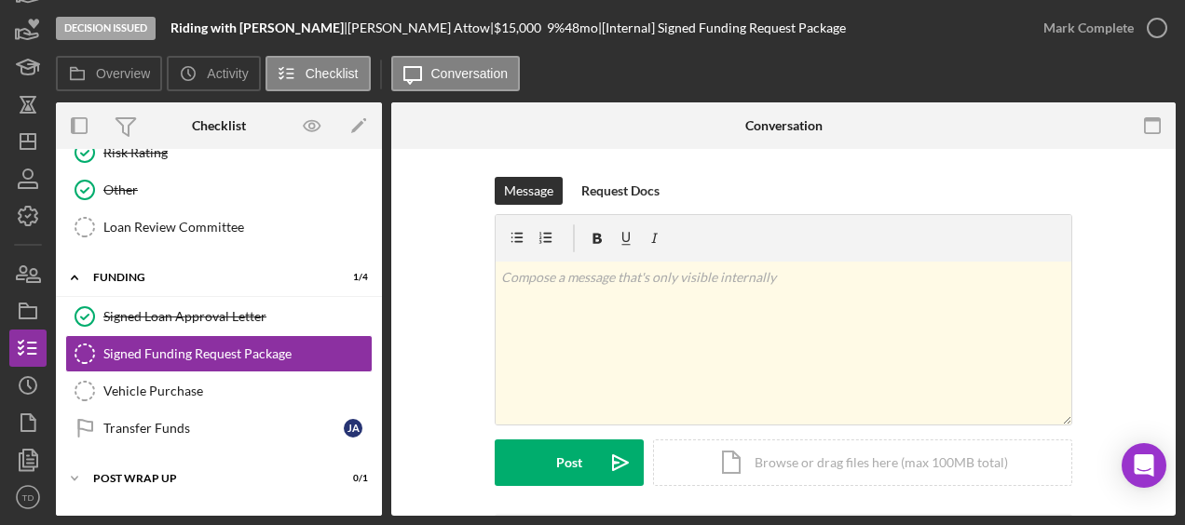
scroll to position [909, 0]
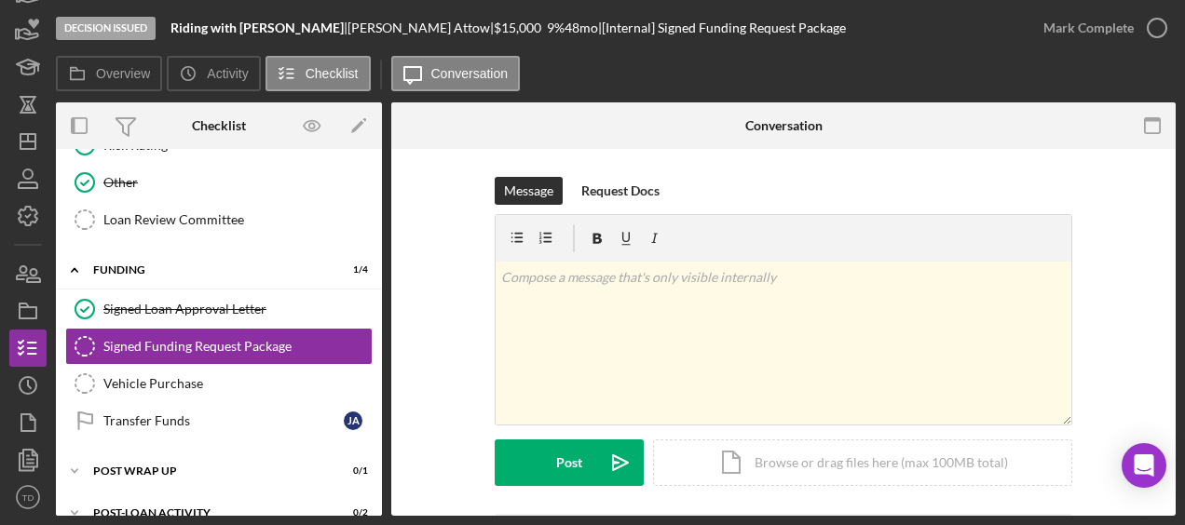
click at [5, 32] on div "Decision Issued Riding with Jairo Attow | Jairo Attow | $15,000 $15,000 9 % 48 …" at bounding box center [592, 262] width 1185 height 525
click at [24, 35] on icon "button" at bounding box center [28, 30] width 47 height 47
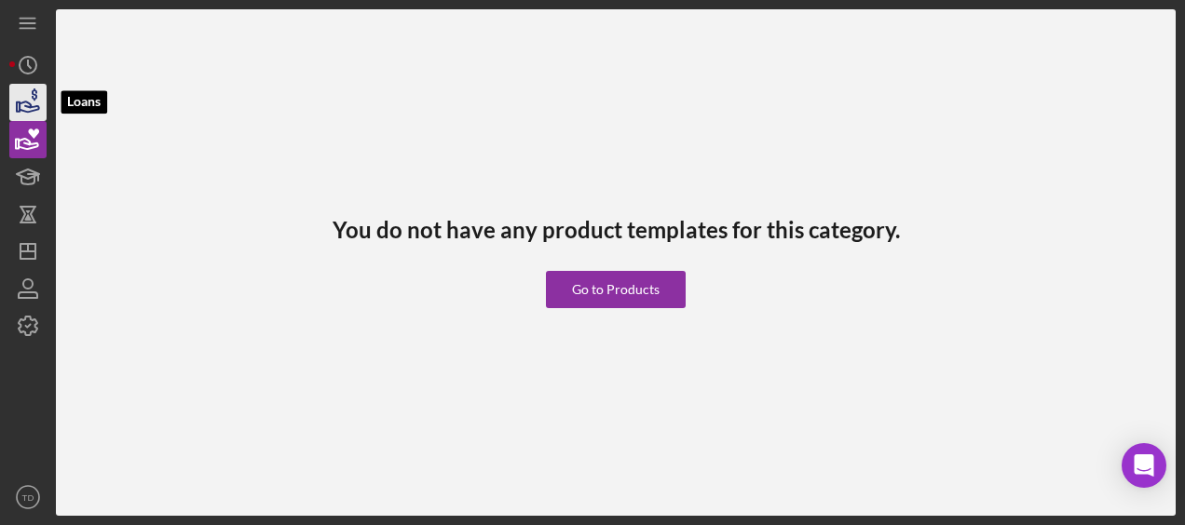
click at [34, 110] on icon "button" at bounding box center [30, 107] width 20 height 10
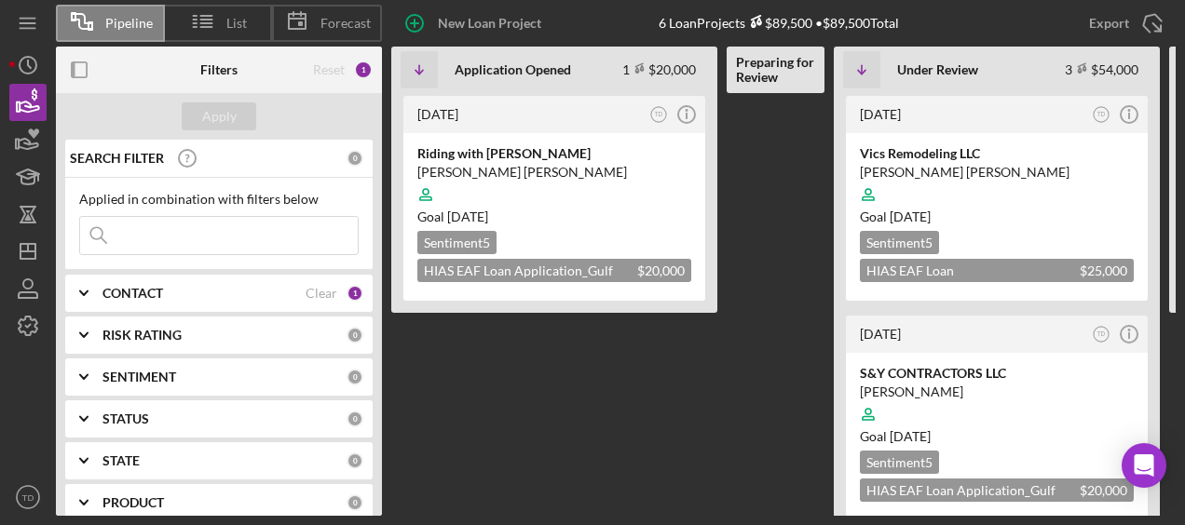
click at [129, 238] on input at bounding box center [219, 235] width 278 height 37
click at [458, 115] on time "6 days ago" at bounding box center [437, 114] width 41 height 16
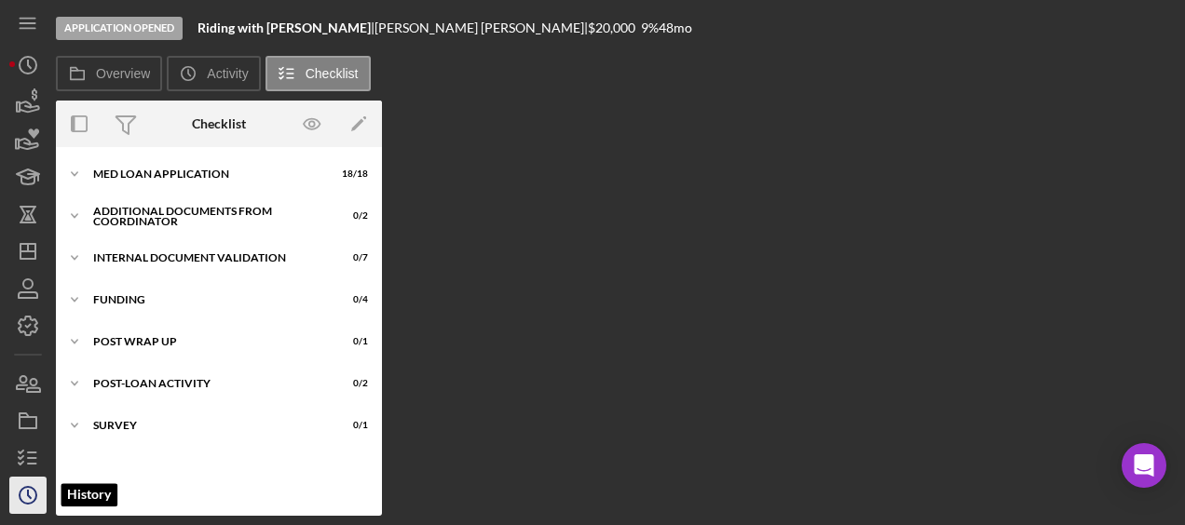
click at [35, 493] on circle "button" at bounding box center [28, 495] width 17 height 17
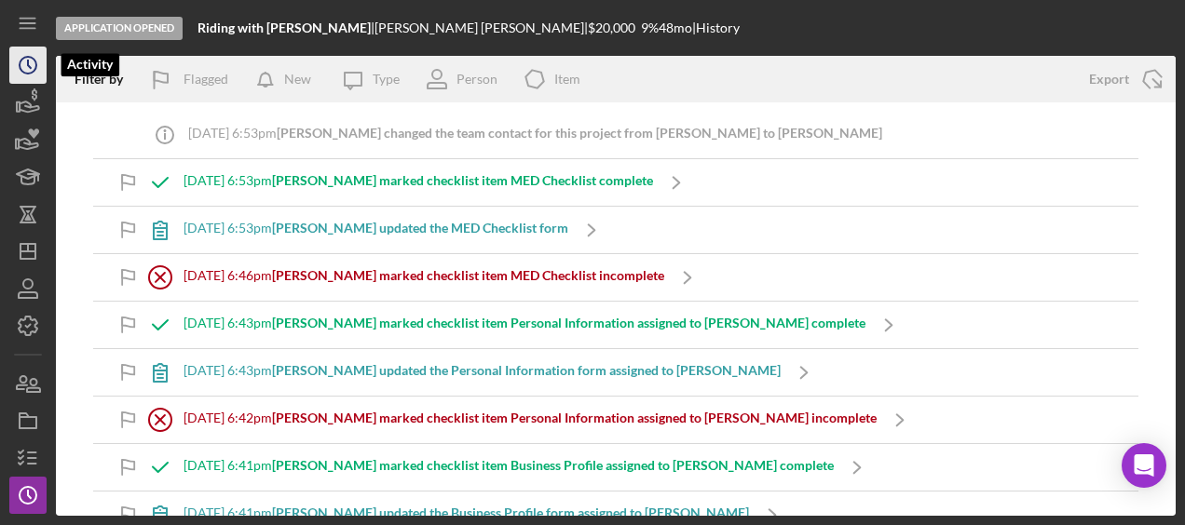
click at [22, 75] on icon "Icon/History" at bounding box center [28, 65] width 47 height 47
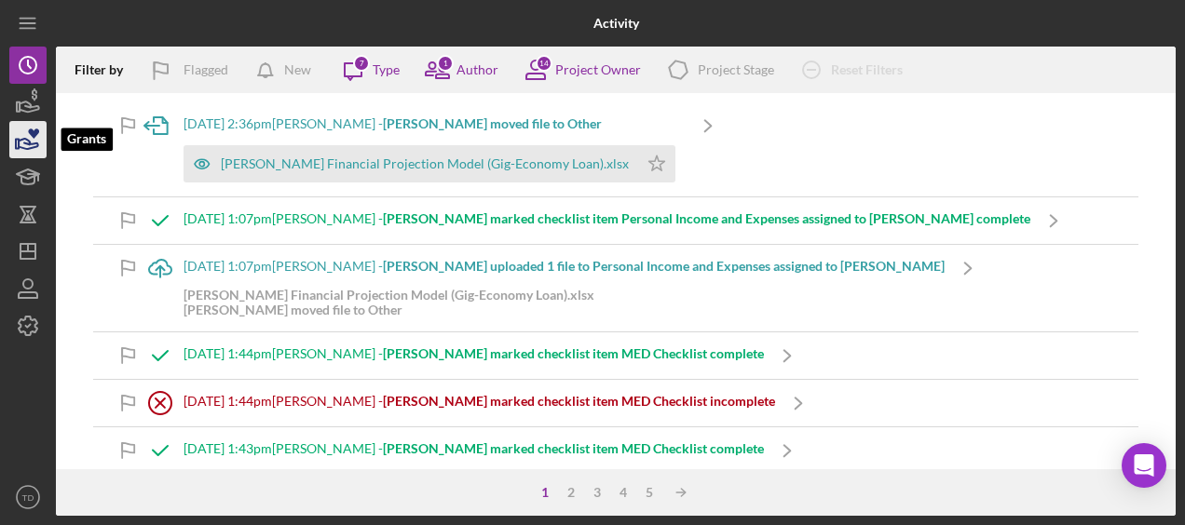
click at [26, 121] on icon "button" at bounding box center [28, 139] width 47 height 47
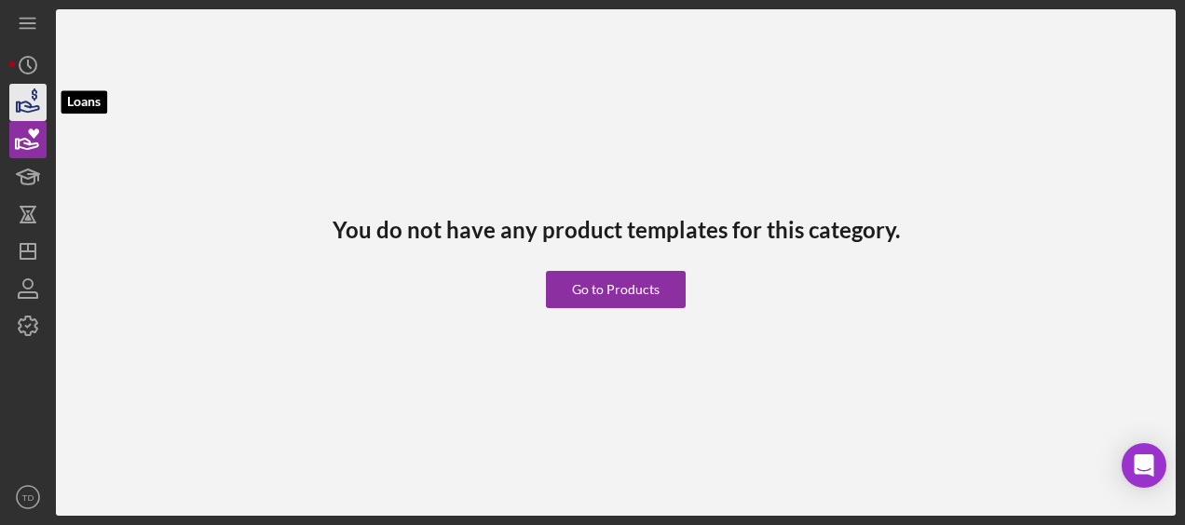
click at [26, 108] on icon "button" at bounding box center [28, 102] width 47 height 47
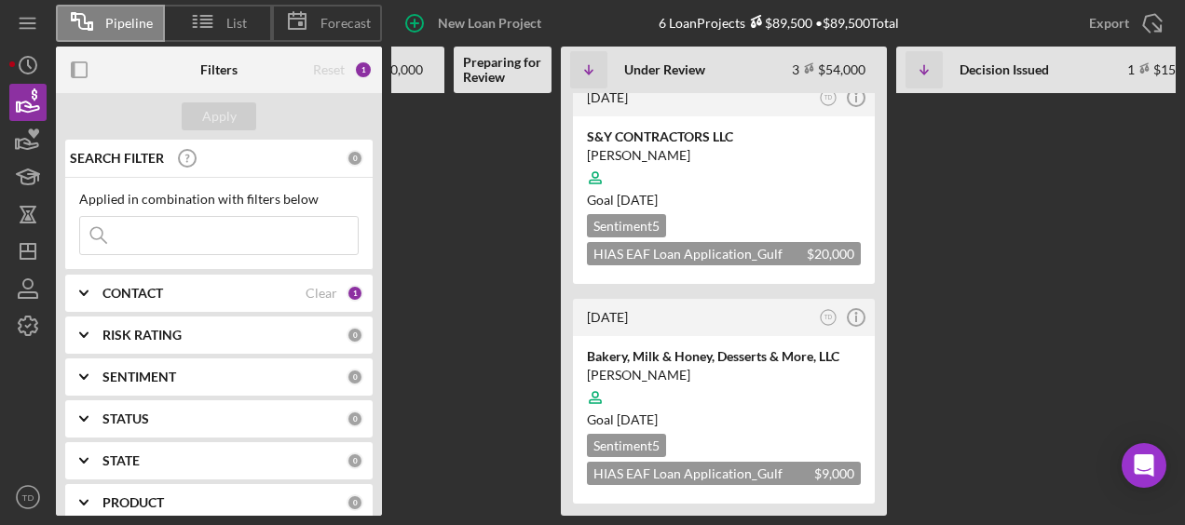
scroll to position [0, 274]
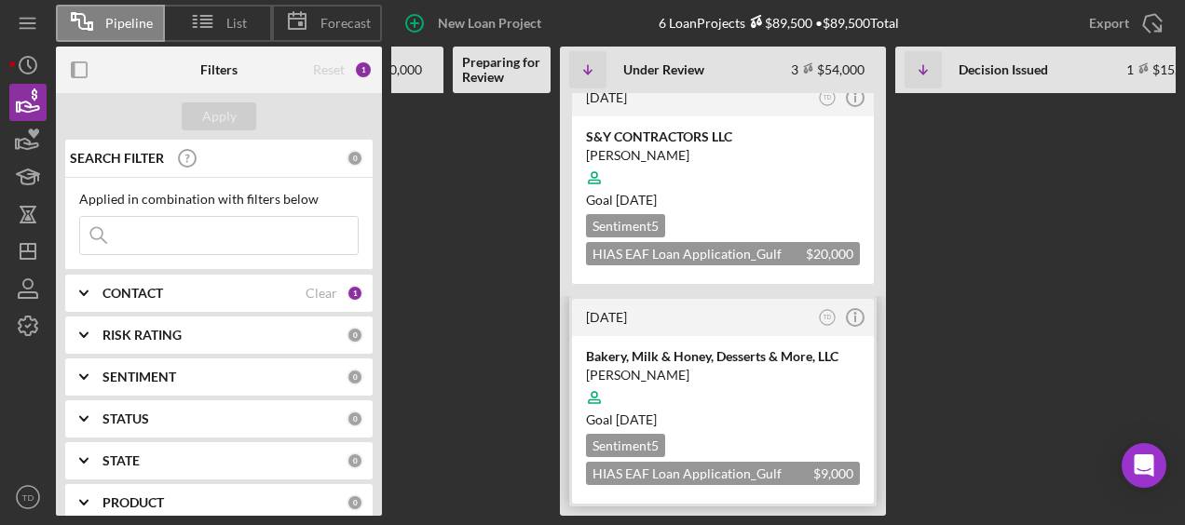
click at [667, 350] on div "Bakery, Milk & Honey, Desserts & More, LLC" at bounding box center [723, 356] width 274 height 19
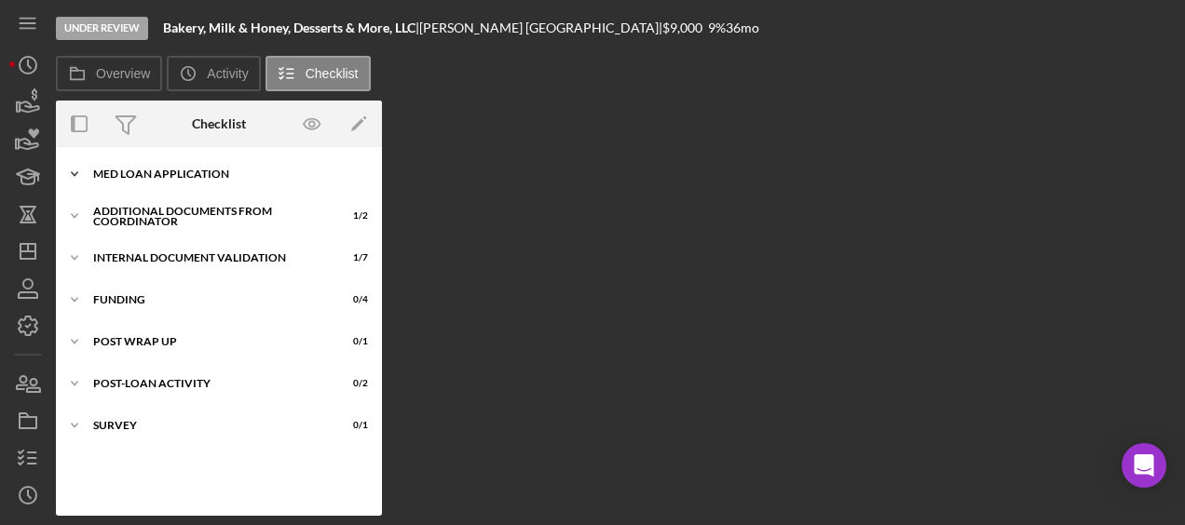
click at [261, 173] on div "MED Loan Application" at bounding box center [225, 174] width 265 height 11
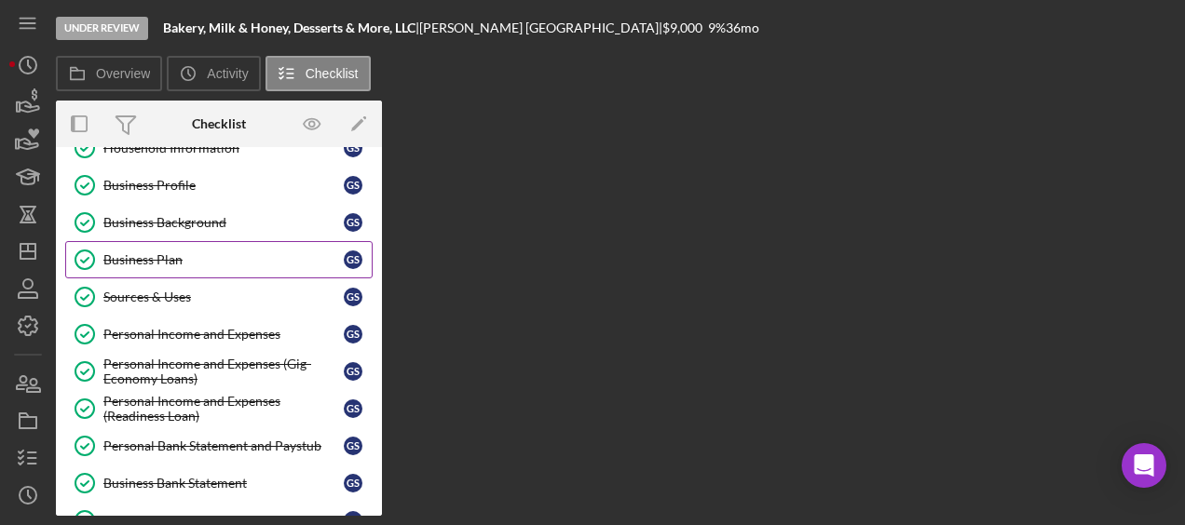
scroll to position [127, 0]
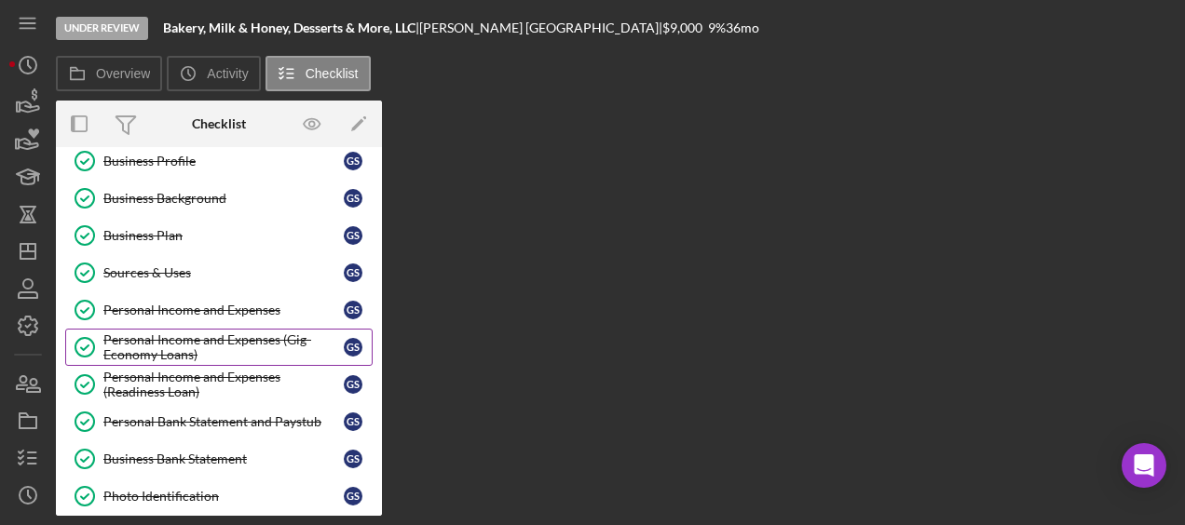
click at [251, 339] on div "Personal Income and Expenses (Gig-Economy Loans)" at bounding box center [223, 348] width 240 height 30
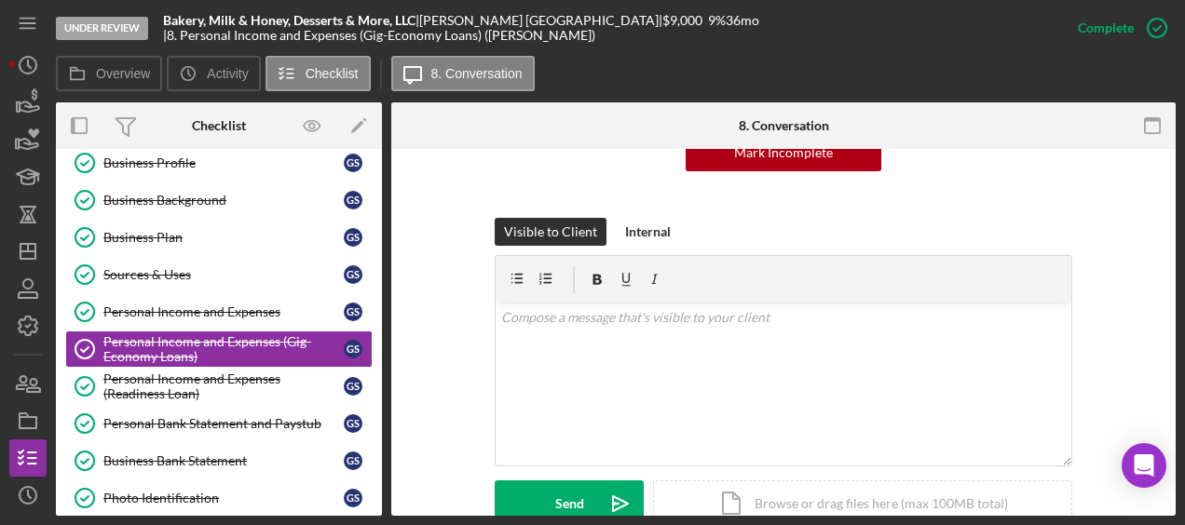
scroll to position [214, 0]
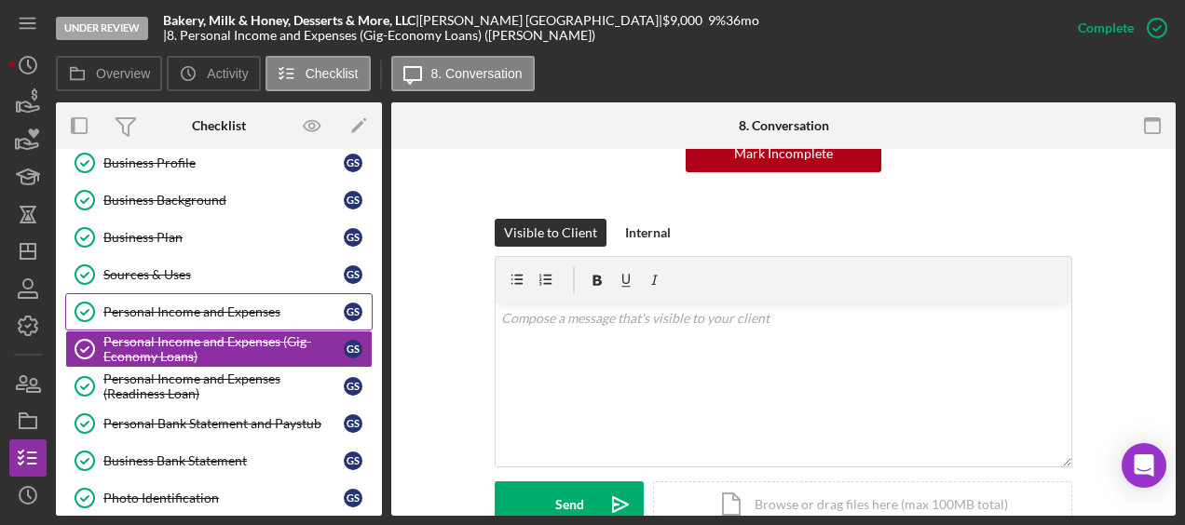
click at [210, 322] on link "Personal Income and Expenses Personal Income and Expenses G S" at bounding box center [218, 311] width 307 height 37
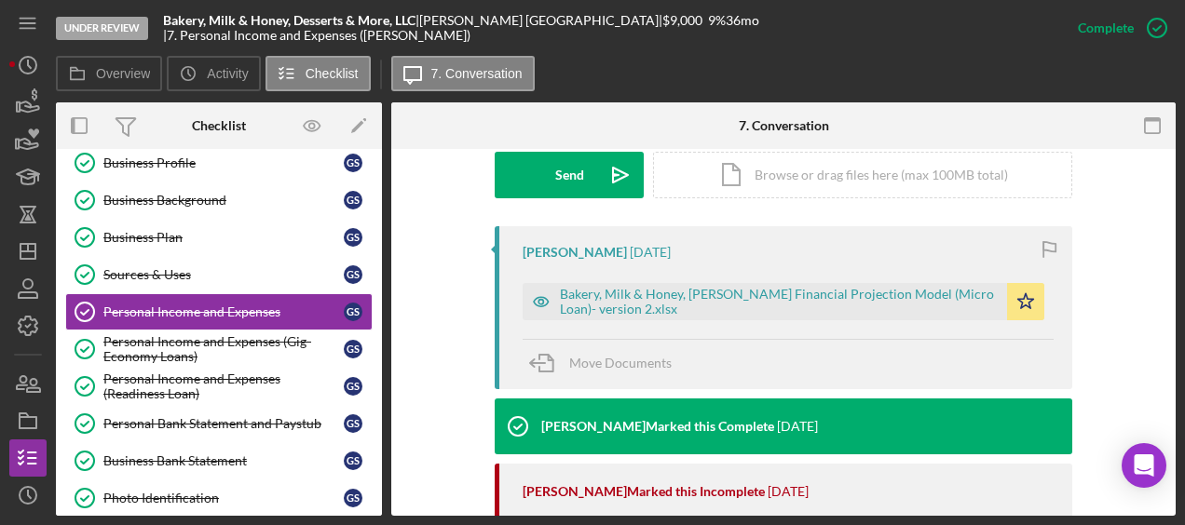
scroll to position [545, 0]
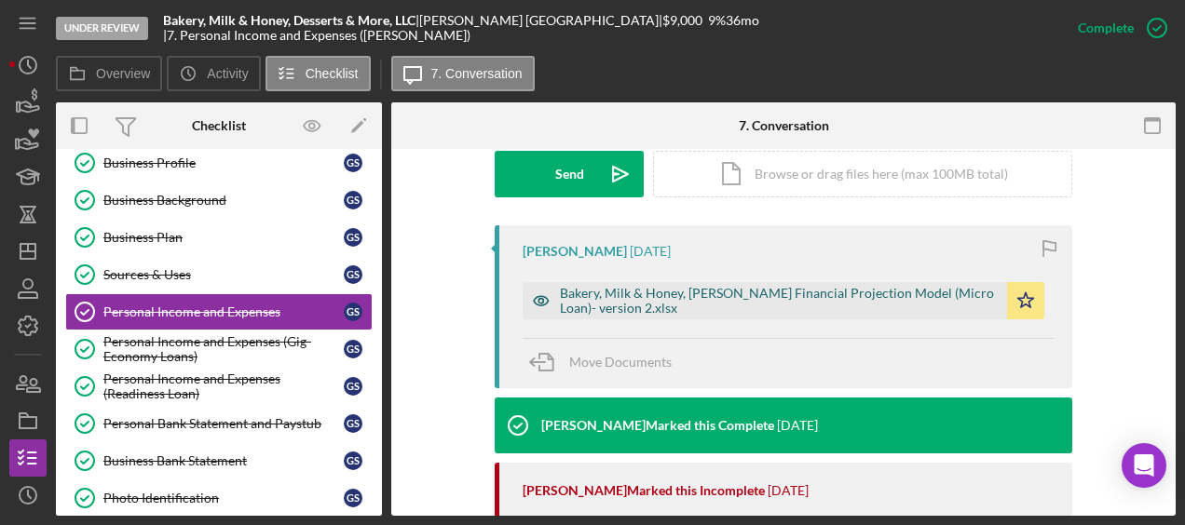
click at [658, 283] on div "Bakery, Milk & Honey, [PERSON_NAME] Financial Projection Model (Micro Loan)- ve…" at bounding box center [765, 300] width 484 height 37
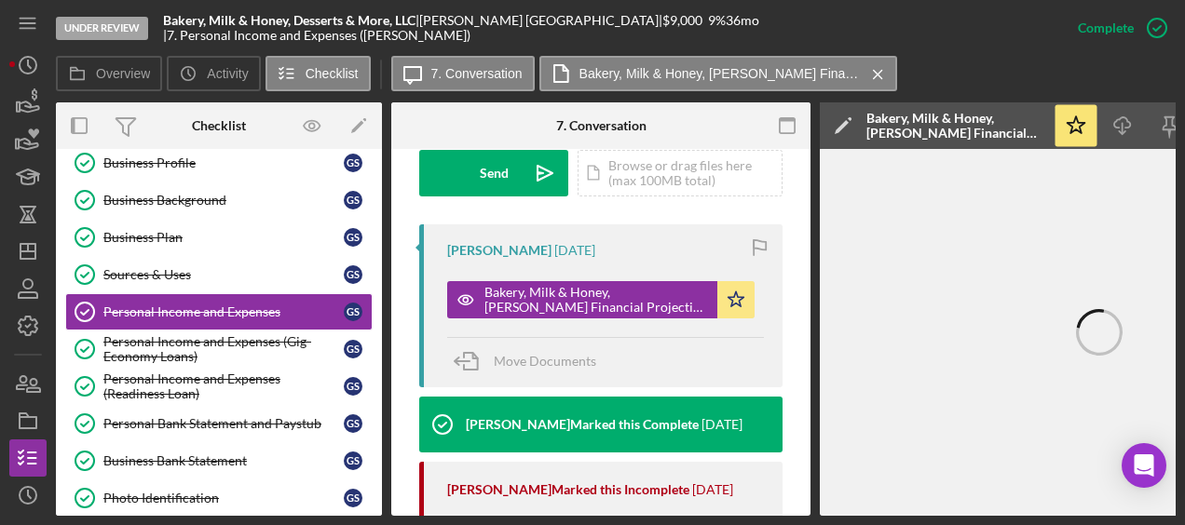
scroll to position [0, 203]
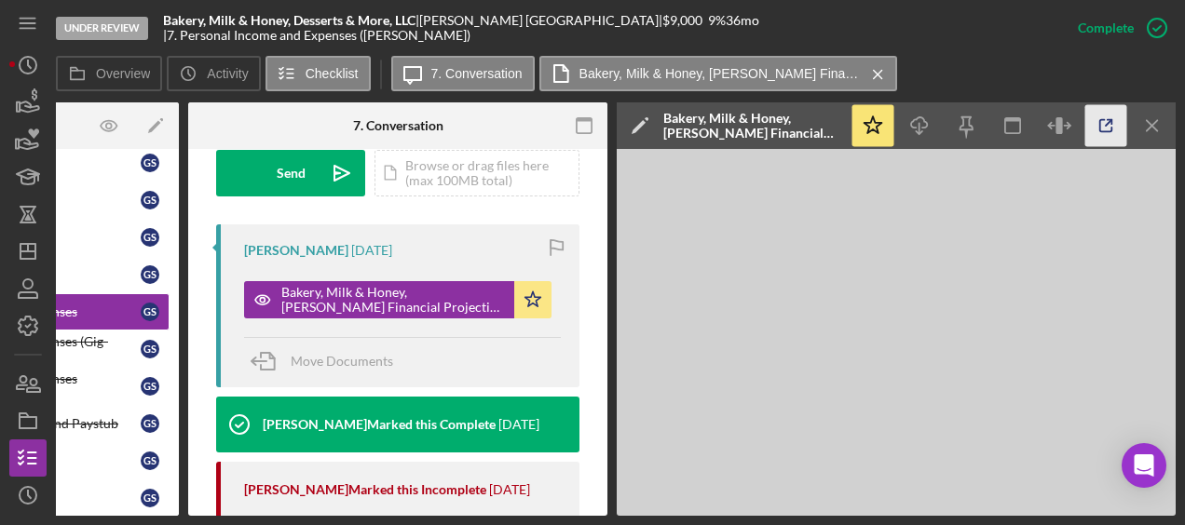
click at [1097, 125] on icon "button" at bounding box center [1106, 126] width 42 height 42
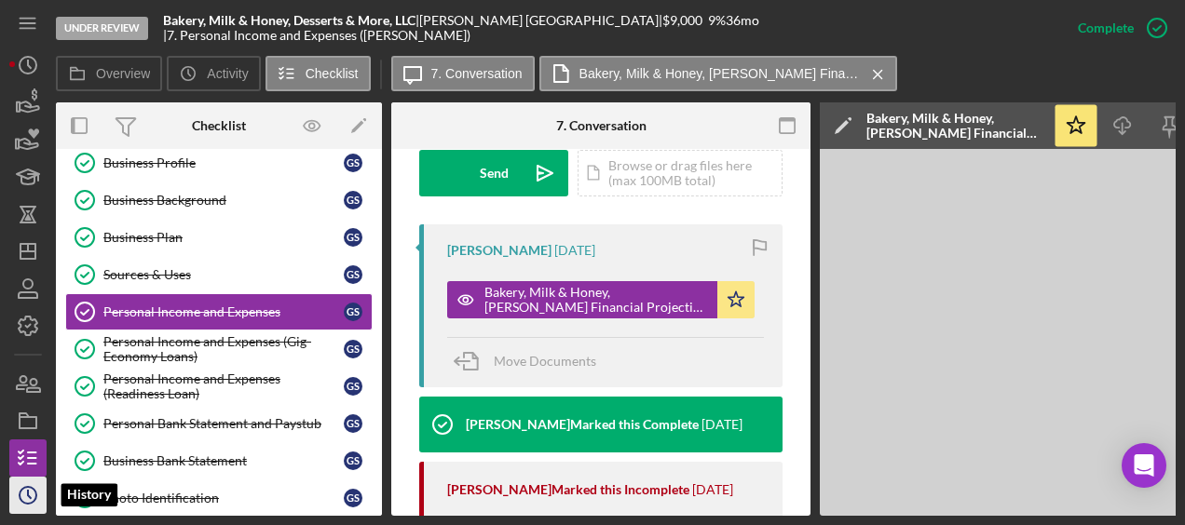
click at [35, 485] on icon "Icon/History" at bounding box center [28, 495] width 47 height 47
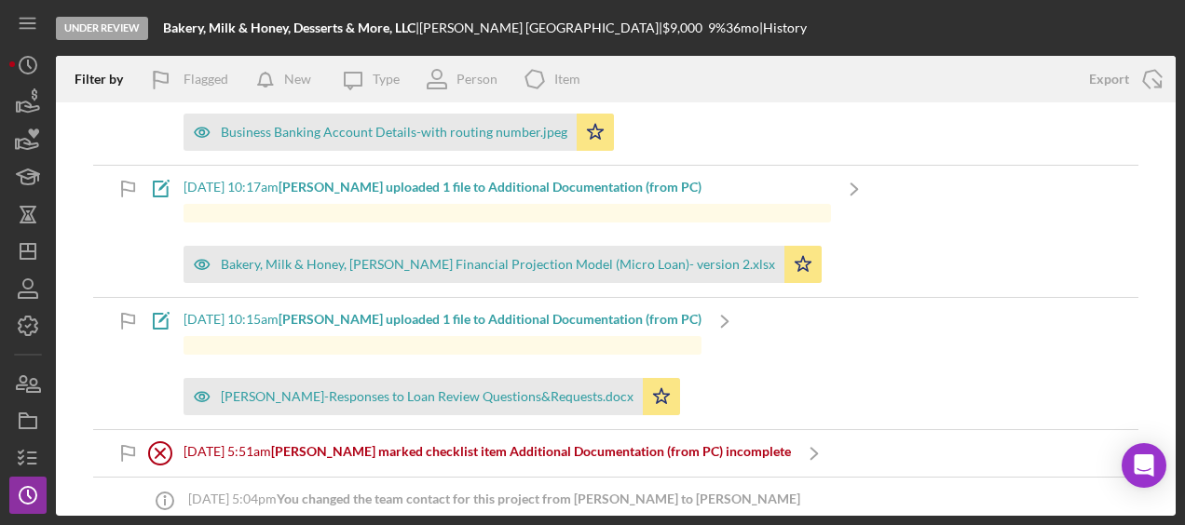
scroll to position [399, 0]
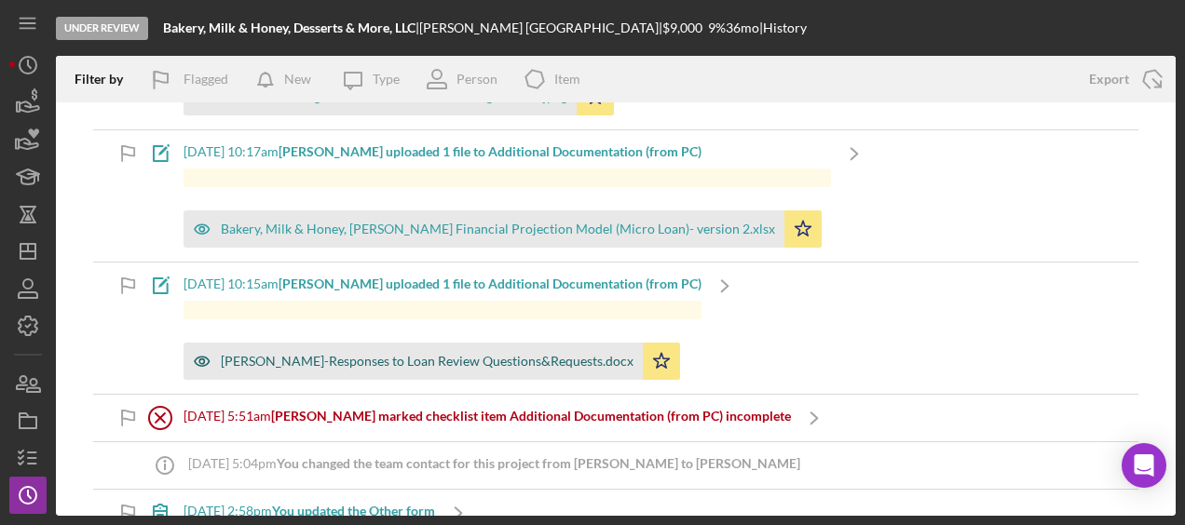
click at [551, 356] on div "Gabriel Segovia-Responses to Loan Review Questions&Requests.docx" at bounding box center [427, 361] width 413 height 15
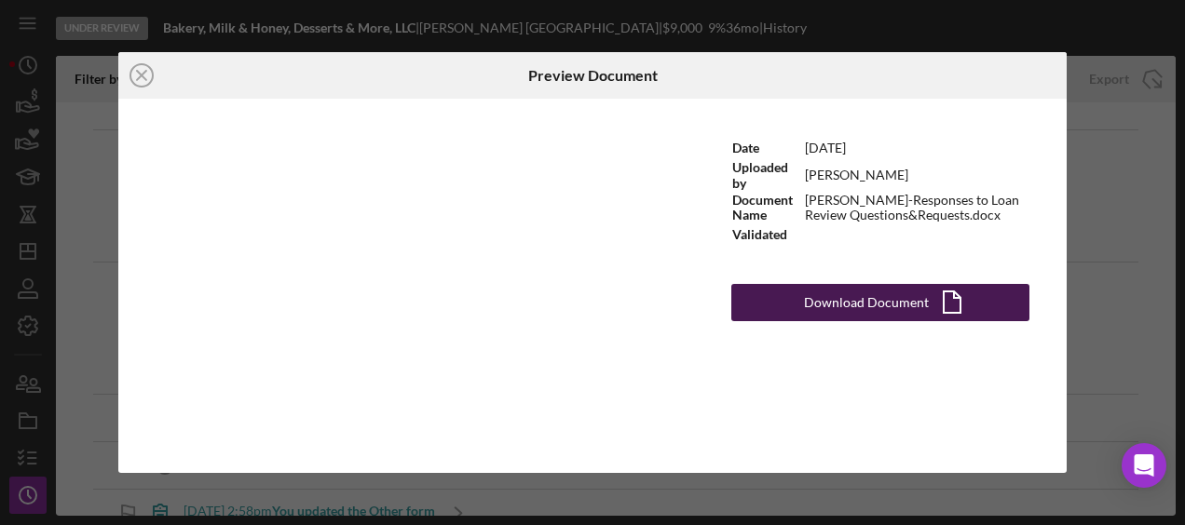
click at [886, 299] on div "Download Document" at bounding box center [866, 302] width 125 height 37
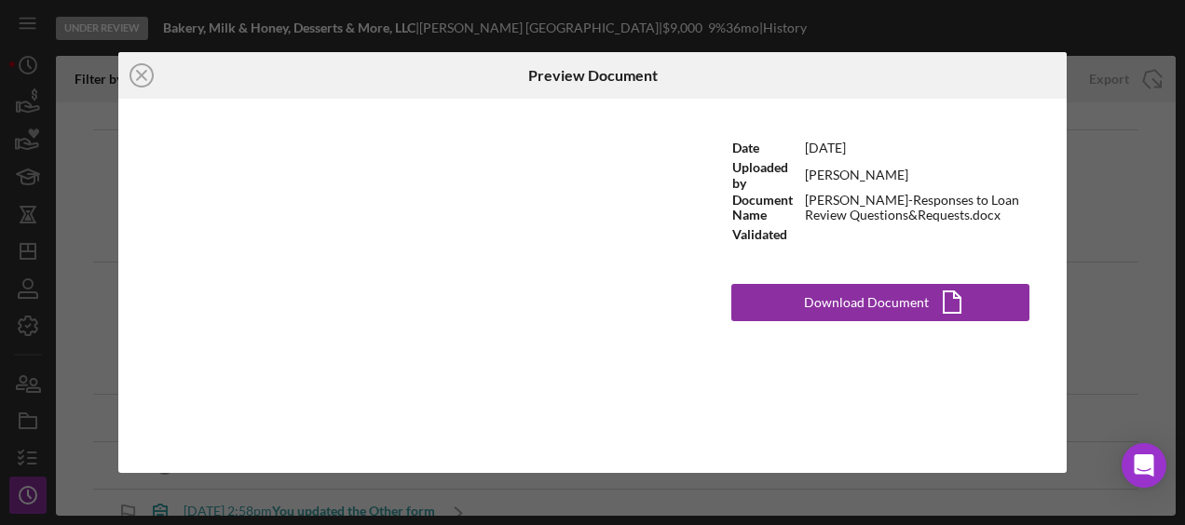
click at [687, 77] on div "Preview Document" at bounding box center [592, 75] width 316 height 47
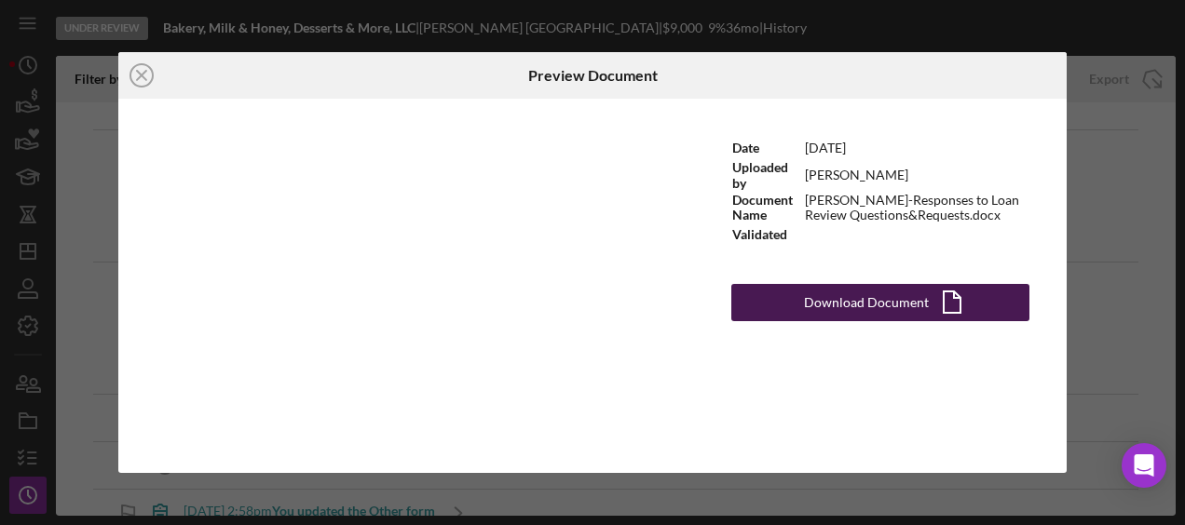
click at [873, 298] on div "Download Document" at bounding box center [866, 302] width 125 height 37
click at [769, 309] on button "Download Document Icon/Document" at bounding box center [880, 302] width 298 height 37
click at [734, 313] on button "Download Document Icon/Document" at bounding box center [880, 302] width 298 height 37
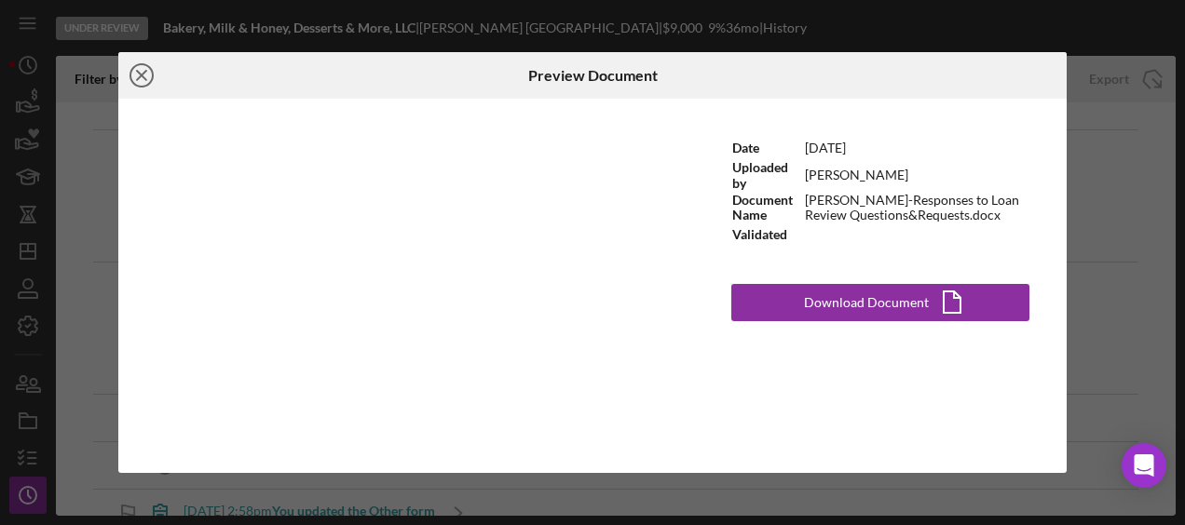
click at [138, 76] on icon "Icon/Close" at bounding box center [141, 75] width 47 height 47
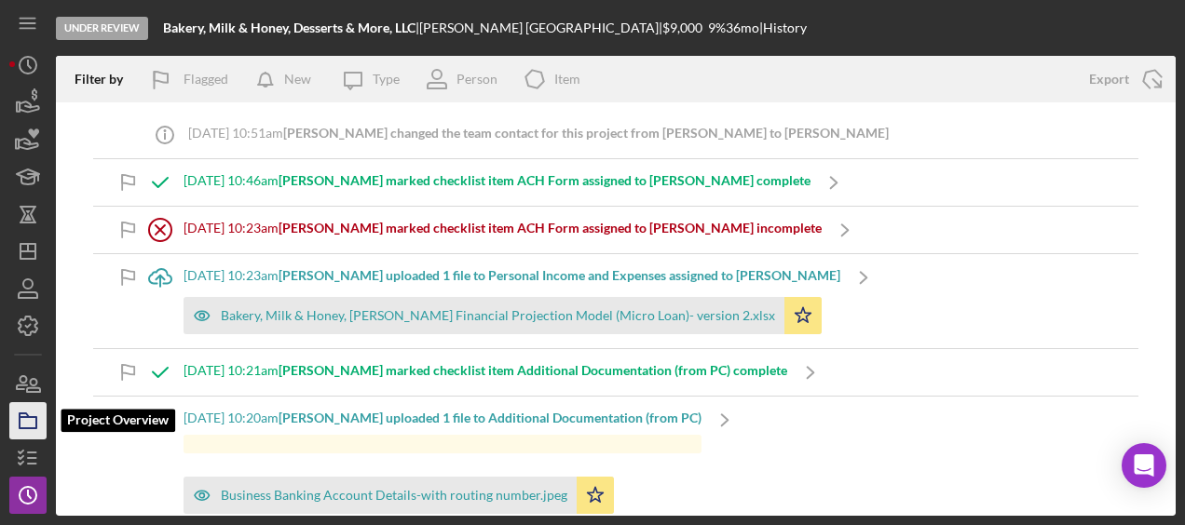
click at [15, 427] on icon "button" at bounding box center [28, 421] width 47 height 47
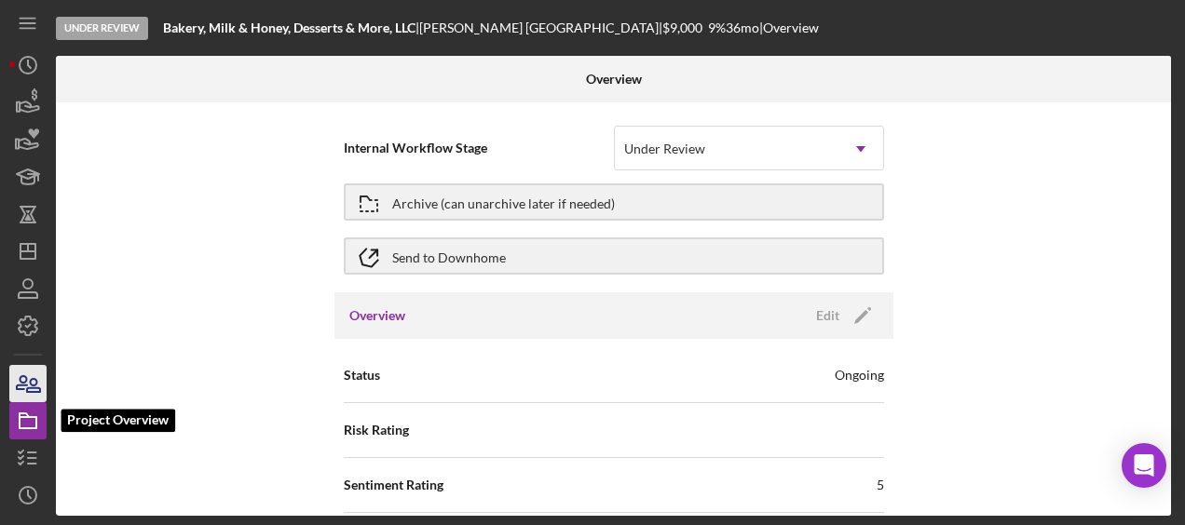
click at [13, 394] on icon "button" at bounding box center [28, 383] width 47 height 47
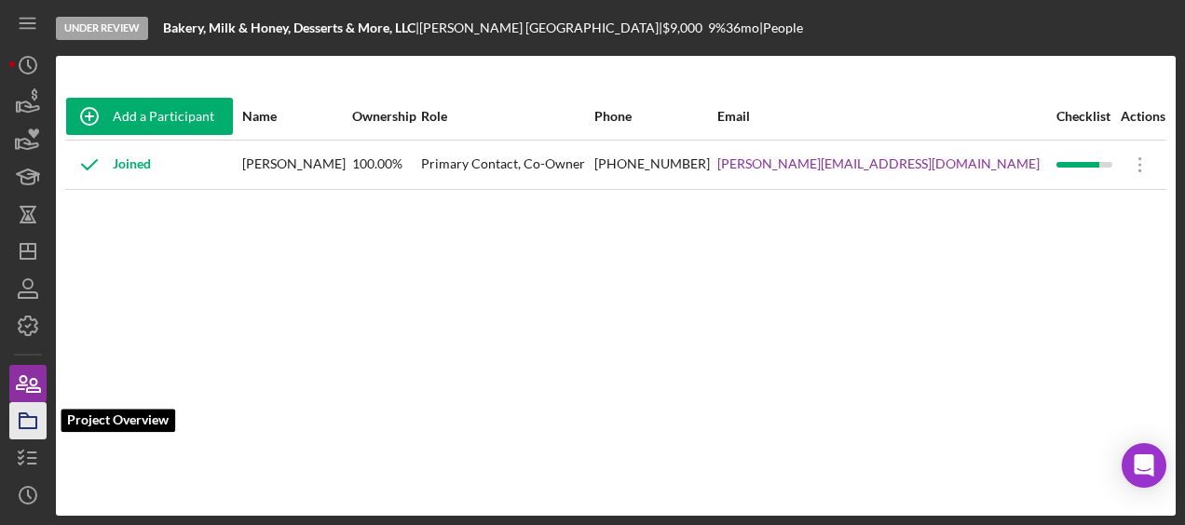
click at [30, 417] on rect "button" at bounding box center [28, 422] width 17 height 11
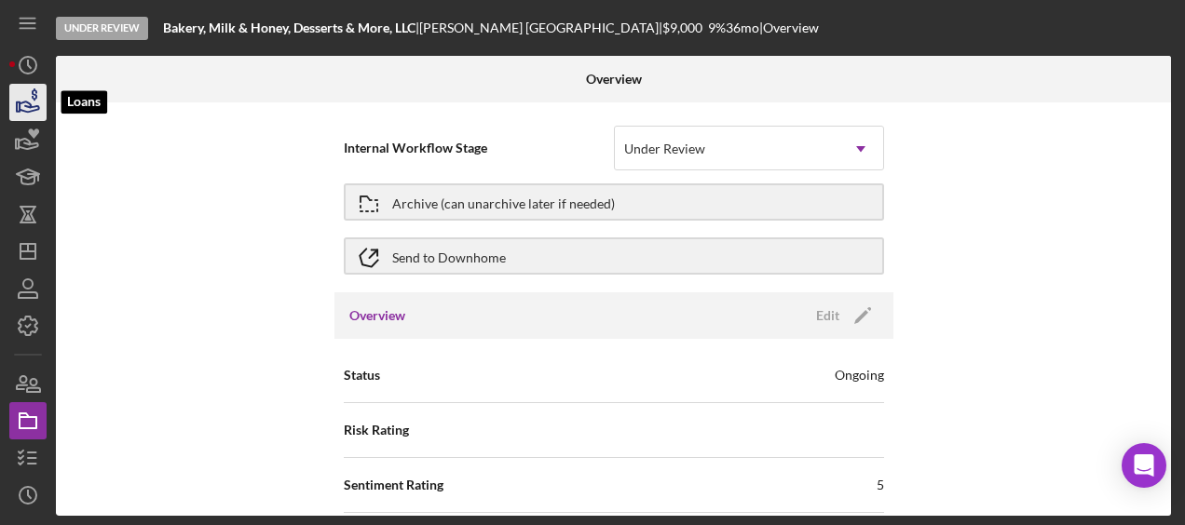
click at [20, 101] on icon "button" at bounding box center [28, 102] width 47 height 47
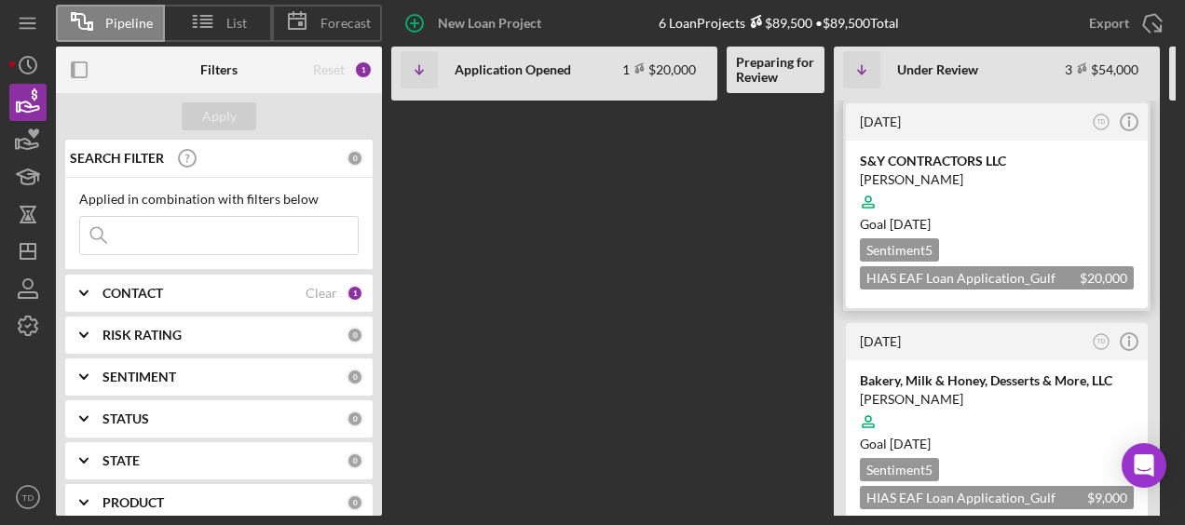
scroll to position [249, 0]
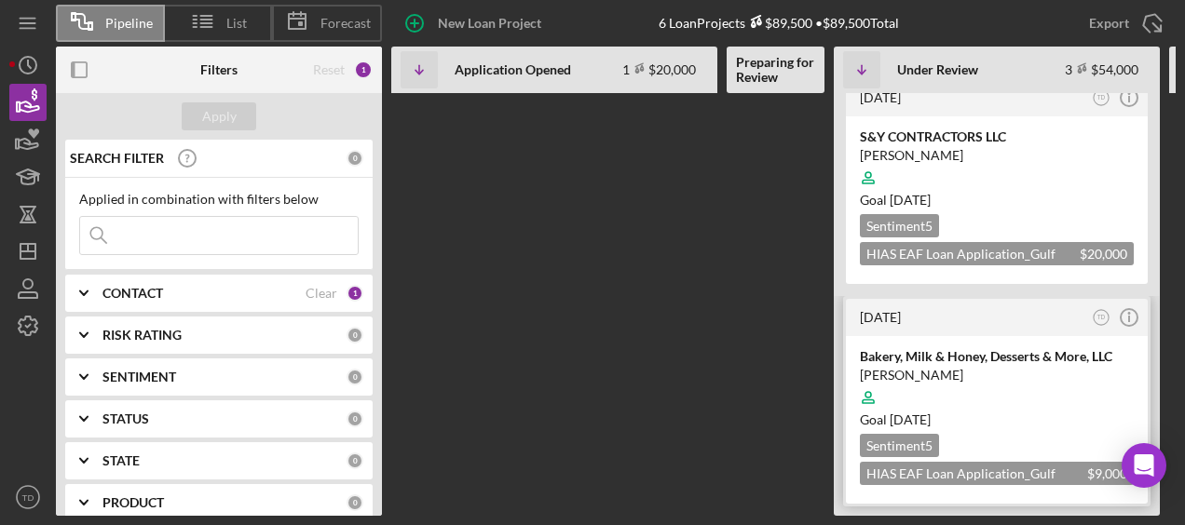
click at [1000, 347] on div "Bakery, Milk & Honey, Desserts & More, LLC" at bounding box center [997, 356] width 274 height 19
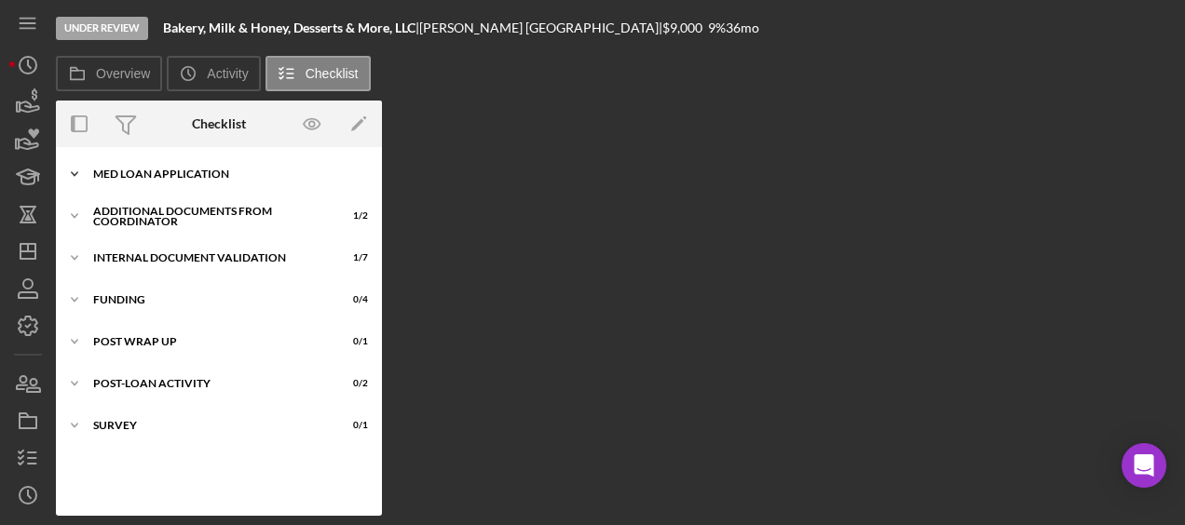
click at [268, 167] on div "Icon/Expander MED Loan Application 18 / 18" at bounding box center [219, 174] width 326 height 37
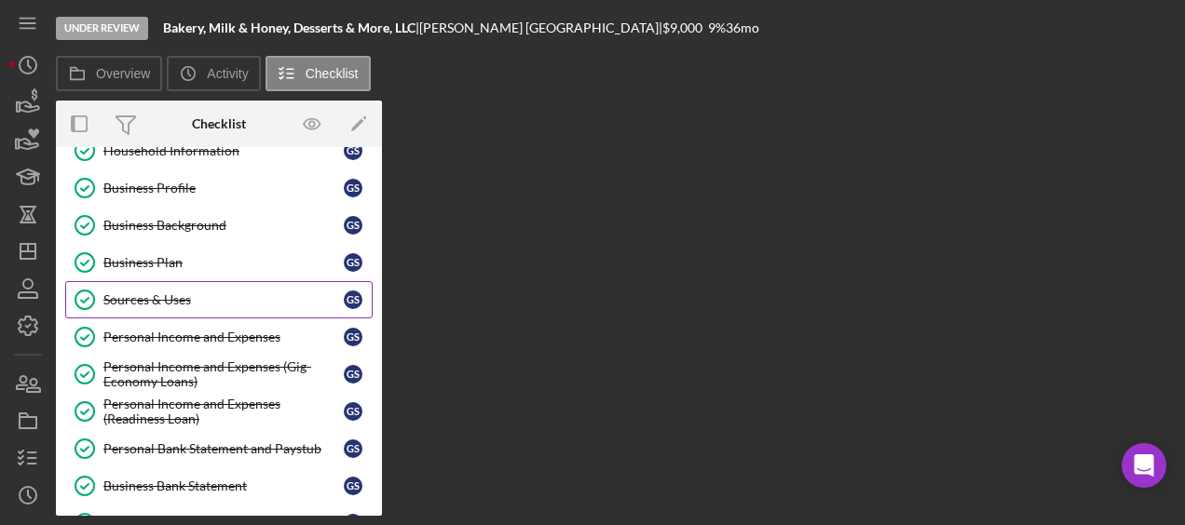
scroll to position [105, 0]
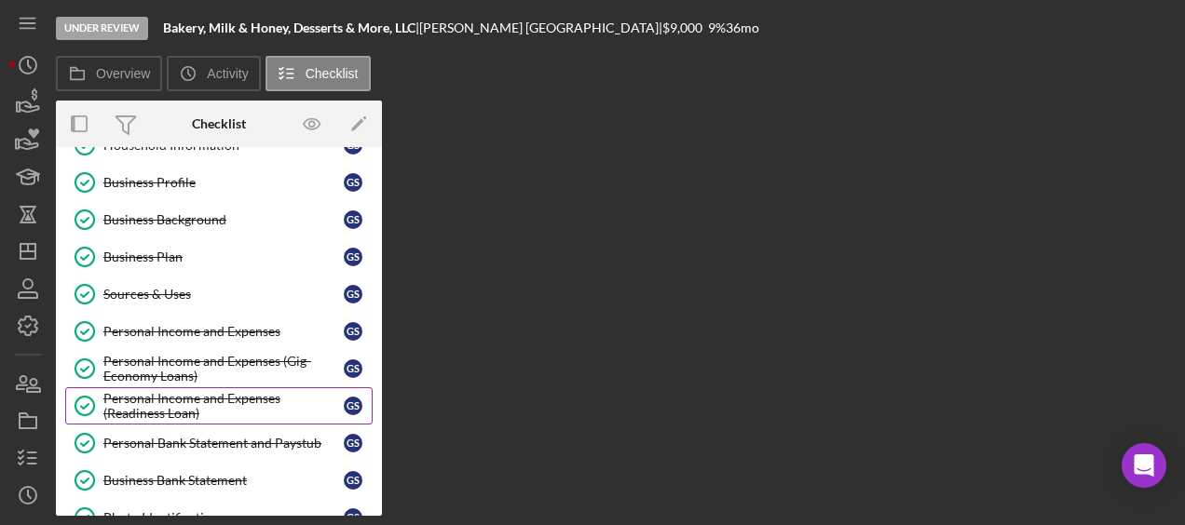
click at [192, 393] on div "Personal Income and Expenses (Readiness Loan)" at bounding box center [223, 406] width 240 height 30
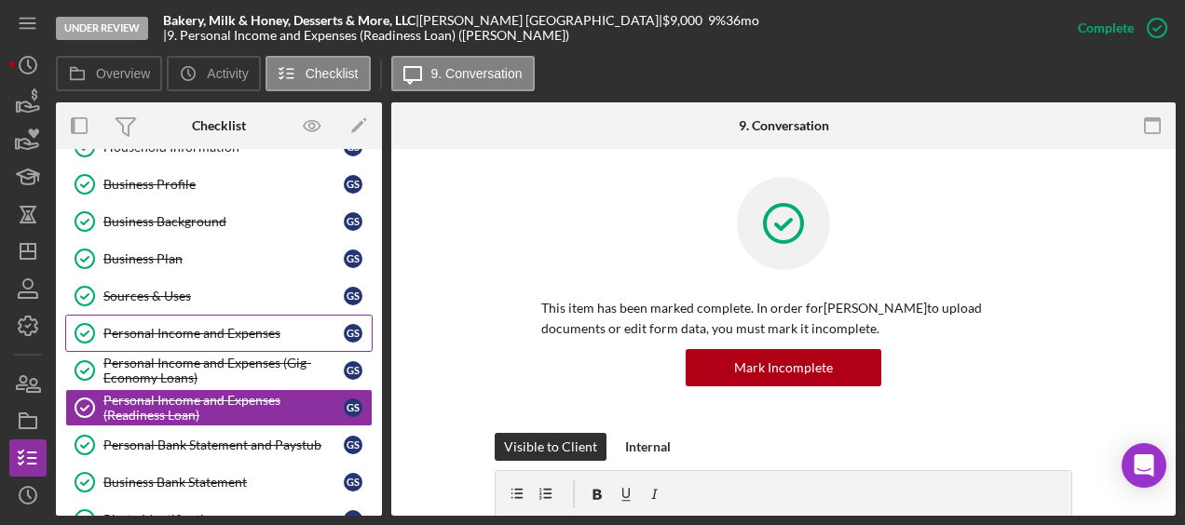
click at [206, 338] on link "Personal Income and Expenses Personal Income and Expenses G S" at bounding box center [218, 333] width 307 height 37
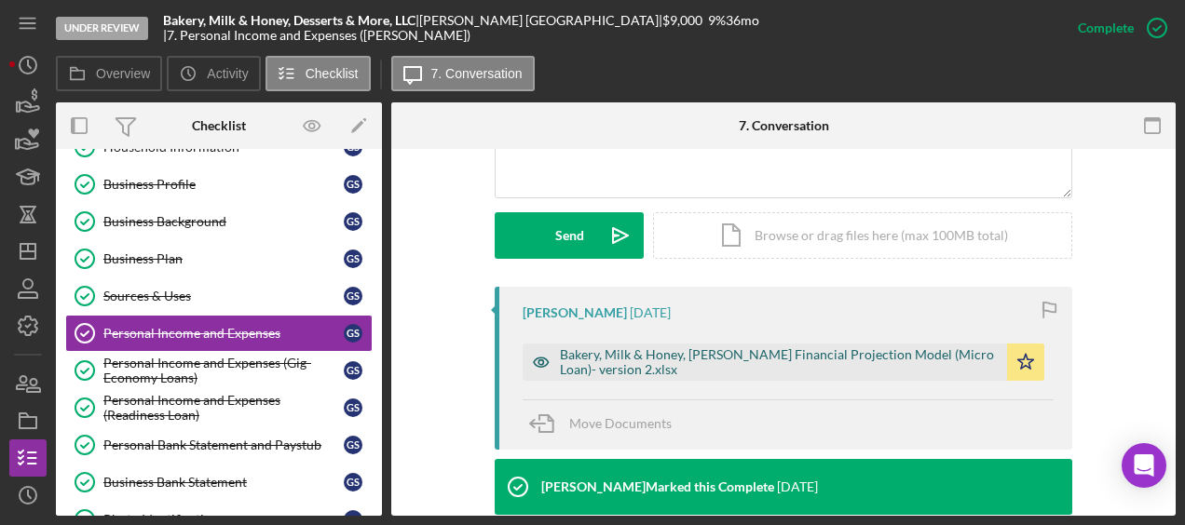
click at [786, 352] on div "Bakery, Milk & Honey, [PERSON_NAME] Financial Projection Model (Micro Loan)- ve…" at bounding box center [779, 362] width 438 height 30
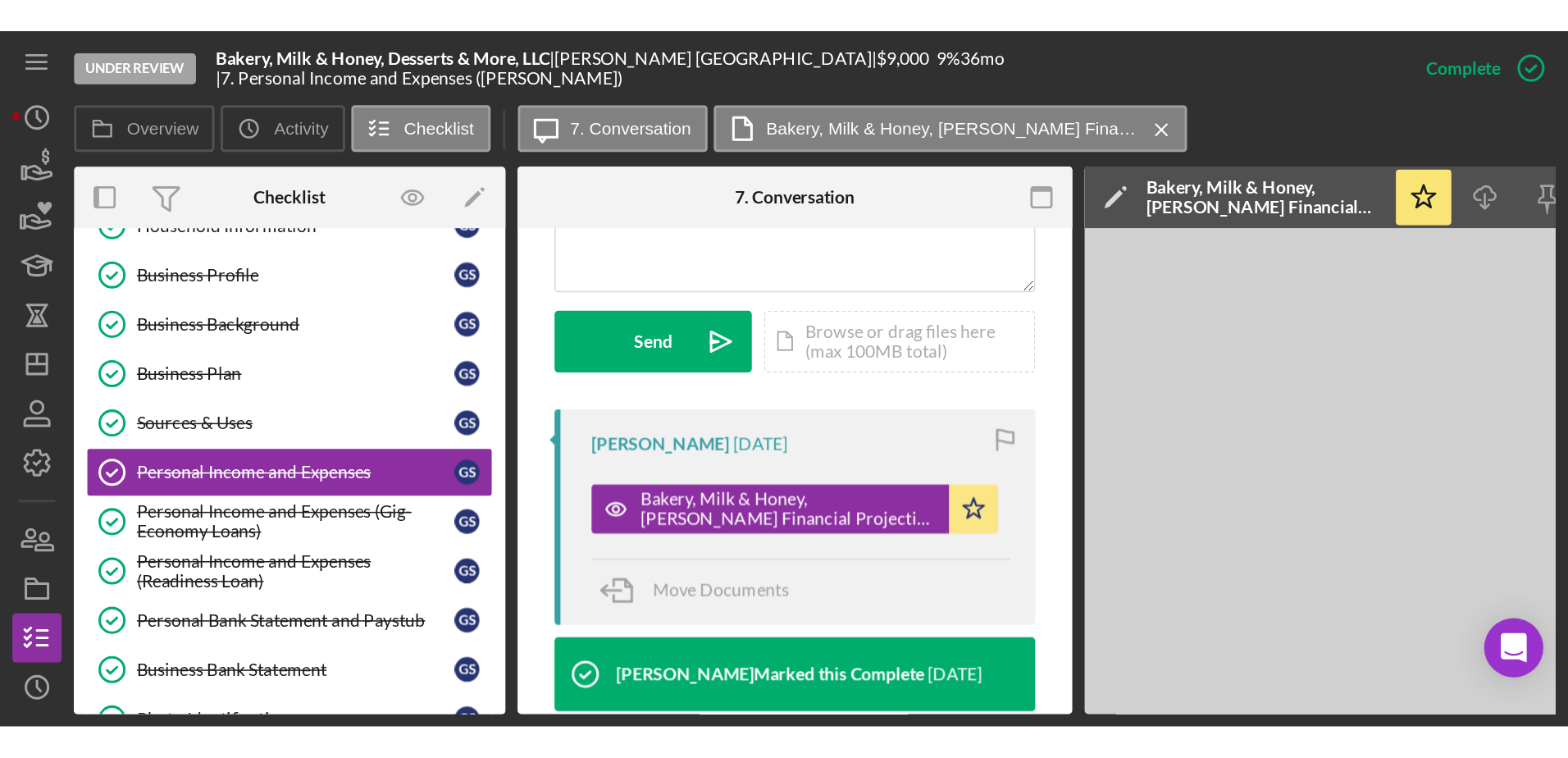
scroll to position [0, 179]
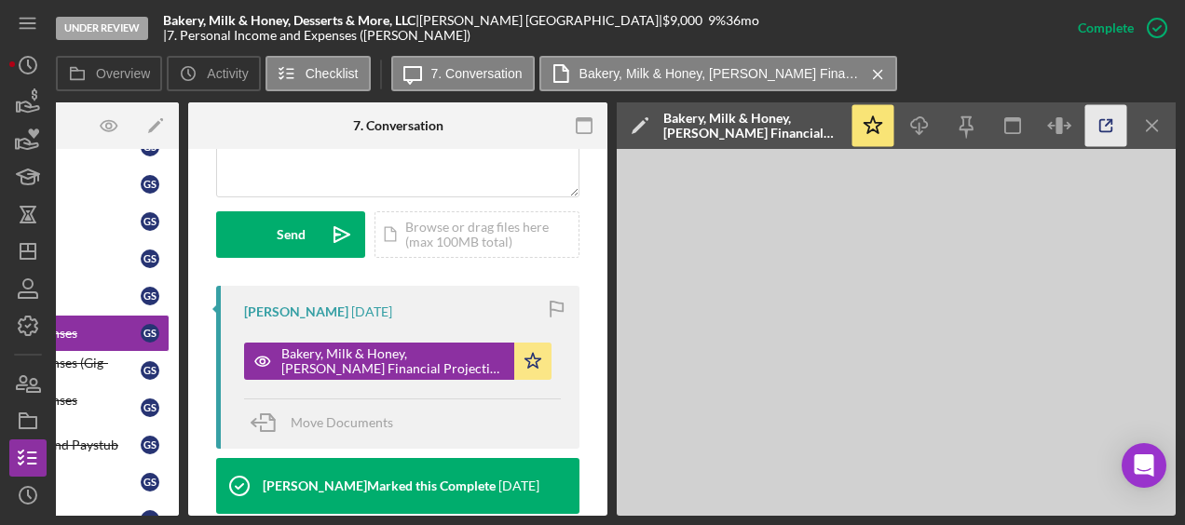
click at [1112, 123] on icon "button" at bounding box center [1106, 126] width 42 height 42
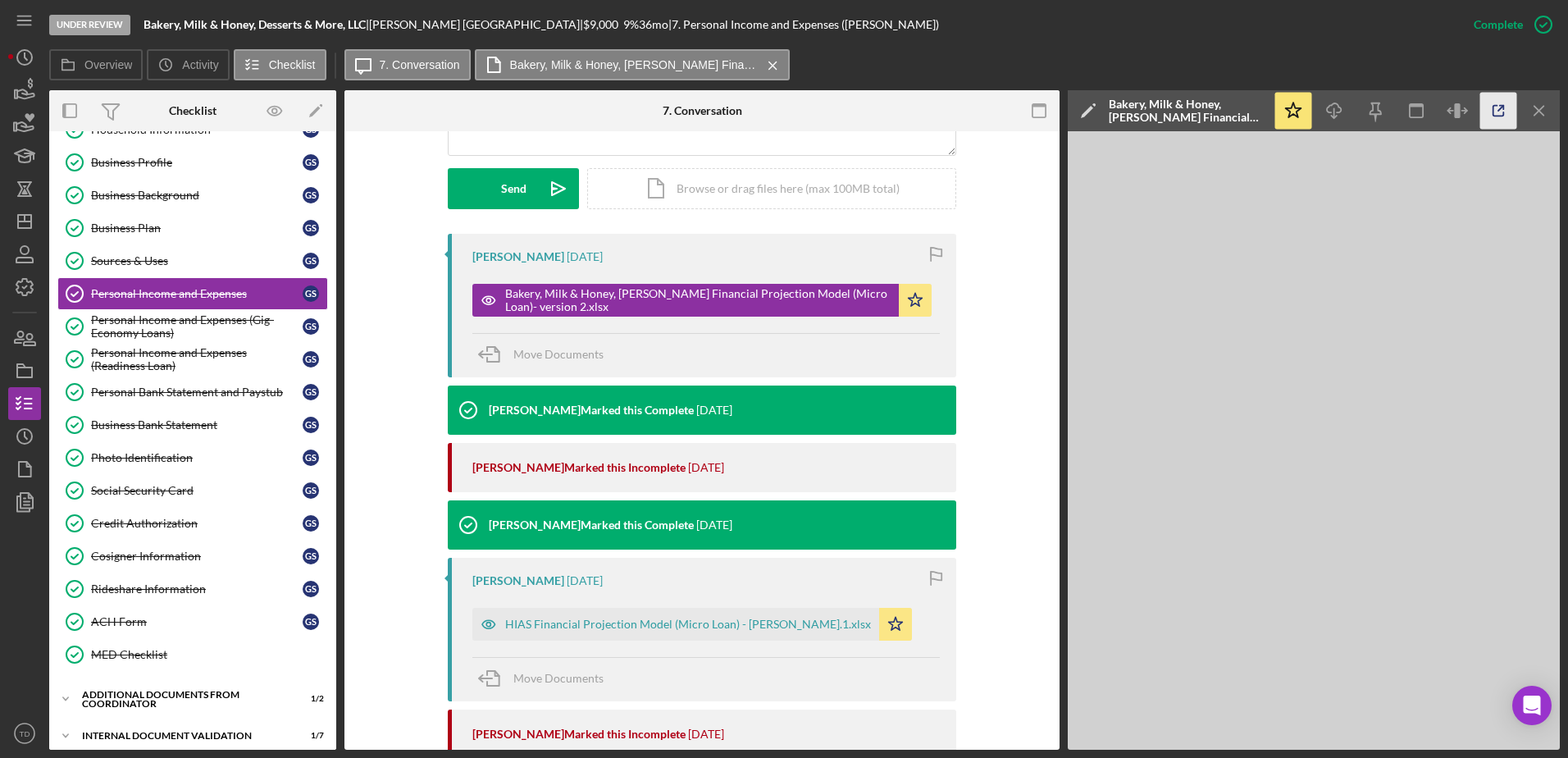
scroll to position [445, 0]
click at [175, 175] on link "Business Profile Business Profile G S" at bounding box center [192, 162] width 270 height 33
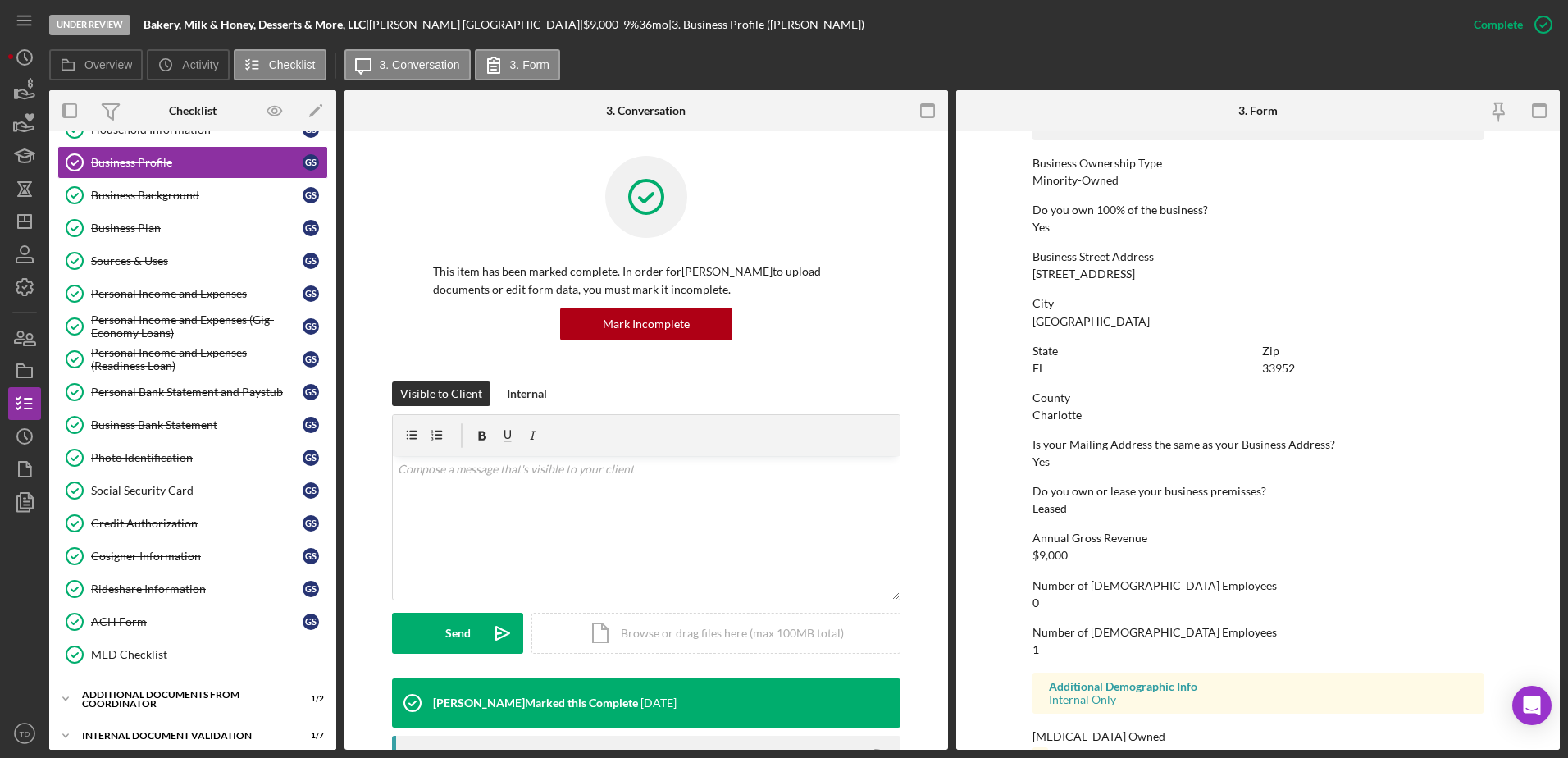
scroll to position [618, 0]
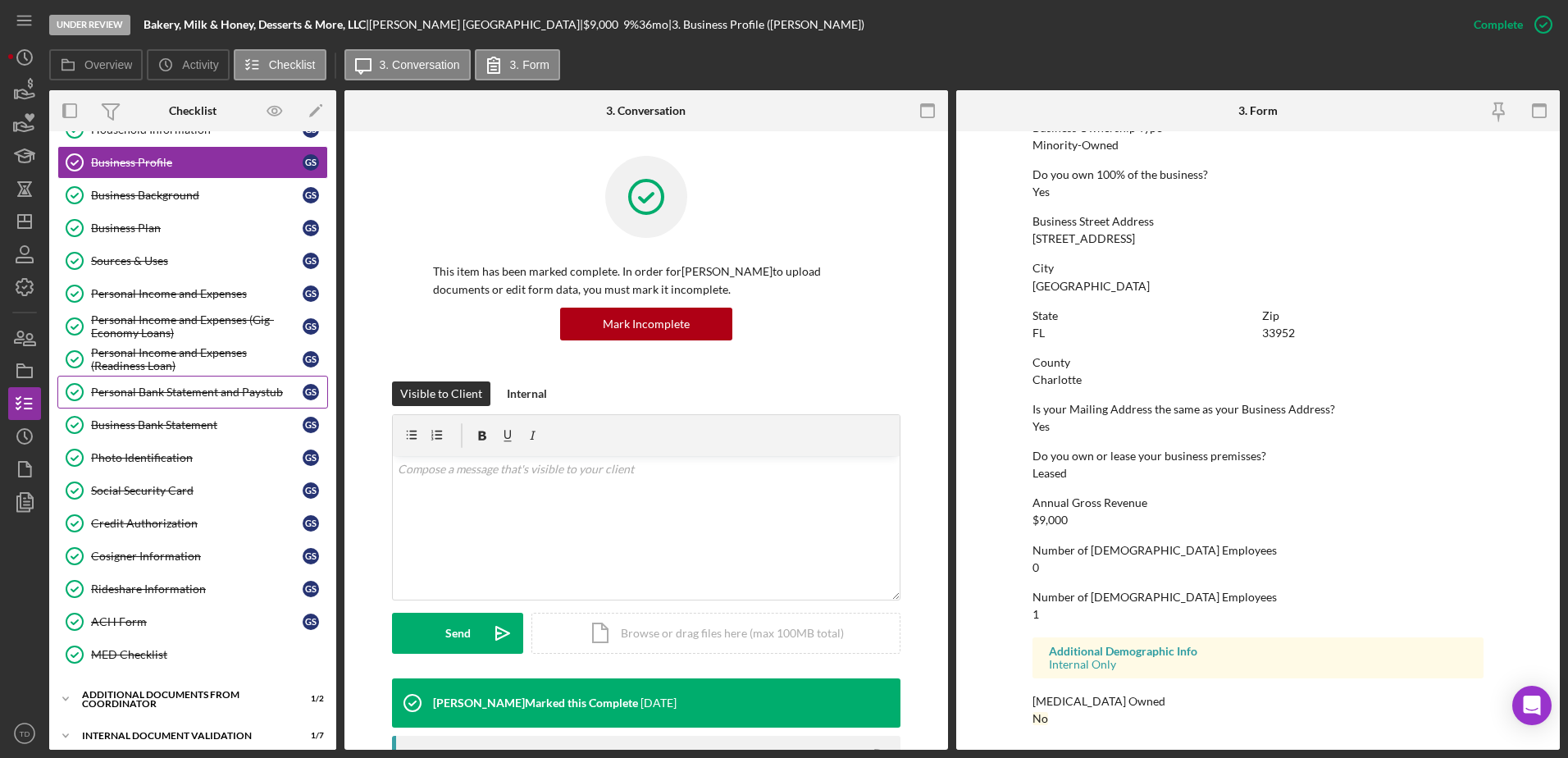
click at [235, 394] on div "Personal Bank Statement and Paystub" at bounding box center [196, 392] width 211 height 13
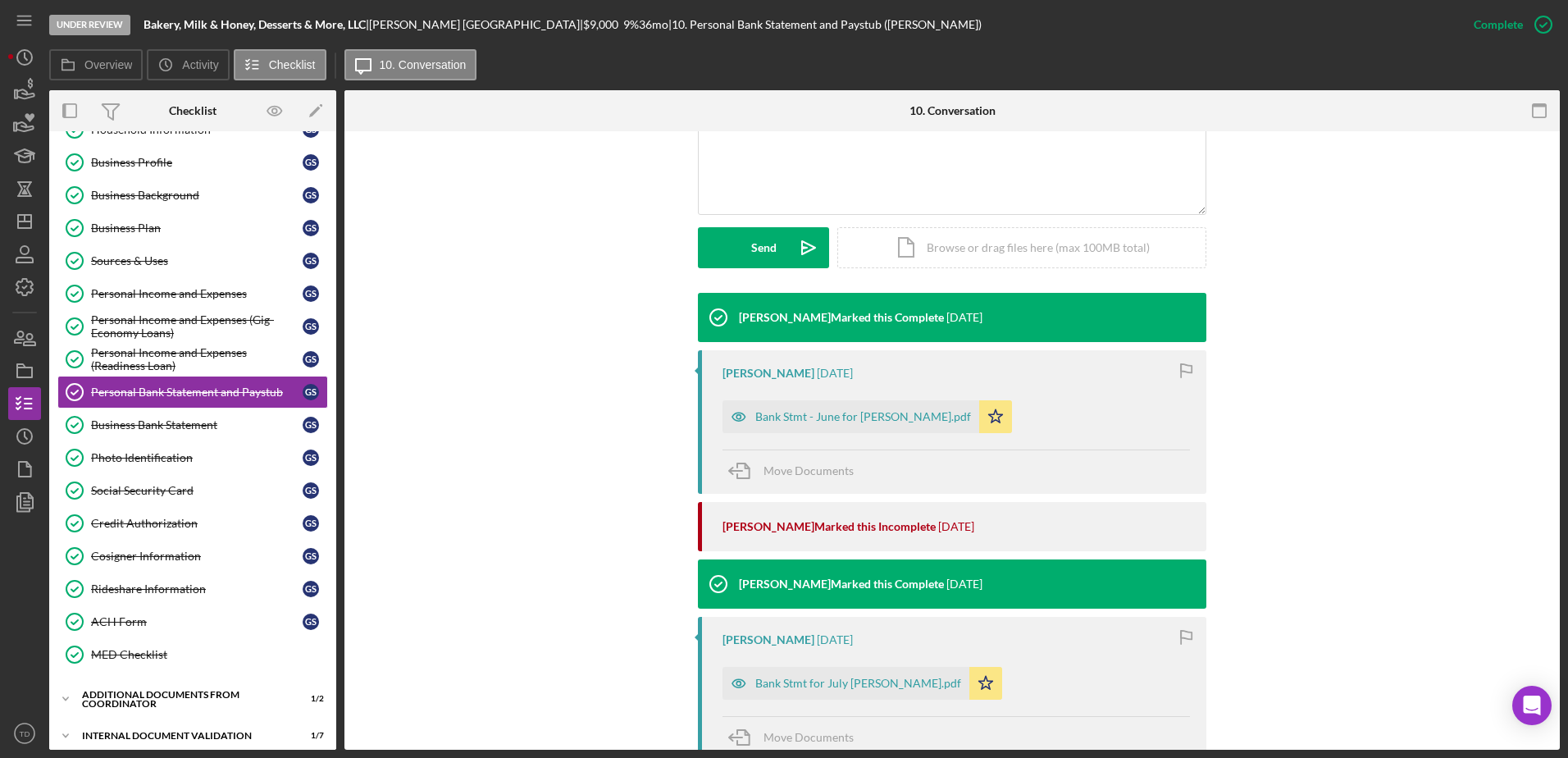
scroll to position [386, 0]
click at [836, 421] on div "Bank Stmt - June for Gariel Segovia.pdf" at bounding box center [863, 416] width 216 height 13
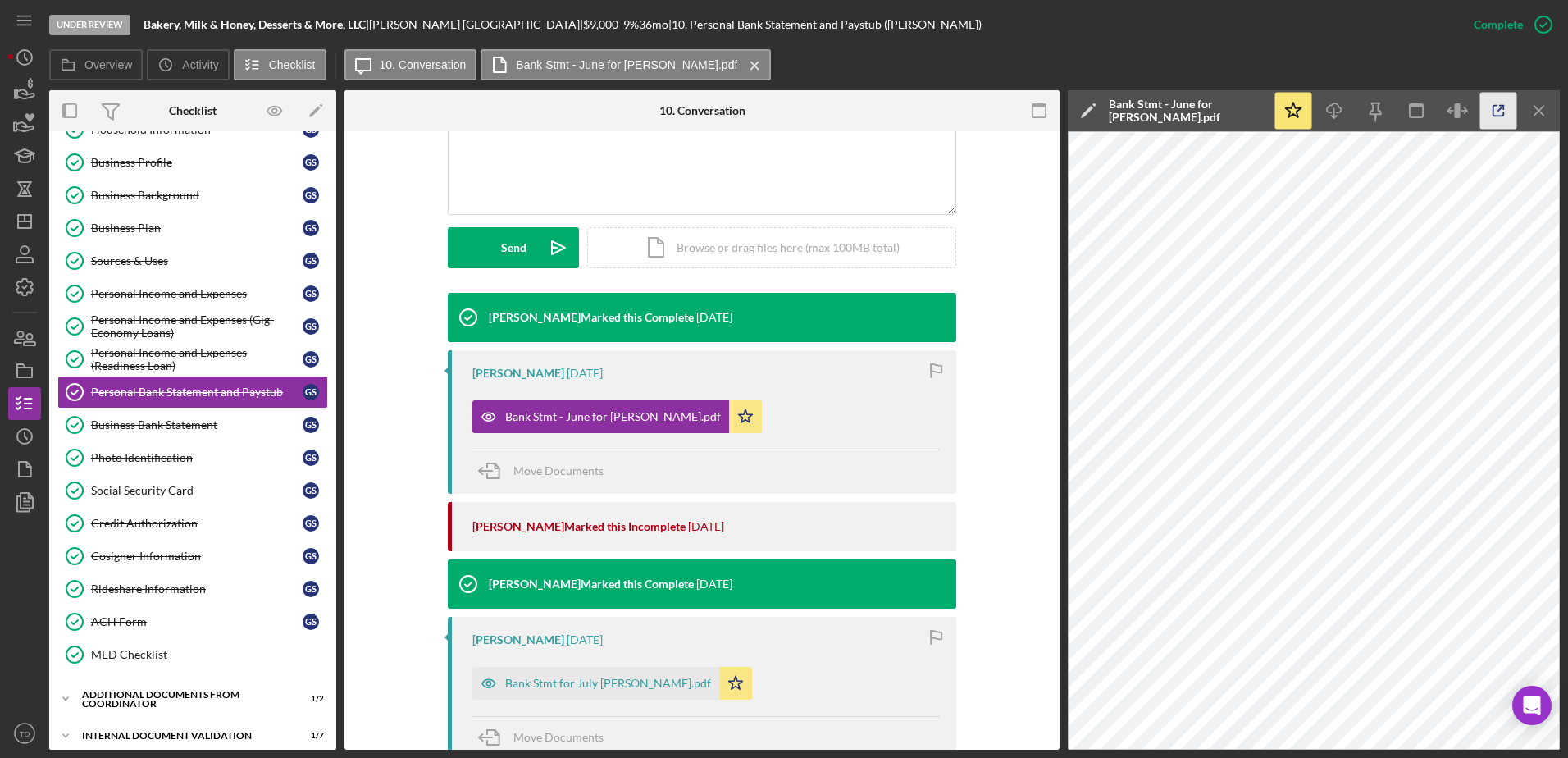
click at [1042, 114] on icon "button" at bounding box center [1498, 111] width 37 height 37
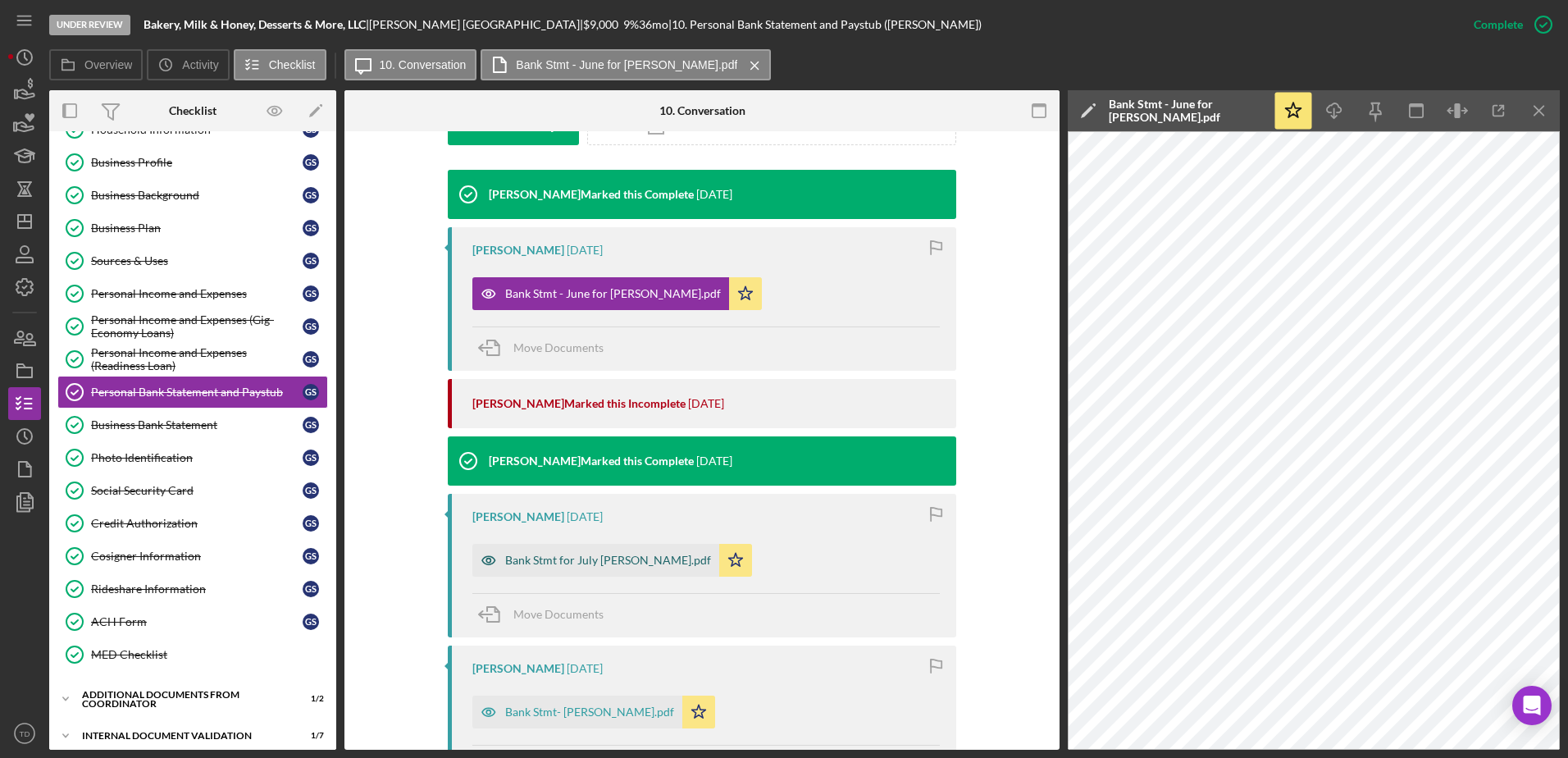
click at [593, 461] on div "Bank Stmt for July Gabriel Segovia.pdf" at bounding box center [608, 560] width 206 height 13
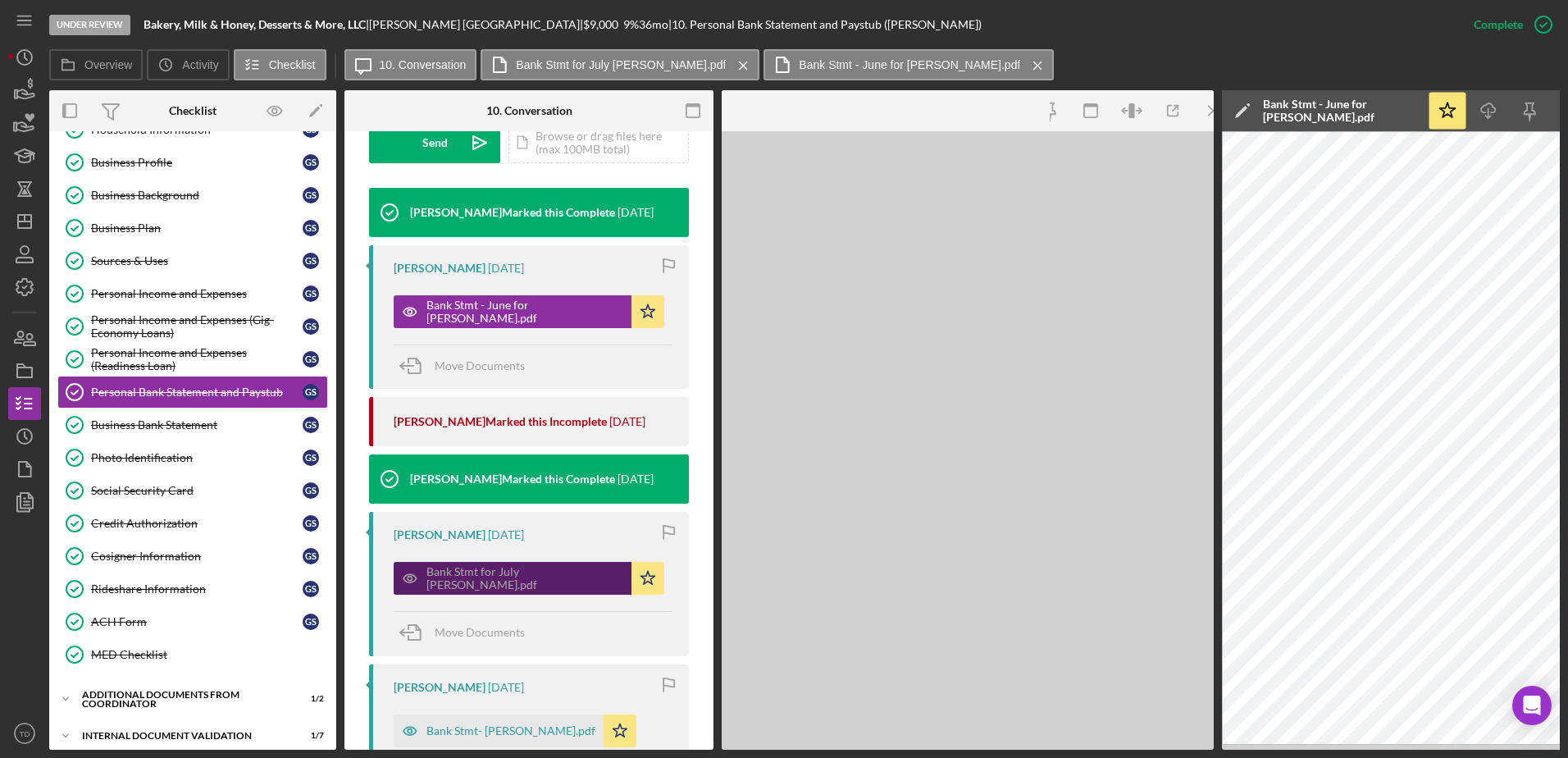
scroll to position [526, 0]
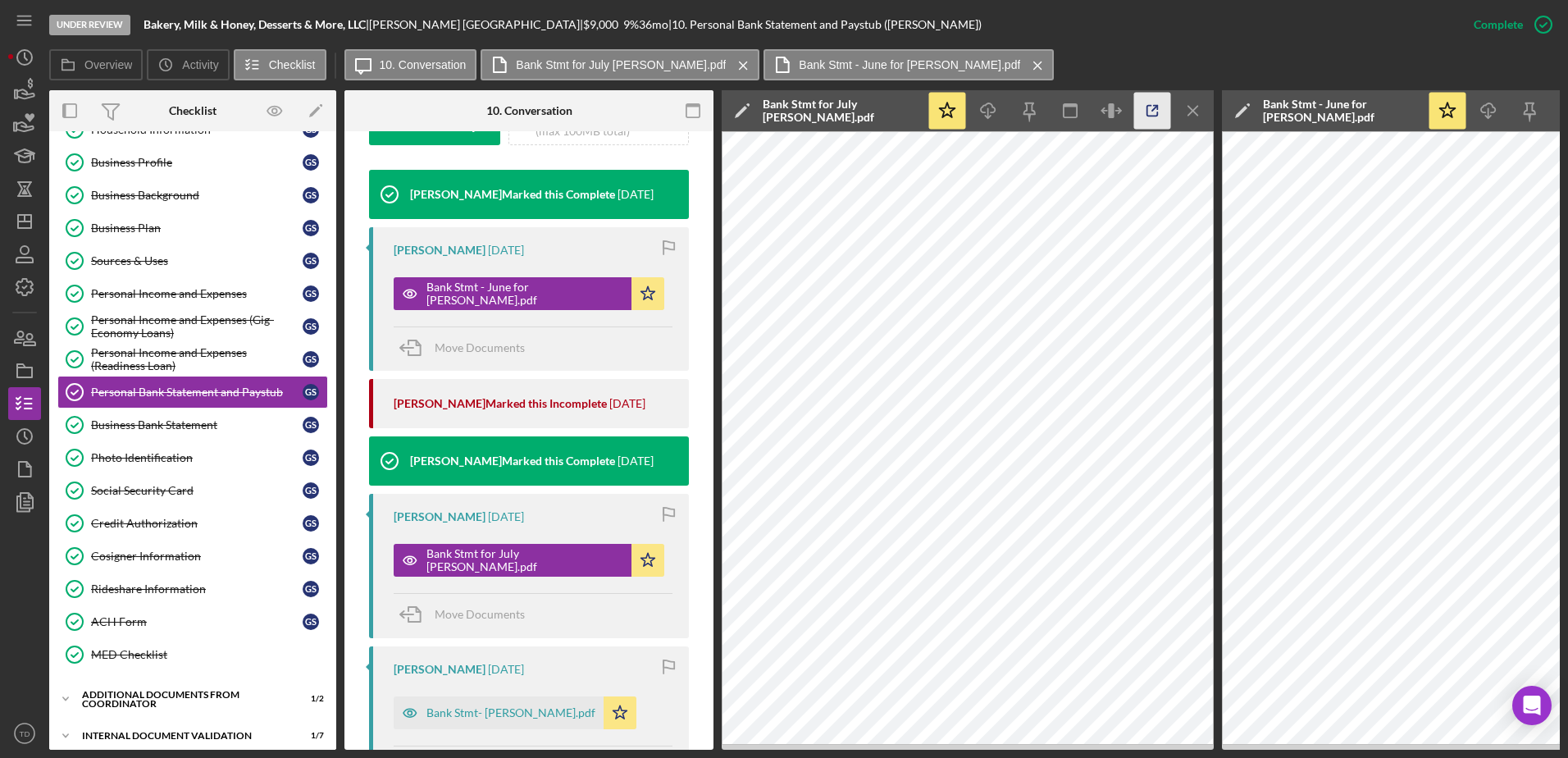
click at [1042, 121] on icon "button" at bounding box center [1152, 111] width 37 height 37
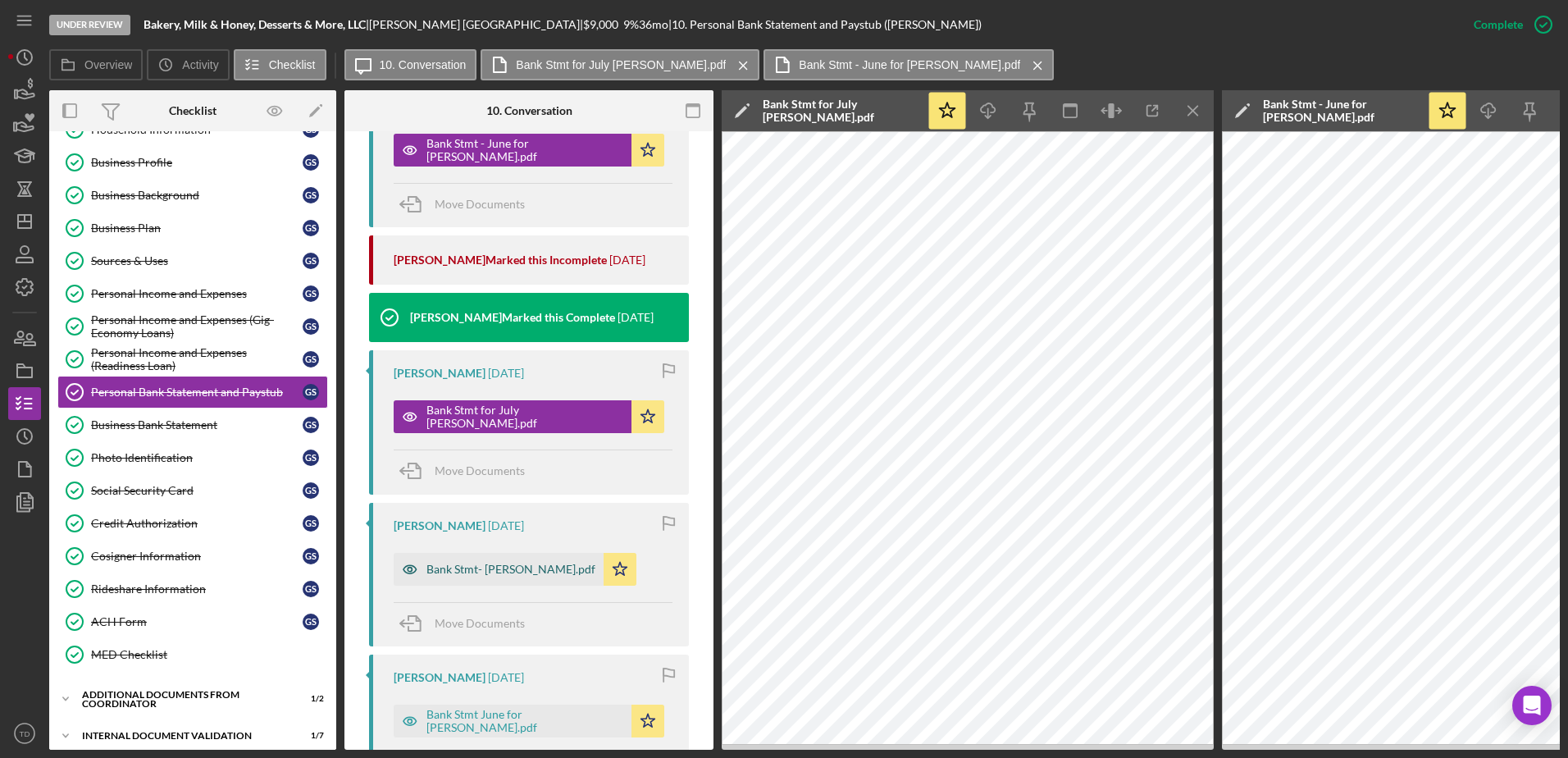
click at [509, 461] on div "Bank Stmt- August_Gabriel Segovia.pdf" at bounding box center [511, 569] width 169 height 13
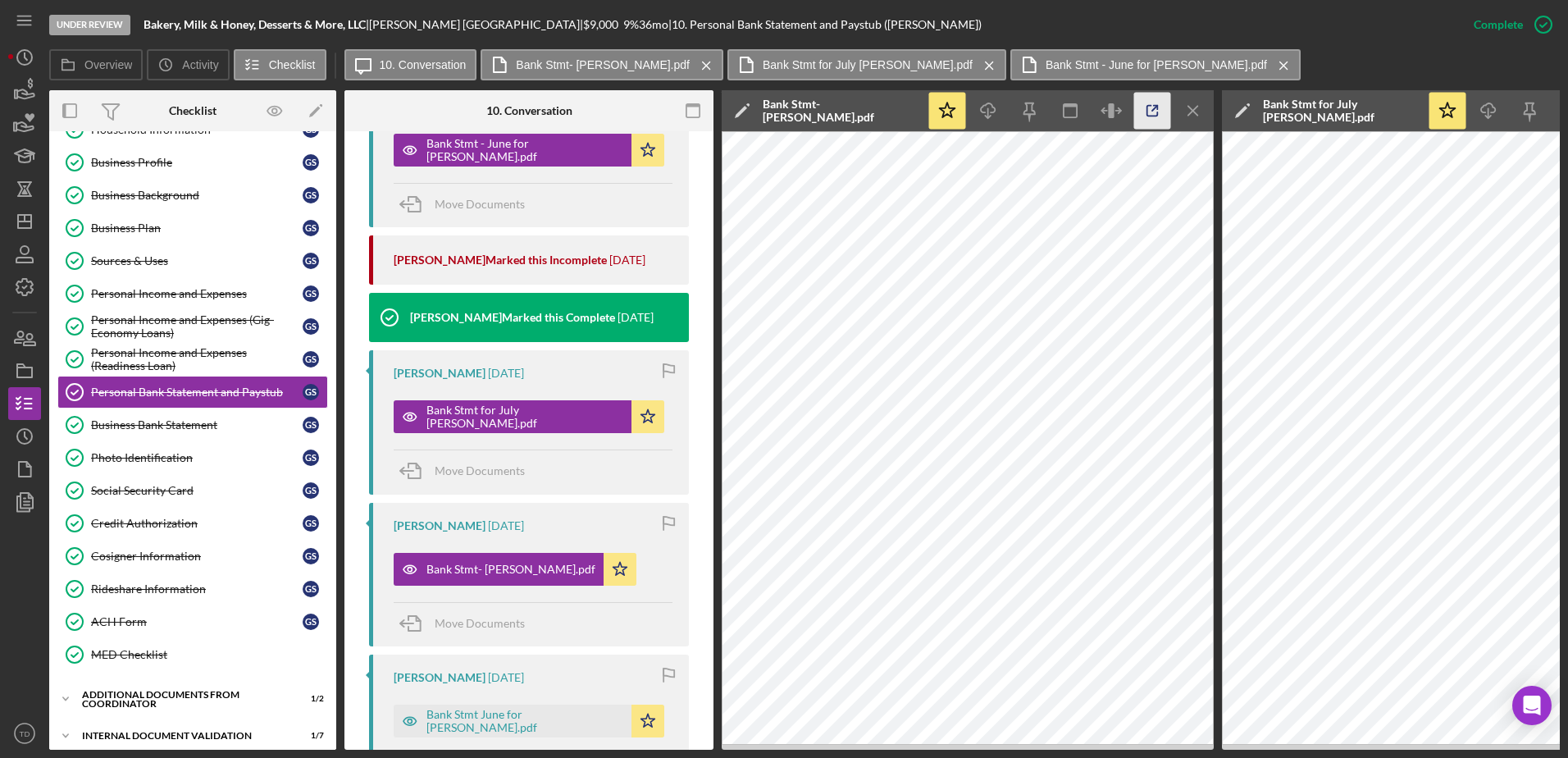
click at [1042, 98] on icon "button" at bounding box center [1152, 111] width 37 height 37
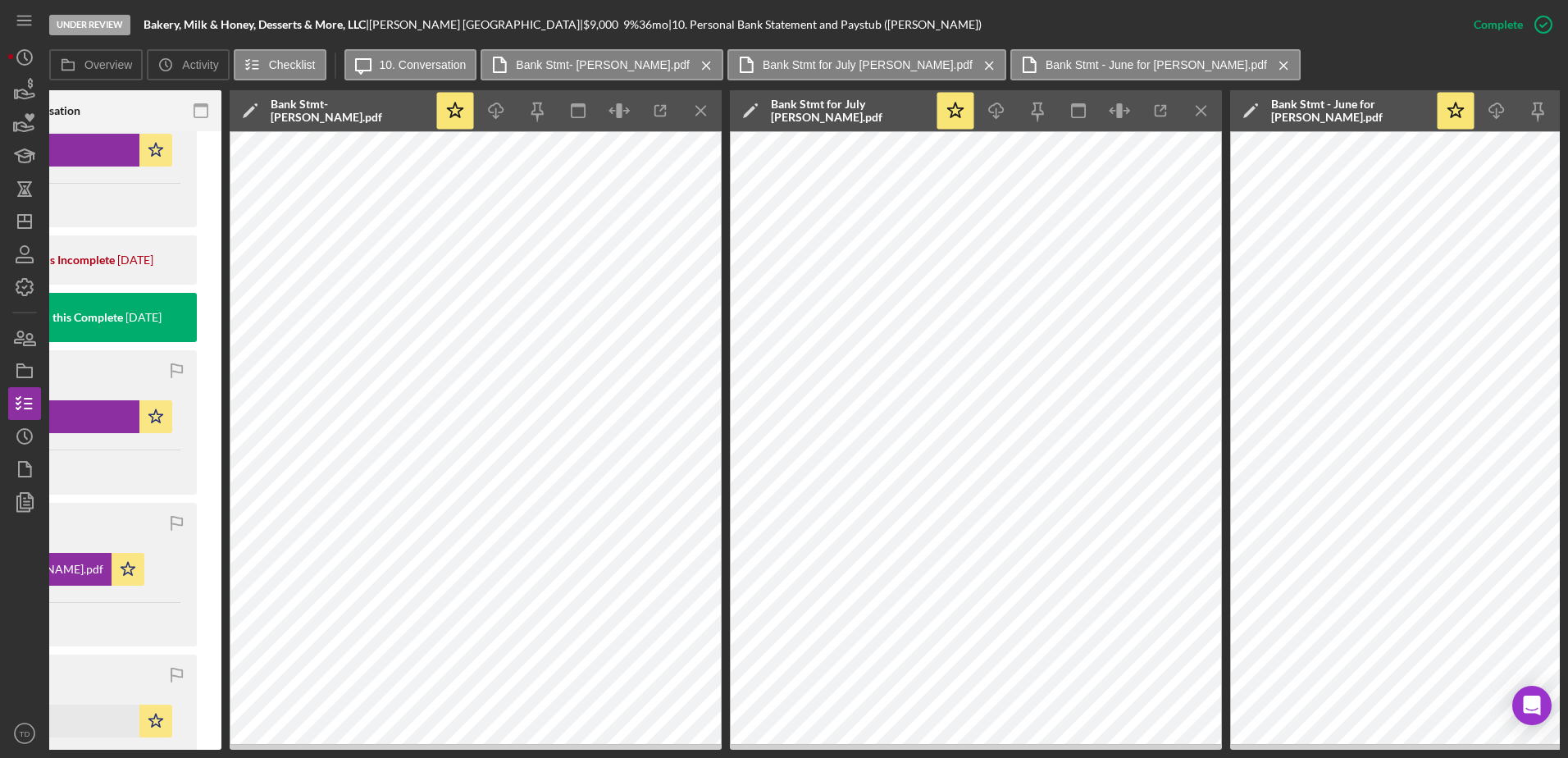
scroll to position [0, 654]
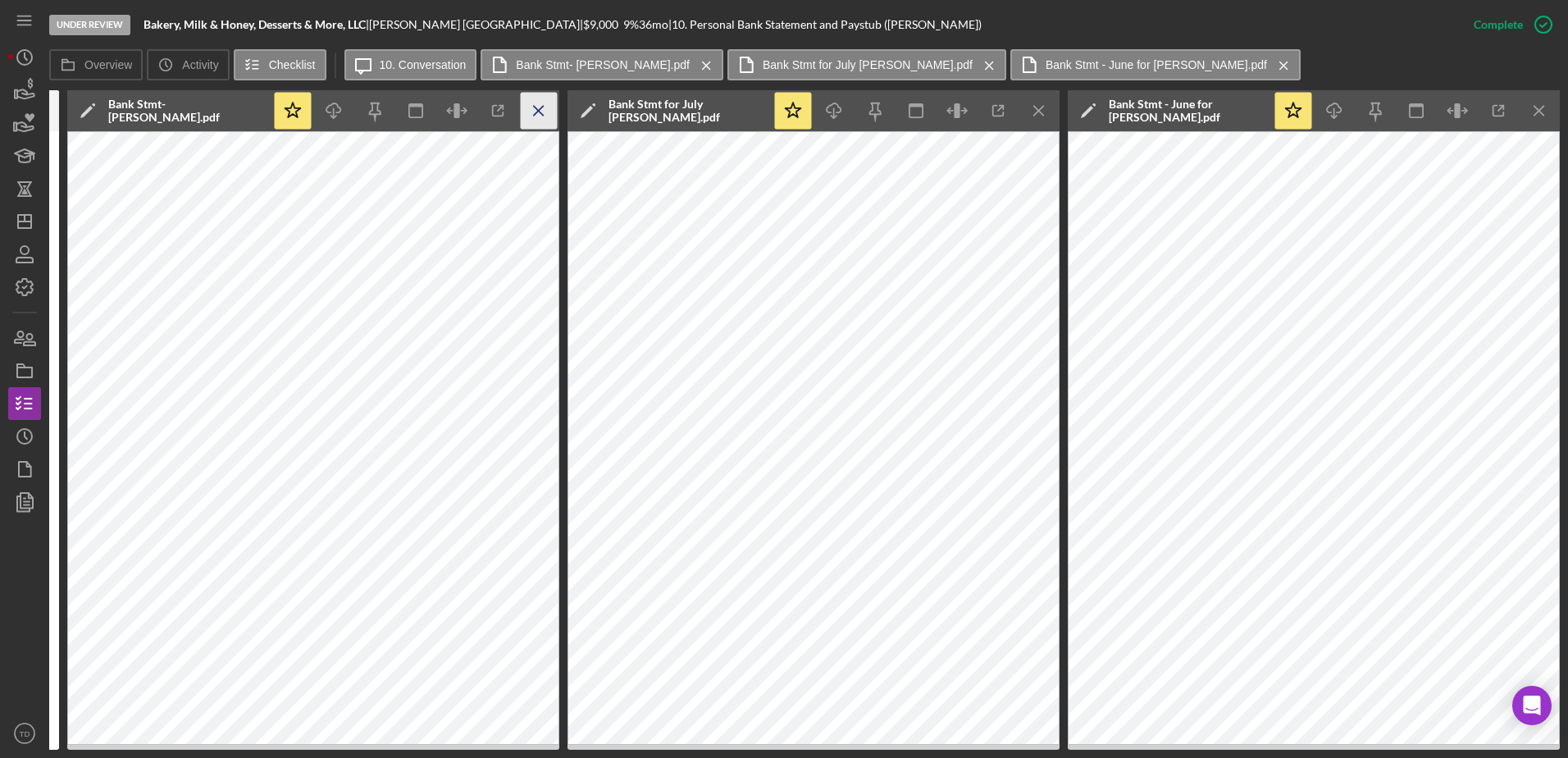
click at [541, 116] on icon "Icon/Menu Close" at bounding box center [539, 111] width 37 height 37
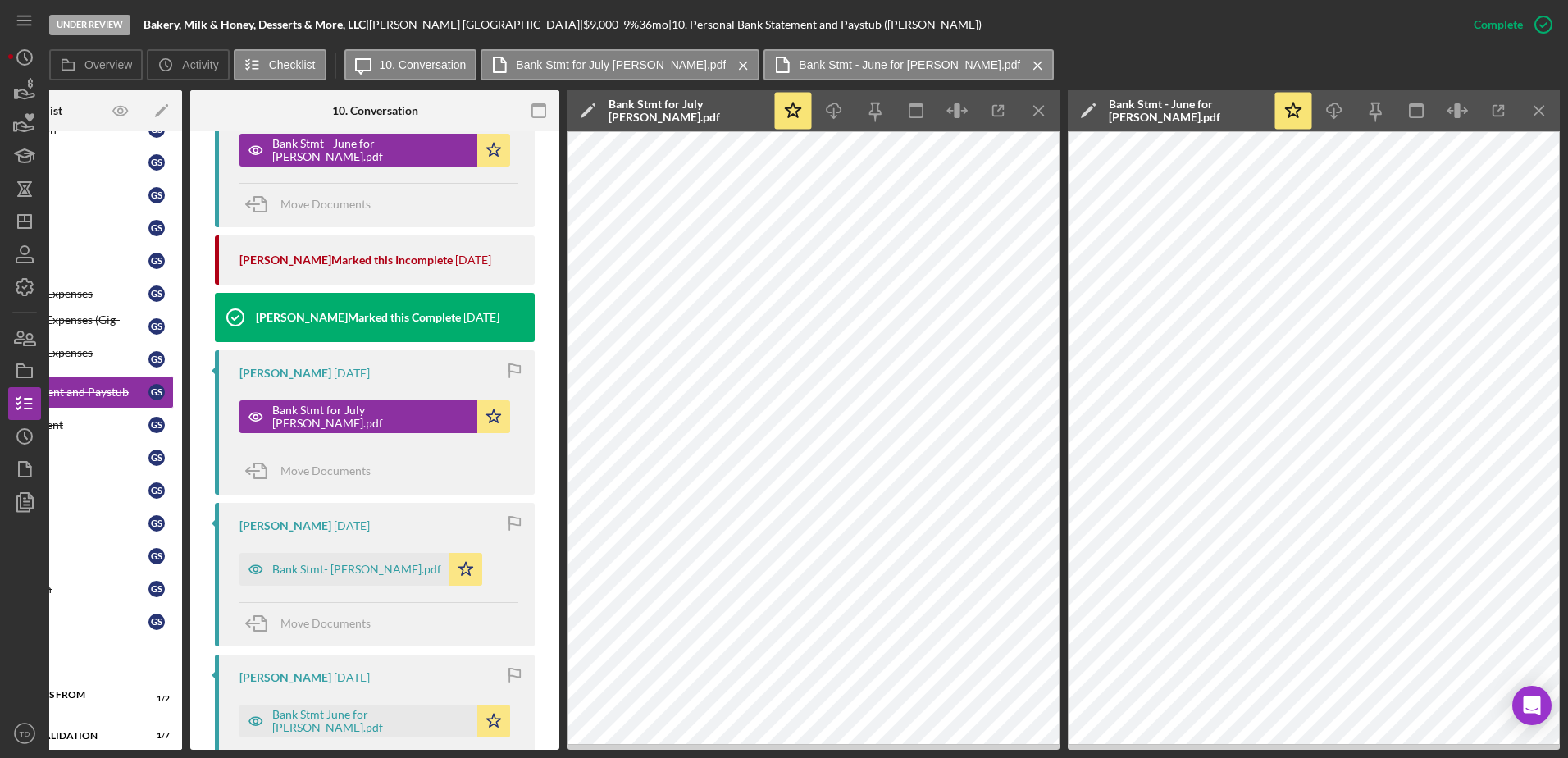
scroll to position [0, 154]
click at [1042, 111] on icon "Icon/Menu Close" at bounding box center [1040, 111] width 37 height 37
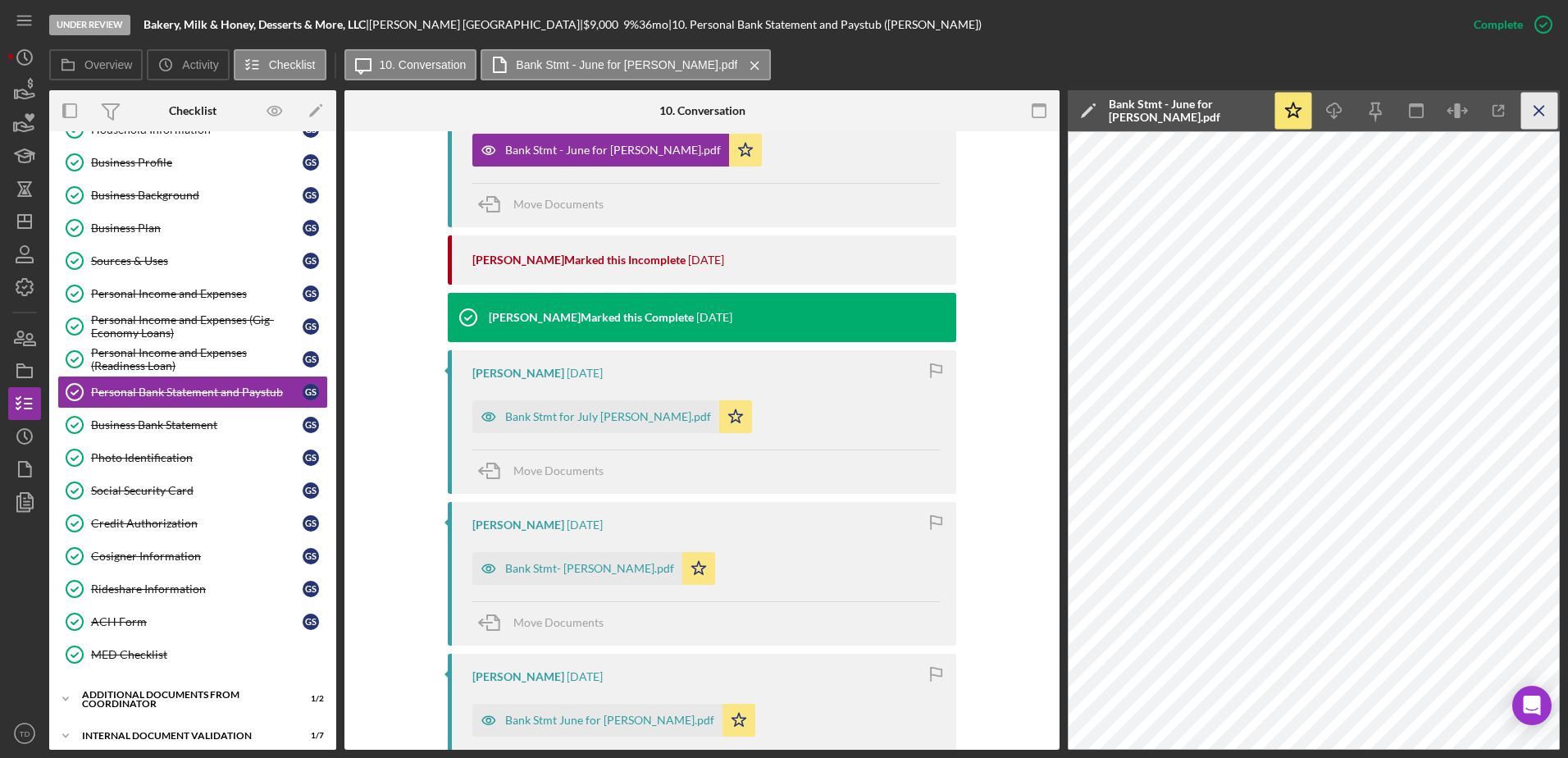
click at [1042, 108] on icon "Icon/Menu Close" at bounding box center [1540, 111] width 37 height 37
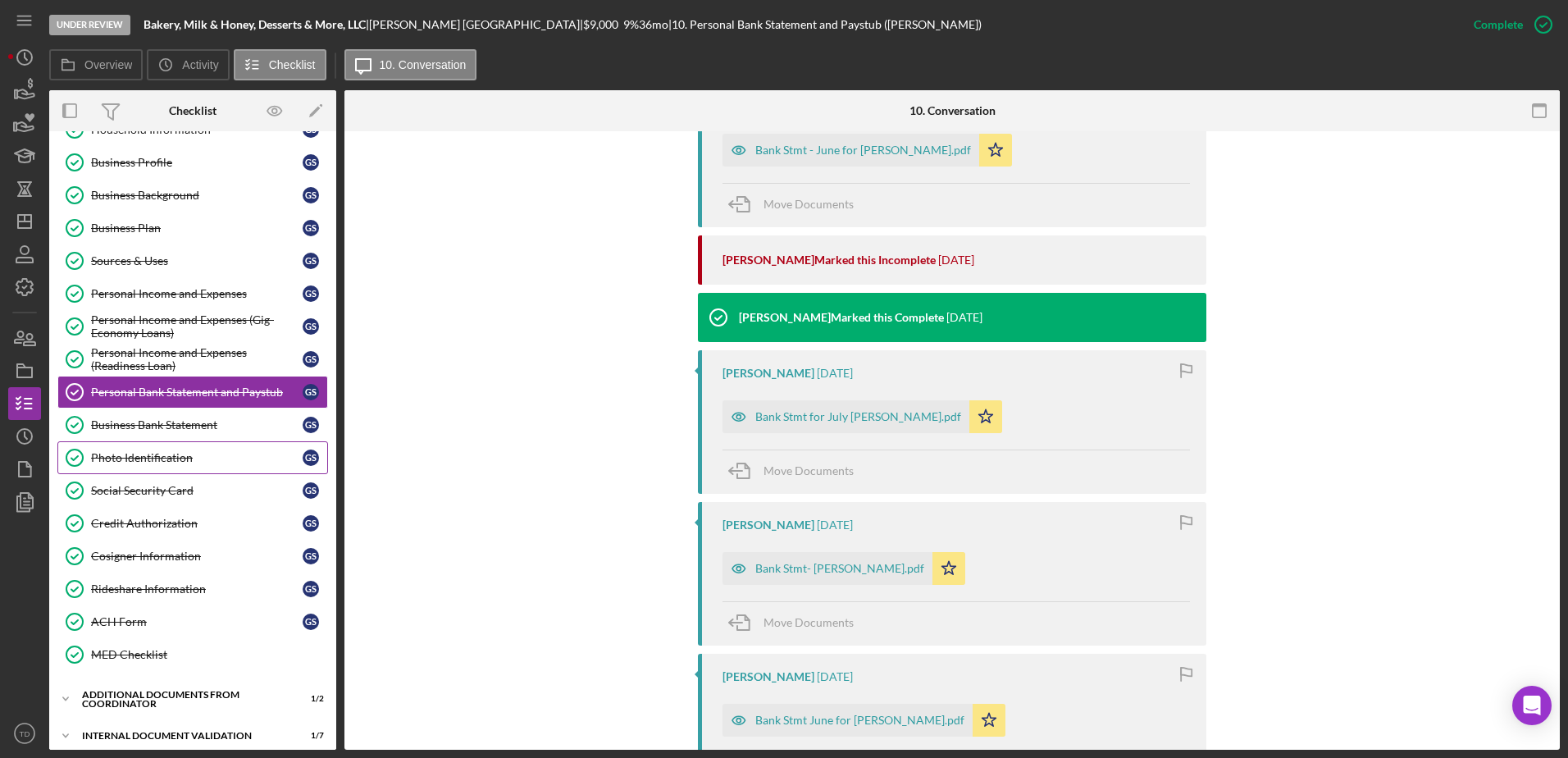
click at [168, 460] on div "Photo Identification" at bounding box center [196, 457] width 211 height 13
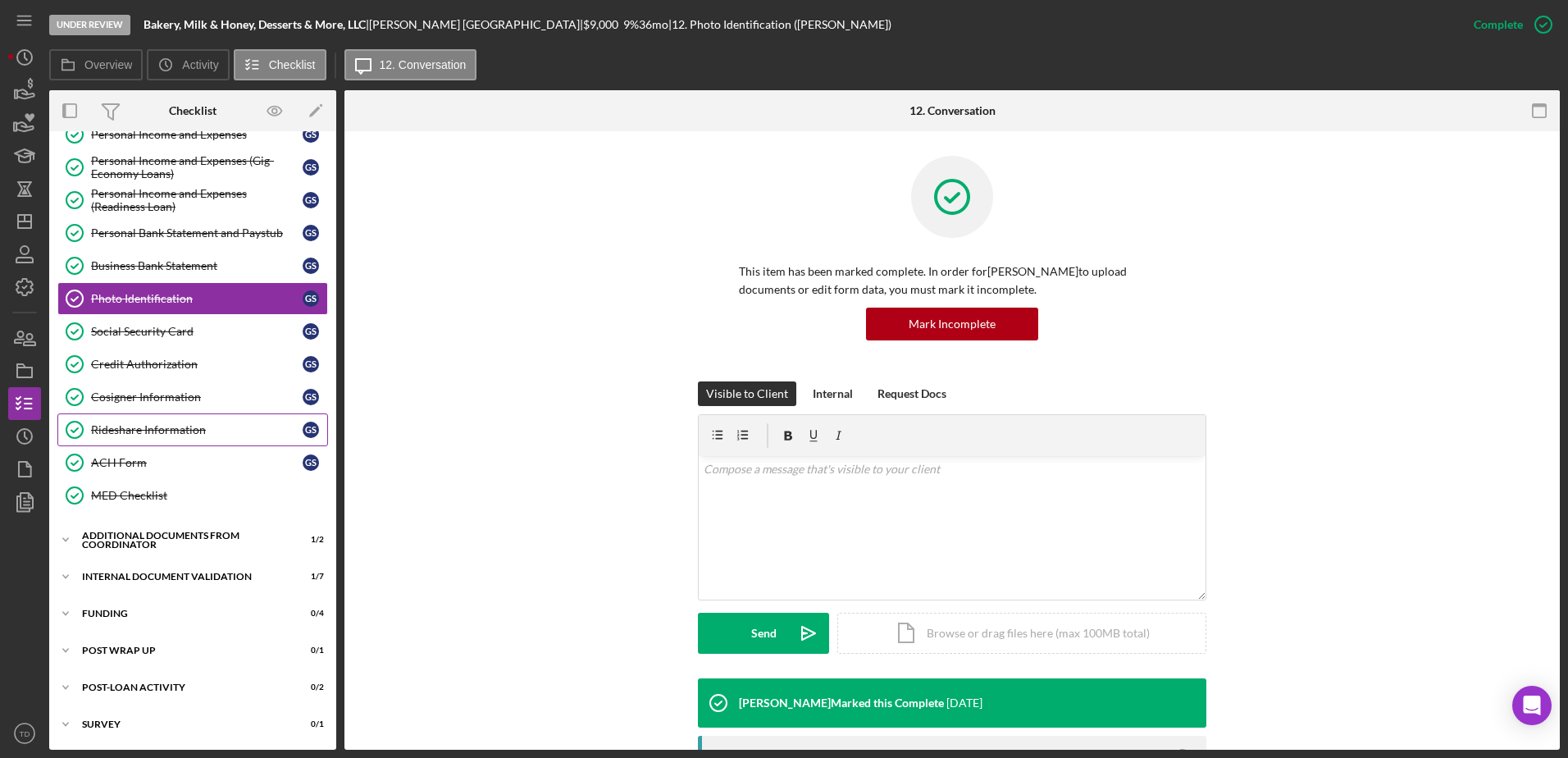
scroll to position [252, 0]
click at [129, 461] on div "Additional Documents from Coordinator" at bounding box center [198, 539] width 233 height 10
click at [117, 461] on div "Additional Documentation (from PC)" at bounding box center [209, 574] width 236 height 13
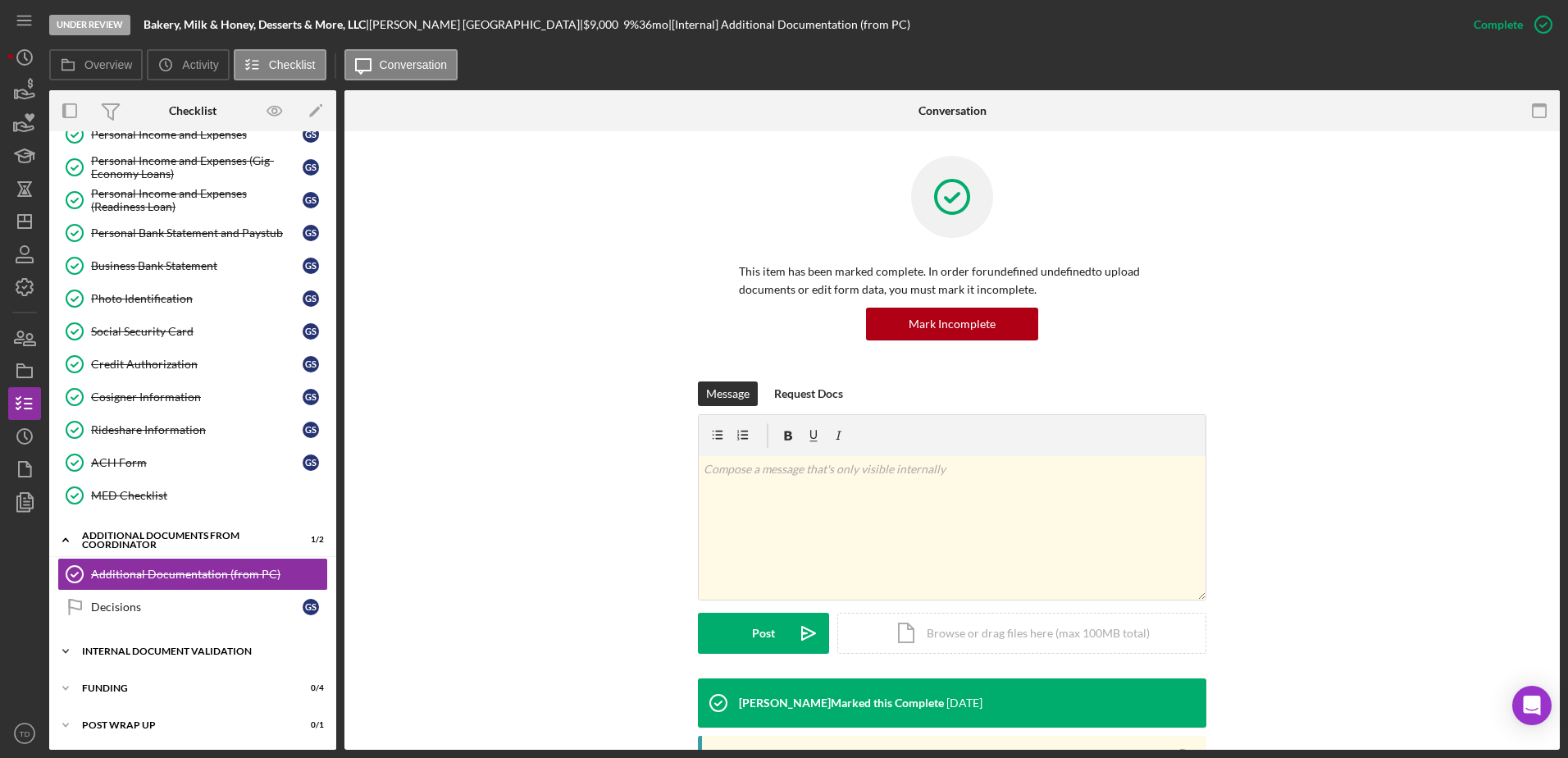
click at [119, 461] on div "Icon/Expander Internal Document Validation 1 / 7" at bounding box center [193, 651] width 287 height 33
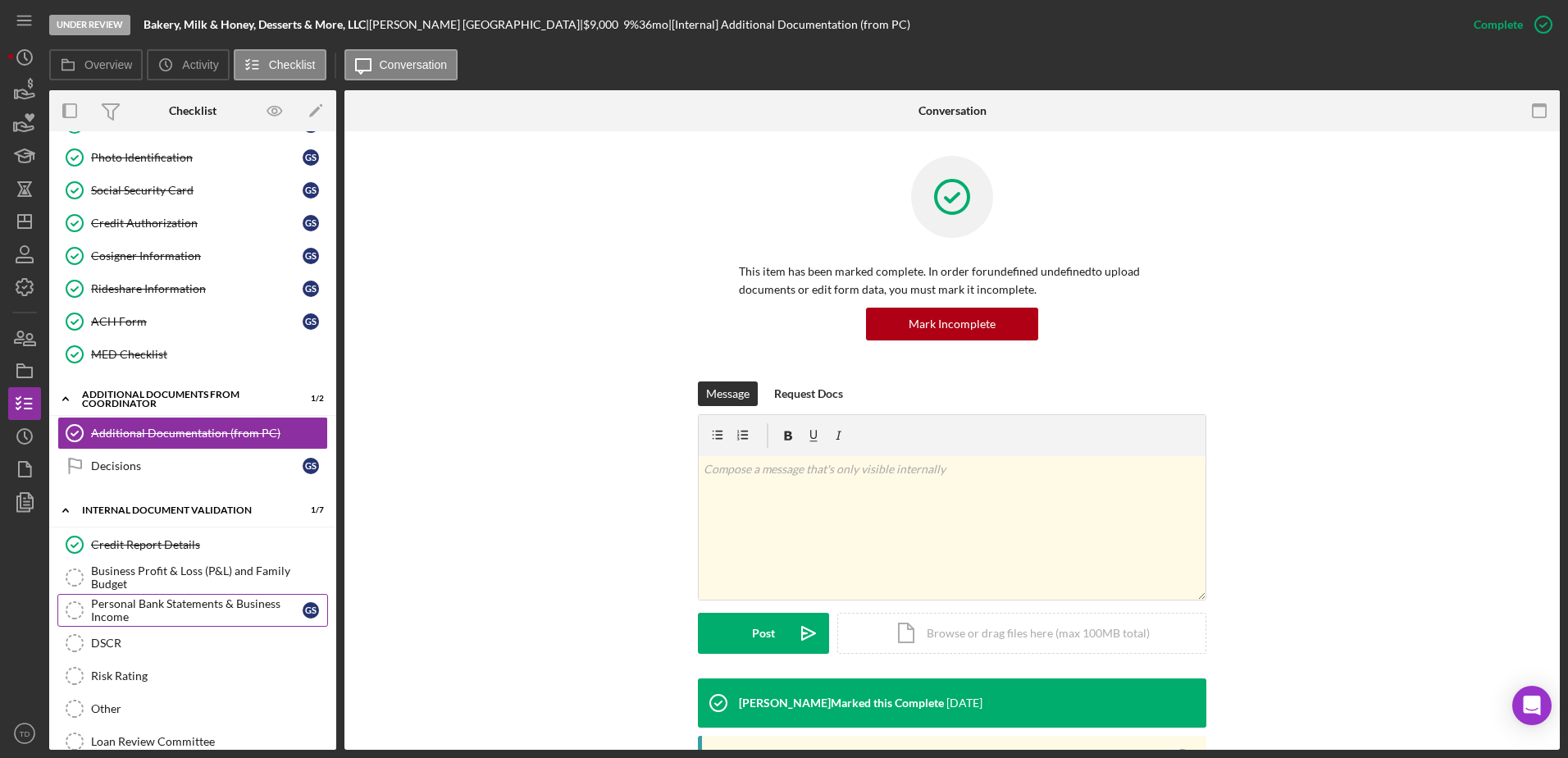
scroll to position [395, 0]
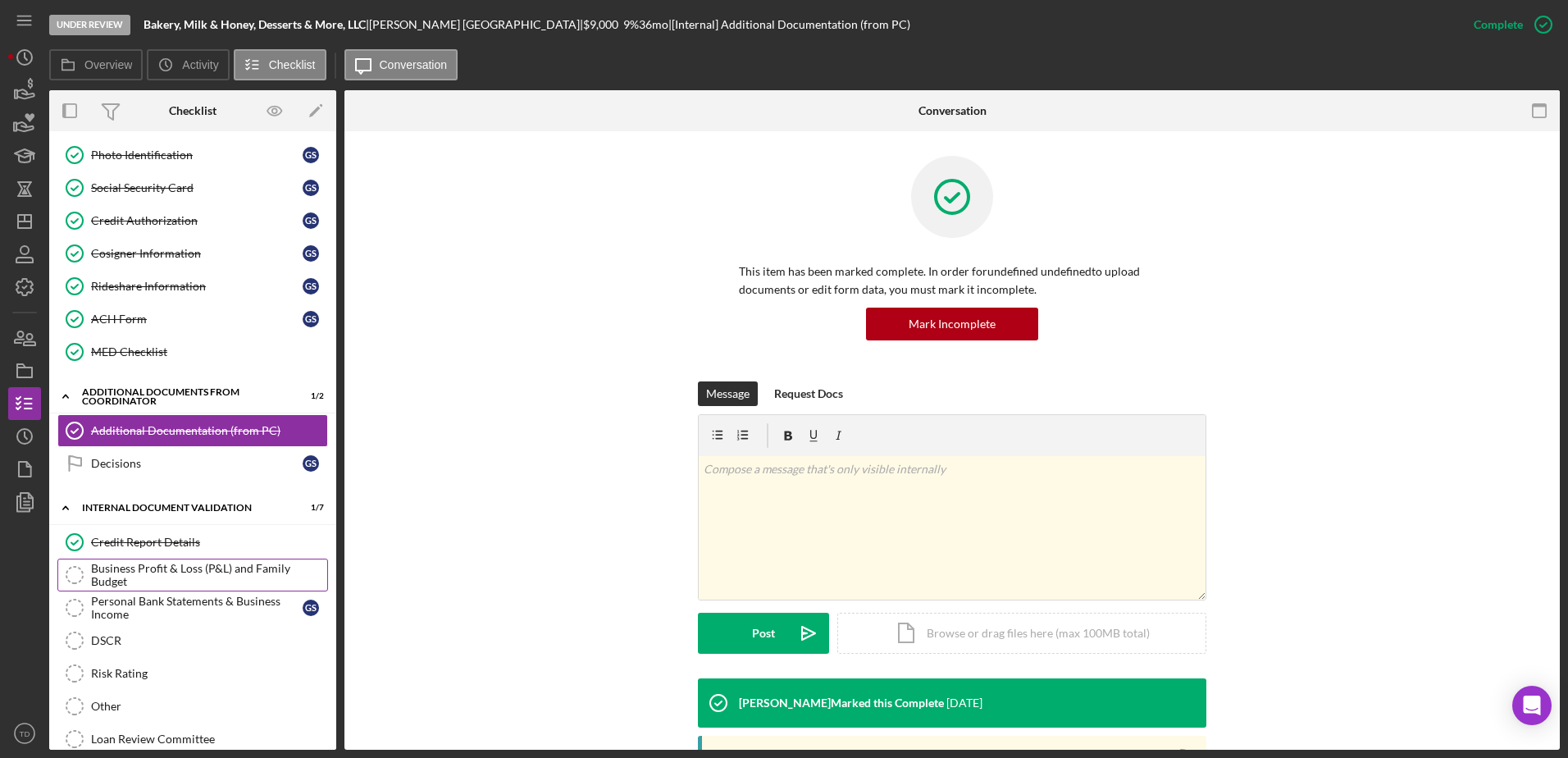
click at [143, 461] on div "Business Profit & Loss (P&L) and Family Budget" at bounding box center [209, 575] width 236 height 26
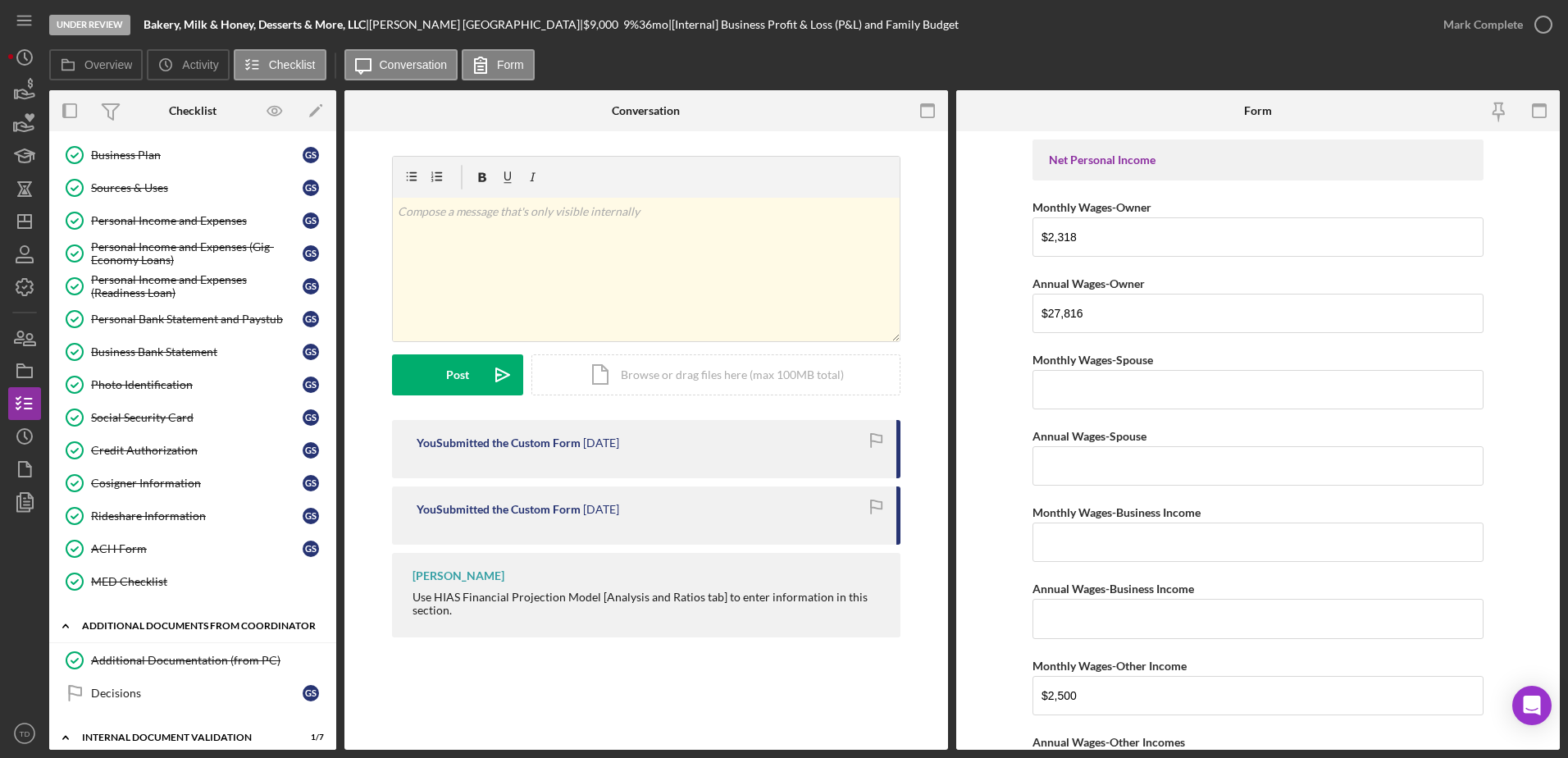
scroll to position [152, 0]
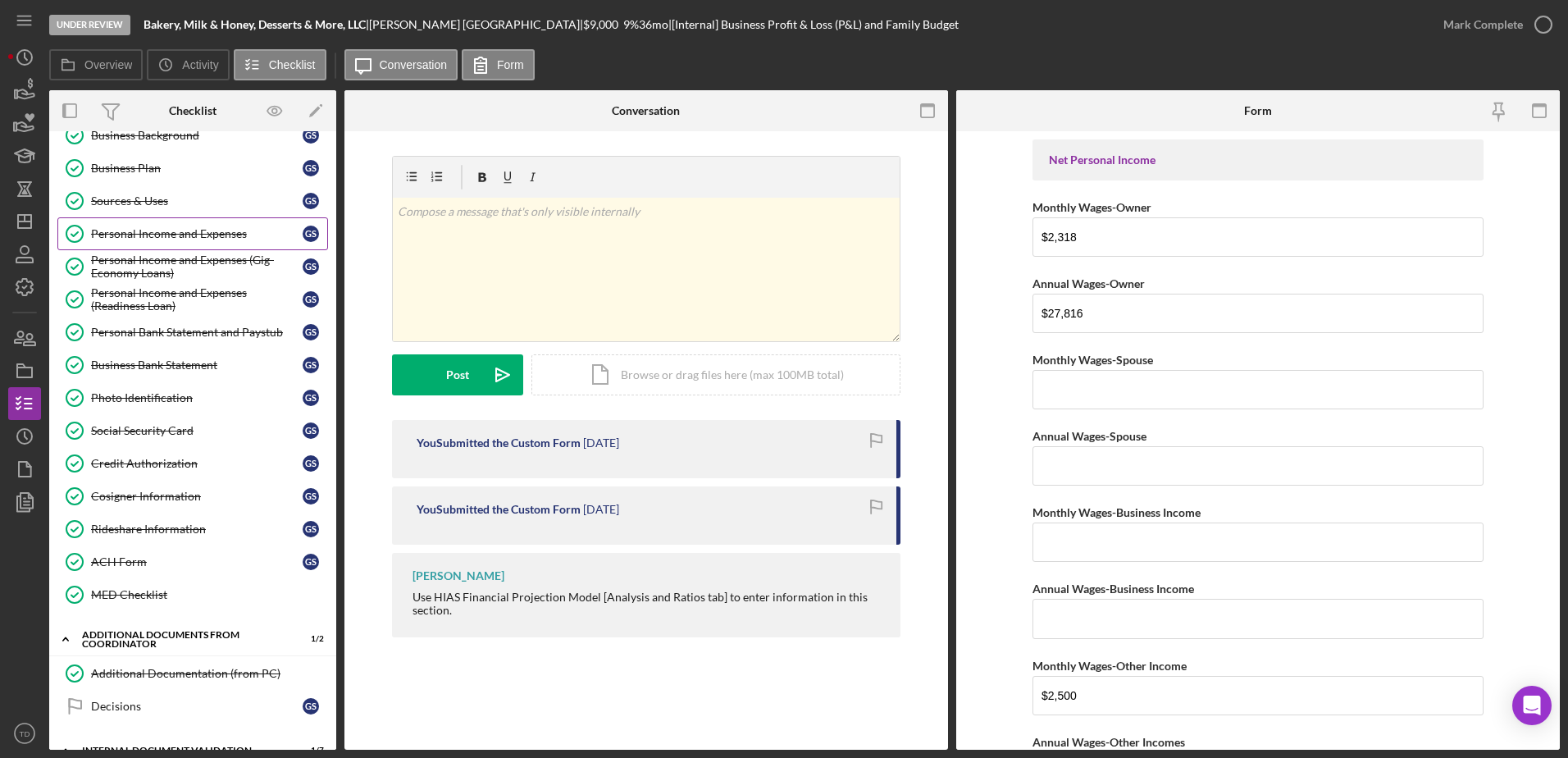
click at [166, 235] on div "Personal Income and Expenses" at bounding box center [196, 233] width 211 height 13
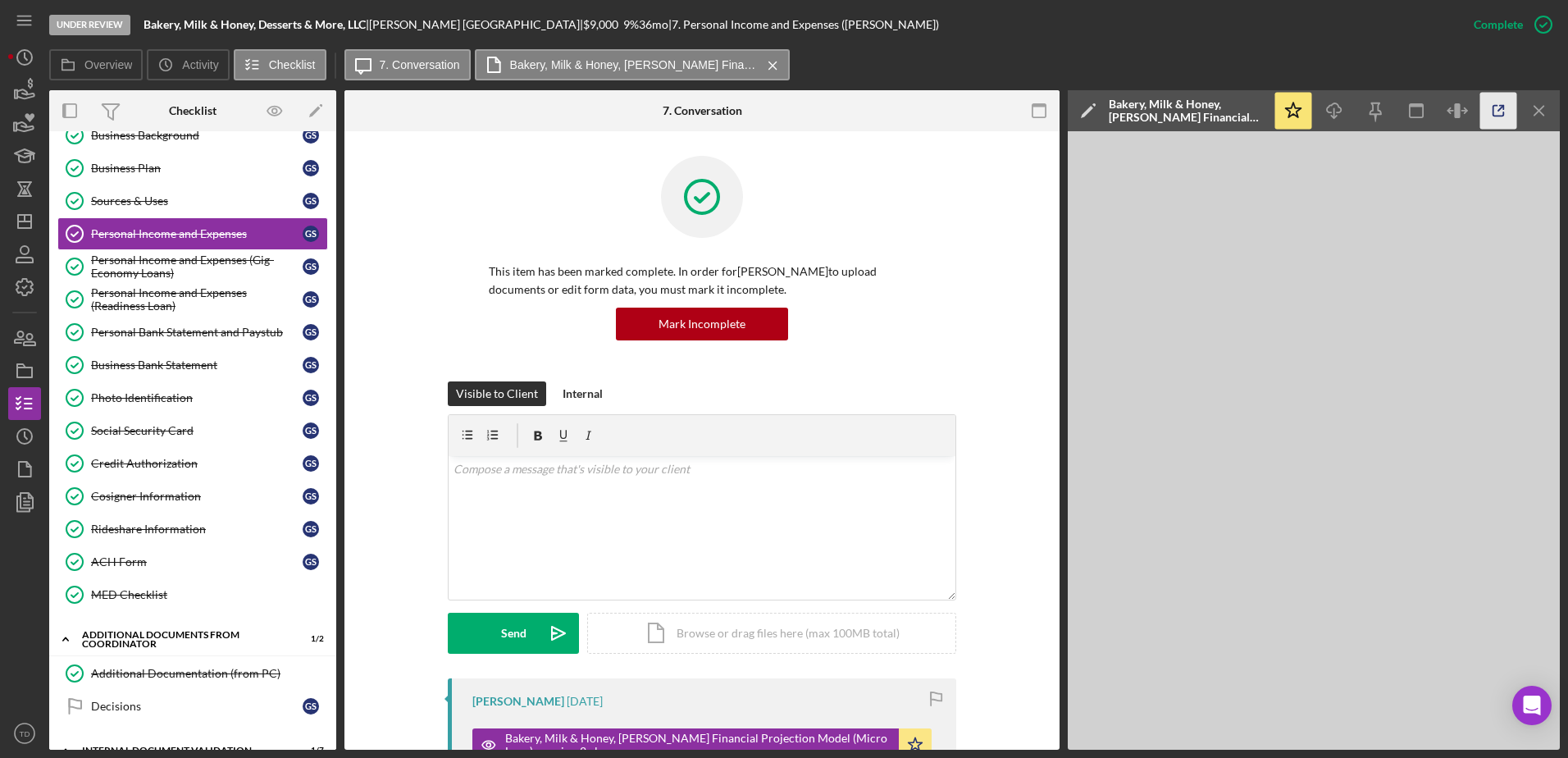
click at [1042, 106] on icon "button" at bounding box center [1498, 111] width 11 height 11
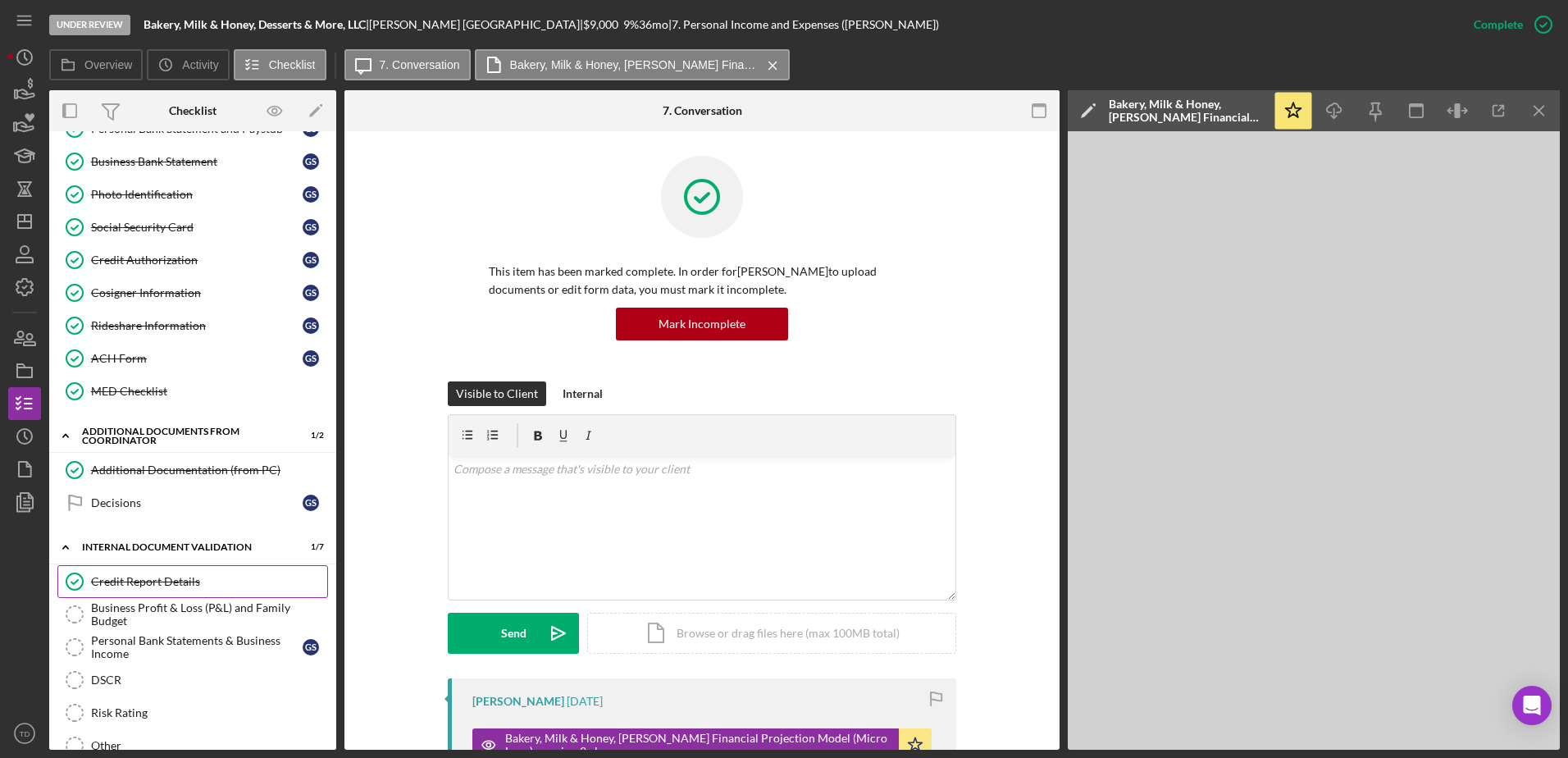
click at [161, 461] on div "Credit Report Details" at bounding box center [209, 581] width 236 height 13
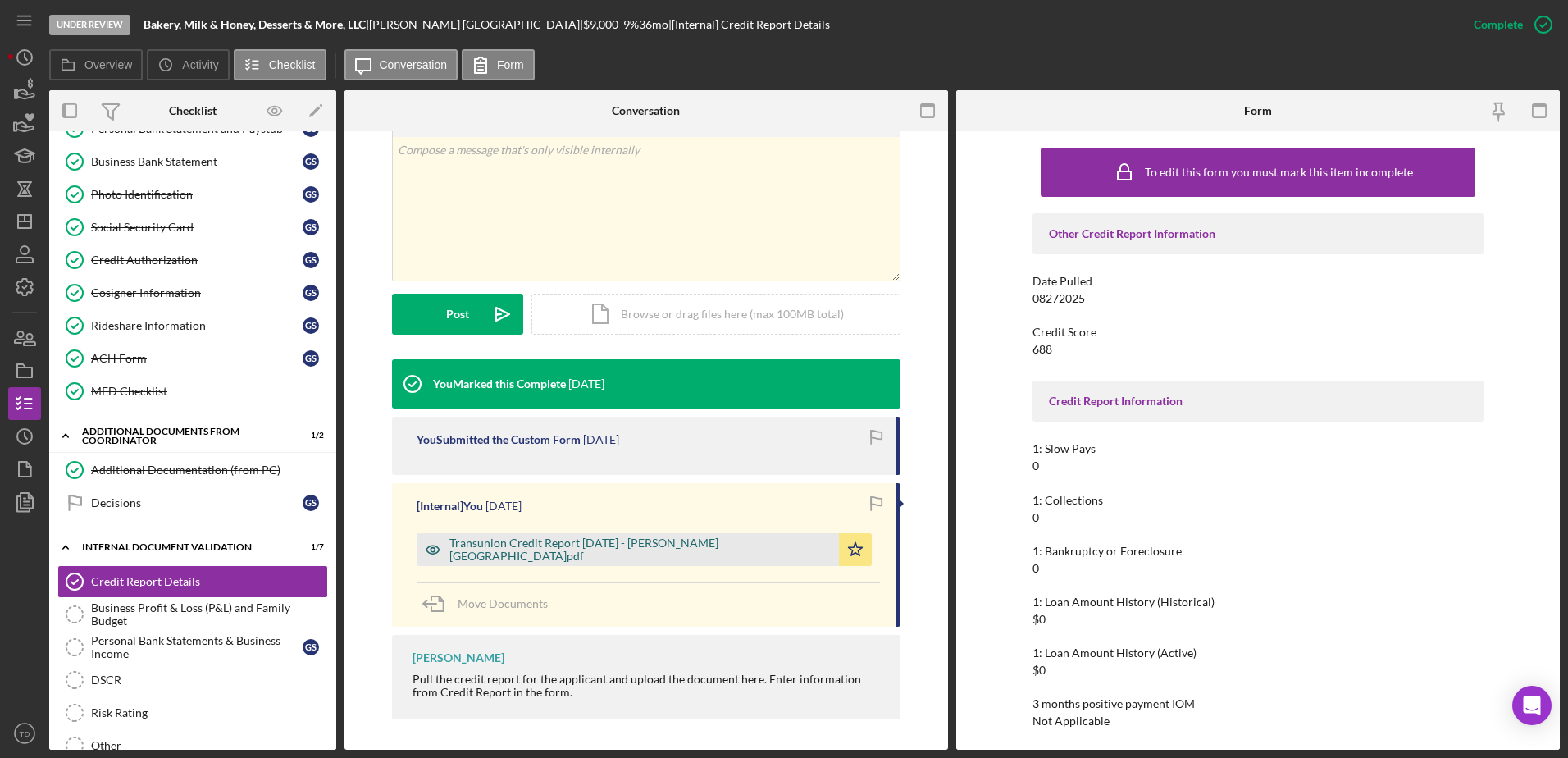
click at [627, 461] on div "Transunion Credit Report 8.27.2025 - Segovia Barrios.pdf" at bounding box center [639, 549] width 381 height 26
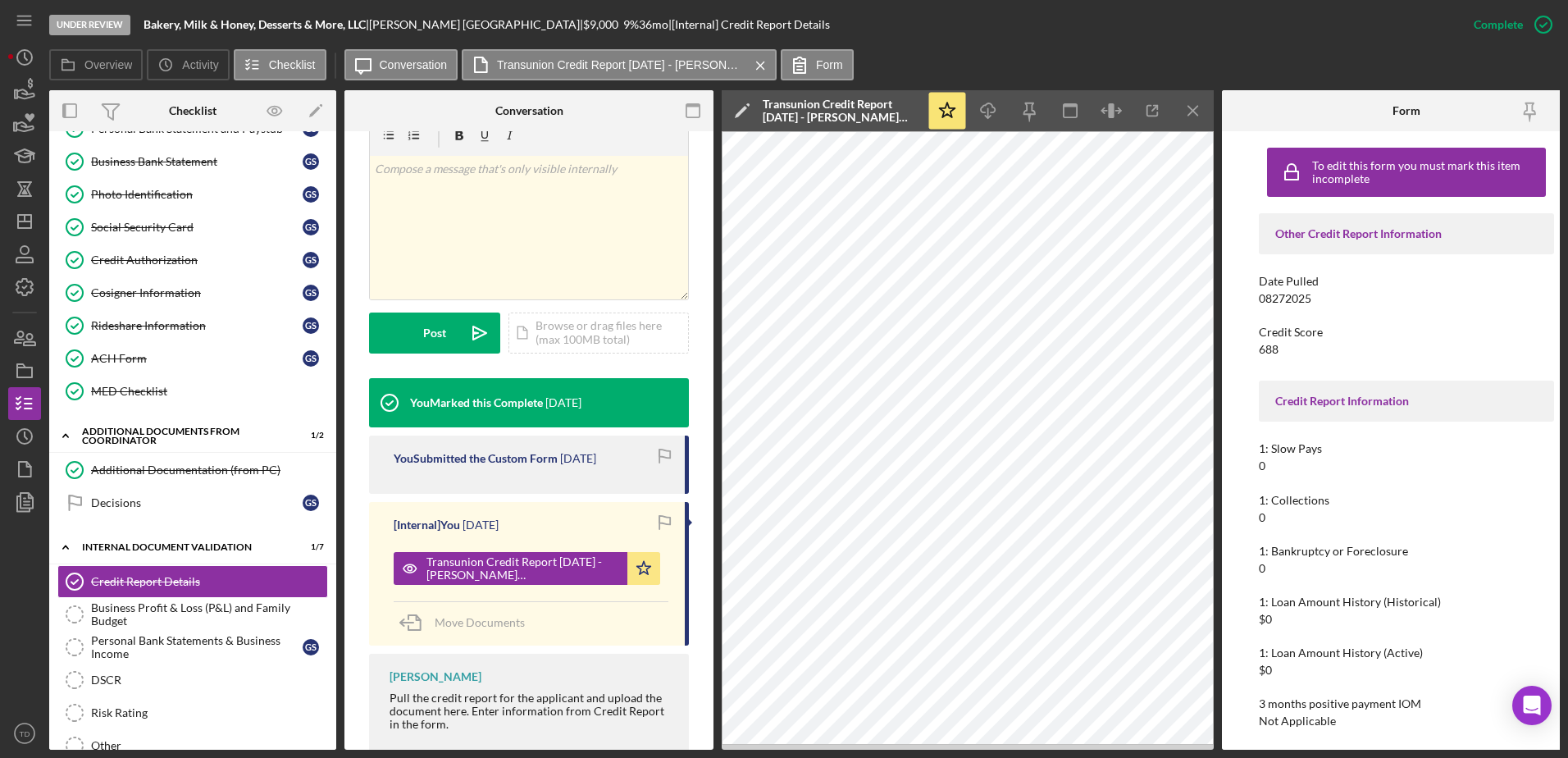
scroll to position [305, 0]
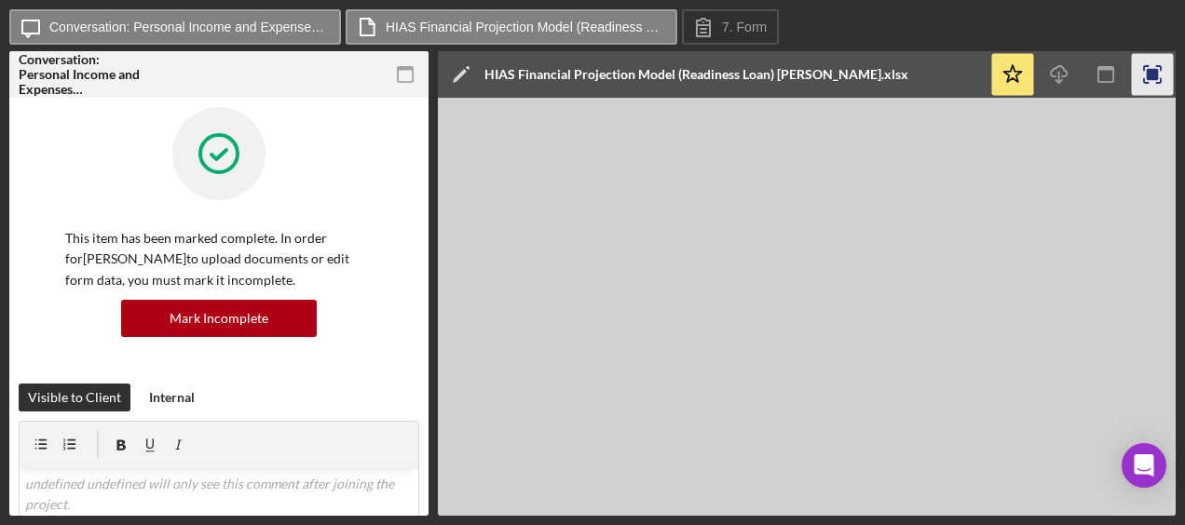
click at [1151, 72] on rect "button" at bounding box center [1153, 75] width 12 height 12
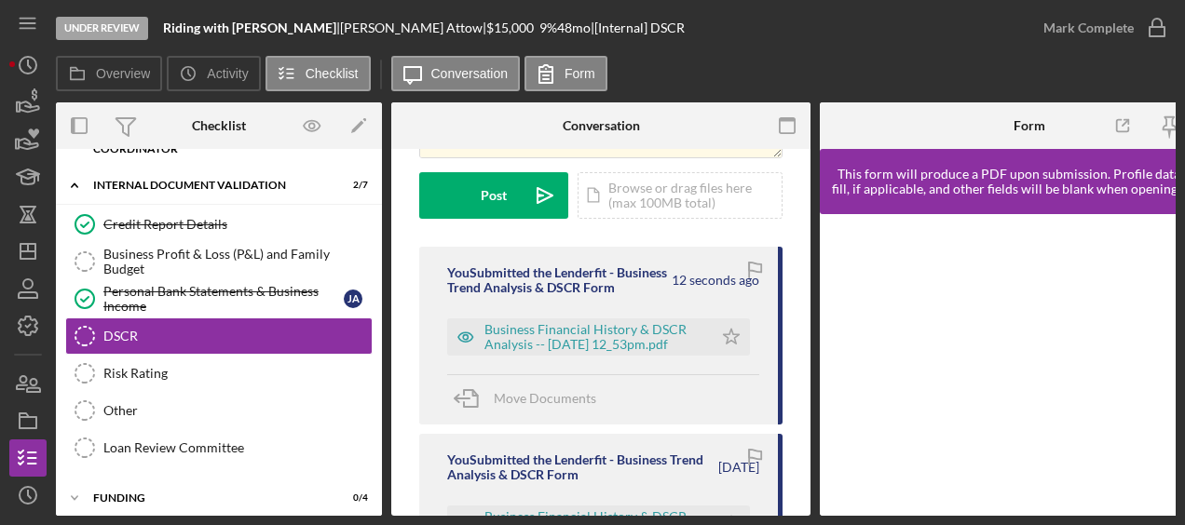
scroll to position [231, 0]
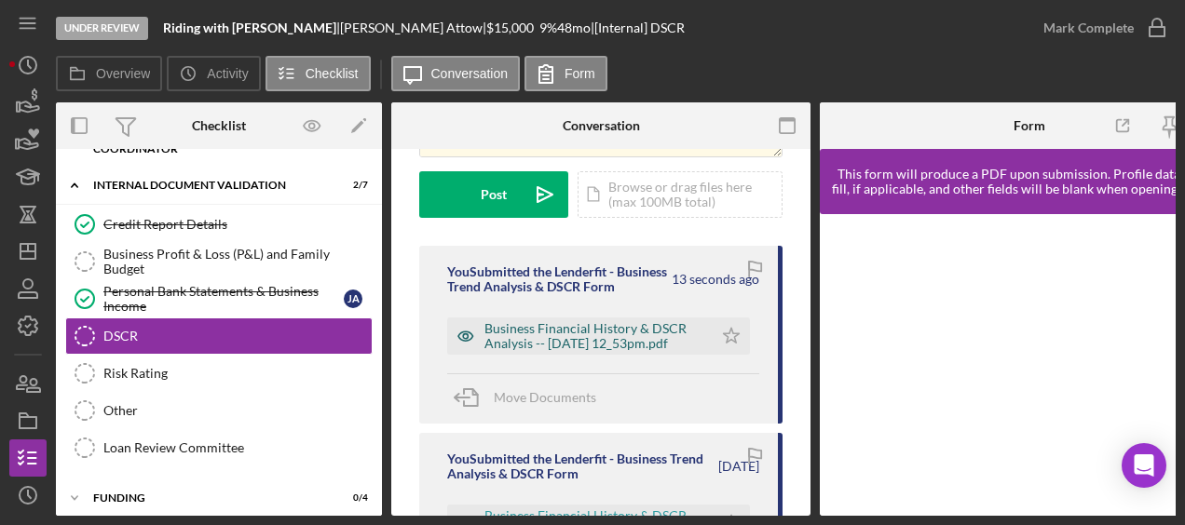
click at [672, 348] on div "Business Financial History & DSCR Analysis -- [DATE] 12_53pm.pdf" at bounding box center [593, 336] width 219 height 30
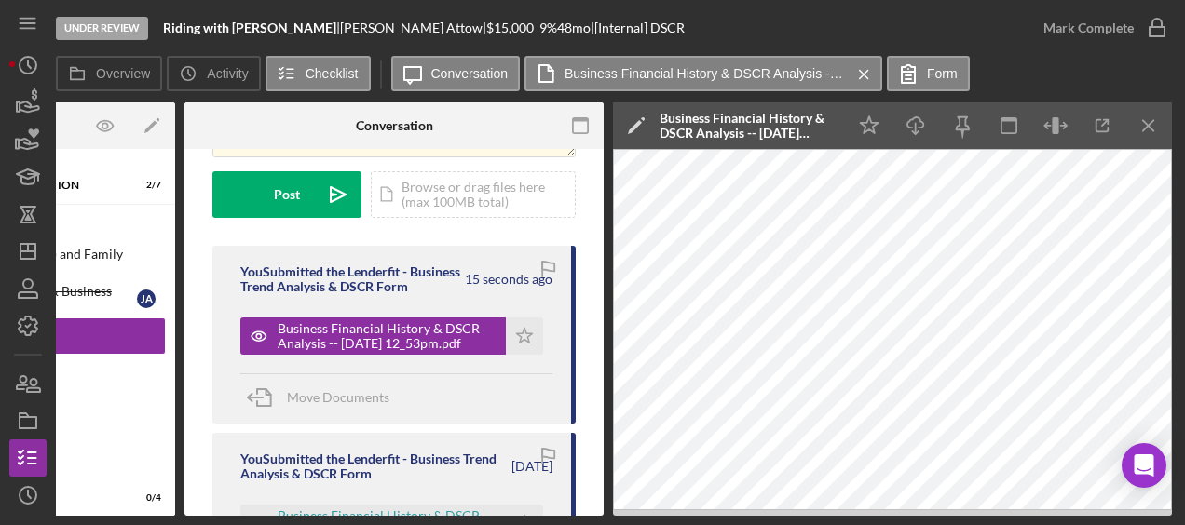
scroll to position [0, 213]
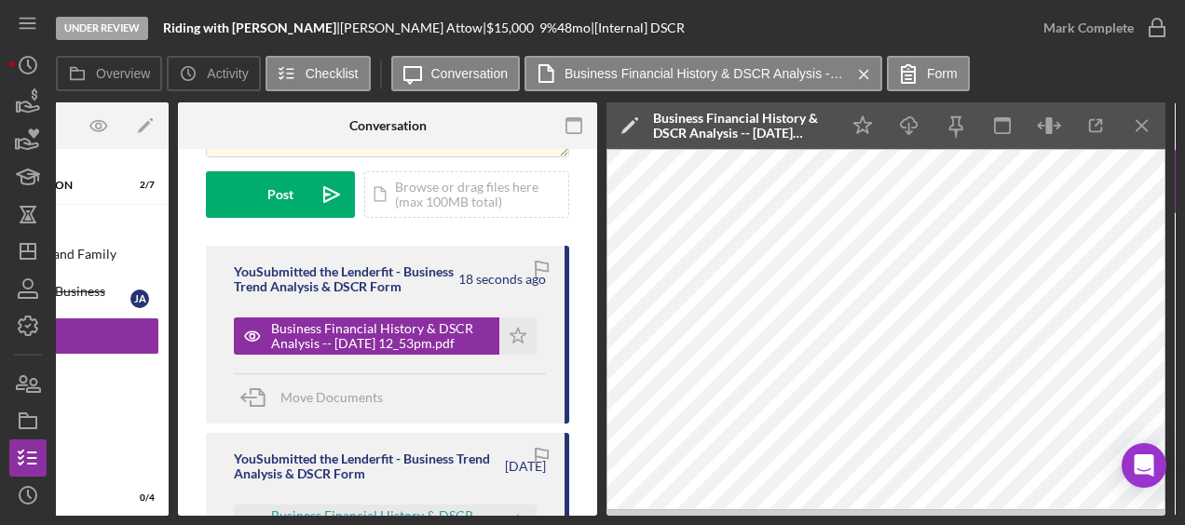
click at [630, 119] on icon "Icon/Edit" at bounding box center [629, 125] width 47 height 47
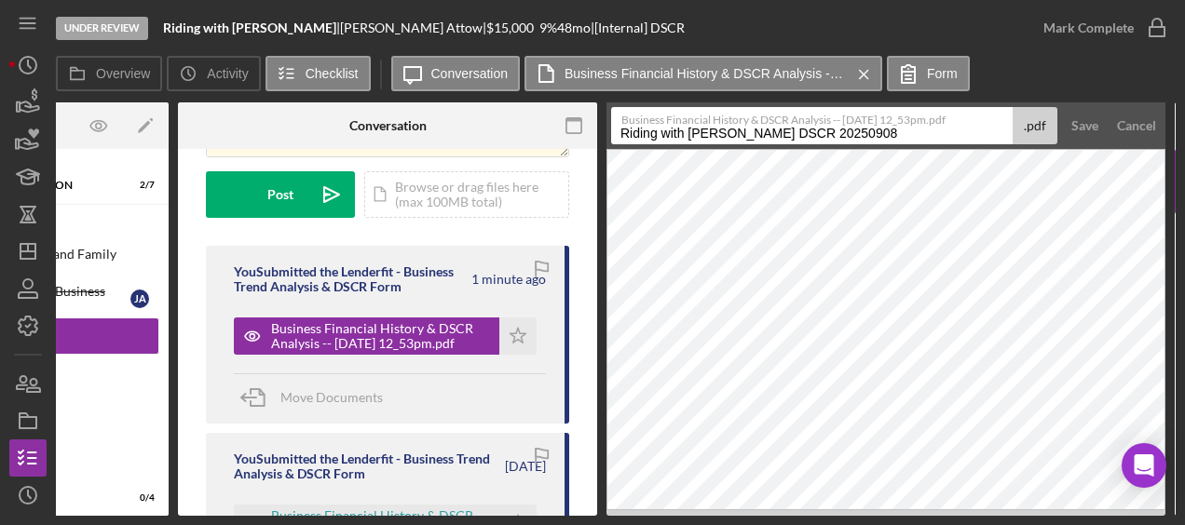
click at [842, 111] on label "Business Financial History & DSCR Analysis -- [DATE] 12_53pm.pdf" at bounding box center [816, 117] width 390 height 19
click at [842, 111] on input "Riding with [PERSON_NAME] DSCR 20250908" at bounding box center [811, 125] width 401 height 37
drag, startPoint x: 833, startPoint y: 115, endPoint x: 608, endPoint y: 117, distance: 224.5
click at [608, 117] on form "Business Financial History & DSCR Analysis -- [DATE] 12_53pm.pdf Riding with [P…" at bounding box center [885, 125] width 559 height 47
click at [857, 133] on input "Riding with [PERSON_NAME] DSCR 20250908" at bounding box center [811, 125] width 401 height 37
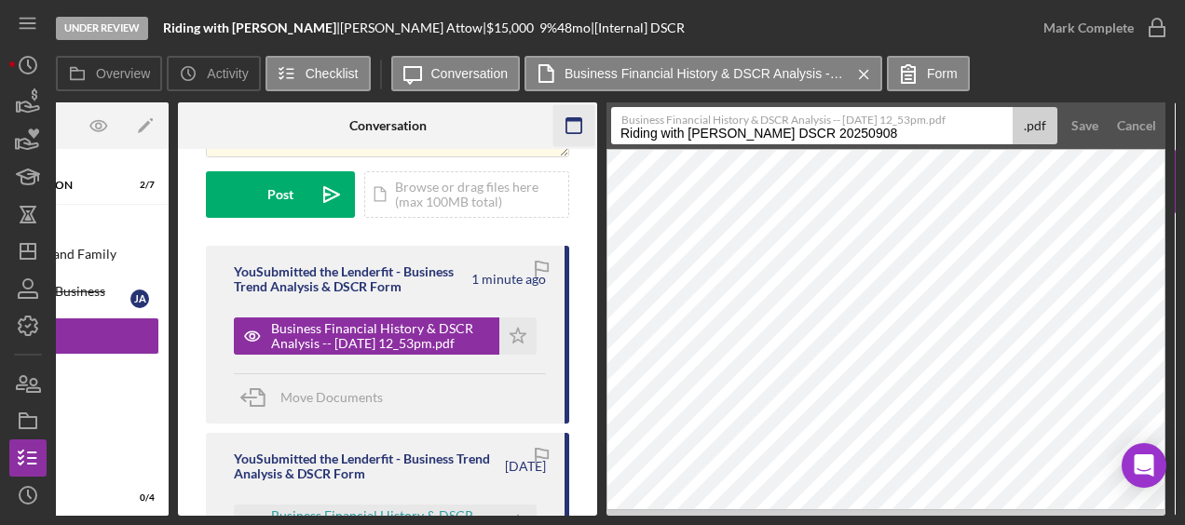
drag, startPoint x: 857, startPoint y: 133, endPoint x: 576, endPoint y: 132, distance: 281.3
click at [576, 132] on div "Overview Internal Workflow Stage Under Review Icon/Dropdown Arrow Archive (can …" at bounding box center [616, 309] width 1120 height 414
paste input "Personal DSCR"
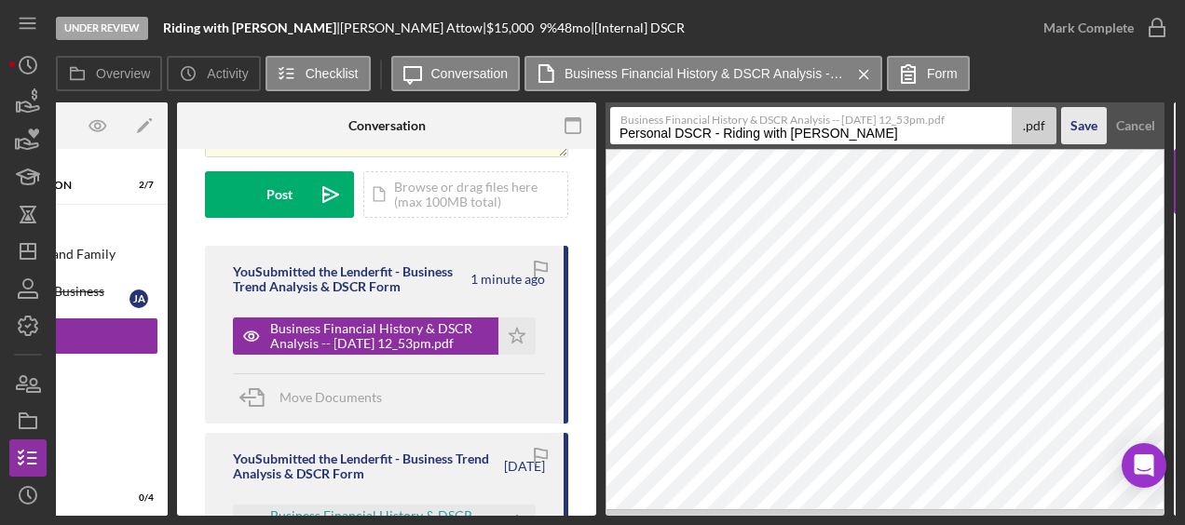
type input "Personal DSCR - Riding with [PERSON_NAME]"
click at [1079, 131] on div "Save" at bounding box center [1083, 125] width 27 height 37
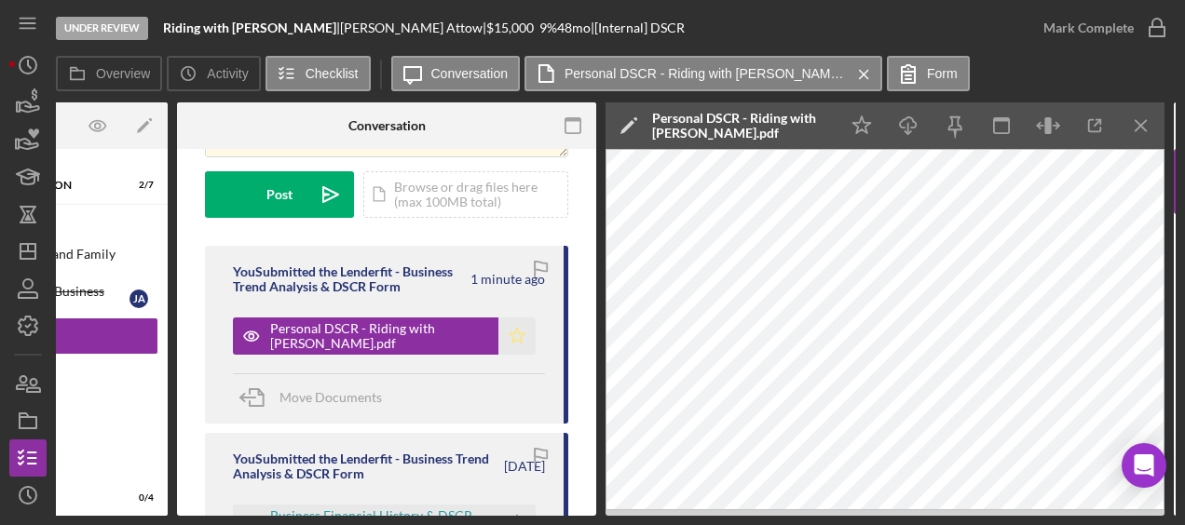
click at [521, 334] on icon "Icon/Star" at bounding box center [516, 336] width 37 height 37
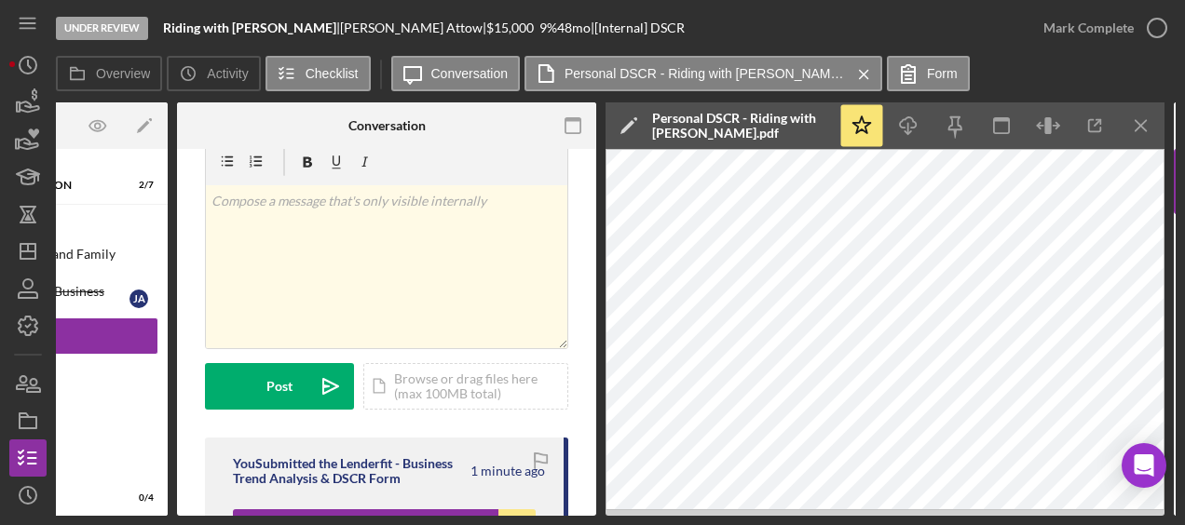
scroll to position [0, 0]
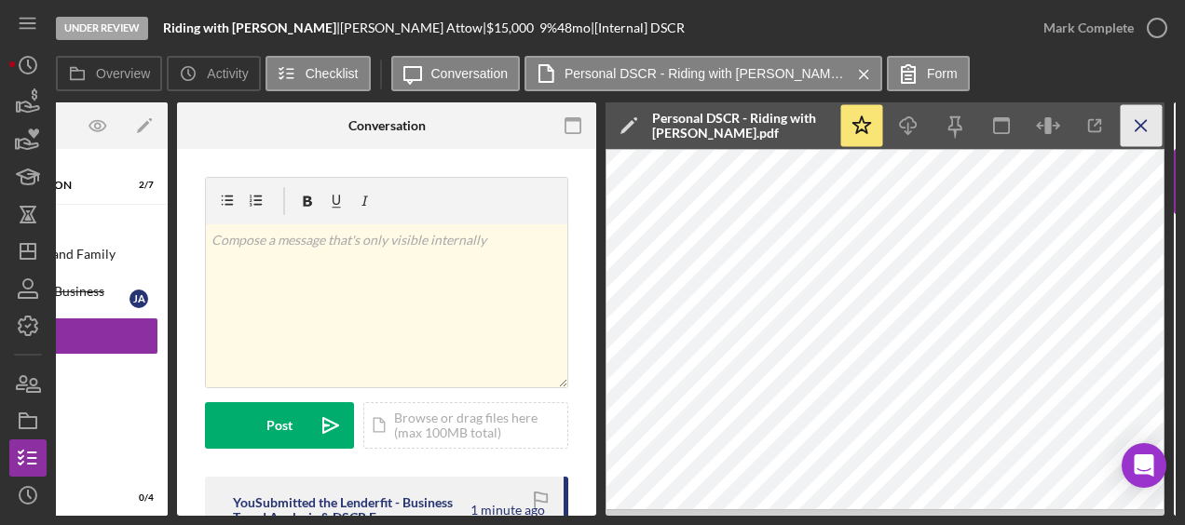
click at [1140, 129] on icon "Icon/Menu Close" at bounding box center [1141, 126] width 42 height 42
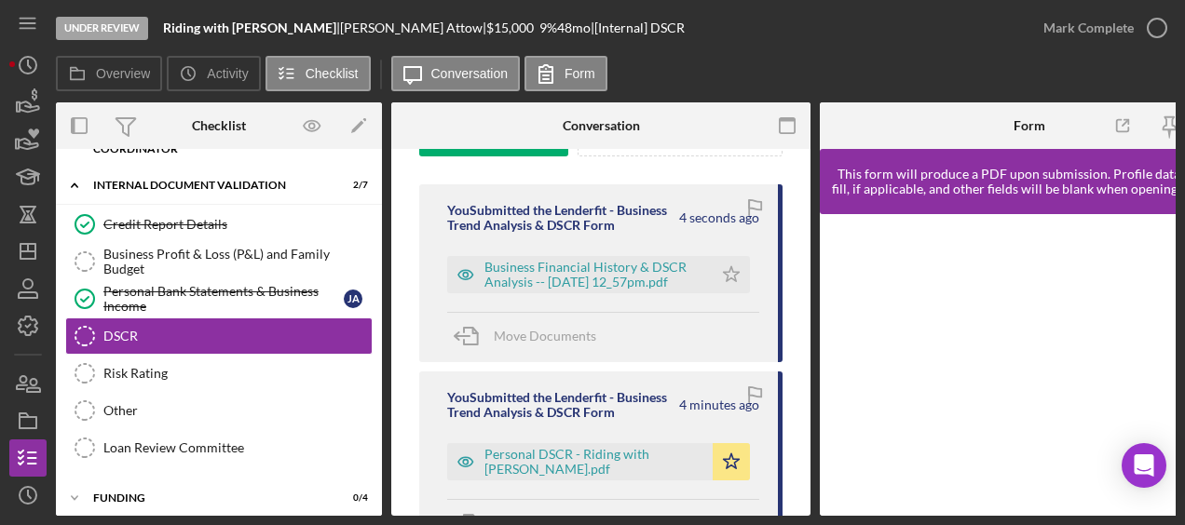
scroll to position [337, 0]
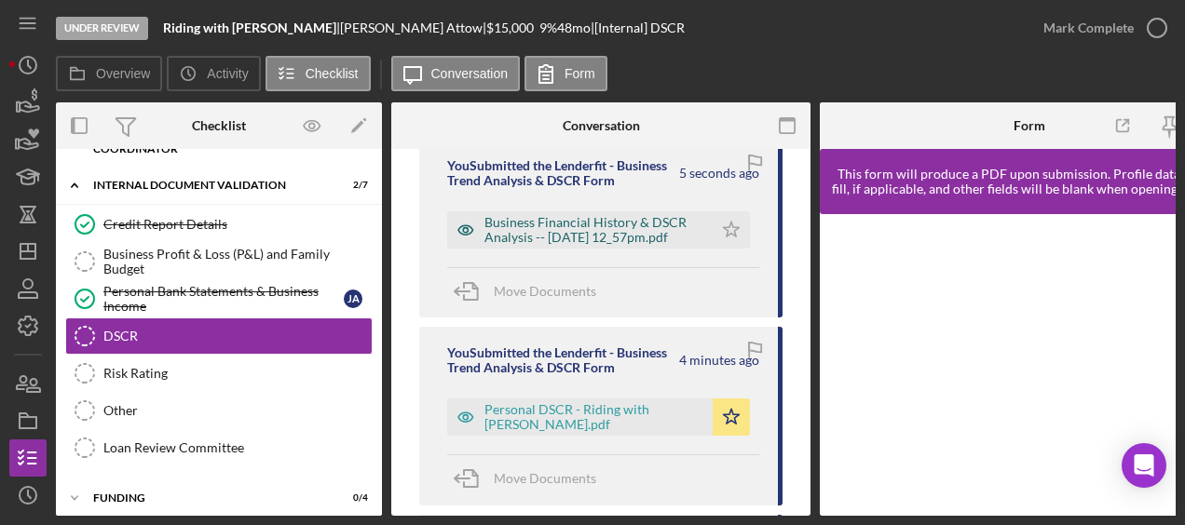
click at [620, 238] on div "Business Financial History & DSCR Analysis -- [DATE] 12_57pm.pdf" at bounding box center [593, 230] width 219 height 30
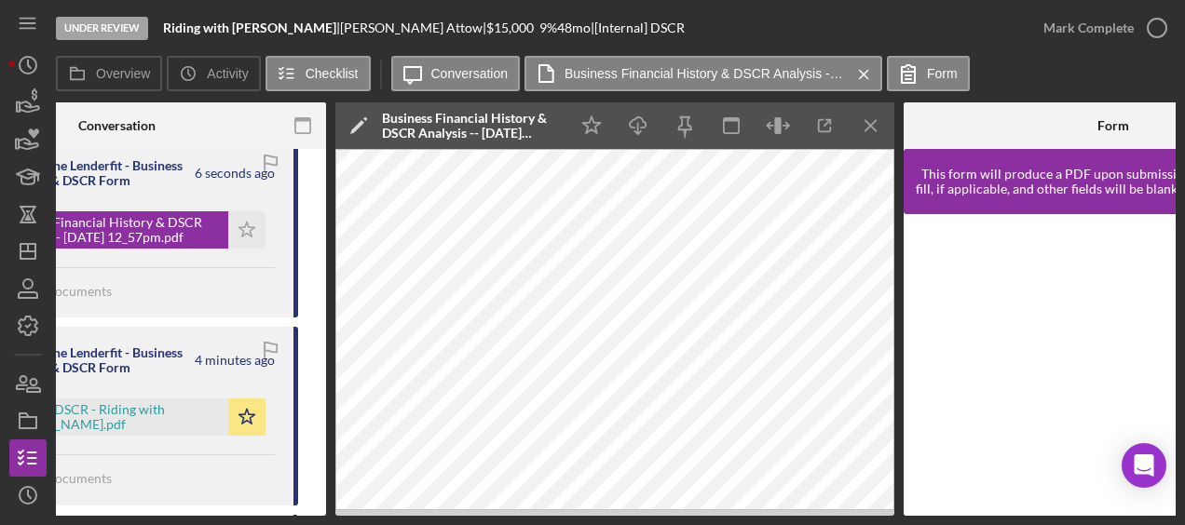
scroll to position [0, 506]
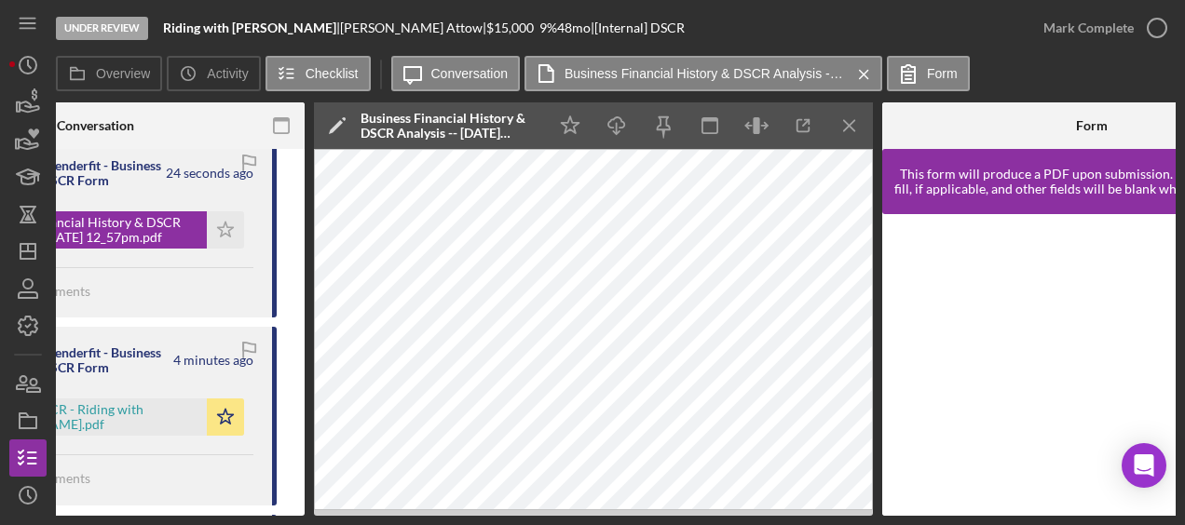
click at [345, 122] on icon "Icon/Edit" at bounding box center [337, 125] width 47 height 47
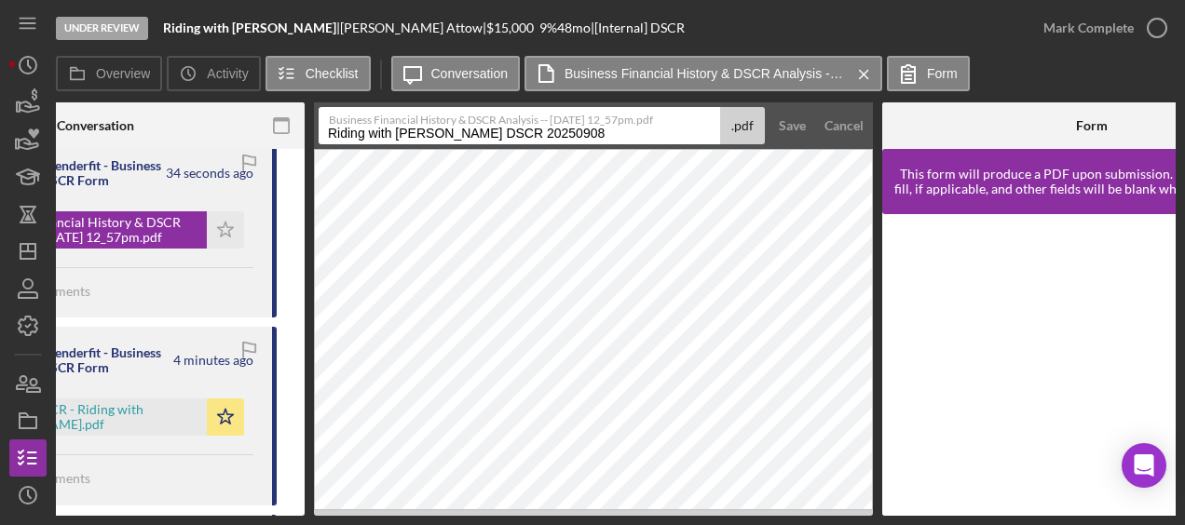
drag, startPoint x: 583, startPoint y: 134, endPoint x: 458, endPoint y: 135, distance: 124.8
click at [458, 135] on input "Riding with Jairo Attow DSCR 20250908" at bounding box center [519, 125] width 401 height 37
paste input "Global DSCR"
drag, startPoint x: 455, startPoint y: 129, endPoint x: 305, endPoint y: 131, distance: 150.0
click at [305, 131] on div "Overview Internal Workflow Stage Under Review Icon/Dropdown Arrow Archive (can …" at bounding box center [616, 309] width 1120 height 414
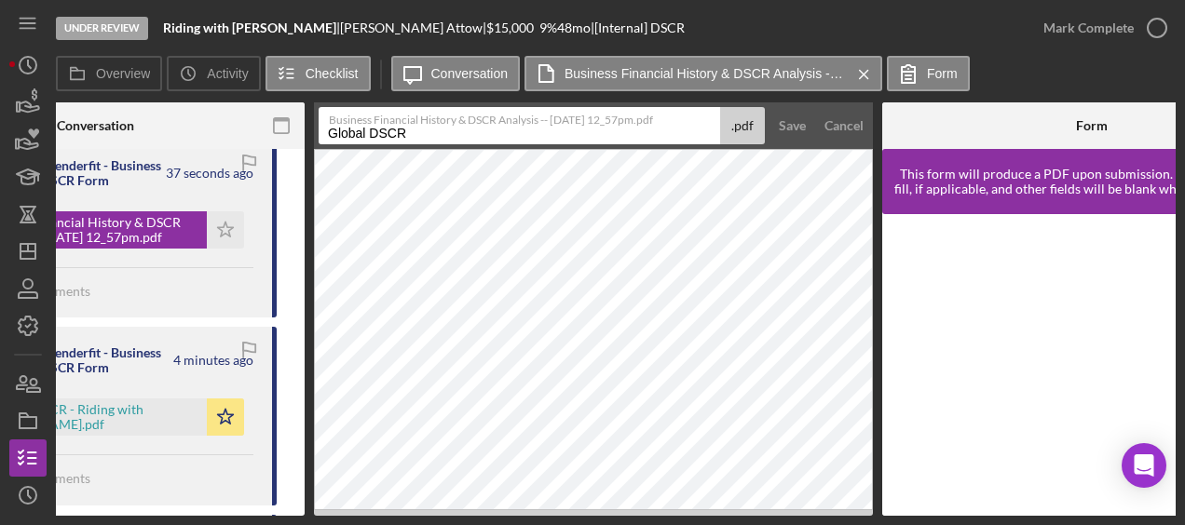
click at [443, 132] on input "Global DSCR" at bounding box center [519, 125] width 401 height 37
type input "Global DSCR - Riding with Jairo"
click at [774, 129] on button "Save" at bounding box center [792, 125] width 46 height 37
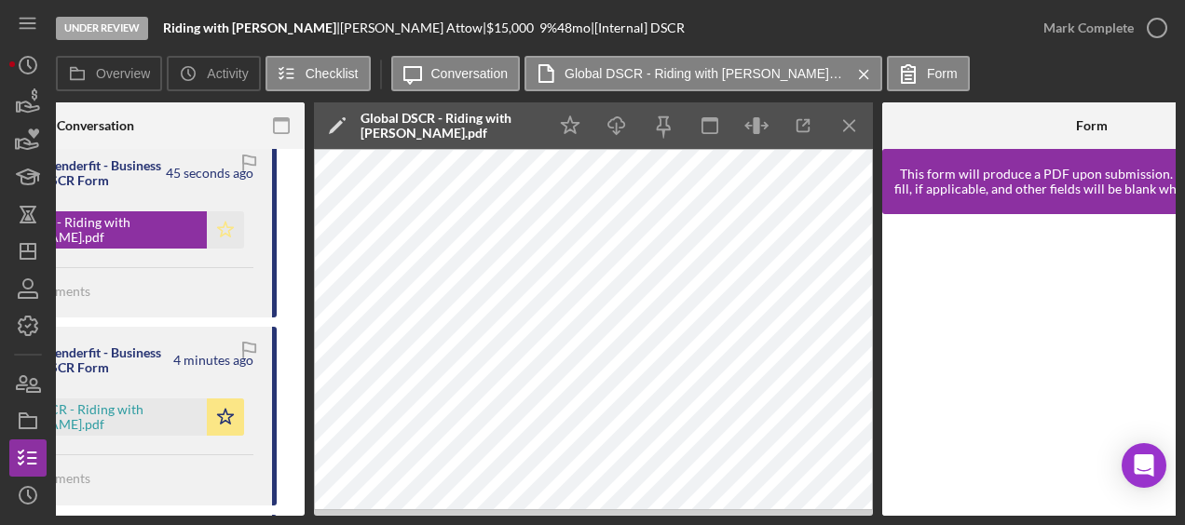
click at [209, 243] on icon "Icon/Star" at bounding box center [225, 229] width 37 height 37
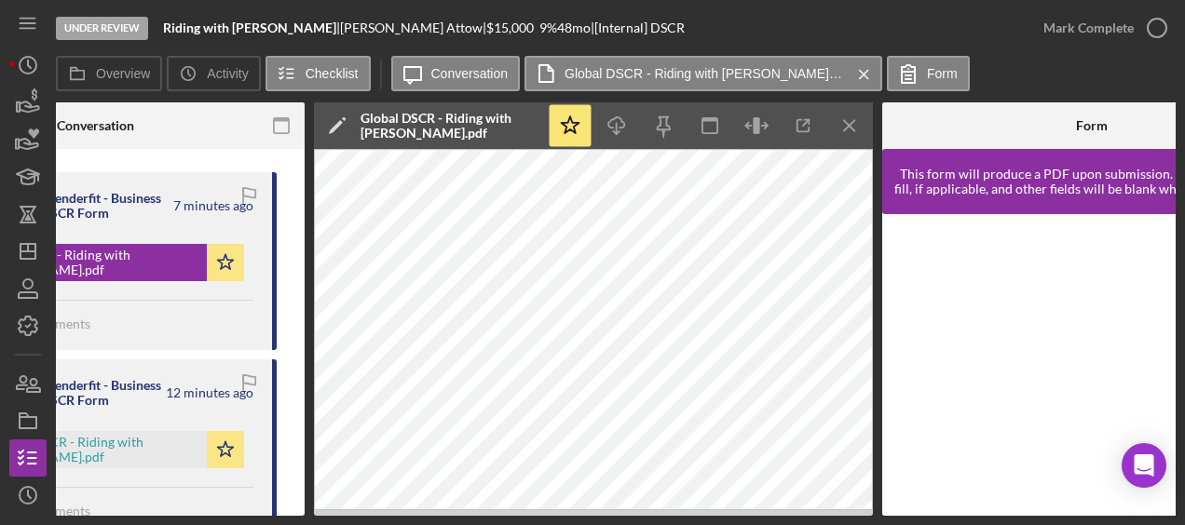
scroll to position [299, 0]
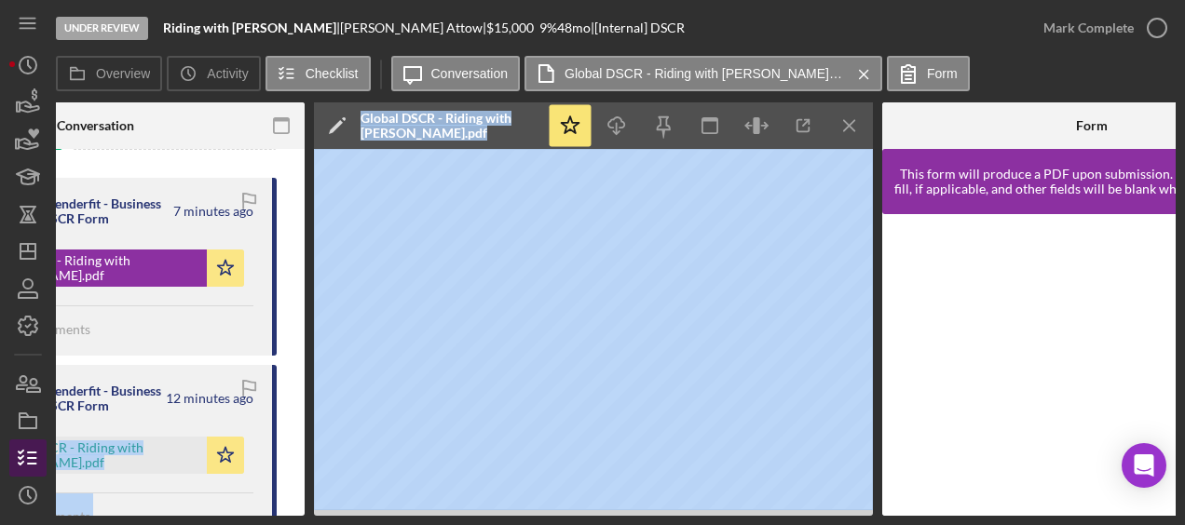
drag, startPoint x: 400, startPoint y: 516, endPoint x: 37, endPoint y: 462, distance: 367.2
click at [37, 462] on div "Under Review Riding with Jairo Attow | Jairo Attow | $15,000 $15,000 9 % 48 mo …" at bounding box center [592, 262] width 1185 height 525
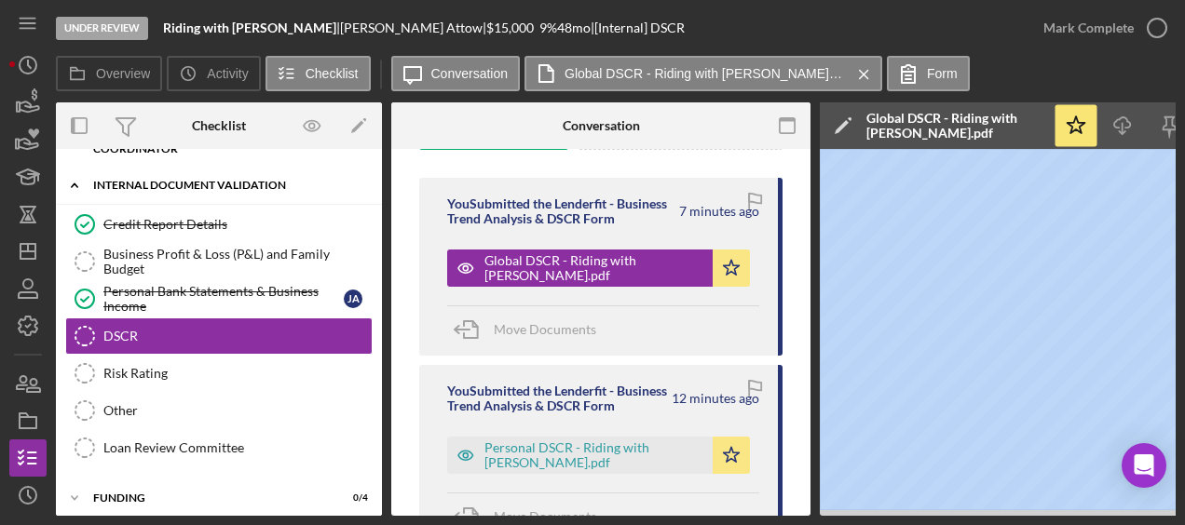
scroll to position [0, 0]
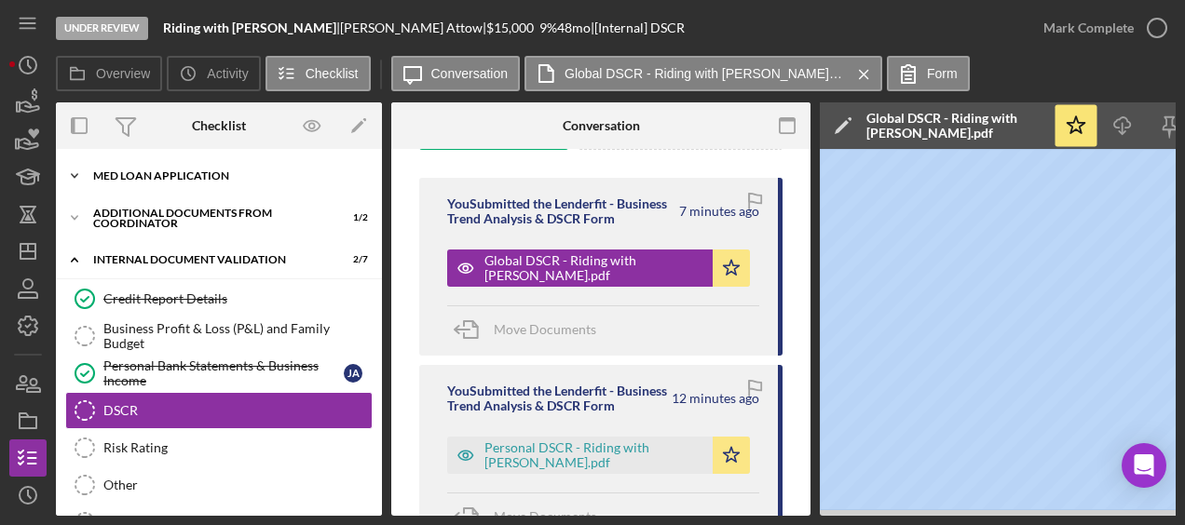
click at [159, 186] on div "Icon/Expander MED Loan Application 16 / 16" at bounding box center [219, 175] width 326 height 37
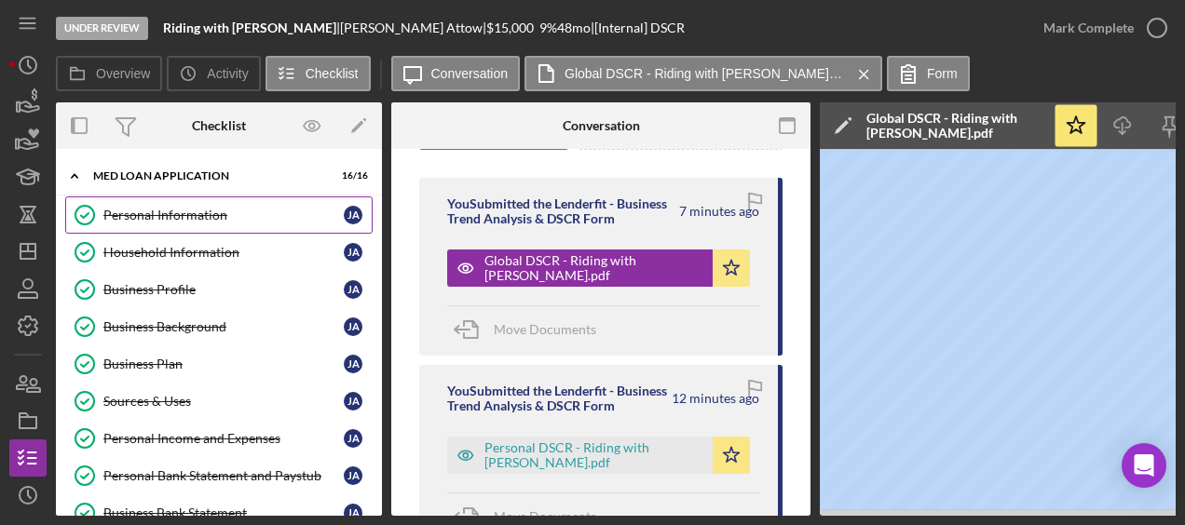
click at [144, 224] on link "Personal Information Personal Information J A" at bounding box center [218, 215] width 307 height 37
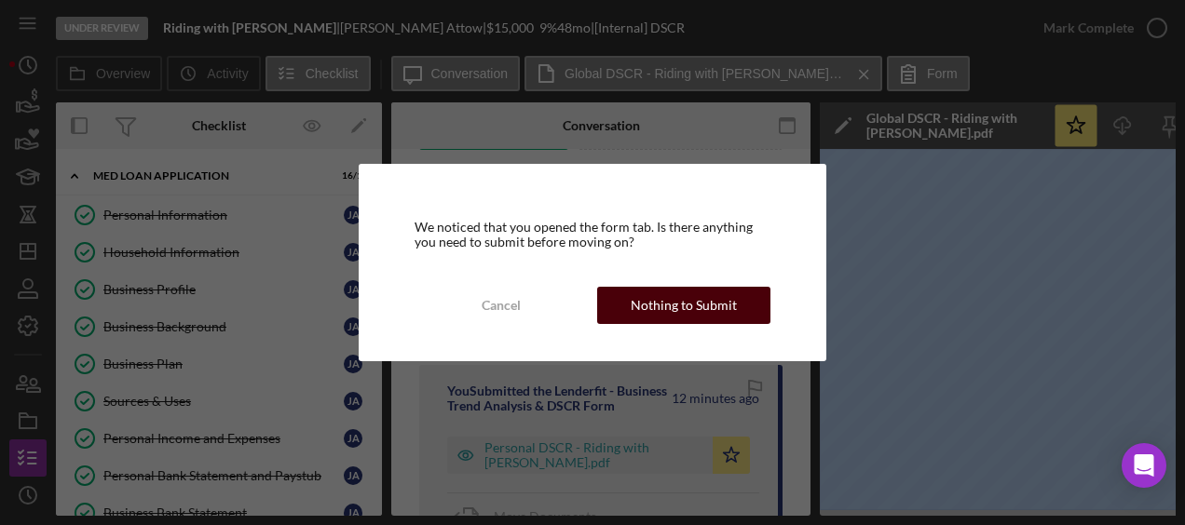
click at [659, 305] on div "Nothing to Submit" at bounding box center [684, 305] width 106 height 37
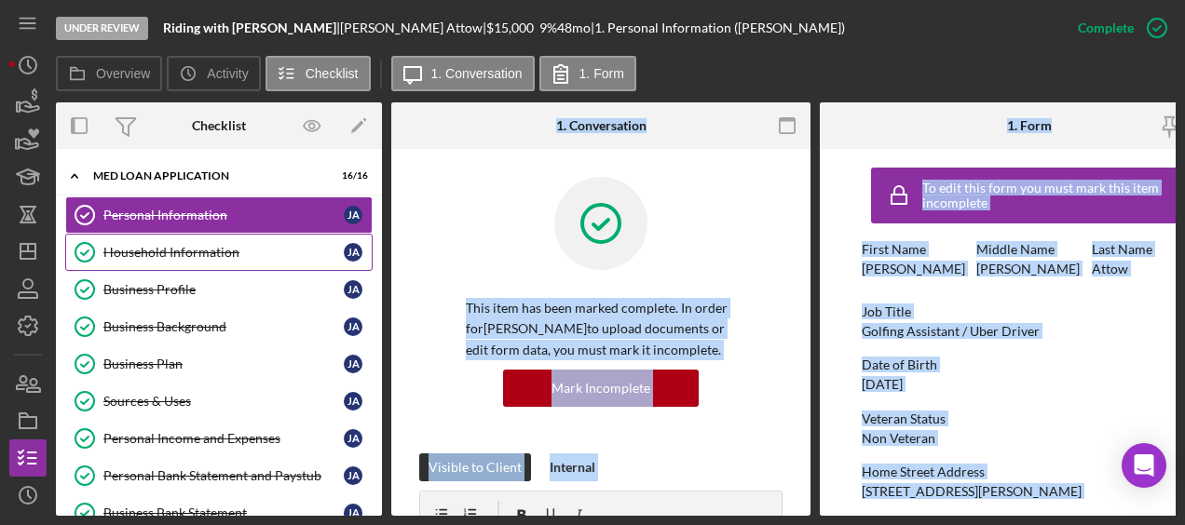
click at [210, 247] on div "Household Information" at bounding box center [223, 252] width 240 height 15
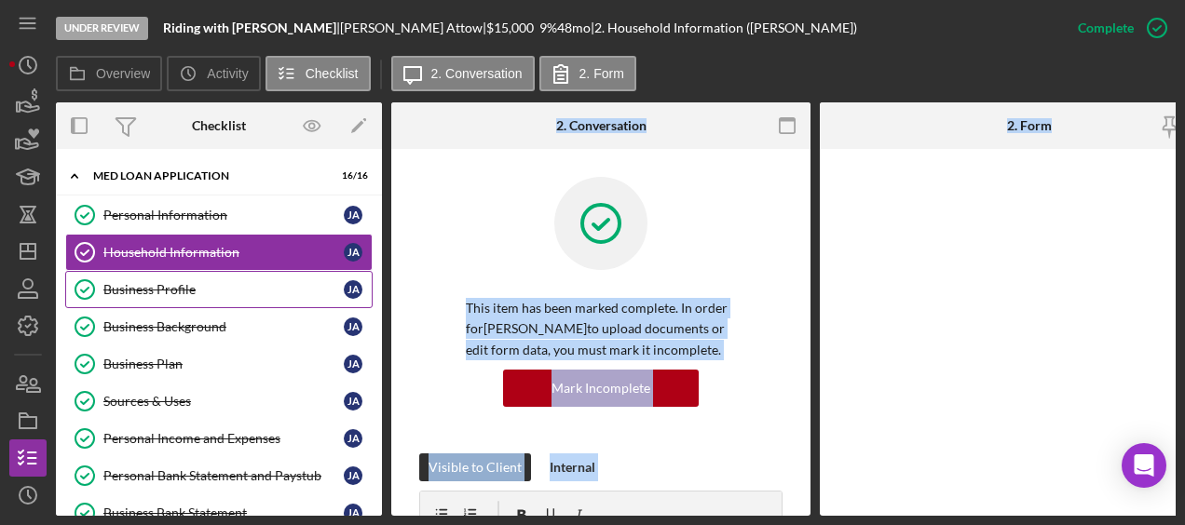
click at [185, 286] on div "Business Profile" at bounding box center [223, 289] width 240 height 15
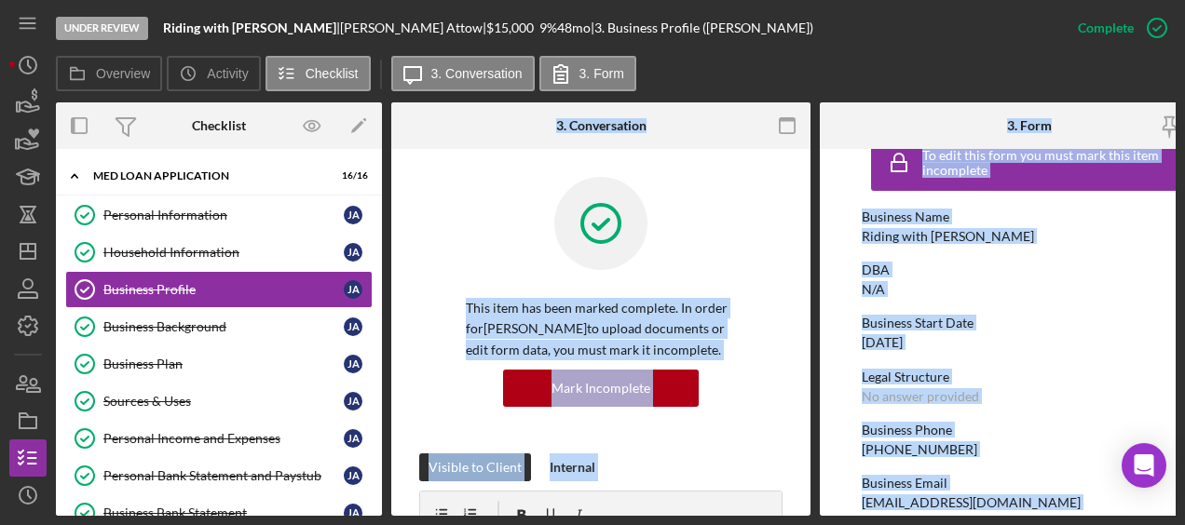
scroll to position [32, 0]
click at [1114, 383] on div "Legal Structure" at bounding box center [1029, 378] width 335 height 15
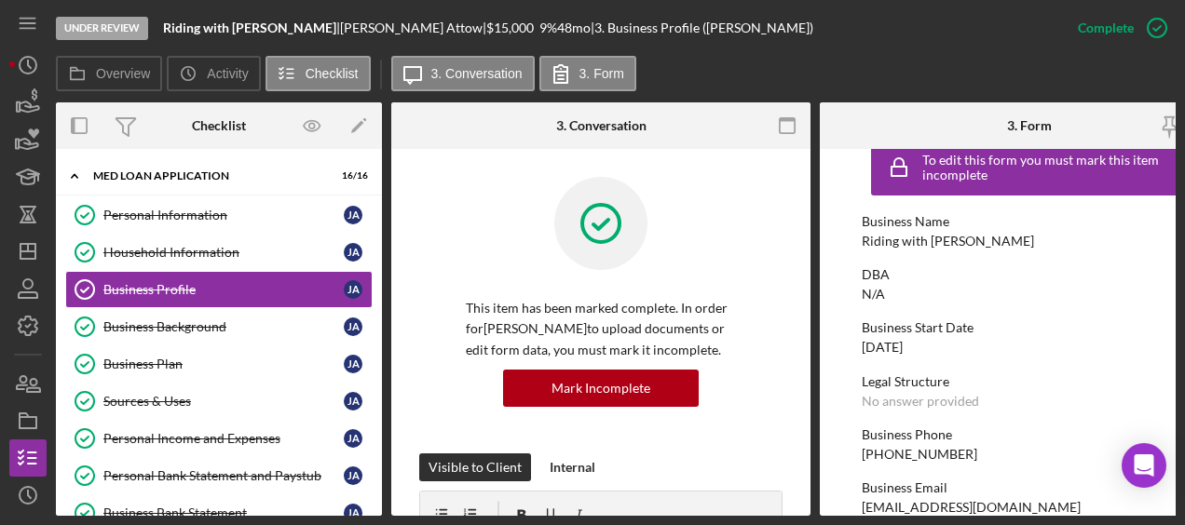
scroll to position [0, 63]
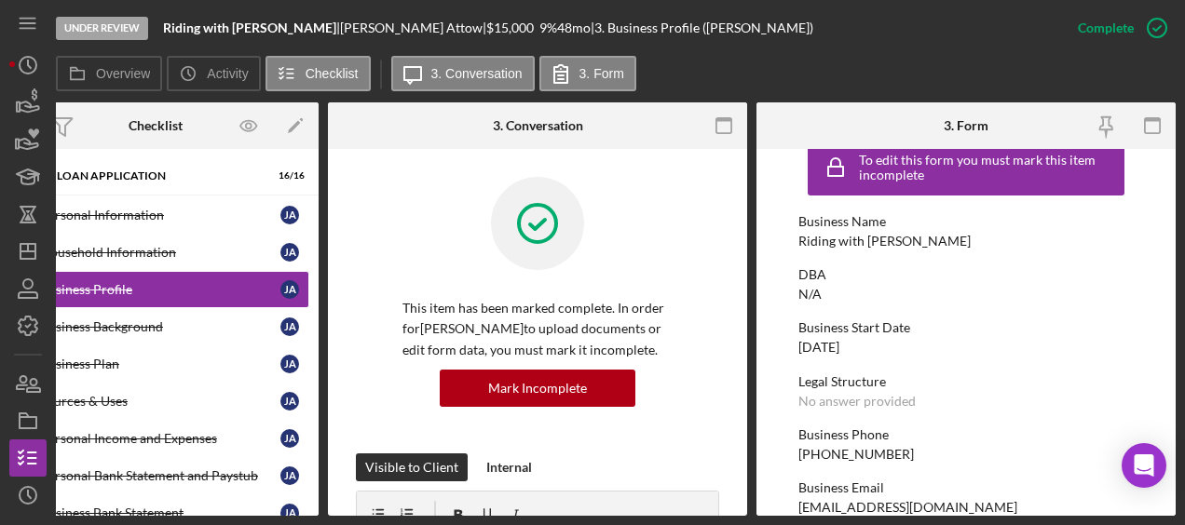
click at [857, 384] on div "Legal Structure" at bounding box center [965, 381] width 335 height 15
click at [1147, 35] on icon "button" at bounding box center [1156, 28] width 47 height 47
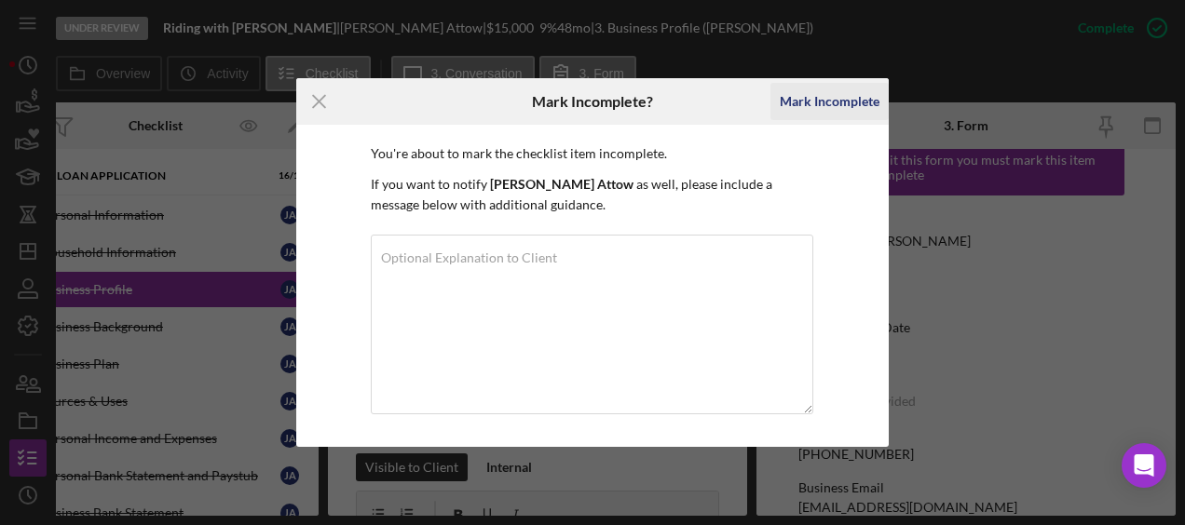
click at [862, 101] on div "Mark Incomplete" at bounding box center [830, 101] width 100 height 37
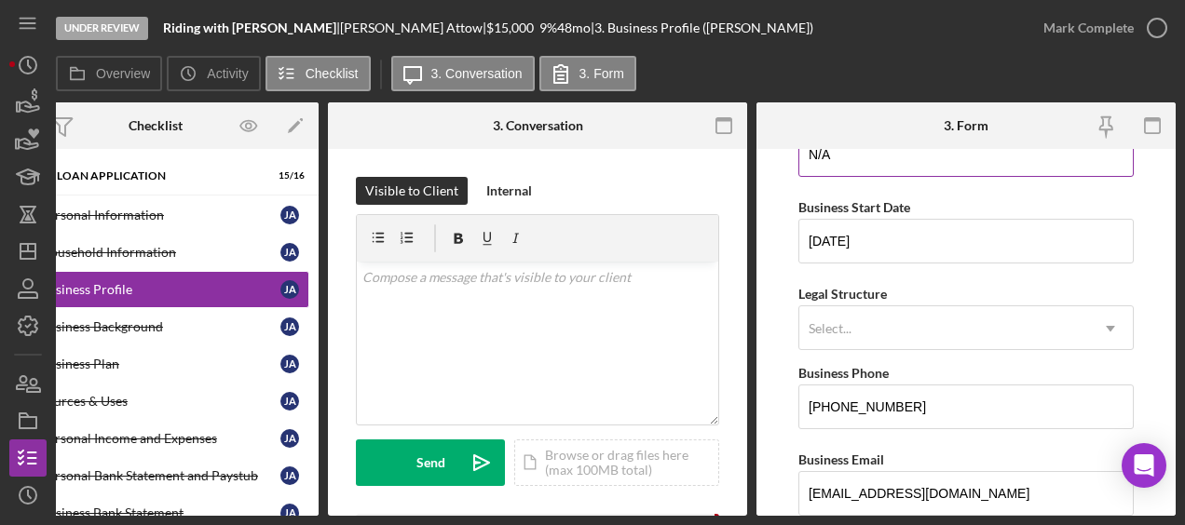
scroll to position [141, 0]
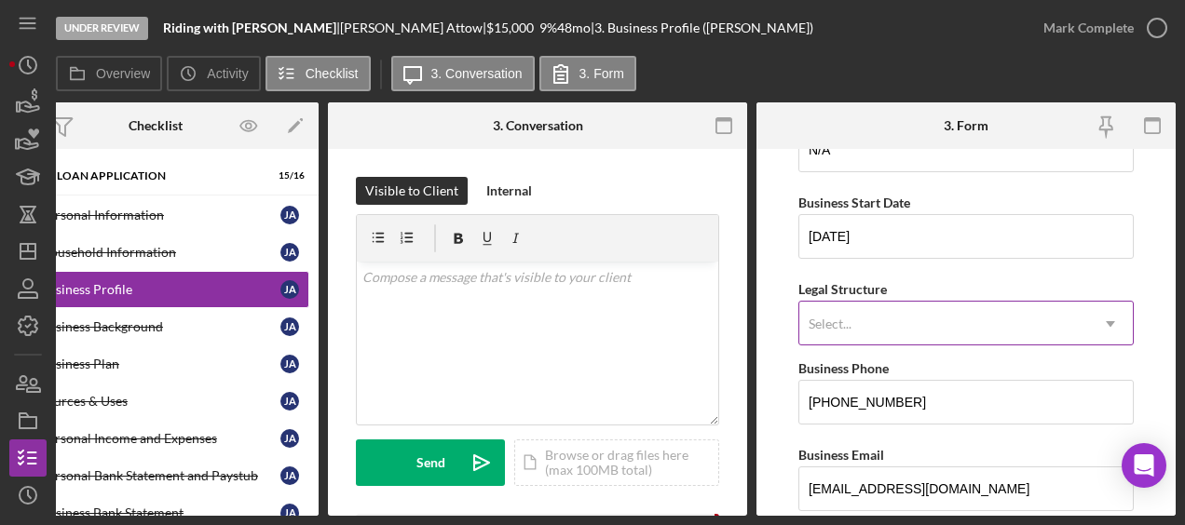
click at [969, 333] on div "Select..." at bounding box center [943, 324] width 289 height 43
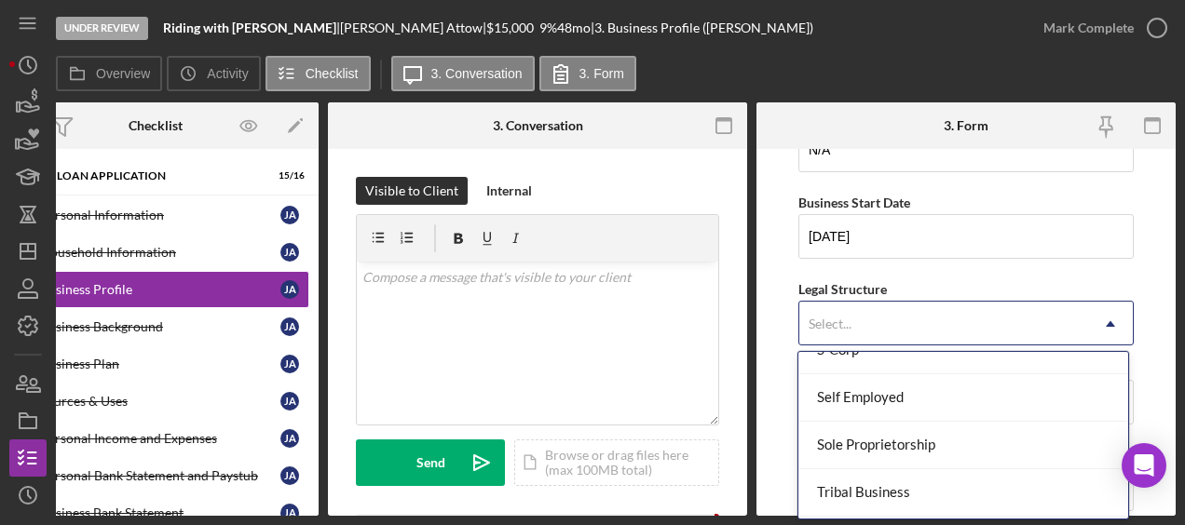
scroll to position [514, 0]
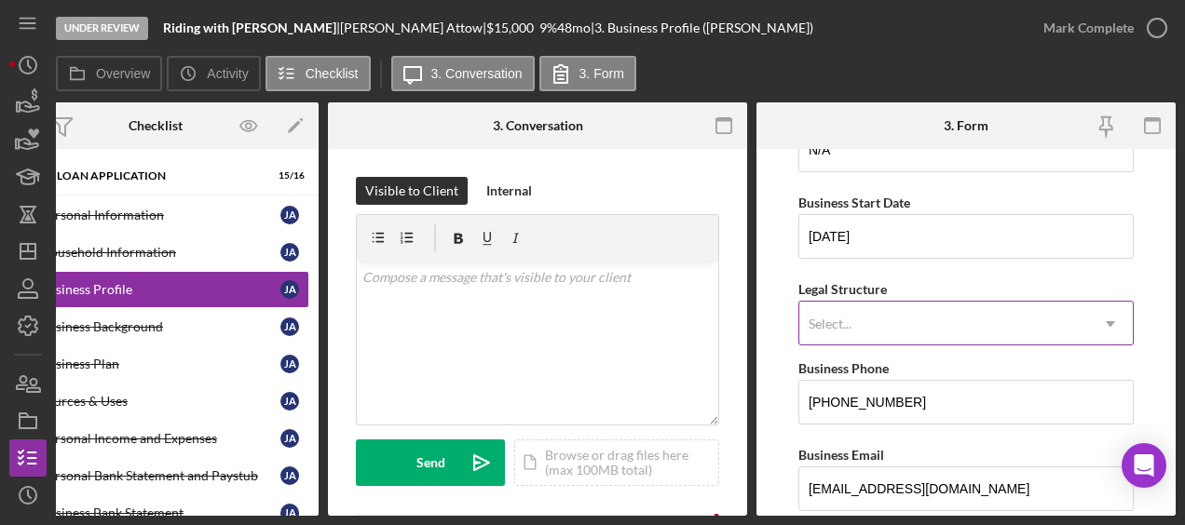
click at [972, 335] on div "Select..." at bounding box center [943, 324] width 289 height 43
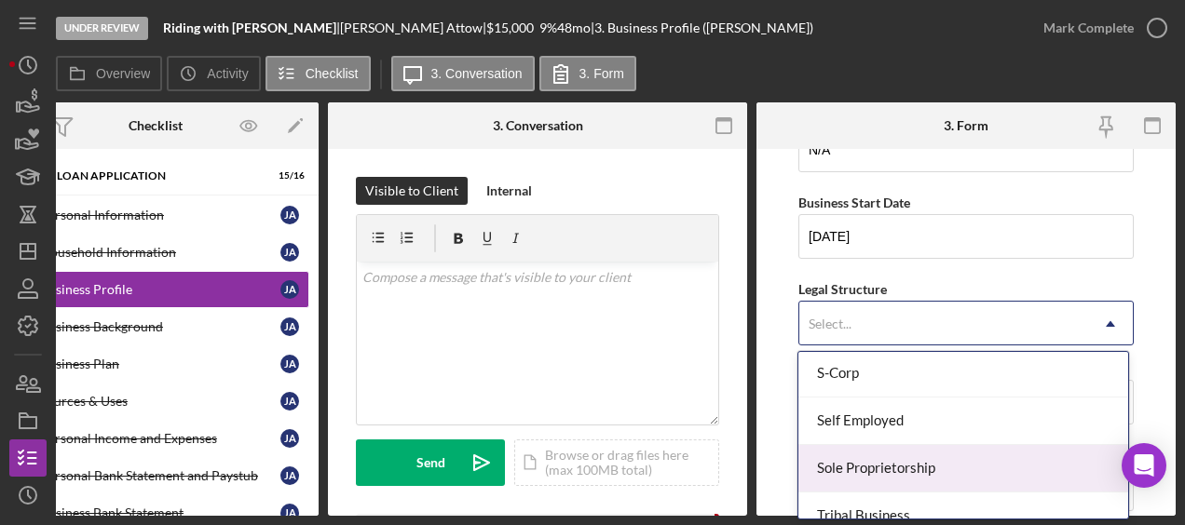
scroll to position [531, 0]
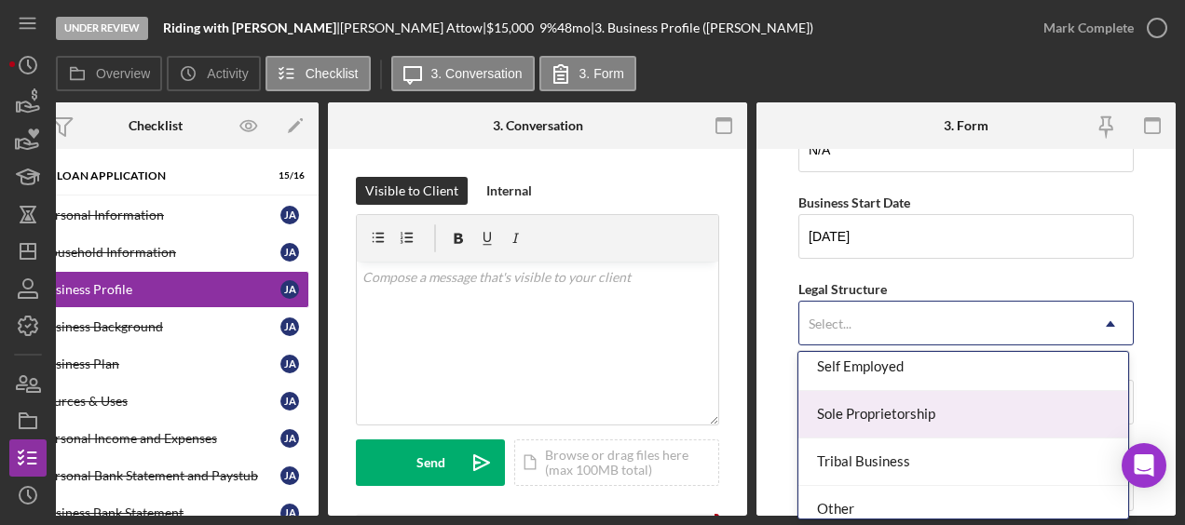
click at [939, 414] on div "Sole Proprietorship" at bounding box center [962, 415] width 329 height 48
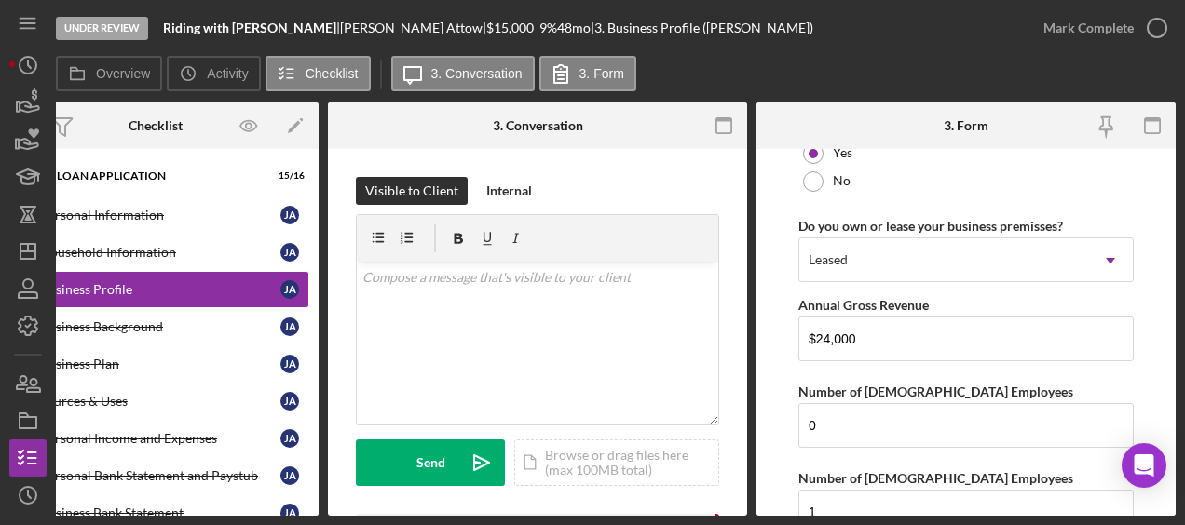
scroll to position [1710, 0]
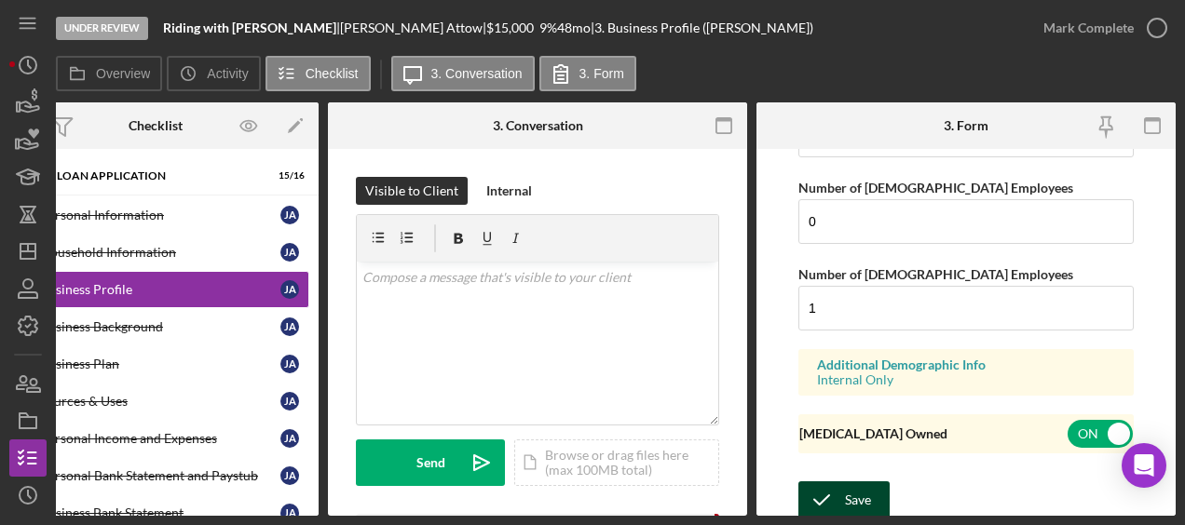
click at [863, 482] on div "Save" at bounding box center [858, 500] width 26 height 37
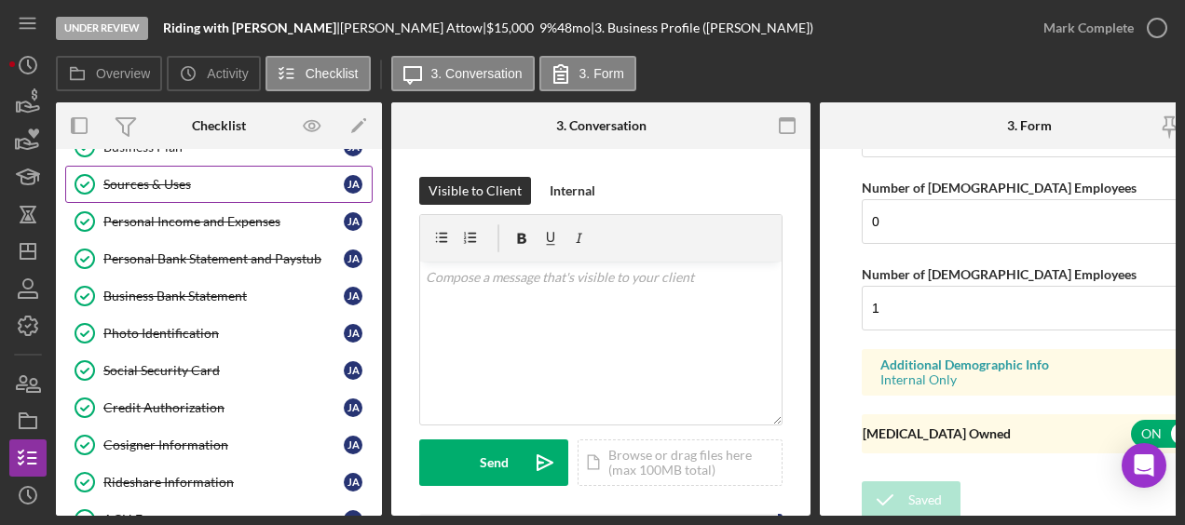
scroll to position [216, 0]
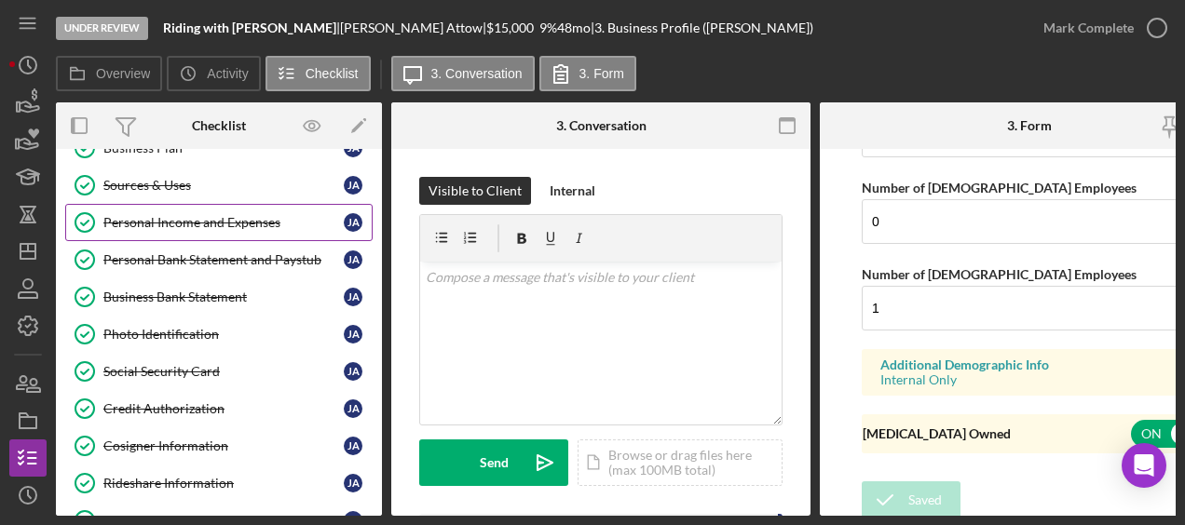
click at [214, 225] on div "Personal Income and Expenses" at bounding box center [223, 222] width 240 height 15
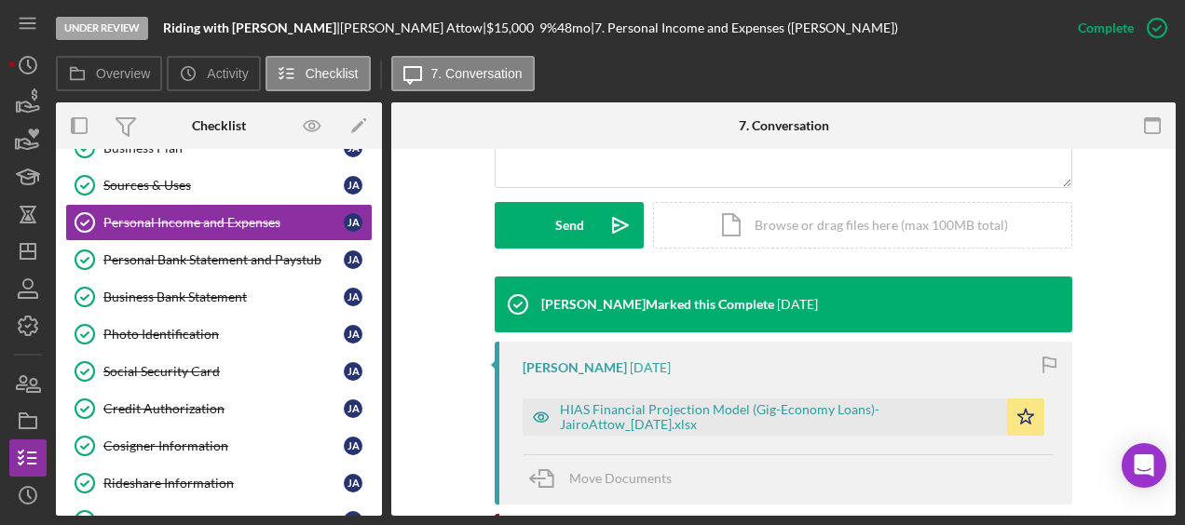
scroll to position [649, 0]
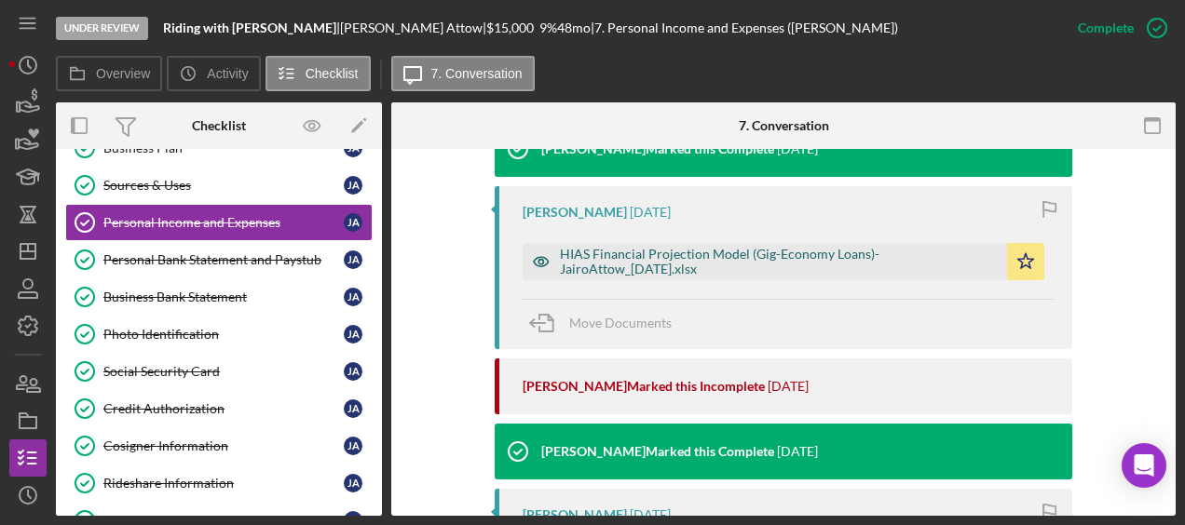
click at [715, 266] on div "HIAS Financial Projection Model (Gig-Economy Loans)-JairoAttow_09-02-25.xlsx" at bounding box center [779, 262] width 438 height 30
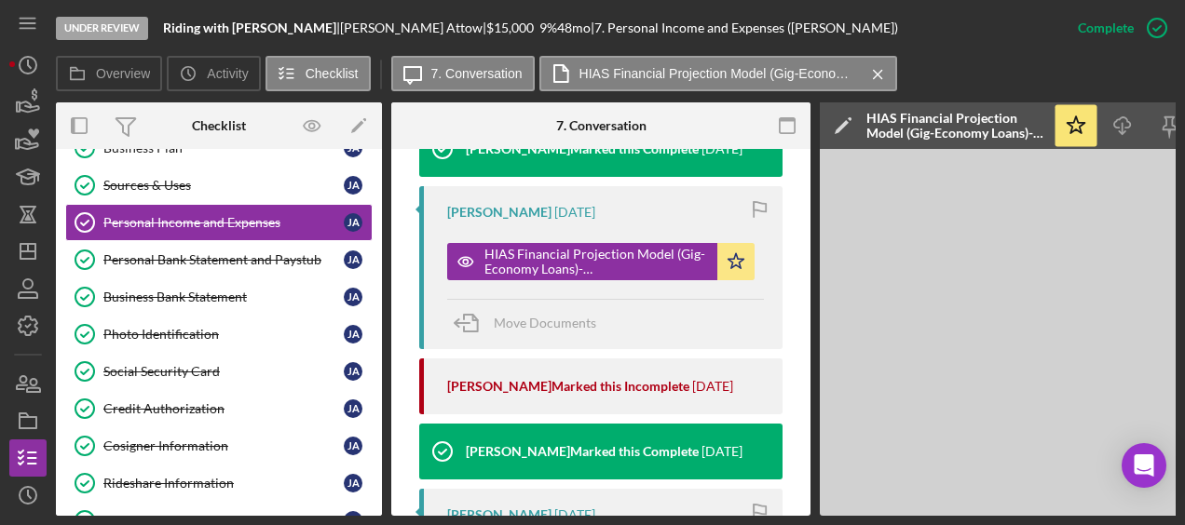
scroll to position [0, 203]
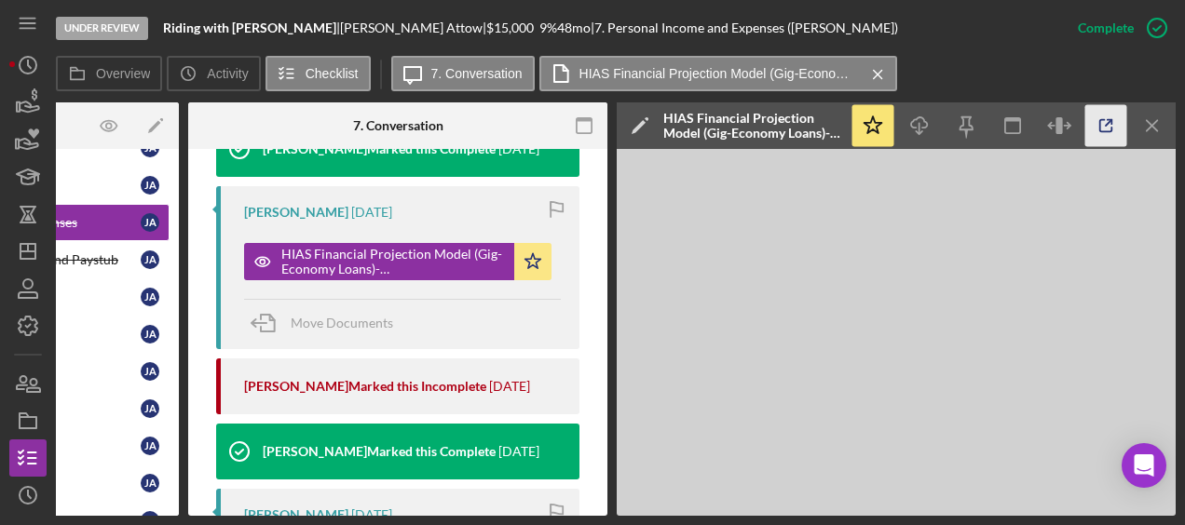
click at [1107, 131] on icon "button" at bounding box center [1106, 126] width 12 height 12
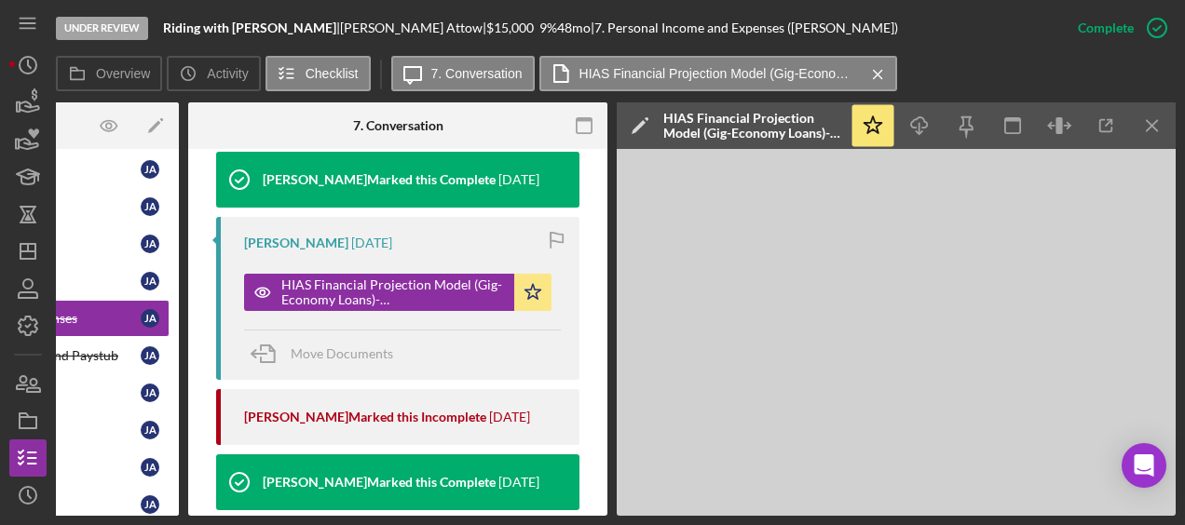
scroll to position [629, 0]
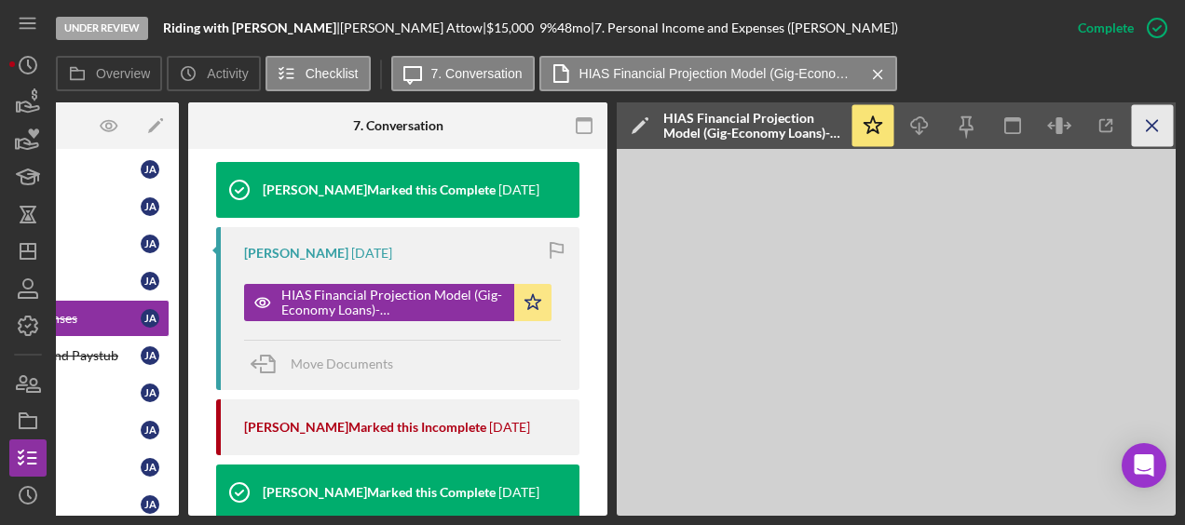
click at [1162, 119] on icon "Icon/Menu Close" at bounding box center [1153, 126] width 42 height 42
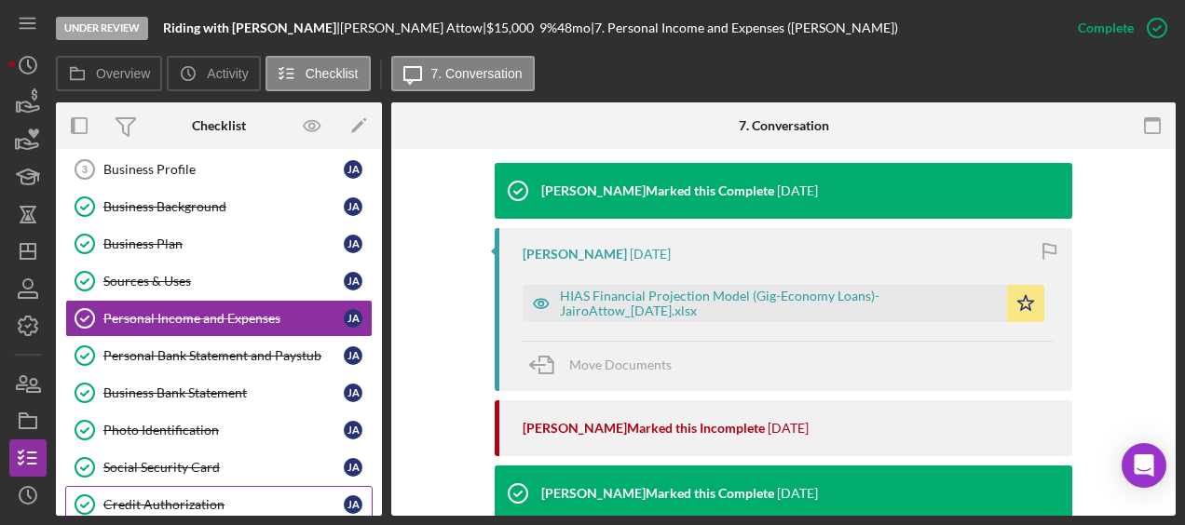
click at [153, 486] on link "Credit Authorization Credit Authorization J A" at bounding box center [218, 504] width 307 height 37
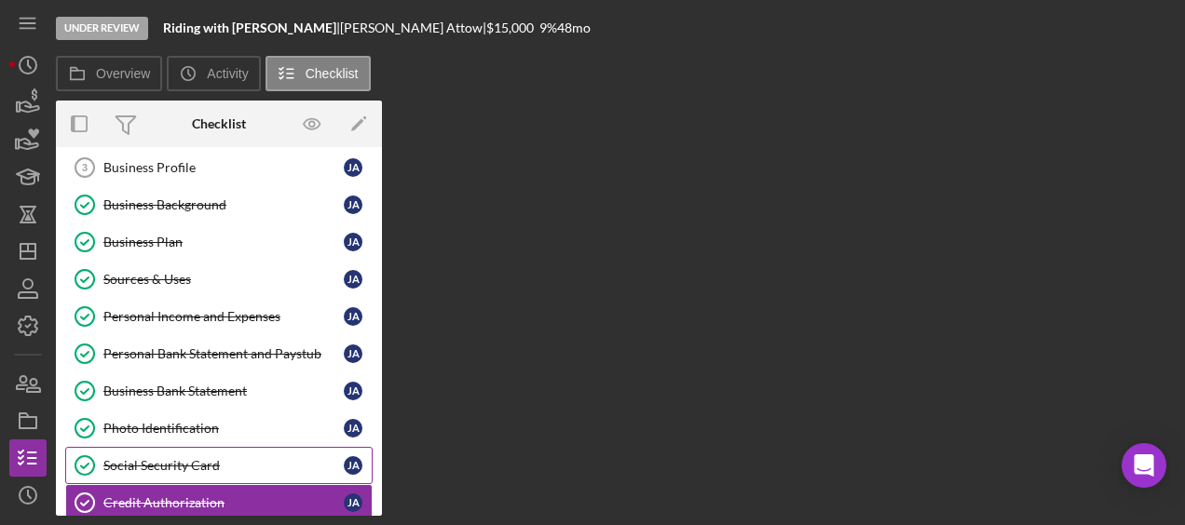
click at [162, 469] on link "Social Security Card Social Security Card J A" at bounding box center [218, 465] width 307 height 37
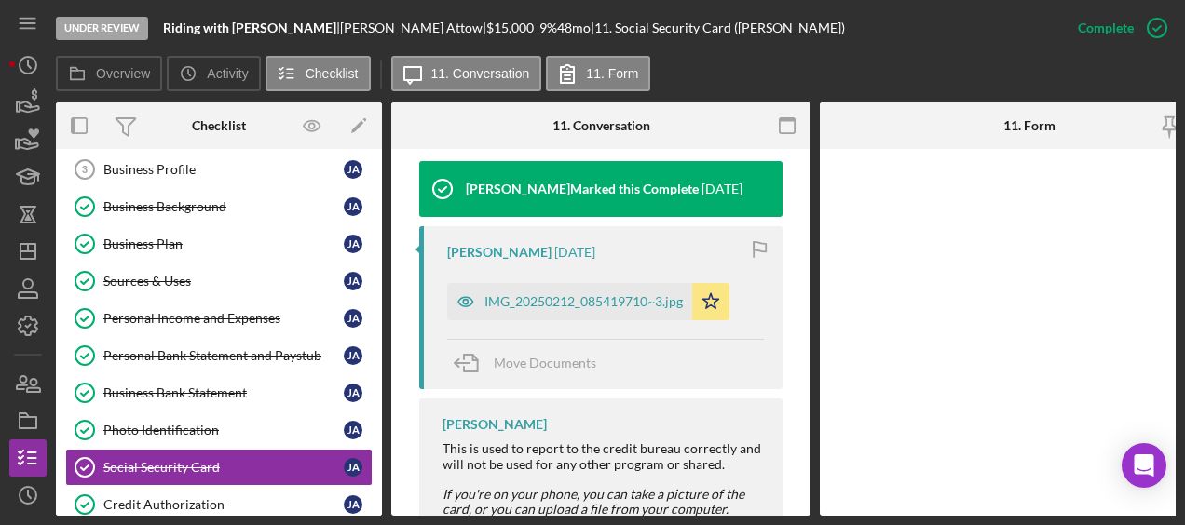
scroll to position [615, 0]
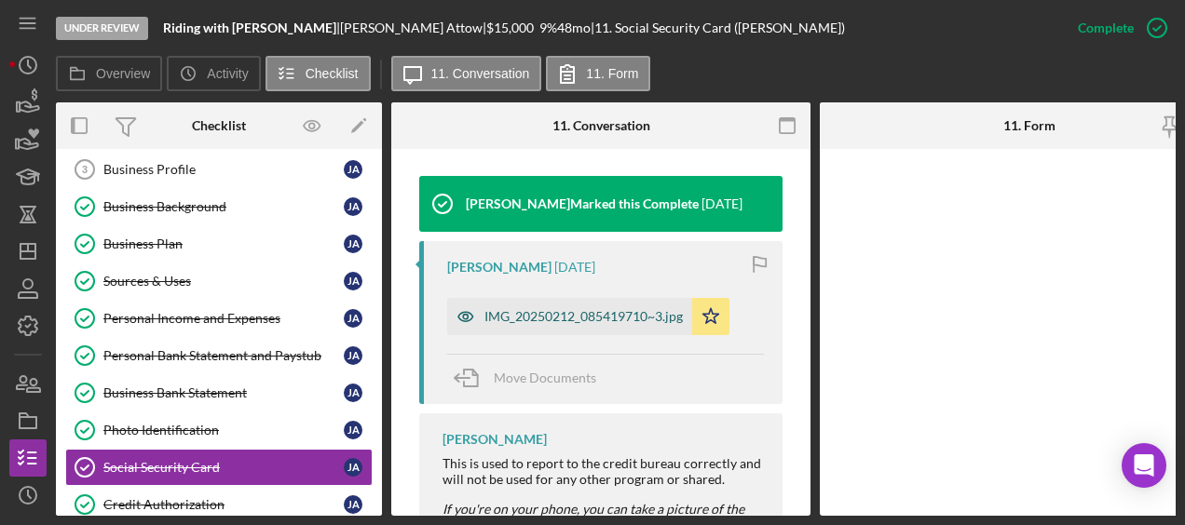
click at [600, 320] on div "IMG_20250212_085419710~3.jpg" at bounding box center [583, 316] width 198 height 15
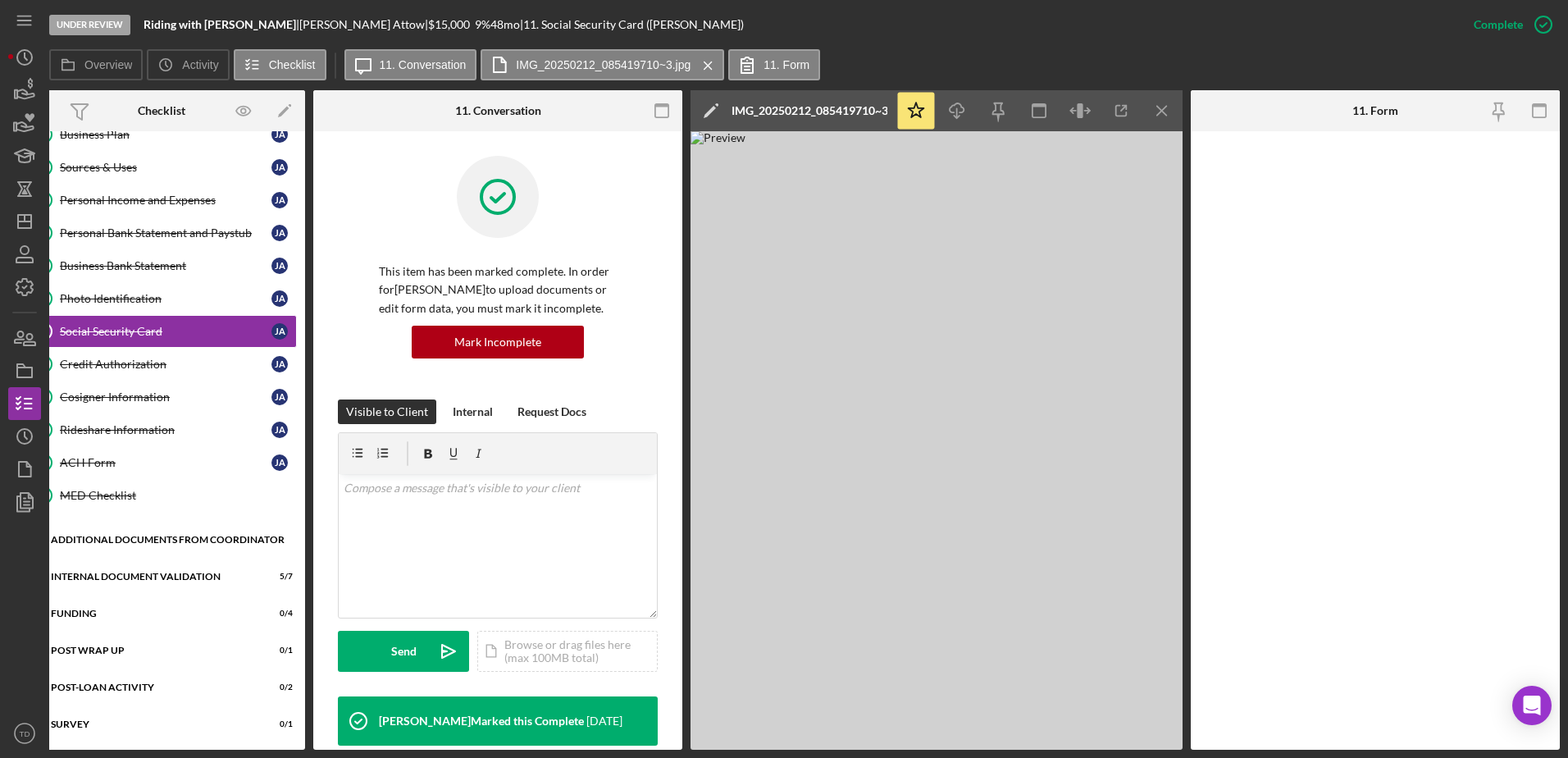
scroll to position [0, 0]
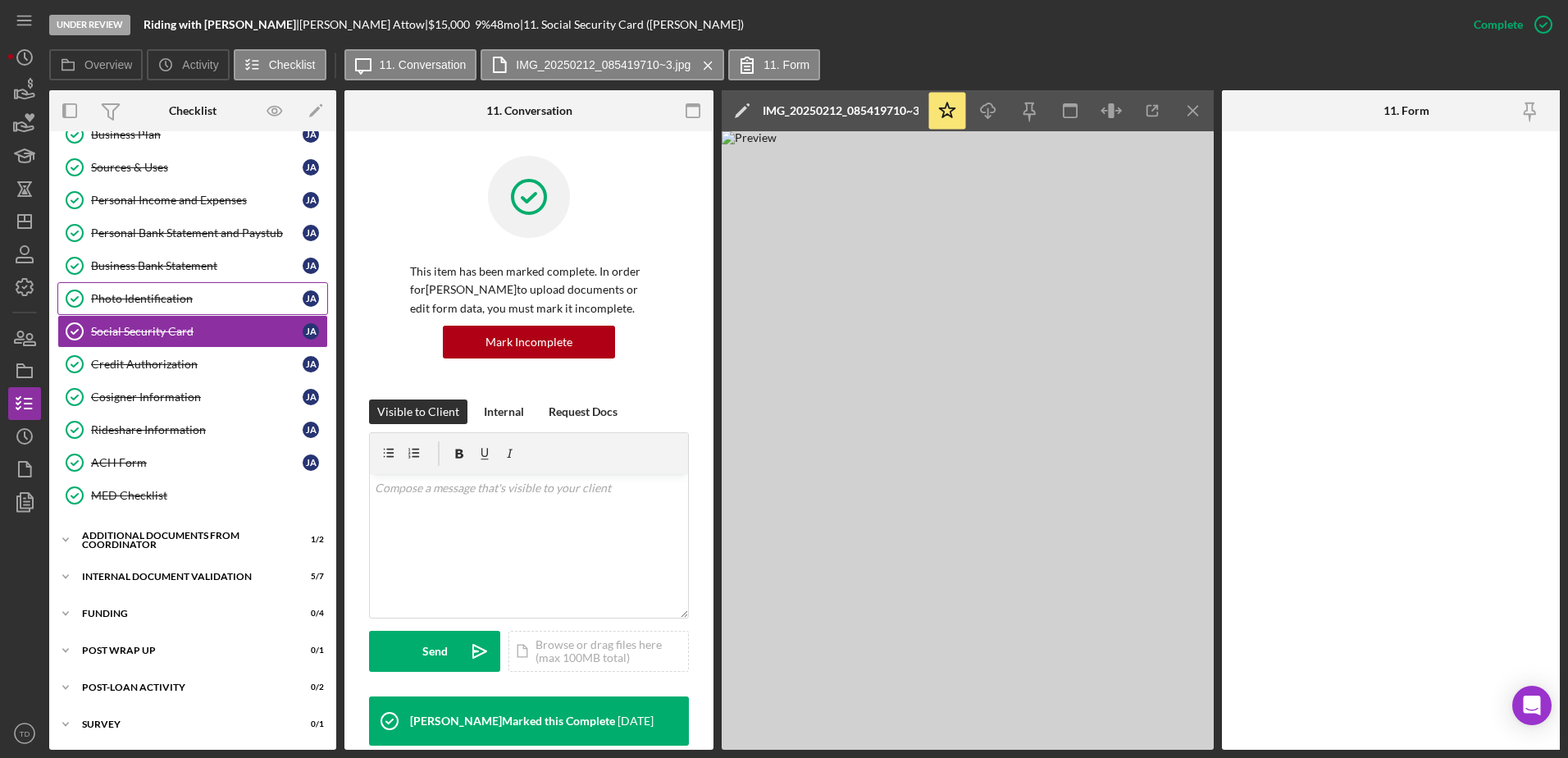
click at [145, 301] on link "Photo Identification Photo Identification J A" at bounding box center [192, 298] width 270 height 33
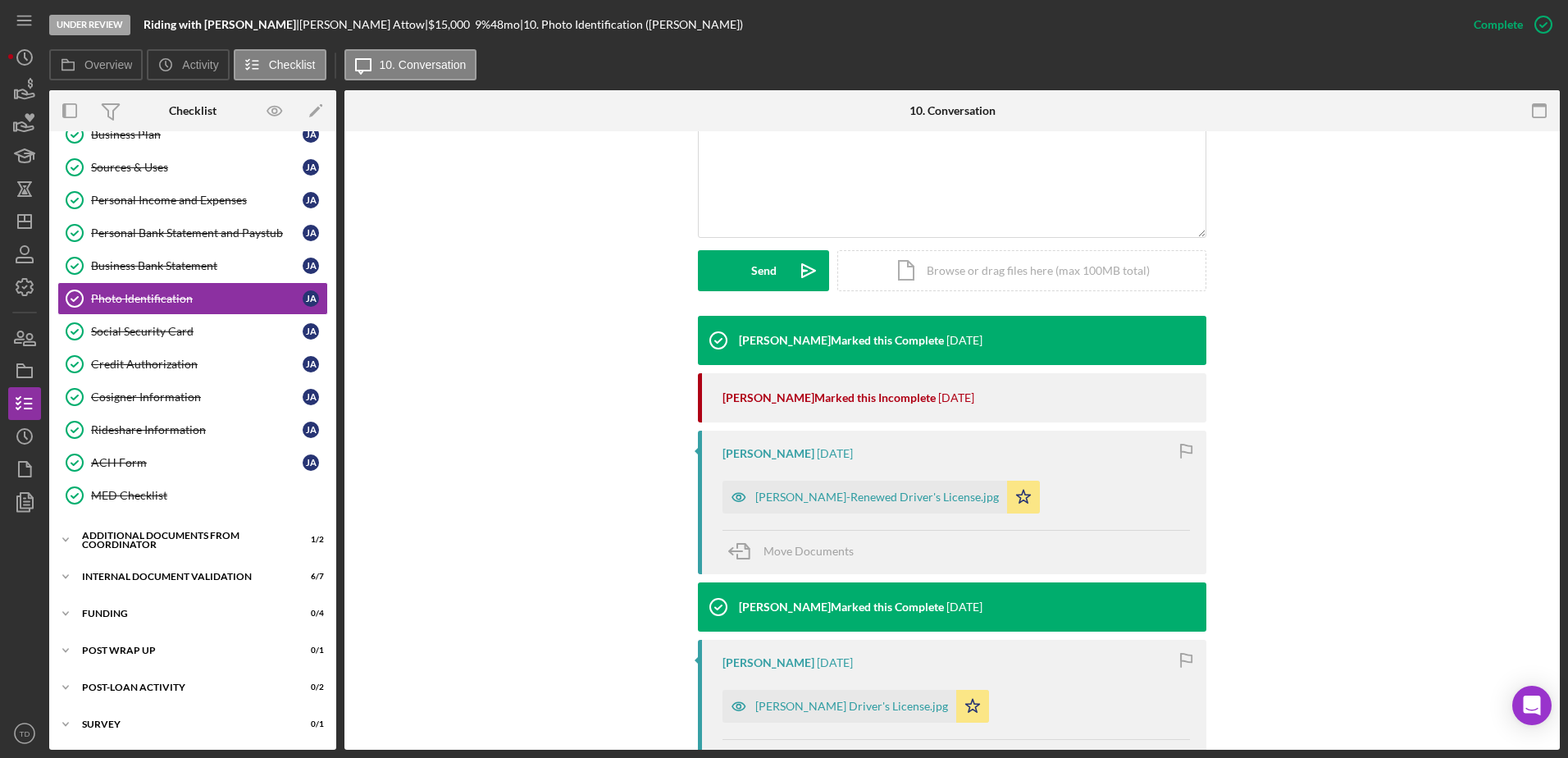
scroll to position [416, 0]
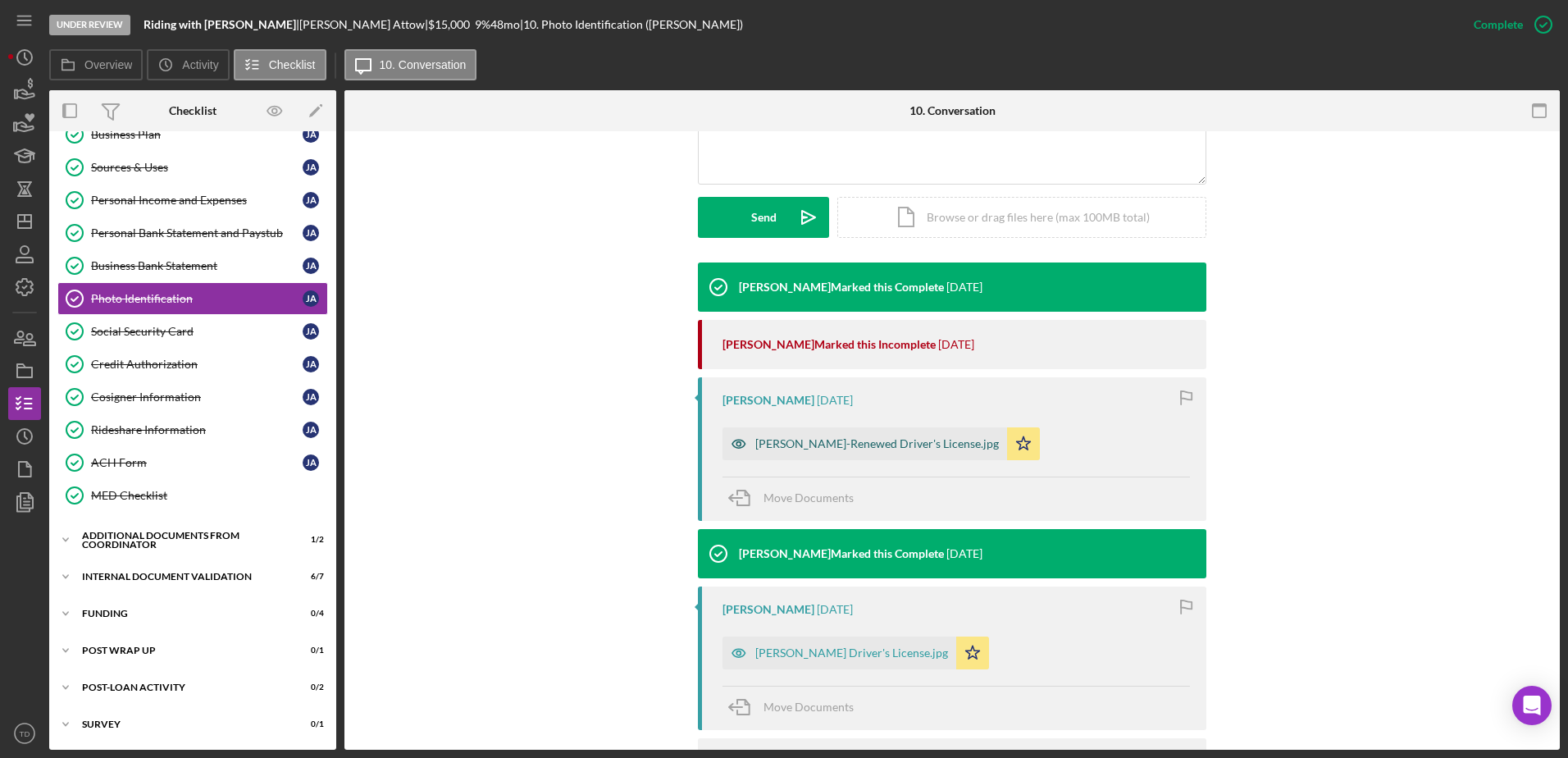
click at [843, 440] on div "Jairo Attow-Renewed Driver's License.jpg" at bounding box center [877, 443] width 244 height 13
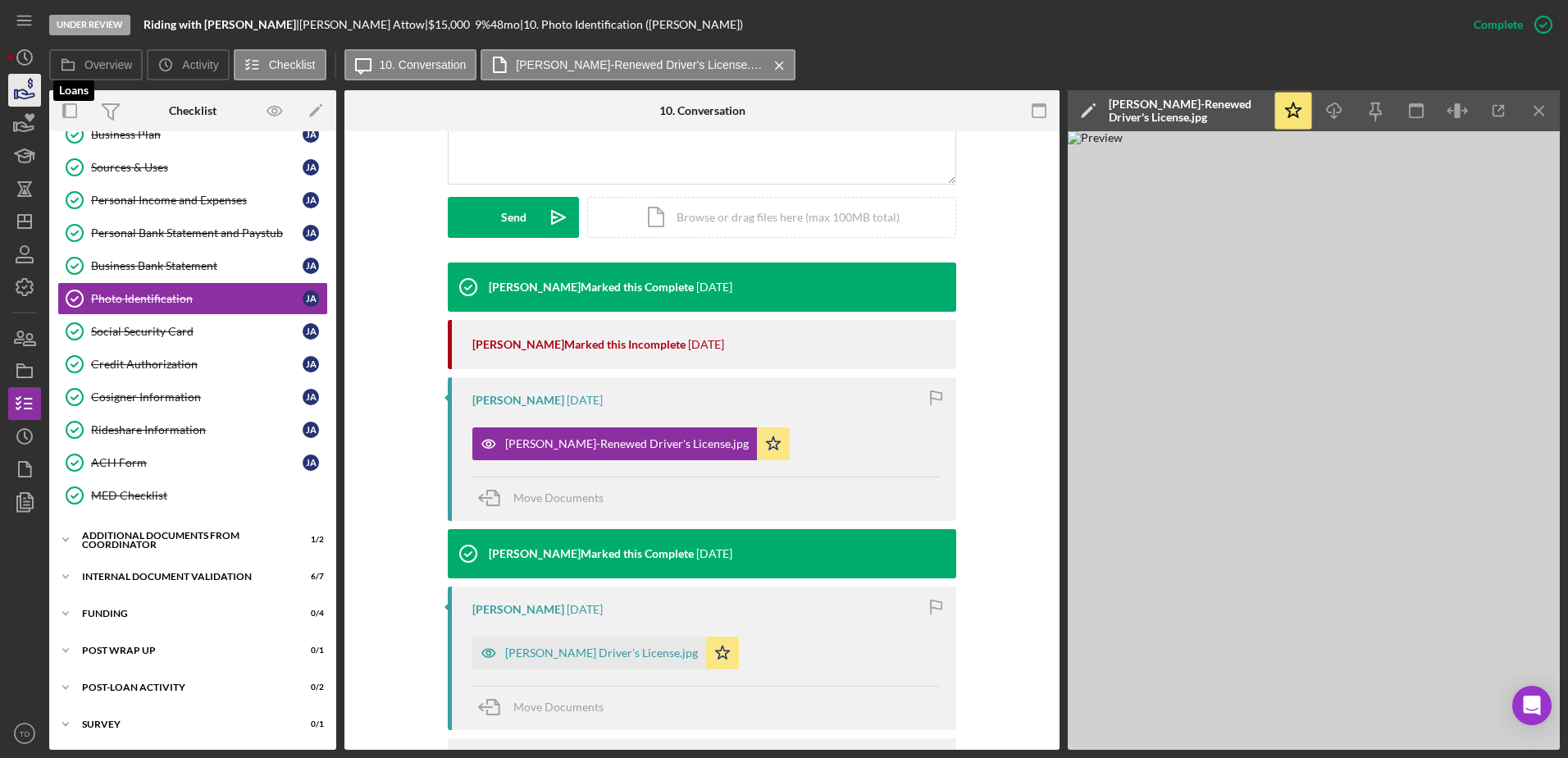
click at [12, 88] on icon "button" at bounding box center [25, 90] width 41 height 41
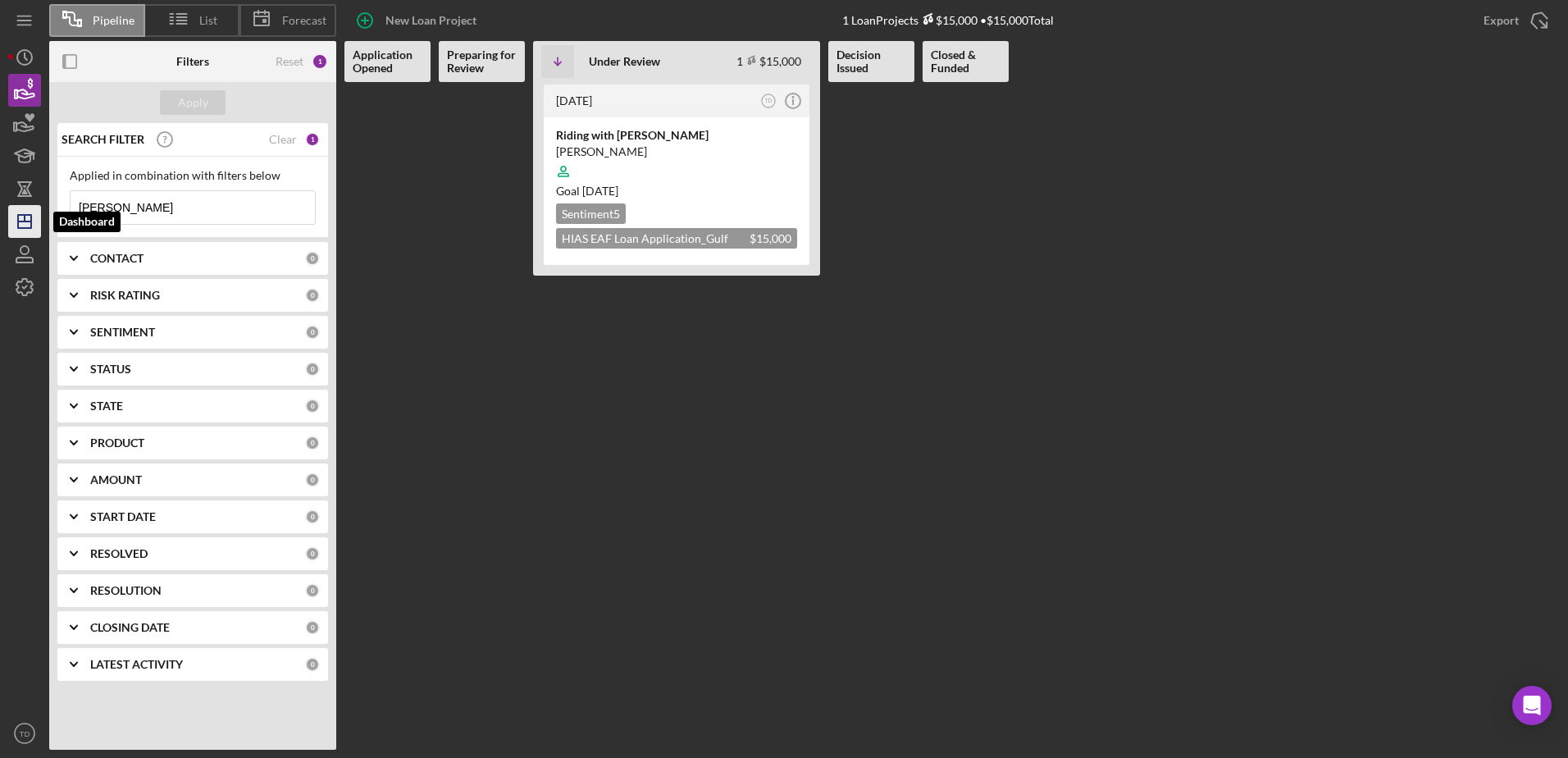
click at [24, 210] on icon "Icon/Dashboard" at bounding box center [25, 221] width 41 height 41
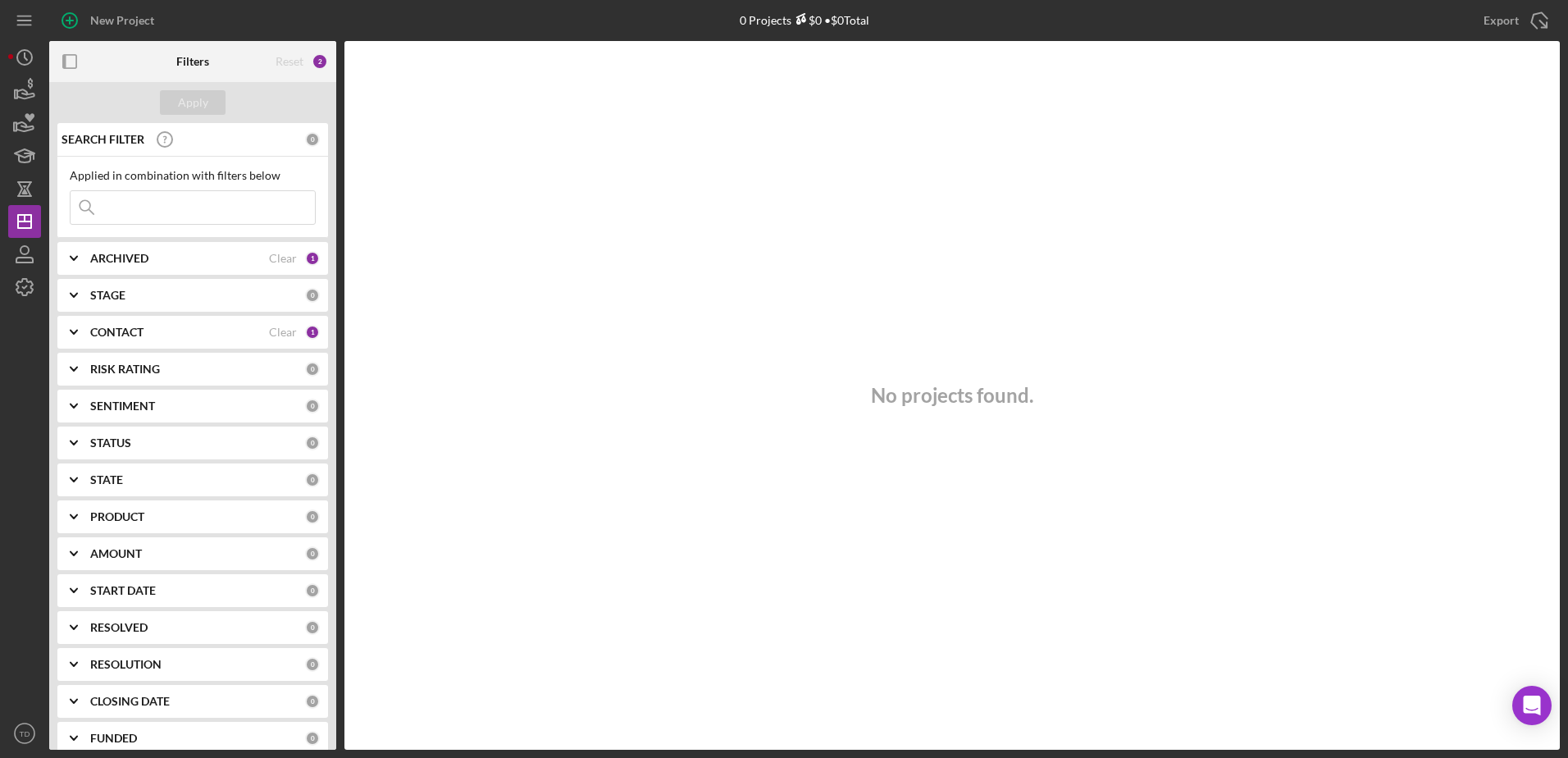
click at [148, 202] on input at bounding box center [193, 207] width 245 height 33
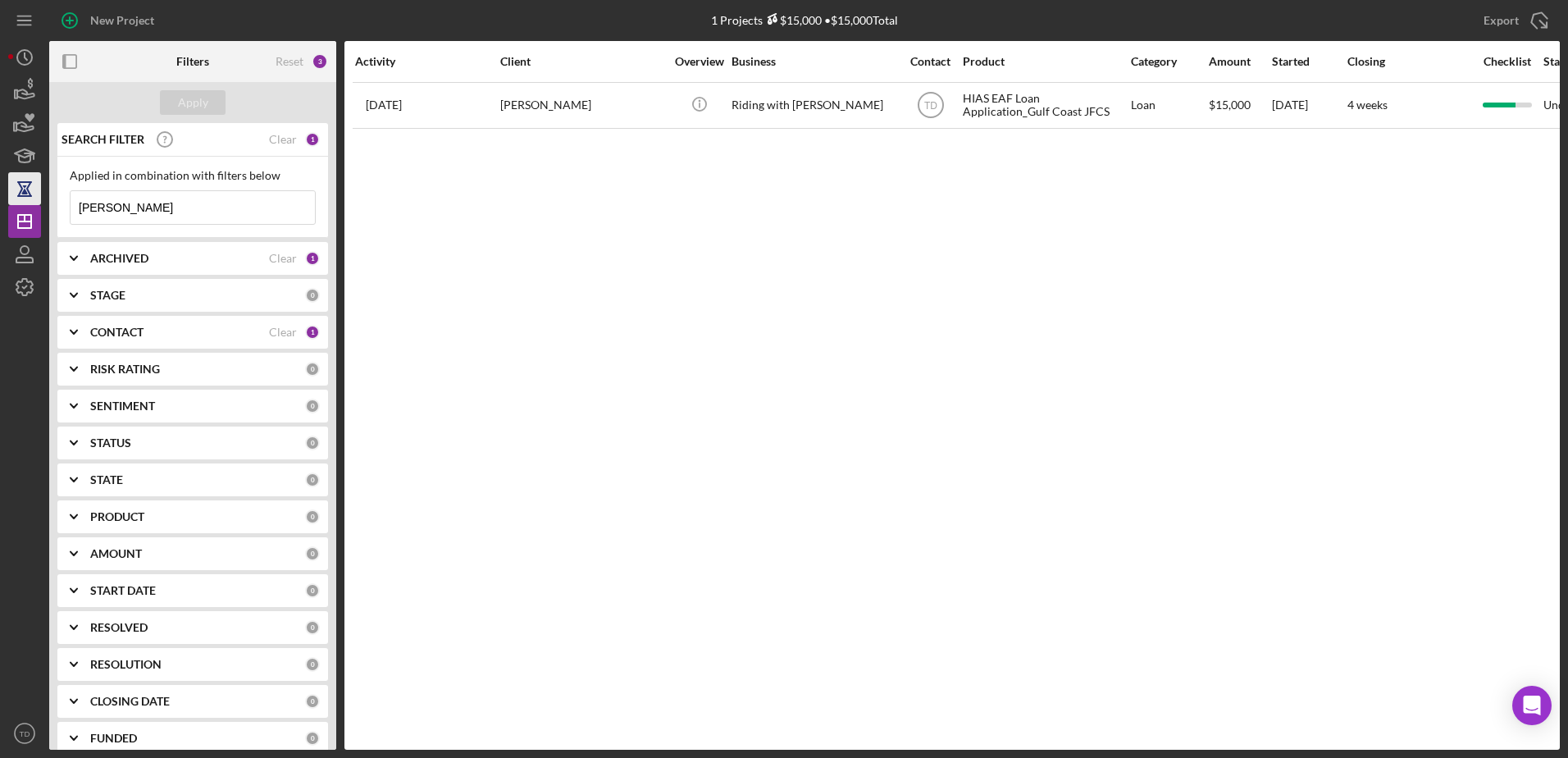
drag, startPoint x: 161, startPoint y: 210, endPoint x: 39, endPoint y: 202, distance: 122.3
click at [39, 202] on div "New Project 1 Projects $15,000 • $15,000 Total Export Icon/Export Filters Reset…" at bounding box center [784, 374] width 1551 height 749
type input "attow"
click at [277, 256] on div "Clear" at bounding box center [283, 258] width 28 height 13
click at [284, 326] on div "Clear" at bounding box center [283, 332] width 28 height 13
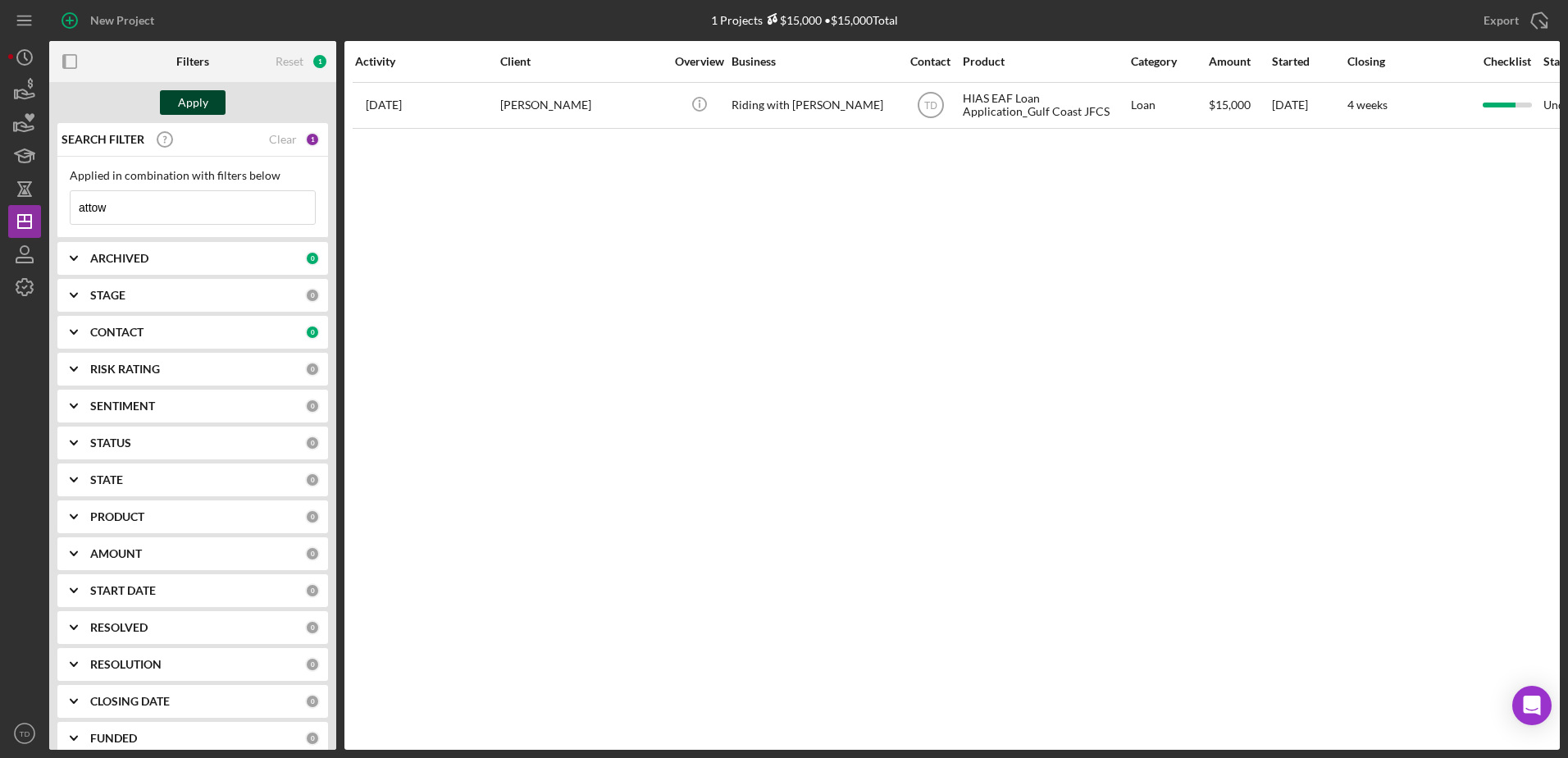
click at [204, 91] on div "Apply" at bounding box center [193, 102] width 30 height 25
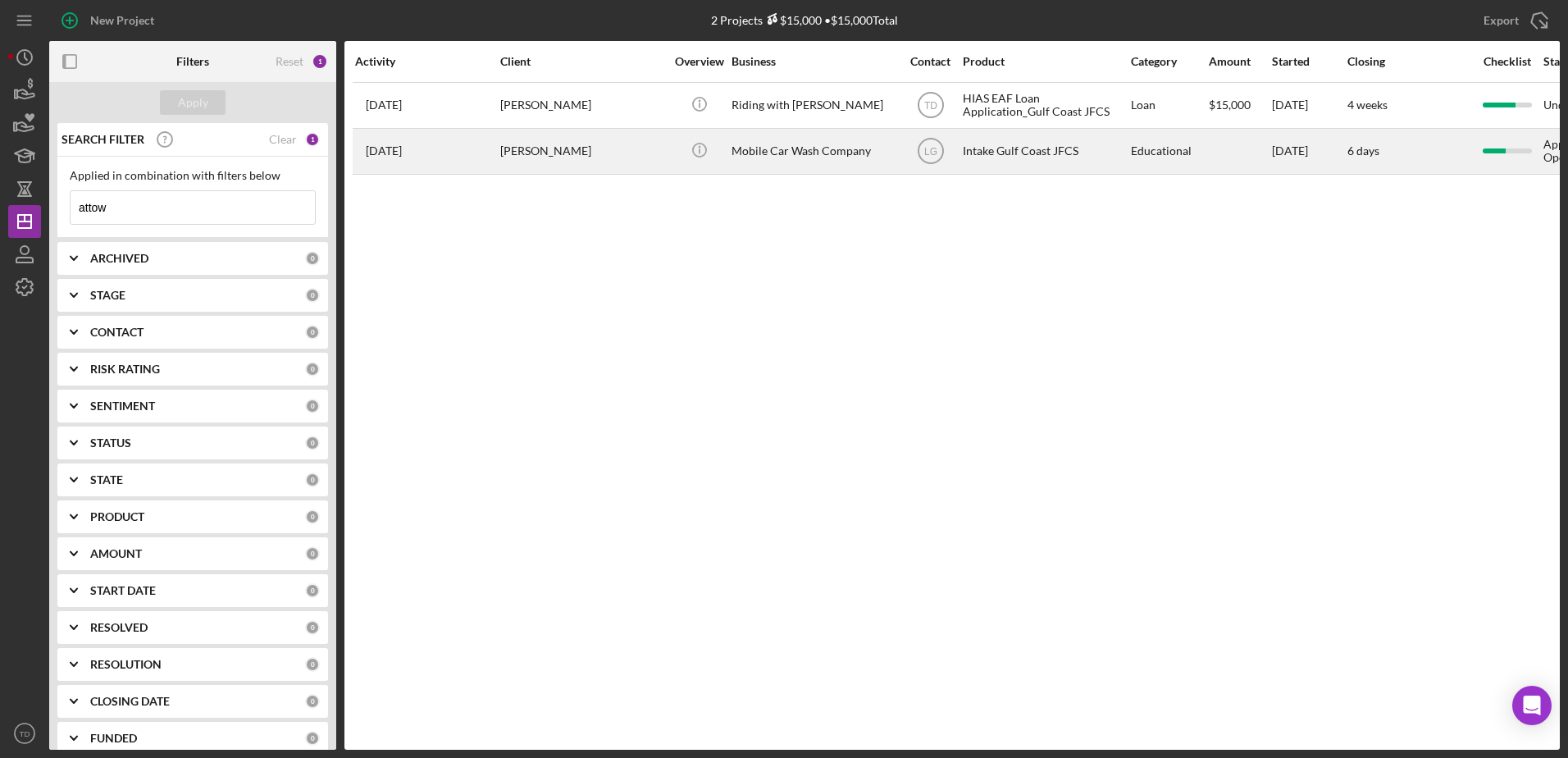
click at [674, 151] on div "Icon/Info" at bounding box center [699, 151] width 62 height 43
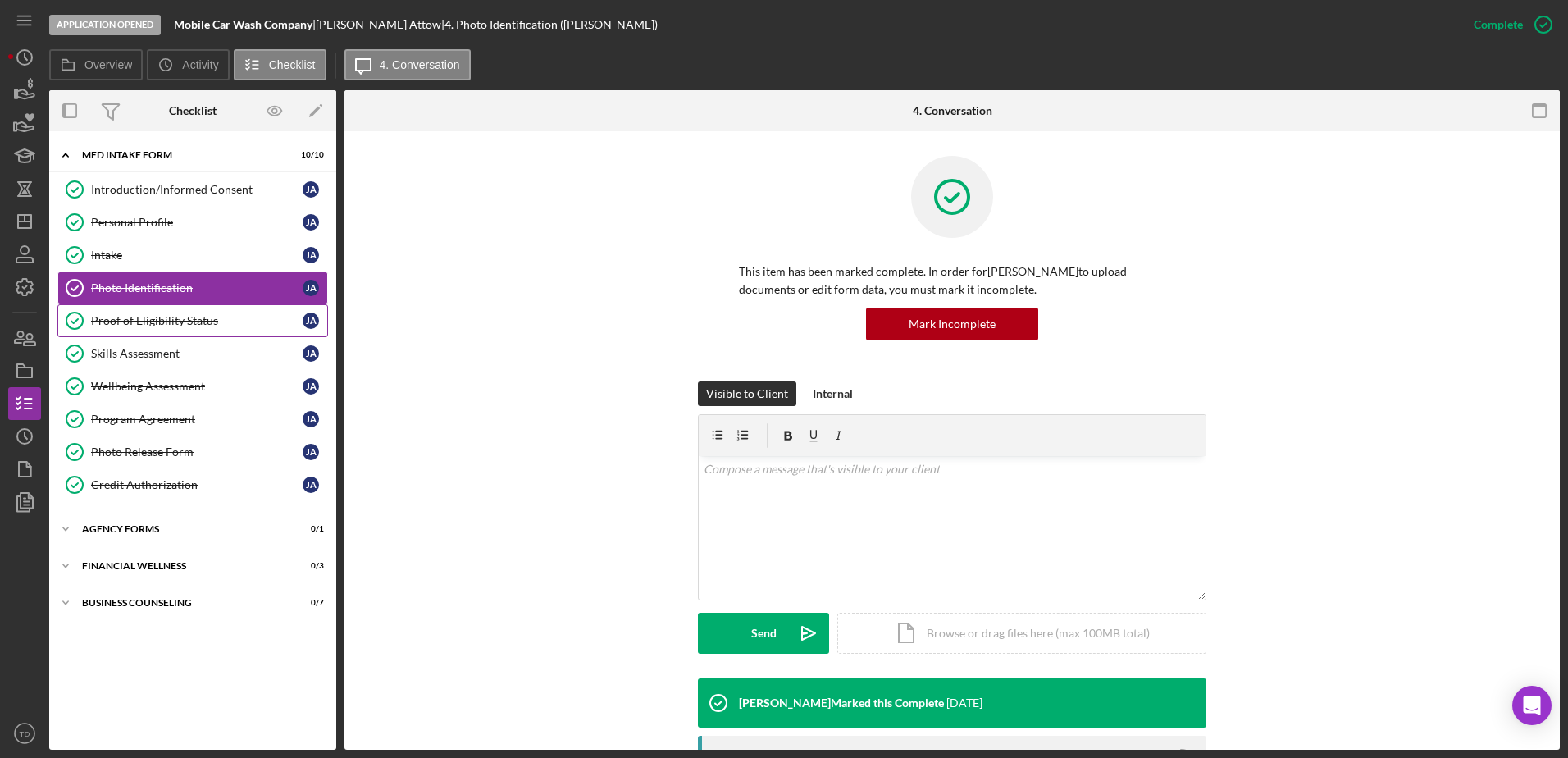
click at [180, 318] on div "Proof of Eligibility Status" at bounding box center [196, 320] width 211 height 13
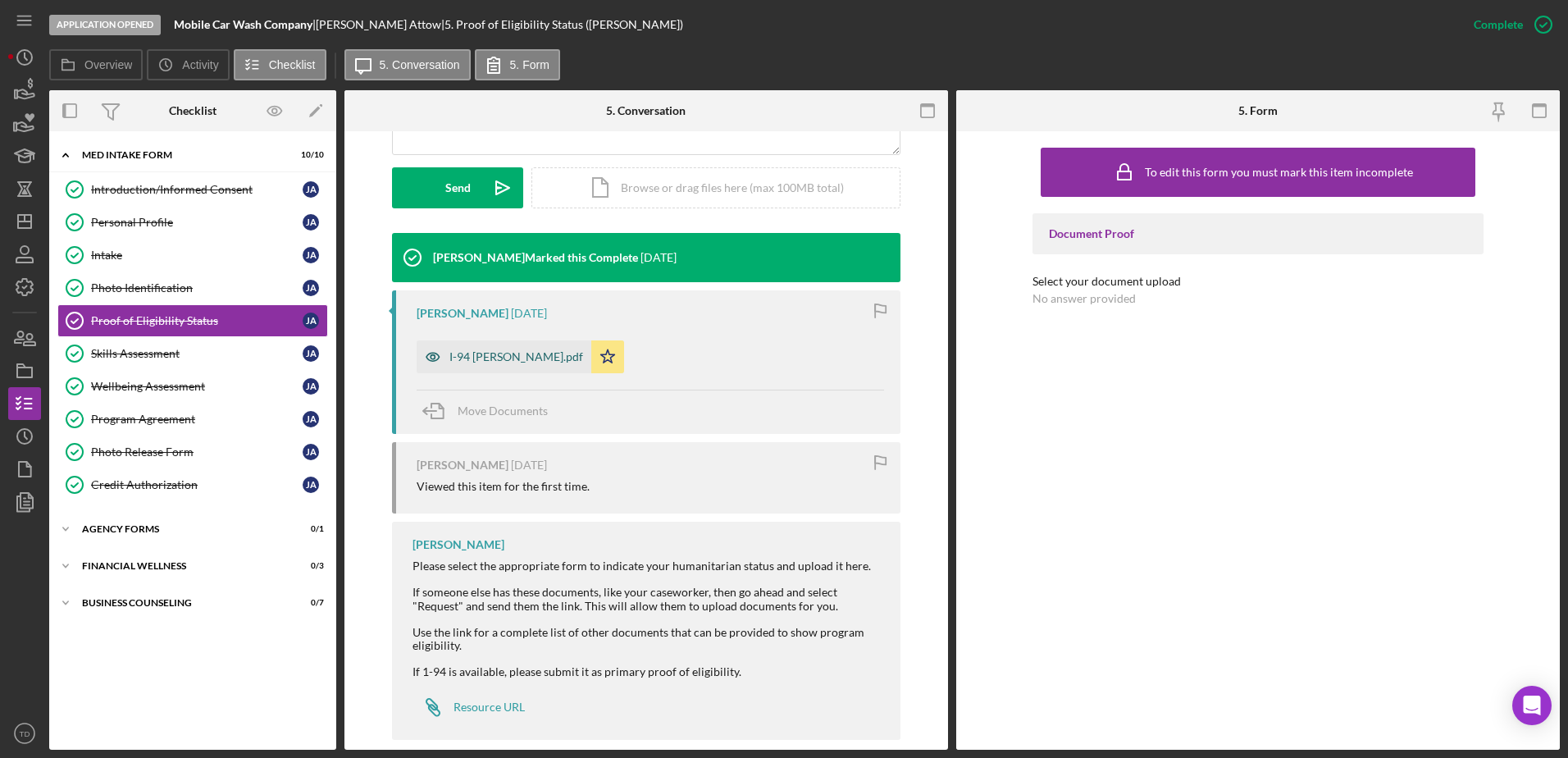
click at [472, 345] on div "I-94 jairo.pdf" at bounding box center [504, 357] width 174 height 33
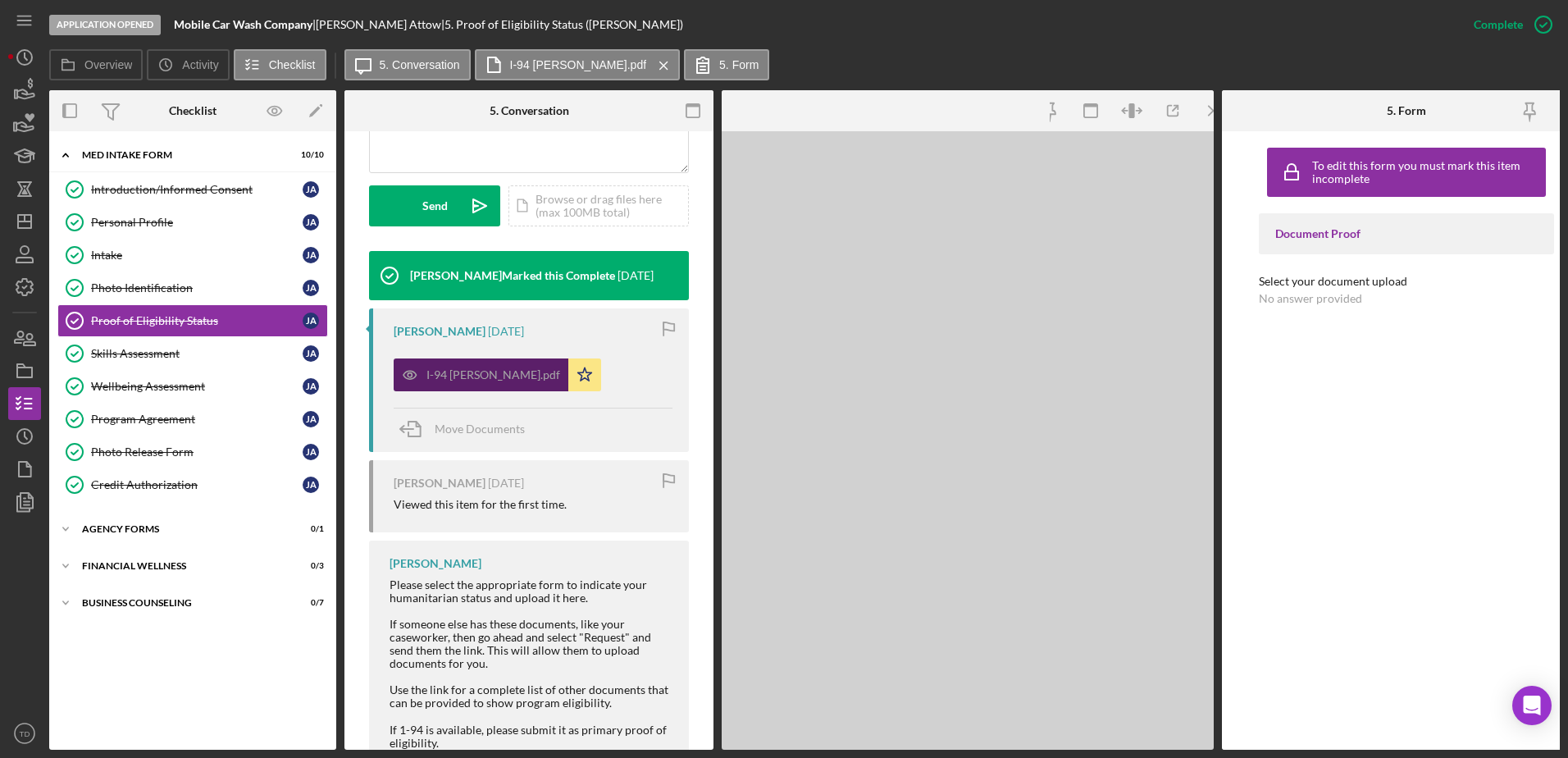
scroll to position [463, 0]
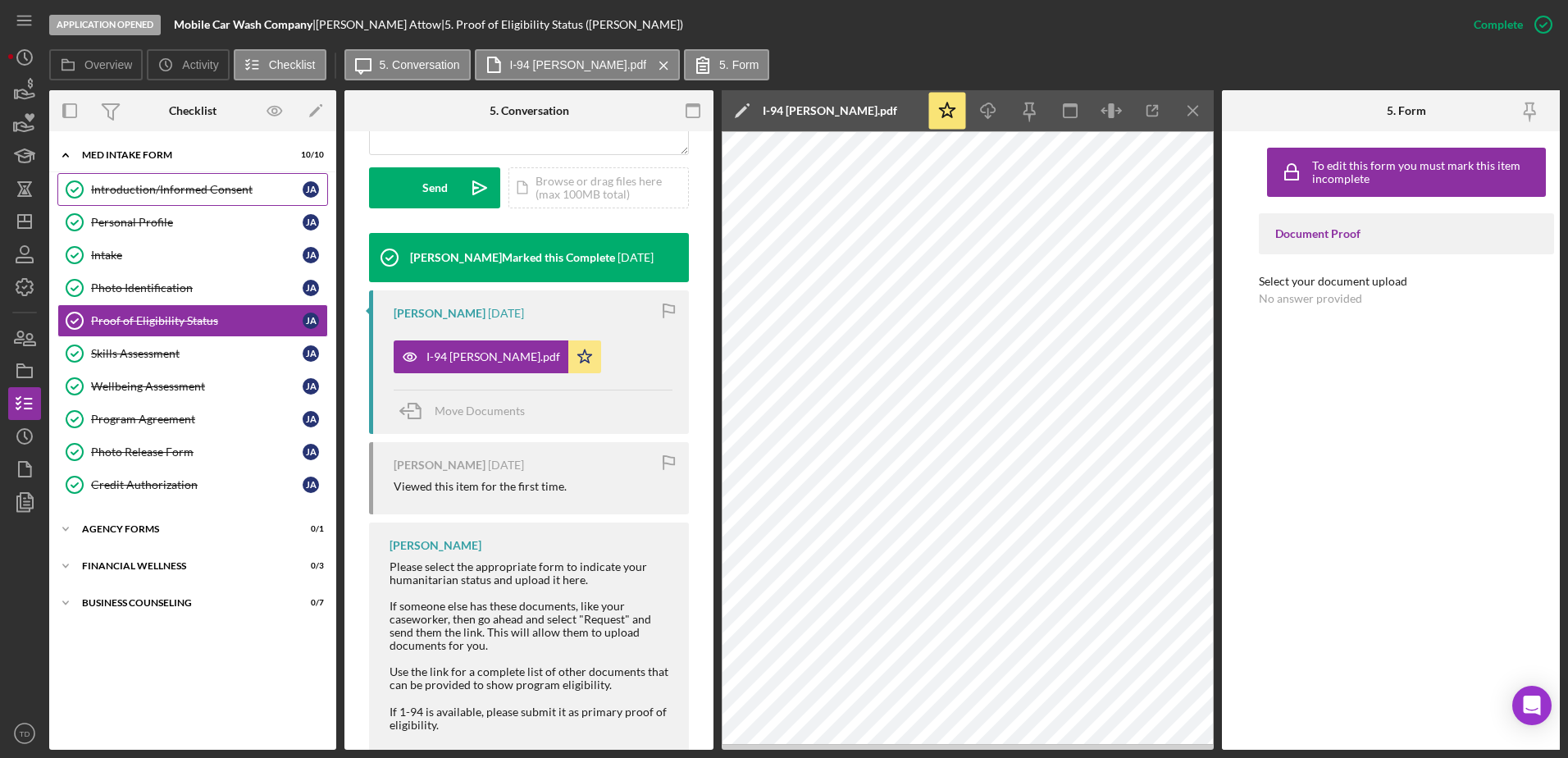
click at [182, 183] on div "Introduction/Informed Consent" at bounding box center [196, 189] width 211 height 13
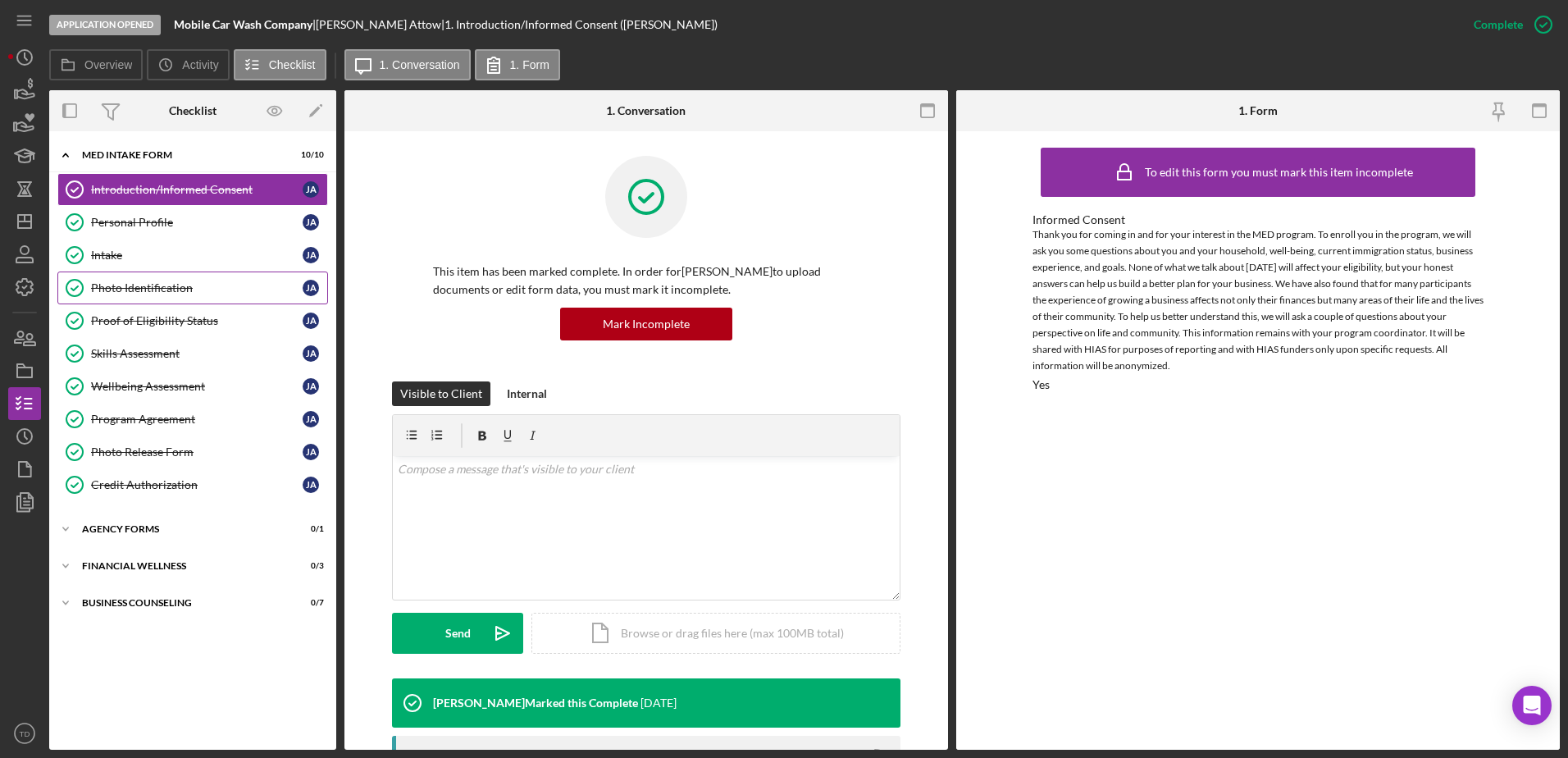
click at [175, 289] on div "Photo Identification" at bounding box center [196, 287] width 211 height 13
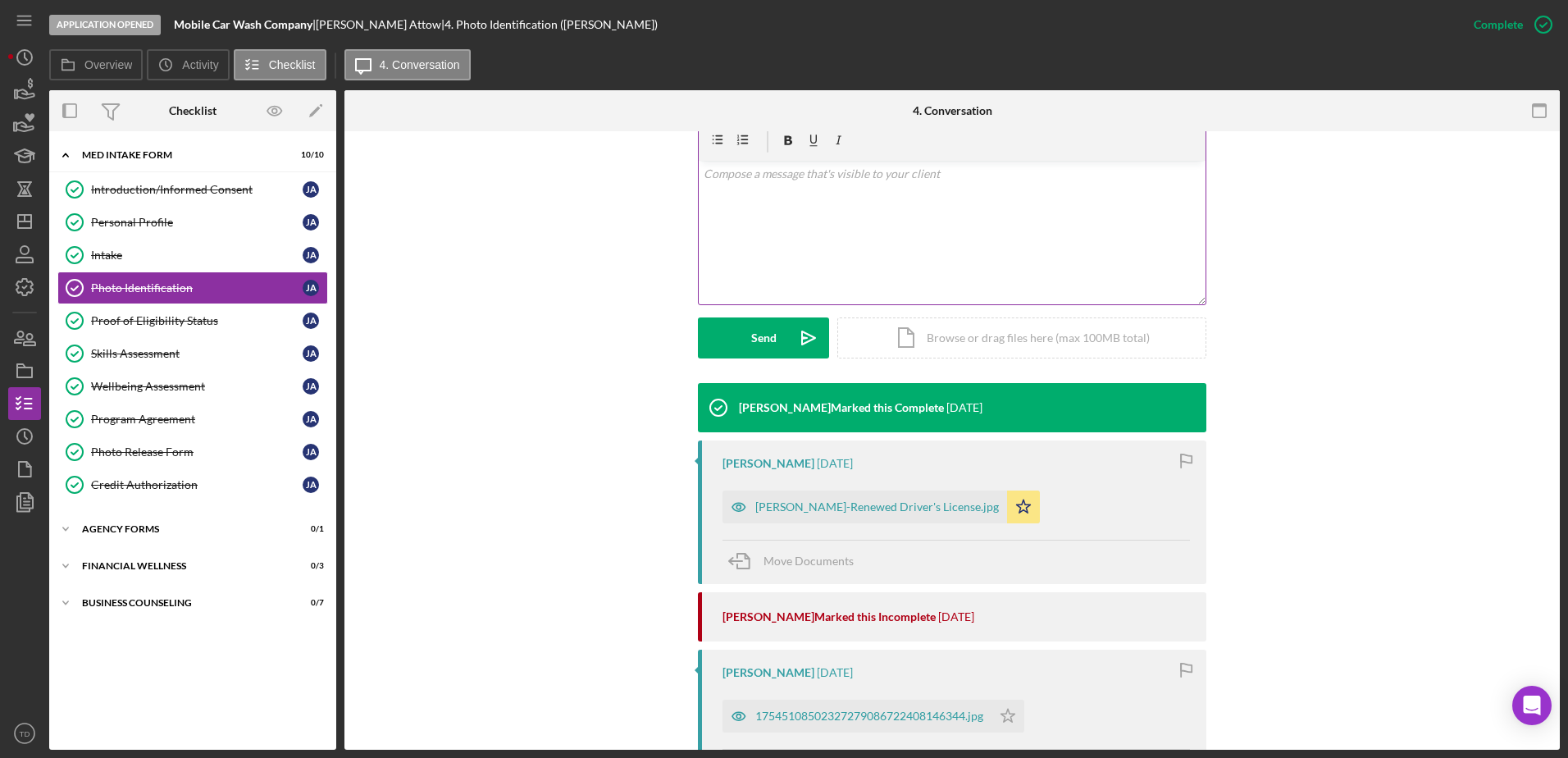
scroll to position [296, 0]
click at [813, 461] on div "Jairo Attow-Renewed Driver's License.jpg" at bounding box center [865, 505] width 284 height 33
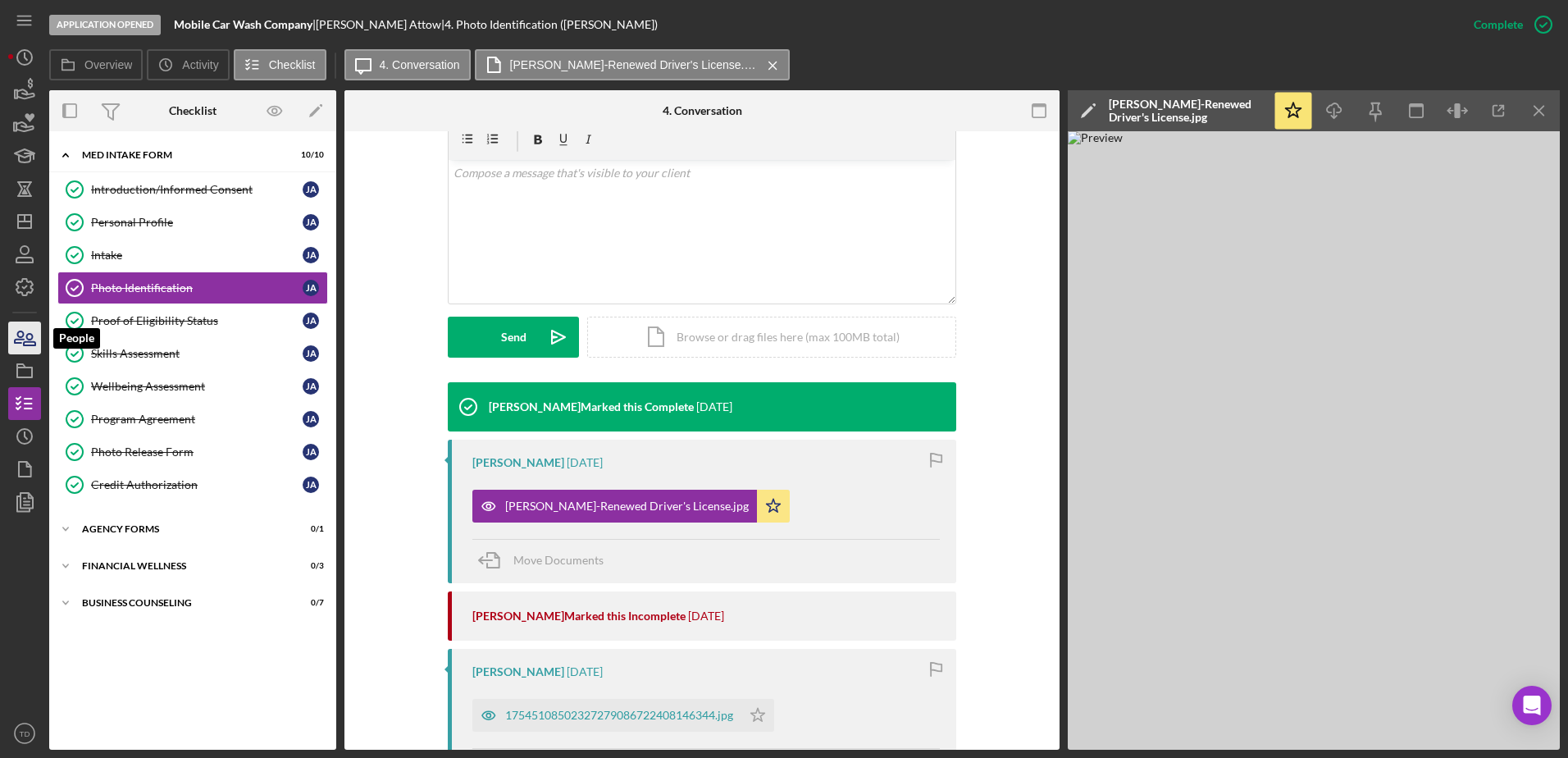
click at [32, 341] on icon "button" at bounding box center [25, 337] width 41 height 41
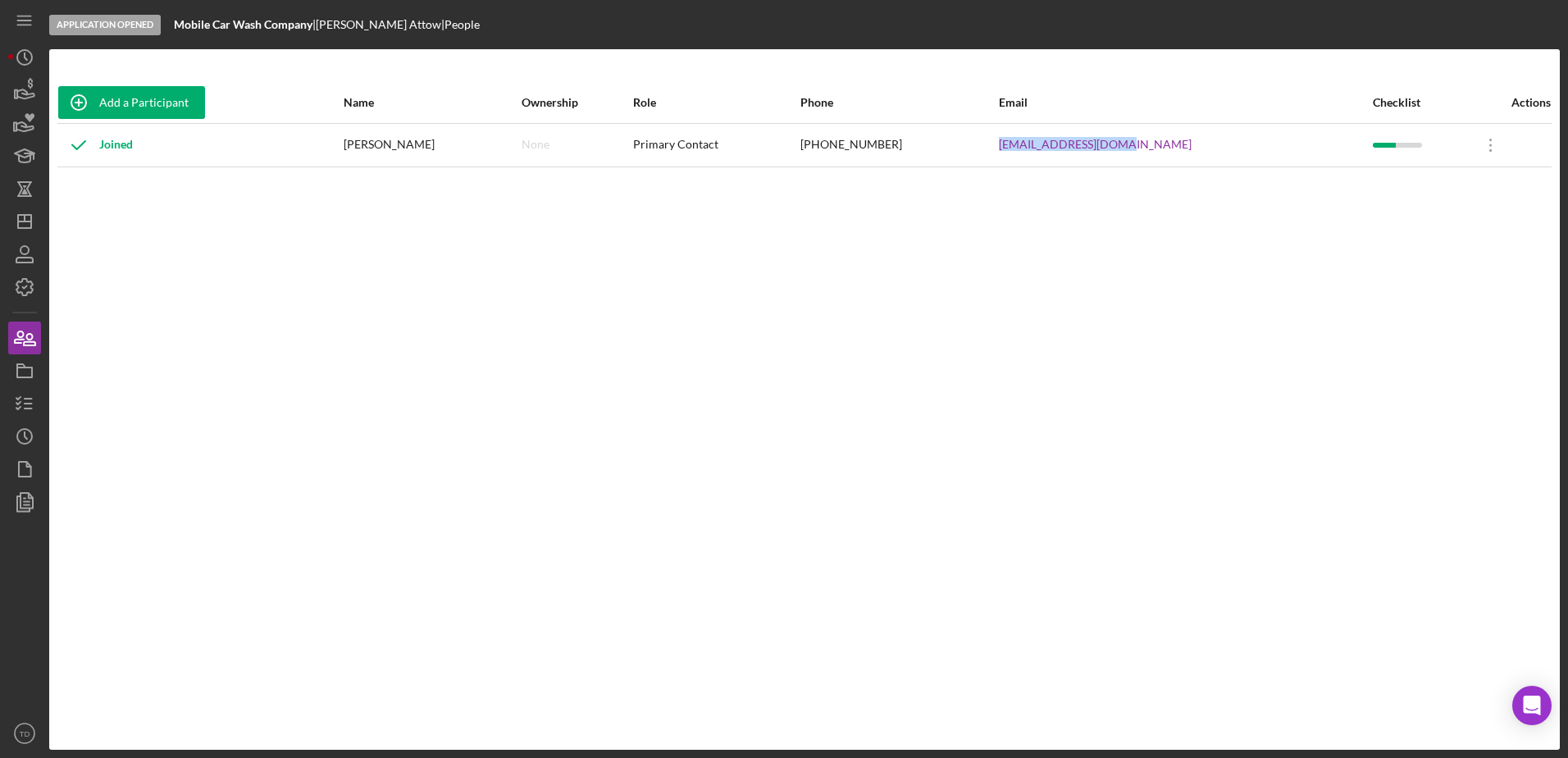
drag, startPoint x: 1182, startPoint y: 151, endPoint x: 1056, endPoint y: 146, distance: 126.1
click at [1042, 146] on tr "Joined Jairo Attow None Primary Contact (941) 273-7314 jairoattow@gmail.com Ico…" at bounding box center [804, 144] width 1494 height 43
copy tr "jairoattow@gmail.com"
